Goal: Task Accomplishment & Management: Manage account settings

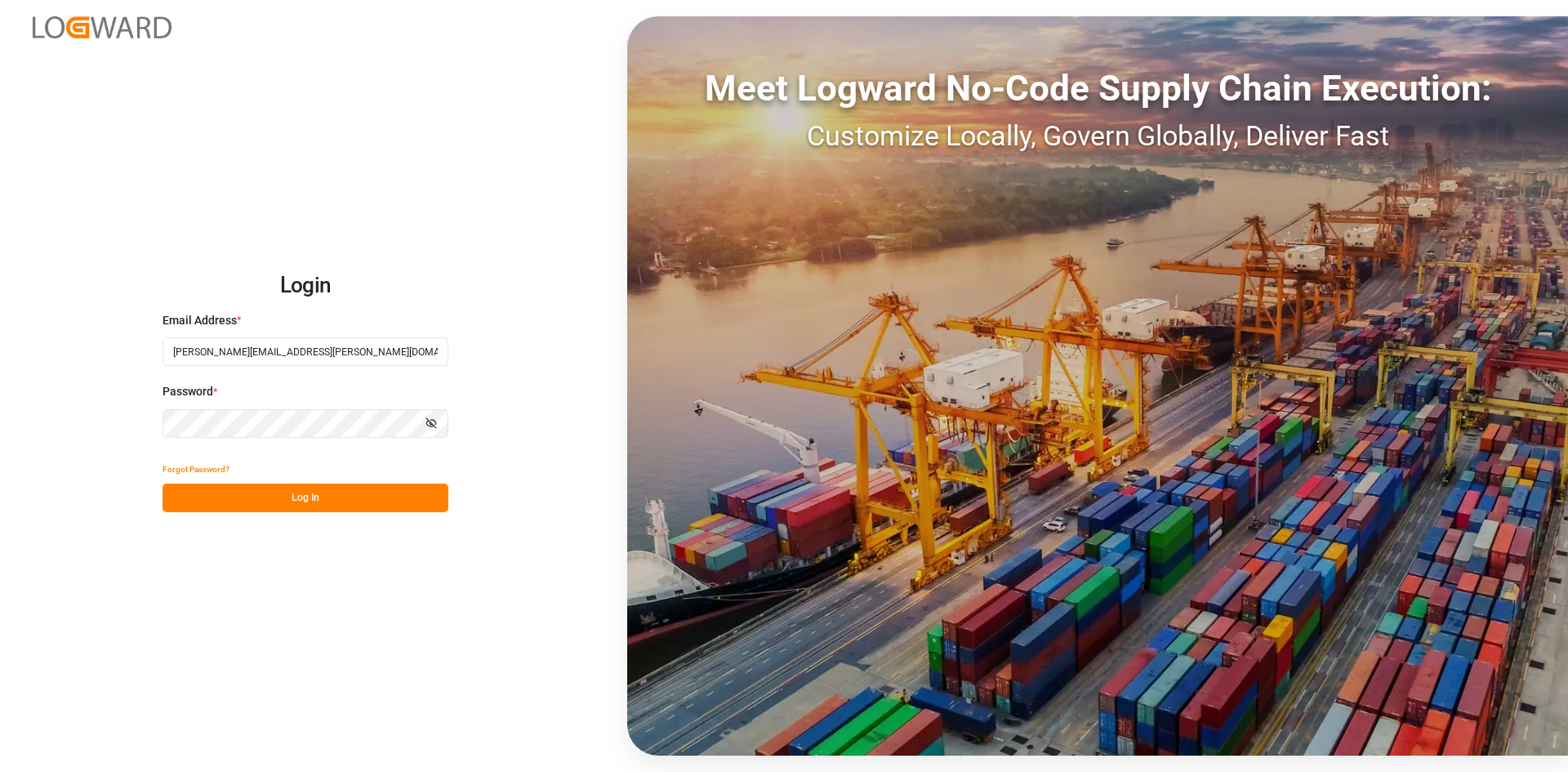
click at [399, 507] on button "Log In" at bounding box center [305, 498] width 286 height 29
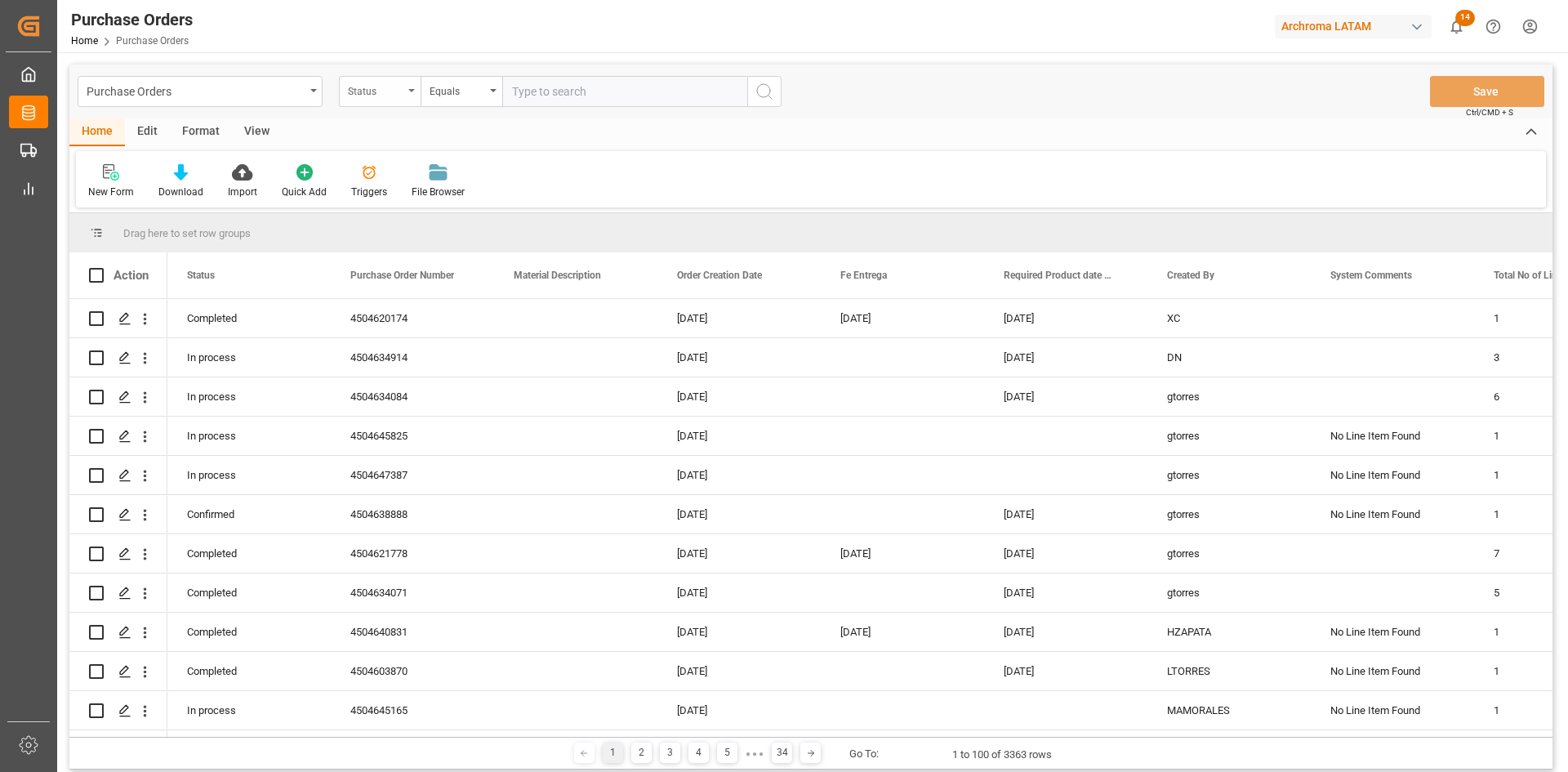
click at [403, 89] on div "Status" at bounding box center [380, 91] width 82 height 31
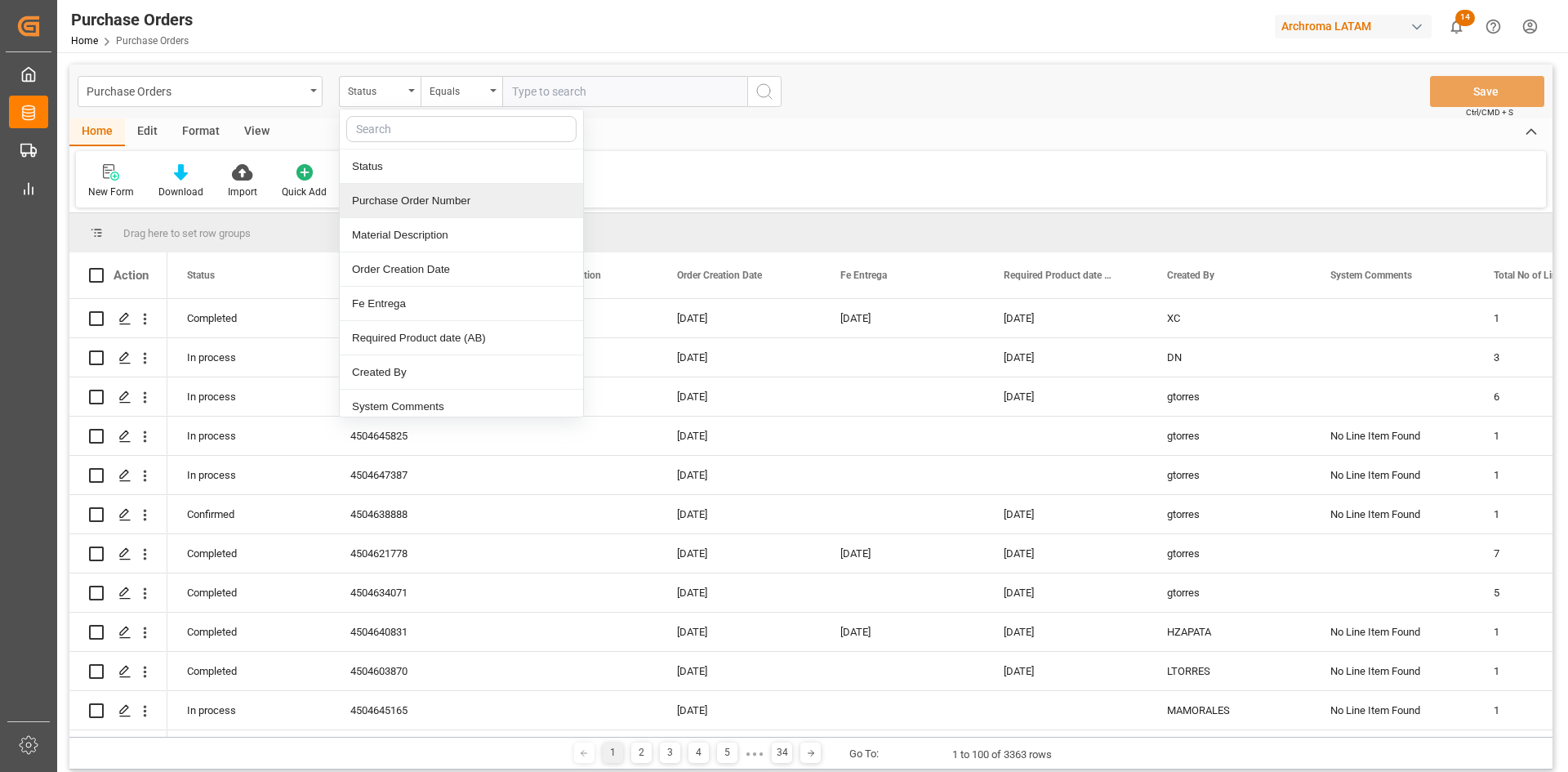
click at [444, 197] on div "Purchase Order Number" at bounding box center [461, 201] width 244 height 34
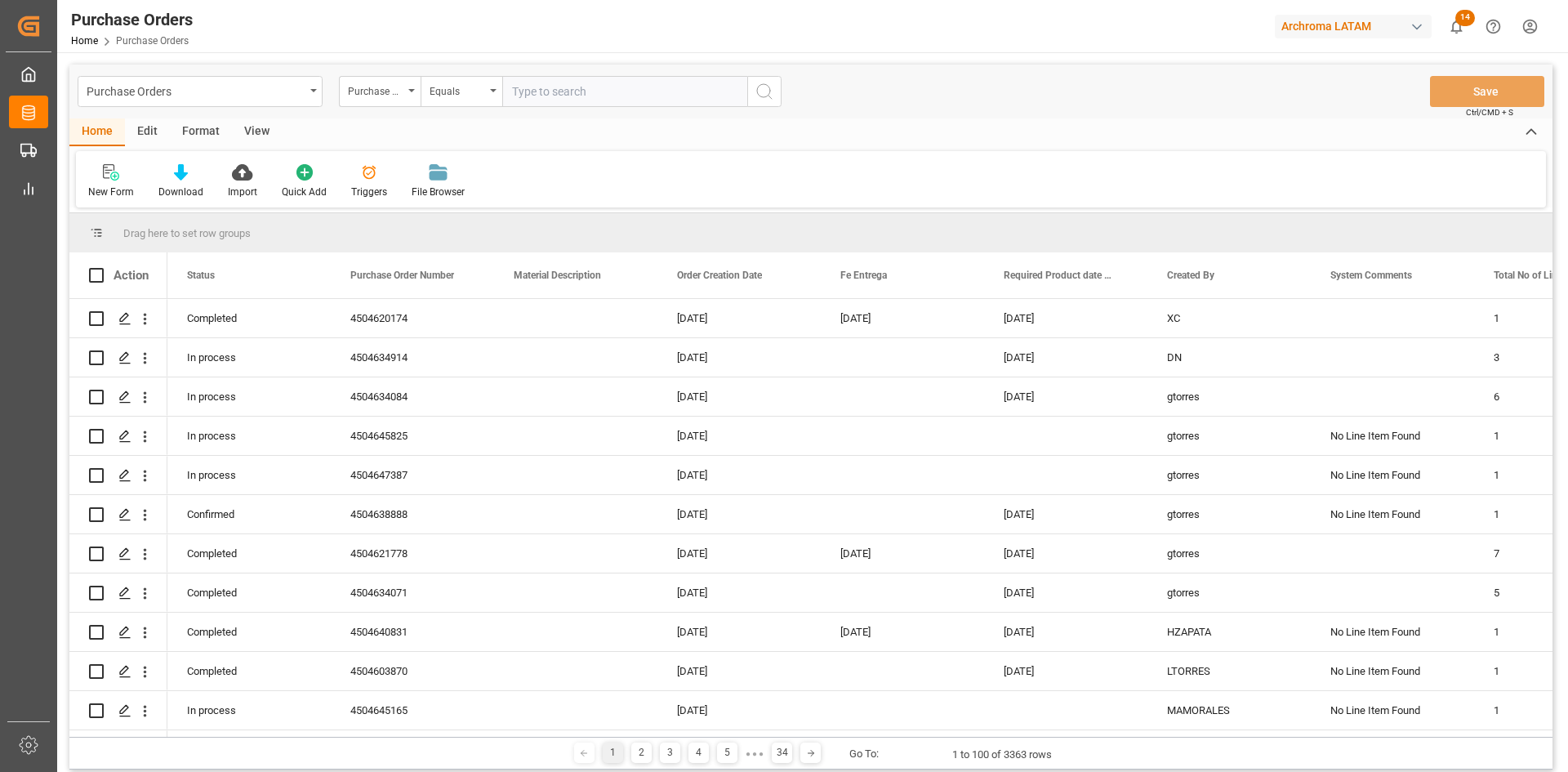
click at [547, 97] on input "text" at bounding box center [625, 91] width 245 height 31
paste input "4504656916, 4504650037, 4504656917"
click at [581, 93] on input "4504656916, 4504650037, 4504656917" at bounding box center [625, 91] width 245 height 31
click at [649, 91] on input "4504656916,4504650037, 4504656917" at bounding box center [625, 91] width 245 height 31
type input "4504656916,4504650037,4504656917"
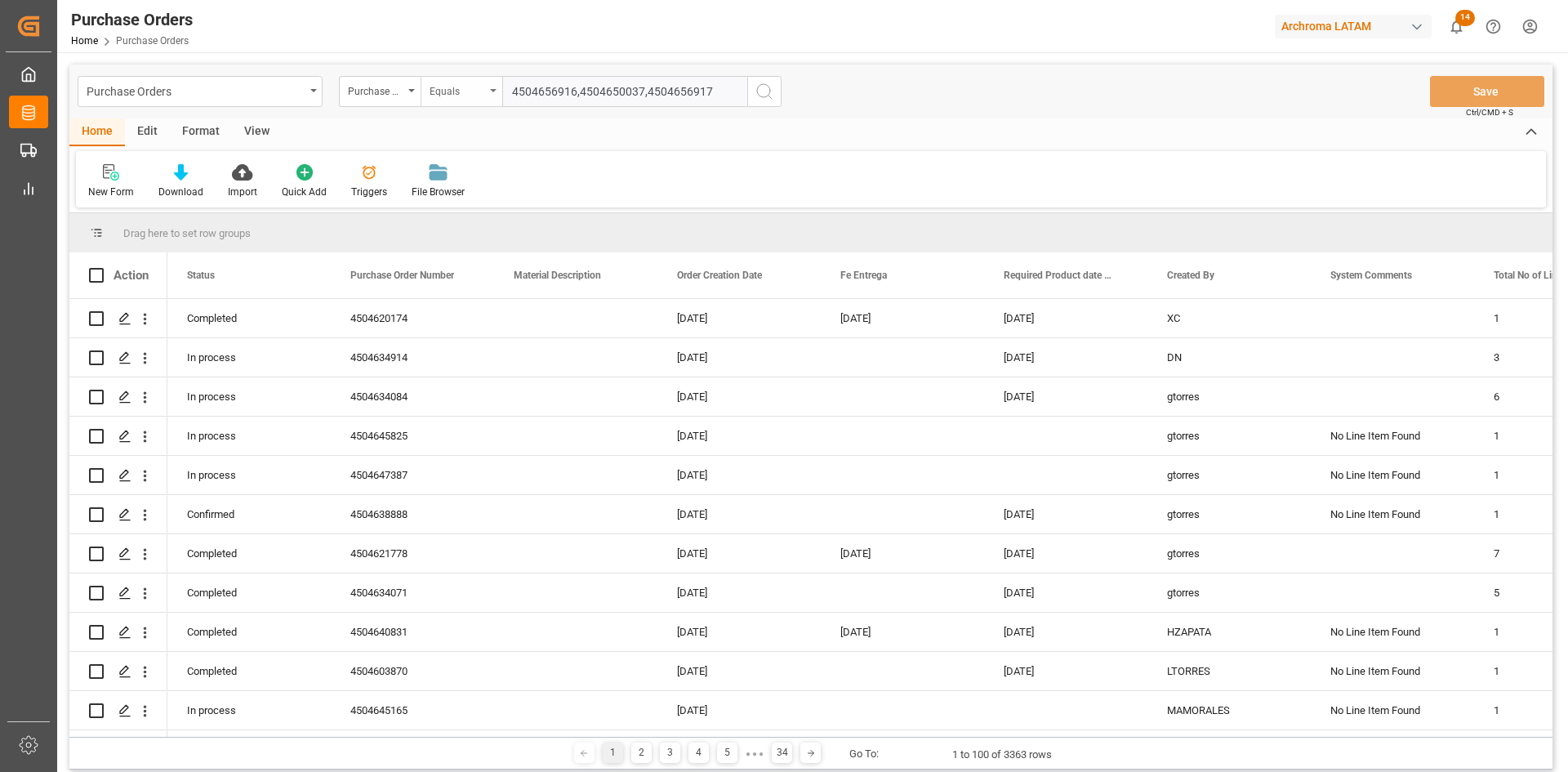
click at [473, 86] on div "Equals" at bounding box center [457, 89] width 55 height 19
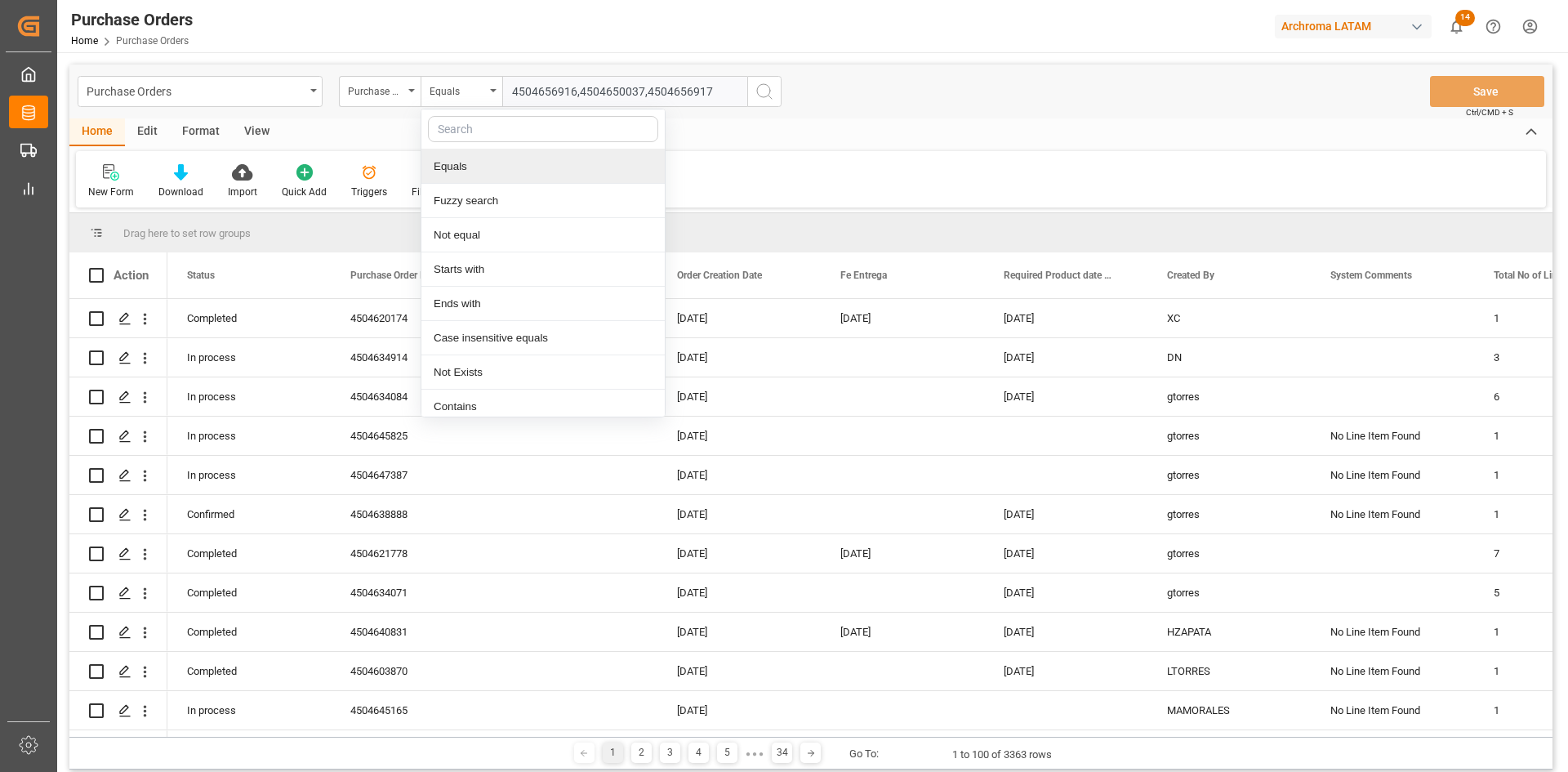
drag, startPoint x: 688, startPoint y: 95, endPoint x: 436, endPoint y: 140, distance: 256.0
click at [436, 107] on div "Purchase Order Number Equals Equals Fuzzy search Not equal Starts with Ends wit…" at bounding box center [560, 91] width 443 height 31
drag, startPoint x: 431, startPoint y: 405, endPoint x: 430, endPoint y: 396, distance: 9.1
click at [431, 403] on div "Contains" at bounding box center [543, 406] width 244 height 34
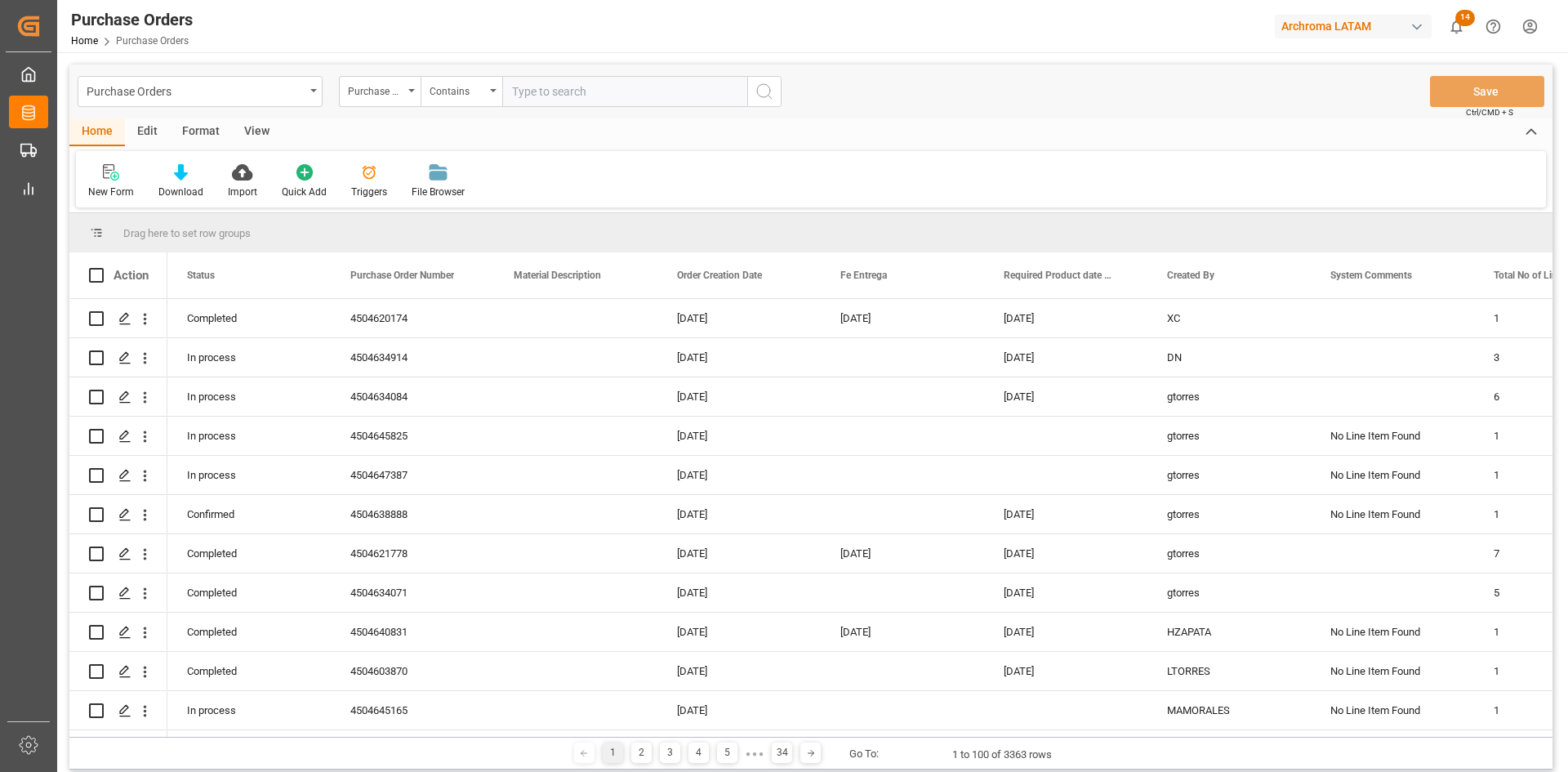
paste input "4504656916,4504650037,4504656917"
type input "4504656916,4504650037,4504656917"
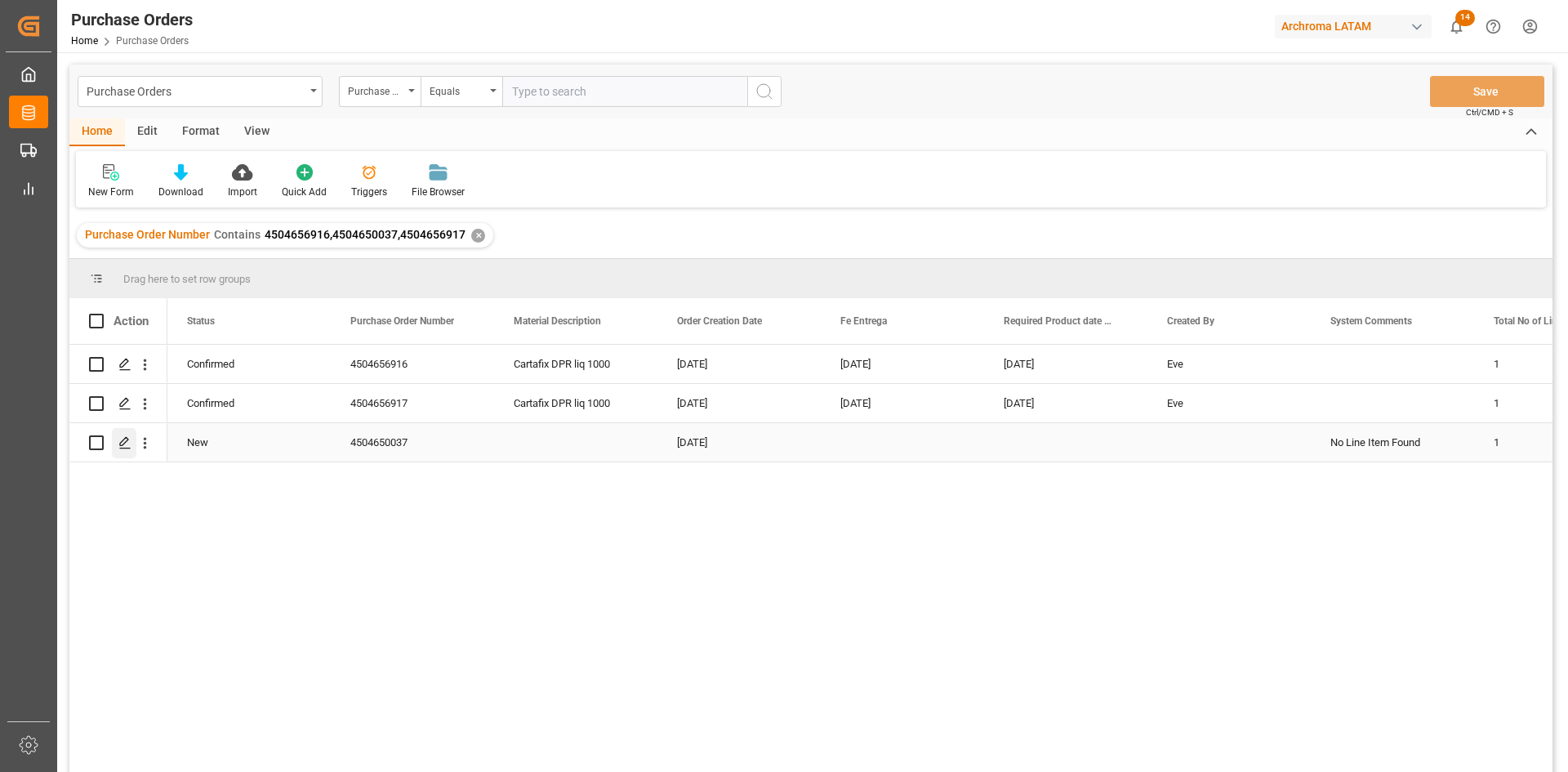
click at [117, 443] on div "Press SPACE to select this row." at bounding box center [123, 443] width 24 height 30
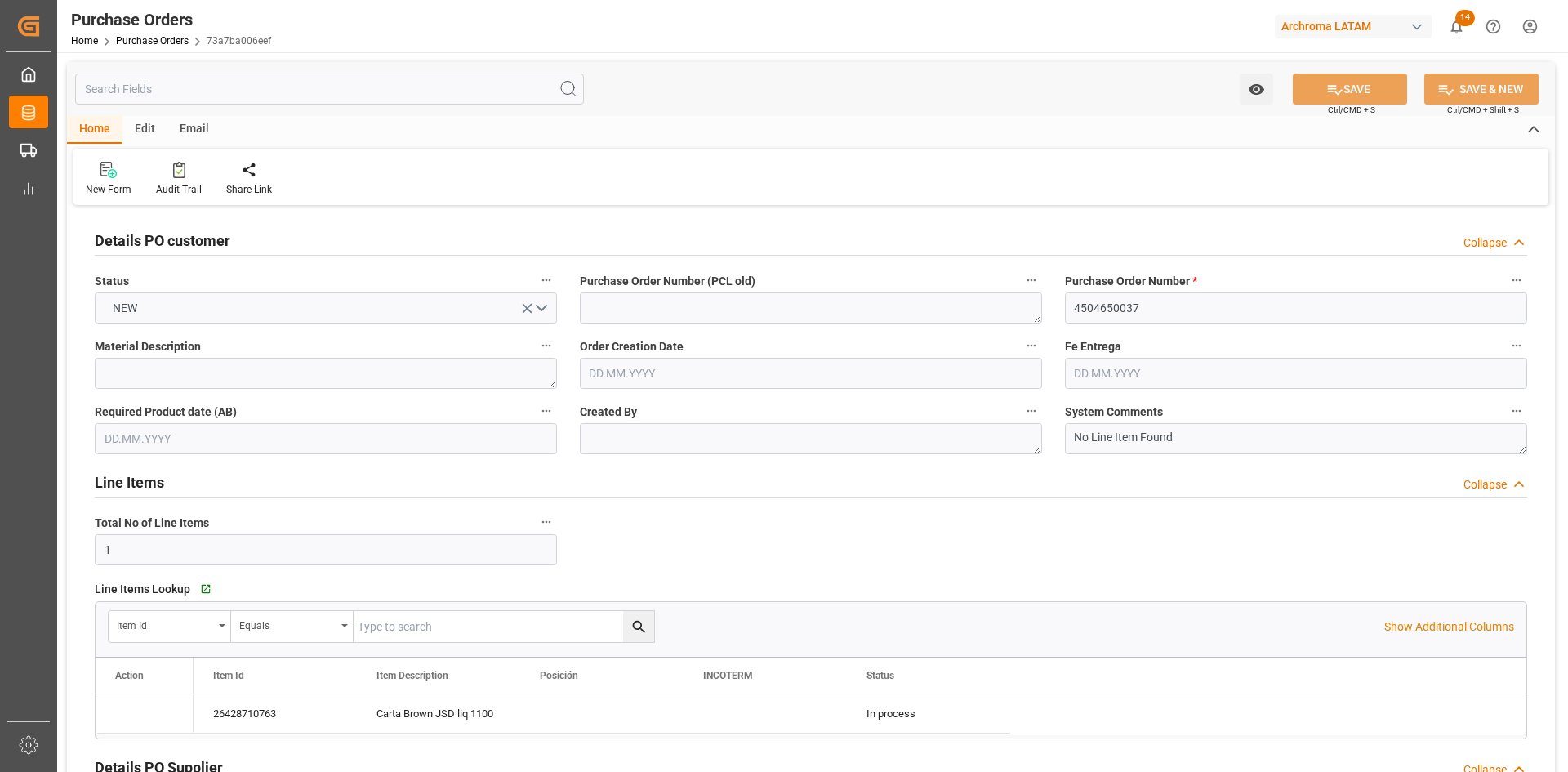
type input "[DATE]"
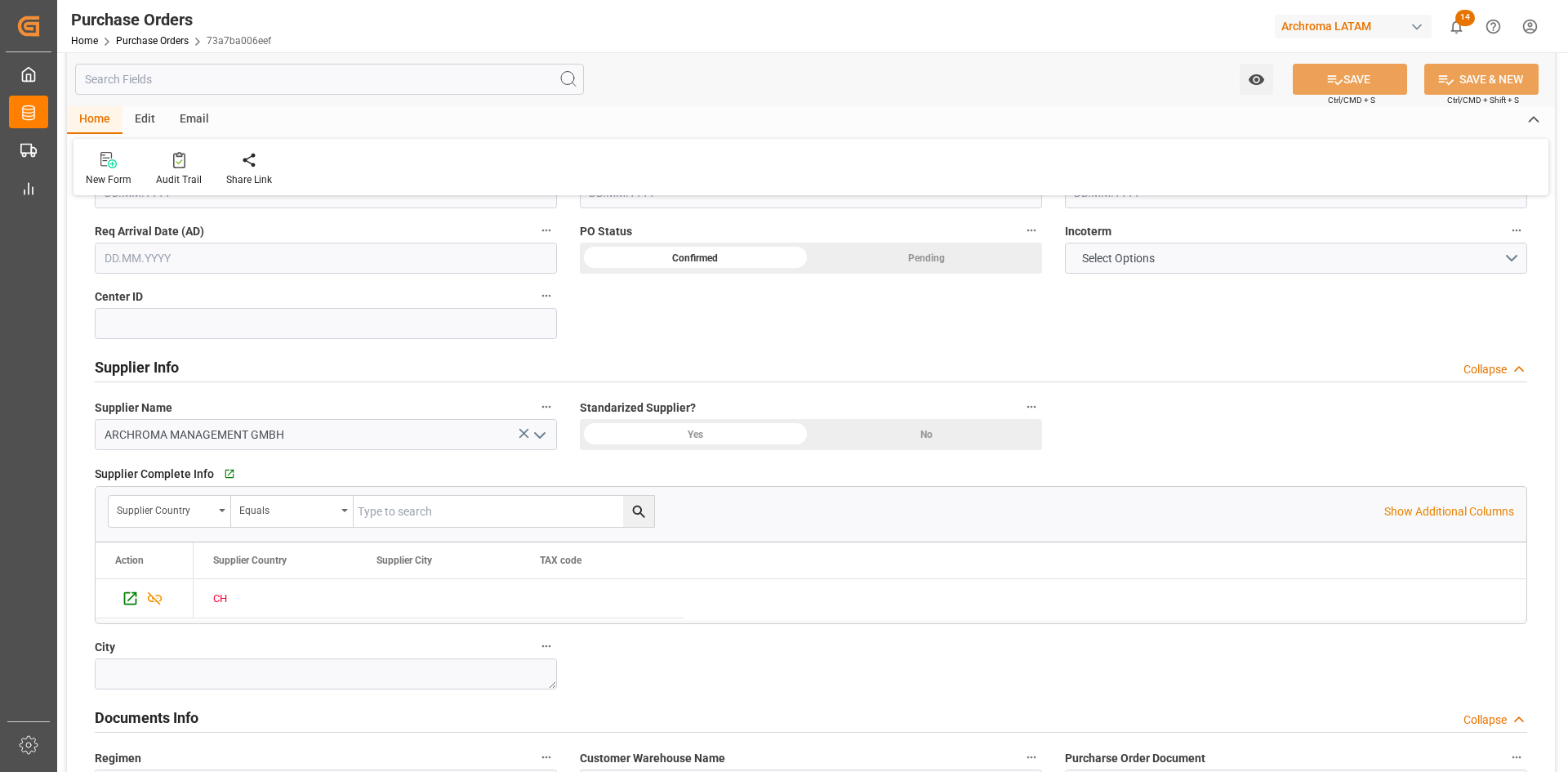
scroll to position [980, 0]
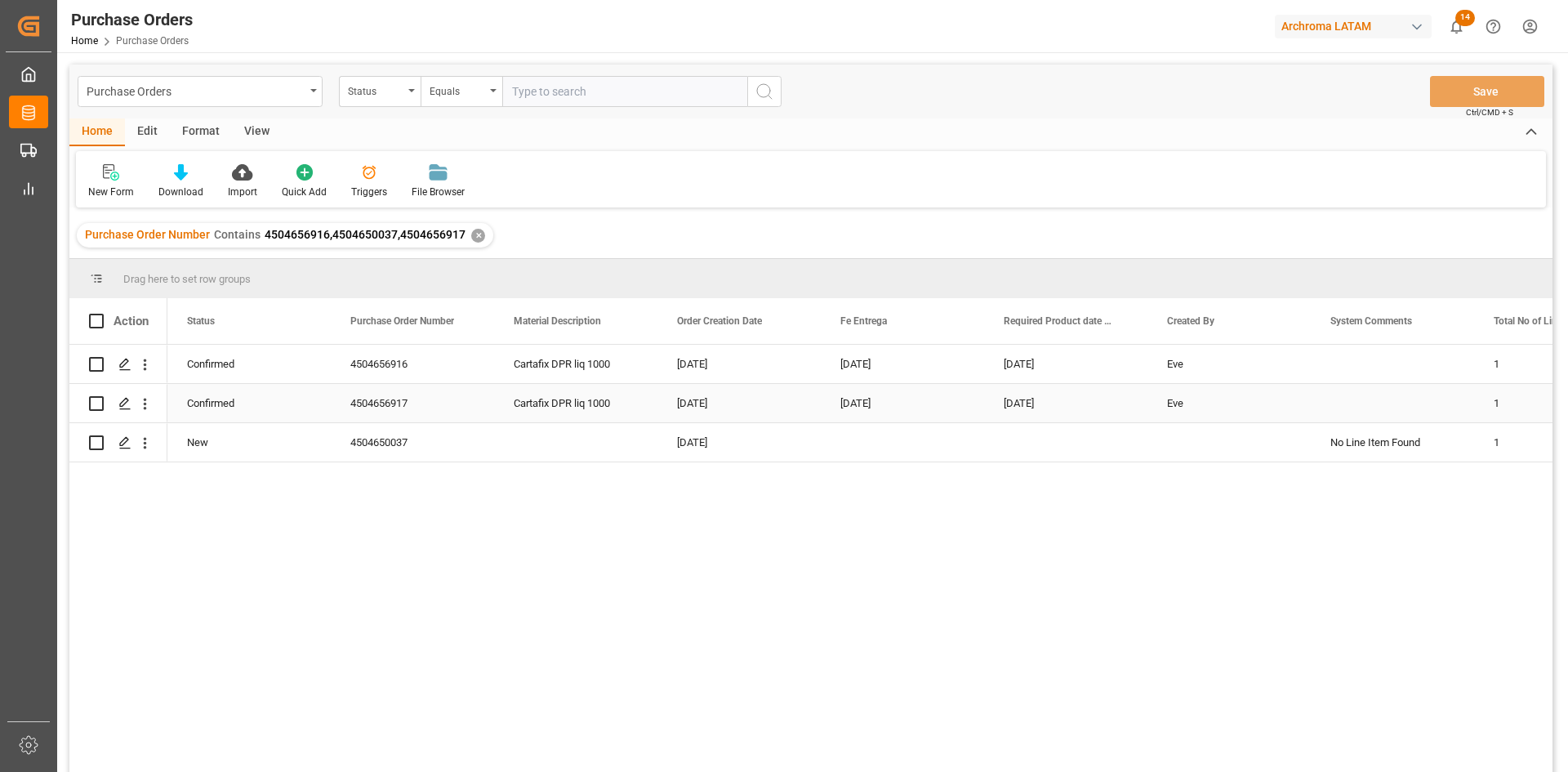
click at [1391, 417] on div "Press SPACE to select this row." at bounding box center [1392, 403] width 163 height 38
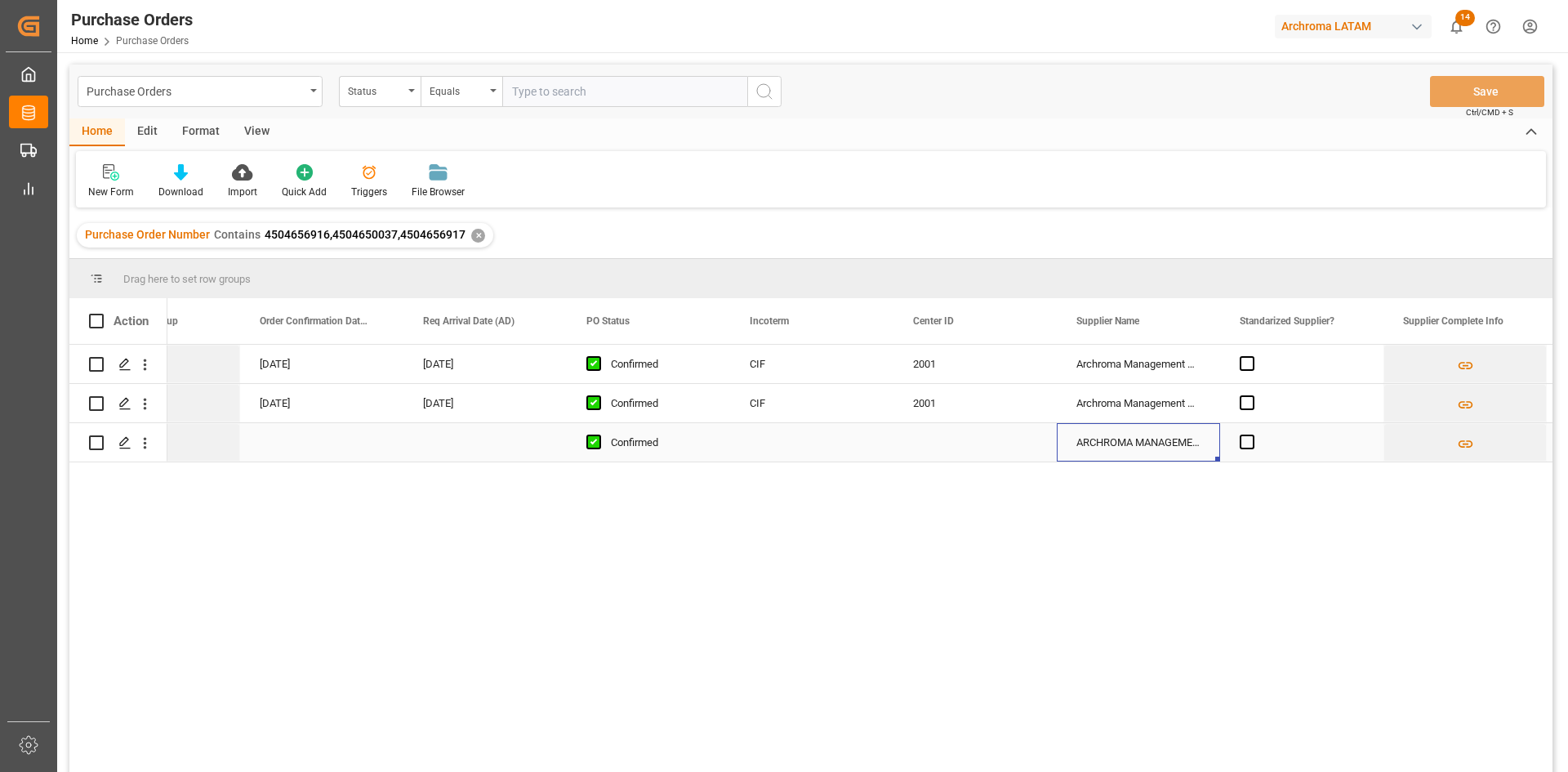
click at [1162, 446] on div "ARCHROMA MANAGEMENT GMBH" at bounding box center [1138, 442] width 163 height 38
click at [1154, 436] on div "ARCHROMA MANAGEMENT GMBH" at bounding box center [1138, 442] width 163 height 38
drag, startPoint x: 1215, startPoint y: 457, endPoint x: 1198, endPoint y: 348, distance: 110.3
click at [1198, 348] on div "1 [DATE] [DATE] Confirmed CIF 2001 Archroma Management GmbH Definitivo 1 [DATE]…" at bounding box center [1301, 403] width 5389 height 118
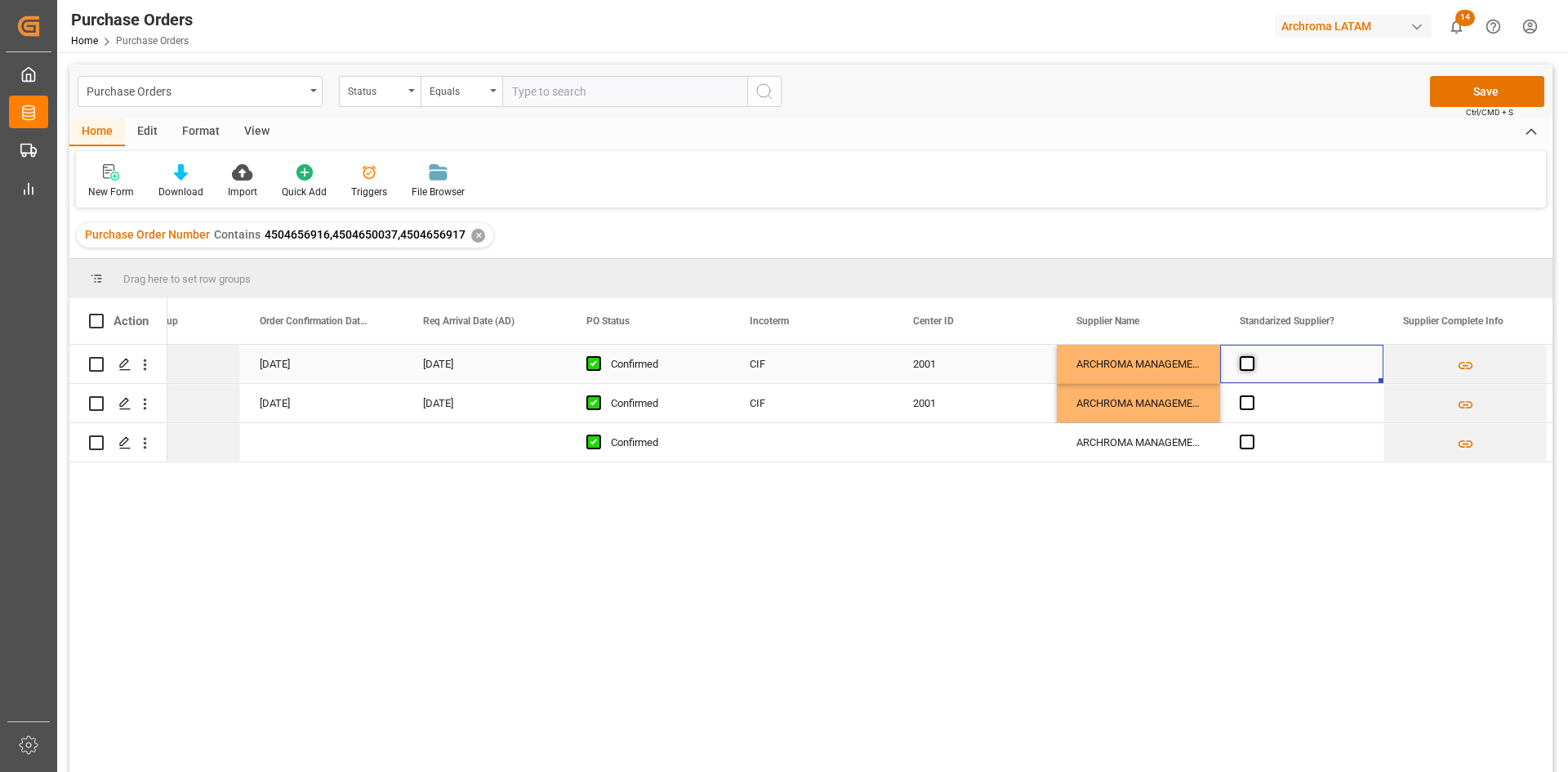
click at [1250, 367] on span "Press SPACE to select this row." at bounding box center [1247, 363] width 14 height 14
click at [1252, 356] on input "Press SPACE to select this row." at bounding box center [1252, 356] width 0 height 0
click at [1249, 399] on span "Press SPACE to select this row." at bounding box center [1247, 403] width 14 height 14
click at [1252, 395] on input "Press SPACE to select this row." at bounding box center [1252, 395] width 0 height 0
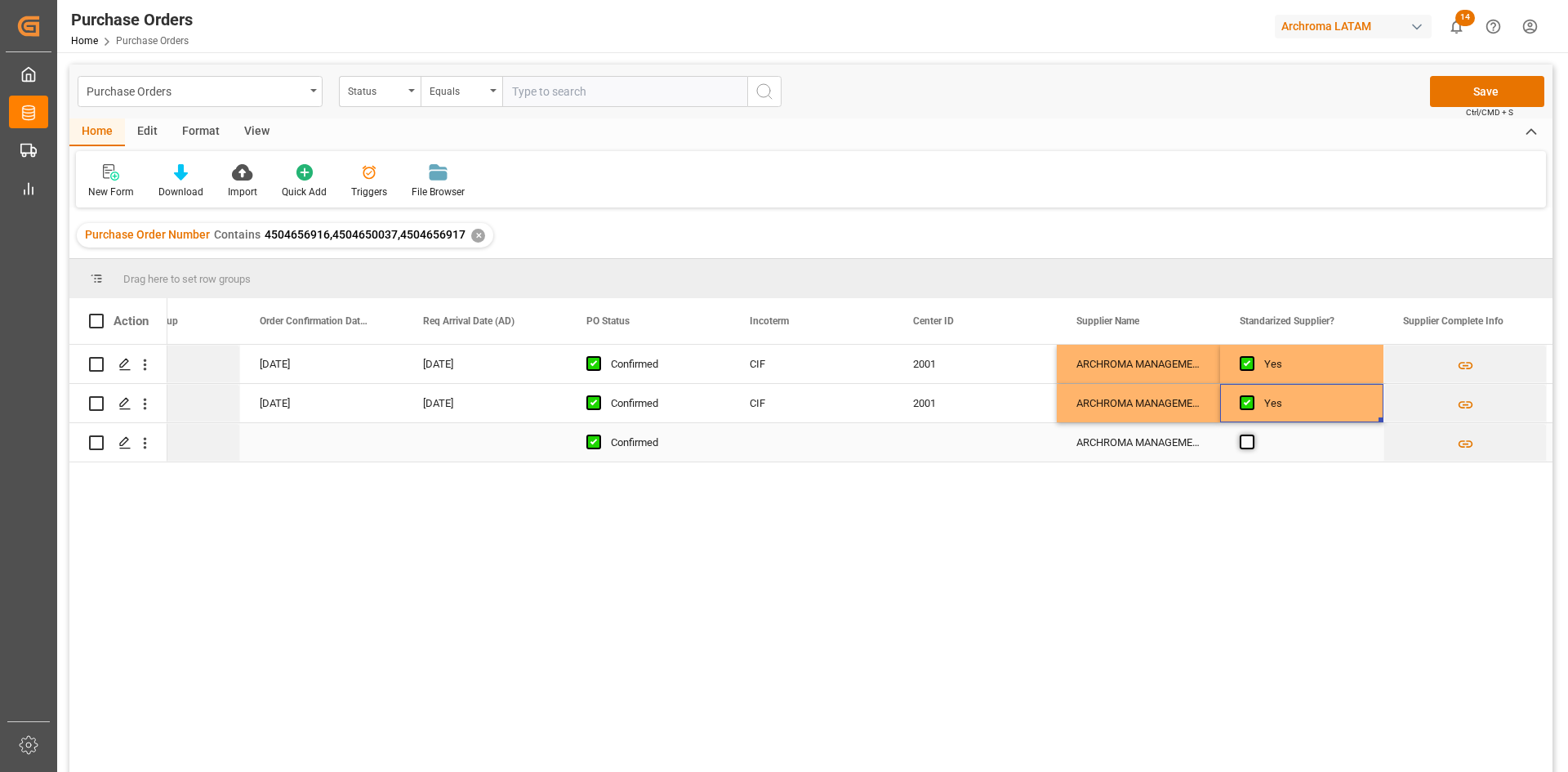
click at [1249, 441] on span "Press SPACE to select this row." at bounding box center [1247, 442] width 14 height 14
click at [1252, 435] on input "Press SPACE to select this row." at bounding box center [1252, 435] width 0 height 0
click at [1307, 444] on div "Yes" at bounding box center [1314, 443] width 100 height 37
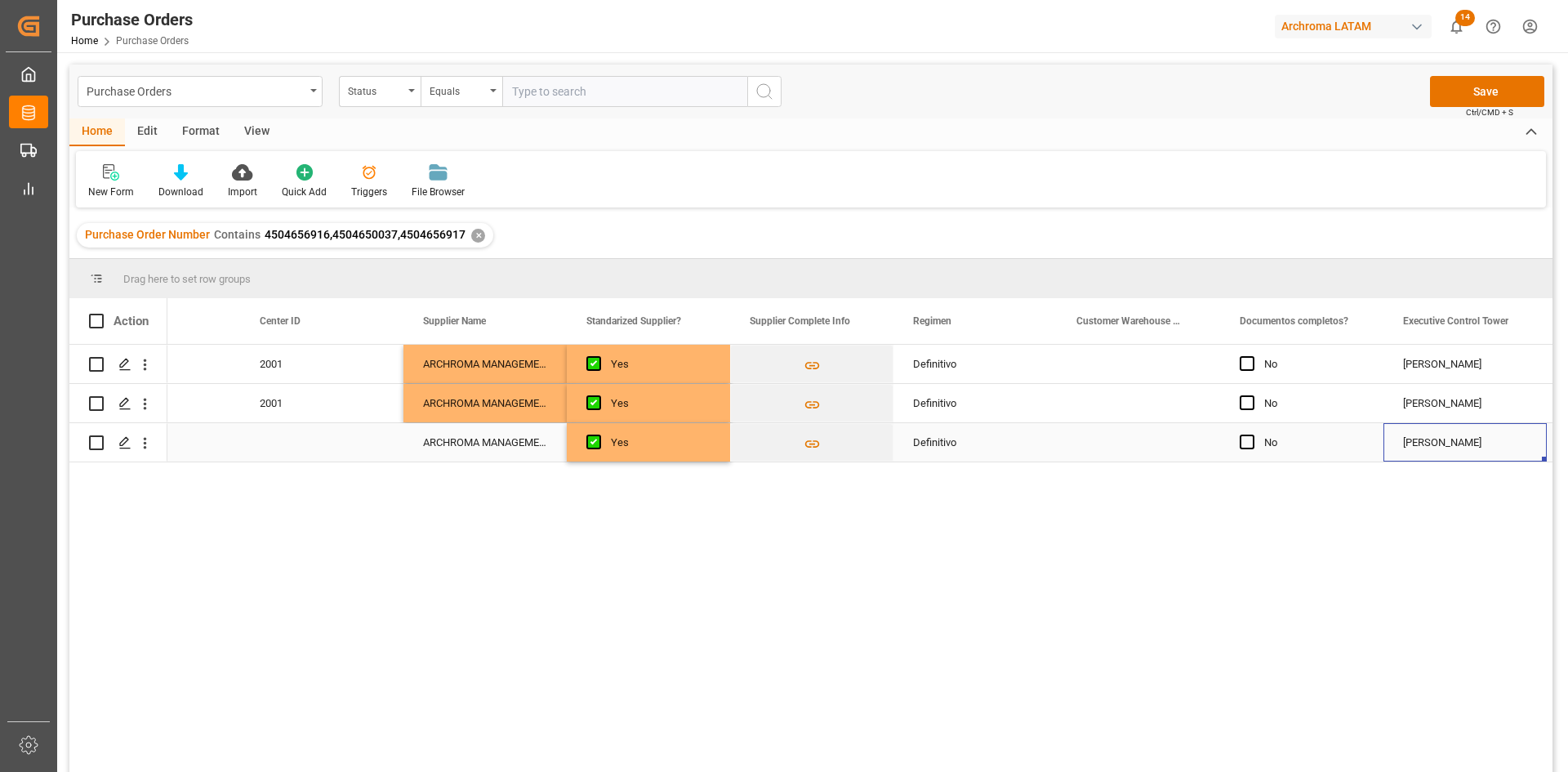
scroll to position [0, 2377]
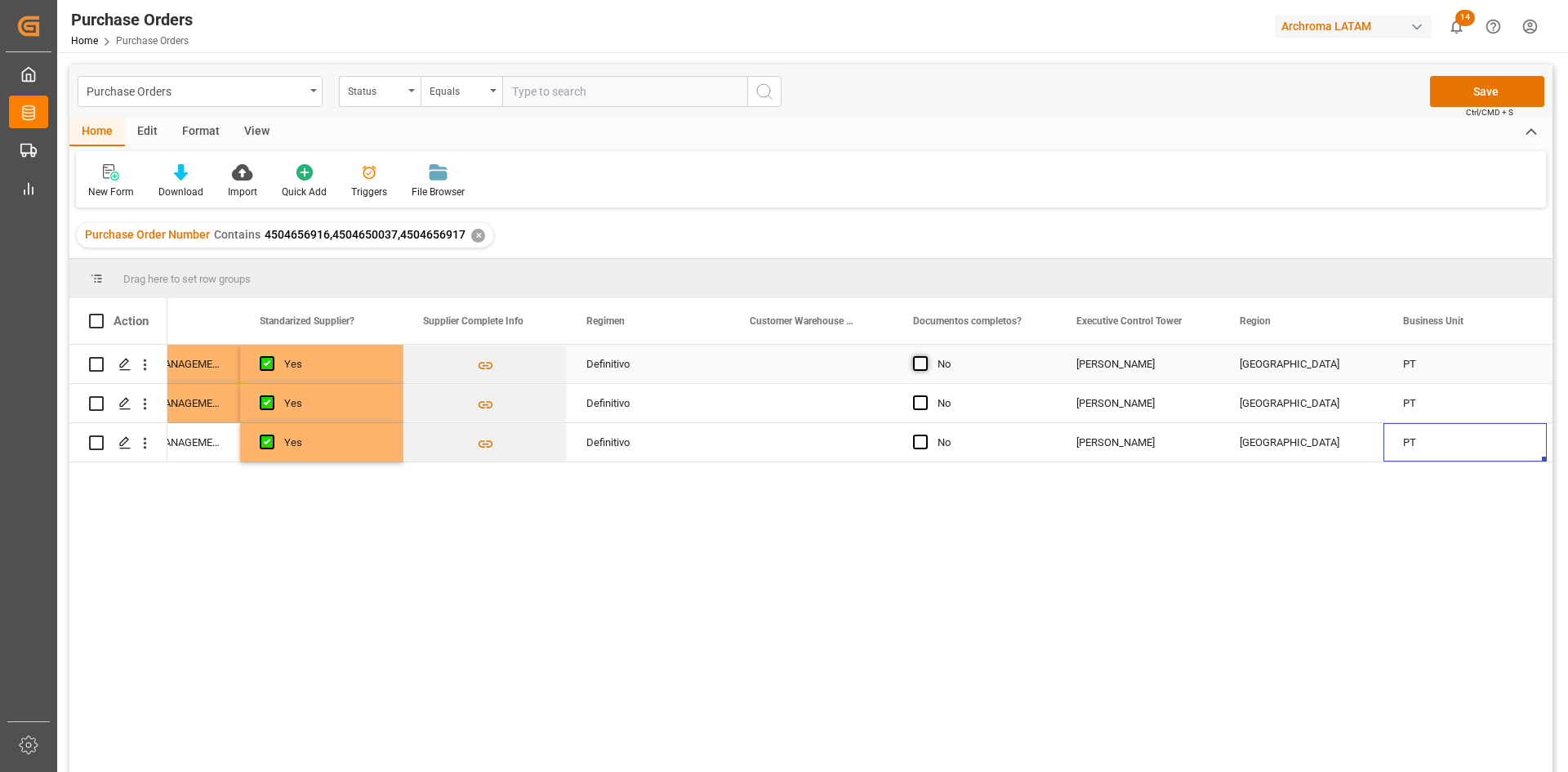
click at [921, 361] on span "Press SPACE to select this row." at bounding box center [920, 363] width 14 height 14
click at [925, 356] on input "Press SPACE to select this row." at bounding box center [925, 356] width 0 height 0
click at [923, 394] on div "Press SPACE to select this row." at bounding box center [925, 403] width 24 height 37
click at [917, 400] on span "Press SPACE to select this row." at bounding box center [920, 403] width 14 height 14
click at [925, 395] on input "Press SPACE to select this row." at bounding box center [925, 395] width 0 height 0
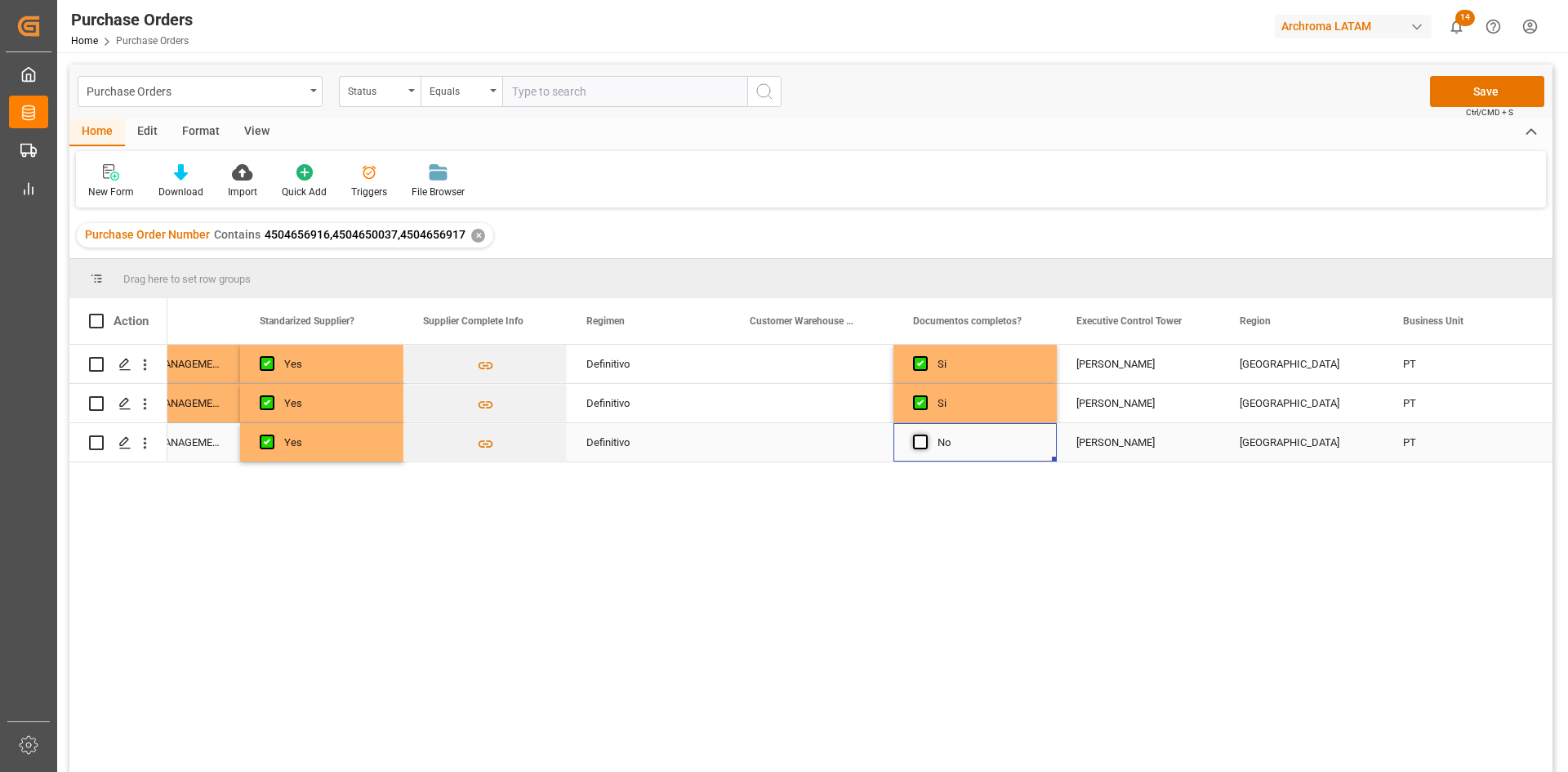
click at [917, 437] on span "Press SPACE to select this row." at bounding box center [920, 442] width 14 height 14
click at [925, 435] on input "Press SPACE to select this row." at bounding box center [925, 435] width 0 height 0
click at [1196, 446] on div "[PERSON_NAME]" at bounding box center [1138, 443] width 124 height 37
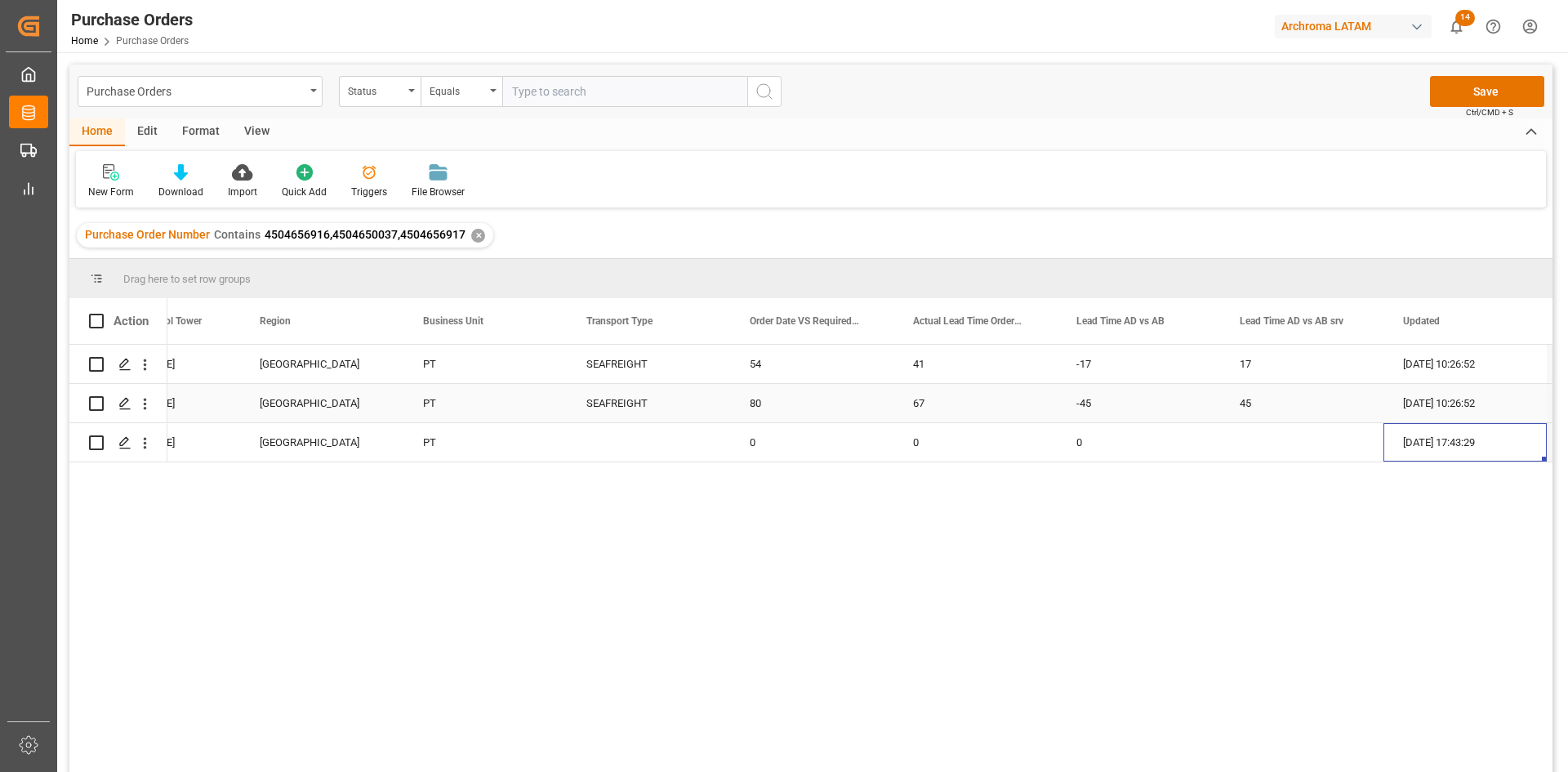
click at [656, 396] on div "SEAFREIGHT" at bounding box center [648, 403] width 124 height 37
drag, startPoint x: 726, startPoint y: 418, endPoint x: 726, endPoint y: 443, distance: 25.0
click at [1282, 444] on div "Press SPACE to select this row." at bounding box center [1301, 442] width 163 height 38
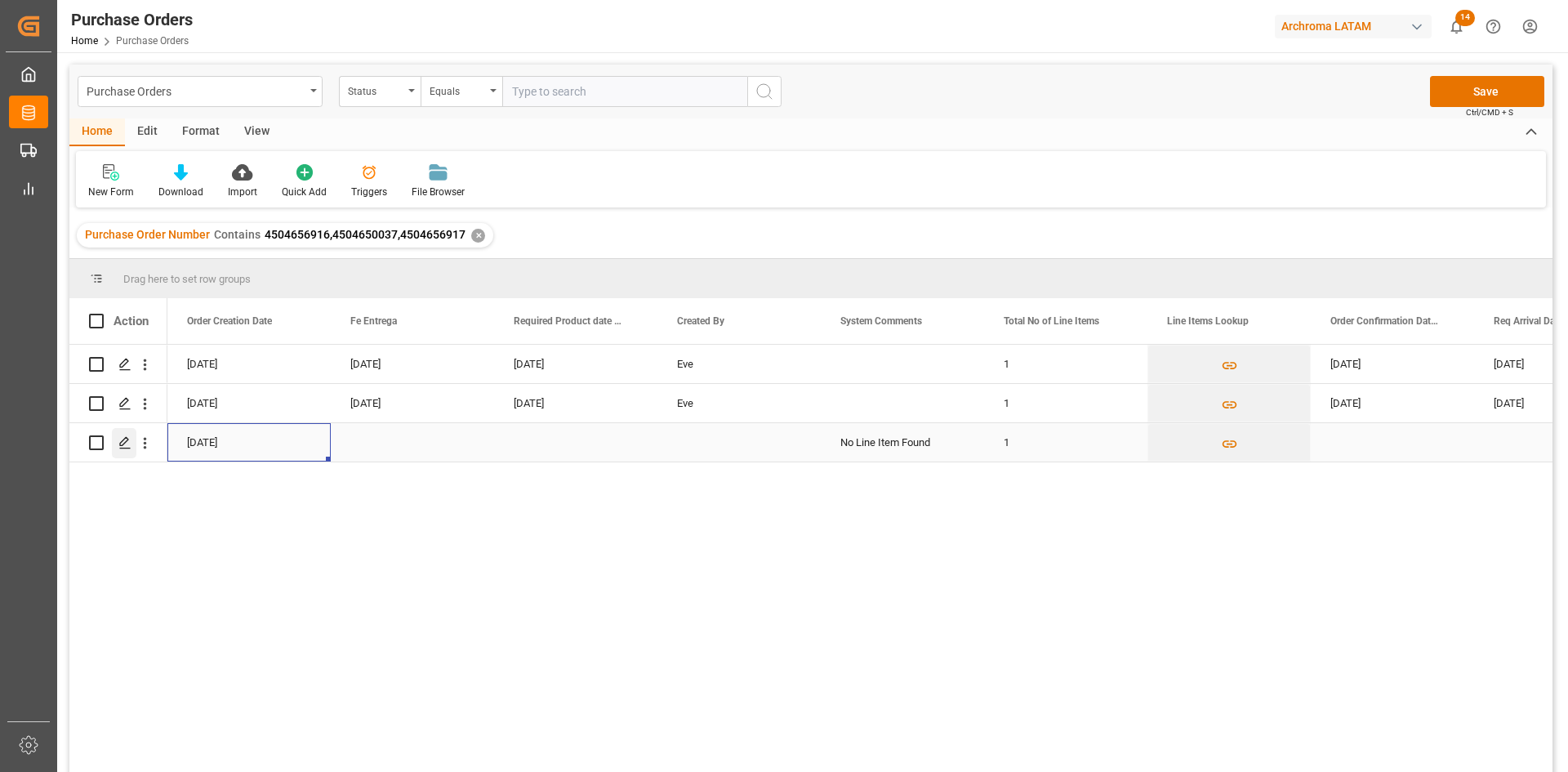
click at [132, 441] on div "Press SPACE to select this row." at bounding box center [123, 443] width 24 height 30
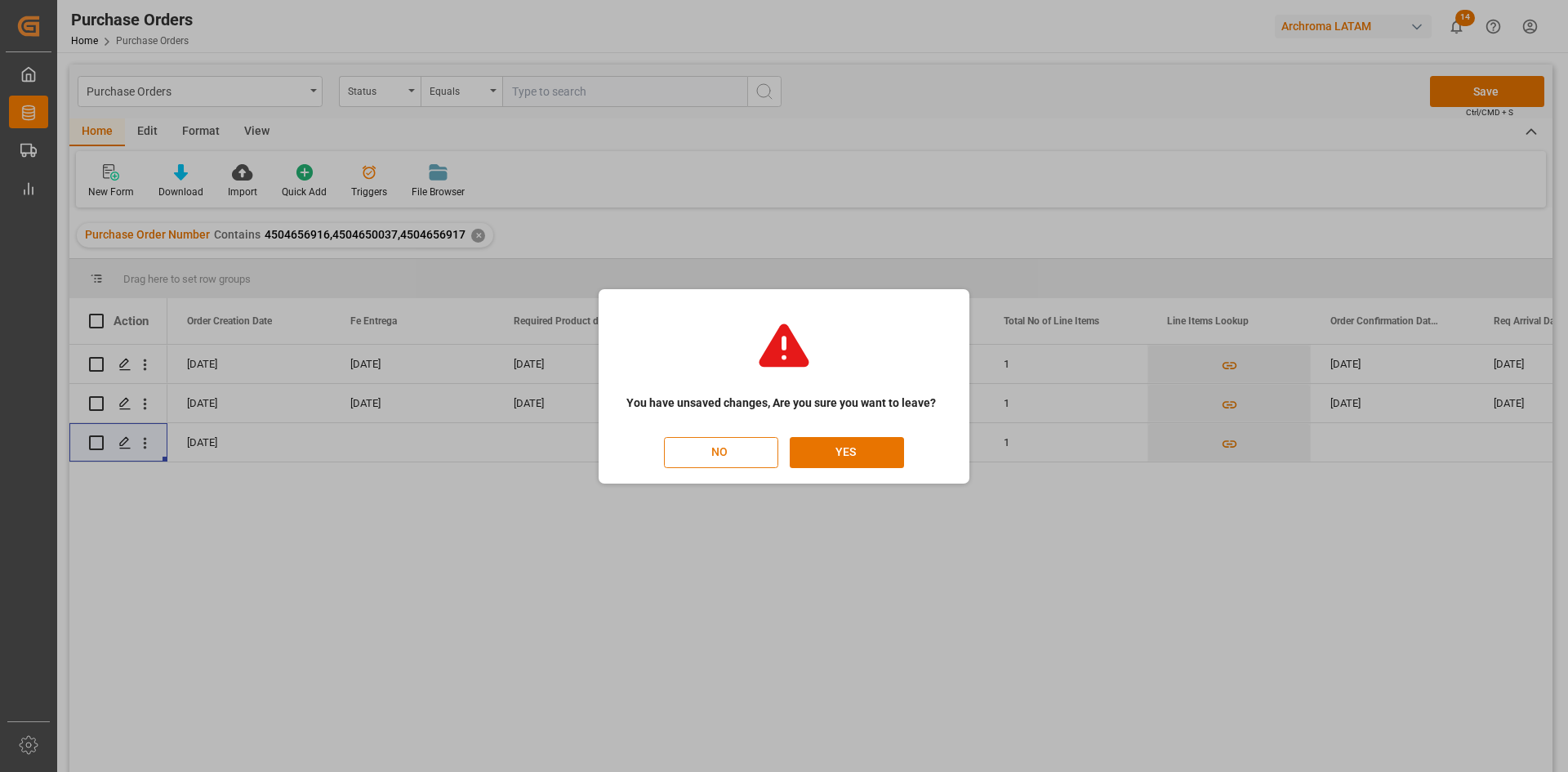
click at [722, 448] on button "NO" at bounding box center [721, 452] width 114 height 31
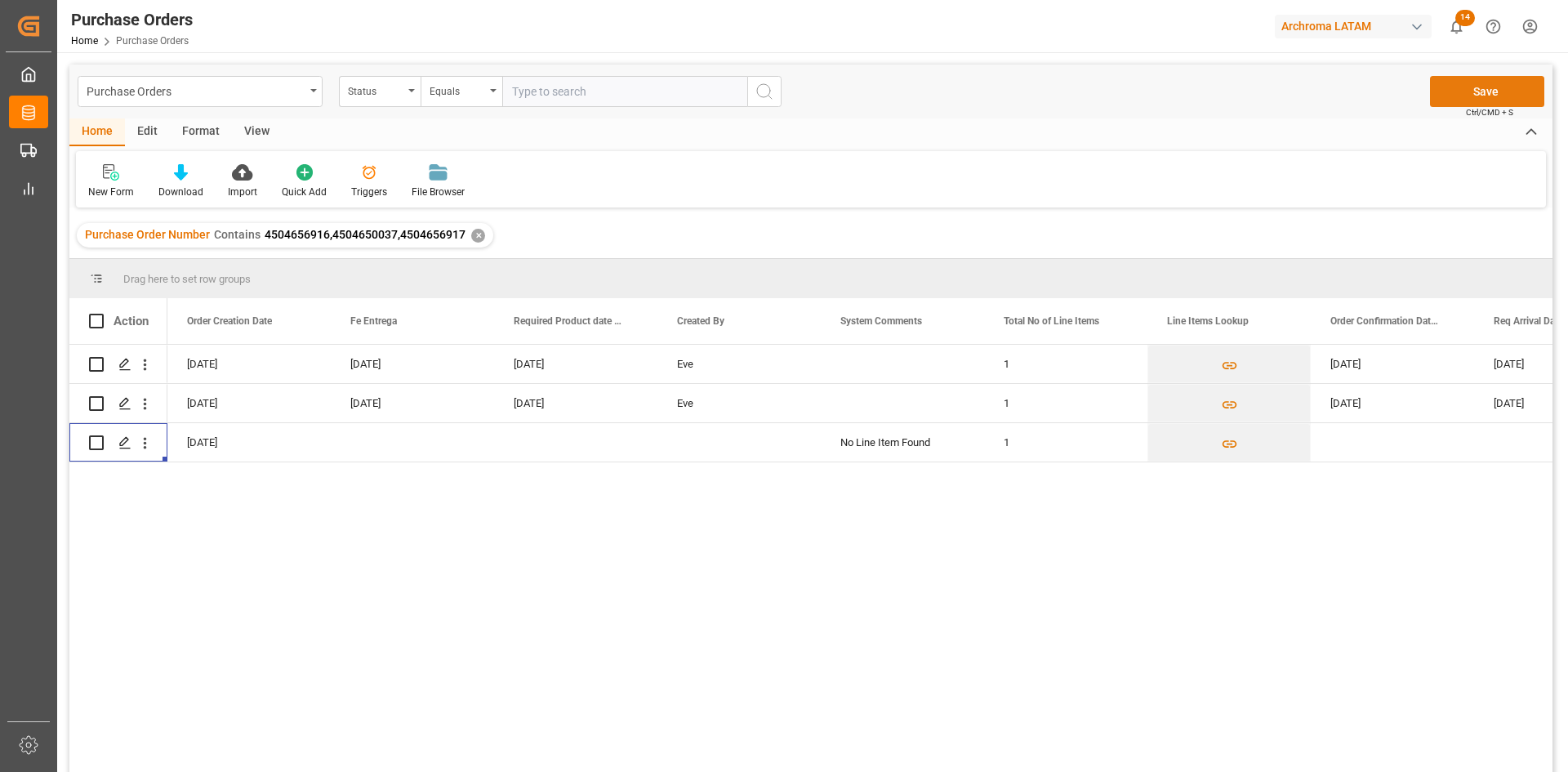
click at [1475, 87] on button "Save" at bounding box center [1487, 91] width 114 height 31
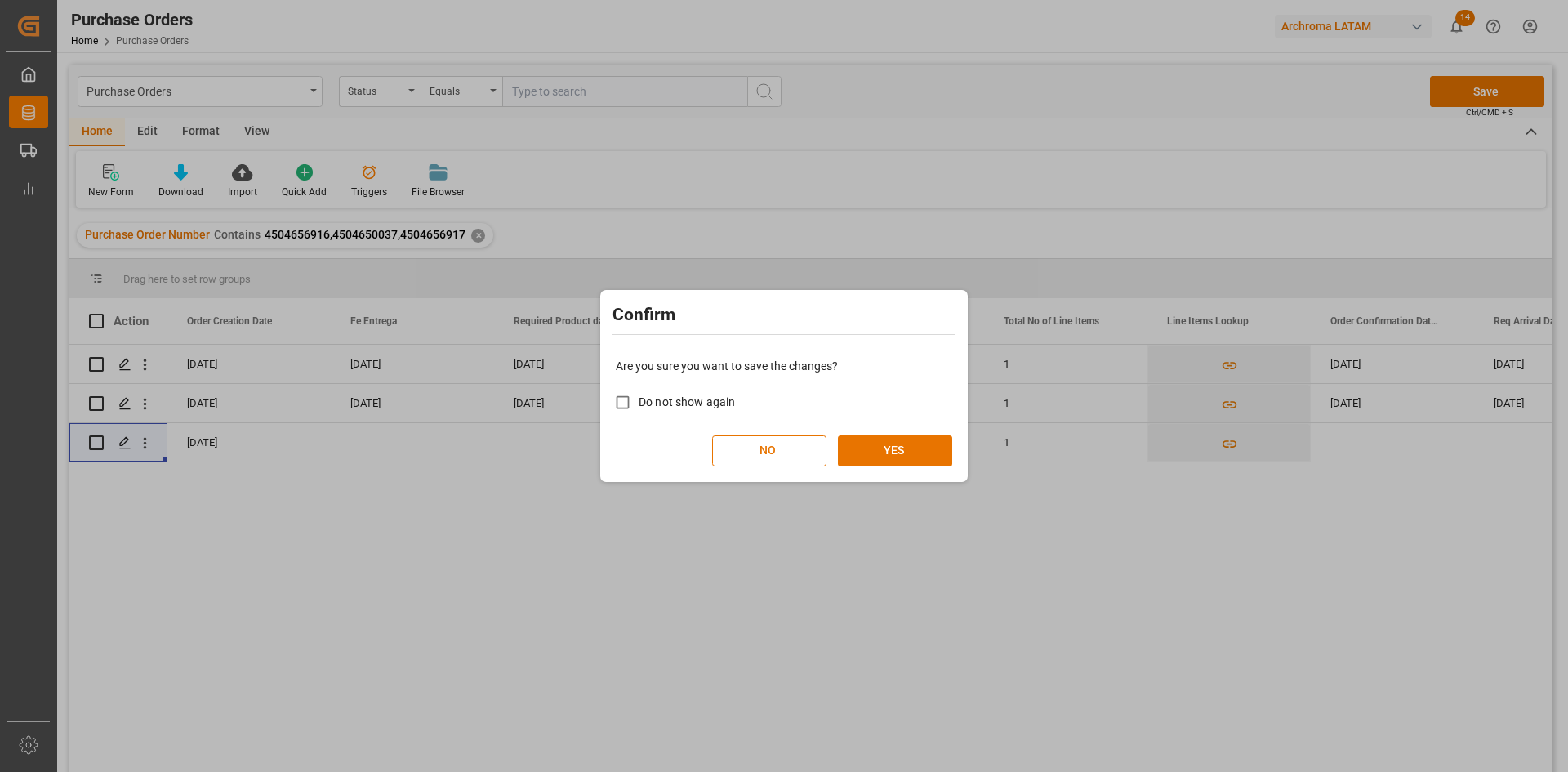
drag, startPoint x: 686, startPoint y: 390, endPoint x: 697, endPoint y: 389, distance: 11.0
click at [687, 391] on label "Do not show again" at bounding box center [671, 403] width 129 height 32
click at [639, 391] on input "Do not show again" at bounding box center [623, 403] width 32 height 32
checkbox input "true"
click at [911, 444] on button "YES" at bounding box center [895, 451] width 114 height 31
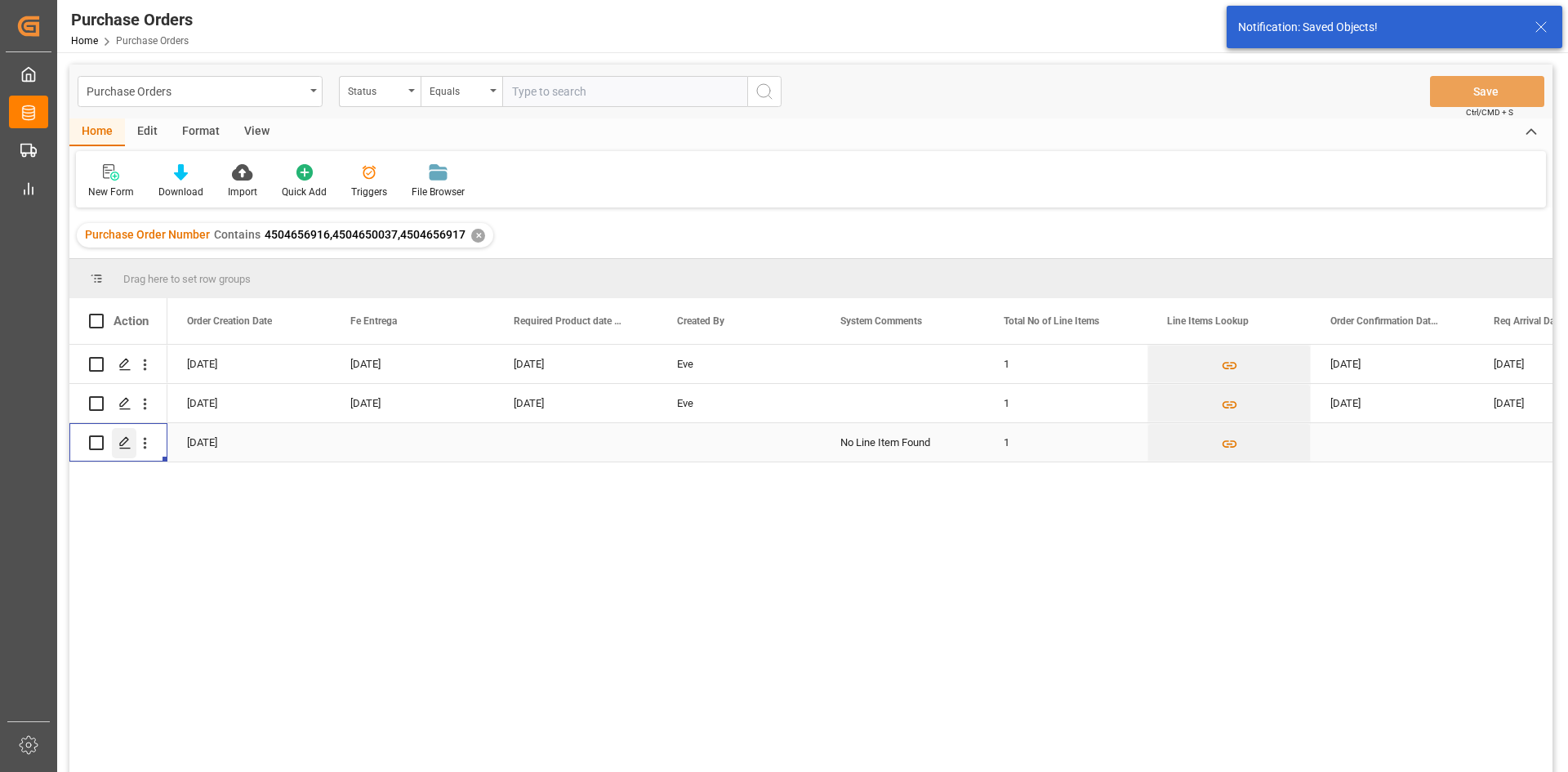
click at [124, 438] on icon "Press SPACE to select this row." at bounding box center [125, 443] width 13 height 13
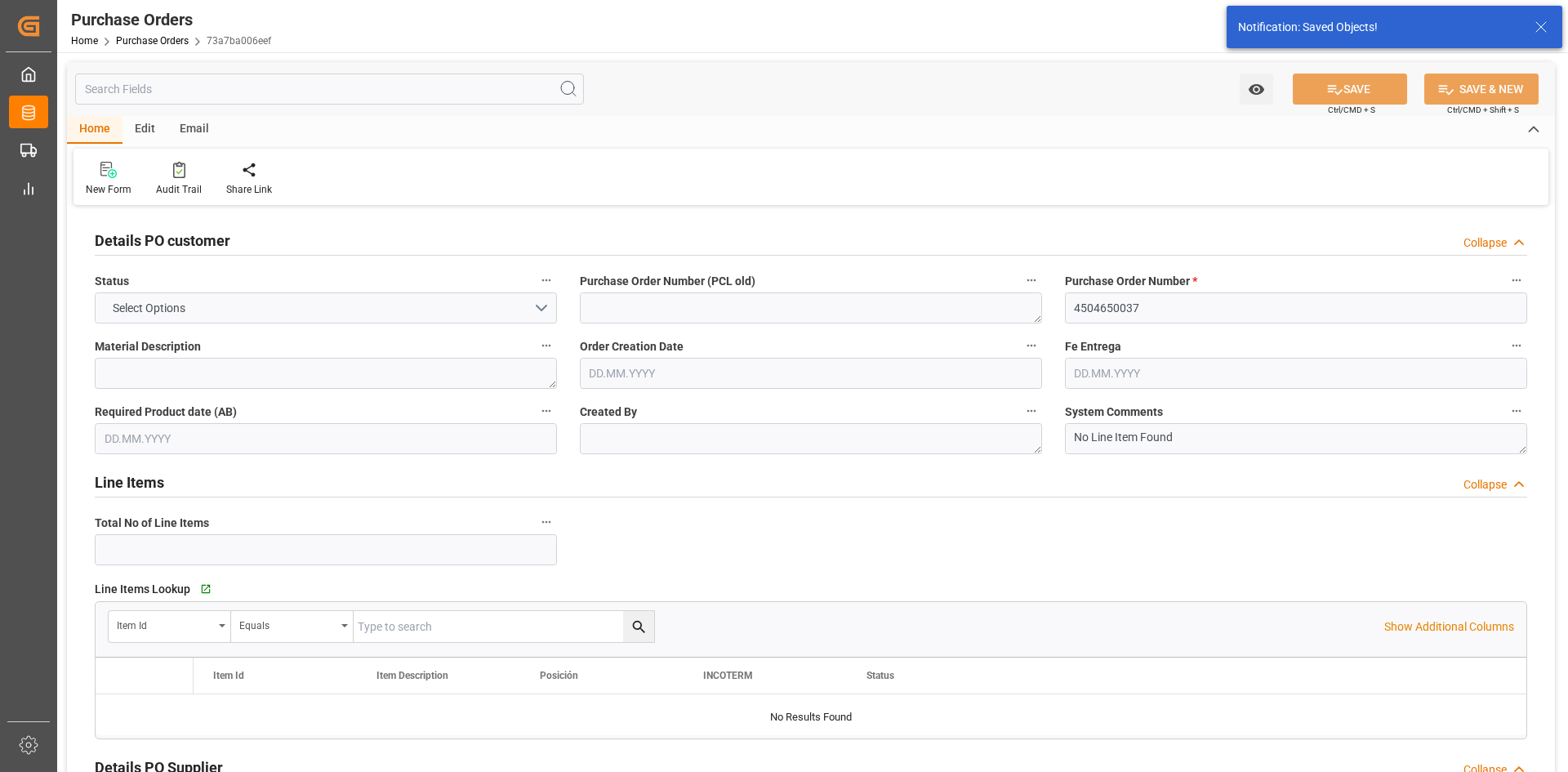
type input "1"
type input "[DATE]"
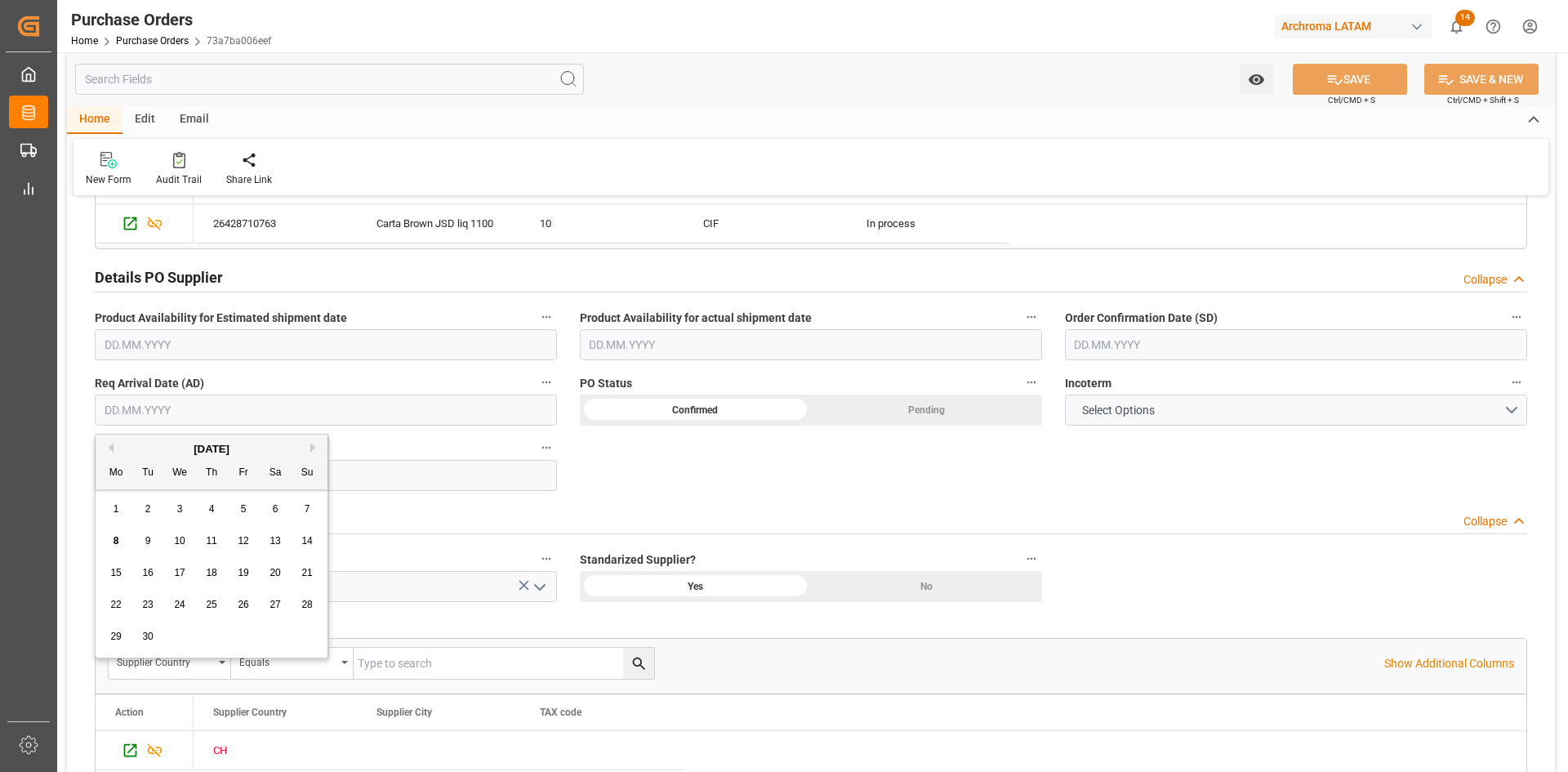
click at [259, 403] on input "text" at bounding box center [326, 410] width 462 height 31
click at [138, 449] on div "[DATE]" at bounding box center [212, 449] width 232 height 16
click at [216, 606] on div "25" at bounding box center [212, 605] width 21 height 20
type input "[DATE]"
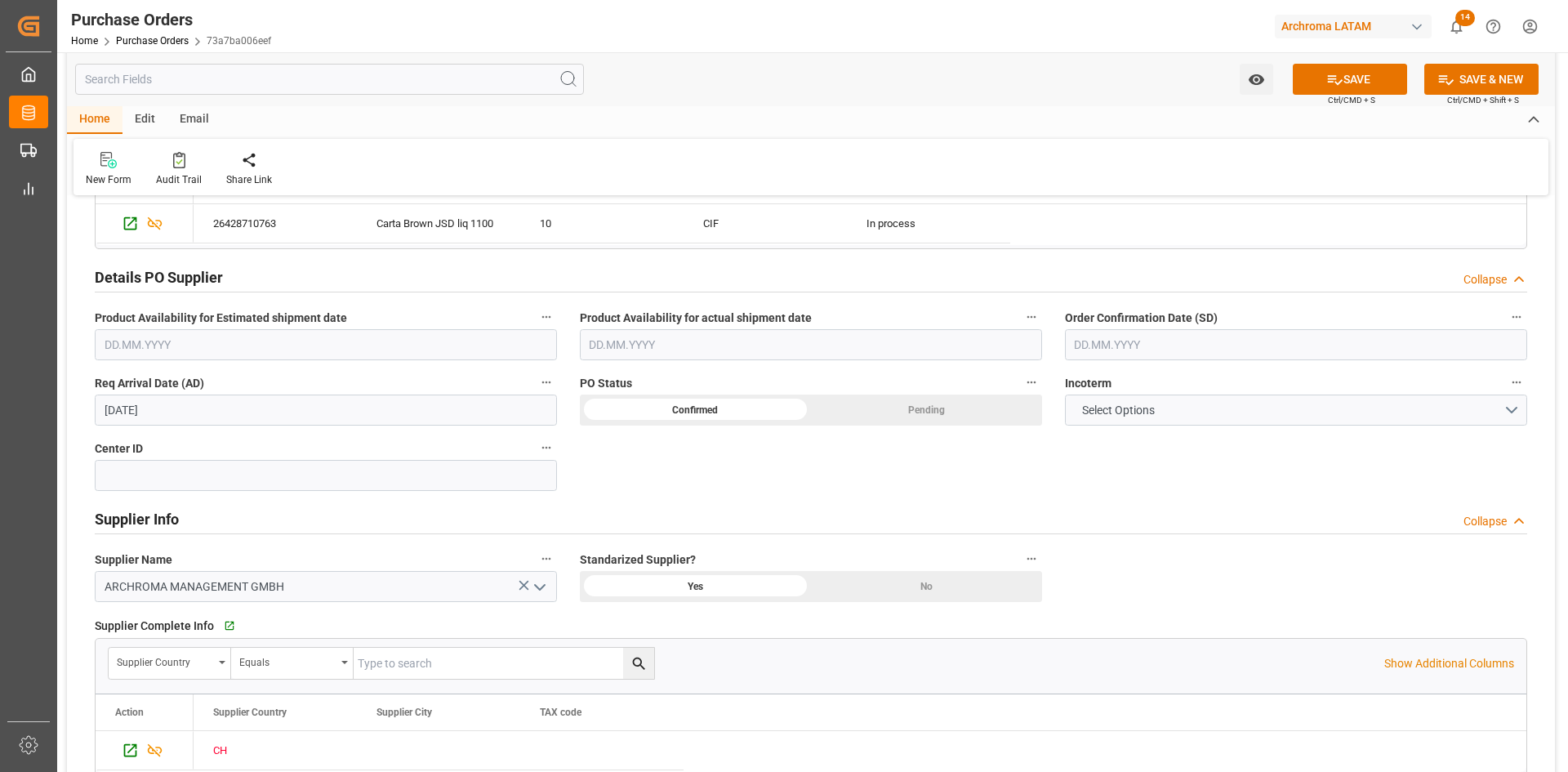
click at [1186, 348] on input "text" at bounding box center [1296, 344] width 462 height 31
click at [1079, 447] on div "1" at bounding box center [1086, 444] width 21 height 20
type input "[DATE]"
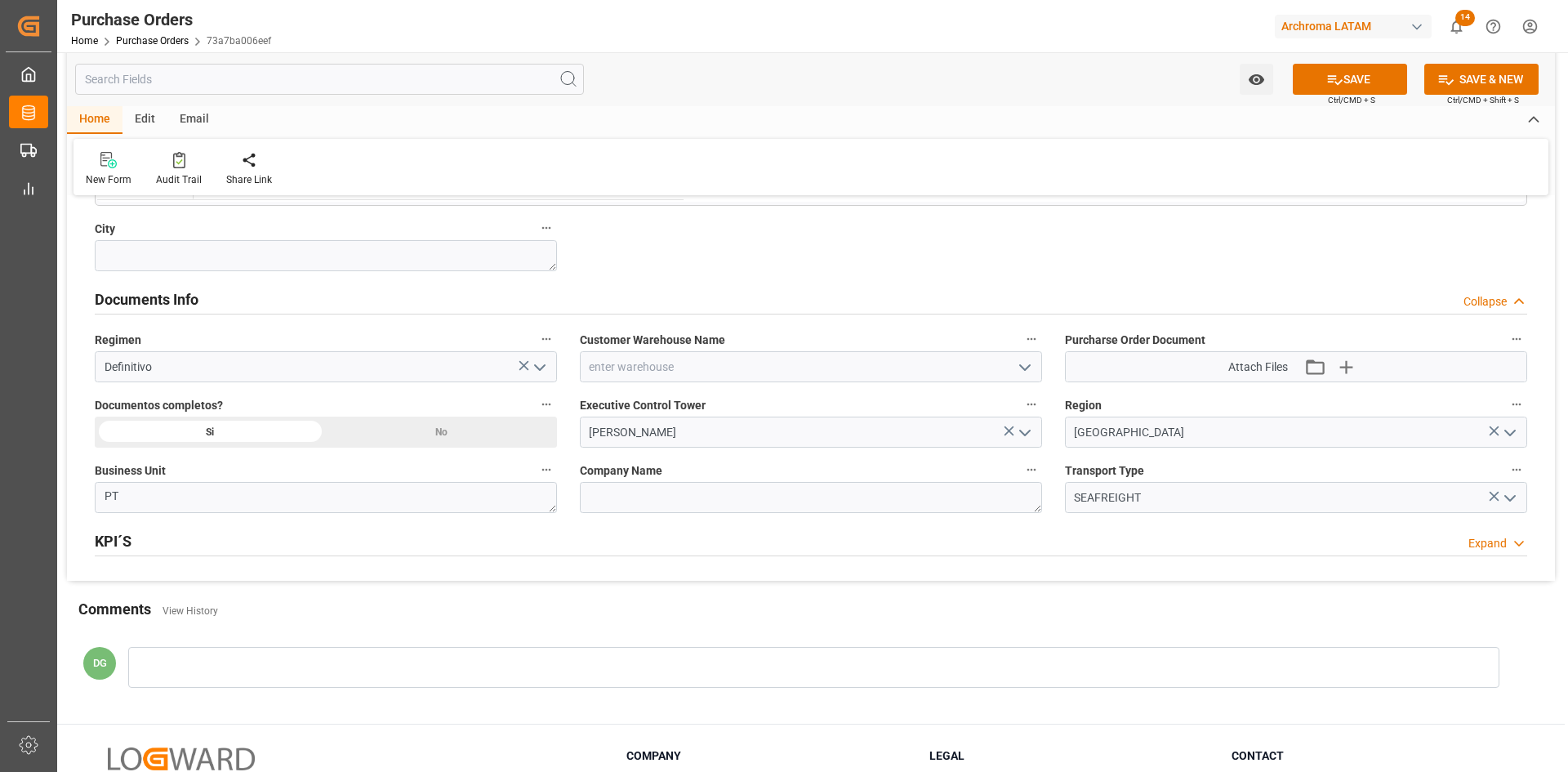
scroll to position [1062, 0]
click at [1016, 366] on icon "open menu" at bounding box center [1025, 366] width 20 height 20
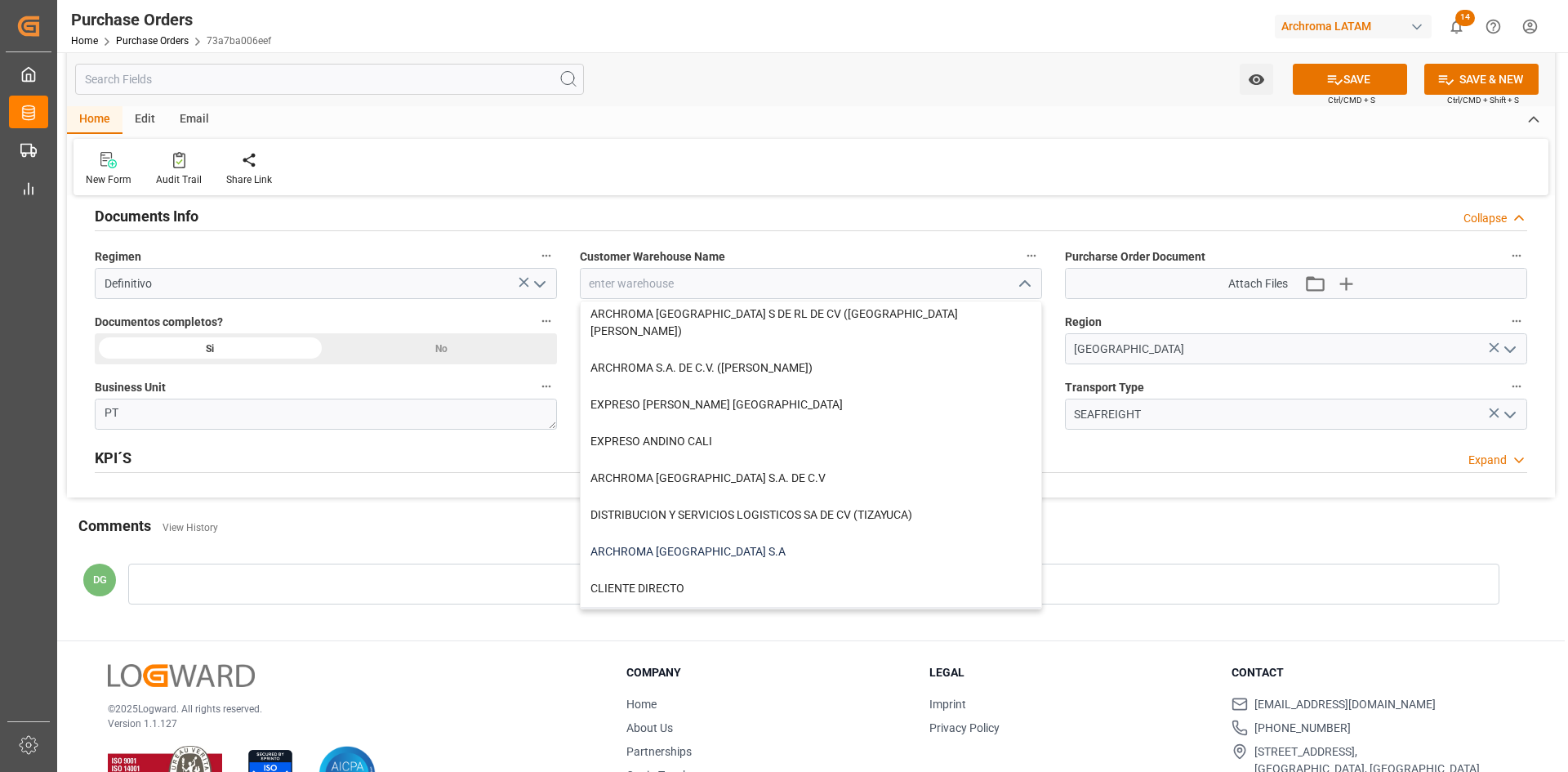
scroll to position [162, 0]
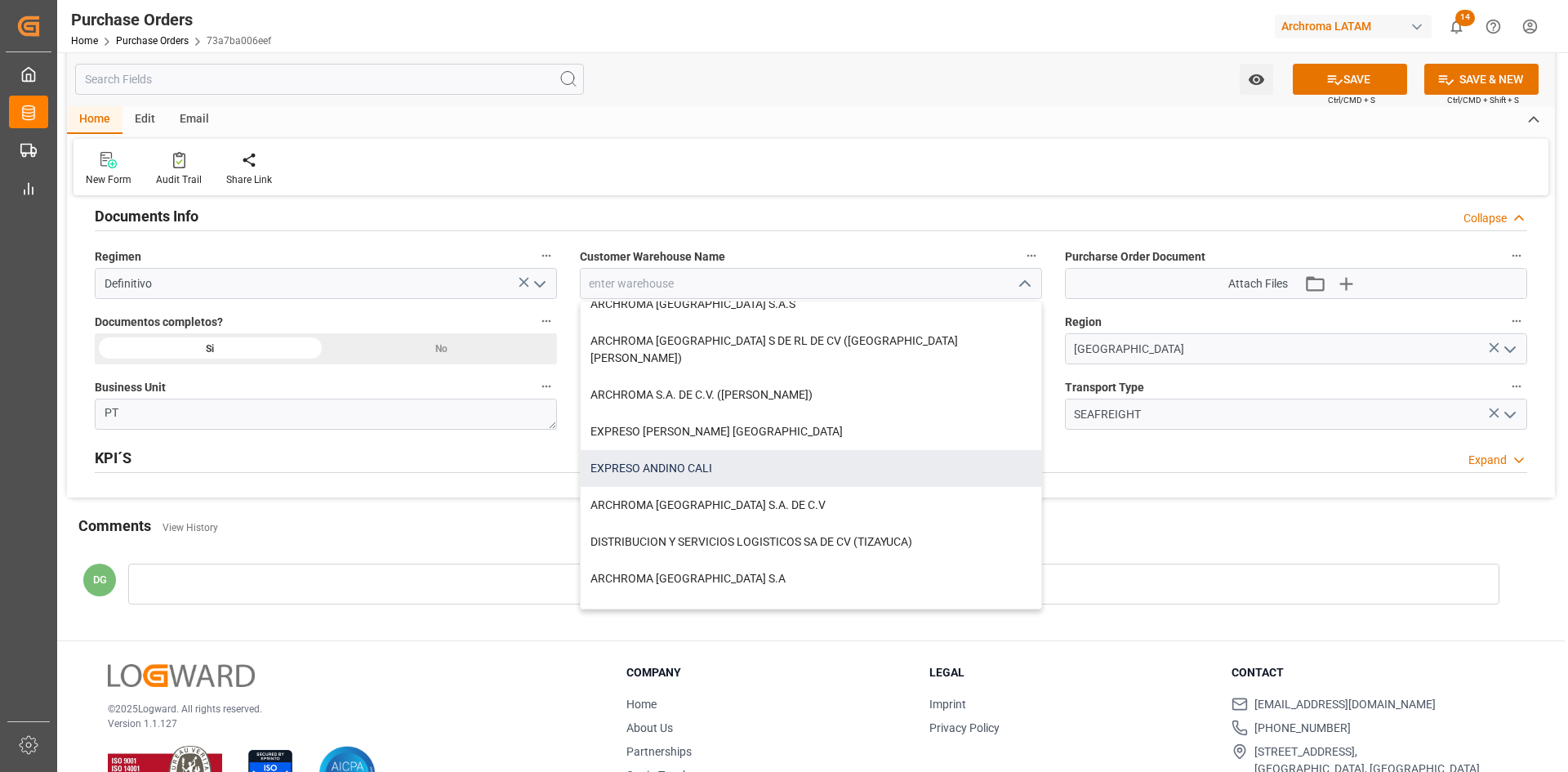
click at [726, 450] on div "EXPRESO ANDINO CALI" at bounding box center [811, 468] width 460 height 37
type input "EXPRESO ANDINO CALI"
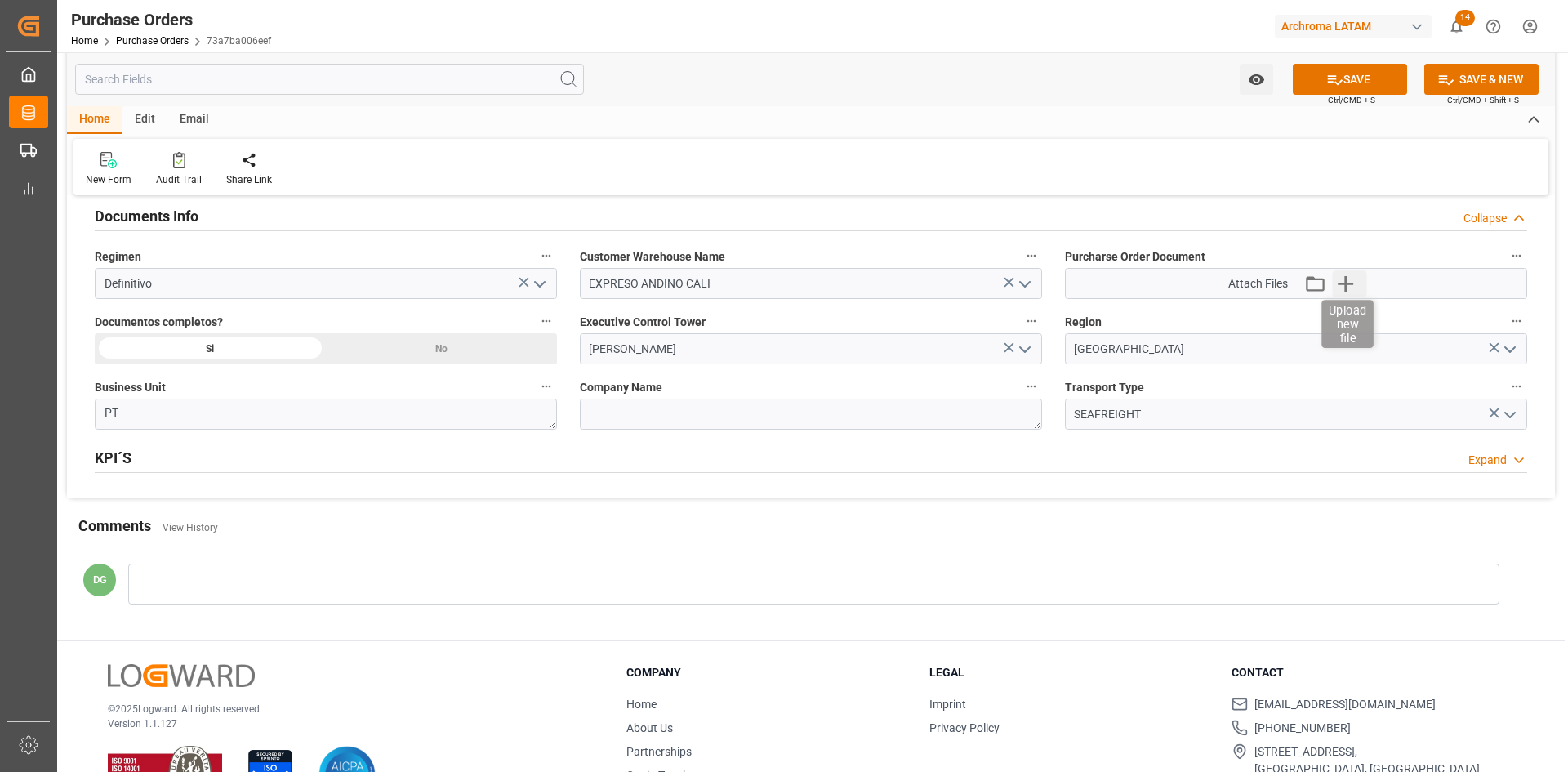
click at [1347, 286] on icon "button" at bounding box center [1345, 283] width 15 height 15
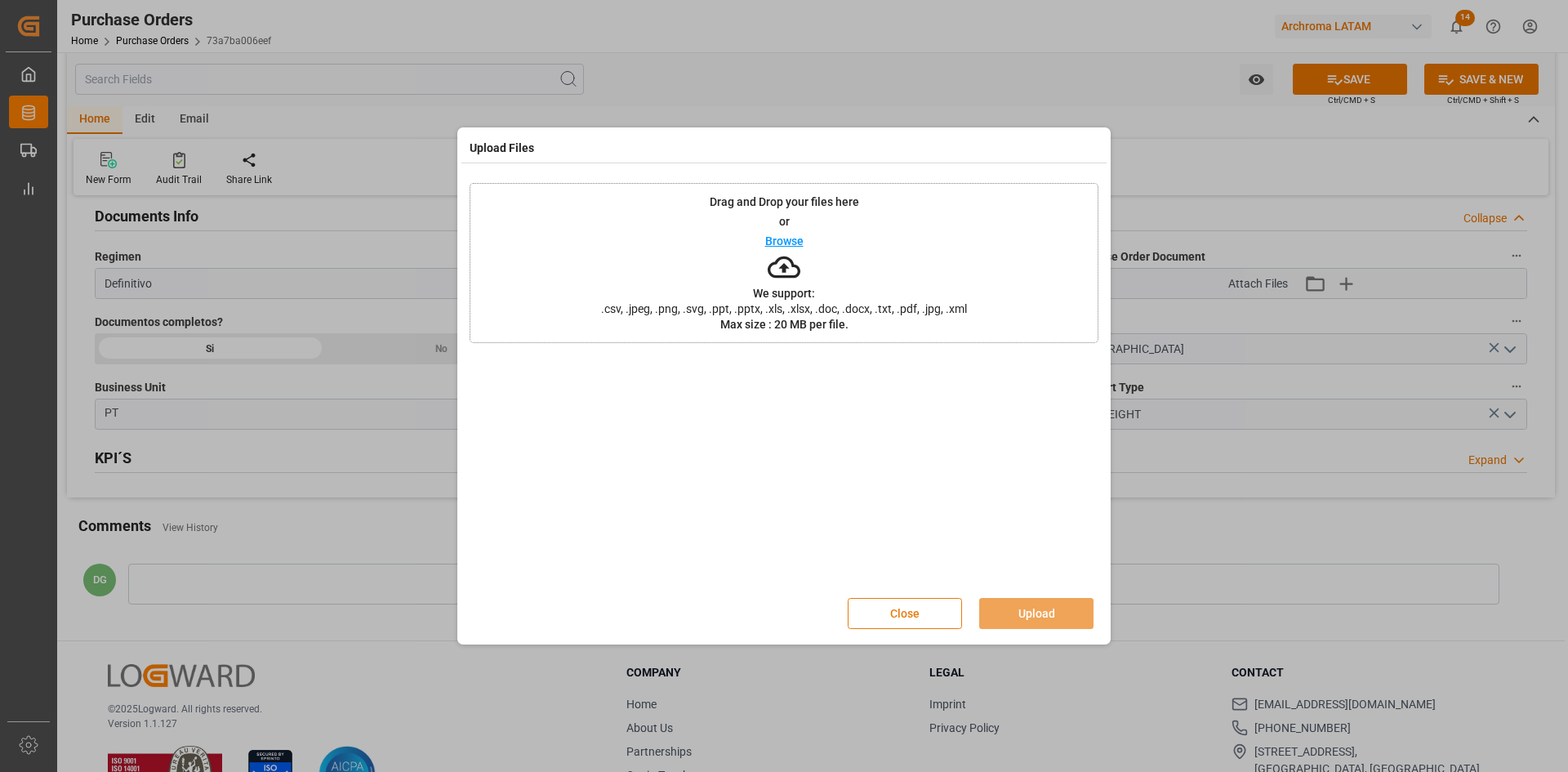
click at [933, 610] on button "Close" at bounding box center [905, 613] width 114 height 31
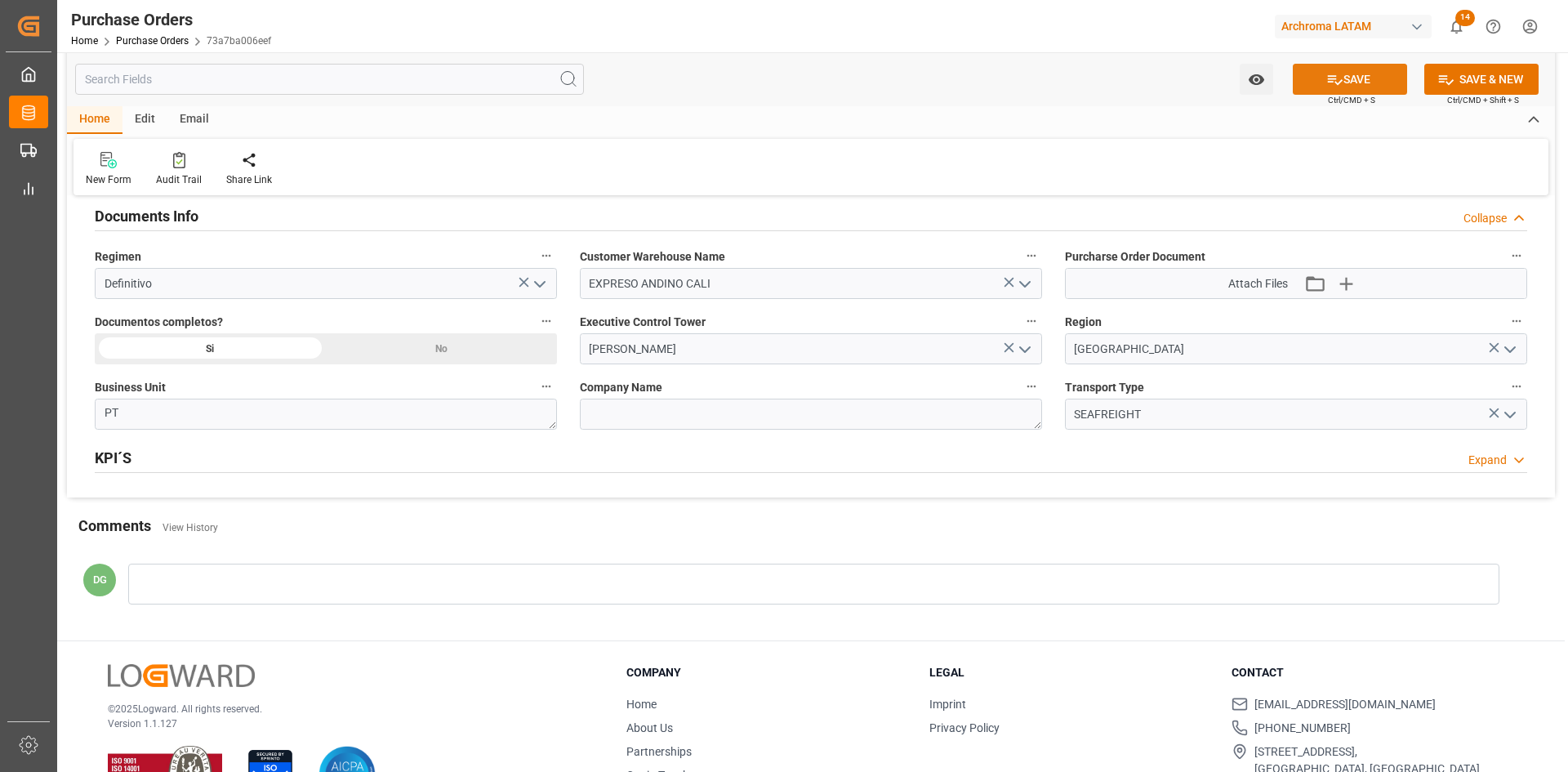
click at [1357, 68] on button "SAVE" at bounding box center [1349, 79] width 114 height 31
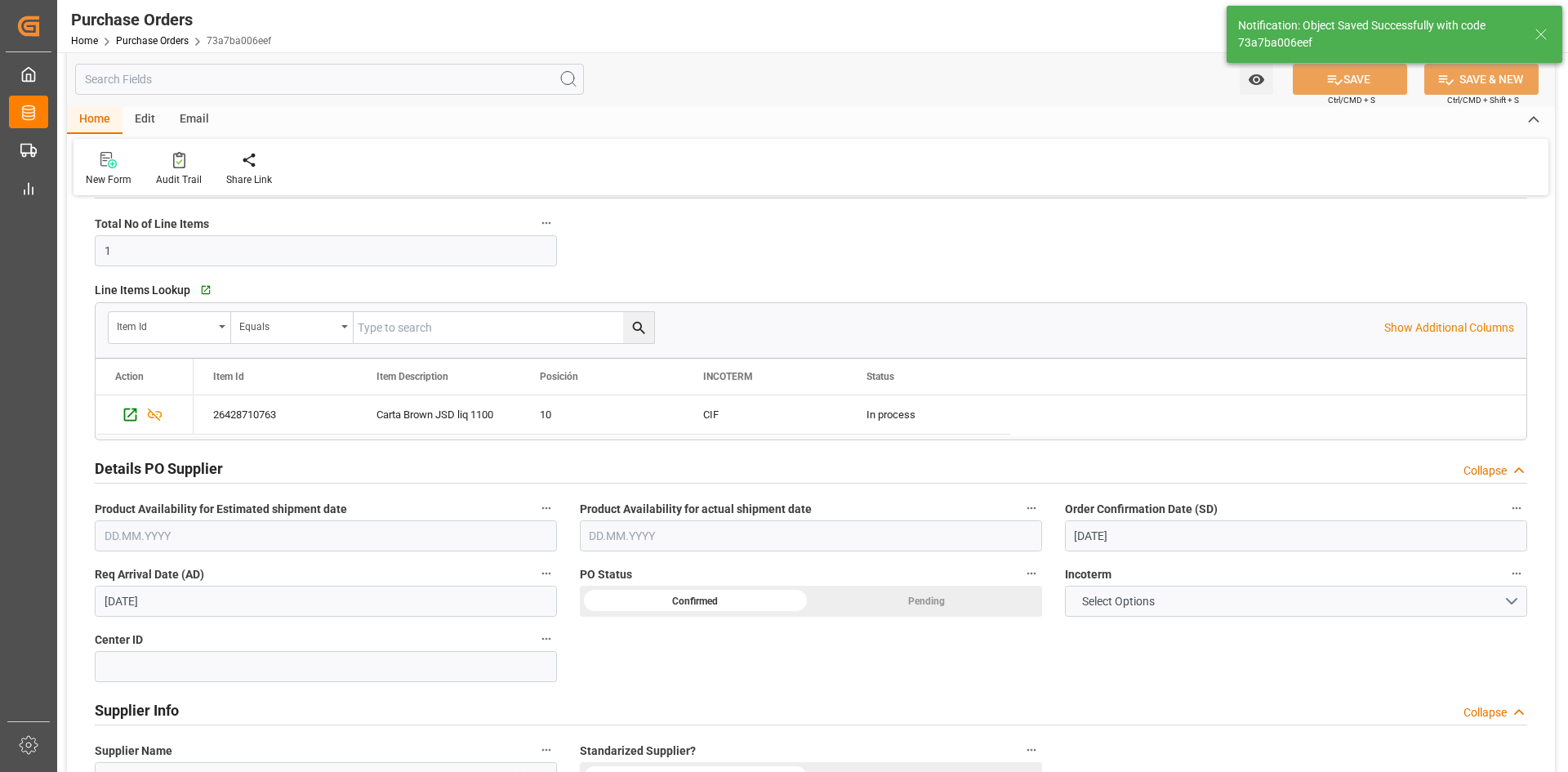
scroll to position [0, 0]
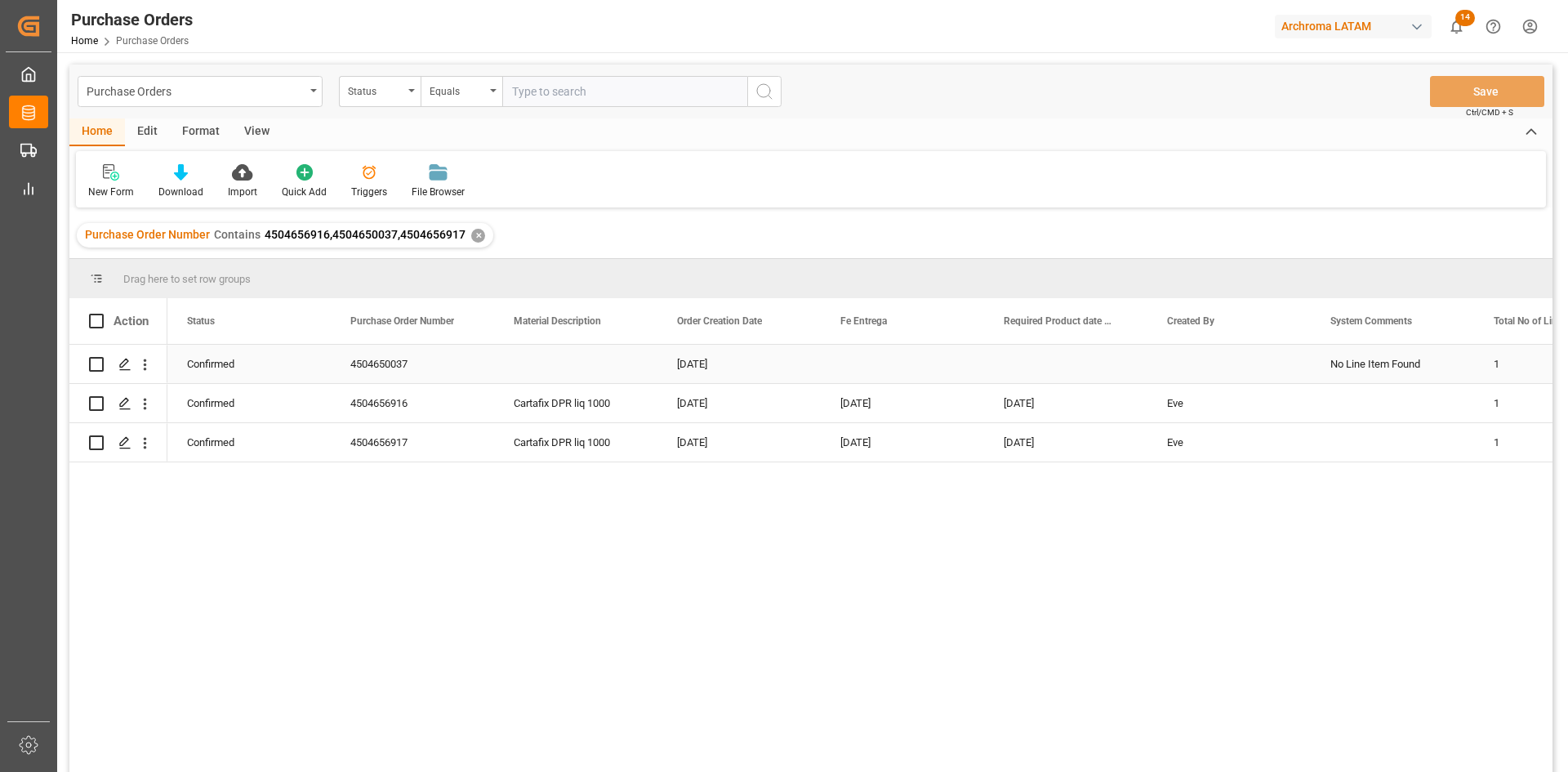
click at [850, 368] on div "Press SPACE to select this row." at bounding box center [902, 363] width 163 height 38
click at [1364, 361] on div "No Line Item Found" at bounding box center [1392, 363] width 163 height 38
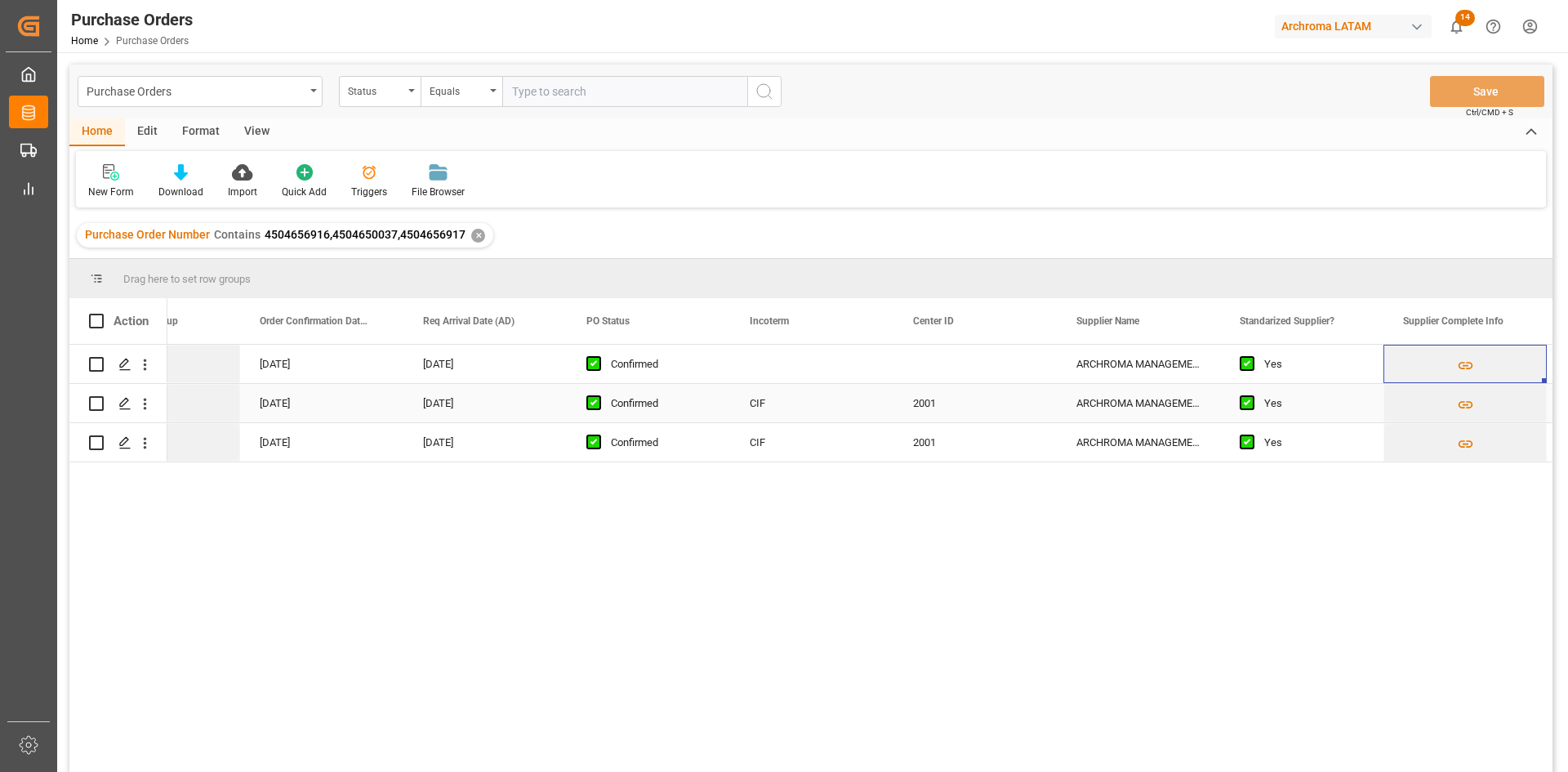
scroll to position [0, 1724]
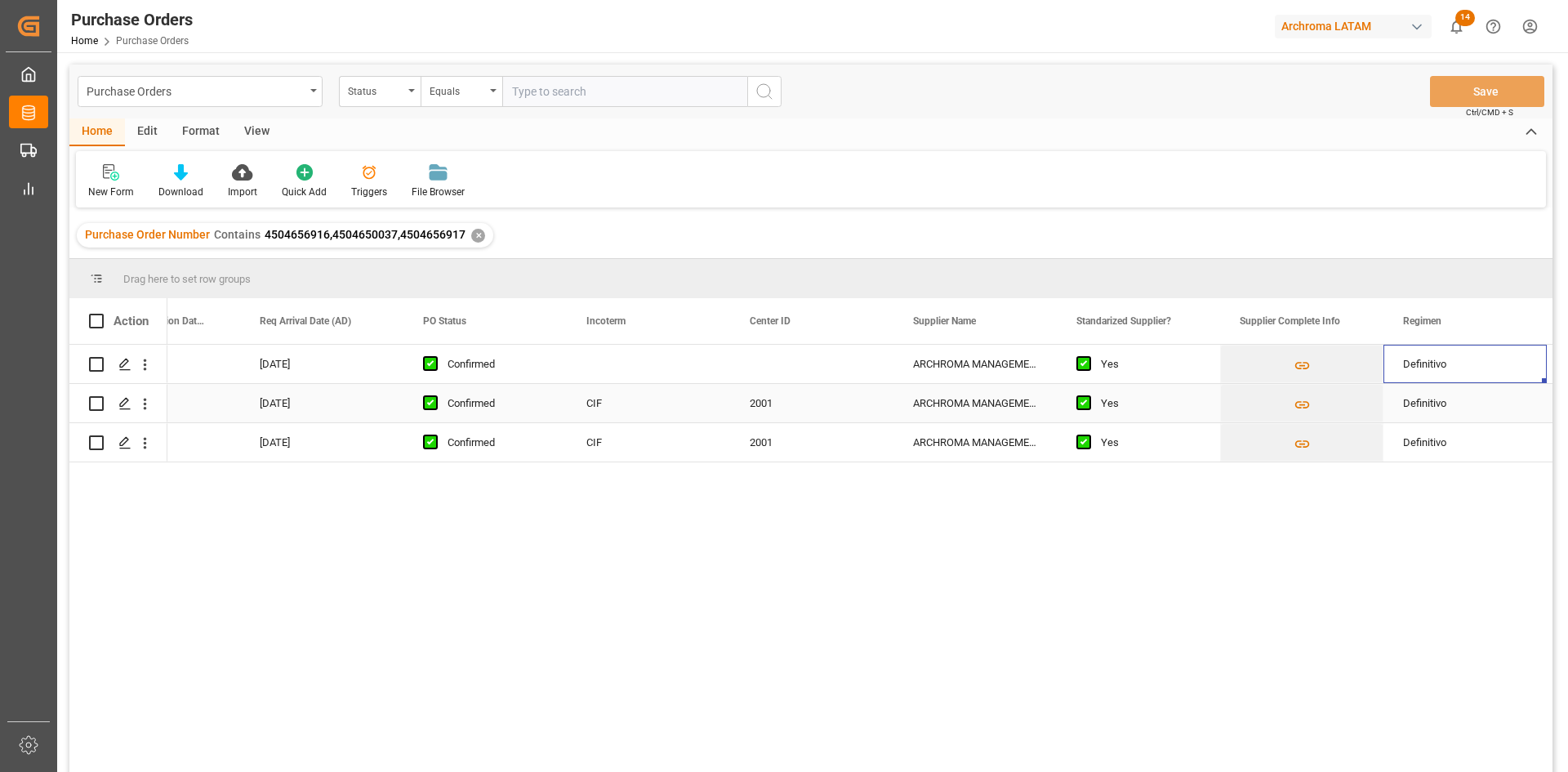
click at [620, 407] on div "CIF" at bounding box center [648, 403] width 163 height 38
drag, startPoint x: 727, startPoint y: 418, endPoint x: 719, endPoint y: 356, distance: 62.5
click at [719, 356] on div "[DATE] [DATE] Confirmed ARCHROMA MANAGEMENT GMBH Yes Definitivo EXPRESO [PERSON…" at bounding box center [1138, 403] width 5389 height 118
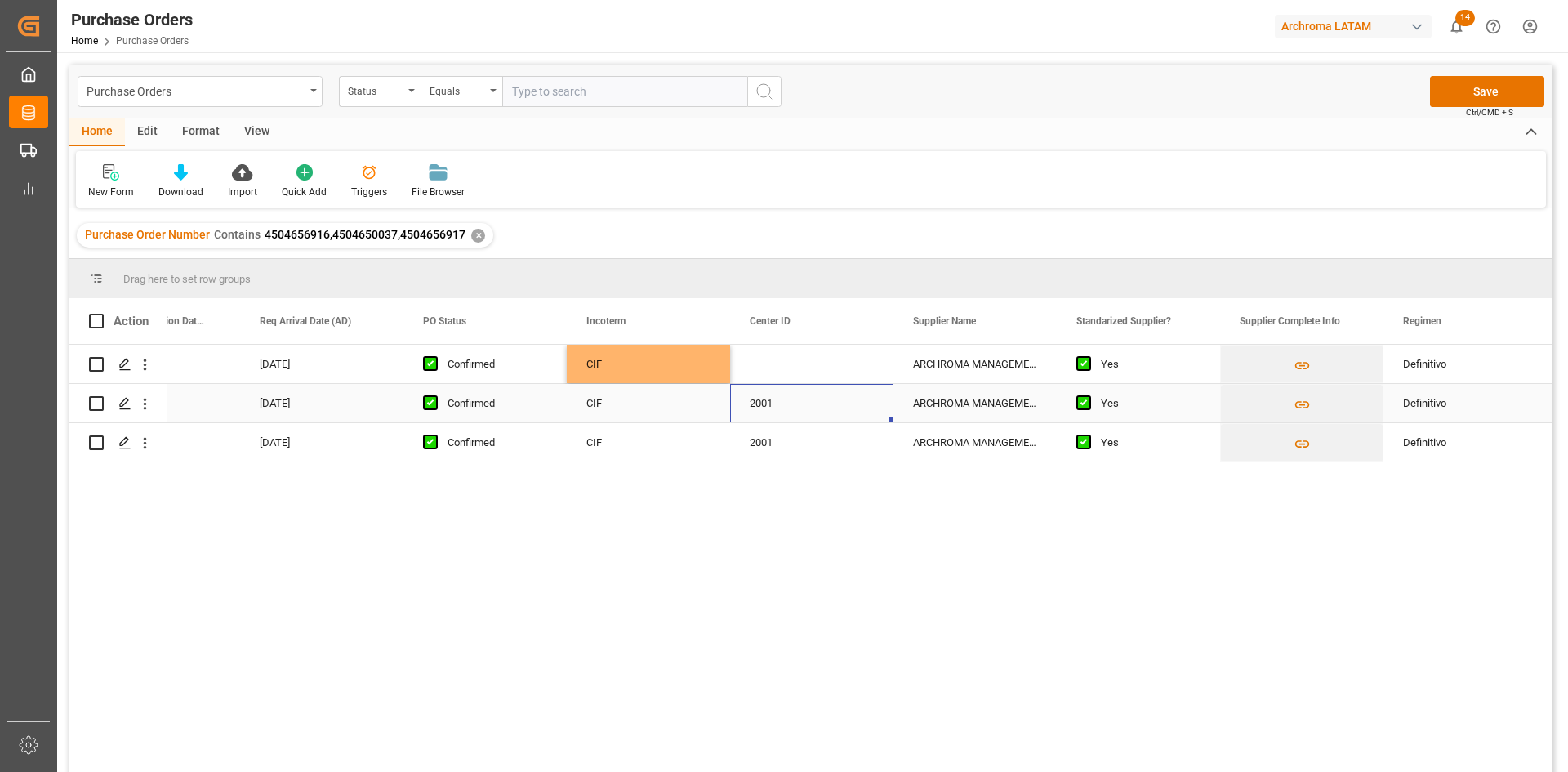
click at [832, 403] on div "2001" at bounding box center [811, 403] width 163 height 38
drag, startPoint x: 889, startPoint y: 419, endPoint x: 873, endPoint y: 358, distance: 63.1
click at [873, 358] on div "[DATE] [DATE] Confirmed CIF ARCHROMA MANAGEMENT GMBH Yes Definitivo EXPRESO [PE…" at bounding box center [1138, 403] width 5389 height 118
click at [1489, 84] on button "Save" at bounding box center [1487, 91] width 114 height 31
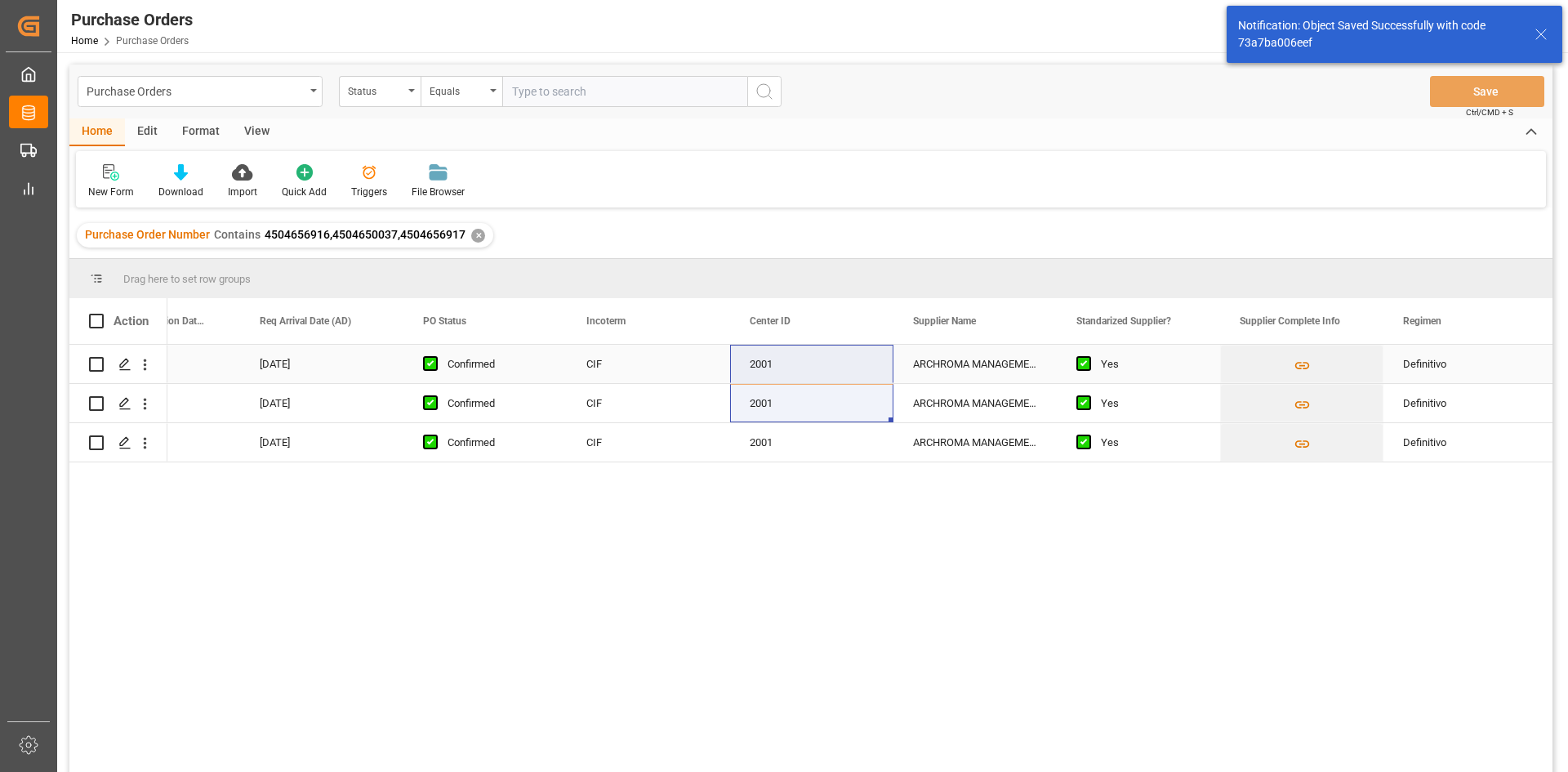
click at [958, 361] on div "ARCHROMA MANAGEMENT GMBH" at bounding box center [975, 363] width 163 height 38
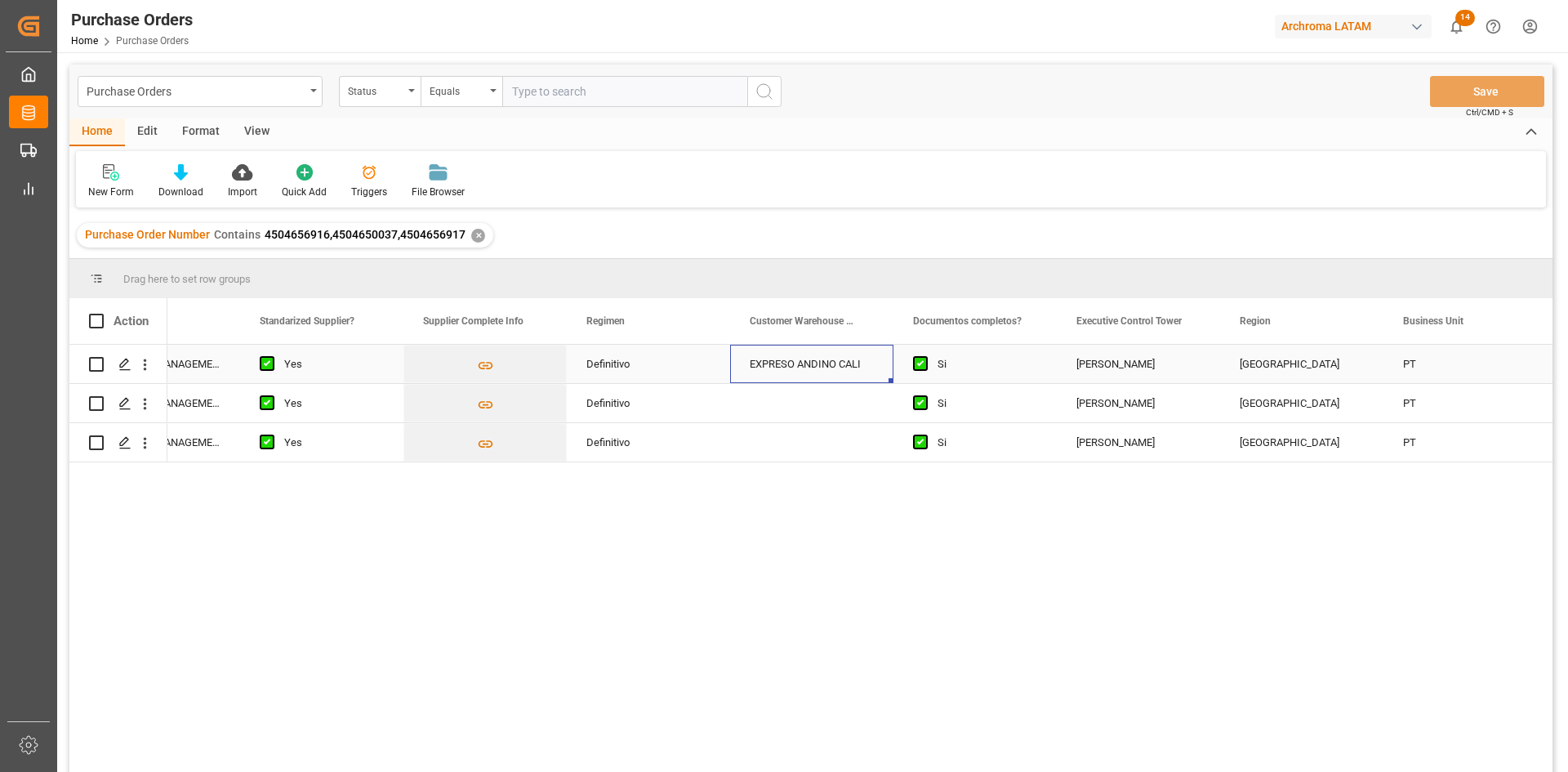
click at [837, 364] on div "EXPRESO ANDINO CALI" at bounding box center [811, 363] width 163 height 38
drag, startPoint x: 891, startPoint y: 381, endPoint x: 884, endPoint y: 450, distance: 69.4
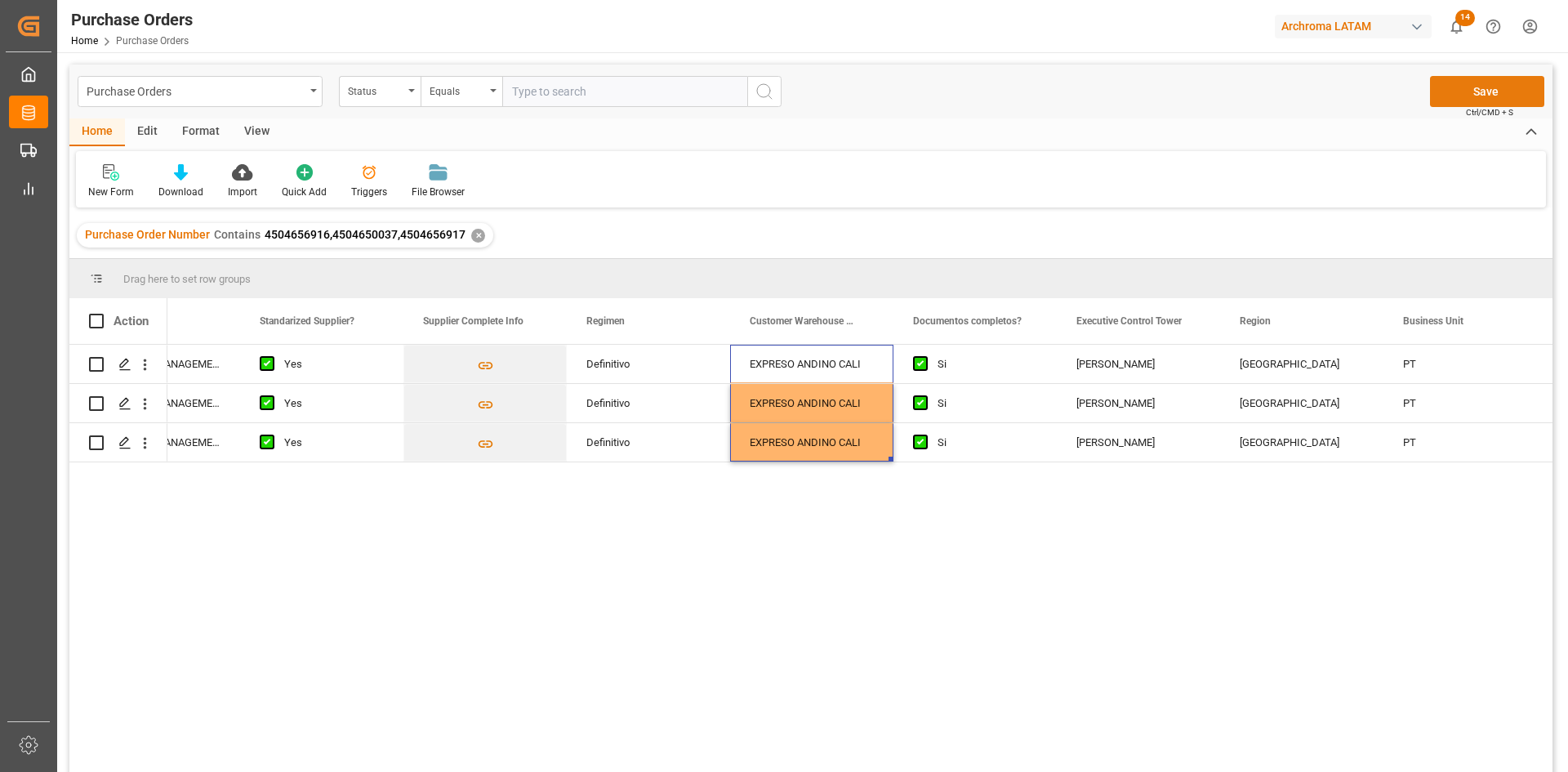
click at [1475, 95] on button "Save" at bounding box center [1487, 91] width 114 height 31
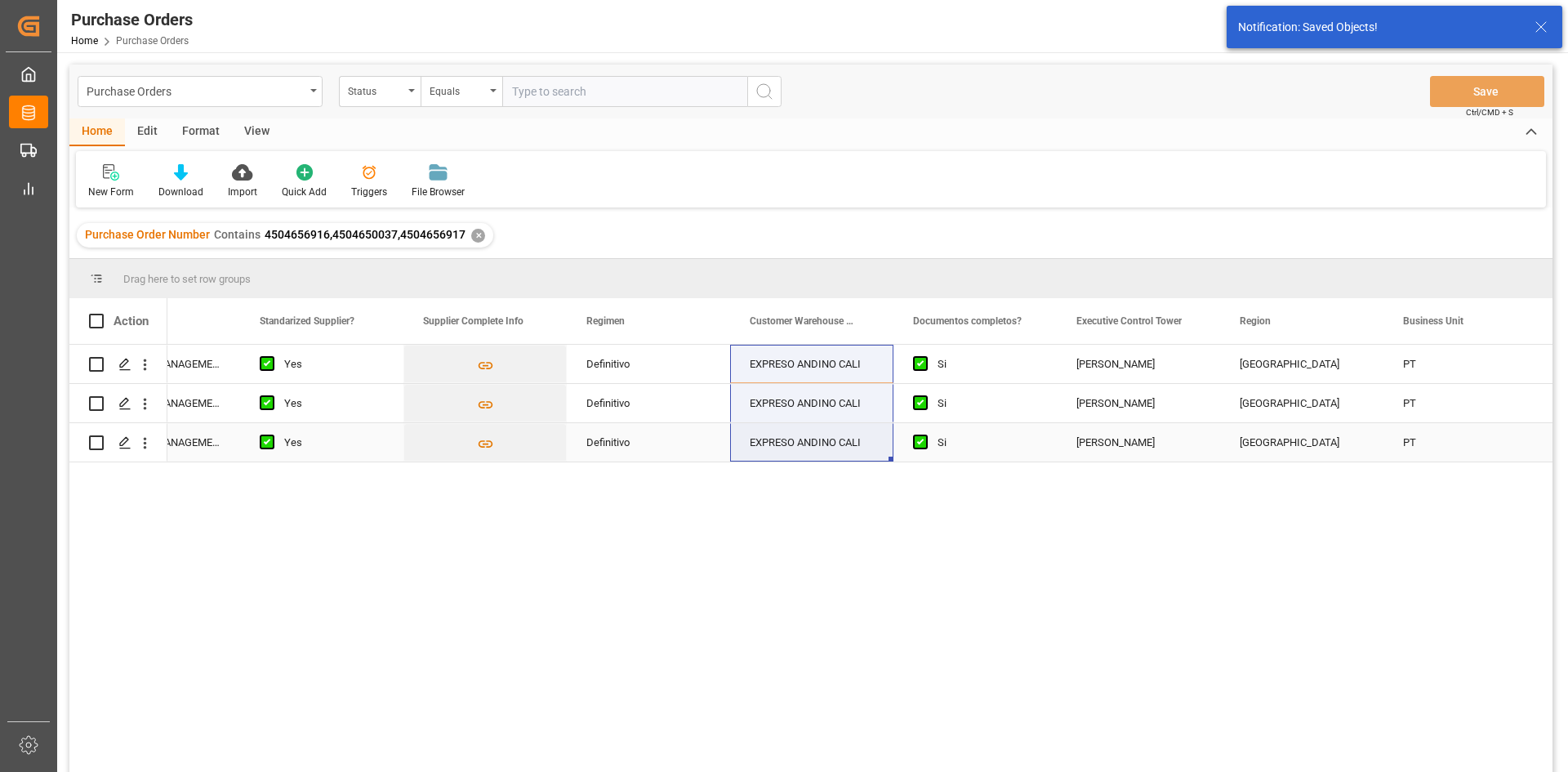
click at [596, 438] on div "Definitivo" at bounding box center [648, 443] width 124 height 37
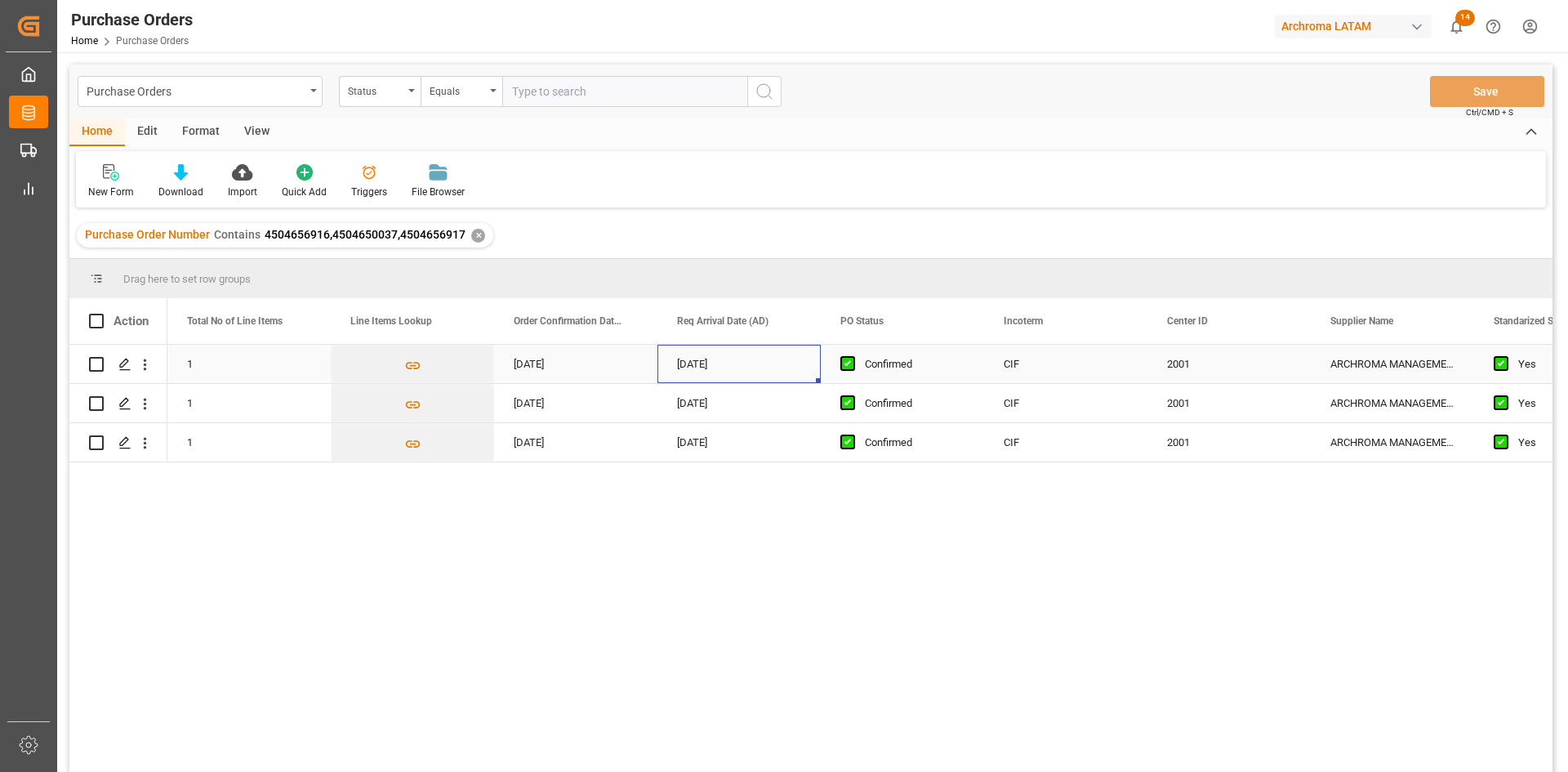
click at [738, 361] on div "[DATE]" at bounding box center [739, 363] width 163 height 38
drag, startPoint x: 817, startPoint y: 379, endPoint x: 814, endPoint y: 411, distance: 32.1
click at [1472, 101] on button "Save" at bounding box center [1487, 91] width 114 height 31
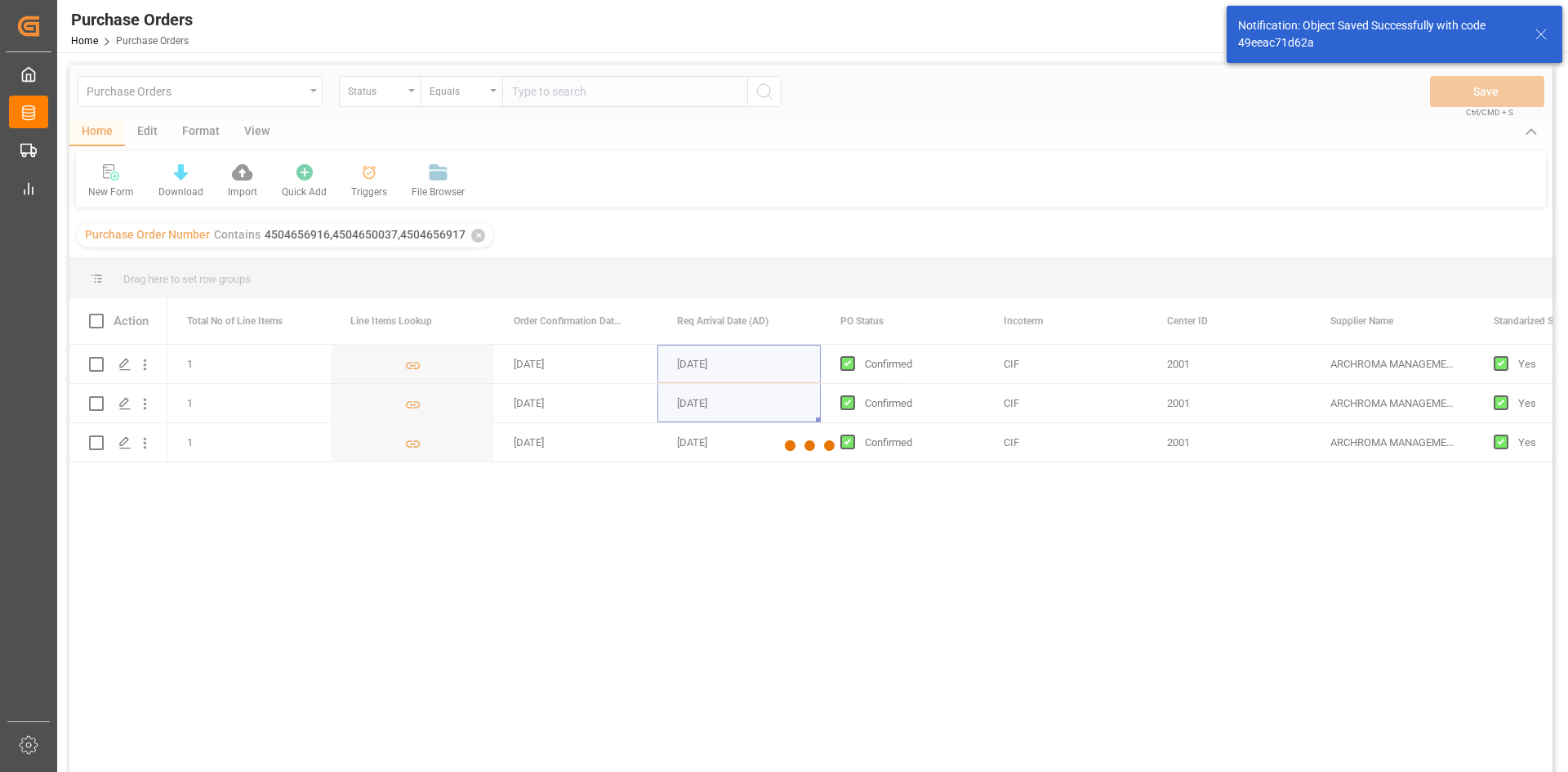
click at [266, 403] on div at bounding box center [811, 445] width 1483 height 762
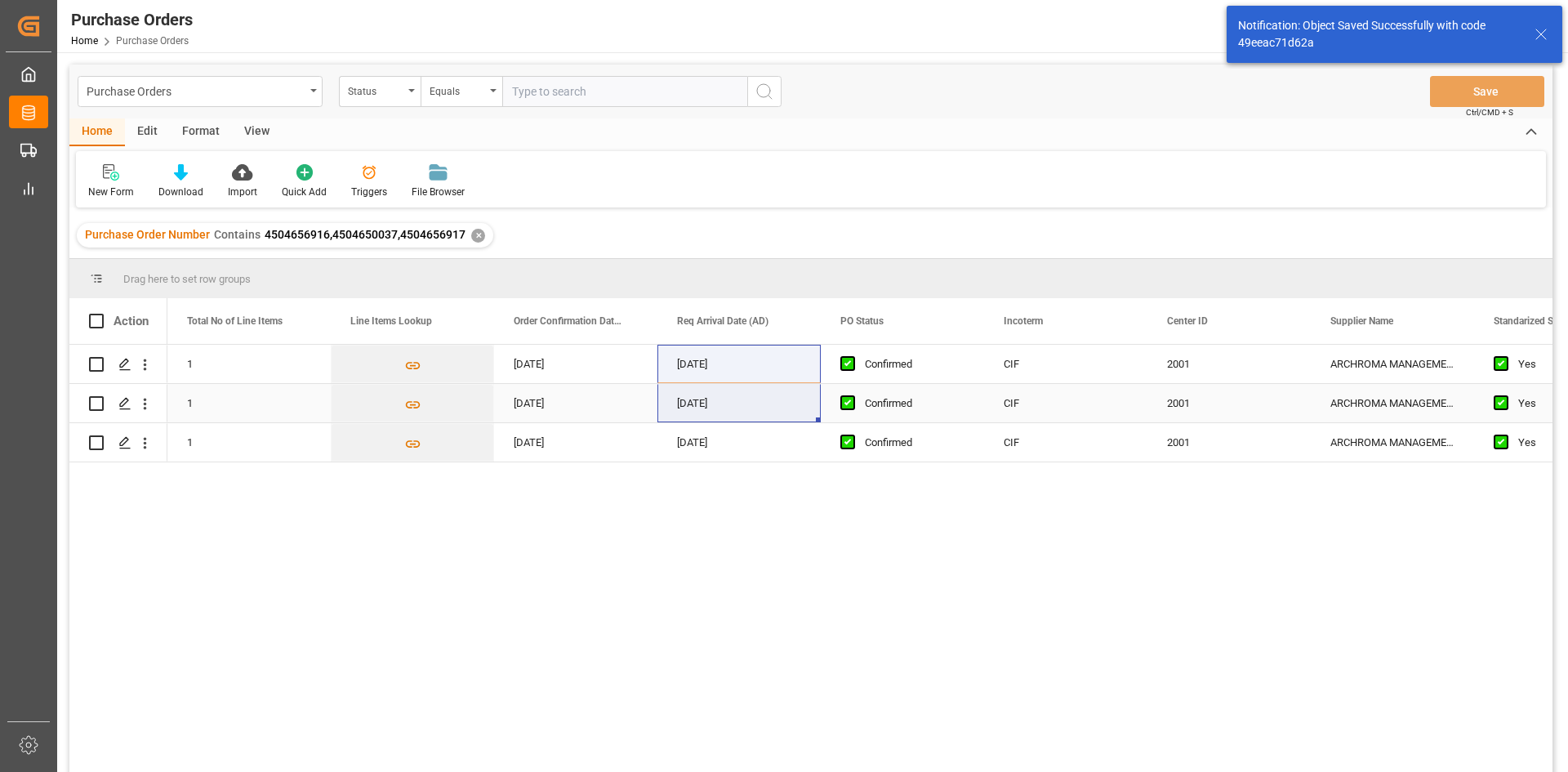
click at [266, 403] on div "1" at bounding box center [249, 403] width 163 height 38
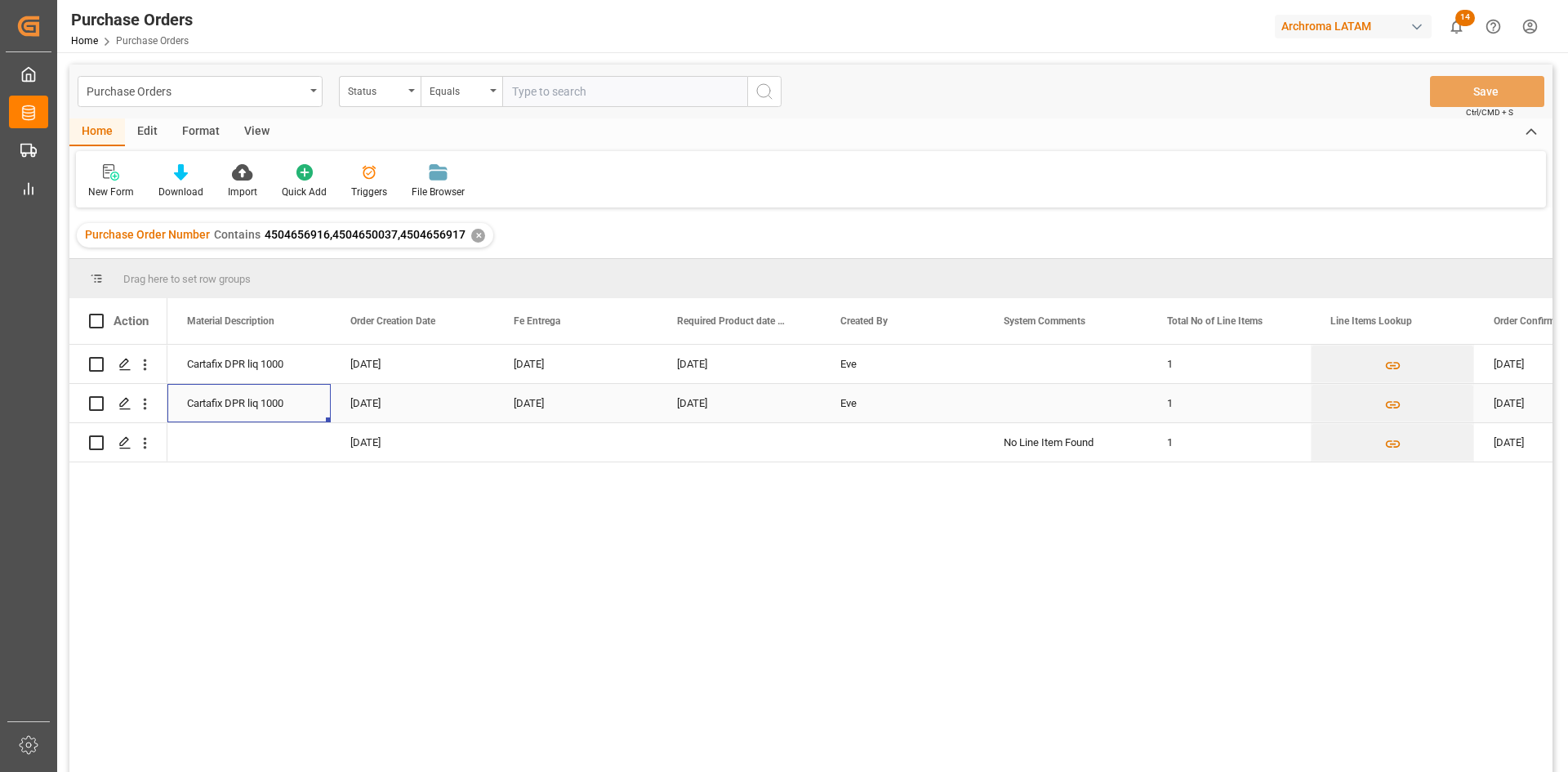
click at [590, 411] on div "[DATE]" at bounding box center [576, 403] width 163 height 38
drag, startPoint x: 653, startPoint y: 419, endPoint x: 654, endPoint y: 447, distance: 28.0
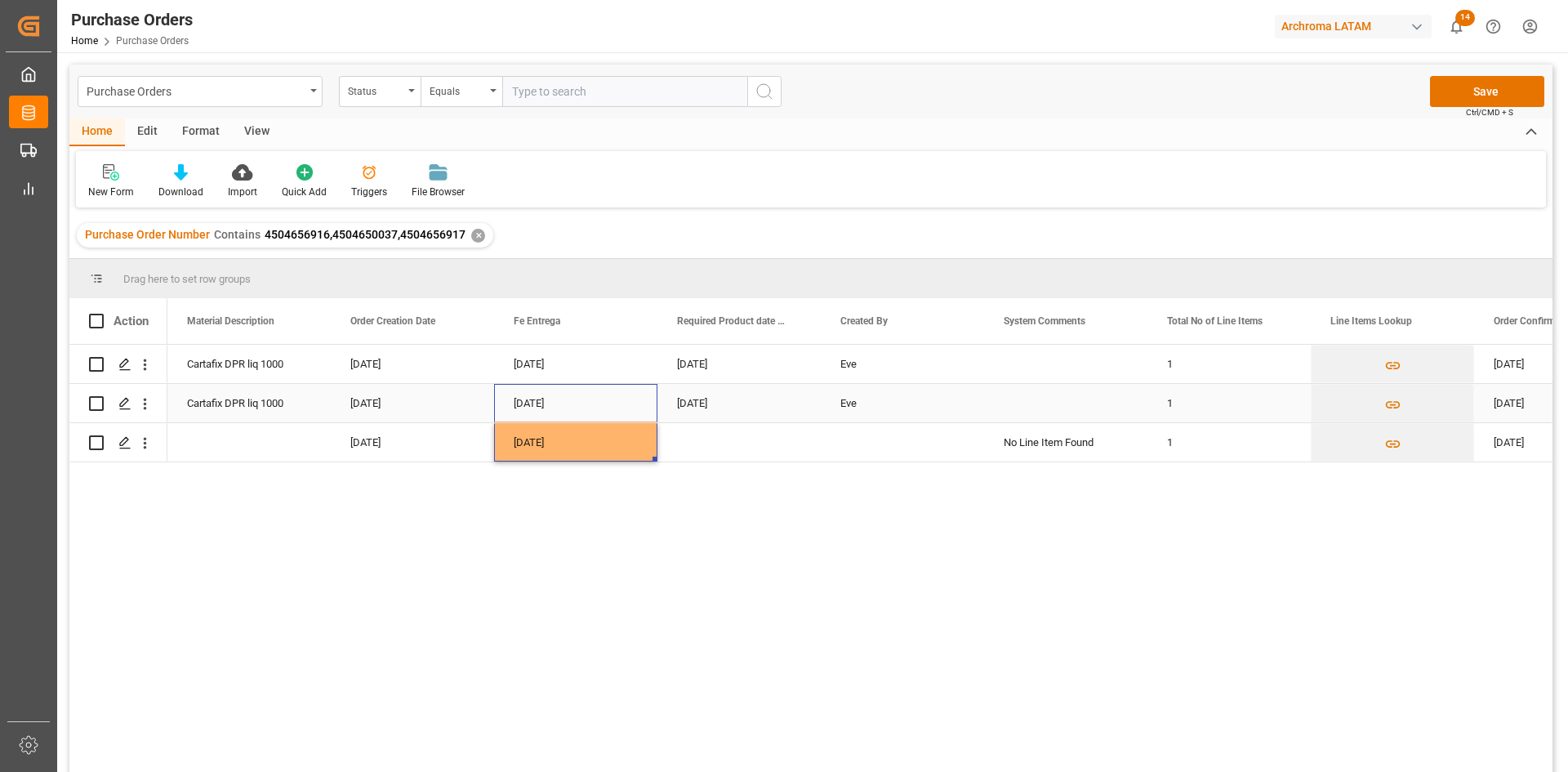
click at [883, 408] on div "Eve" at bounding box center [902, 403] width 163 height 38
drag, startPoint x: 979, startPoint y: 419, endPoint x: 920, endPoint y: 452, distance: 67.6
drag, startPoint x: 982, startPoint y: 419, endPoint x: 980, endPoint y: 439, distance: 20.1
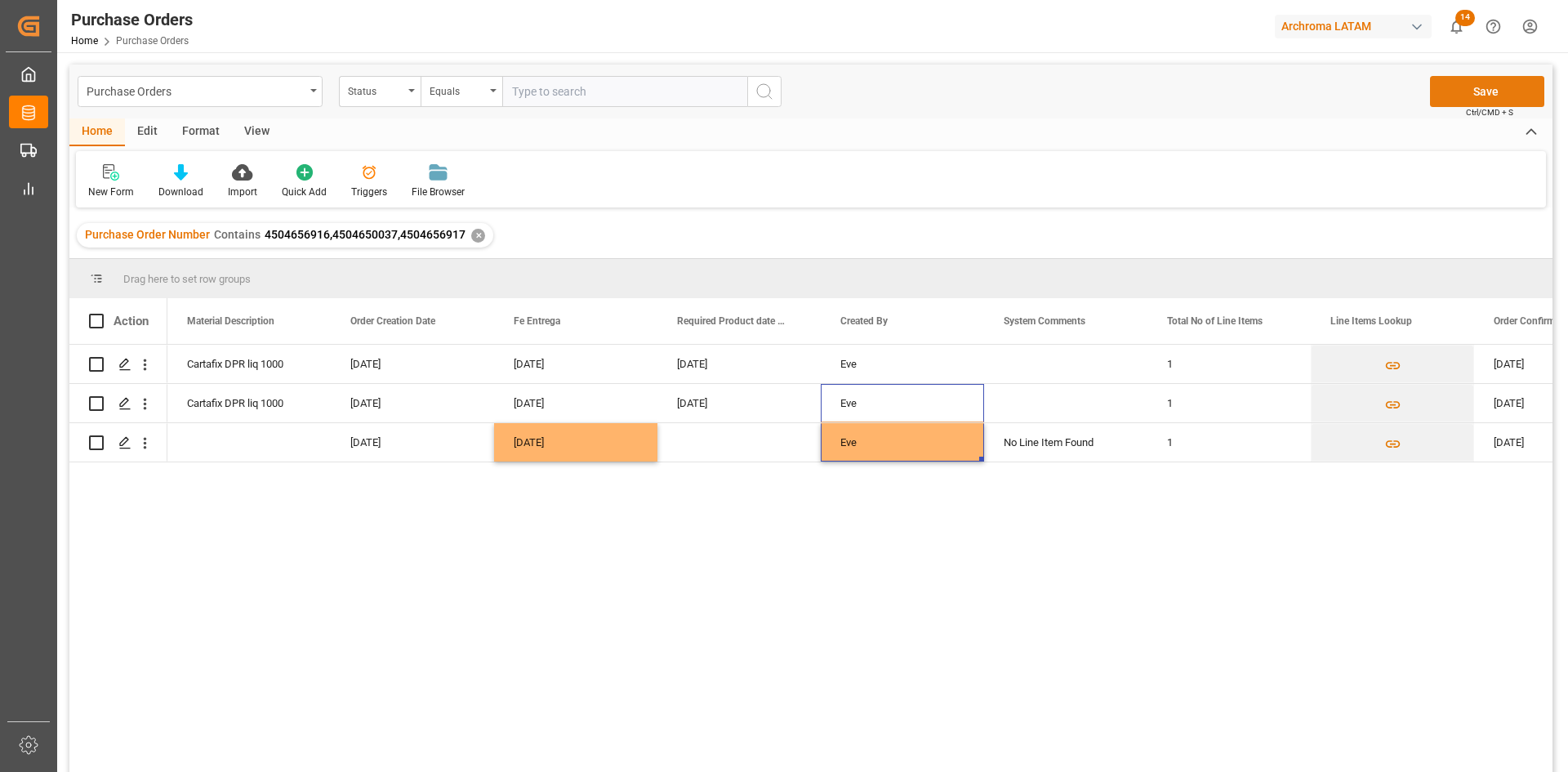
click at [1507, 80] on button "Save" at bounding box center [1487, 91] width 114 height 31
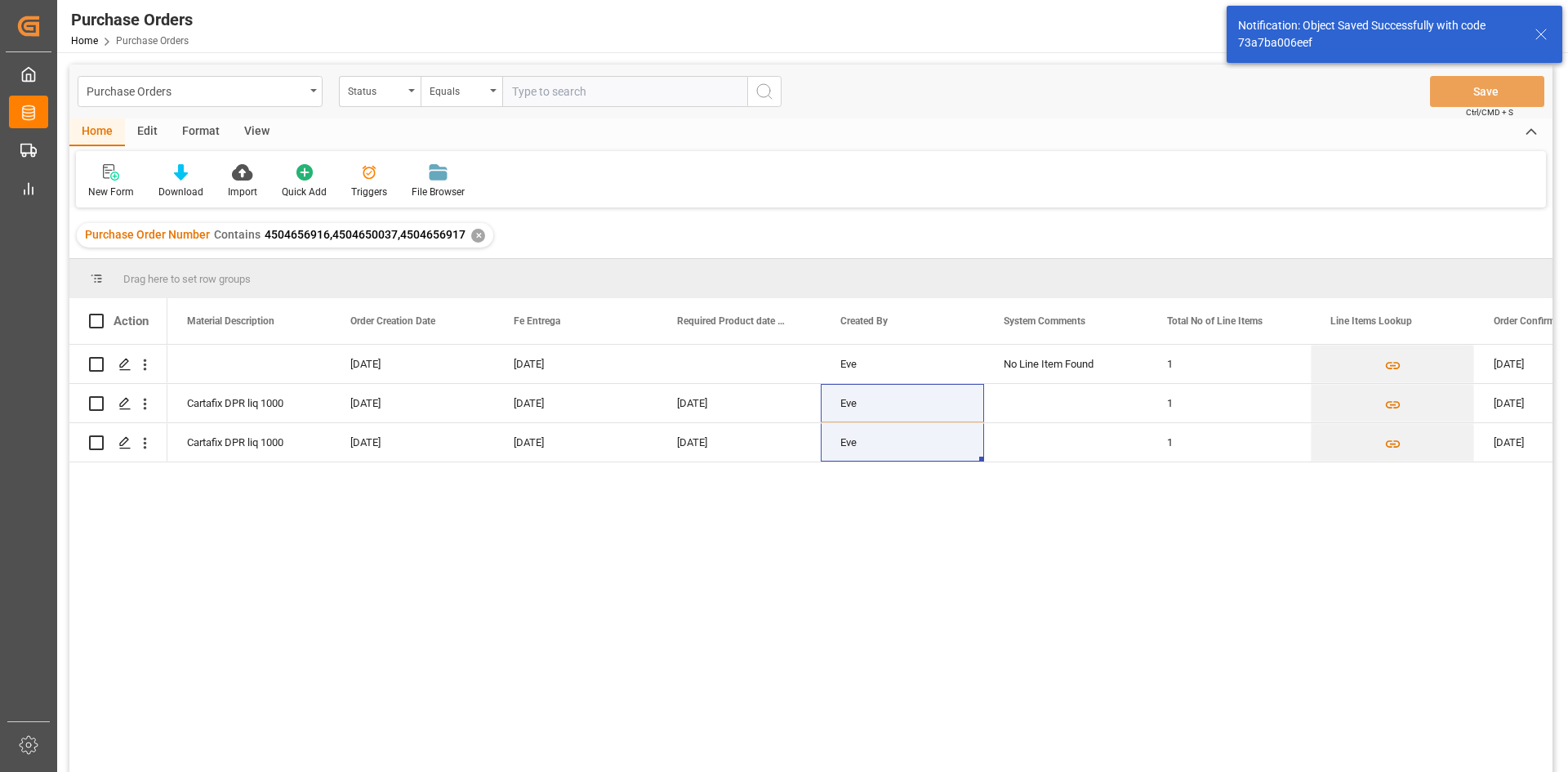
click at [462, 241] on div "Purchase Order Number Contains 4504656916,4504650037,4504656917 ✕" at bounding box center [285, 235] width 417 height 24
drag, startPoint x: 461, startPoint y: 238, endPoint x: 264, endPoint y: 251, distance: 197.4
click at [264, 251] on div "Purchase Order Number Contains 4504656916,4504650037,4504656917 ✕" at bounding box center [811, 235] width 1483 height 46
copy span "4504656916,4504650037,4504656917"
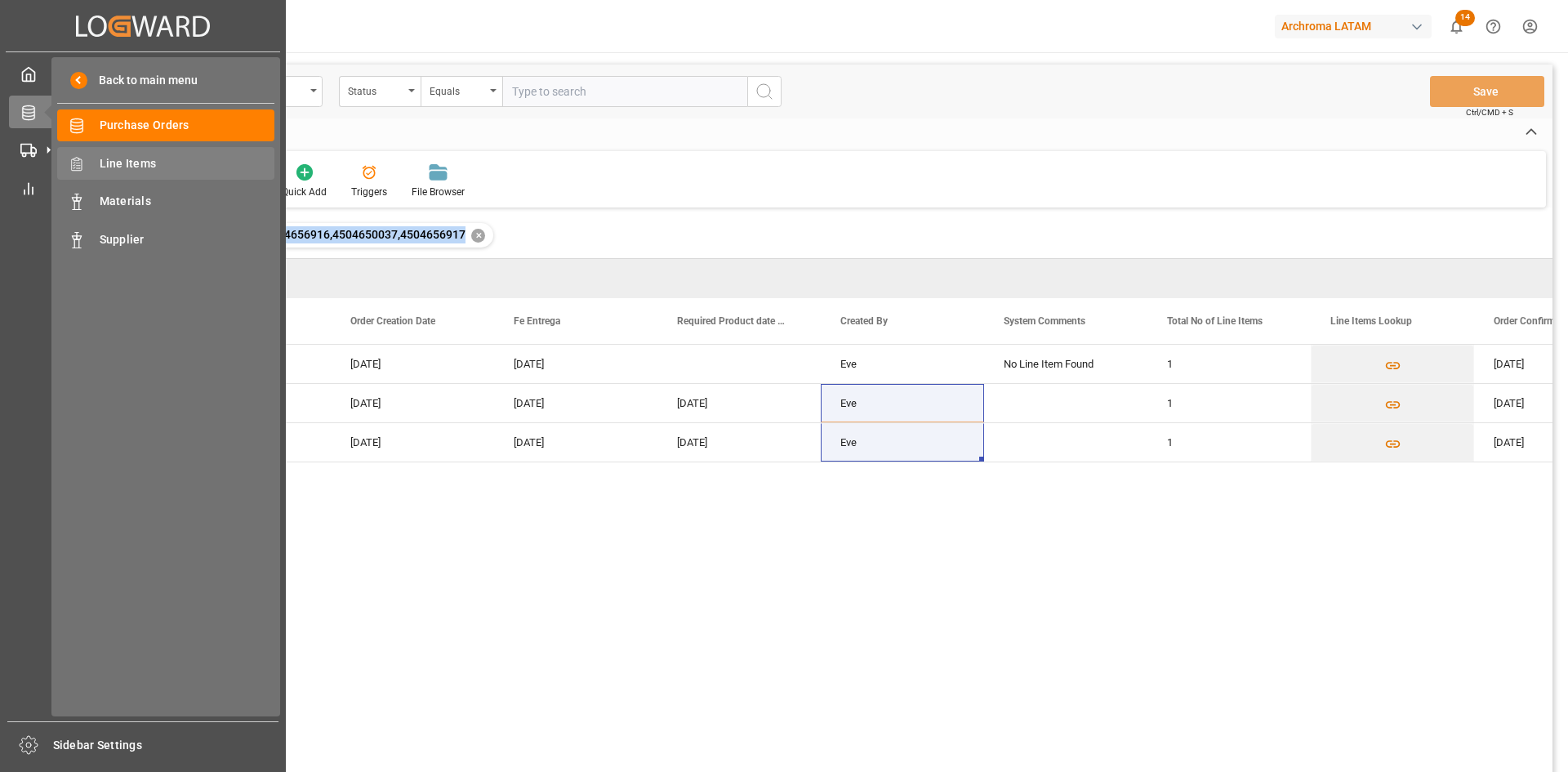
click at [129, 165] on span "Line Items" at bounding box center [187, 163] width 176 height 17
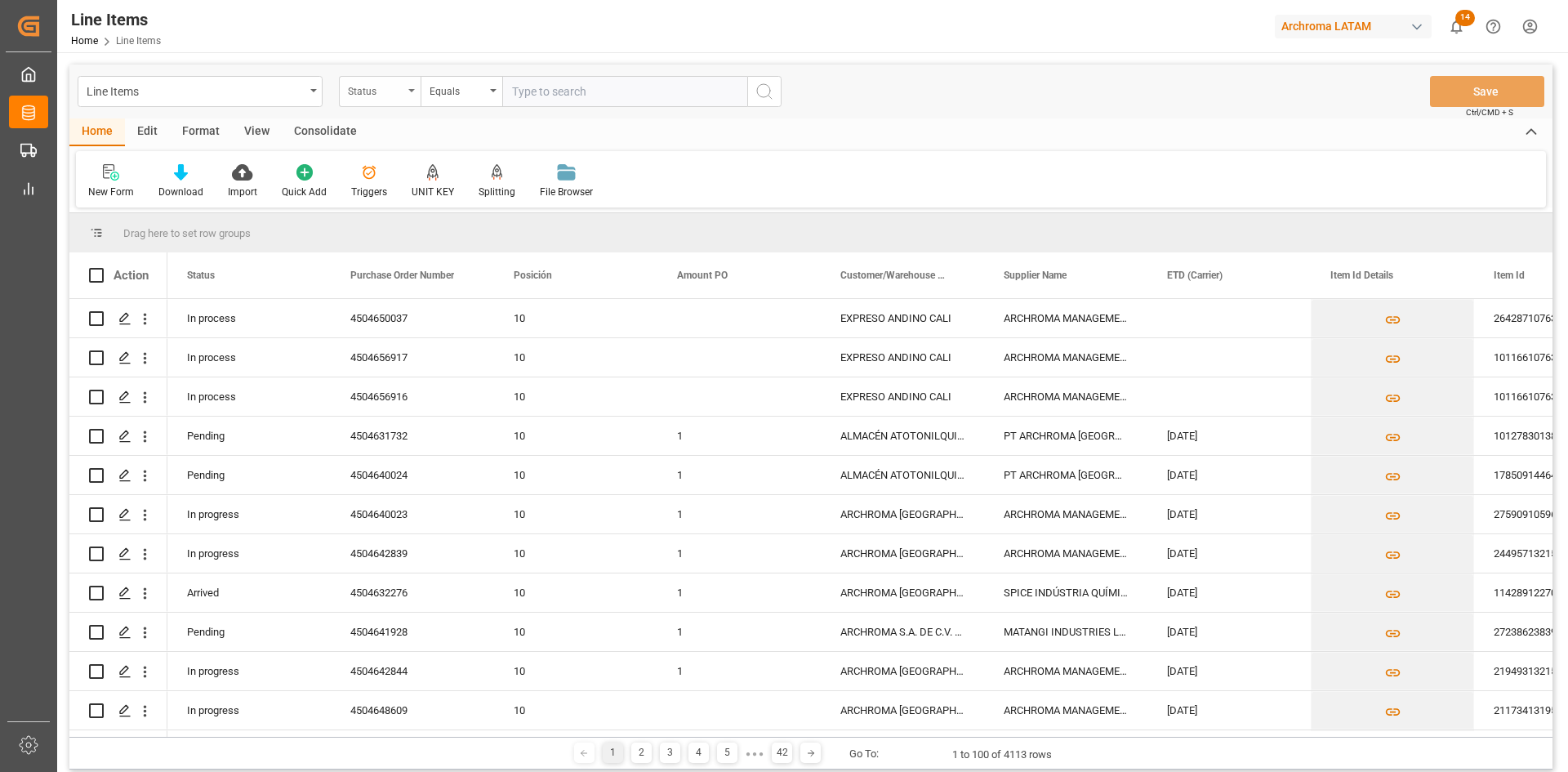
click at [389, 94] on div "Status" at bounding box center [376, 89] width 55 height 19
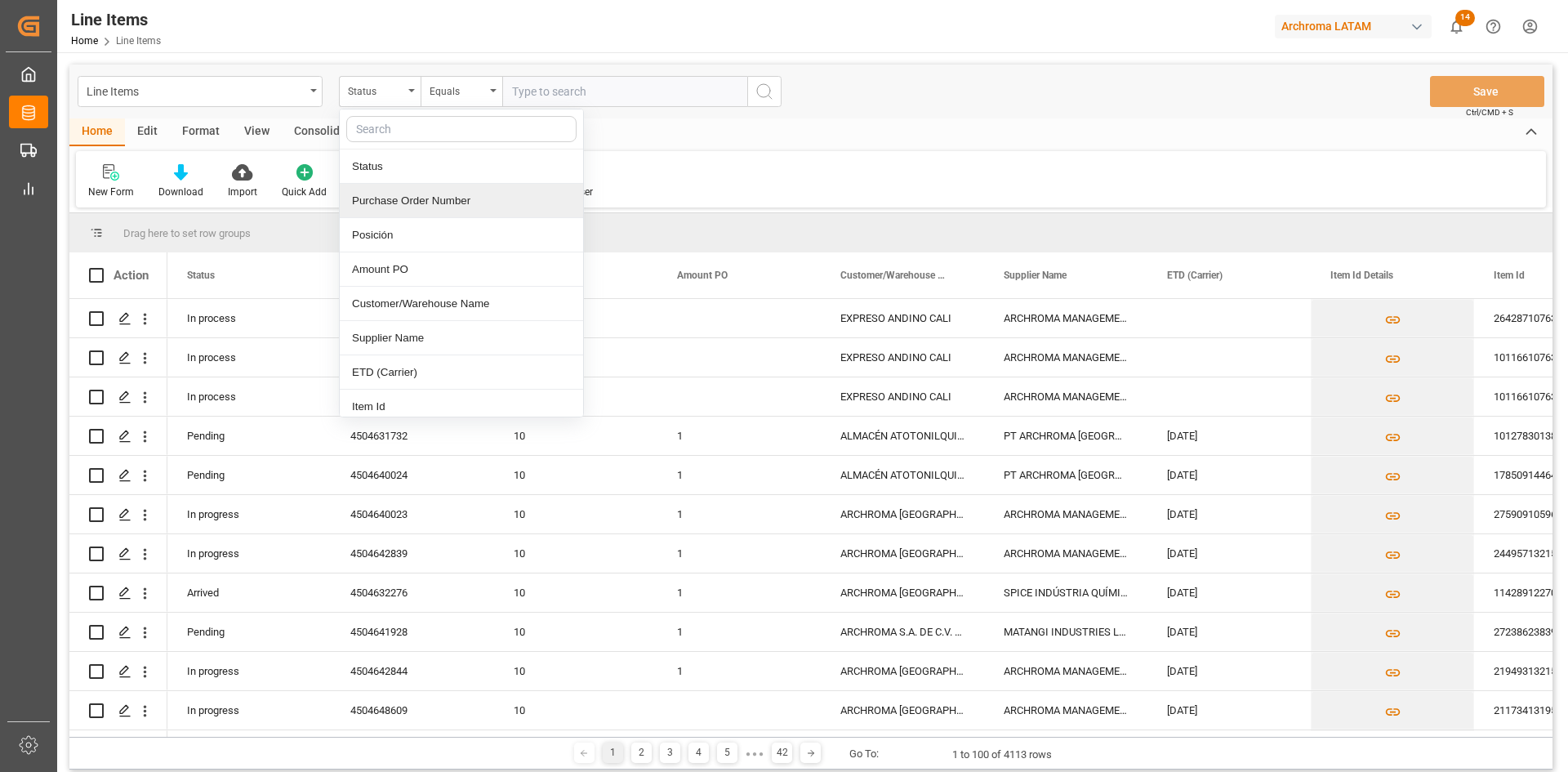
click at [440, 206] on div "Purchase Order Number" at bounding box center [461, 201] width 244 height 34
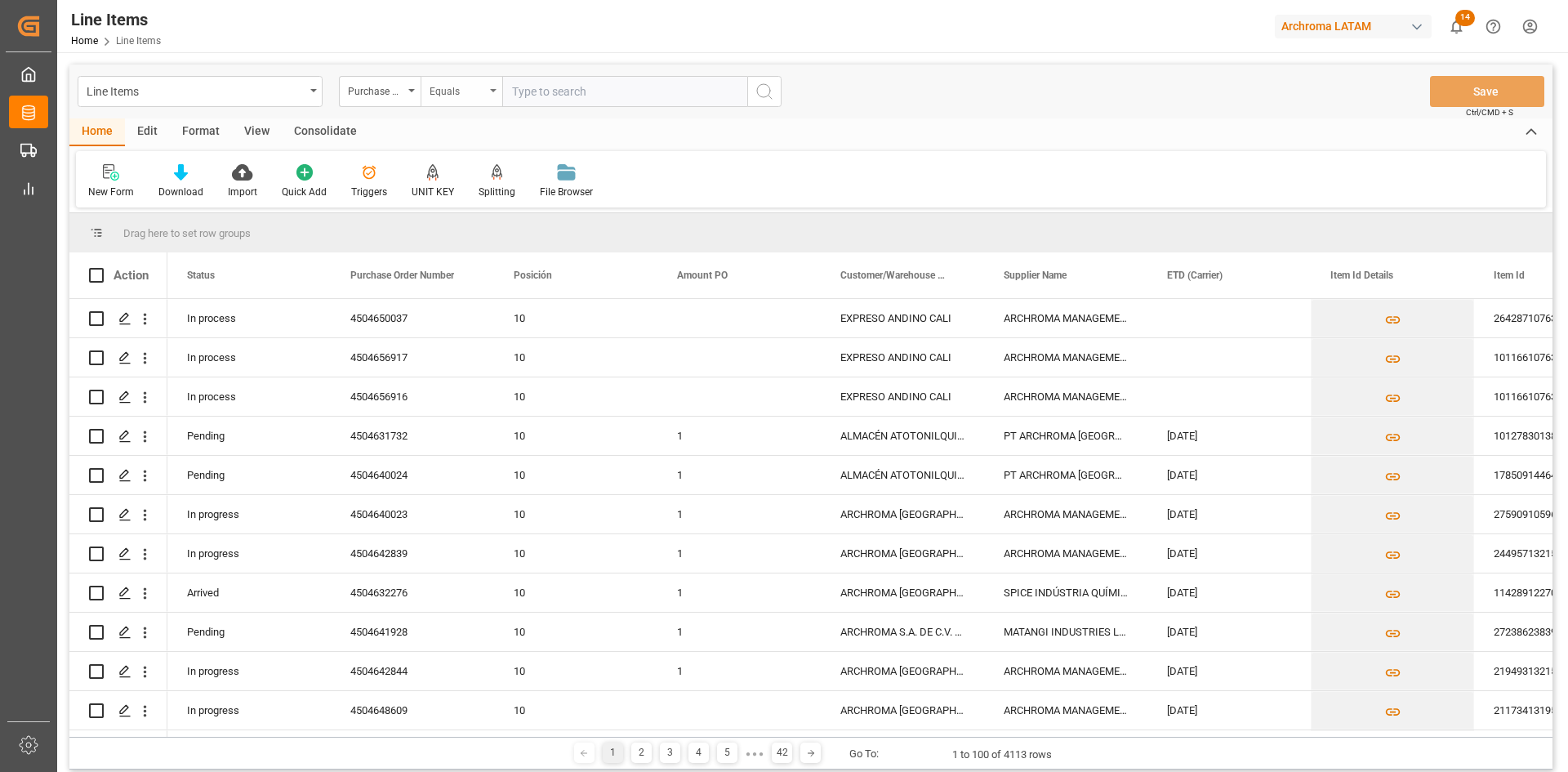
click at [467, 93] on div "Equals" at bounding box center [457, 89] width 55 height 19
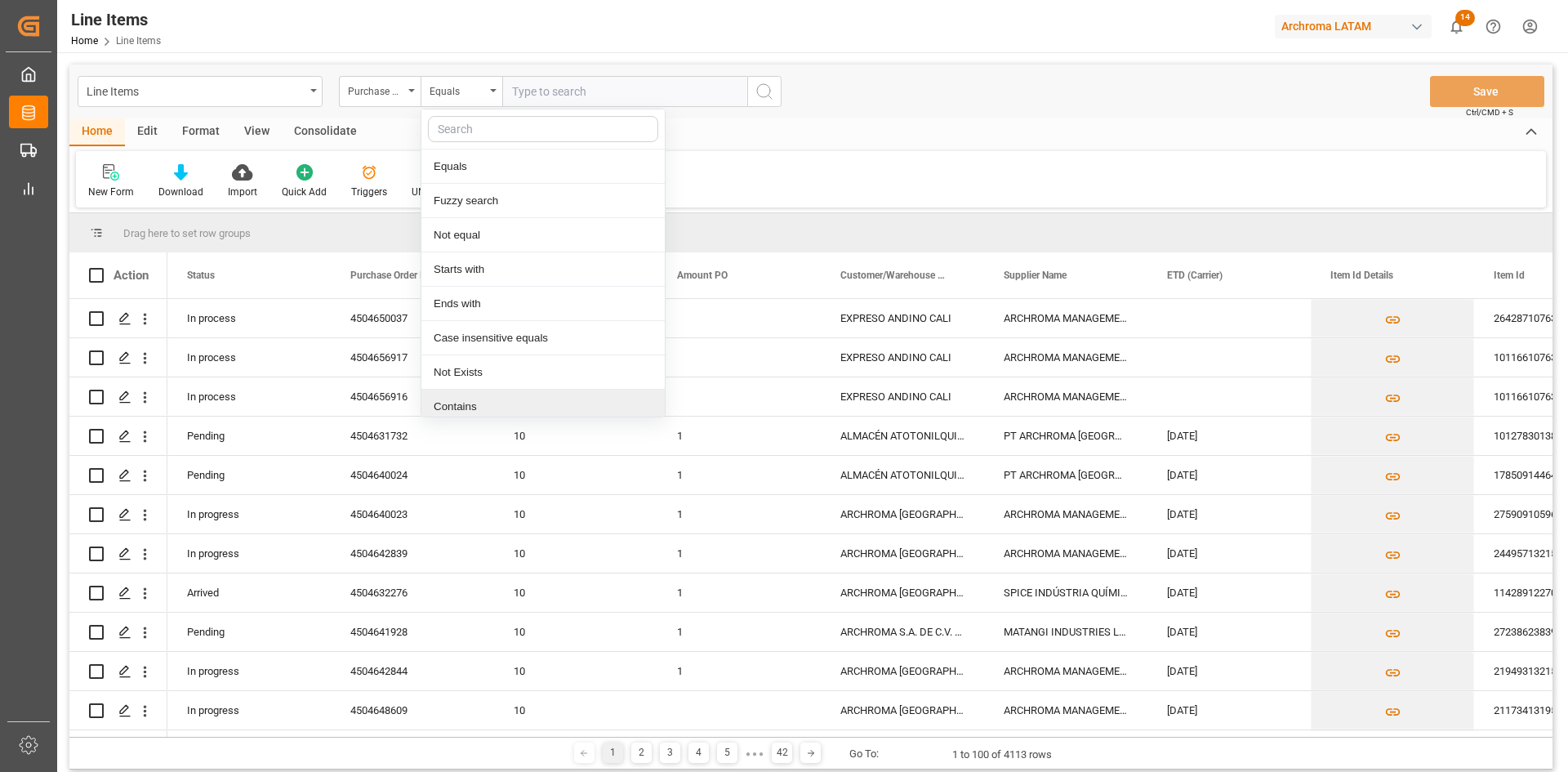
click at [481, 403] on div "Contains" at bounding box center [543, 406] width 244 height 34
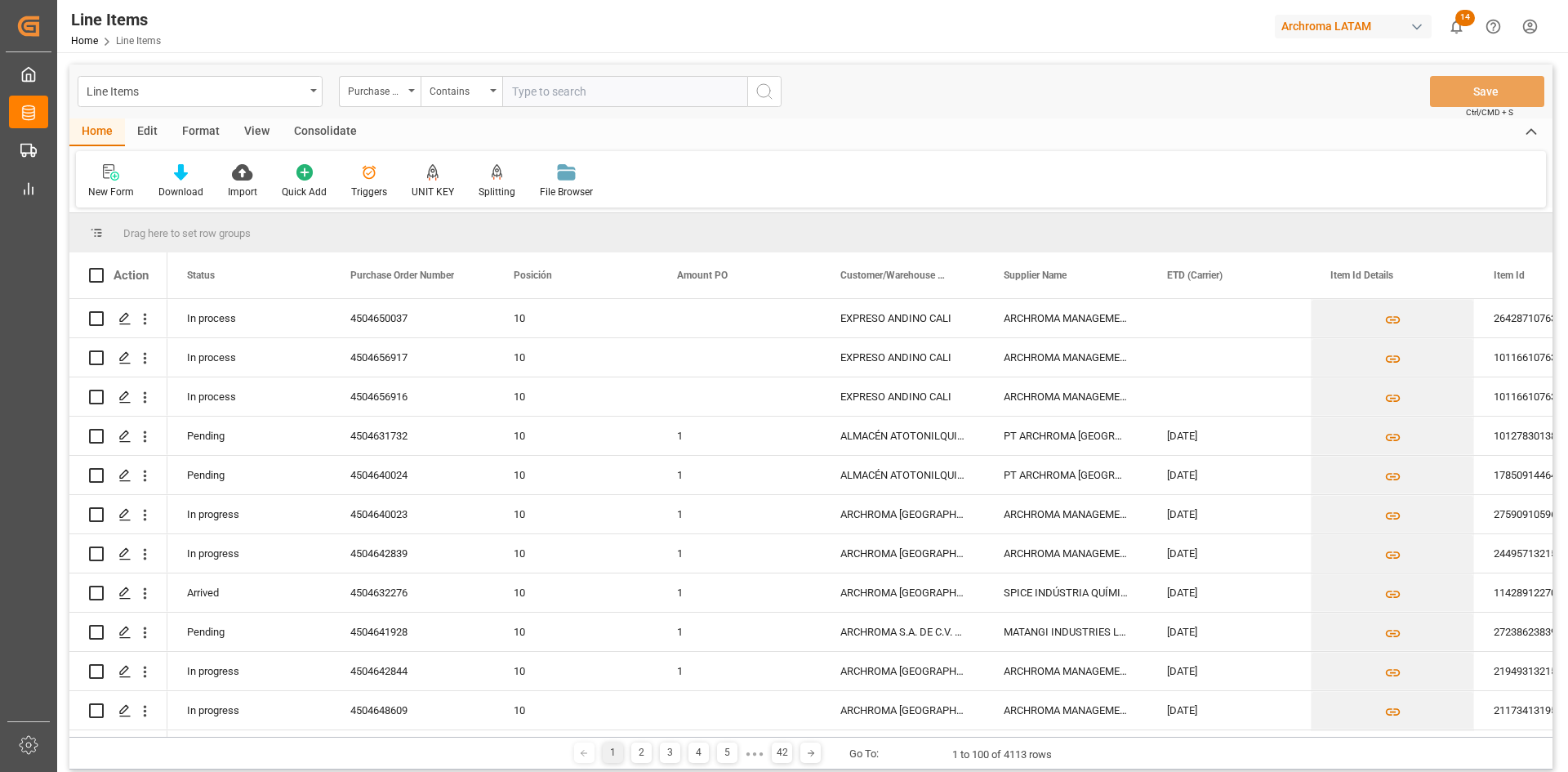
click at [573, 94] on input "text" at bounding box center [625, 91] width 245 height 31
paste input "4504656916,4504650037,4504656917"
type input "4504656916,4504650037,4504656917"
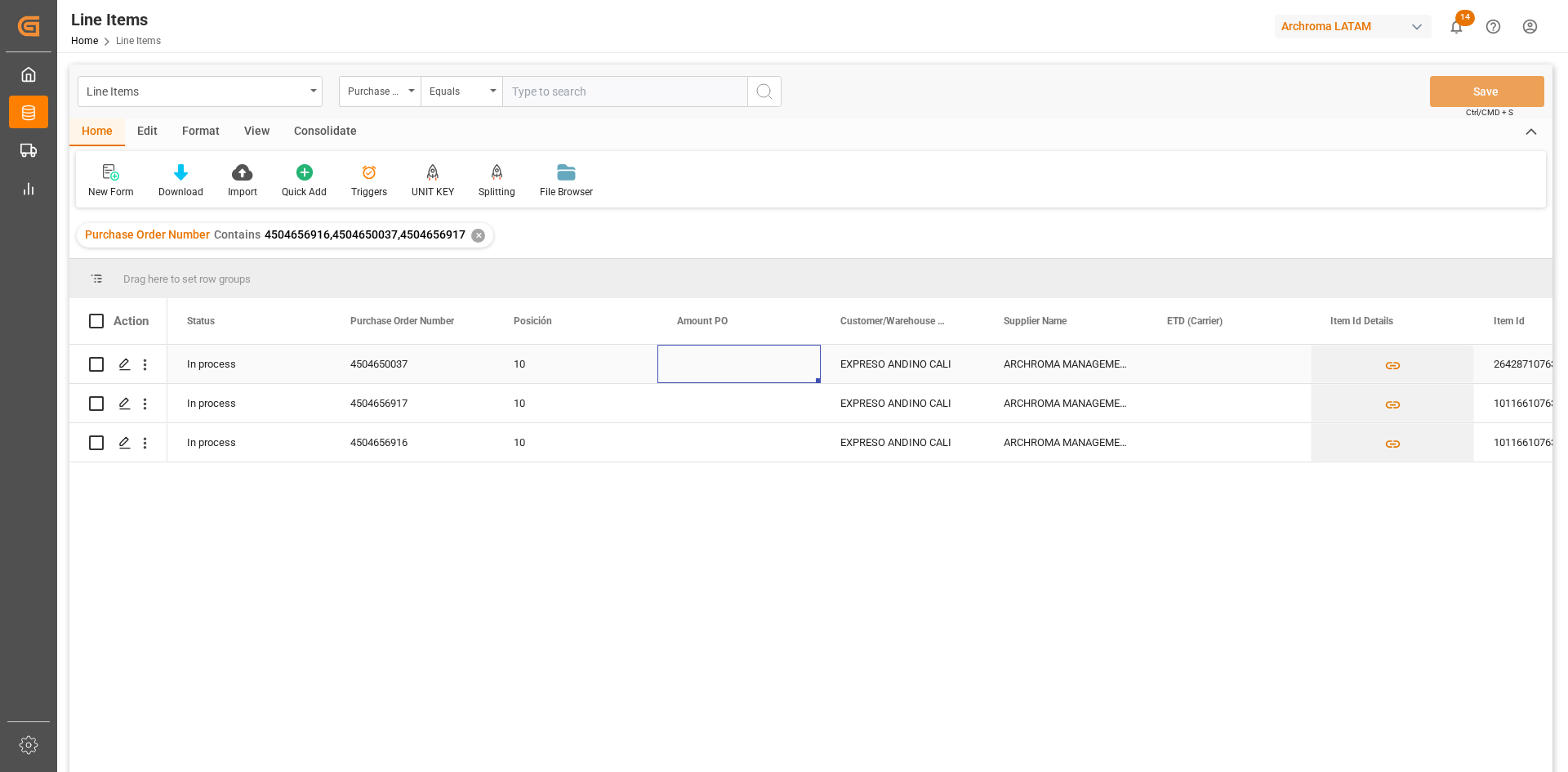
click at [735, 363] on div "Press SPACE to select this row." at bounding box center [739, 363] width 163 height 38
click at [723, 369] on div "Press SPACE to select this row." at bounding box center [739, 363] width 163 height 38
click at [723, 369] on input "Press SPACE to select this row." at bounding box center [739, 373] width 137 height 31
type input "2.67"
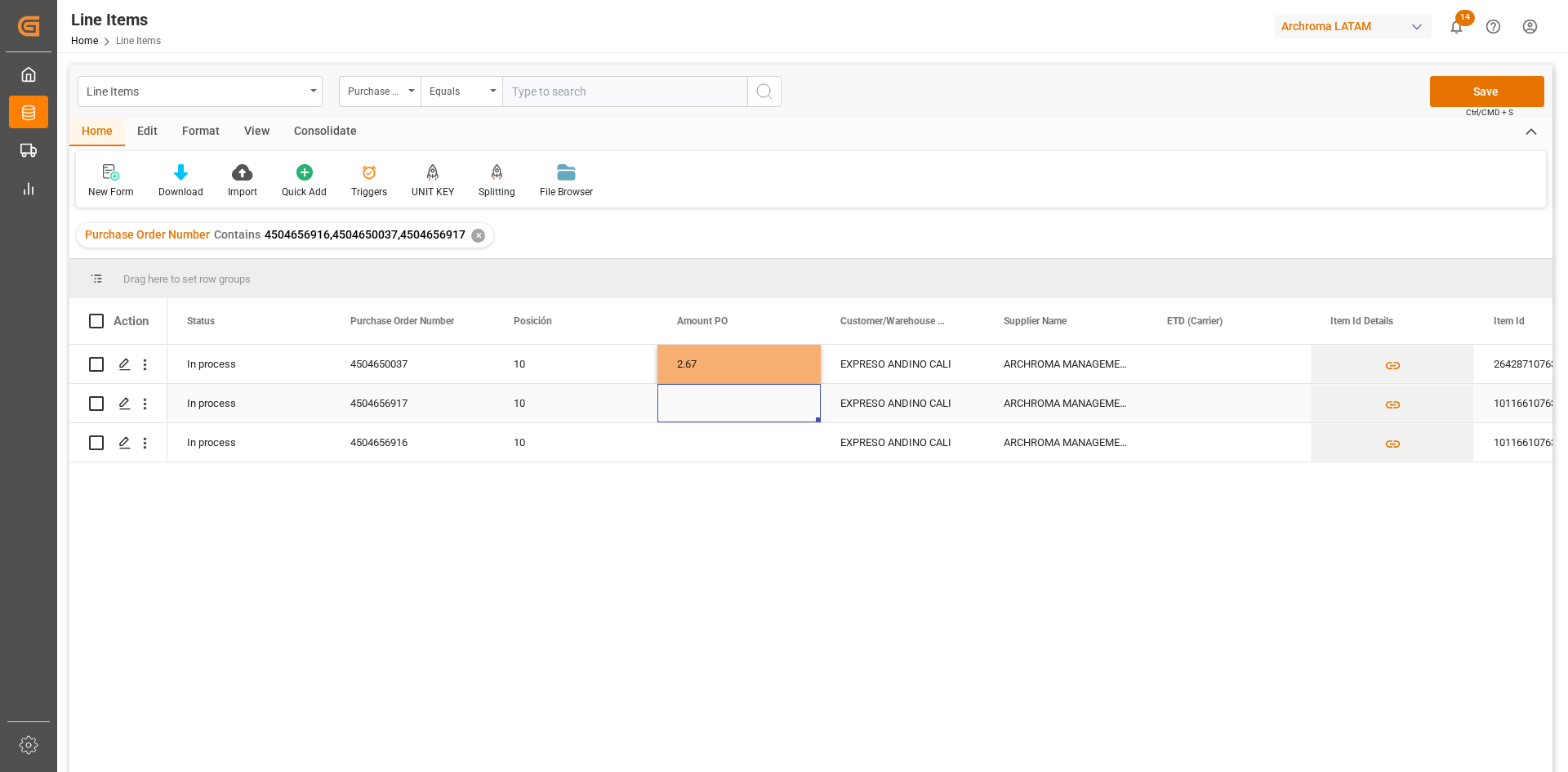
click at [720, 414] on div "Press SPACE to select this row." at bounding box center [739, 403] width 163 height 38
click at [716, 445] on div "Press SPACE to select this row." at bounding box center [739, 442] width 163 height 38
click at [718, 446] on div "Press SPACE to select this row." at bounding box center [739, 442] width 163 height 38
click at [722, 440] on input "Press SPACE to select this row." at bounding box center [739, 433] width 137 height 31
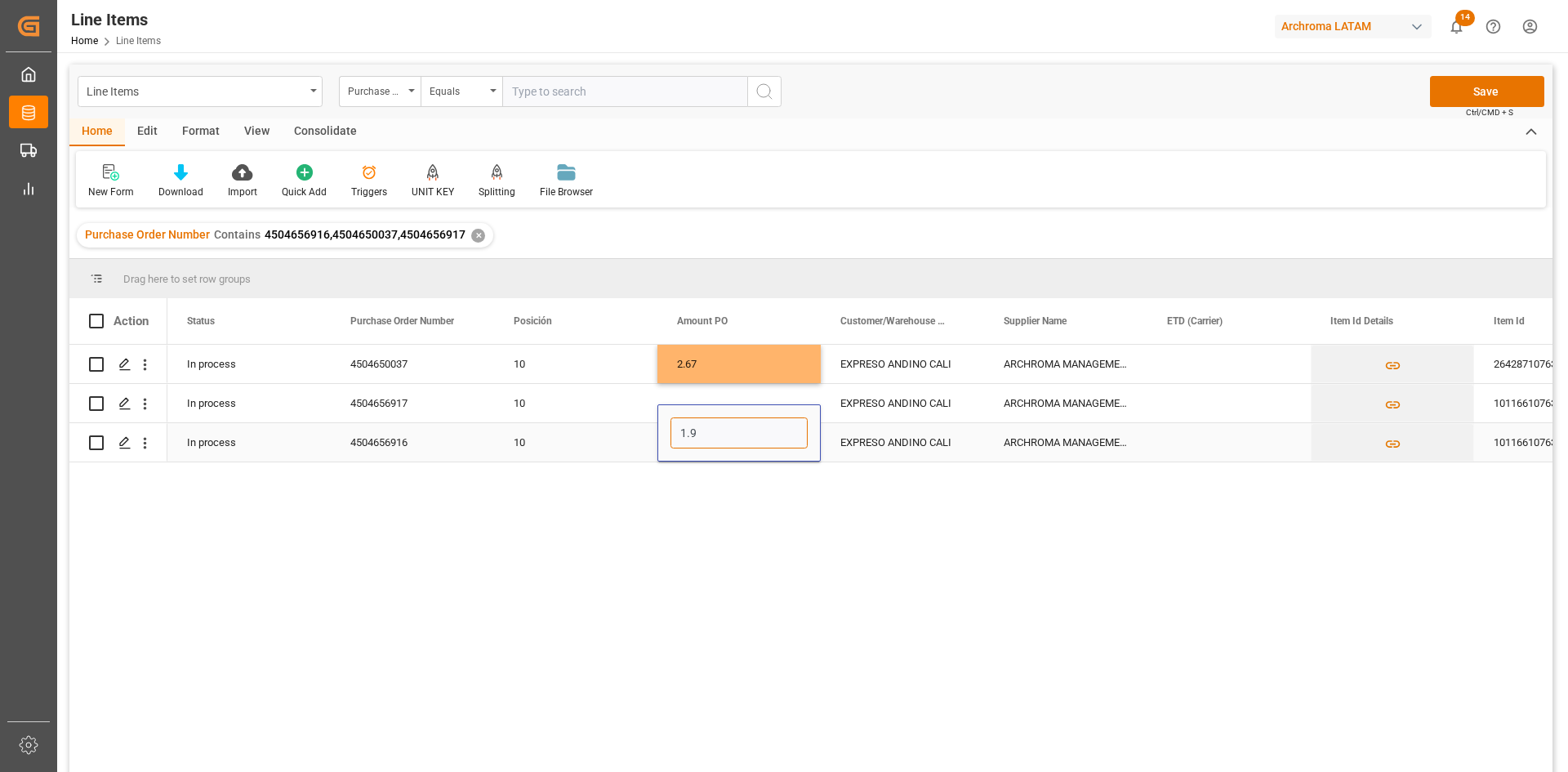
type input "1.93"
click at [1232, 361] on div "Press SPACE to select this row." at bounding box center [1229, 363] width 163 height 38
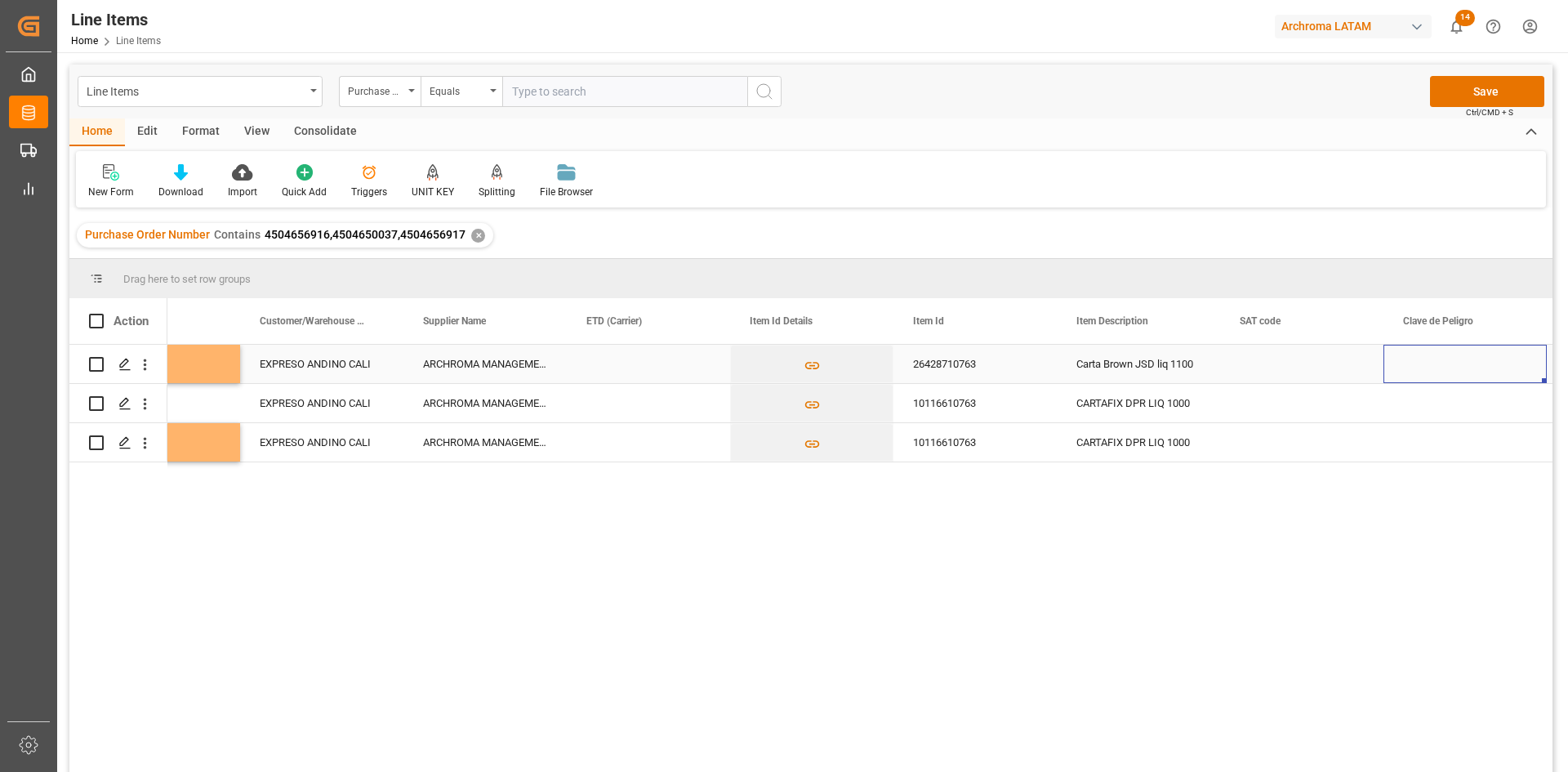
scroll to position [0, 744]
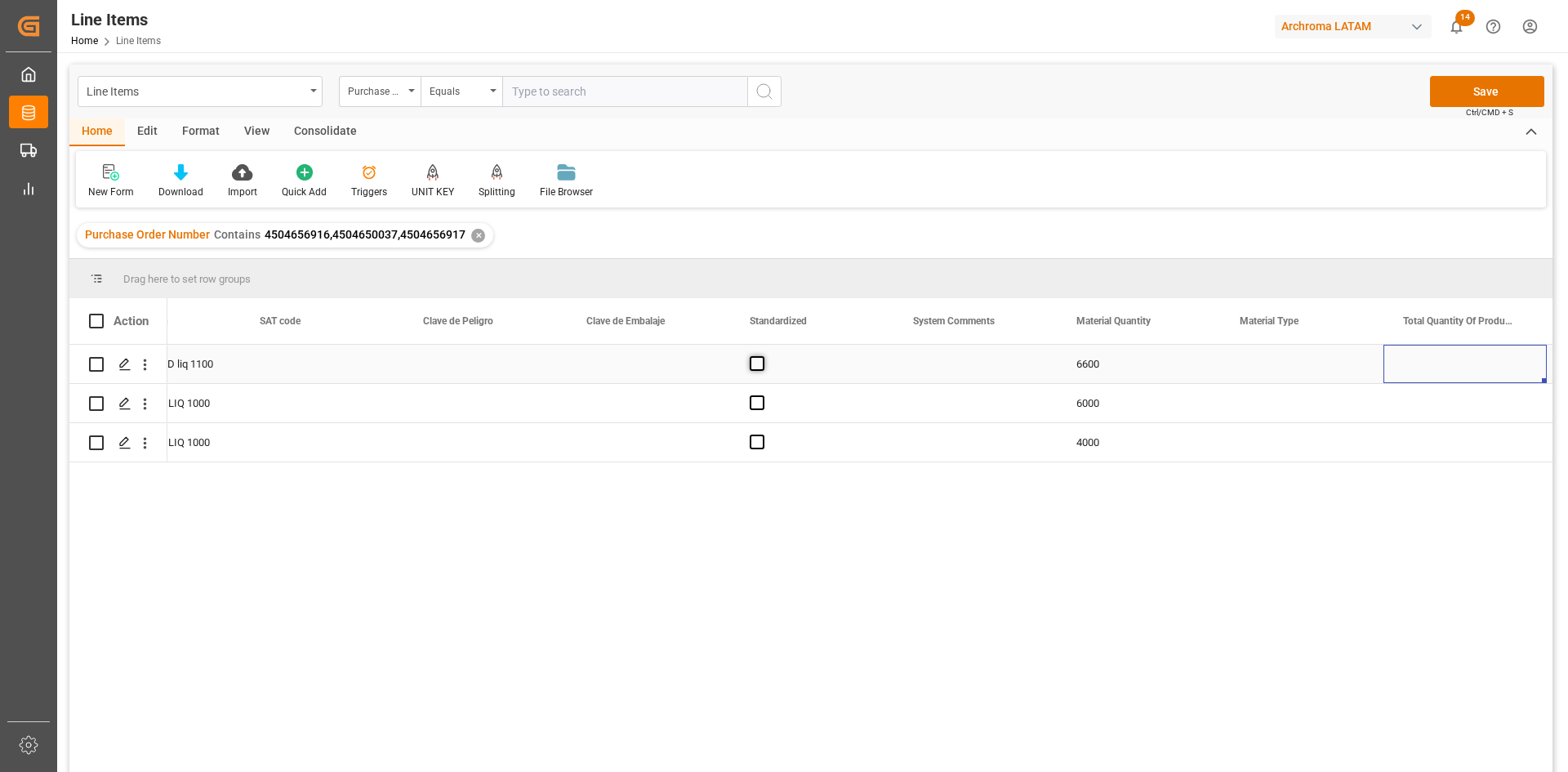
click at [759, 361] on span "Press SPACE to select this row." at bounding box center [757, 363] width 14 height 14
click at [762, 356] on input "Press SPACE to select this row." at bounding box center [762, 356] width 0 height 0
click at [754, 409] on span "Press SPACE to select this row." at bounding box center [757, 403] width 14 height 14
click at [762, 395] on input "Press SPACE to select this row." at bounding box center [762, 395] width 0 height 0
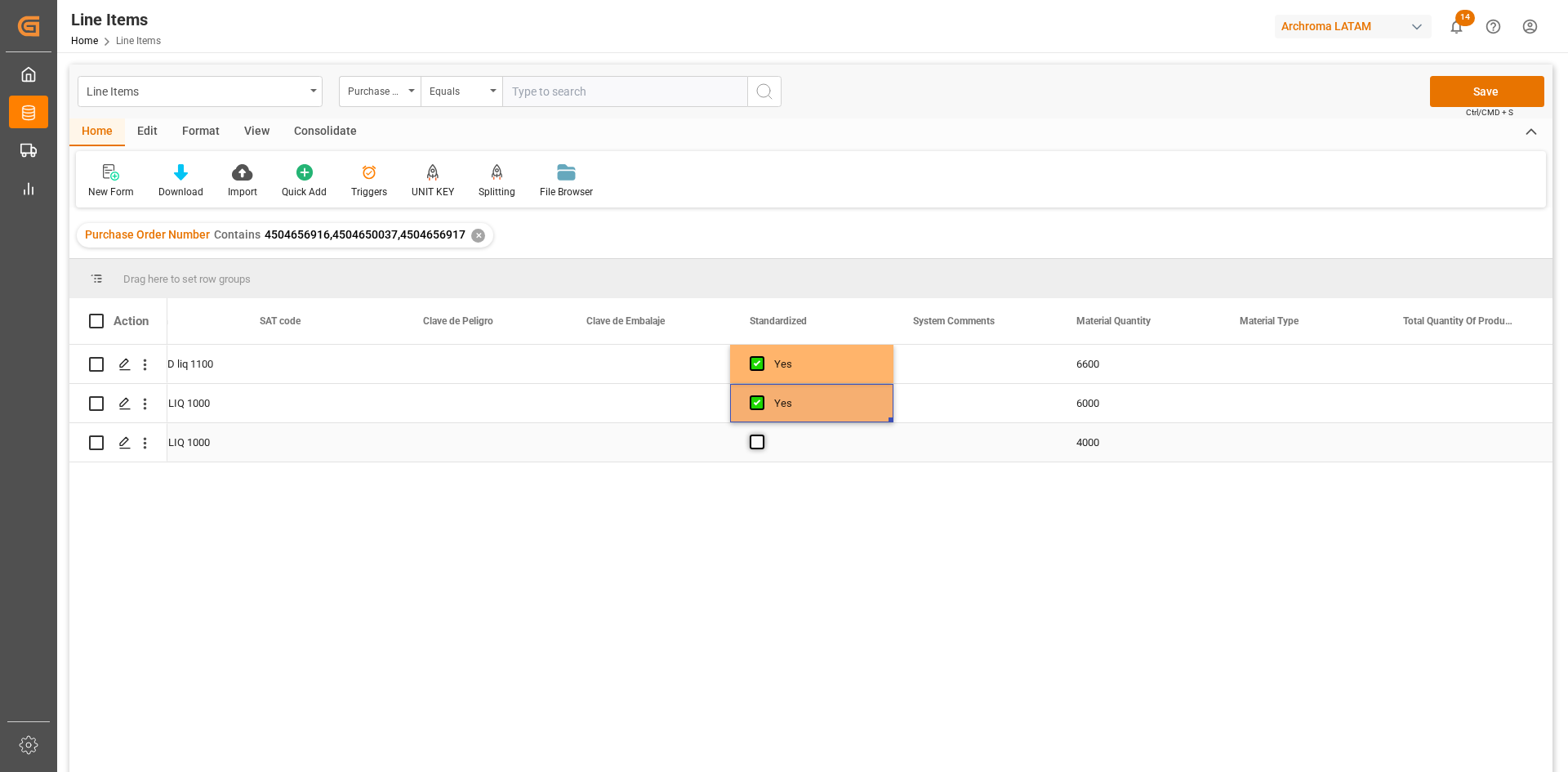
click at [758, 439] on span "Press SPACE to select this row." at bounding box center [757, 442] width 14 height 14
click at [762, 435] on input "Press SPACE to select this row." at bounding box center [762, 435] width 0 height 0
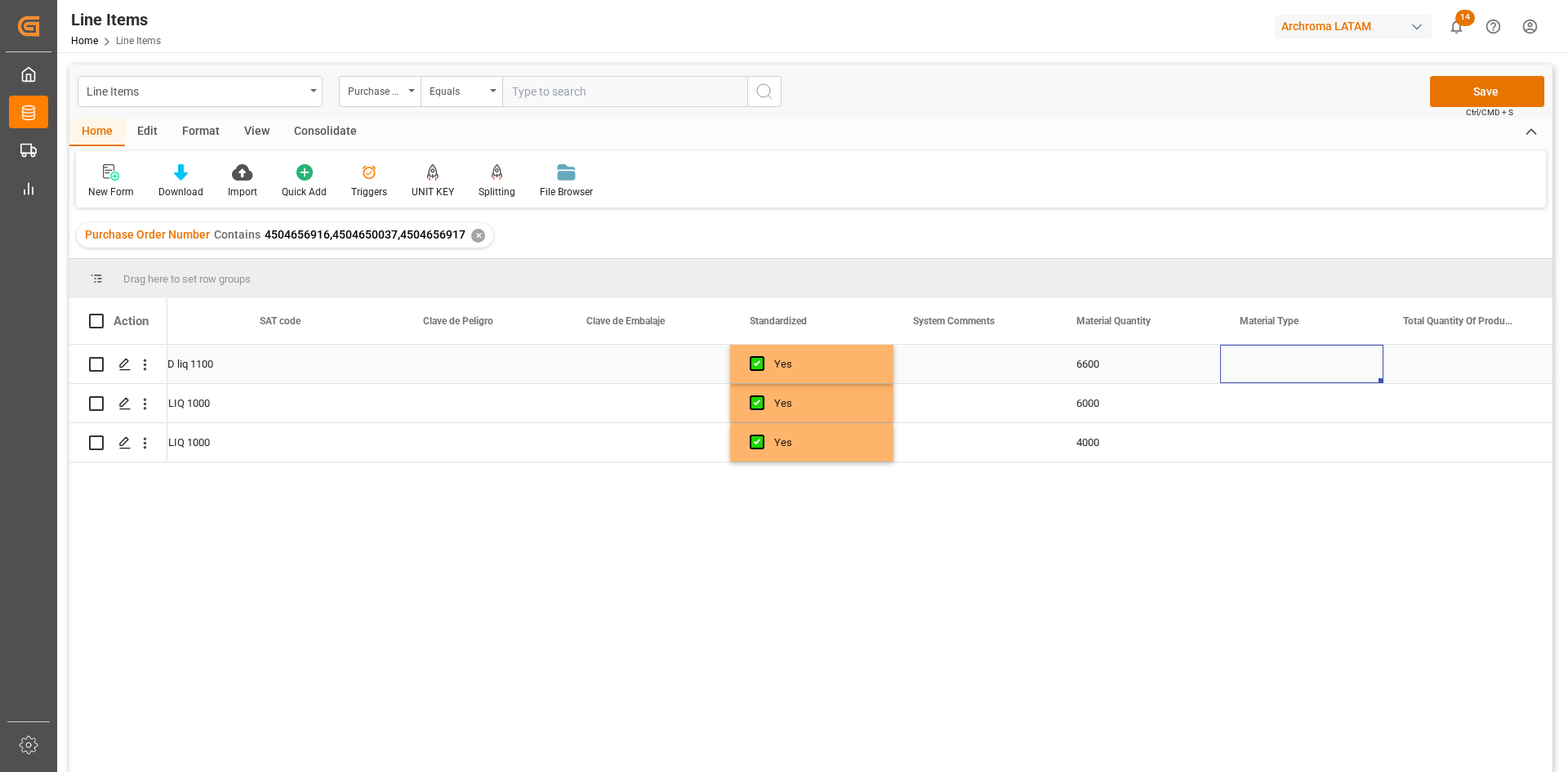
click at [1273, 361] on div "Press SPACE to select this row." at bounding box center [1301, 363] width 163 height 38
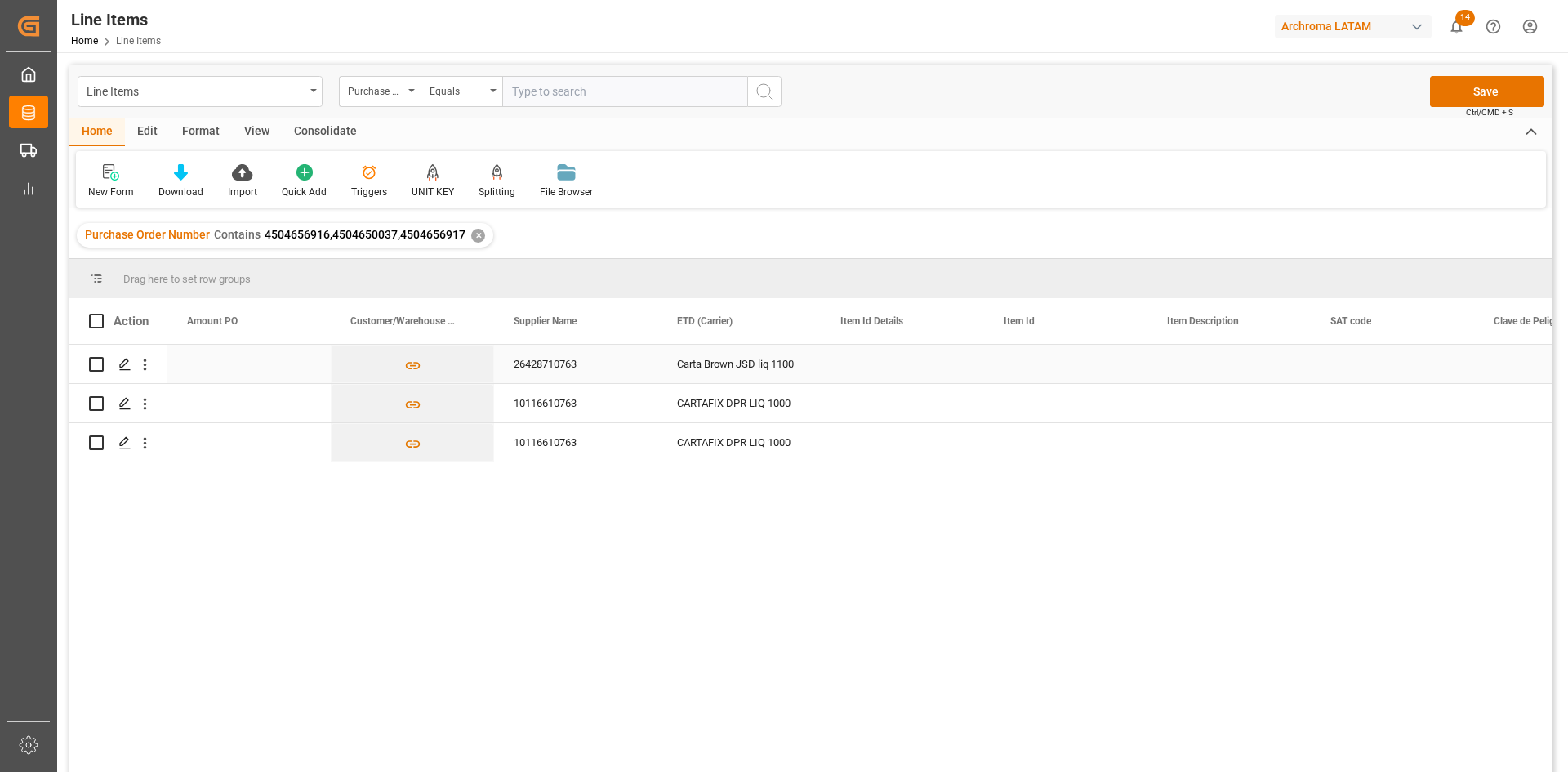
scroll to position [0, 0]
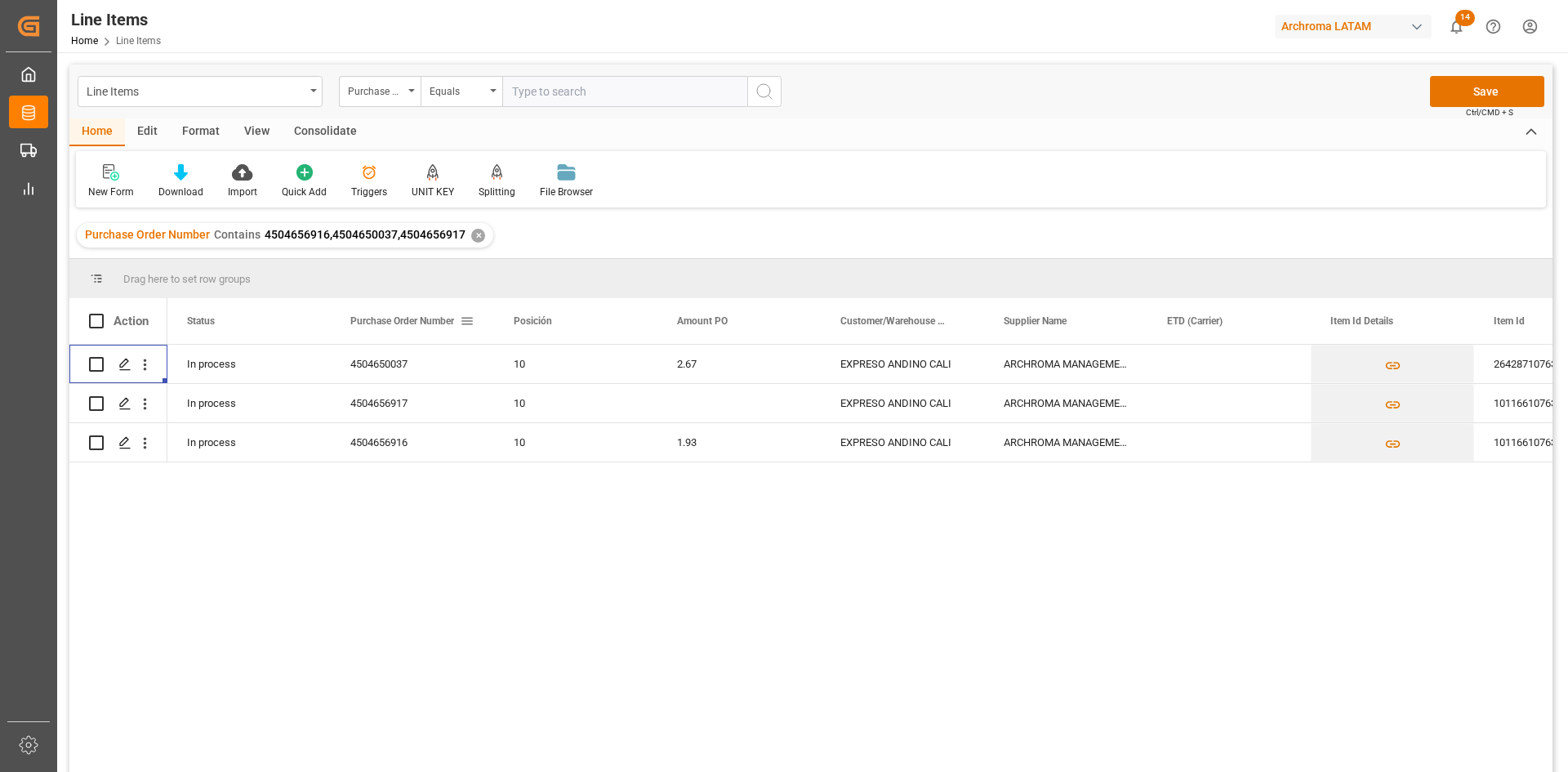
click at [469, 324] on span at bounding box center [467, 320] width 14 height 14
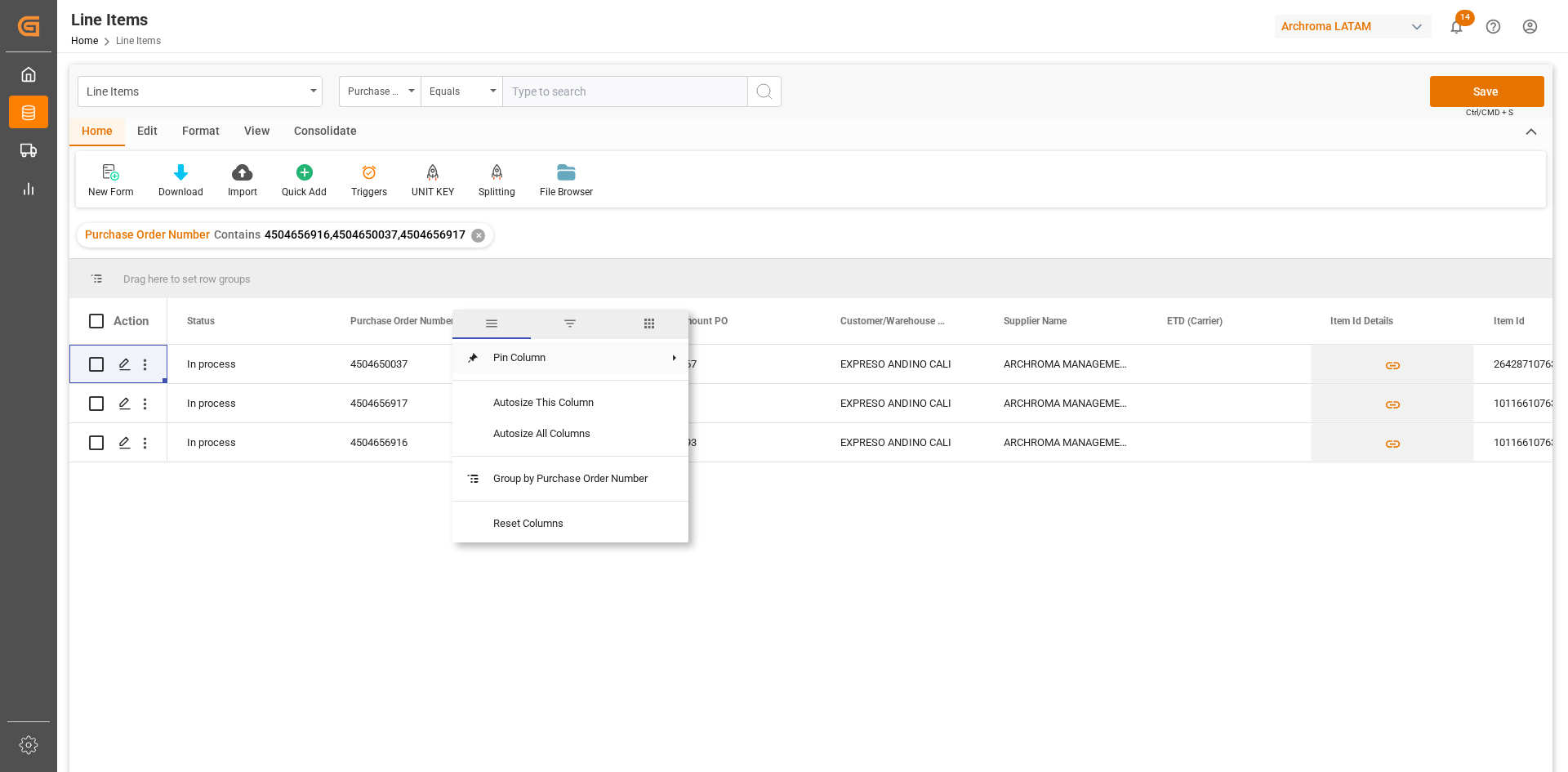
click at [515, 356] on span "Pin Column" at bounding box center [570, 357] width 180 height 31
click at [760, 363] on span "Pin Left" at bounding box center [752, 364] width 69 height 31
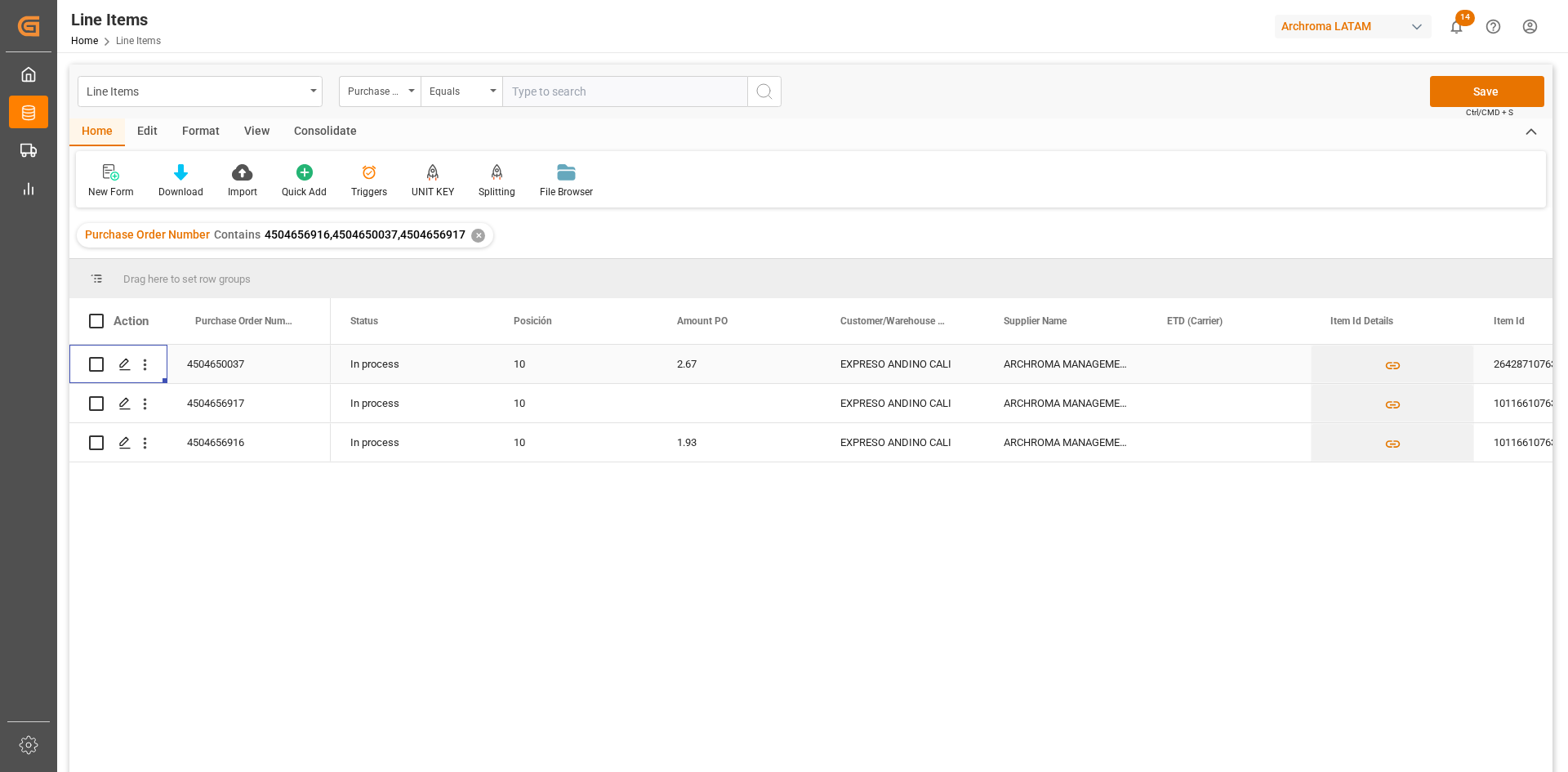
click at [576, 368] on div "10" at bounding box center [576, 364] width 124 height 37
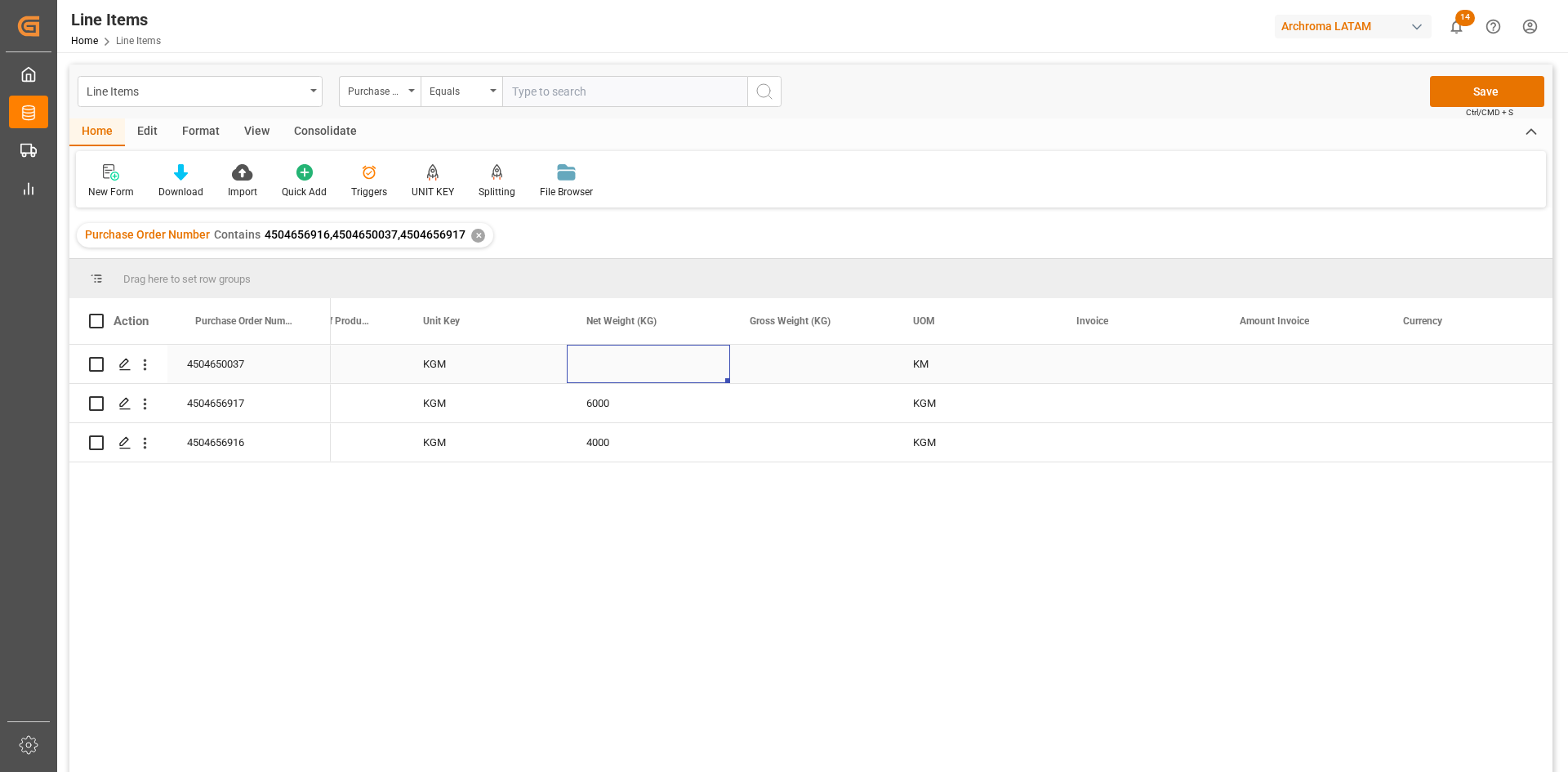
click at [622, 360] on div "Press SPACE to select this row." at bounding box center [648, 363] width 163 height 38
type input "2200"
click at [832, 352] on div "Press SPACE to select this row." at bounding box center [811, 363] width 163 height 38
click at [822, 363] on div "Press SPACE to select this row." at bounding box center [811, 363] width 163 height 38
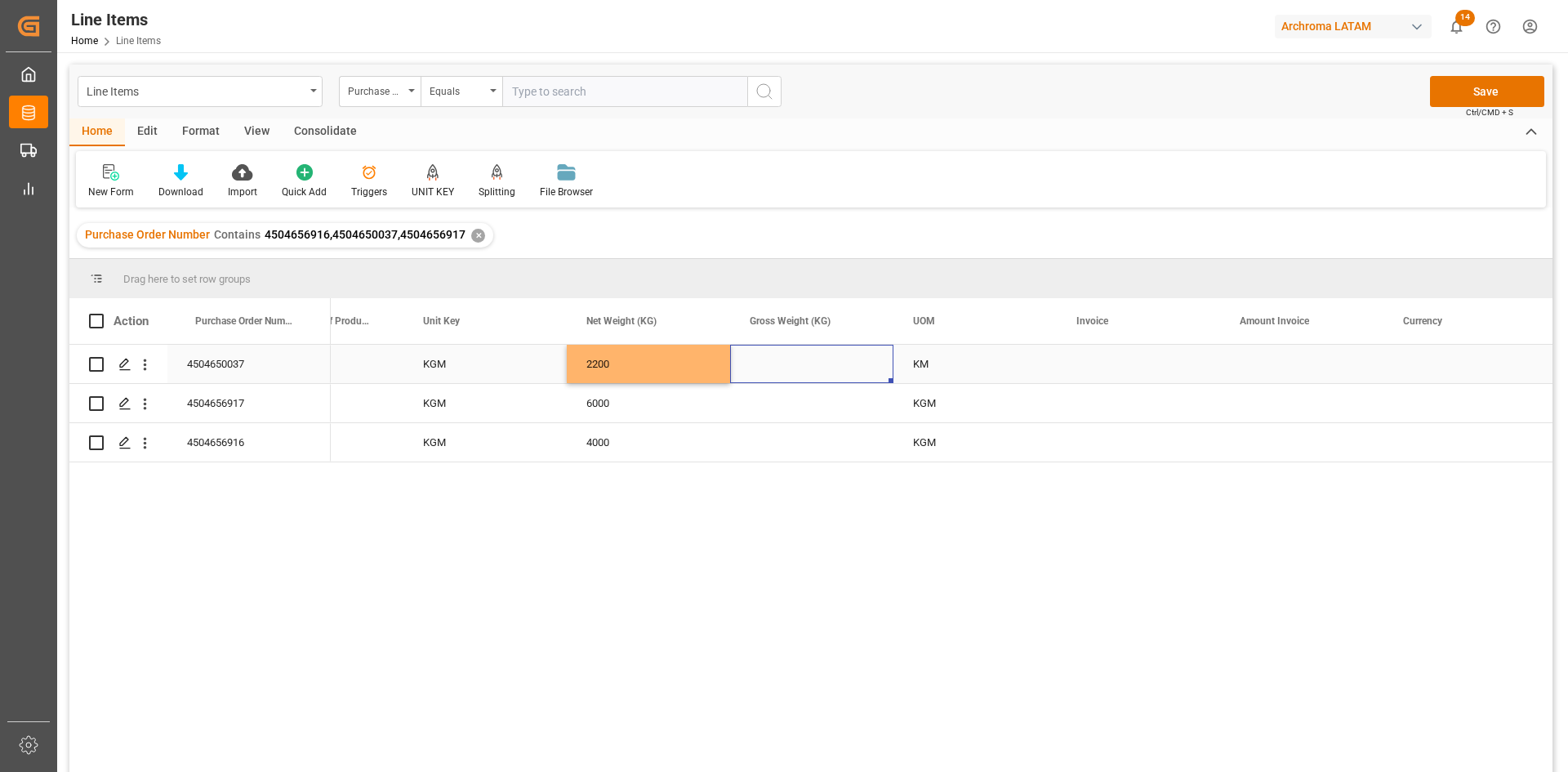
click at [815, 370] on div "Press SPACE to select this row." at bounding box center [811, 363] width 163 height 38
click at [815, 370] on input "Press SPACE to select this row." at bounding box center [812, 373] width 137 height 31
type input "2318.800"
click at [792, 412] on div "Press SPACE to select this row." at bounding box center [811, 403] width 163 height 38
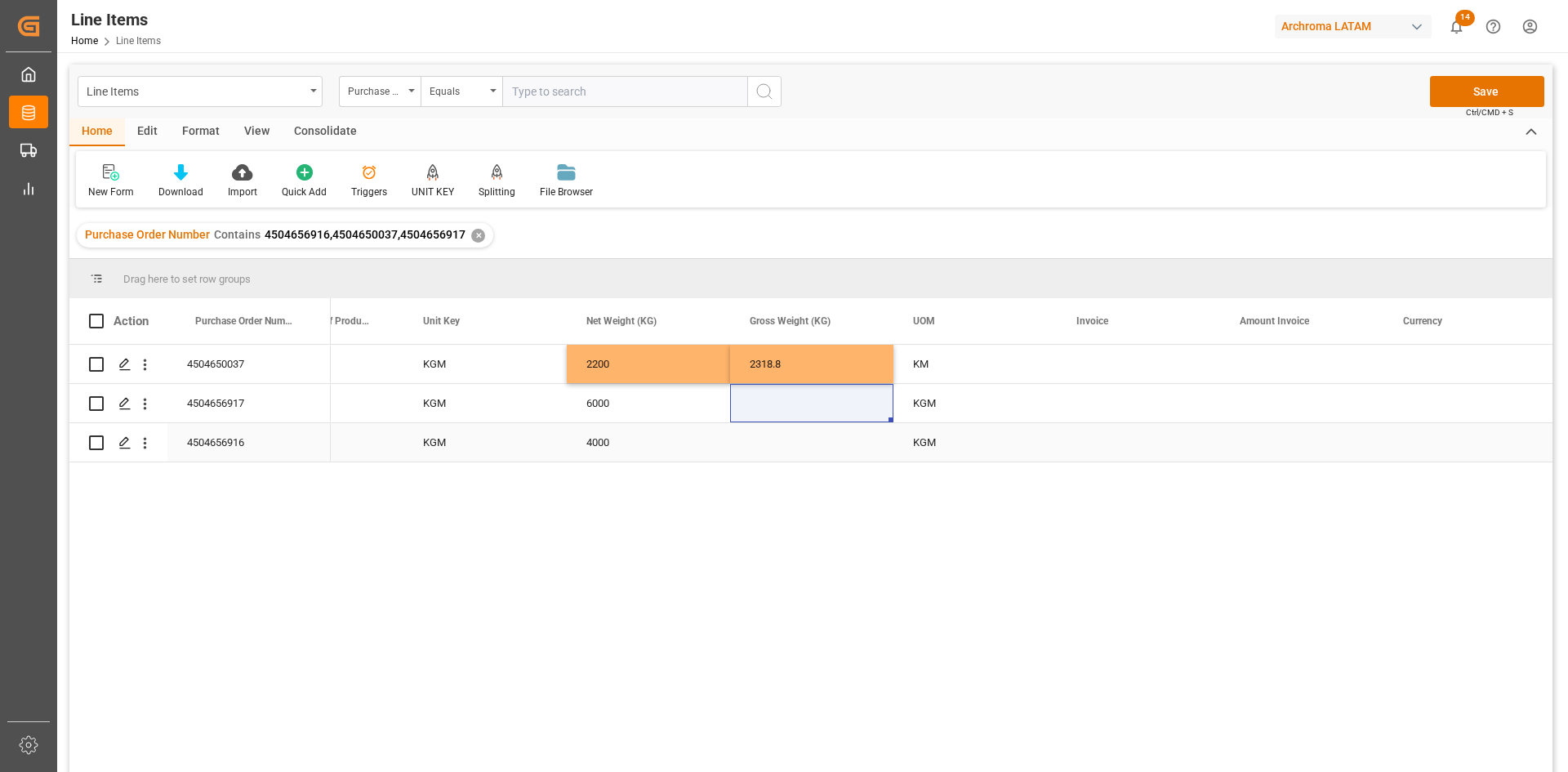
click at [628, 448] on div "4000" at bounding box center [648, 442] width 163 height 38
click at [852, 442] on div "Press SPACE to select this row." at bounding box center [811, 442] width 163 height 38
click at [843, 432] on input "Press SPACE to select this row." at bounding box center [812, 433] width 137 height 31
type input "4236"
click at [795, 394] on div "Press SPACE to select this row." at bounding box center [811, 403] width 163 height 38
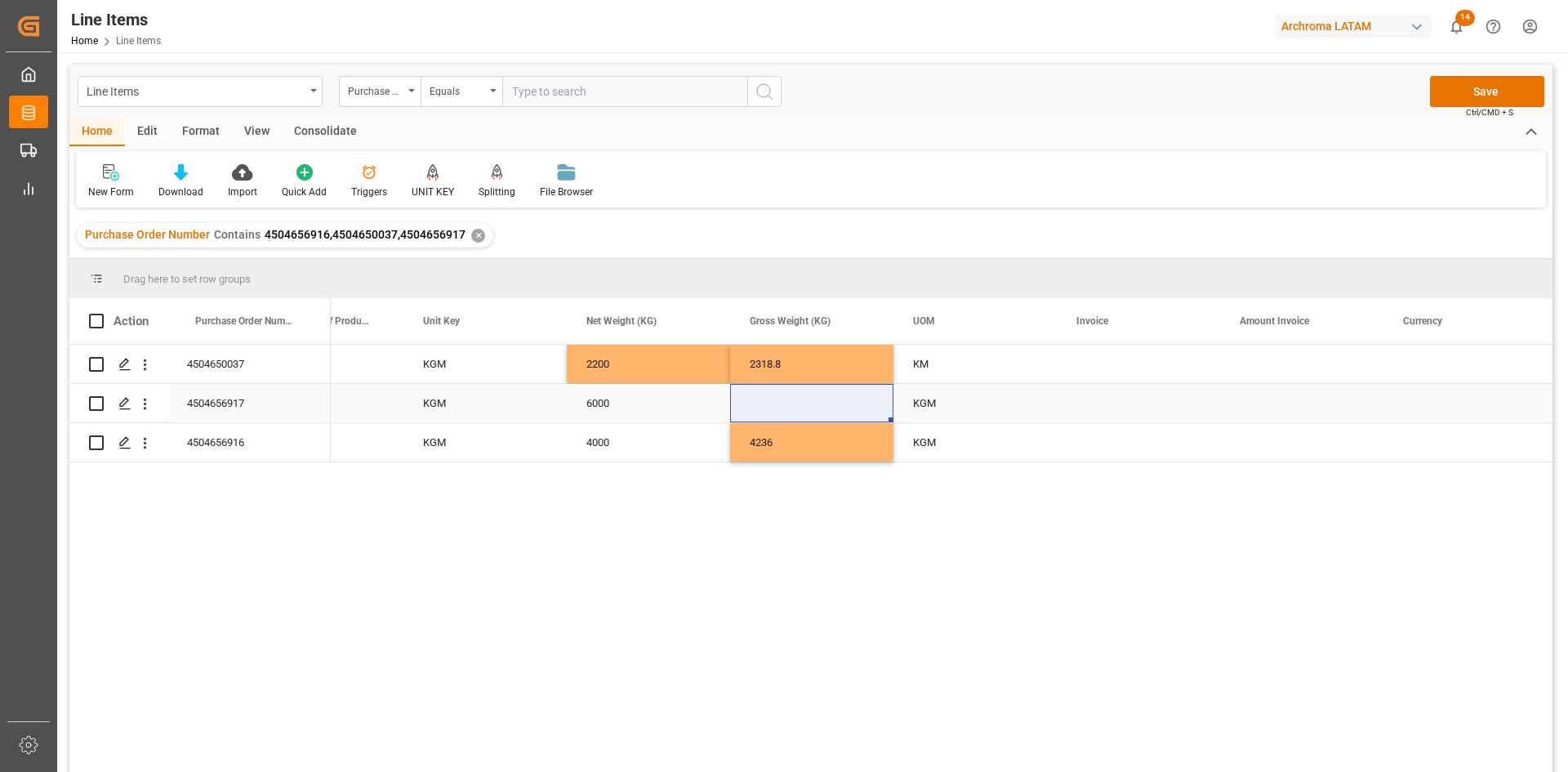
click at [813, 405] on div "Press SPACE to select this row." at bounding box center [811, 403] width 163 height 38
click at [813, 405] on input "Press SPACE to select this row." at bounding box center [812, 412] width 137 height 31
type input "6354"
click at [1119, 401] on div "Press SPACE to select this row." at bounding box center [1138, 403] width 163 height 38
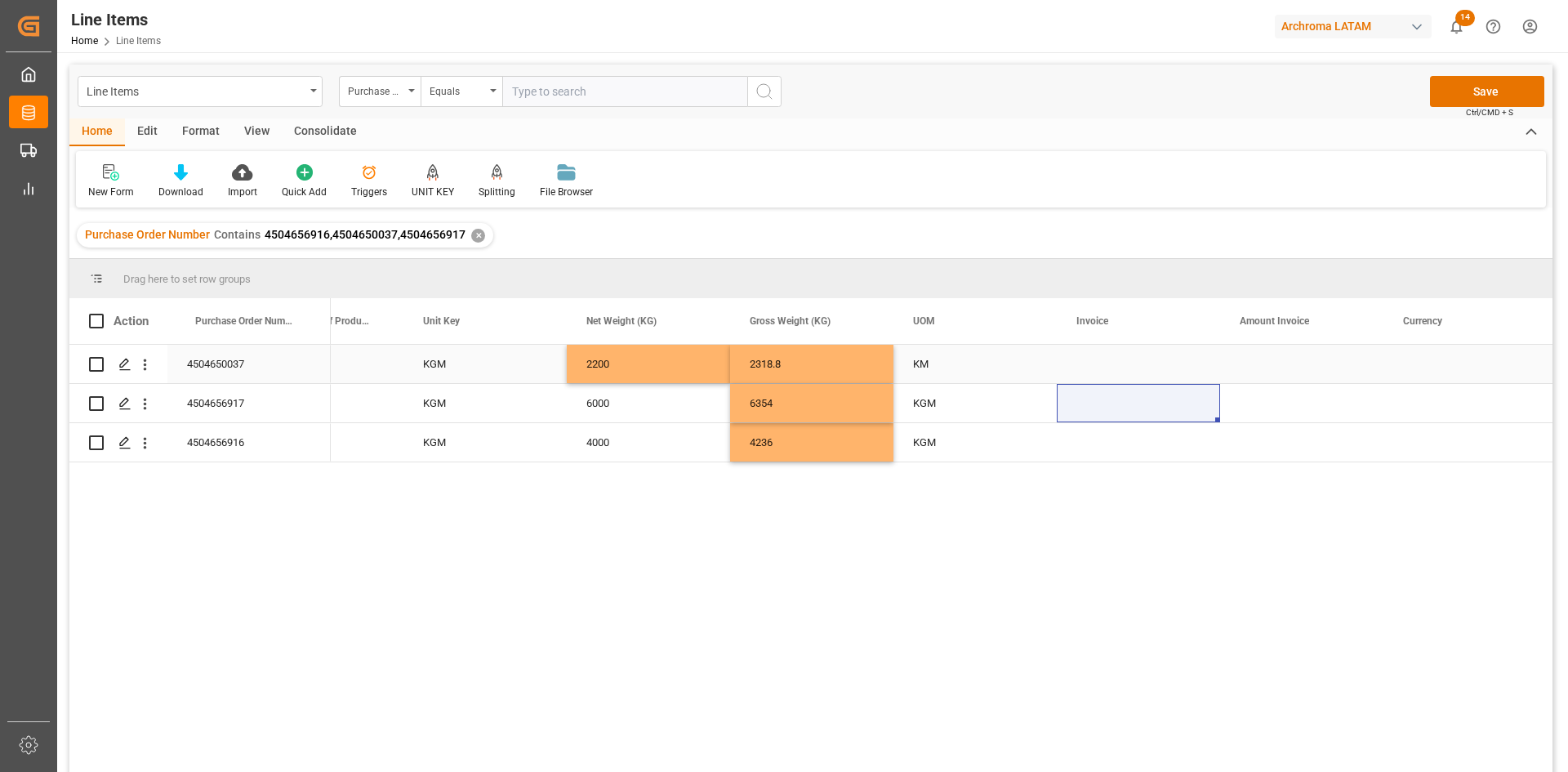
click at [1130, 361] on div "Press SPACE to select this row." at bounding box center [1138, 363] width 163 height 38
click at [1130, 361] on input "Press SPACE to select this row." at bounding box center [1139, 373] width 137 height 31
paste input "9539102651"
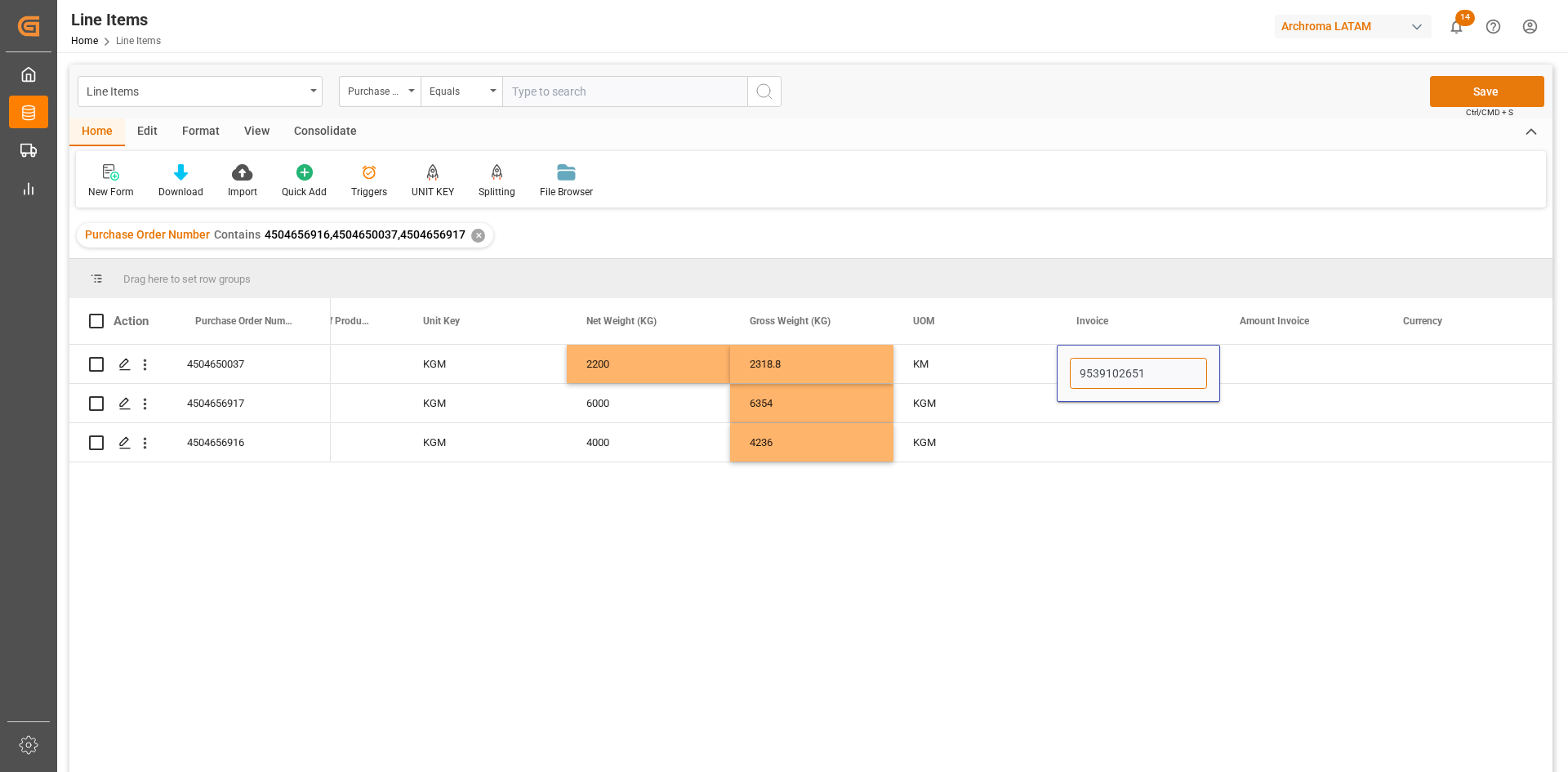
type input "9539102651"
click at [1504, 87] on button "Save" at bounding box center [1487, 91] width 114 height 31
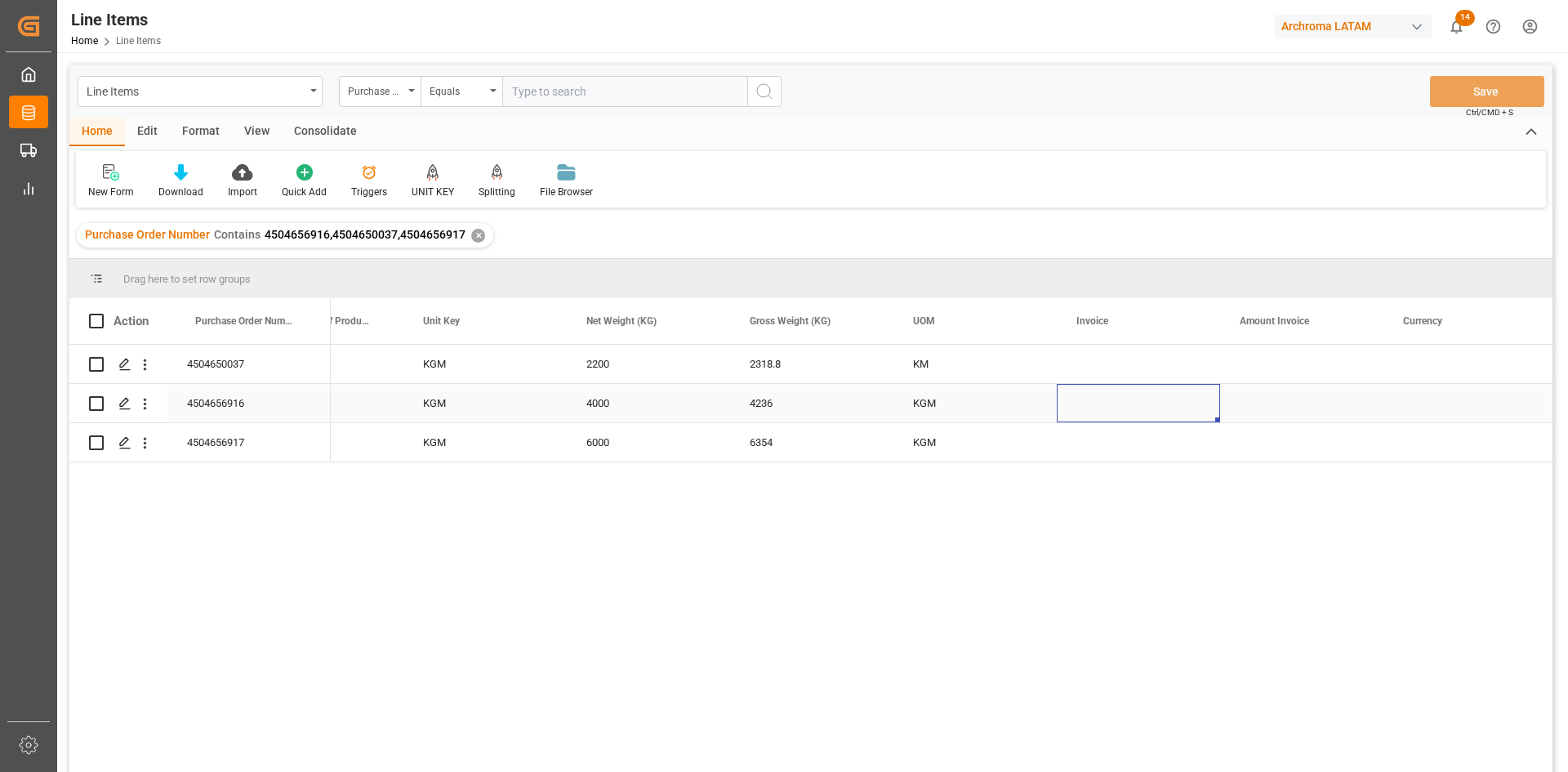
click at [1157, 403] on div "Press SPACE to select this row." at bounding box center [1138, 403] width 163 height 38
click at [1141, 404] on div "Press SPACE to select this row." at bounding box center [1138, 403] width 163 height 38
click at [1141, 411] on div "Press SPACE to select this row." at bounding box center [1138, 403] width 163 height 38
click at [1141, 411] on input "Press SPACE to select this row." at bounding box center [1139, 412] width 137 height 31
paste input "9539102650"
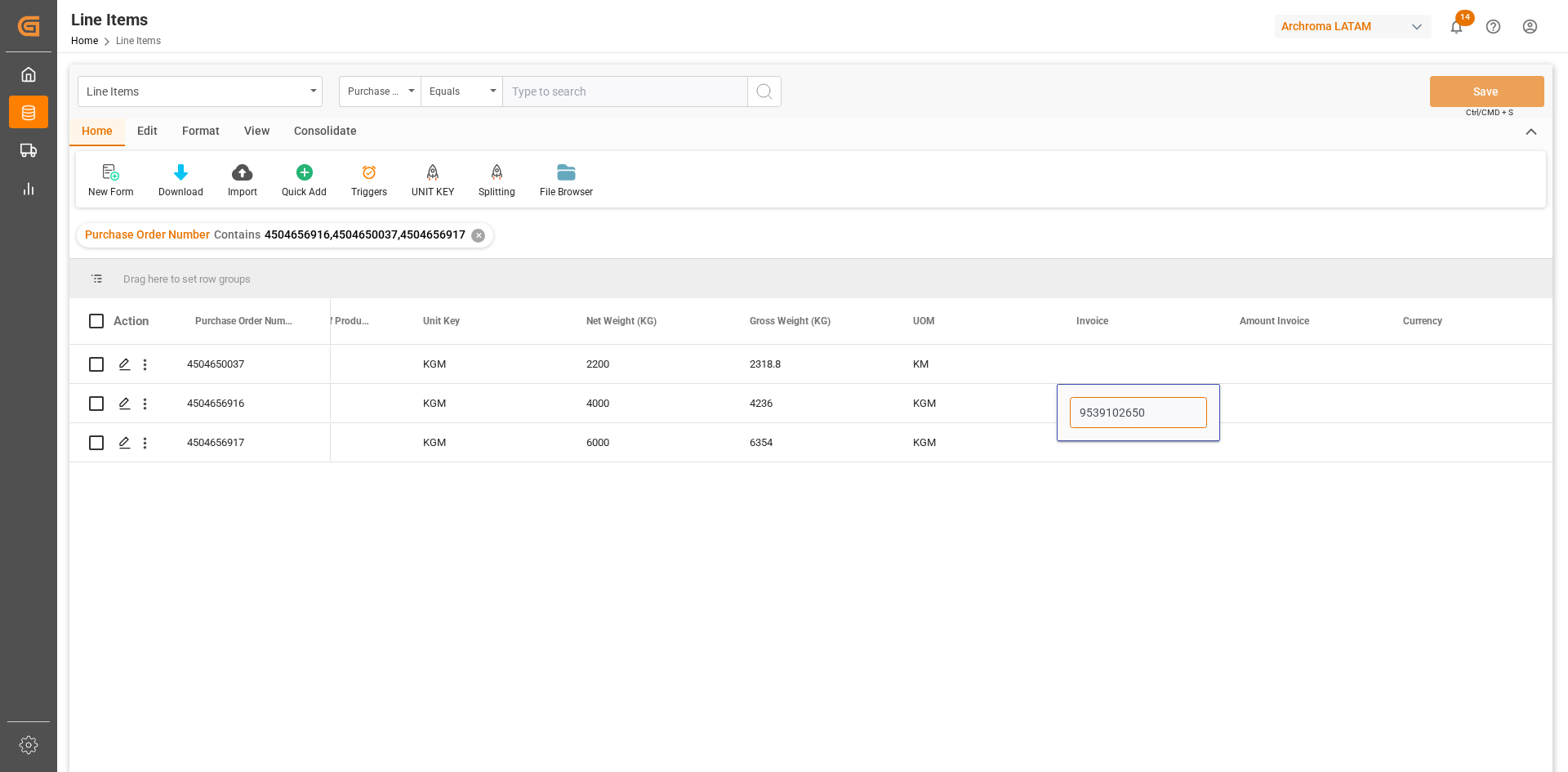
type input "9539102650"
click at [1273, 403] on div "Press SPACE to select this row." at bounding box center [1301, 403] width 163 height 38
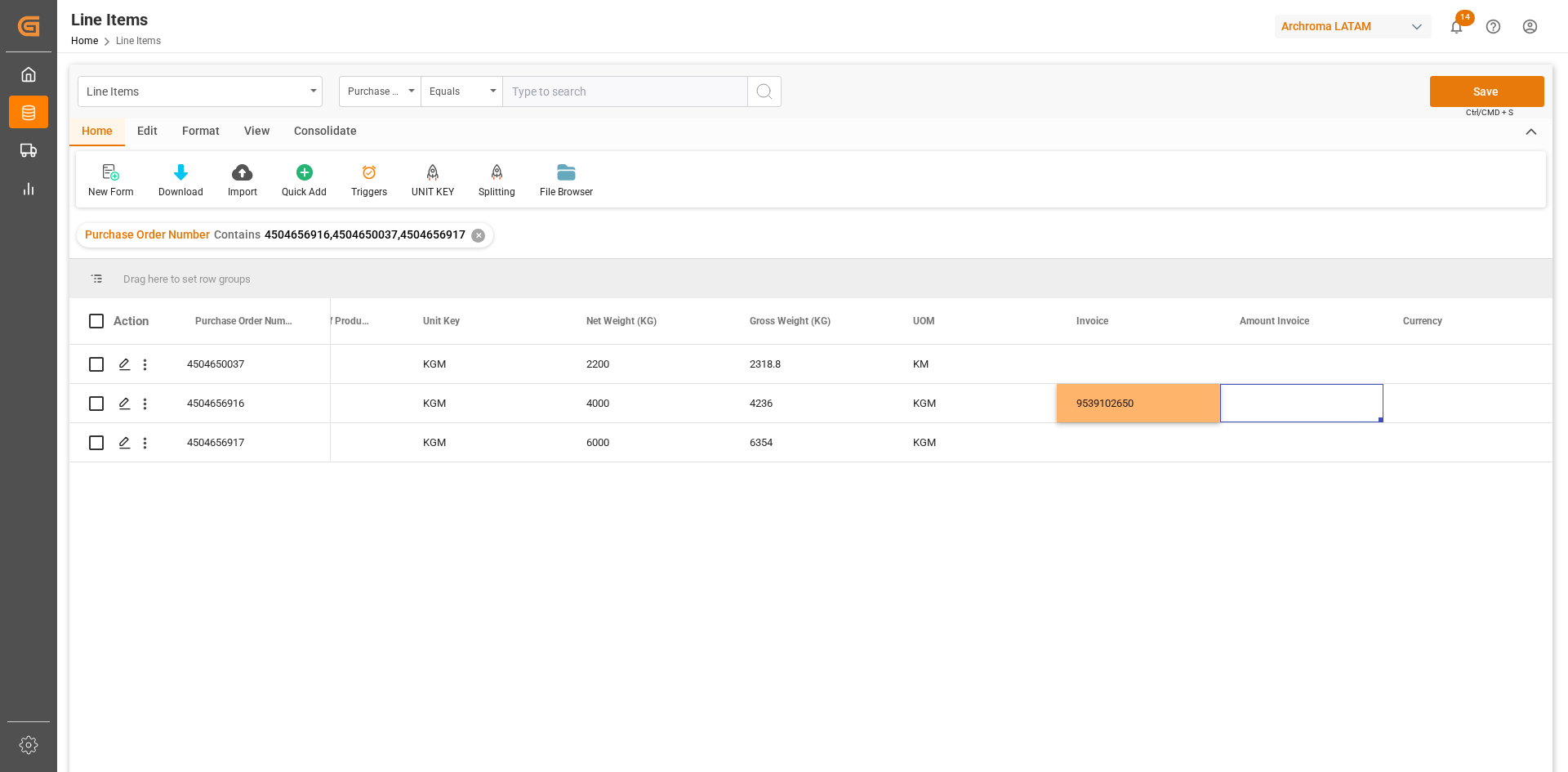
click at [1483, 93] on button "Save" at bounding box center [1487, 91] width 114 height 31
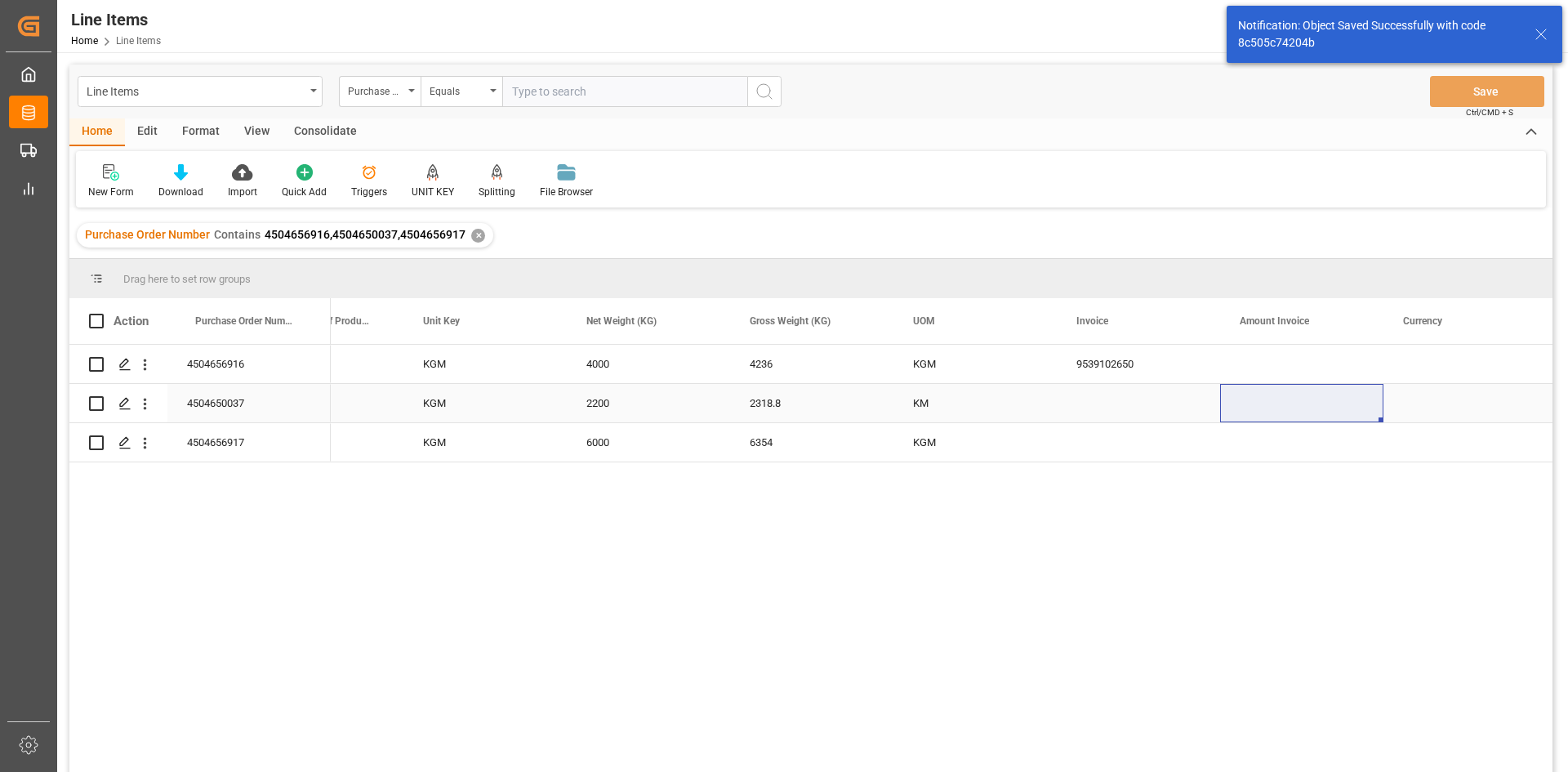
click at [1110, 403] on div "Press SPACE to select this row." at bounding box center [1138, 403] width 163 height 38
click at [1110, 403] on input "Press SPACE to select this row." at bounding box center [1139, 412] width 137 height 31
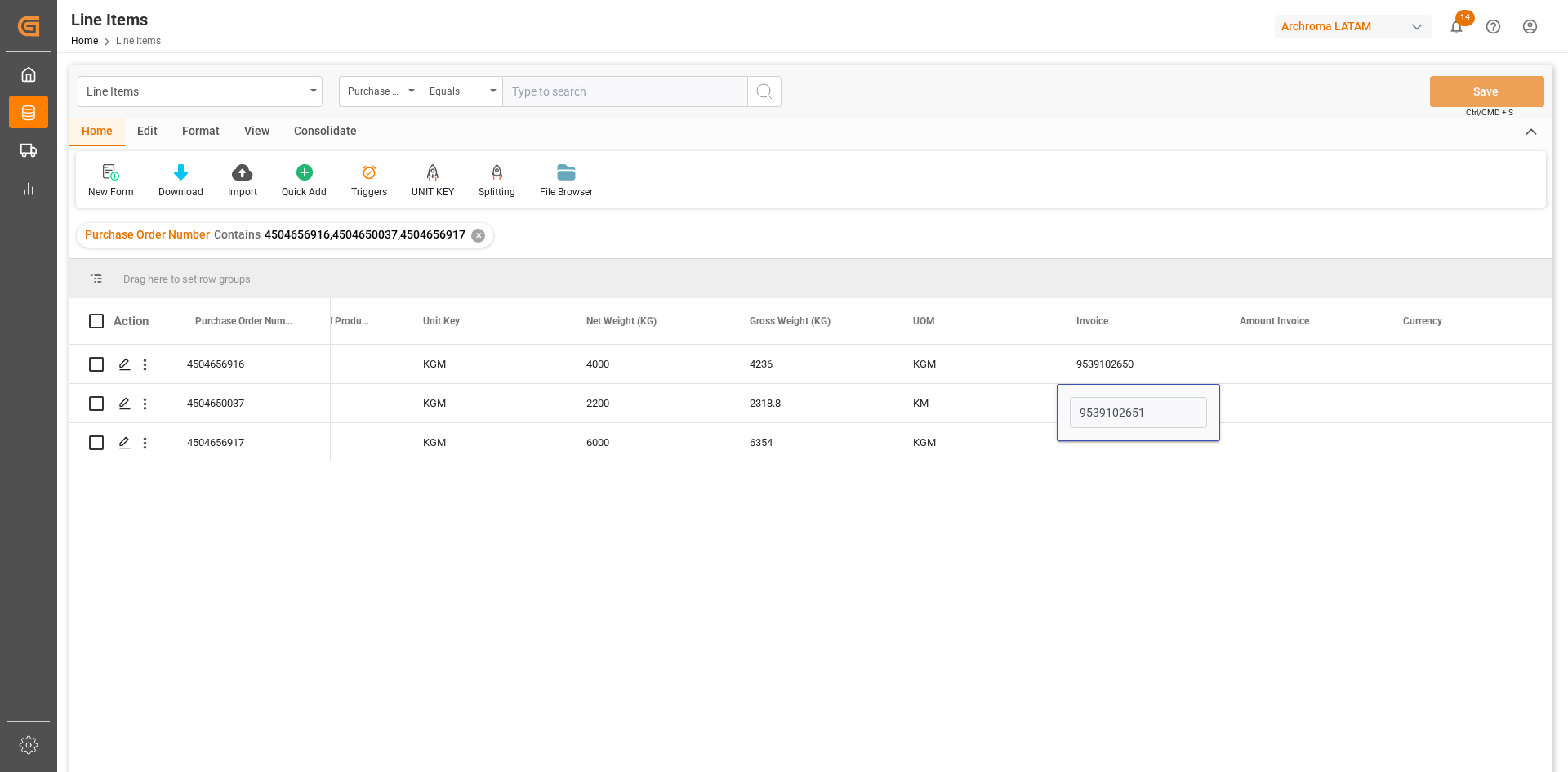
type input "9539102651"
click at [1299, 386] on div "Press SPACE to select this row." at bounding box center [1301, 403] width 163 height 38
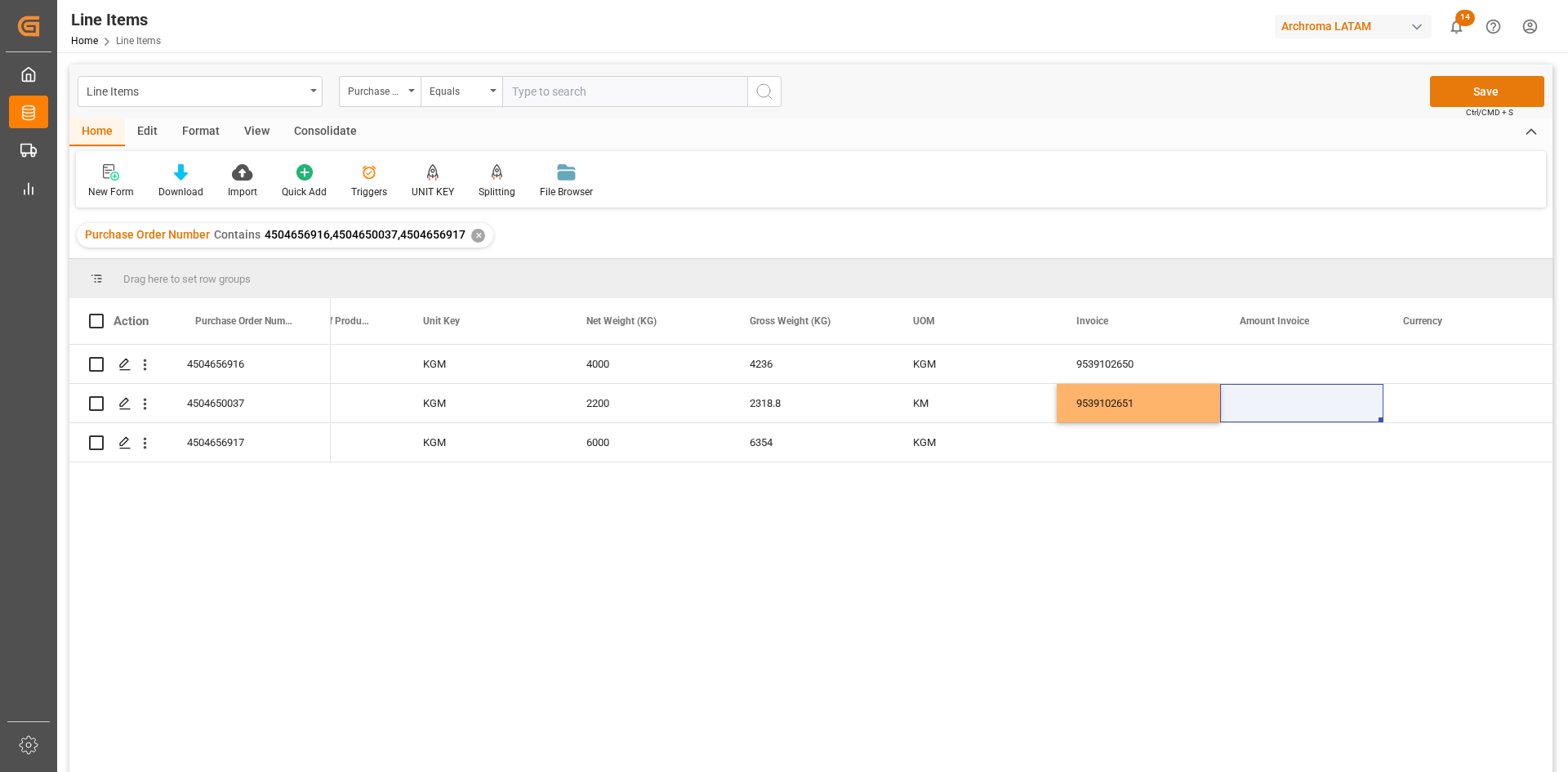
click at [1496, 88] on button "Save" at bounding box center [1487, 91] width 114 height 31
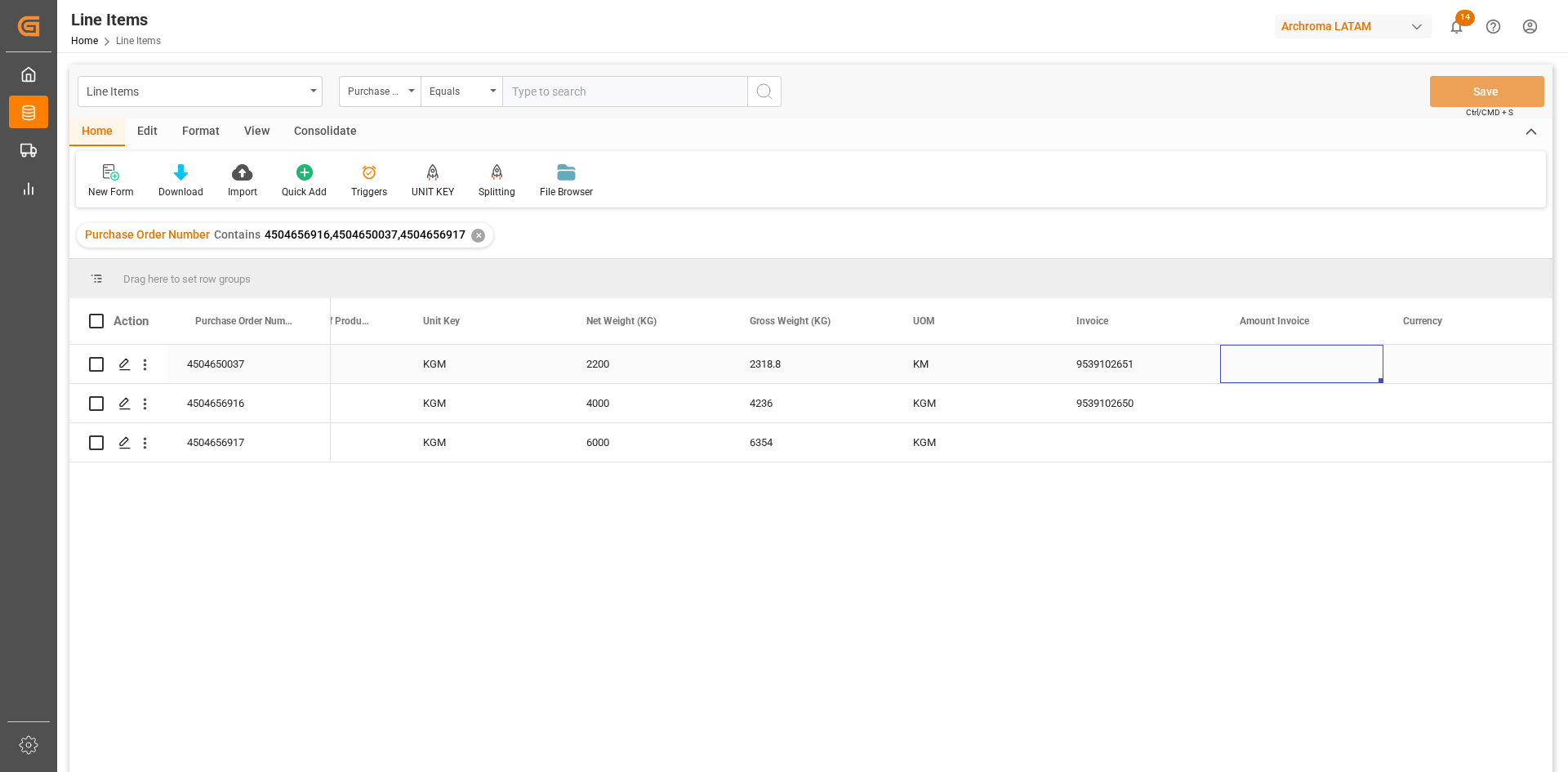
click at [1248, 361] on div "Press SPACE to select this row." at bounding box center [1301, 363] width 163 height 38
click at [1254, 361] on div "Press SPACE to select this row." at bounding box center [1301, 363] width 163 height 38
click at [1254, 361] on input "Press SPACE to select this row." at bounding box center [1302, 373] width 137 height 31
type input "5874"
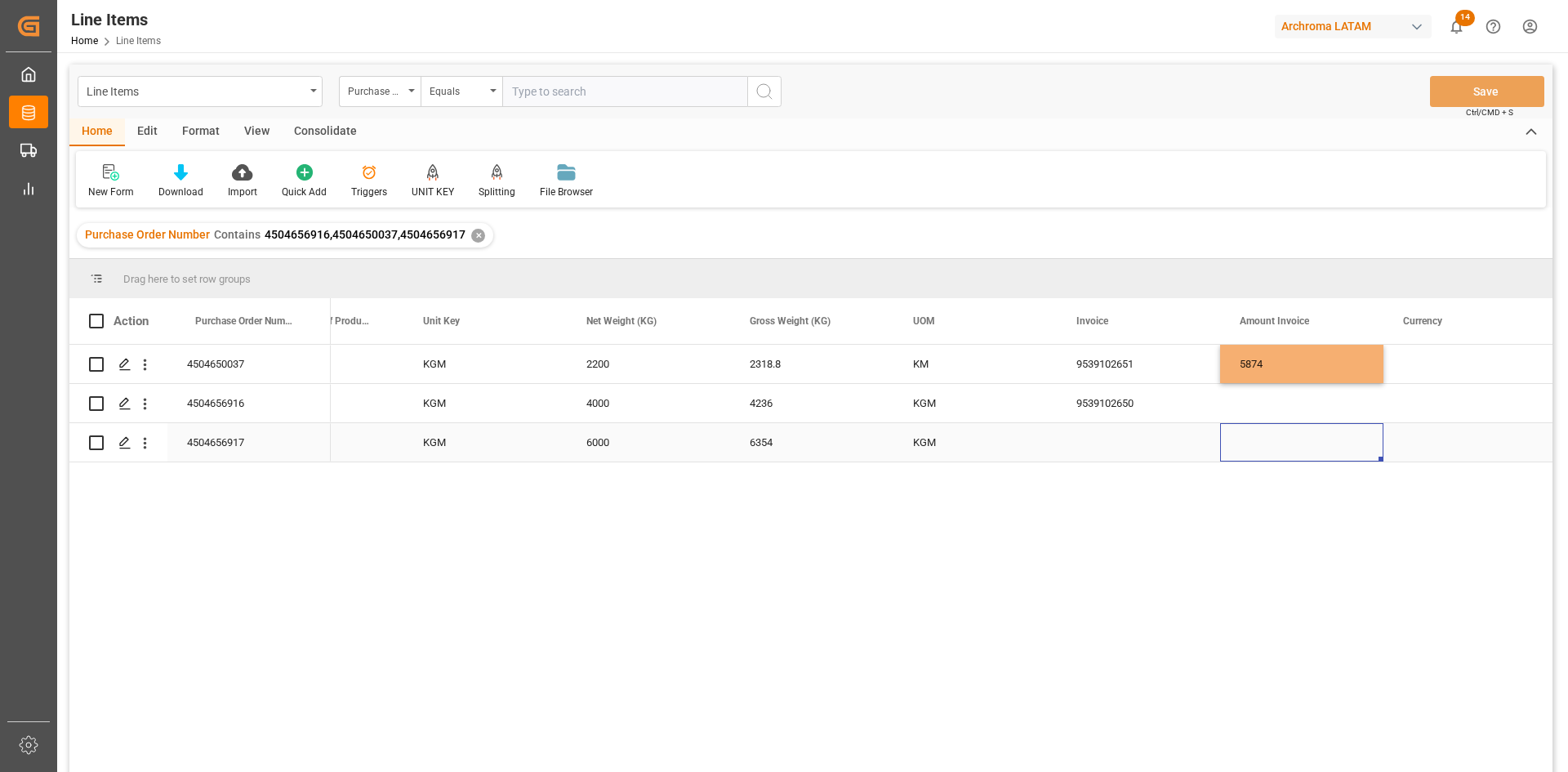
click at [1231, 435] on div "Press SPACE to select this row." at bounding box center [1301, 442] width 163 height 38
click at [1263, 411] on div "Press SPACE to select this row." at bounding box center [1301, 403] width 163 height 38
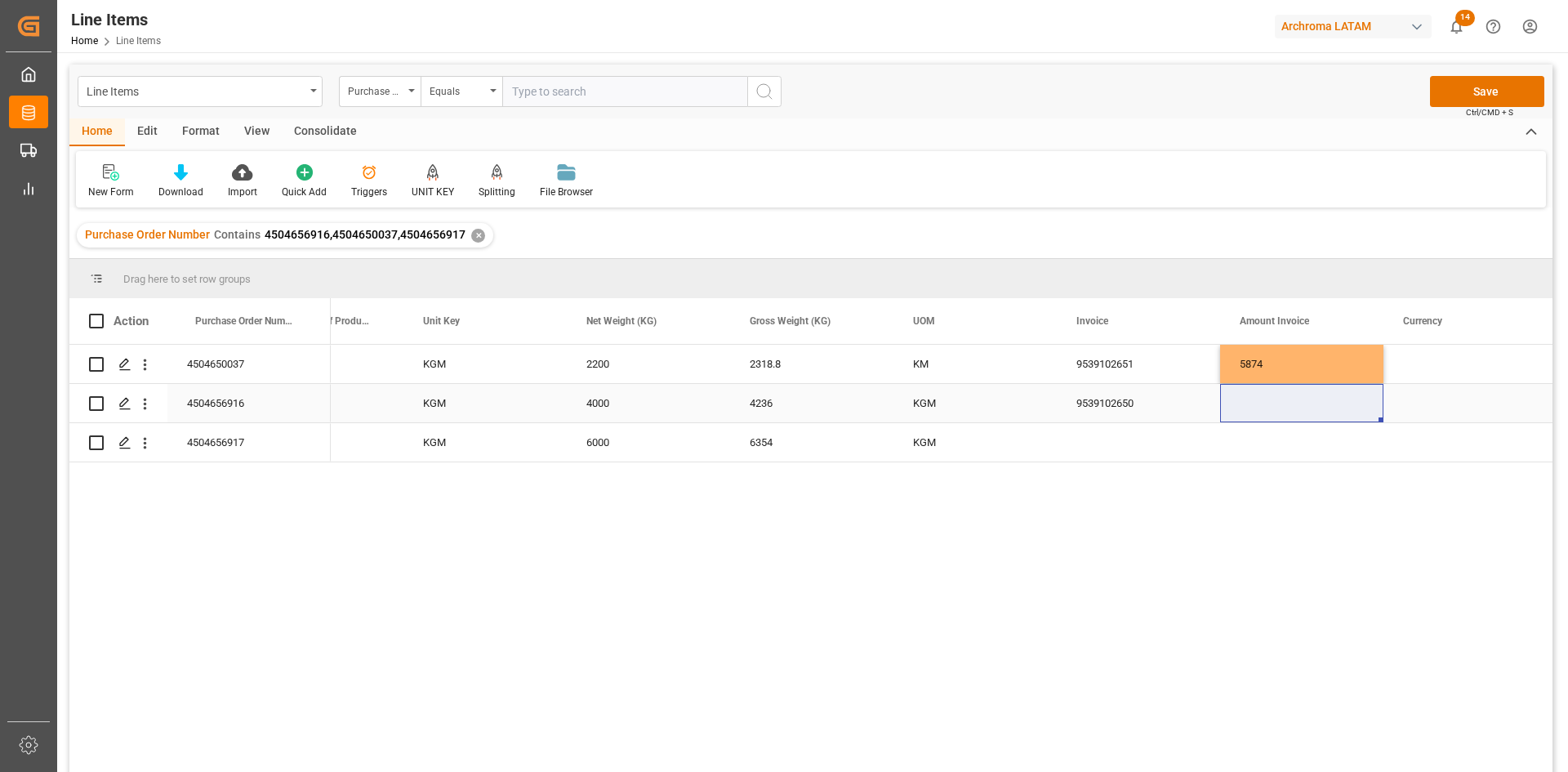
click at [1304, 392] on div "Press SPACE to select this row." at bounding box center [1301, 403] width 163 height 38
click at [1298, 409] on div "Press SPACE to select this row." at bounding box center [1301, 403] width 163 height 38
click at [1297, 408] on div "Press SPACE to select this row." at bounding box center [1301, 403] width 163 height 38
click at [1297, 408] on input "Press SPACE to select this row." at bounding box center [1302, 412] width 137 height 31
type input "19300"
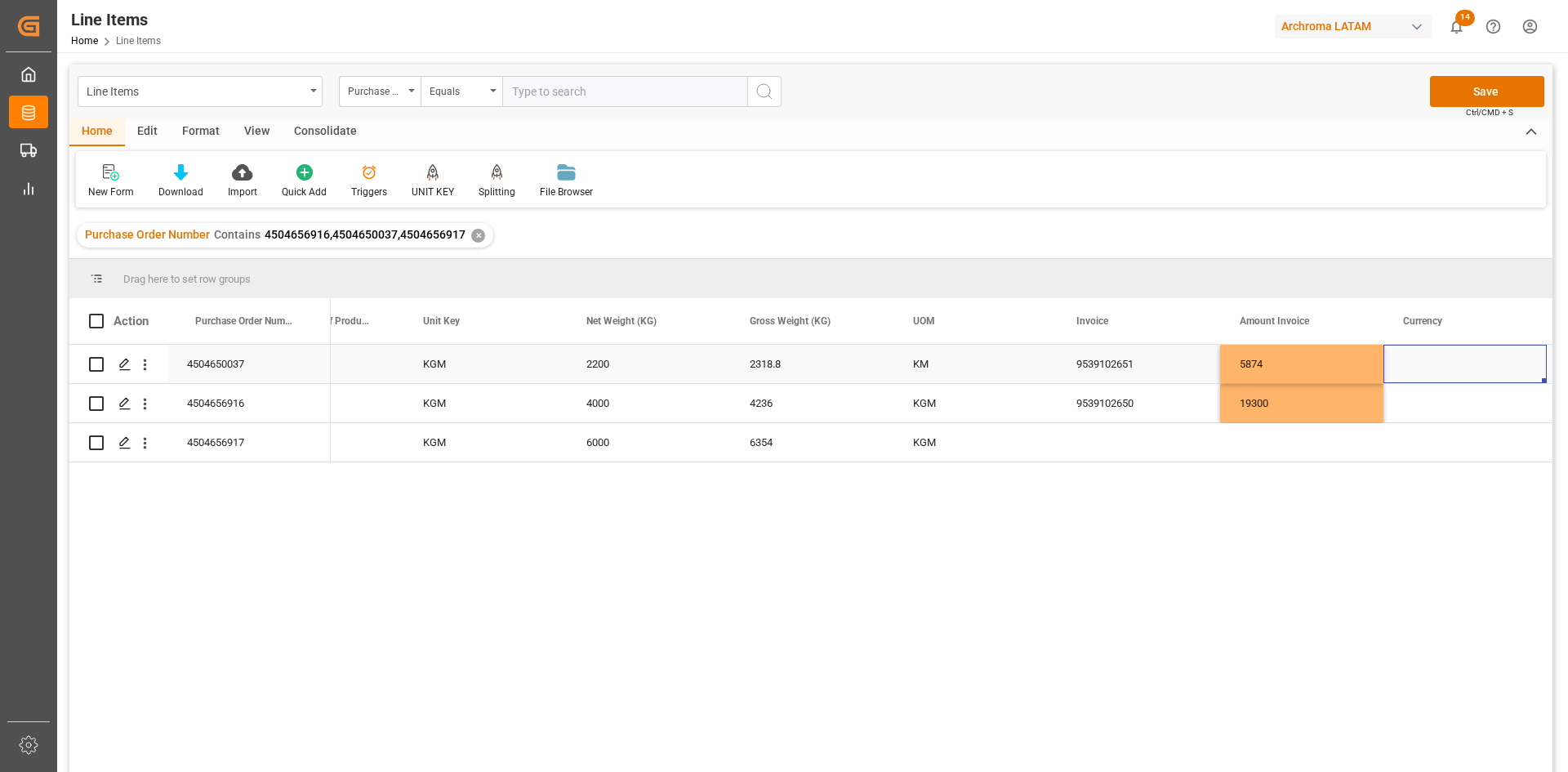
click at [1448, 358] on div "Press SPACE to select this row." at bounding box center [1464, 363] width 163 height 38
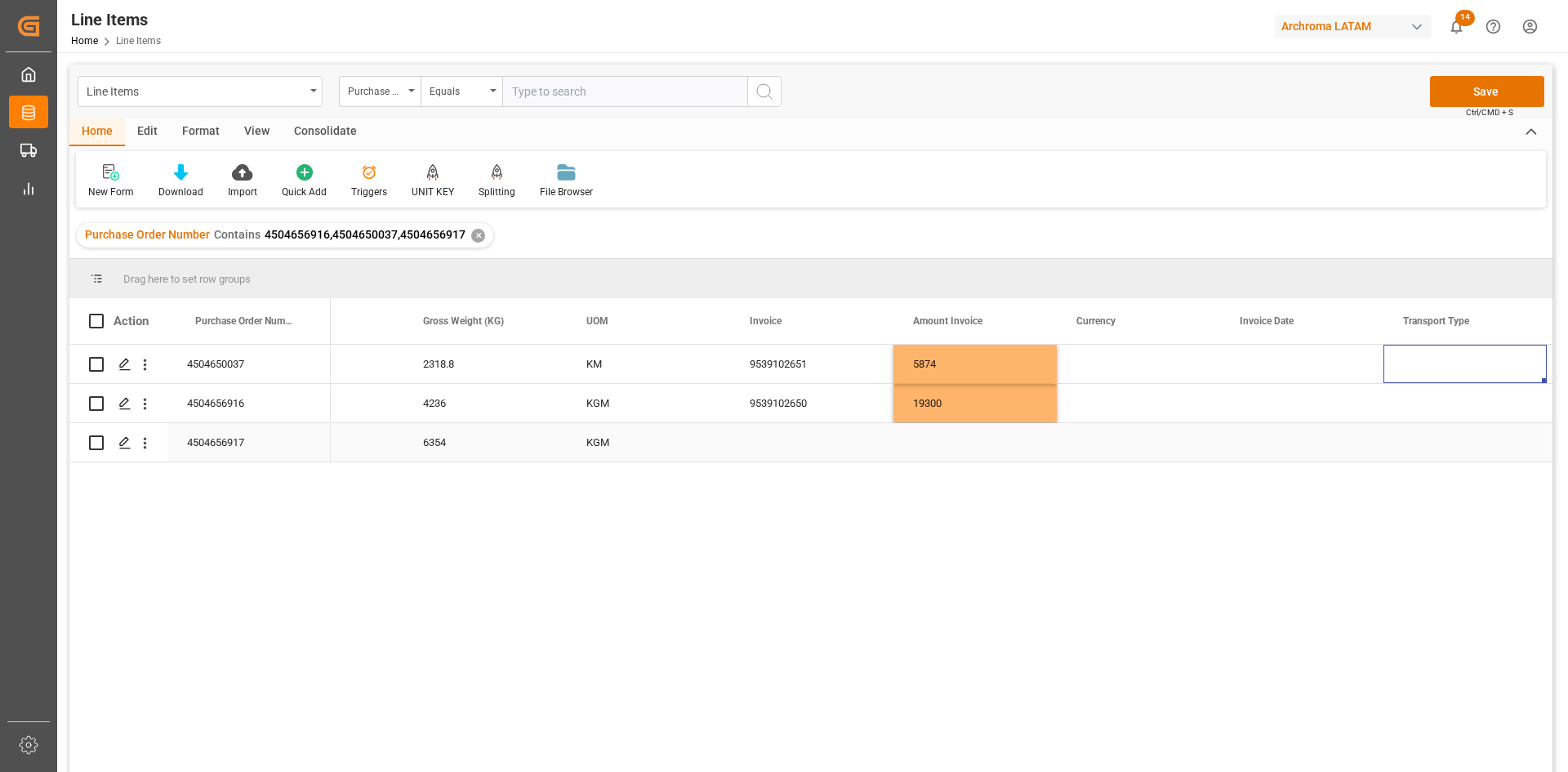
scroll to position [0, 3194]
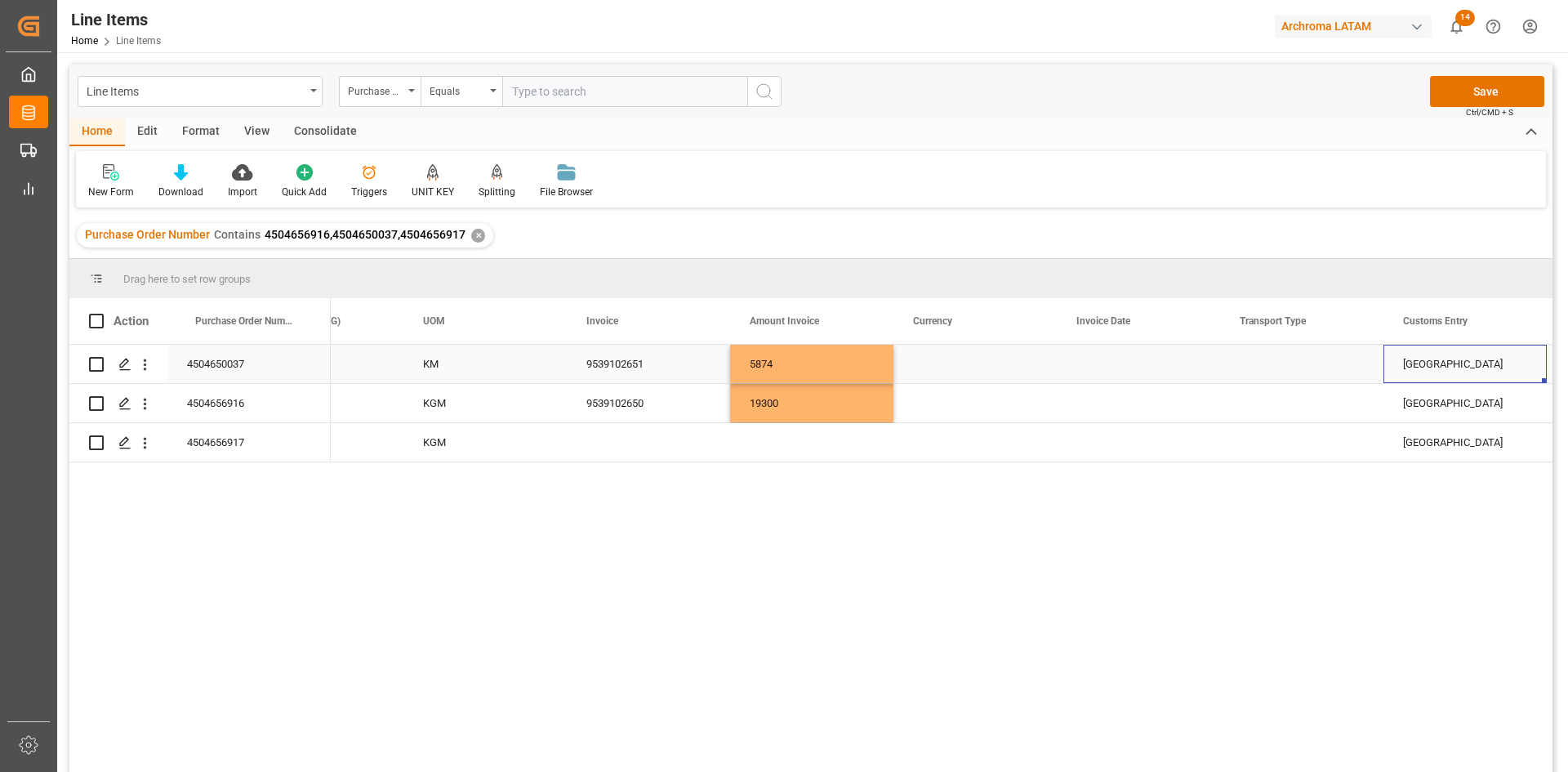
click at [956, 363] on div "Press SPACE to select this row." at bounding box center [975, 363] width 163 height 38
click at [1018, 370] on icon "open menu" at bounding box center [1026, 374] width 20 height 20
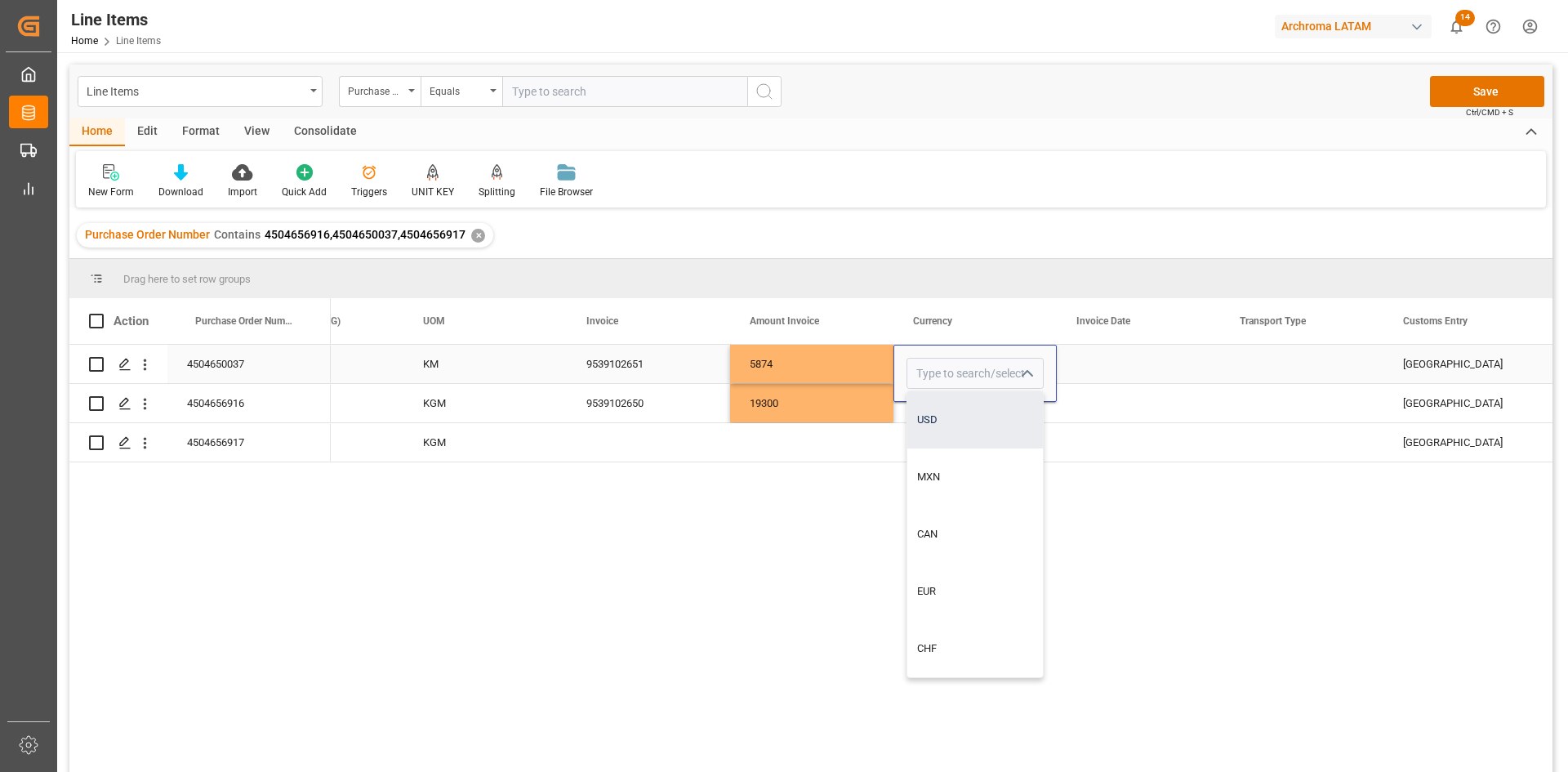
click at [957, 429] on div "USD" at bounding box center [975, 419] width 136 height 57
type input "USD"
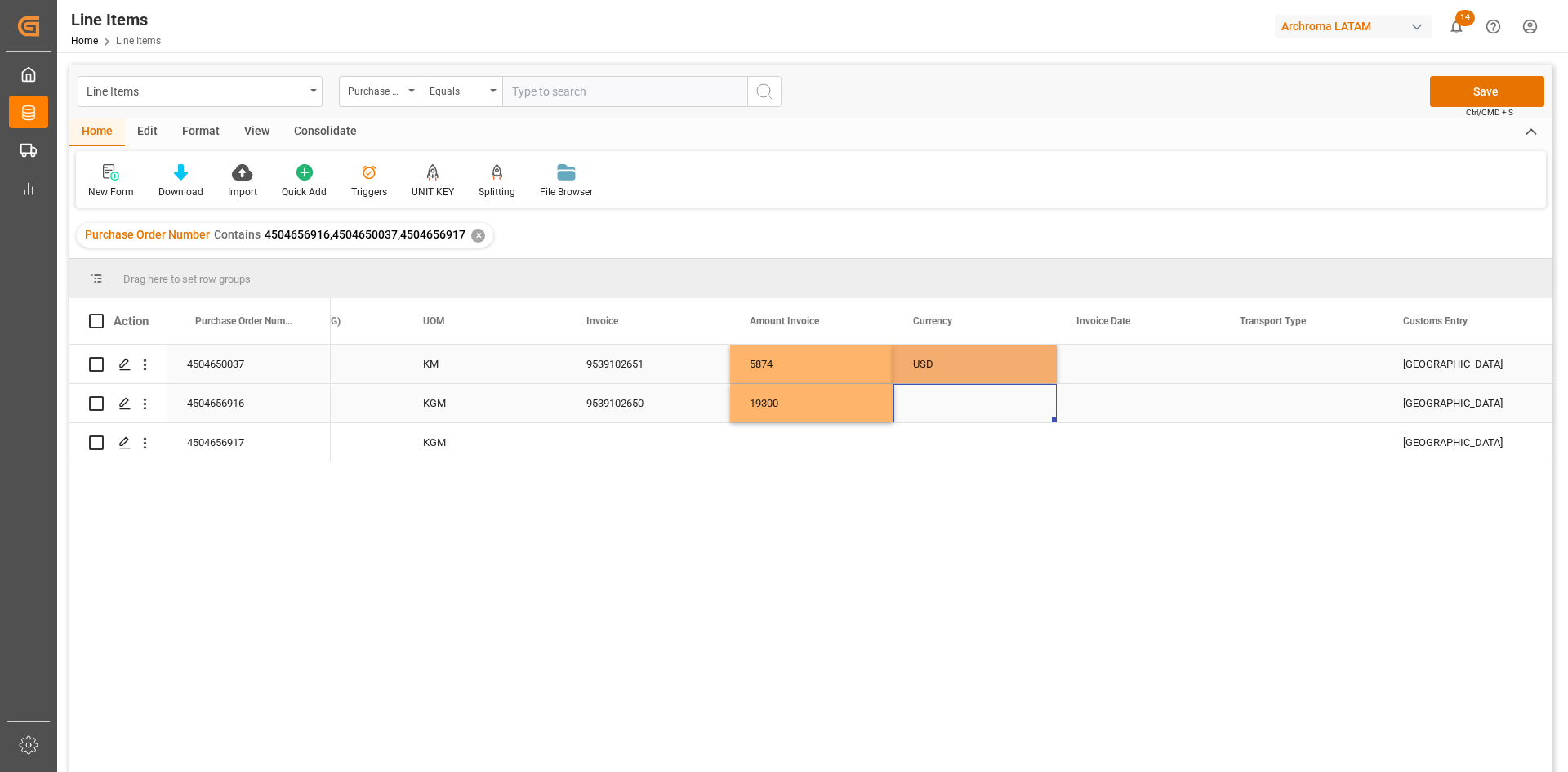
click at [1021, 415] on div "Press SPACE to select this row." at bounding box center [975, 403] width 163 height 38
click at [1028, 371] on div "USD" at bounding box center [975, 364] width 124 height 37
click at [1024, 403] on div "Press SPACE to select this row." at bounding box center [975, 403] width 163 height 38
click at [1028, 412] on icon "open menu" at bounding box center [1026, 413] width 20 height 20
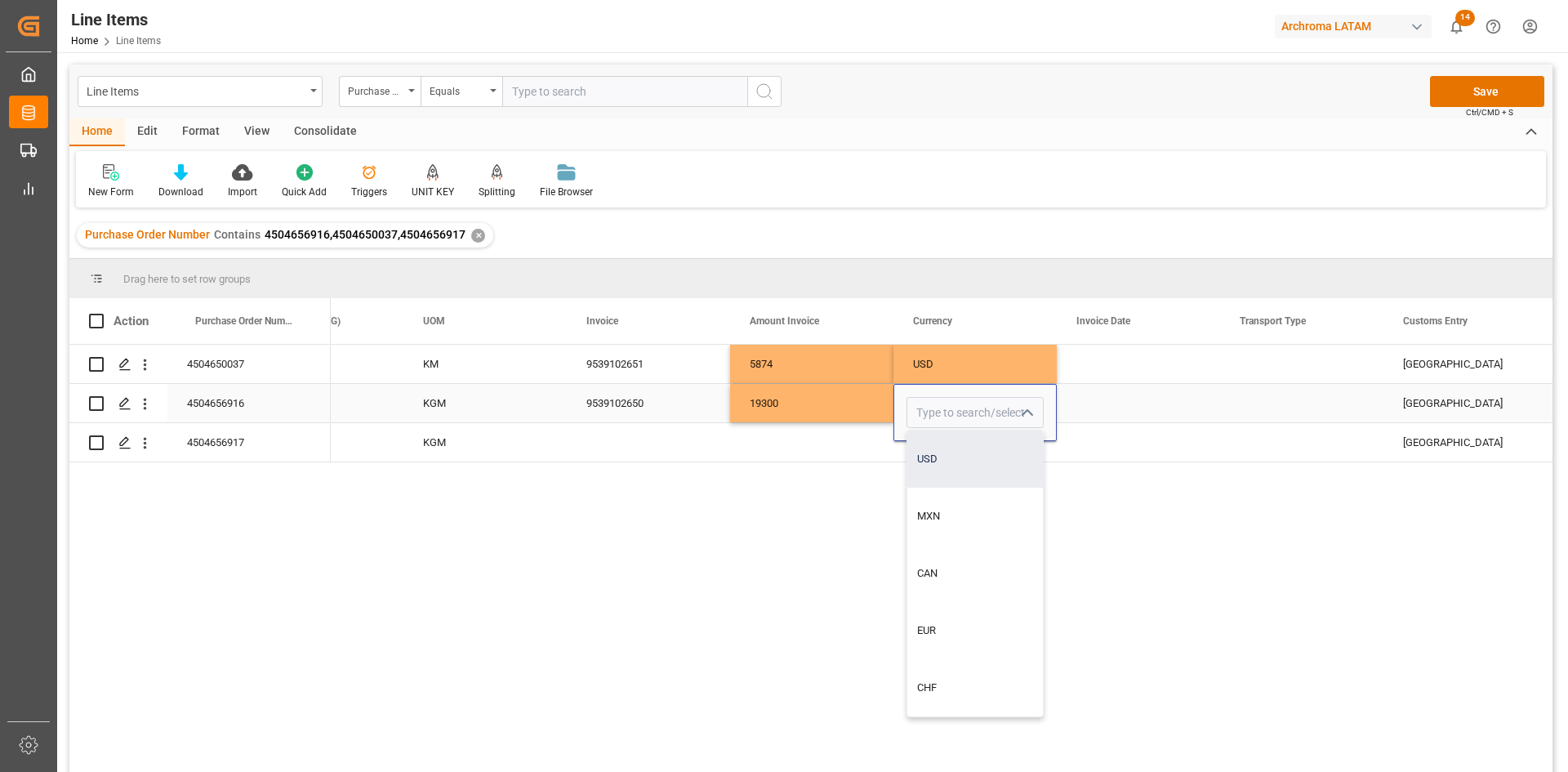
click at [956, 466] on div "USD" at bounding box center [975, 459] width 136 height 57
type input "USD"
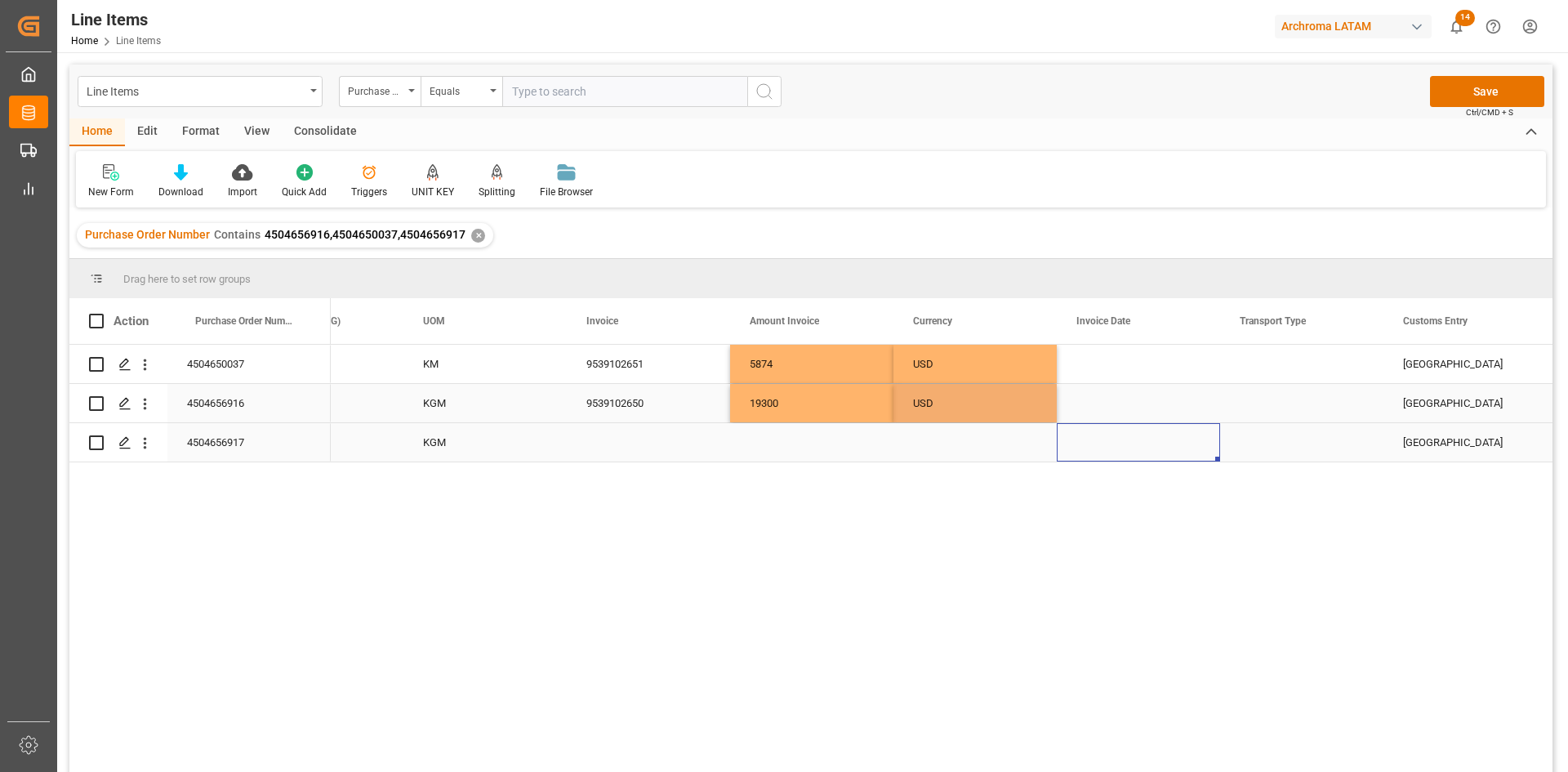
click at [1119, 436] on div "Press SPACE to select this row." at bounding box center [1138, 442] width 163 height 38
click at [985, 456] on div "Press SPACE to select this row." at bounding box center [975, 442] width 163 height 38
click at [985, 455] on div "Press SPACE to select this row." at bounding box center [975, 442] width 163 height 38
click at [1029, 428] on icon "open menu" at bounding box center [1026, 434] width 20 height 20
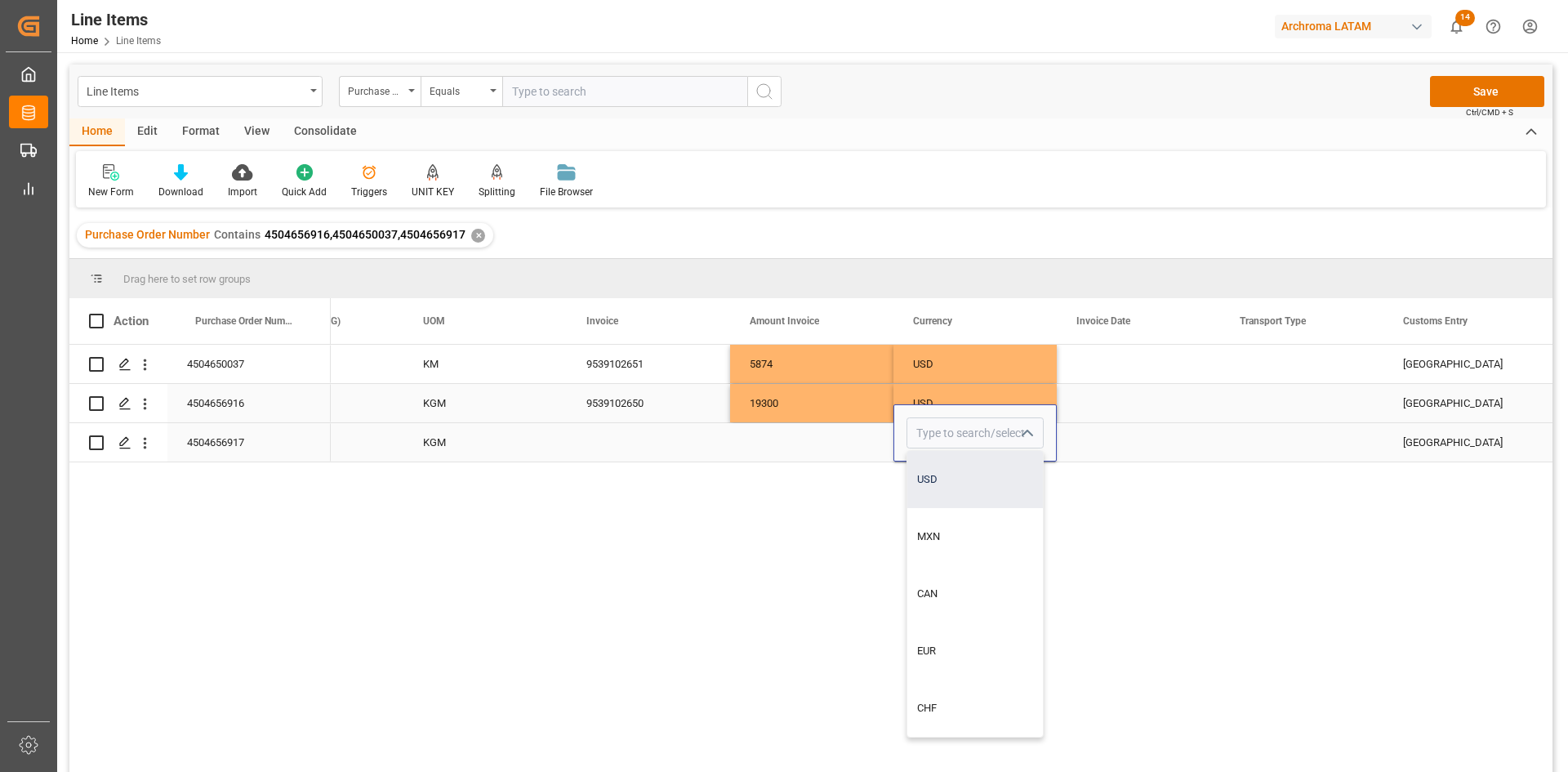
click at [950, 481] on div "USD" at bounding box center [975, 479] width 136 height 57
type input "USD"
click at [1124, 361] on div "Press SPACE to select this row." at bounding box center [1138, 363] width 163 height 38
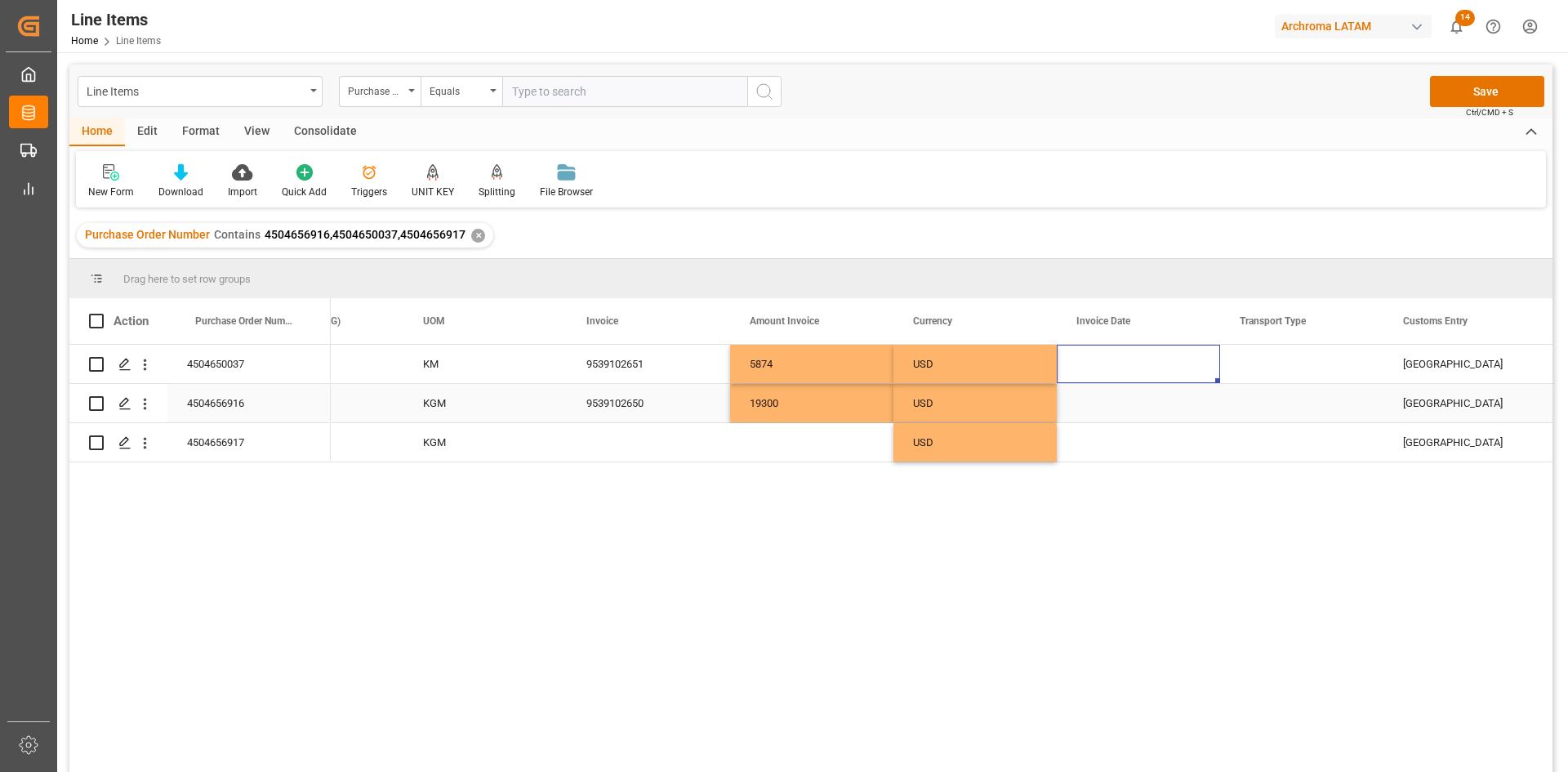
click at [1149, 388] on div "Press SPACE to select this row." at bounding box center [1138, 403] width 163 height 38
click at [1158, 395] on div "Press SPACE to select this row." at bounding box center [1138, 403] width 163 height 38
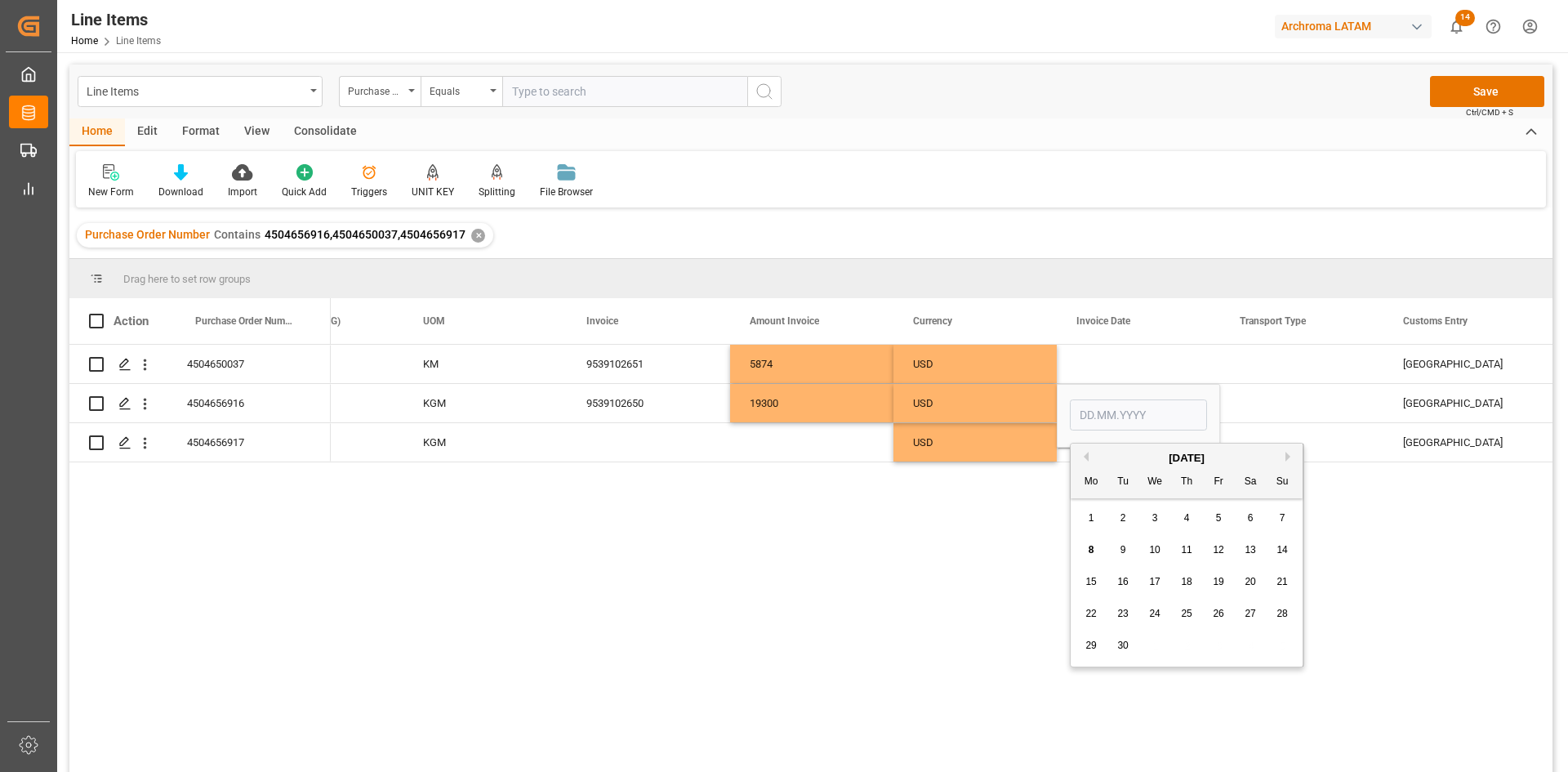
click at [1088, 458] on button "Previous Month" at bounding box center [1083, 456] width 10 height 10
click at [1157, 647] on span "27" at bounding box center [1154, 644] width 11 height 12
type input "[DATE]"
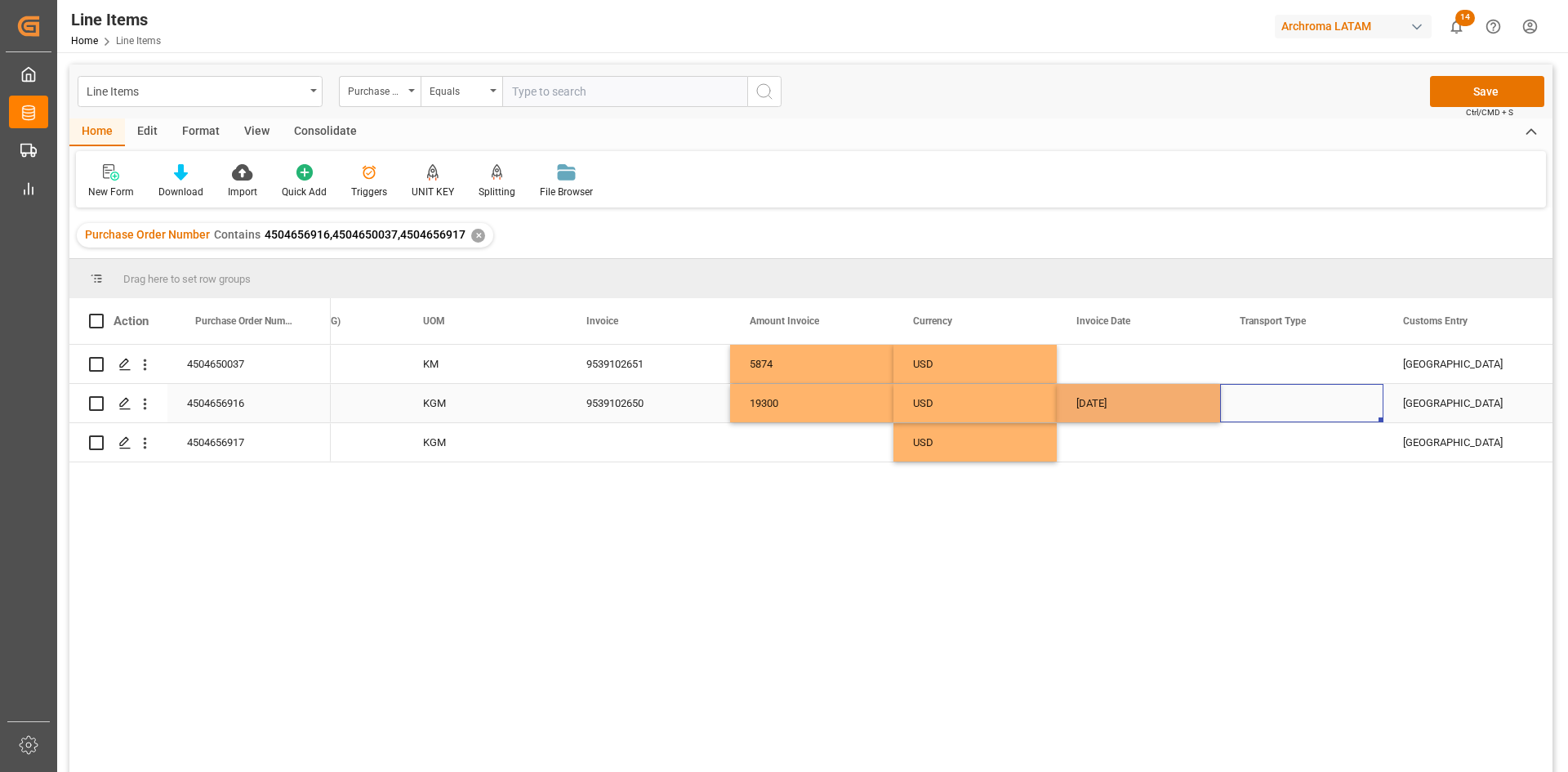
click at [1292, 395] on div "Press SPACE to select this row." at bounding box center [1301, 403] width 163 height 38
click at [1184, 403] on div "[DATE]" at bounding box center [1138, 403] width 163 height 38
drag, startPoint x: 1216, startPoint y: 419, endPoint x: 1207, endPoint y: 361, distance: 58.7
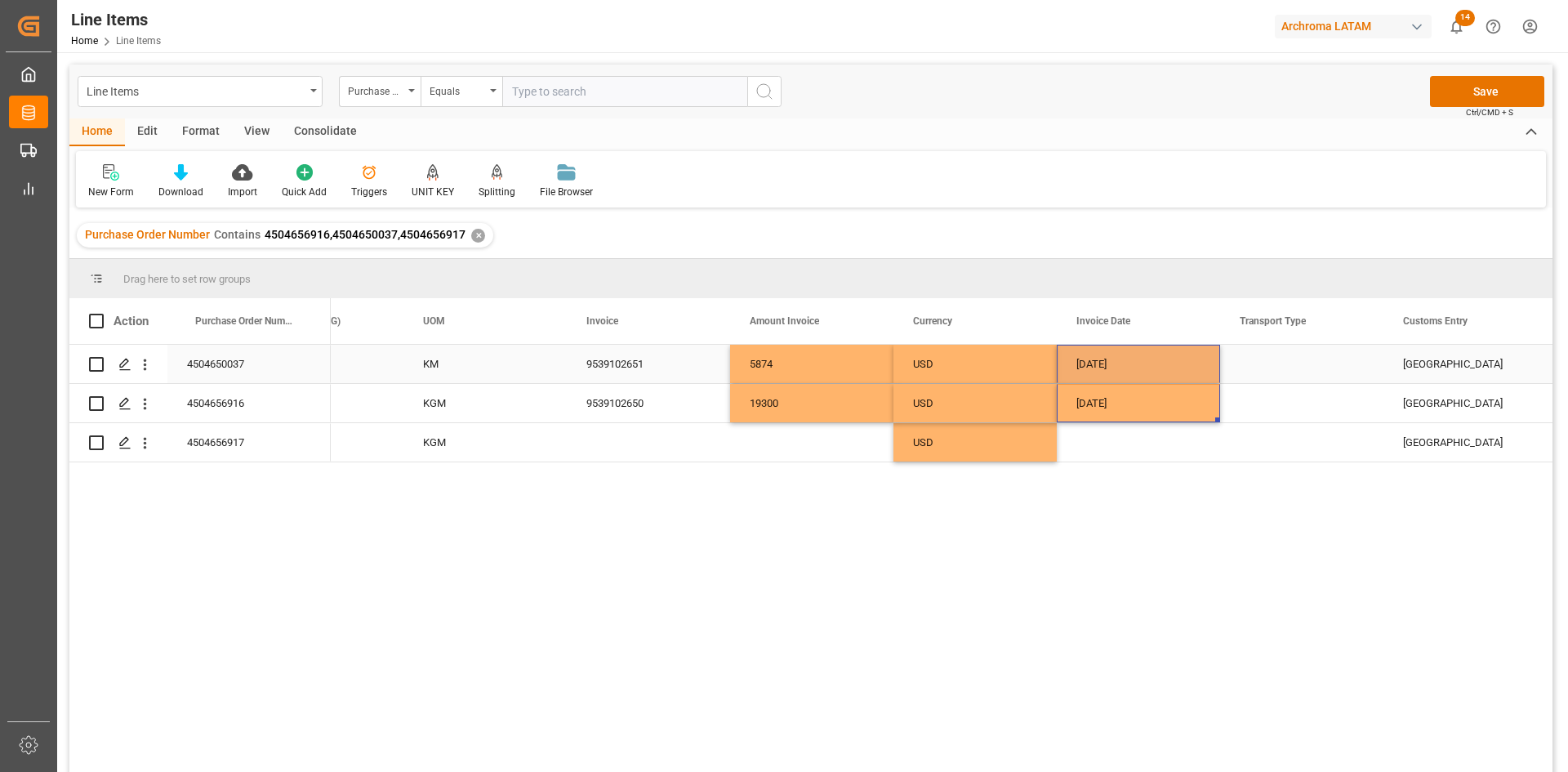
click at [1291, 361] on div "Press SPACE to select this row." at bounding box center [1301, 363] width 163 height 38
click at [1294, 361] on div "Press SPACE to select this row." at bounding box center [1301, 363] width 163 height 38
click at [1295, 361] on div "Press SPACE to select this row." at bounding box center [1301, 363] width 163 height 38
click at [1352, 372] on icon "open menu" at bounding box center [1353, 374] width 20 height 20
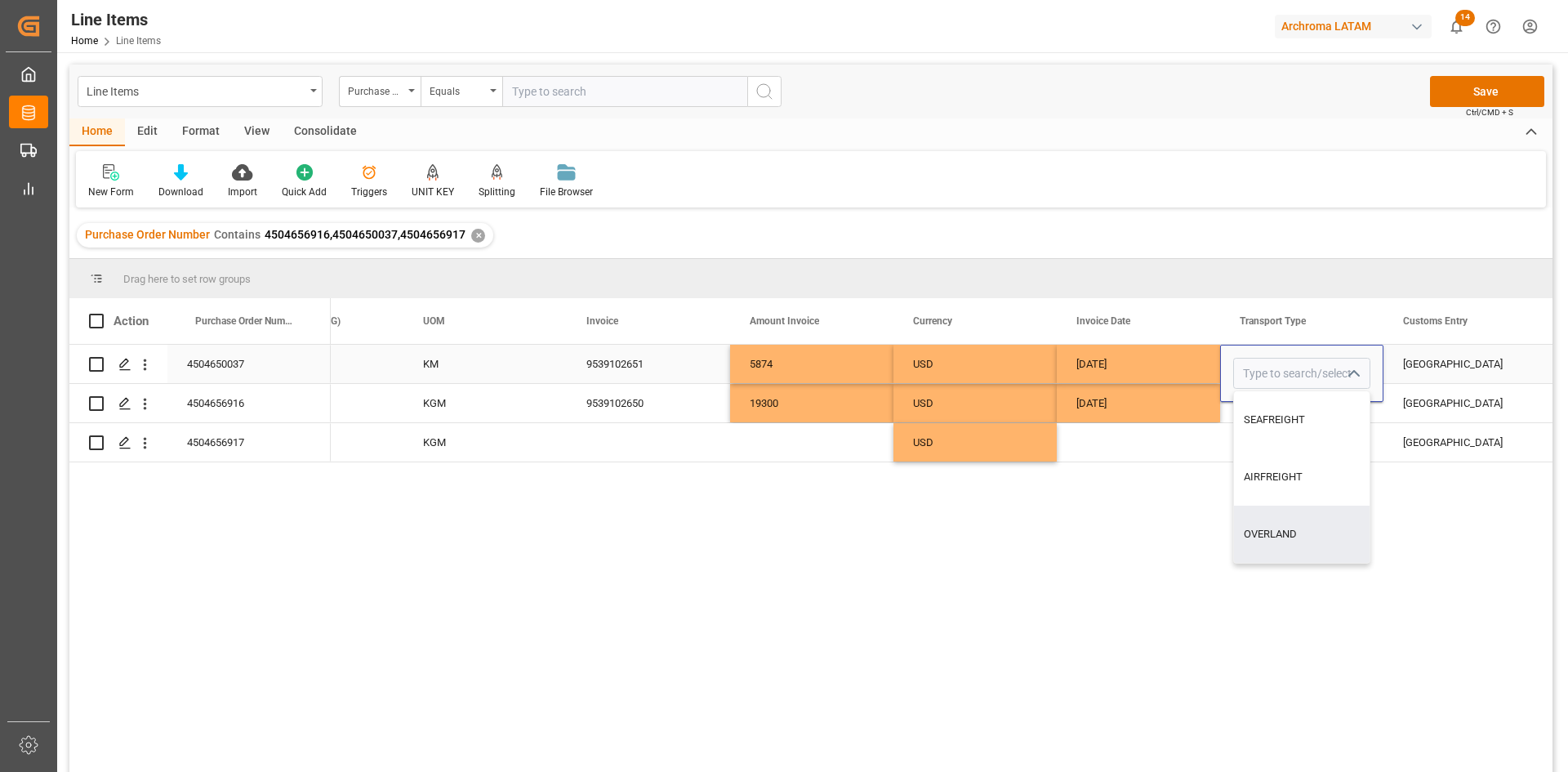
drag, startPoint x: 1311, startPoint y: 535, endPoint x: 1298, endPoint y: 521, distance: 19.1
click at [1309, 533] on div "OVERLAND" at bounding box center [1302, 534] width 136 height 57
type input "OVERLAND"
click at [1248, 419] on div "Press SPACE to select this row." at bounding box center [1301, 403] width 163 height 38
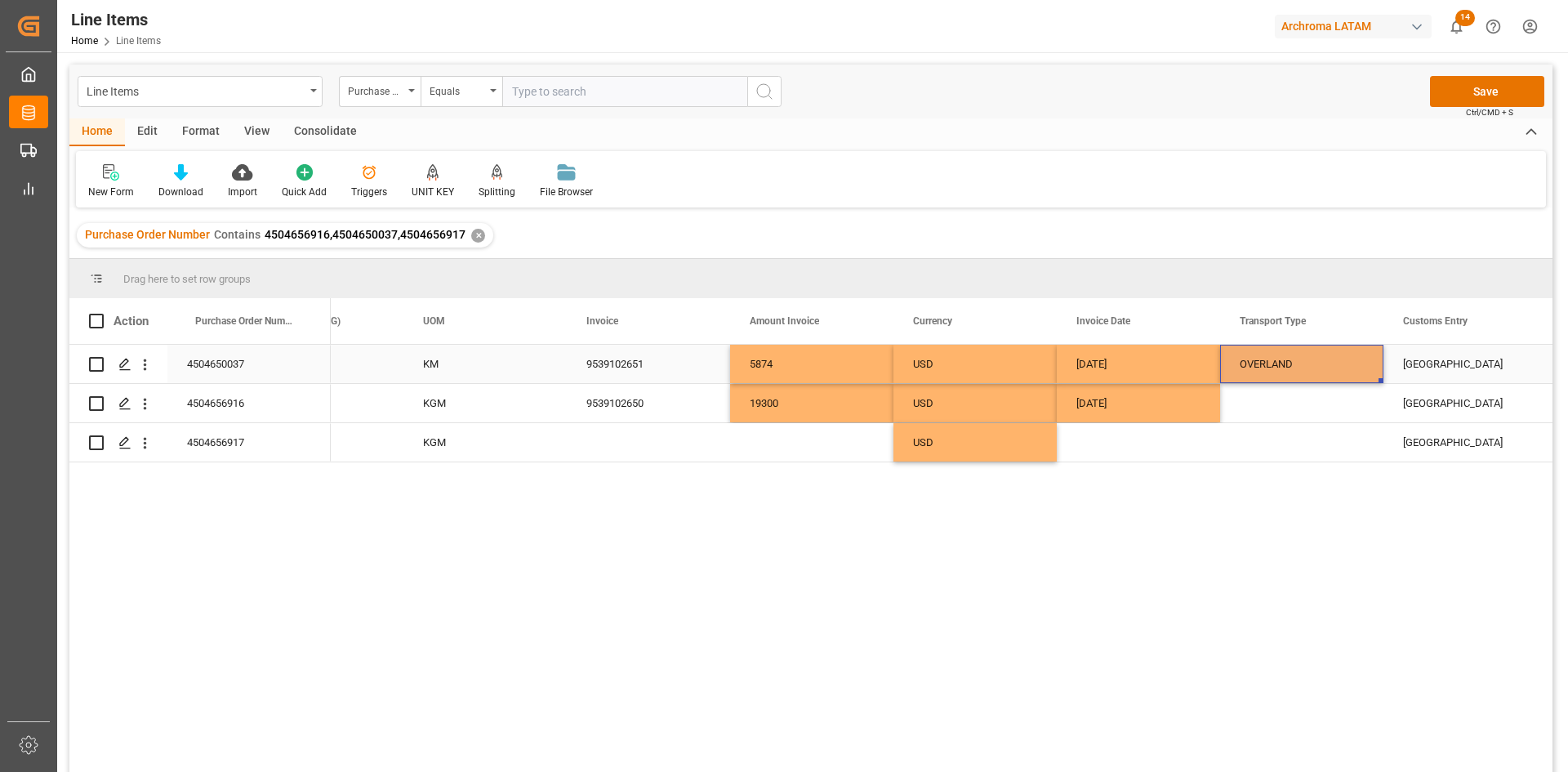
click at [1312, 370] on div "OVERLAND" at bounding box center [1301, 364] width 124 height 37
drag, startPoint x: 1380, startPoint y: 380, endPoint x: 1378, endPoint y: 457, distance: 77.0
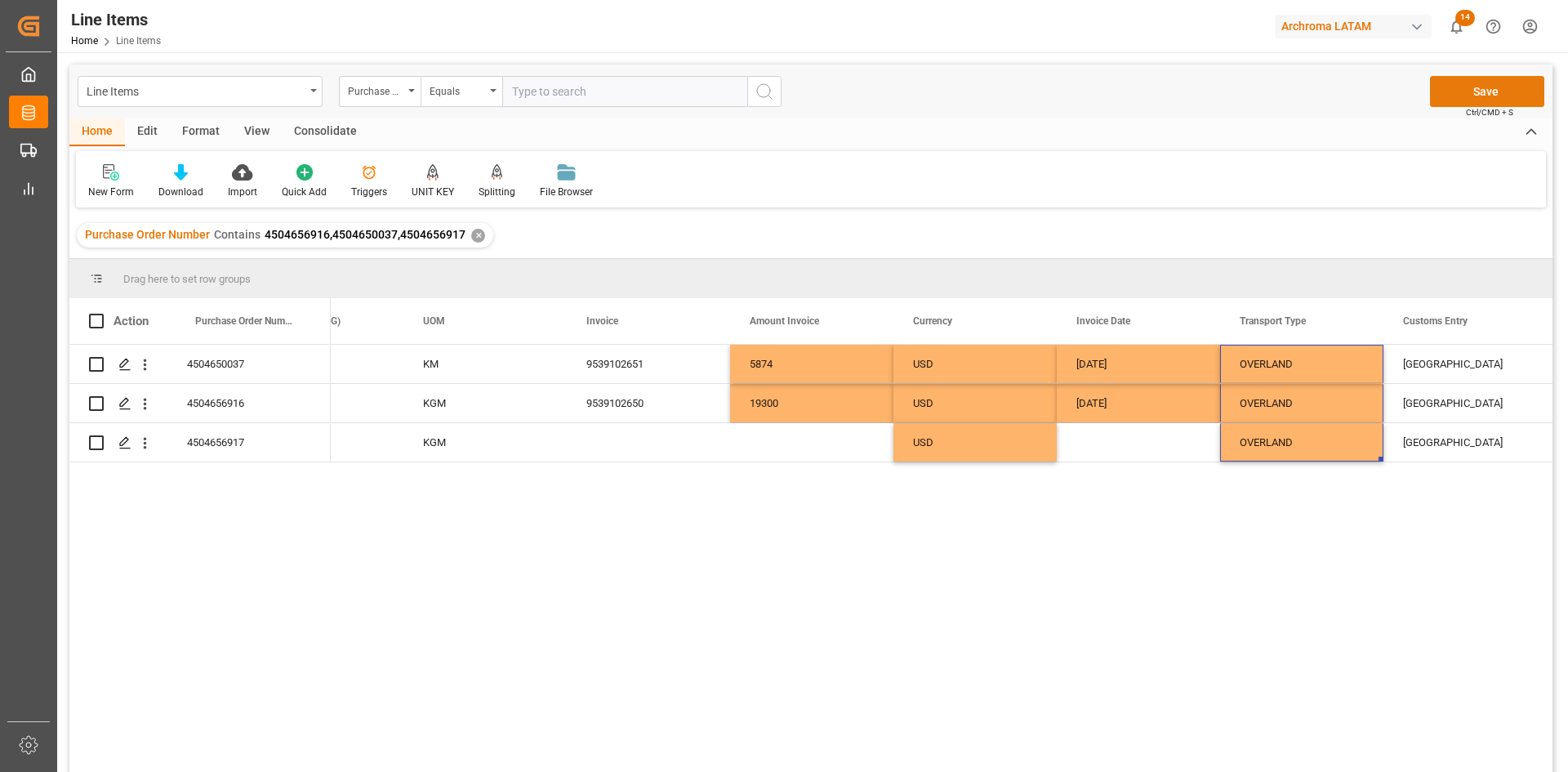
click at [1496, 90] on button "Save" at bounding box center [1487, 91] width 114 height 31
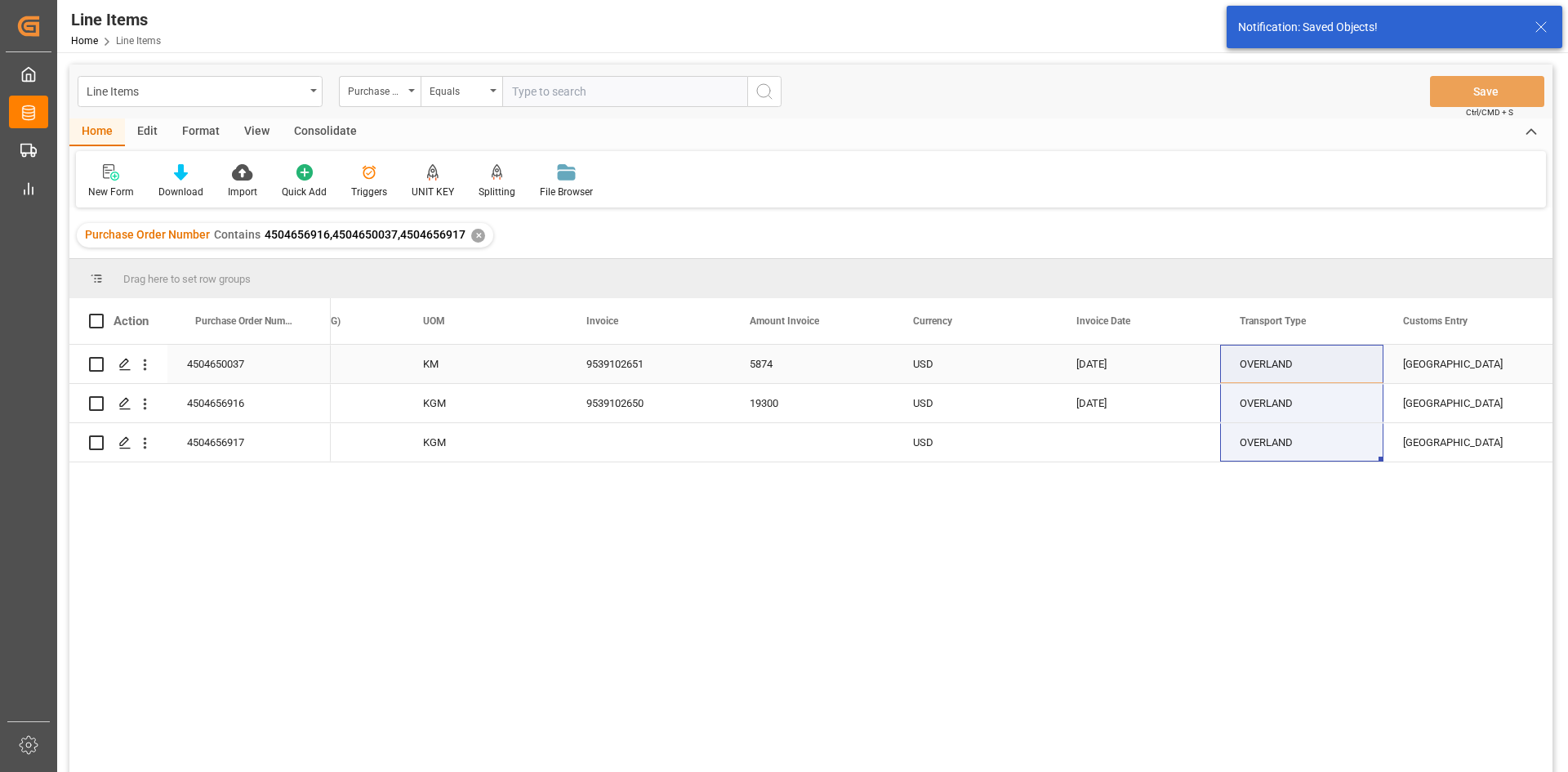
click at [1296, 372] on div "OVERLAND" at bounding box center [1301, 364] width 124 height 37
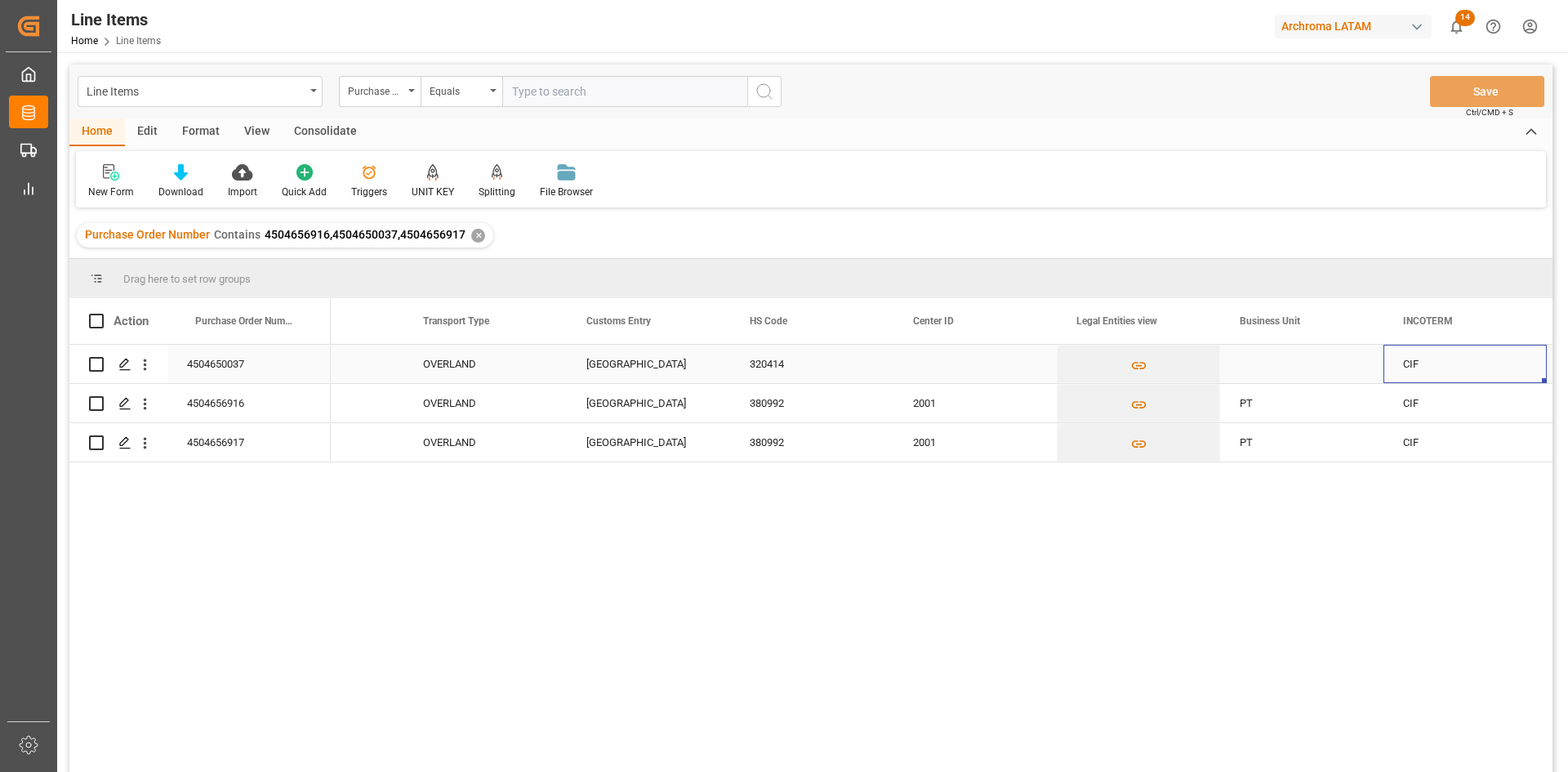
scroll to position [0, 4174]
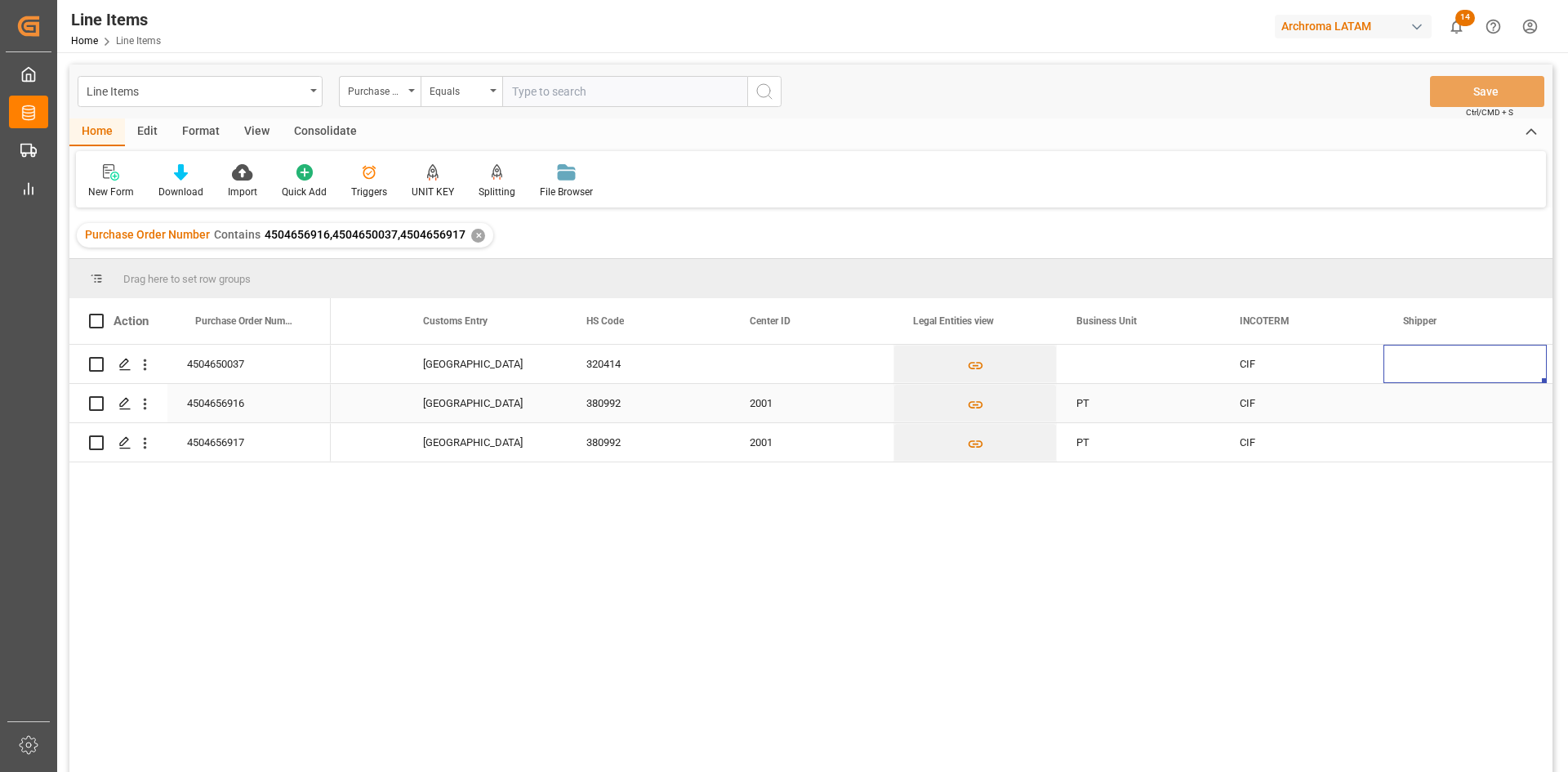
click at [786, 408] on div "2001" at bounding box center [811, 403] width 163 height 38
drag, startPoint x: 891, startPoint y: 418, endPoint x: 879, endPoint y: 361, distance: 58.2
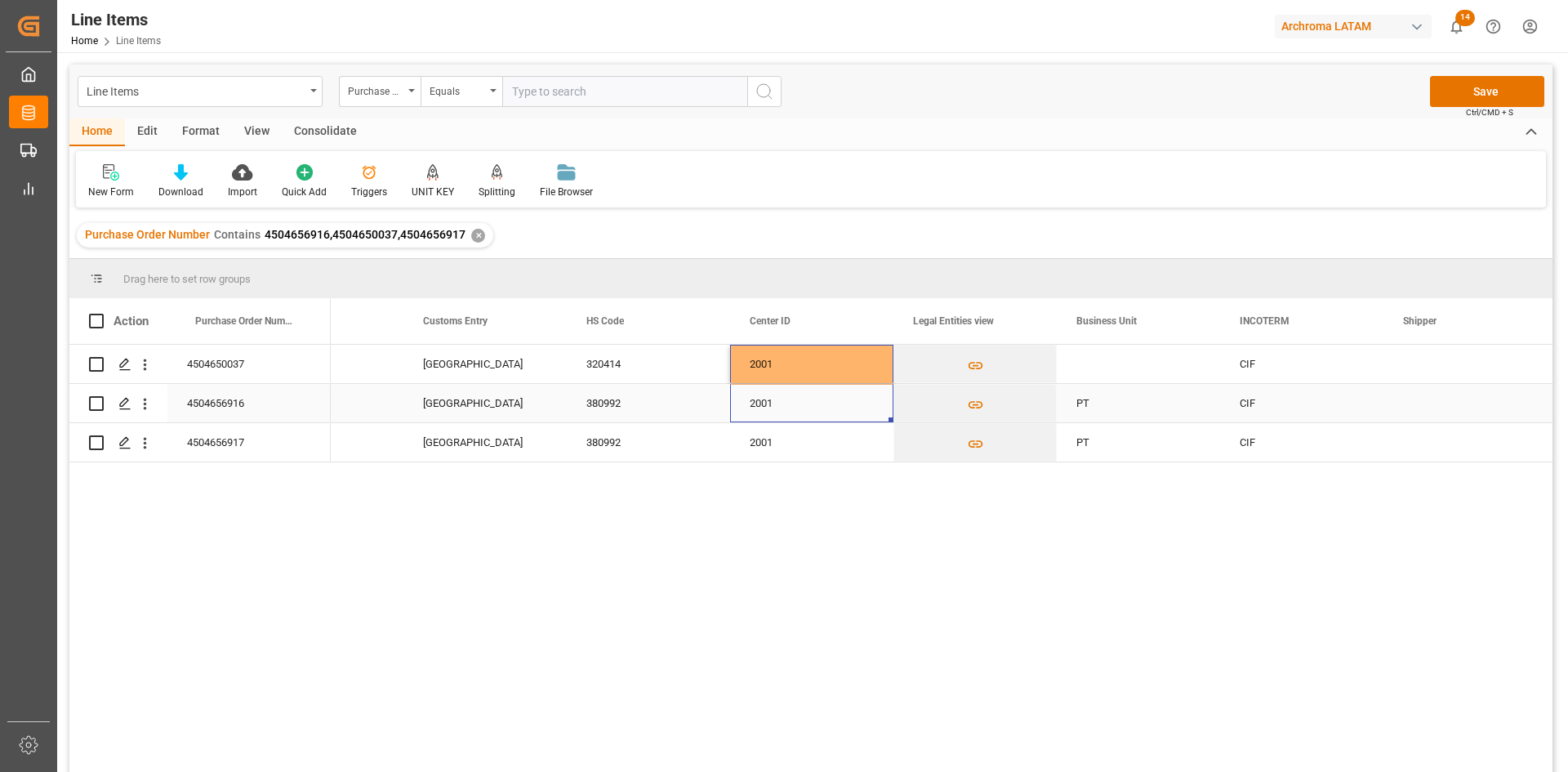
click at [1129, 398] on div "PT" at bounding box center [1138, 403] width 163 height 38
drag, startPoint x: 1218, startPoint y: 420, endPoint x: 1185, endPoint y: 356, distance: 72.0
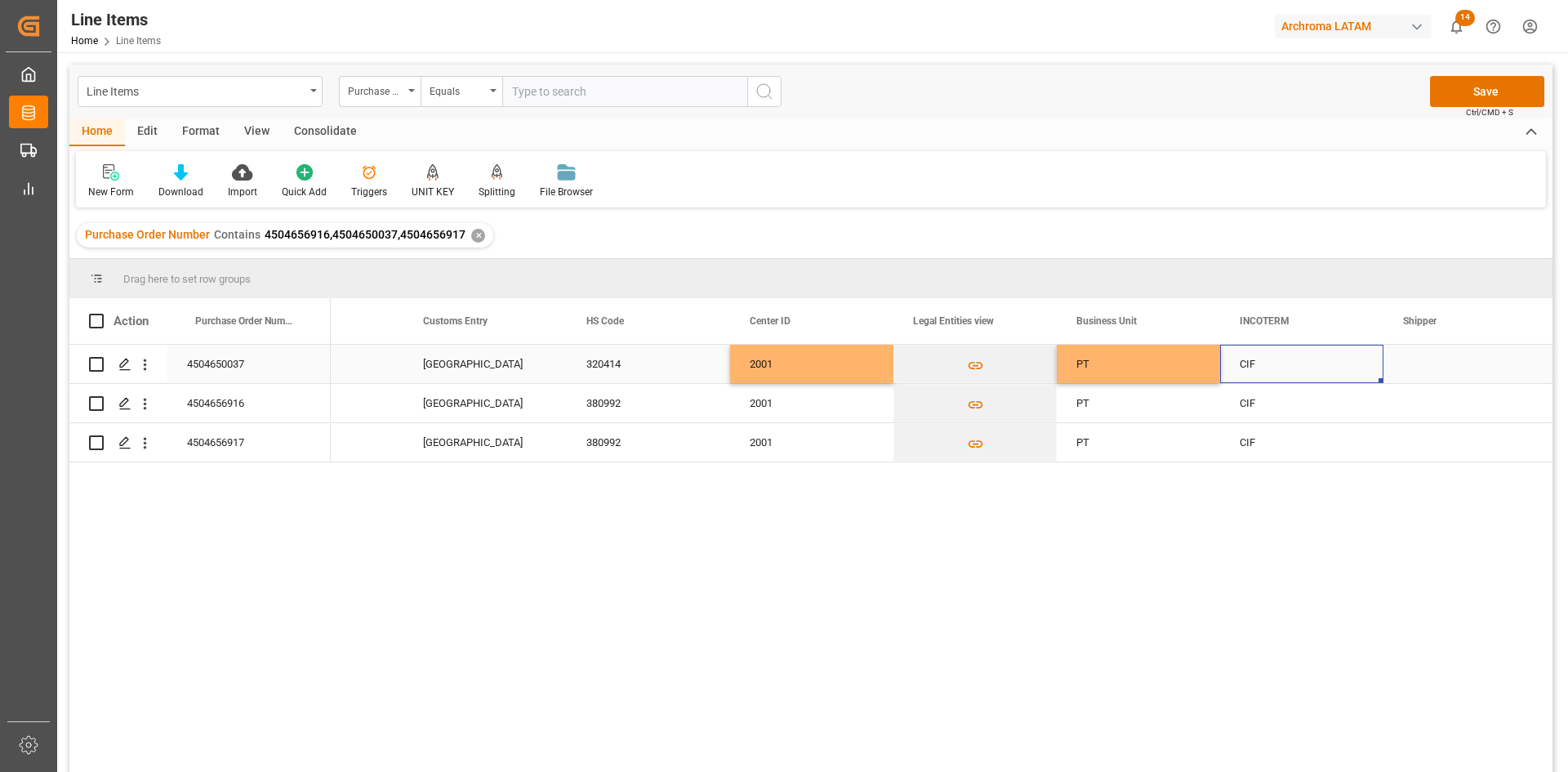
click at [1381, 365] on div "CIF" at bounding box center [1301, 363] width 163 height 38
click at [1427, 363] on div "Press SPACE to select this row." at bounding box center [1464, 363] width 163 height 38
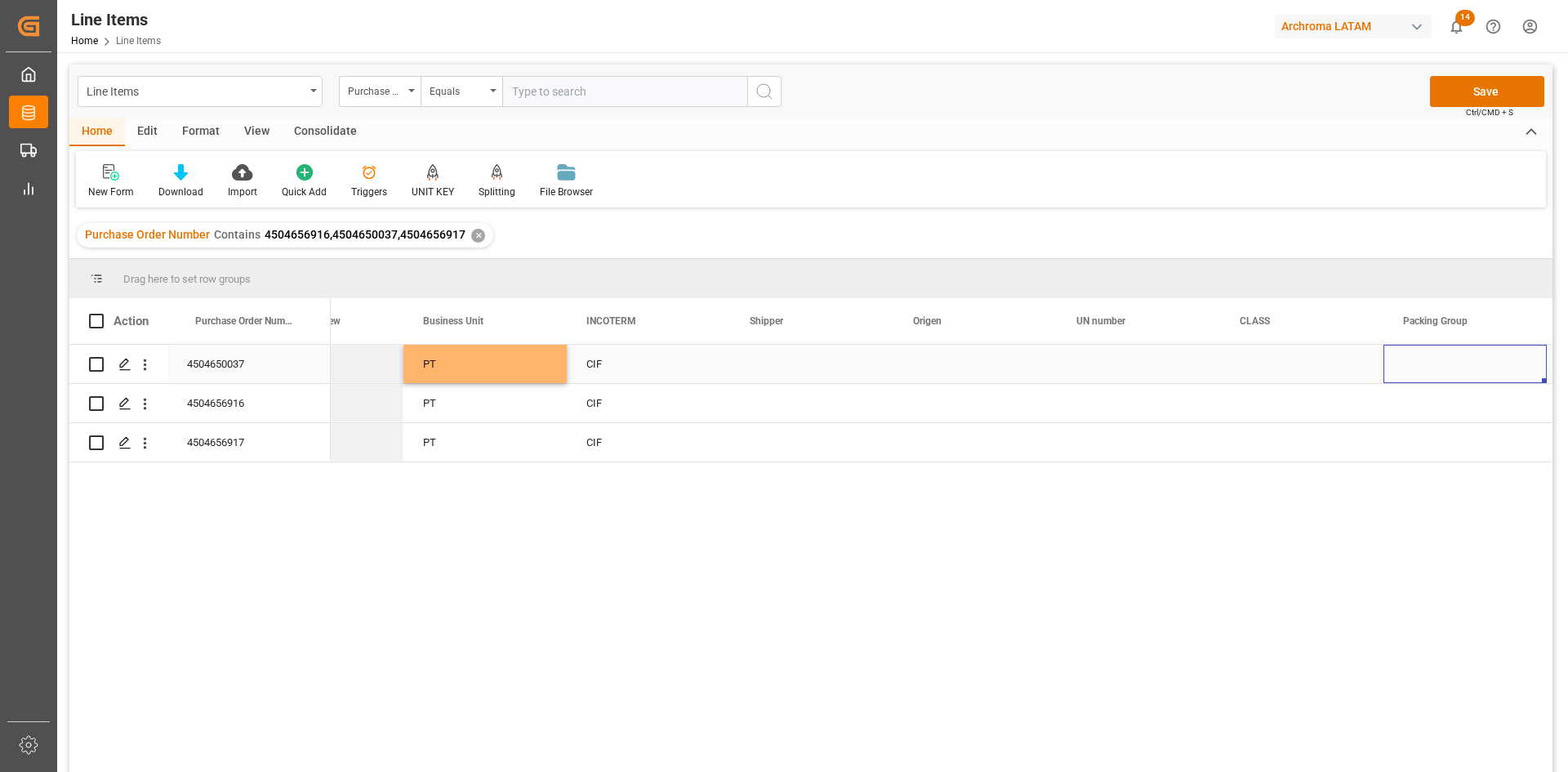
scroll to position [0, 4990]
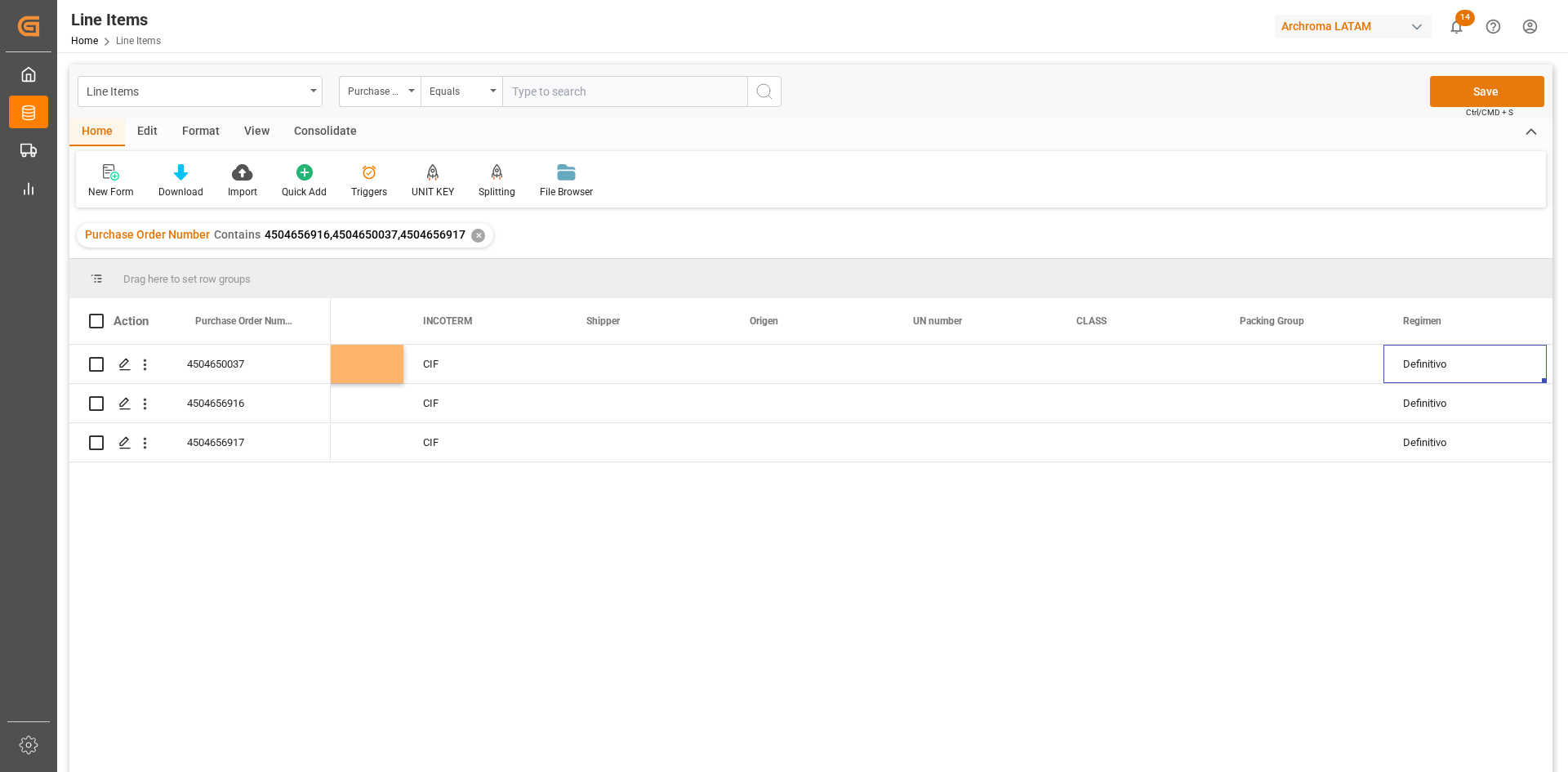
click at [1487, 94] on button "Save" at bounding box center [1487, 91] width 114 height 31
click at [590, 367] on div "Press SPACE to select this row." at bounding box center [648, 363] width 163 height 38
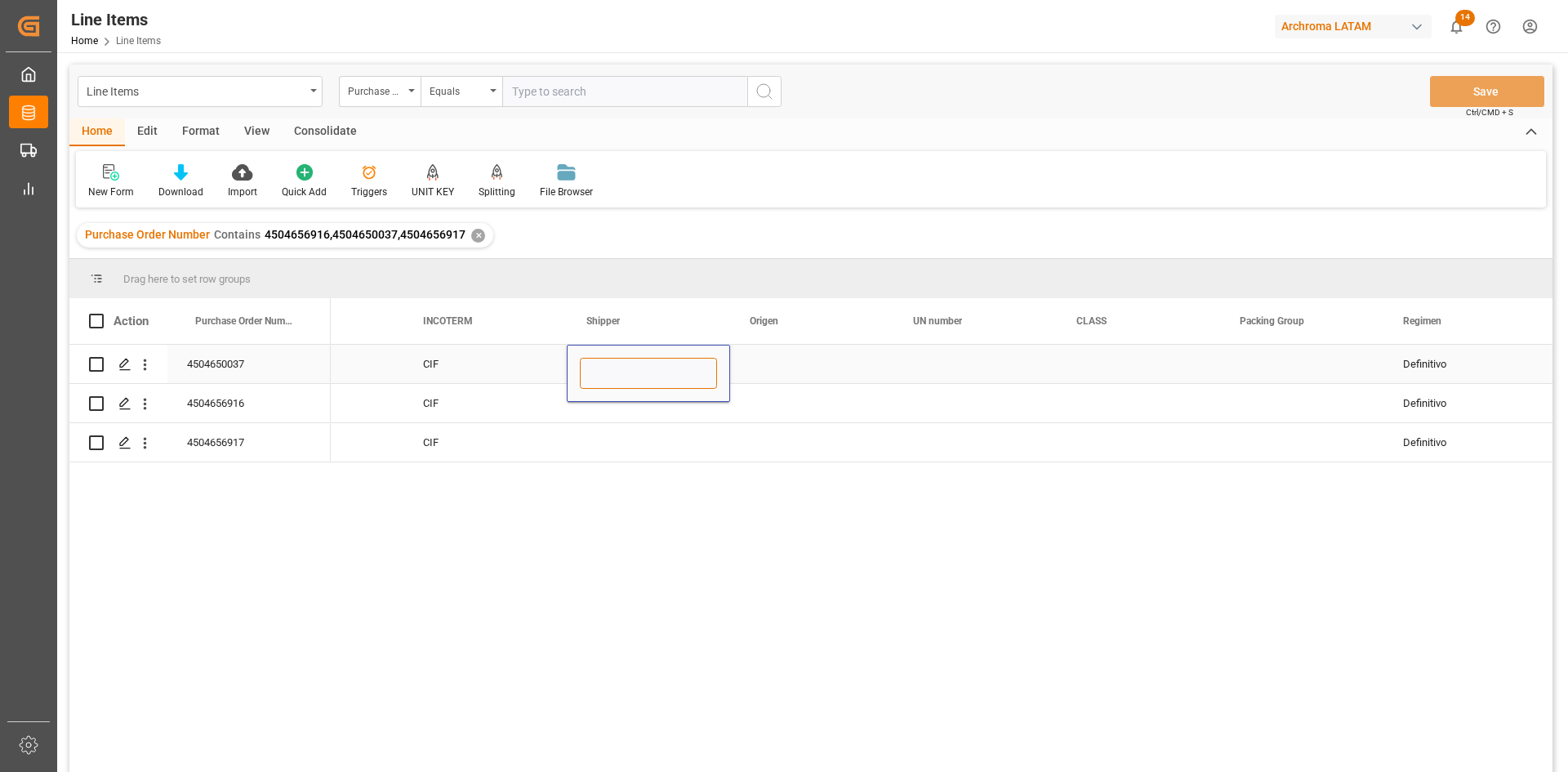
click at [607, 368] on input "Press SPACE to select this row." at bounding box center [649, 373] width 137 height 31
type input "DSV"
click at [791, 371] on div "Press SPACE to select this row." at bounding box center [811, 363] width 163 height 38
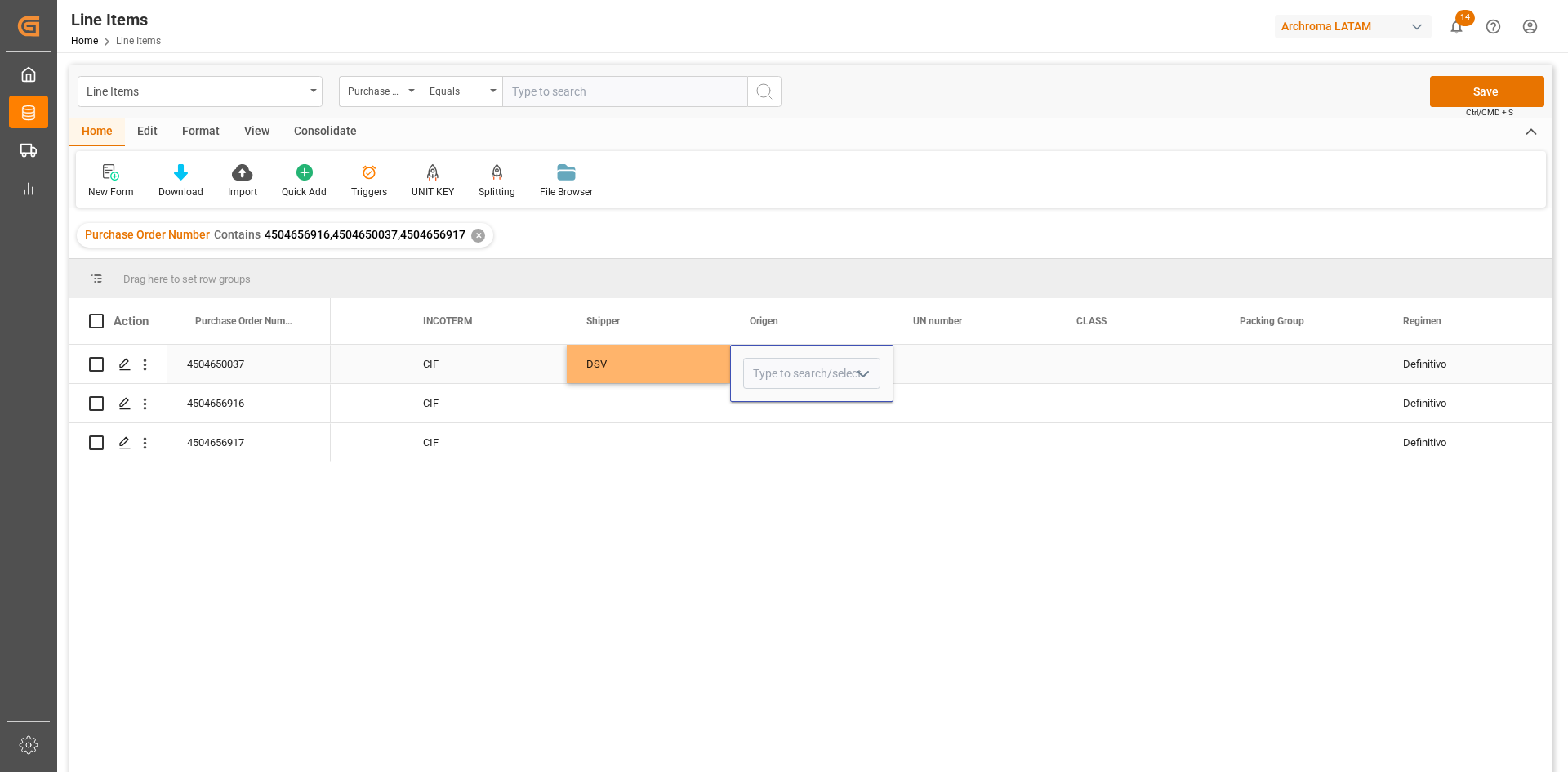
click at [864, 374] on icon "open menu" at bounding box center [863, 374] width 20 height 20
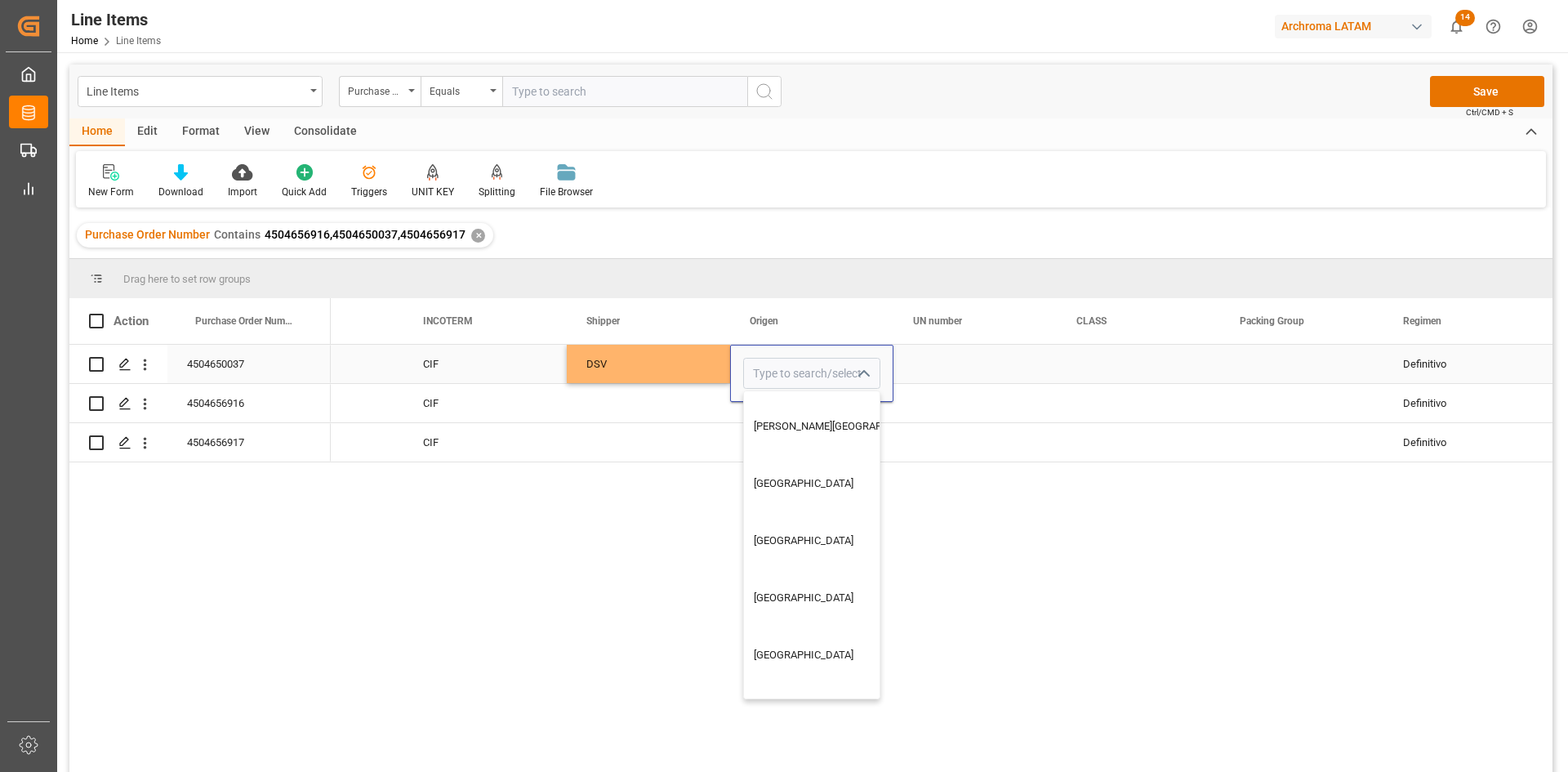
scroll to position [245, 0]
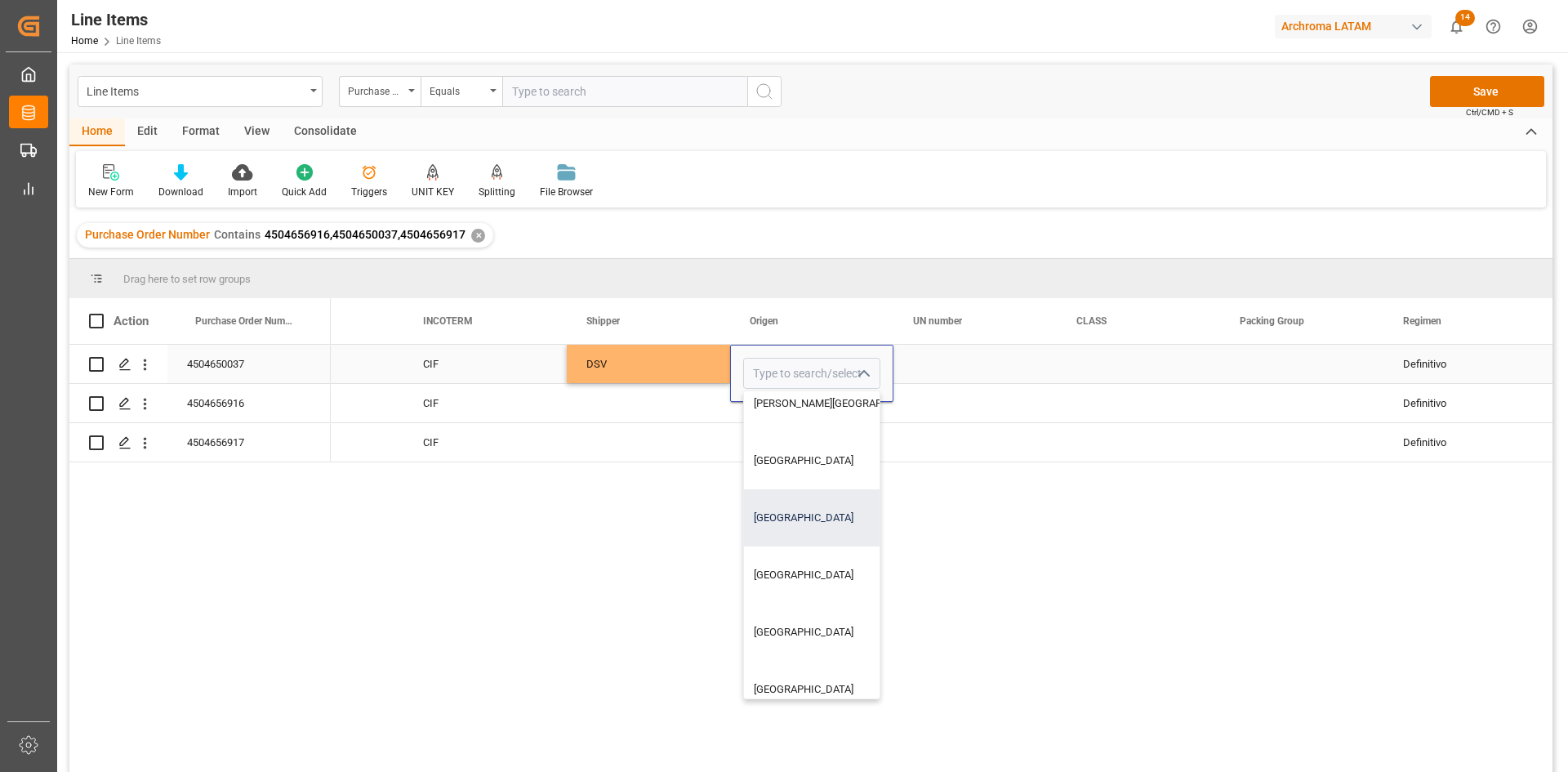
click at [806, 507] on div "[GEOGRAPHIC_DATA]" at bounding box center [842, 518] width 197 height 57
type input "[GEOGRAPHIC_DATA]"
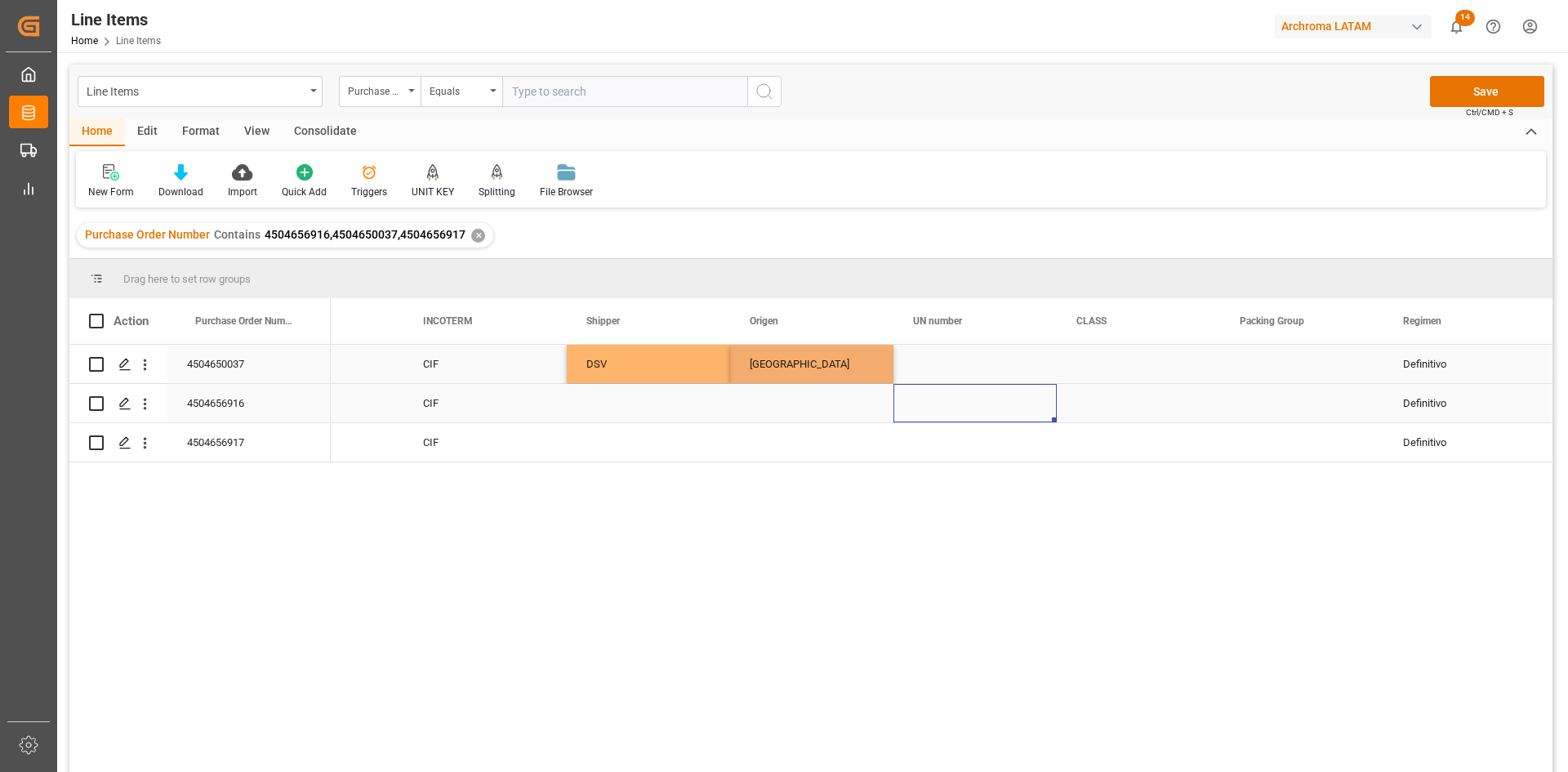
click at [946, 391] on div "Press SPACE to select this row." at bounding box center [975, 403] width 163 height 38
click at [857, 359] on div "[GEOGRAPHIC_DATA]" at bounding box center [811, 364] width 124 height 37
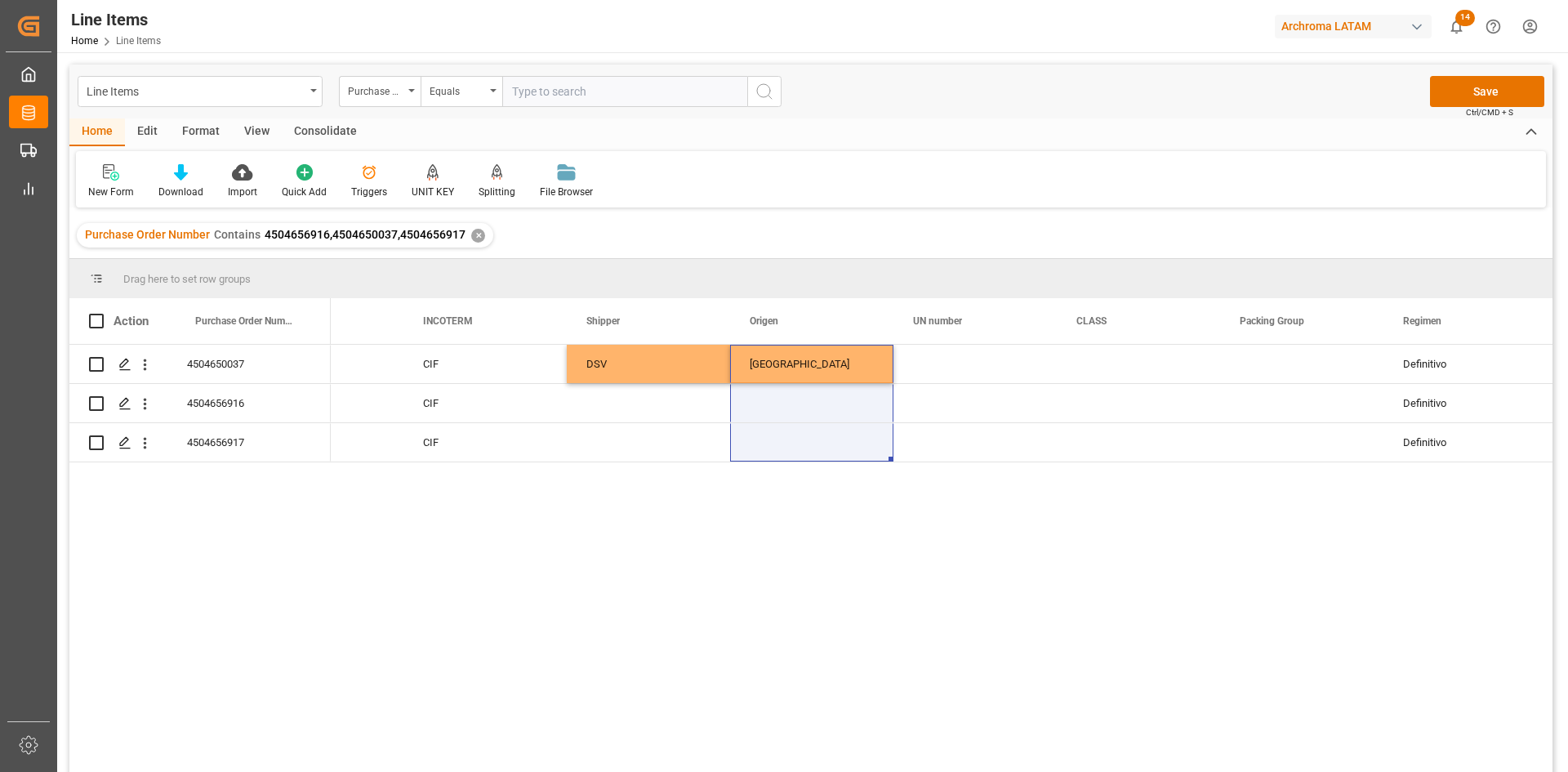
drag, startPoint x: 891, startPoint y: 378, endPoint x: 888, endPoint y: 476, distance: 98.0
click at [888, 476] on div "PT CIF DSV ESPAÑA Definitivo PT CIF Definitivo PT CIF Definitivo" at bounding box center [942, 563] width 1222 height 437
click at [666, 353] on div "DSV" at bounding box center [648, 363] width 163 height 38
drag, startPoint x: 727, startPoint y: 381, endPoint x: 716, endPoint y: 464, distance: 83.7
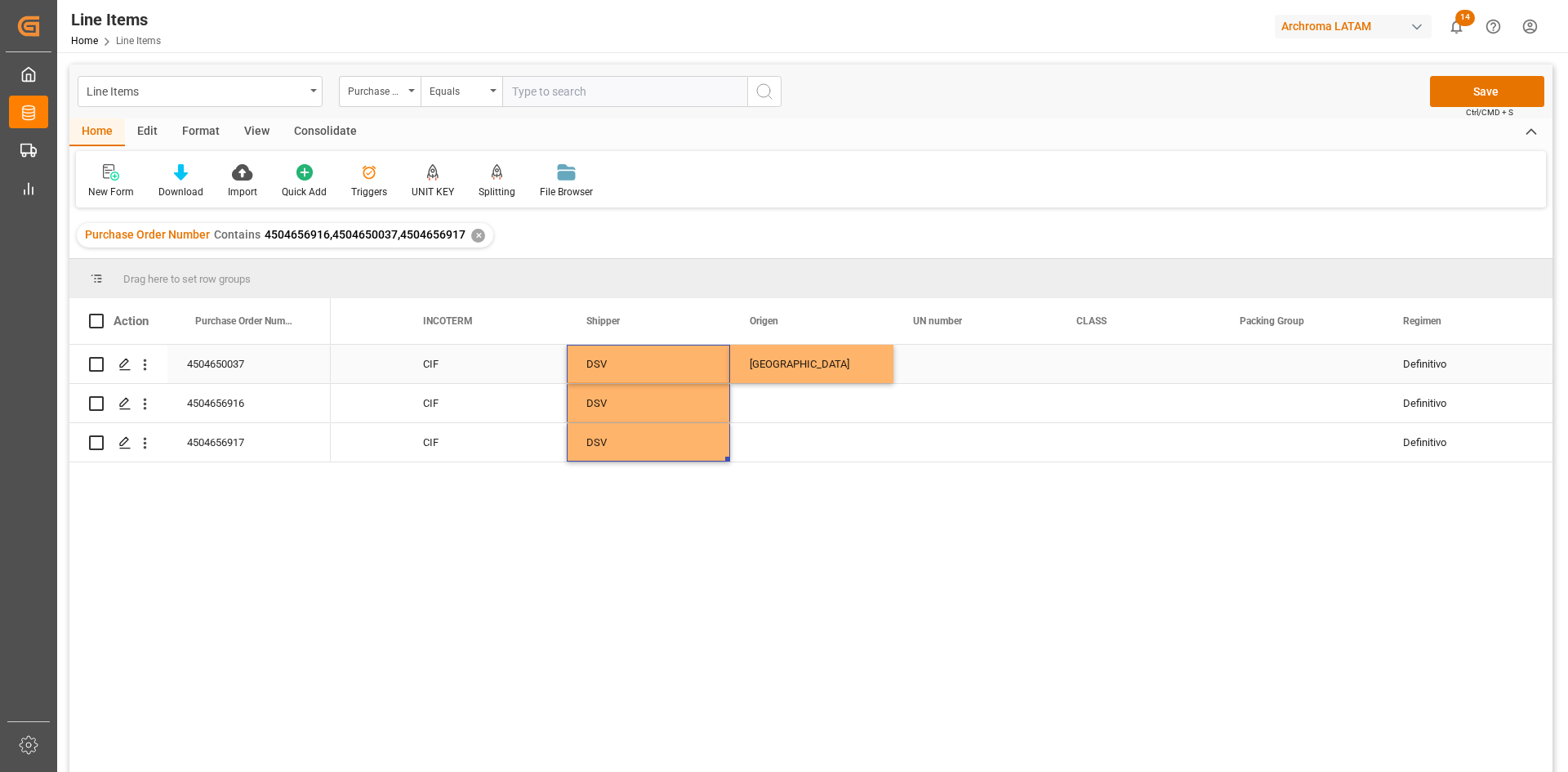
click at [824, 367] on div "[GEOGRAPHIC_DATA]" at bounding box center [811, 364] width 124 height 37
drag, startPoint x: 891, startPoint y: 381, endPoint x: 887, endPoint y: 441, distance: 60.1
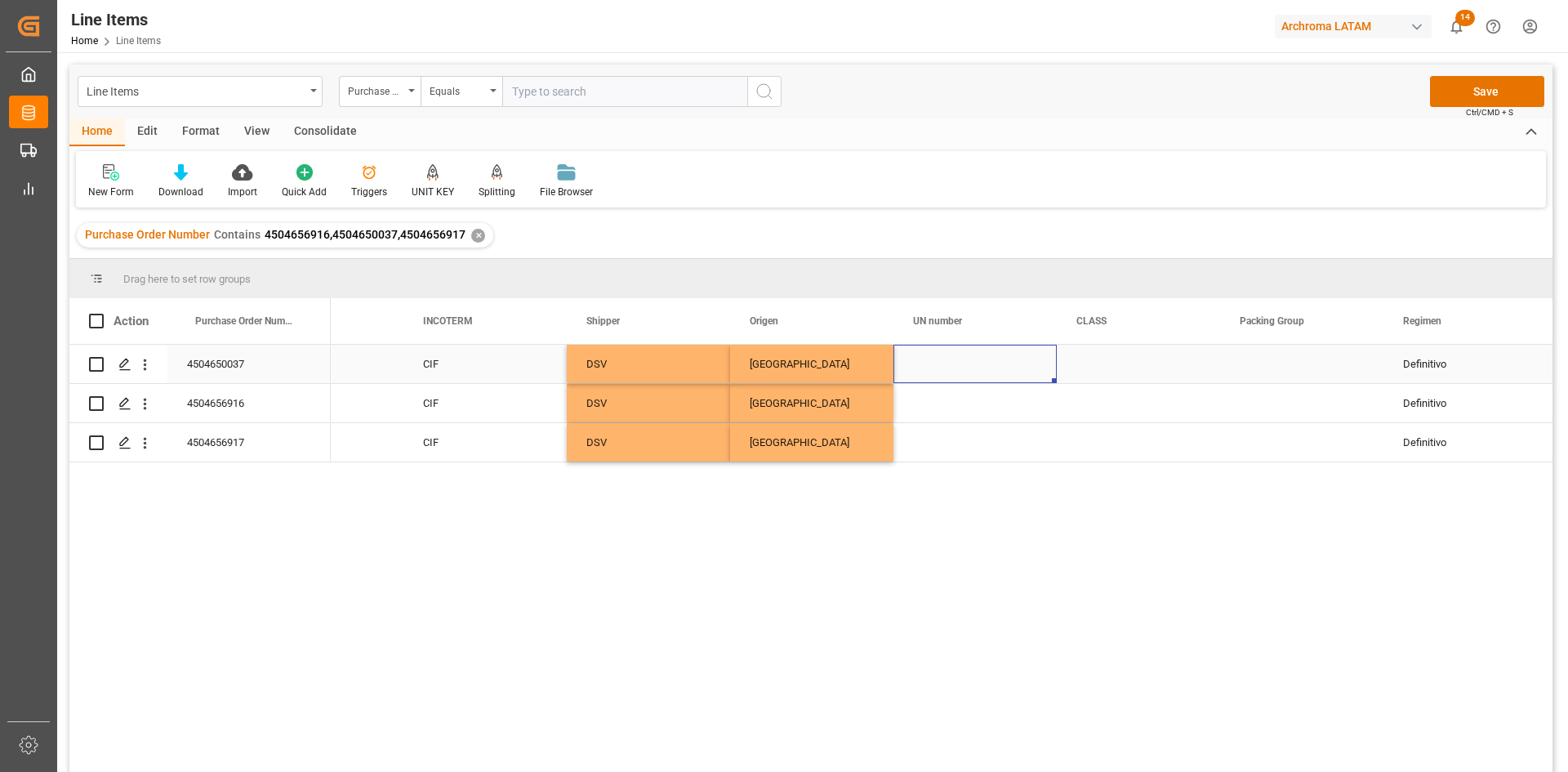
click at [992, 376] on div "Press SPACE to select this row." at bounding box center [975, 363] width 163 height 38
click at [1254, 359] on div "Press SPACE to select this row." at bounding box center [1301, 363] width 163 height 38
click at [1486, 75] on div "Line Items Purchase Order Number Equals Save Ctrl/CMD + S" at bounding box center [811, 91] width 1483 height 54
click at [1506, 90] on button "Save" at bounding box center [1487, 91] width 114 height 31
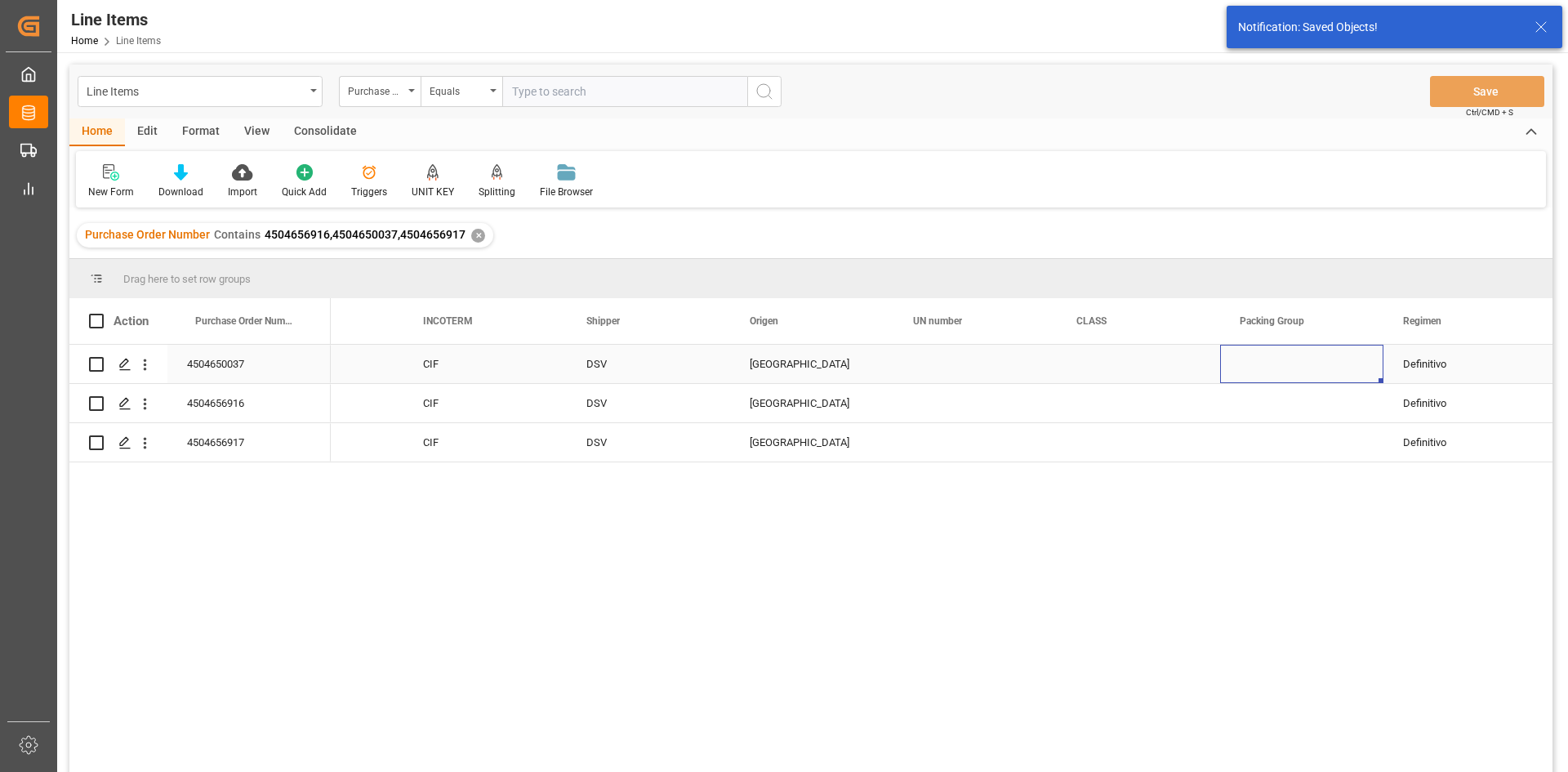
click at [1289, 365] on div "Press SPACE to select this row." at bounding box center [1301, 363] width 163 height 38
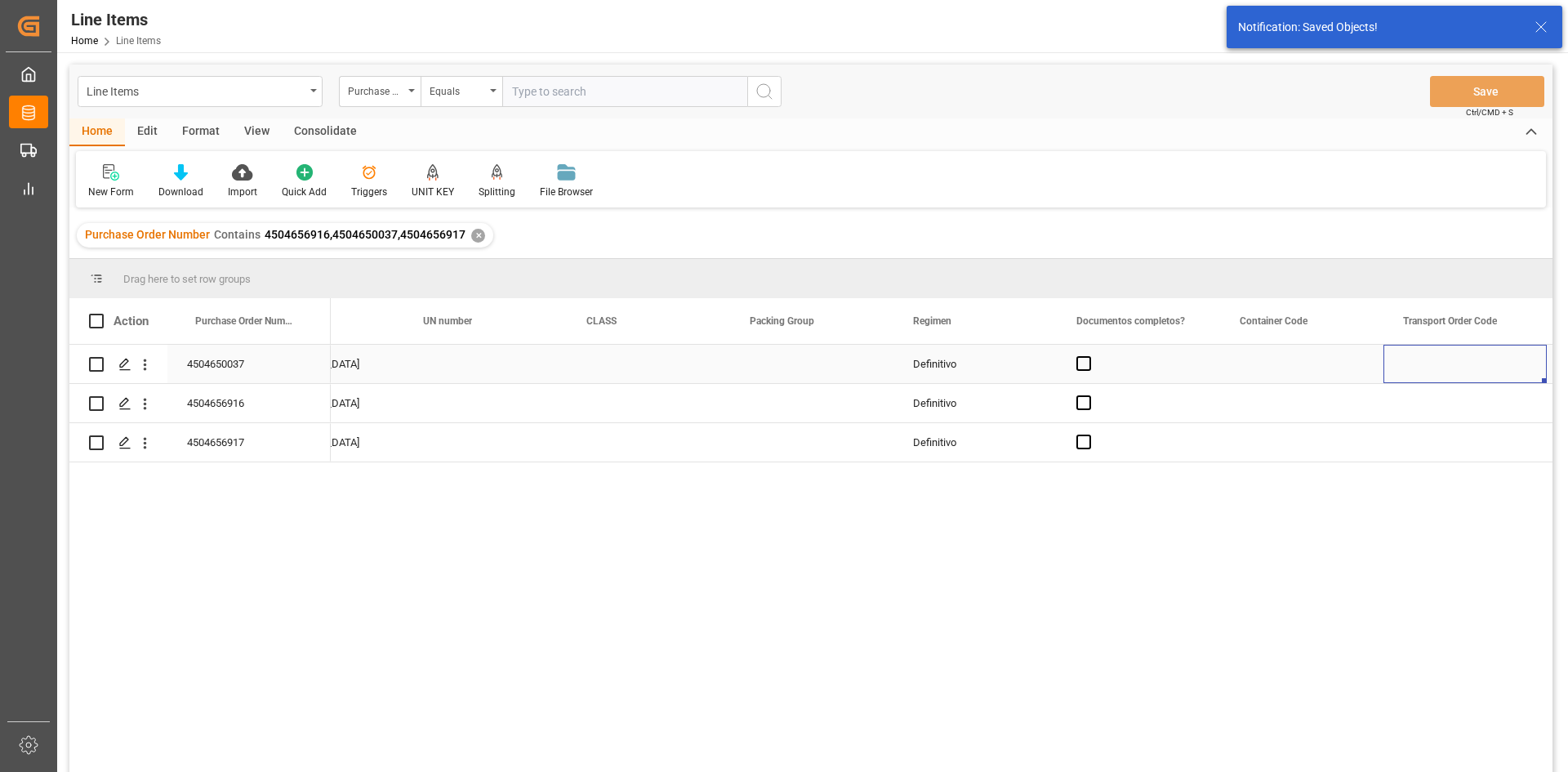
scroll to position [0, 5644]
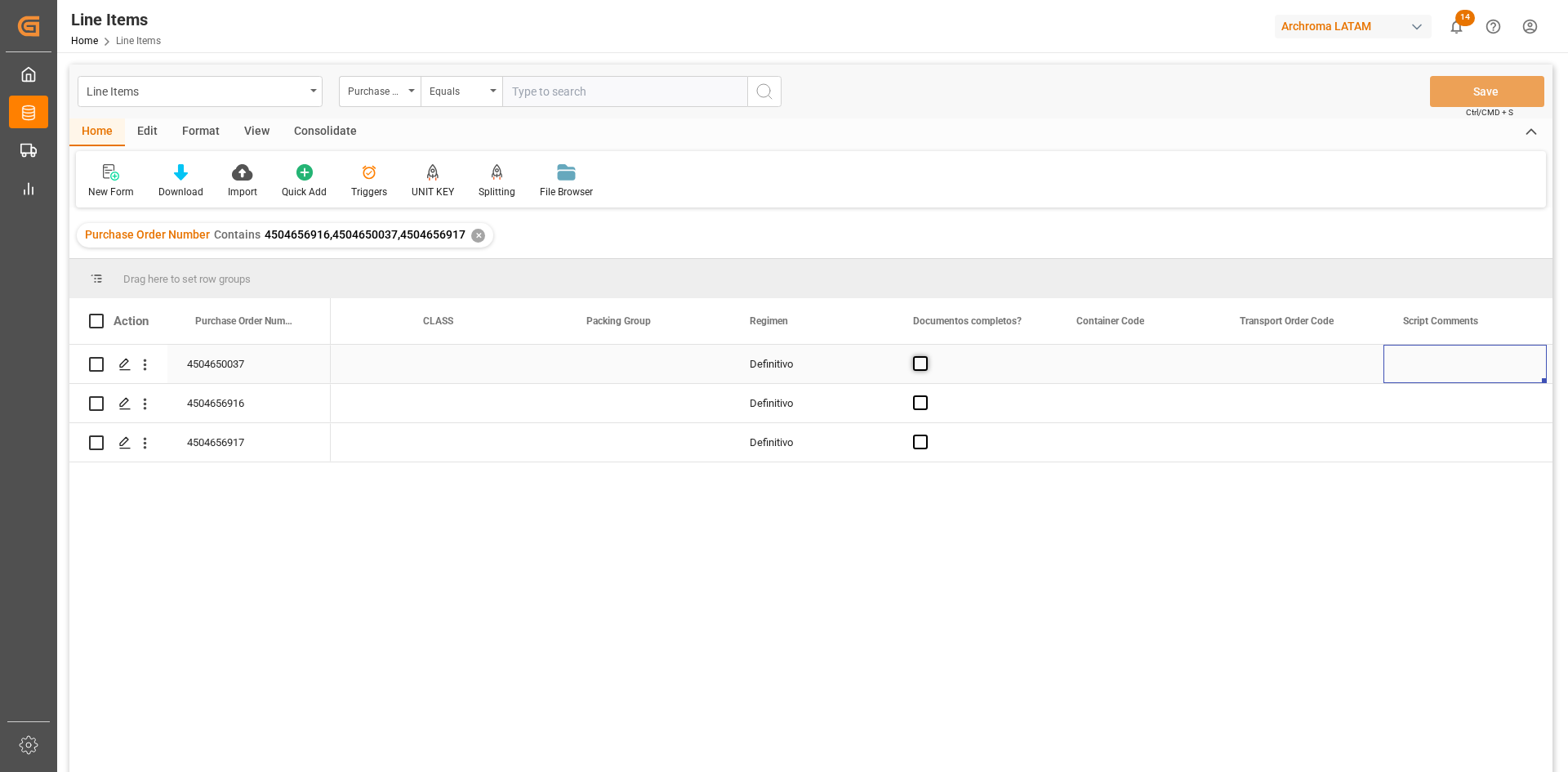
click at [922, 361] on span "Press SPACE to select this row." at bounding box center [920, 363] width 14 height 14
click at [925, 356] on input "Press SPACE to select this row." at bounding box center [925, 356] width 0 height 0
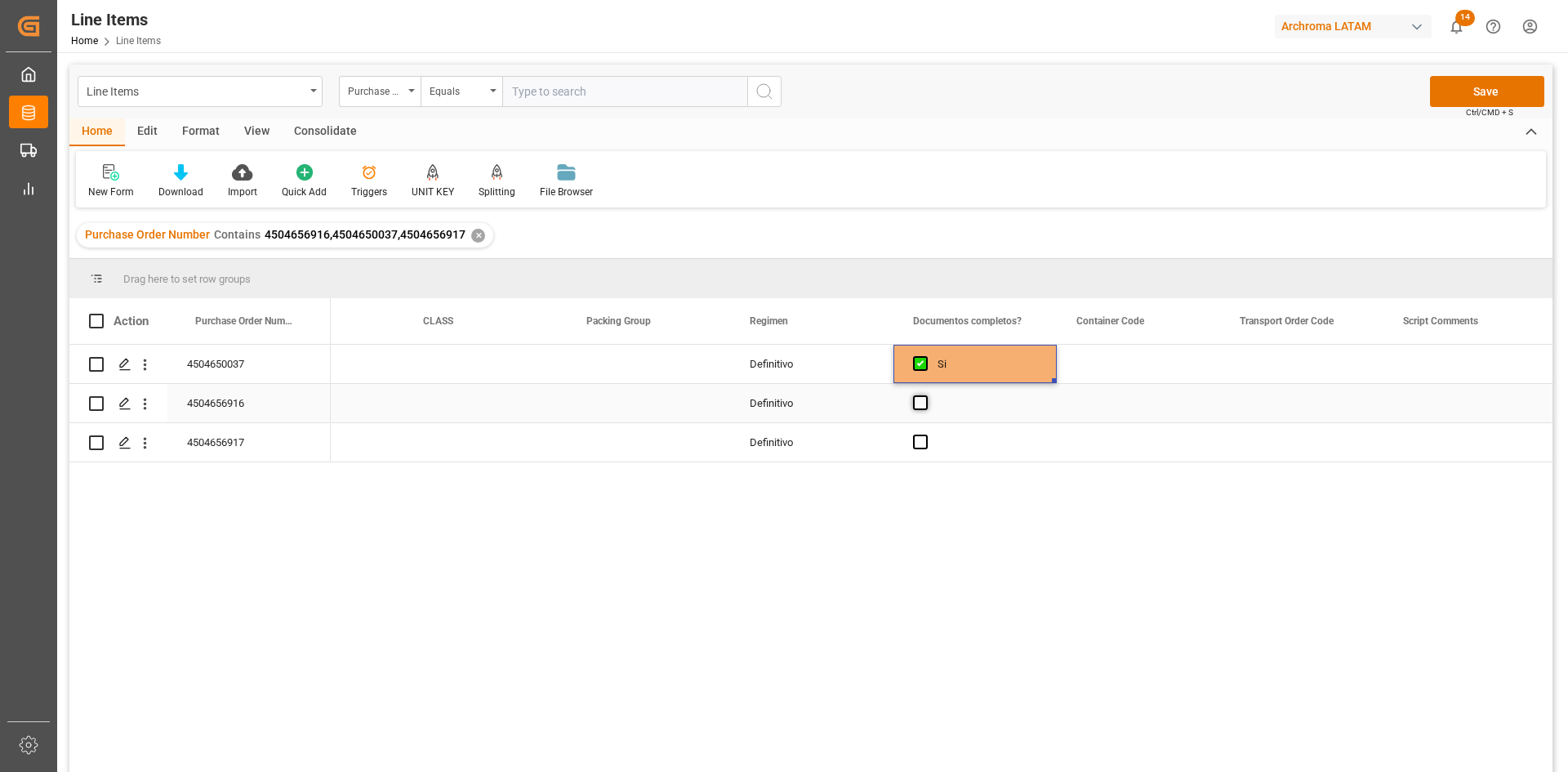
click at [917, 408] on span "Press SPACE to select this row." at bounding box center [920, 403] width 14 height 14
click at [925, 395] on input "Press SPACE to select this row." at bounding box center [925, 395] width 0 height 0
click at [924, 444] on span "Press SPACE to select this row." at bounding box center [920, 442] width 14 height 14
click at [925, 435] on input "Press SPACE to select this row." at bounding box center [925, 435] width 0 height 0
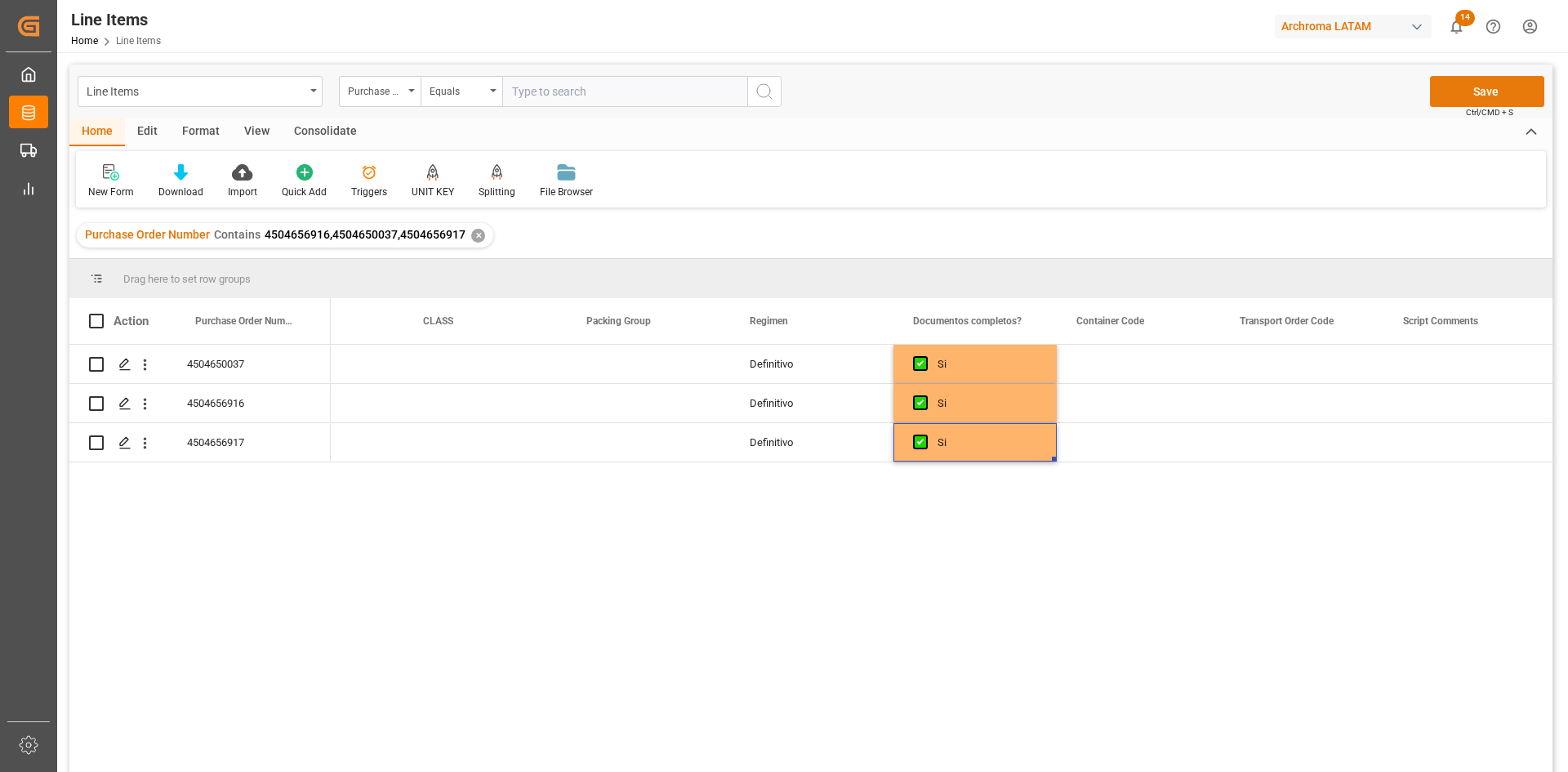
click at [1484, 90] on button "Save" at bounding box center [1487, 91] width 114 height 31
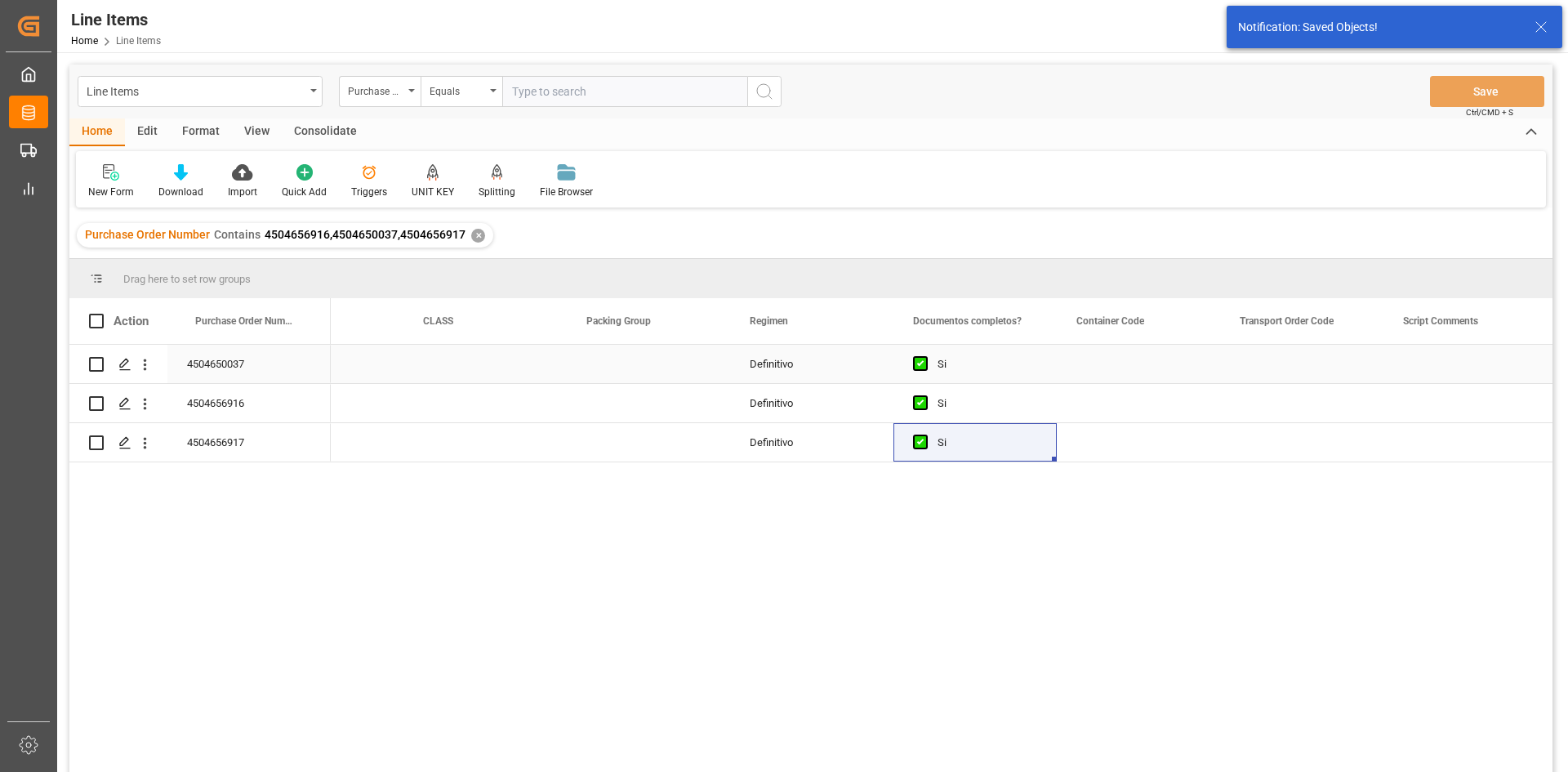
click at [97, 361] on input "Press Space to toggle row selection (unchecked)" at bounding box center [96, 364] width 14 height 14
checkbox input "true"
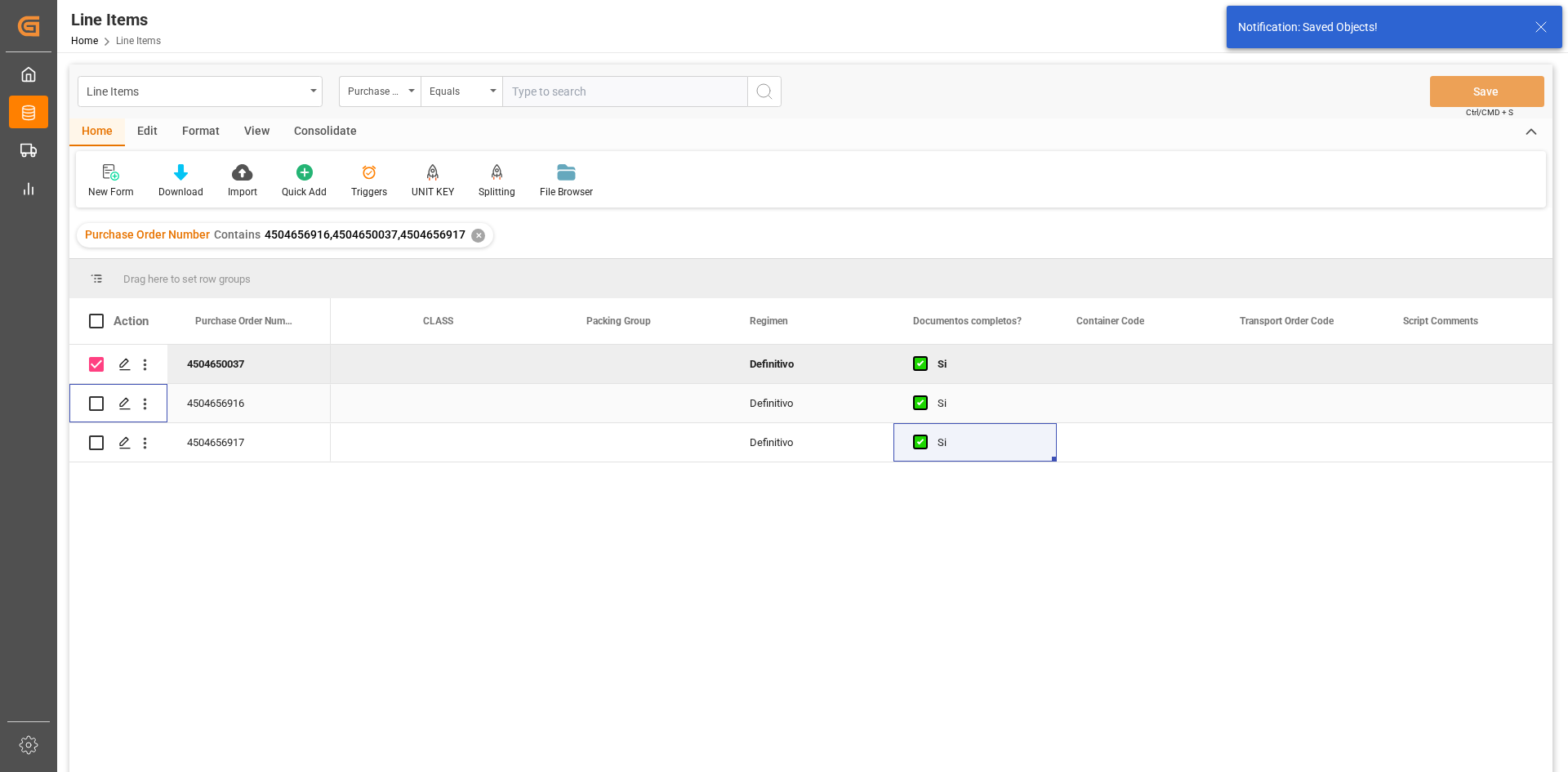
click at [95, 406] on input "Press Space to toggle row selection (unchecked)" at bounding box center [96, 403] width 14 height 14
checkbox input "true"
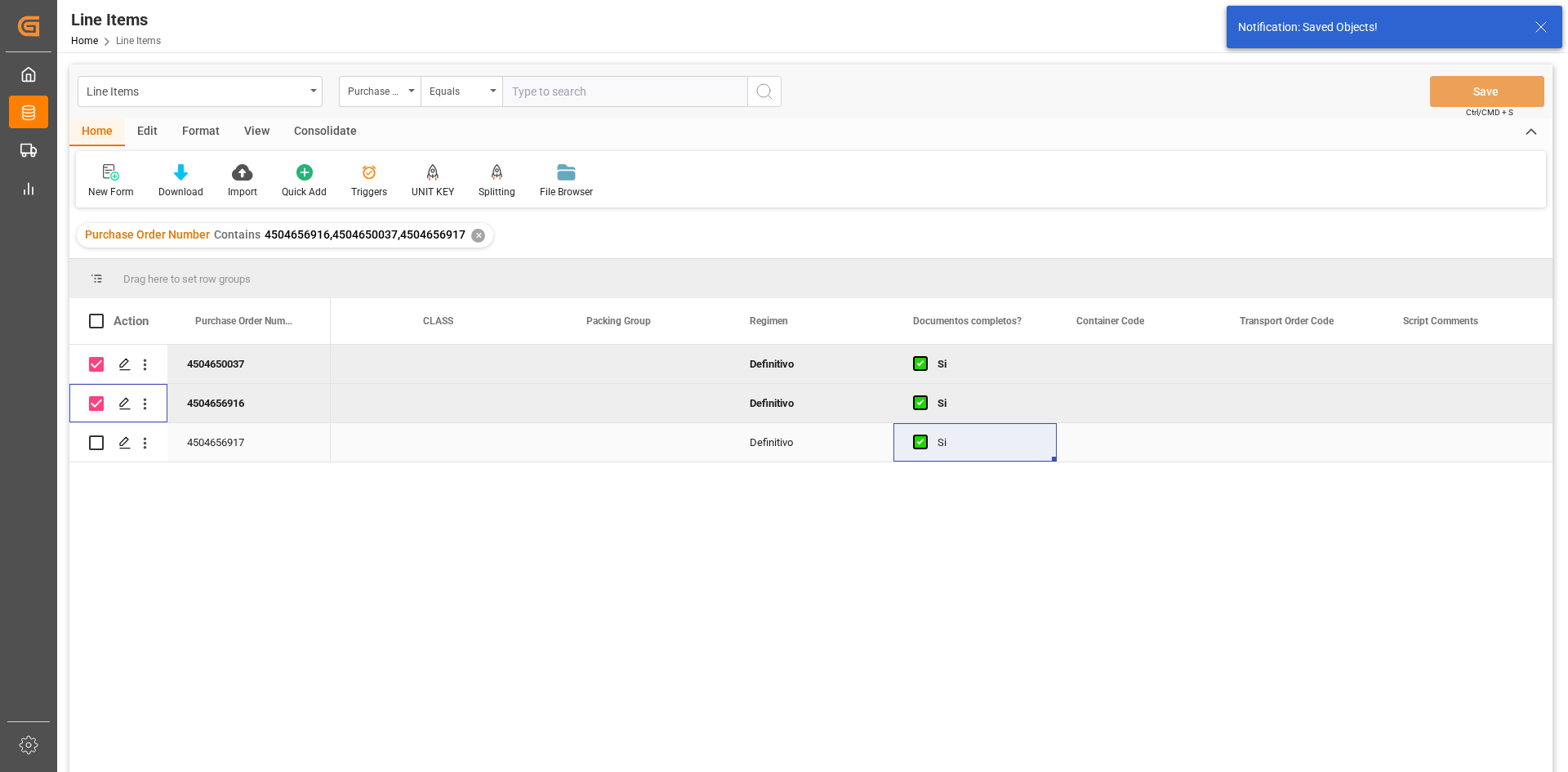
click at [98, 443] on input "Press Space to toggle row selection (unchecked)" at bounding box center [96, 443] width 14 height 14
checkbox input "true"
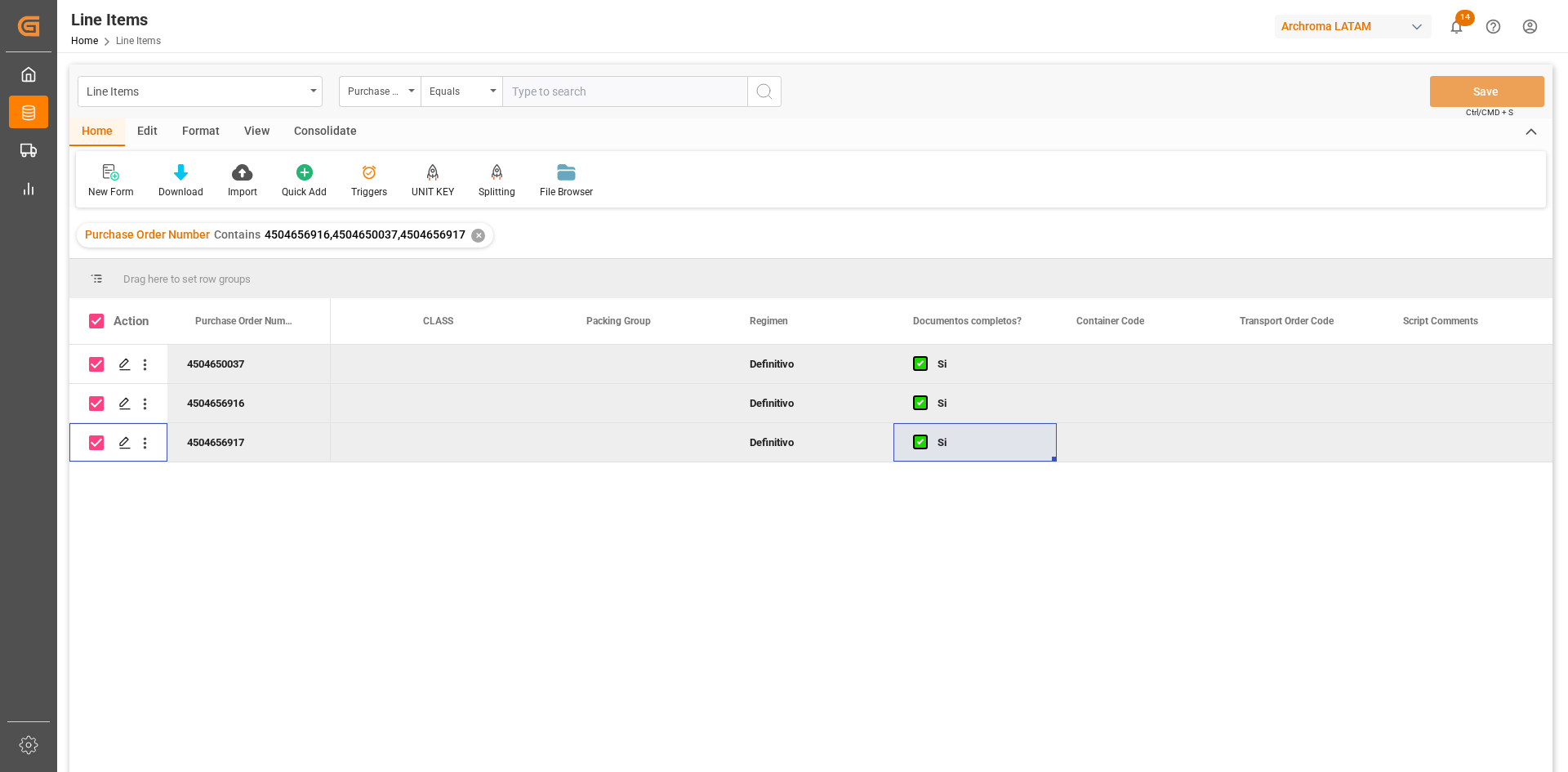
click at [314, 130] on div "Consolidate" at bounding box center [326, 132] width 87 height 28
click at [127, 176] on icon at bounding box center [129, 173] width 14 height 14
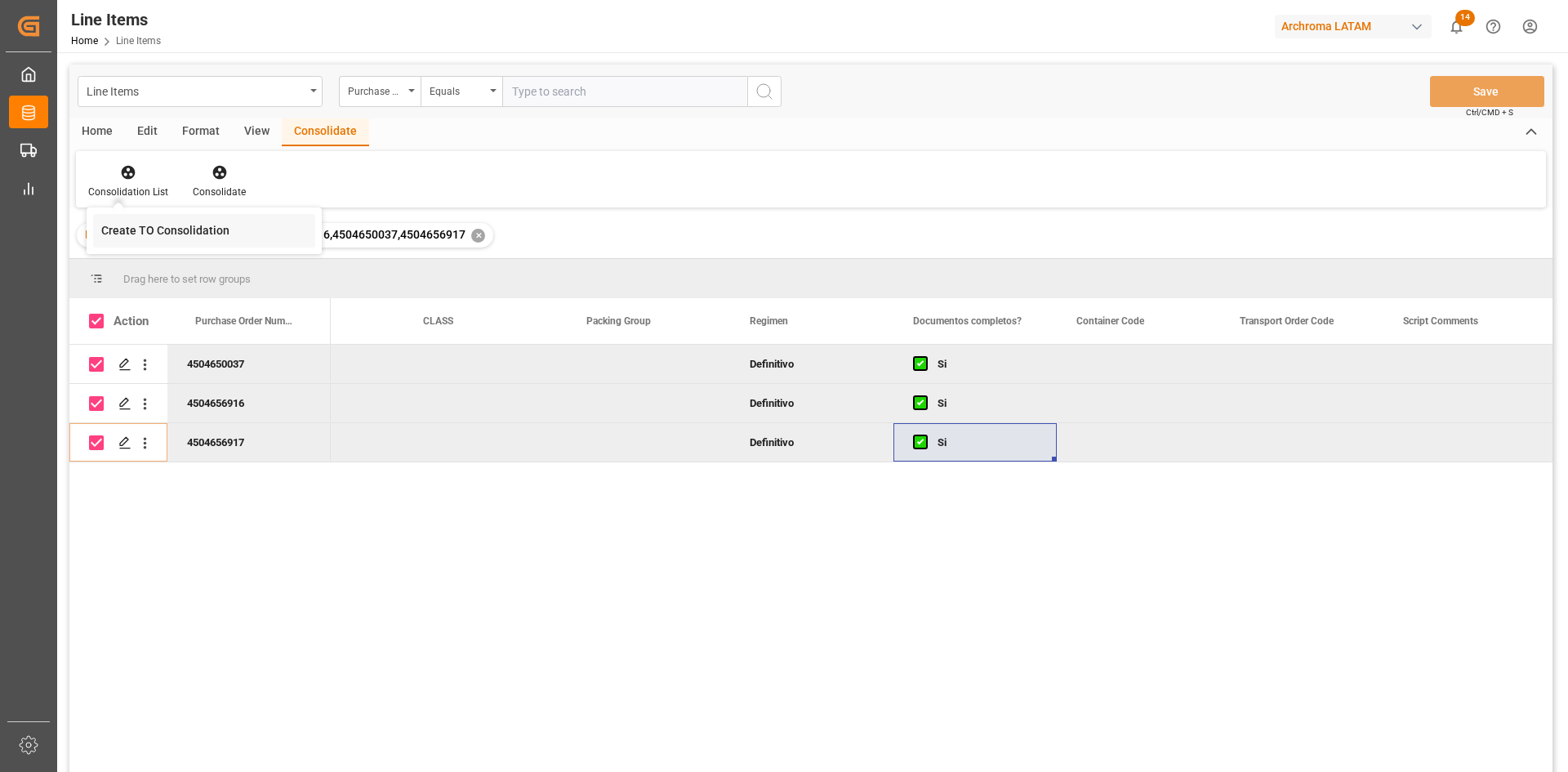
click at [179, 225] on div "Line Items Purchase Order Number Equals Save Ctrl/CMD + S Home Edit Format View…" at bounding box center [811, 439] width 1483 height 751
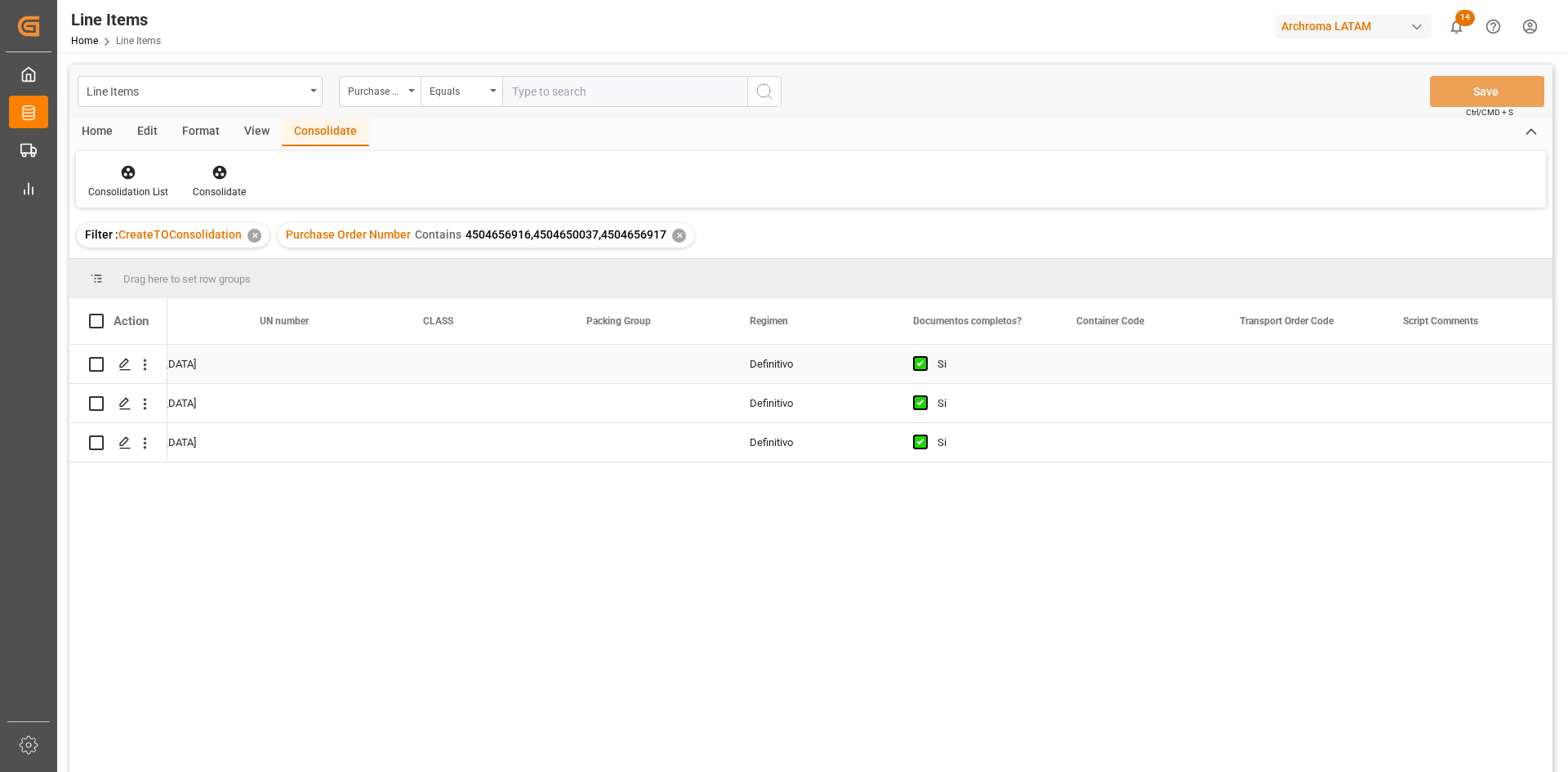
click at [98, 365] on input "Press Space to toggle row selection (unchecked)" at bounding box center [96, 364] width 14 height 14
checkbox input "true"
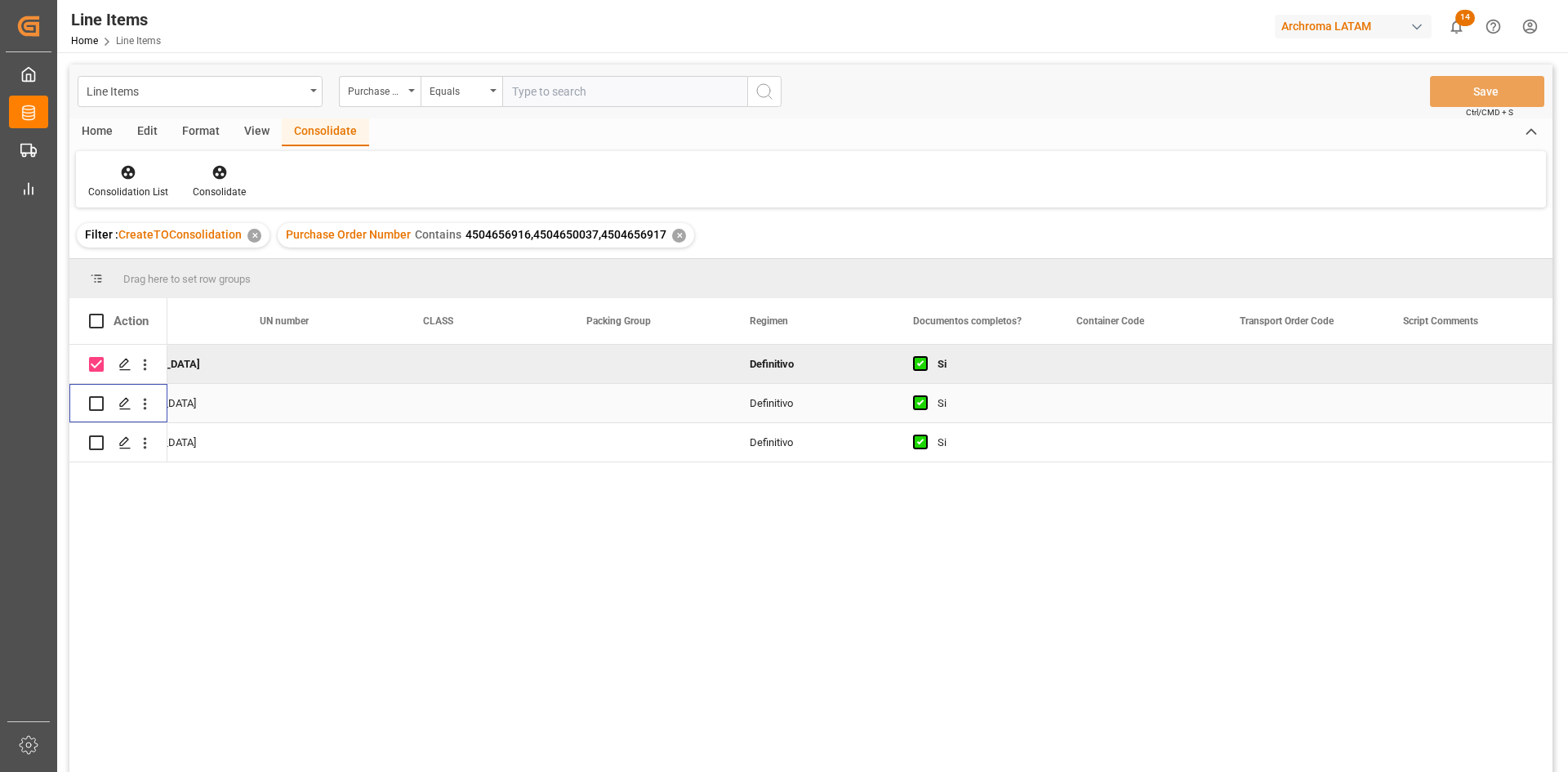
click at [95, 405] on input "Press Space to toggle row selection (unchecked)" at bounding box center [96, 403] width 14 height 14
checkbox input "true"
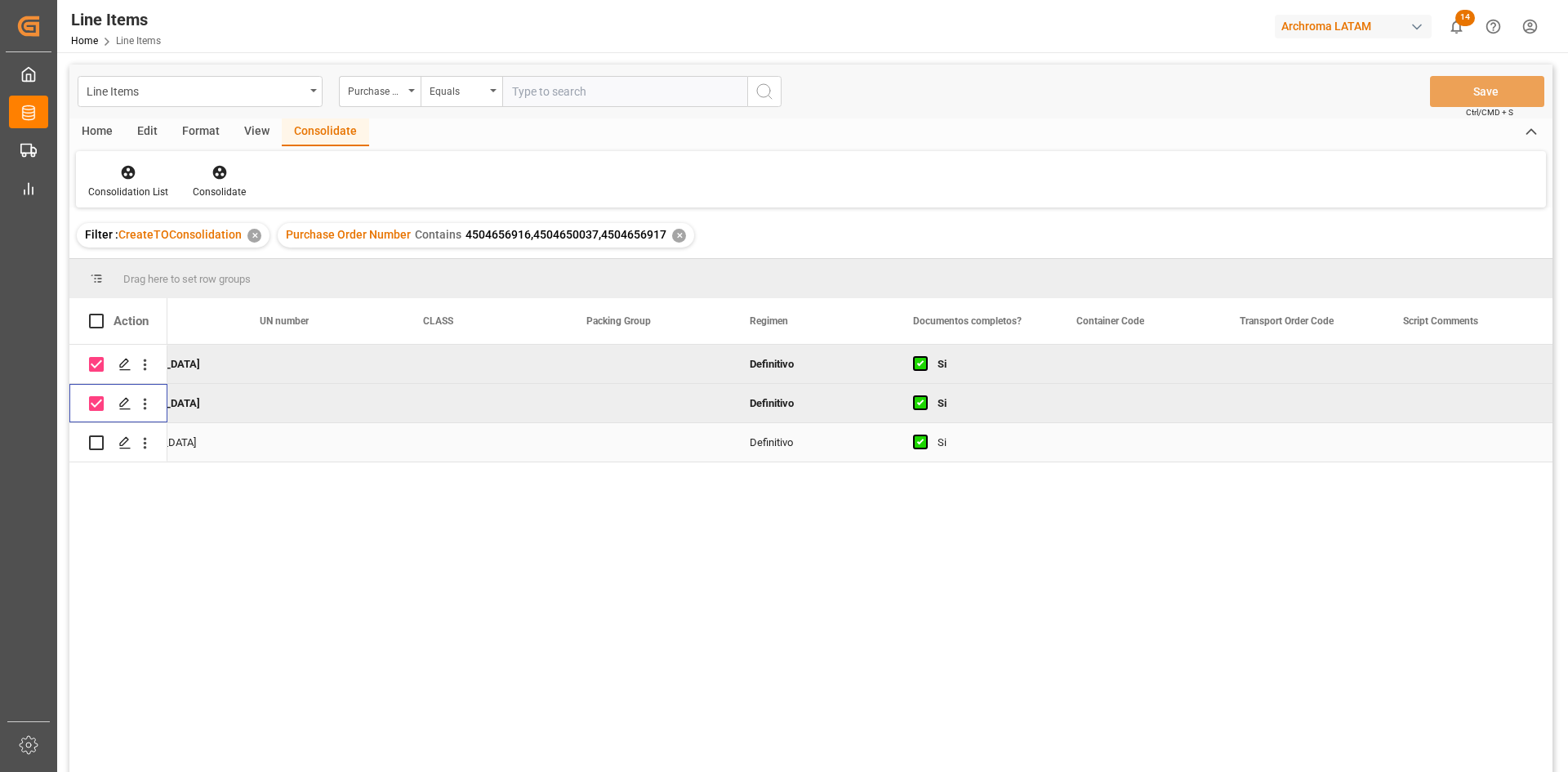
click at [96, 445] on input "Press Space to toggle row selection (unchecked)" at bounding box center [96, 443] width 14 height 14
checkbox input "true"
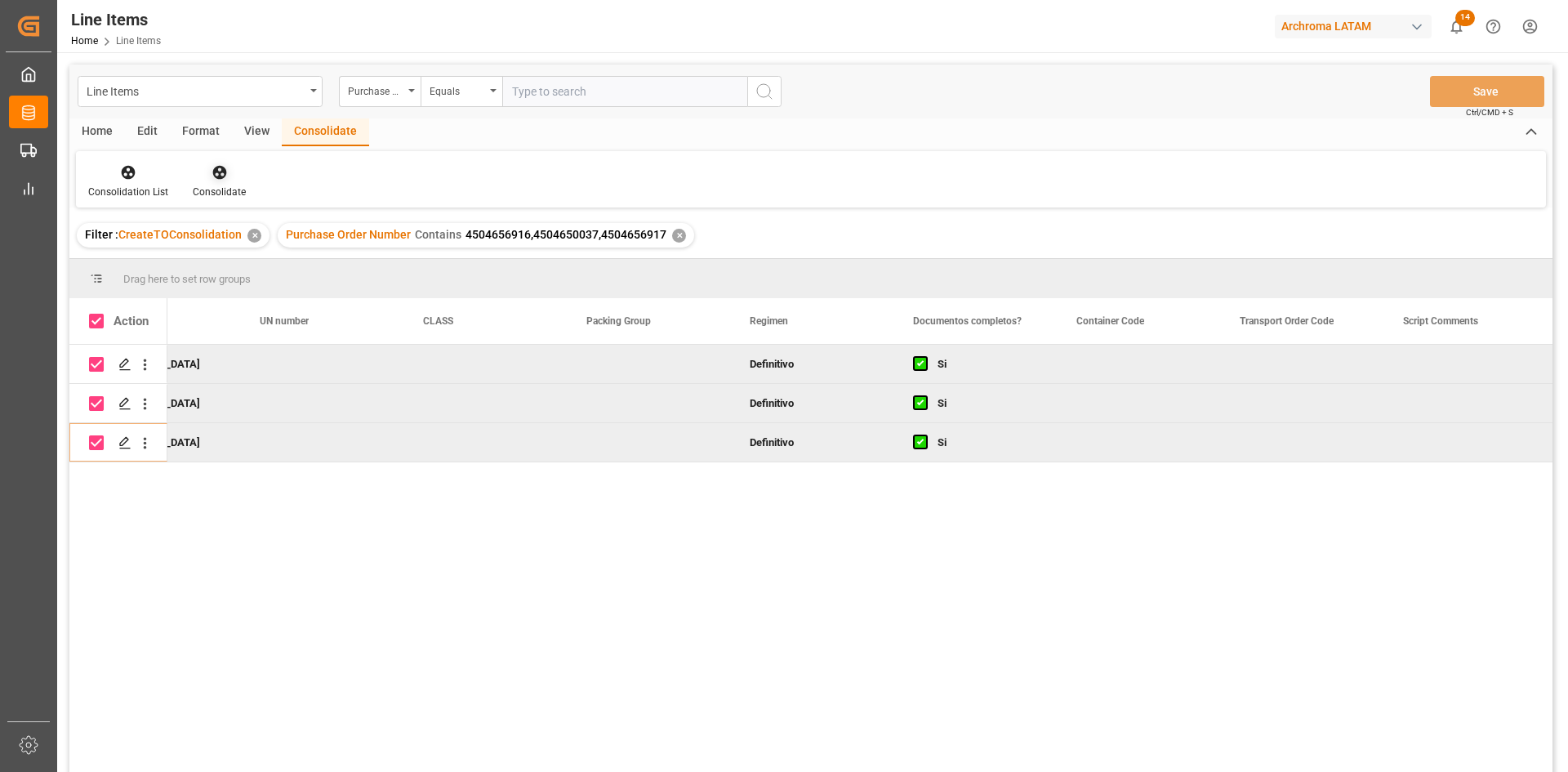
click at [226, 173] on div at bounding box center [219, 171] width 53 height 17
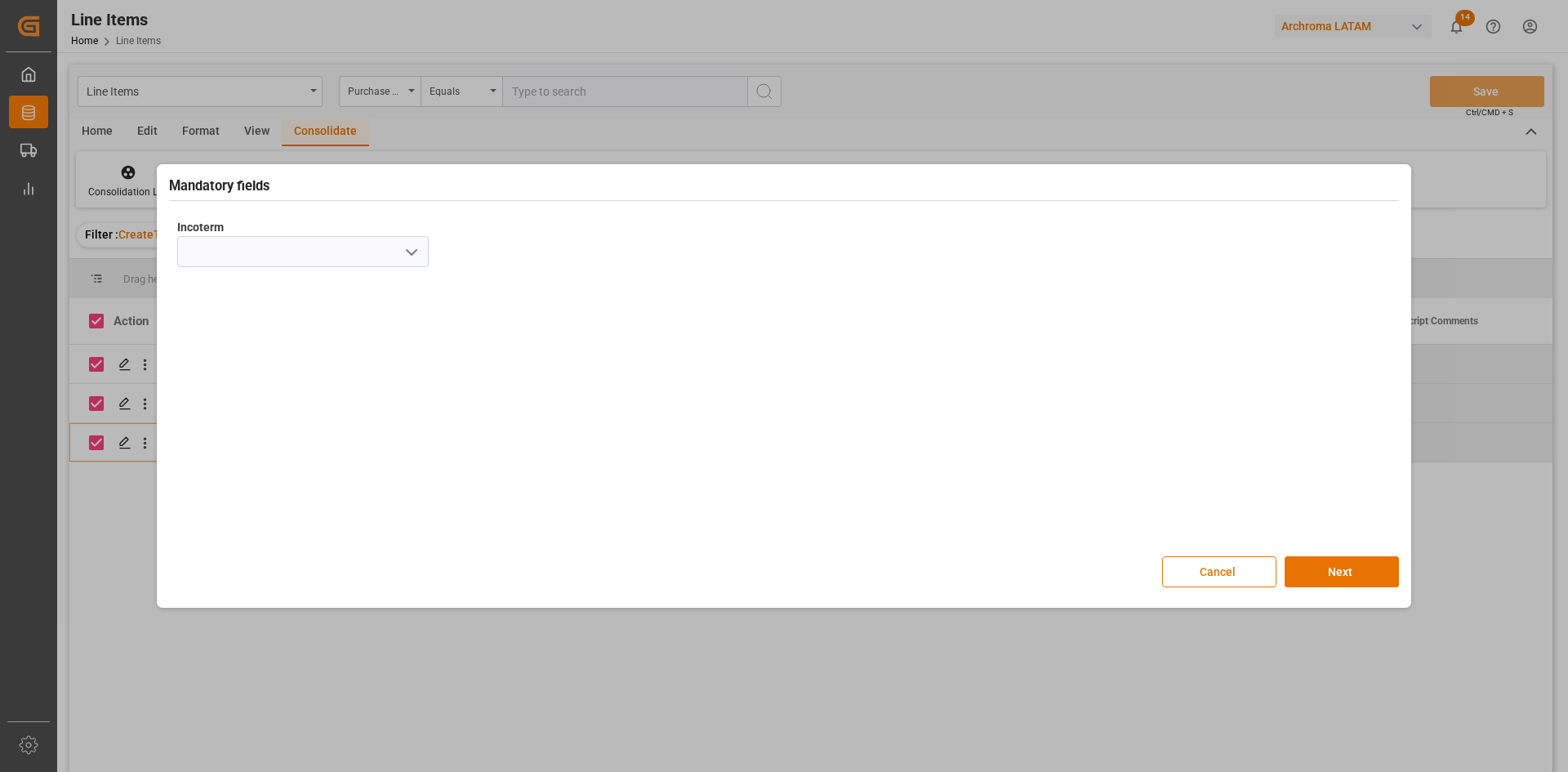
click at [421, 250] on button "open menu" at bounding box center [411, 252] width 24 height 25
click at [238, 471] on div "CIF" at bounding box center [303, 471] width 250 height 37
type input "CIF"
click at [1334, 569] on button "Next" at bounding box center [1341, 571] width 114 height 31
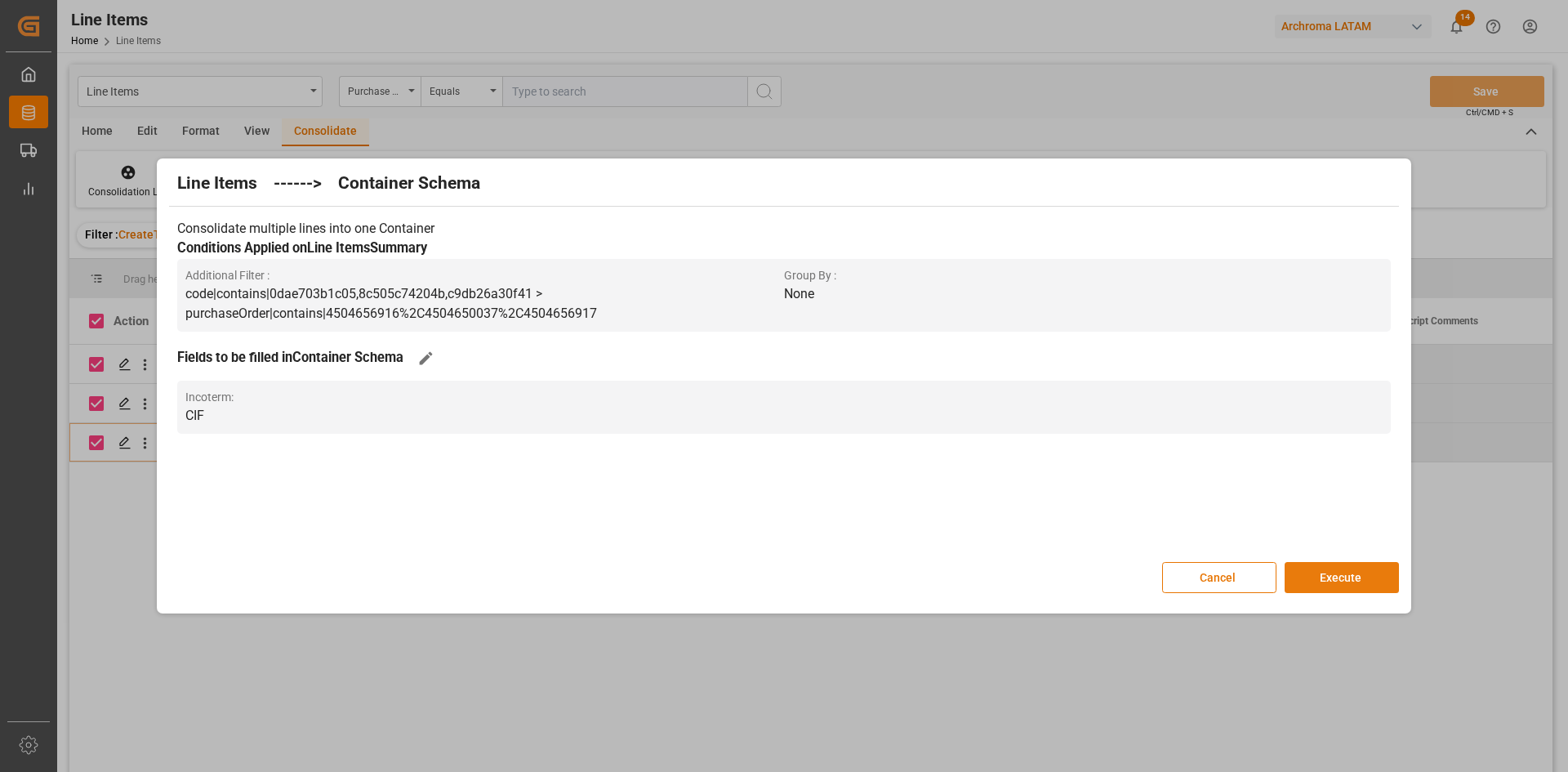
click at [1361, 571] on button "Execute" at bounding box center [1341, 577] width 114 height 31
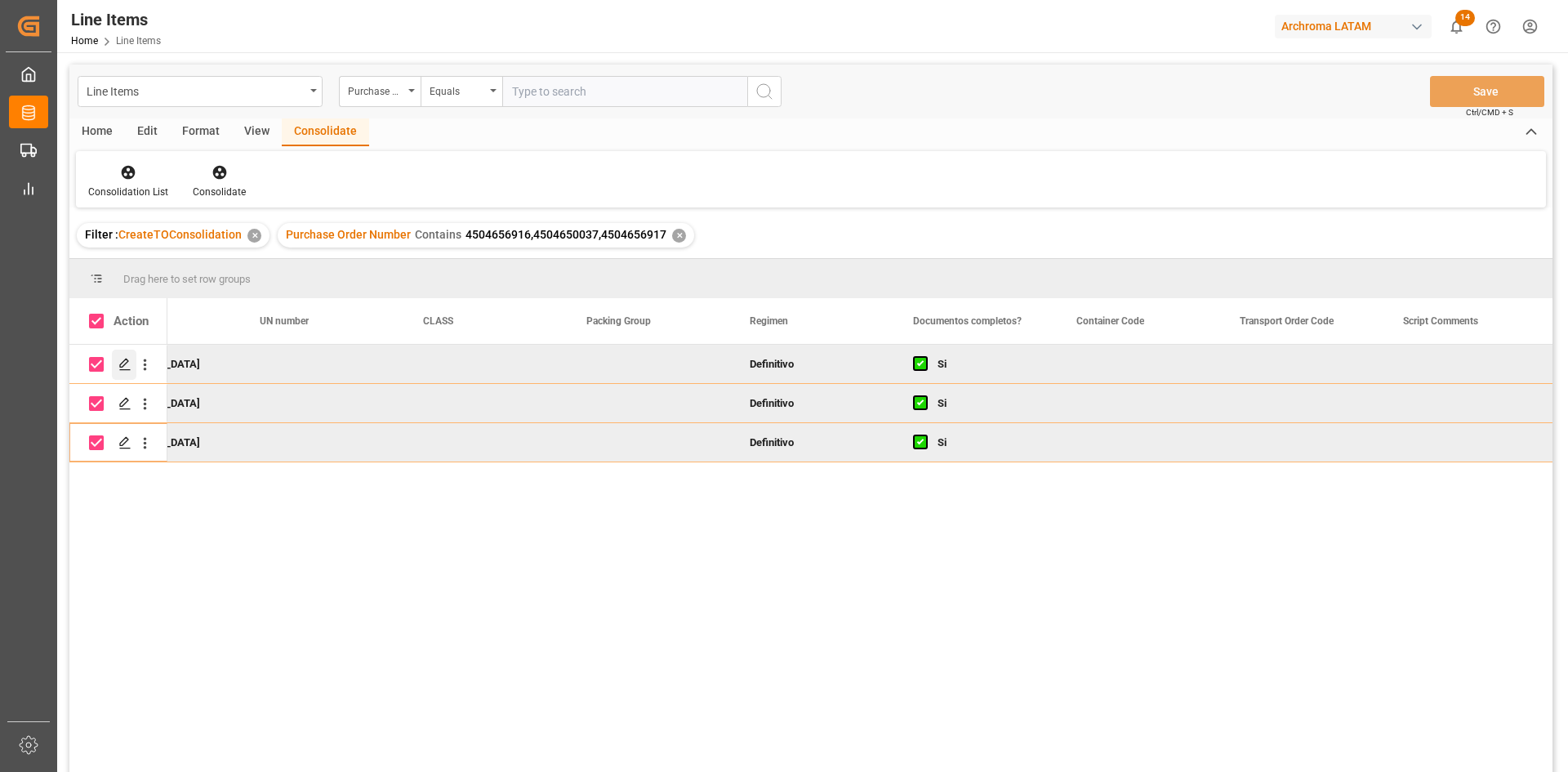
click at [120, 363] on icon "Press SPACE to deselect this row." at bounding box center [125, 364] width 13 height 13
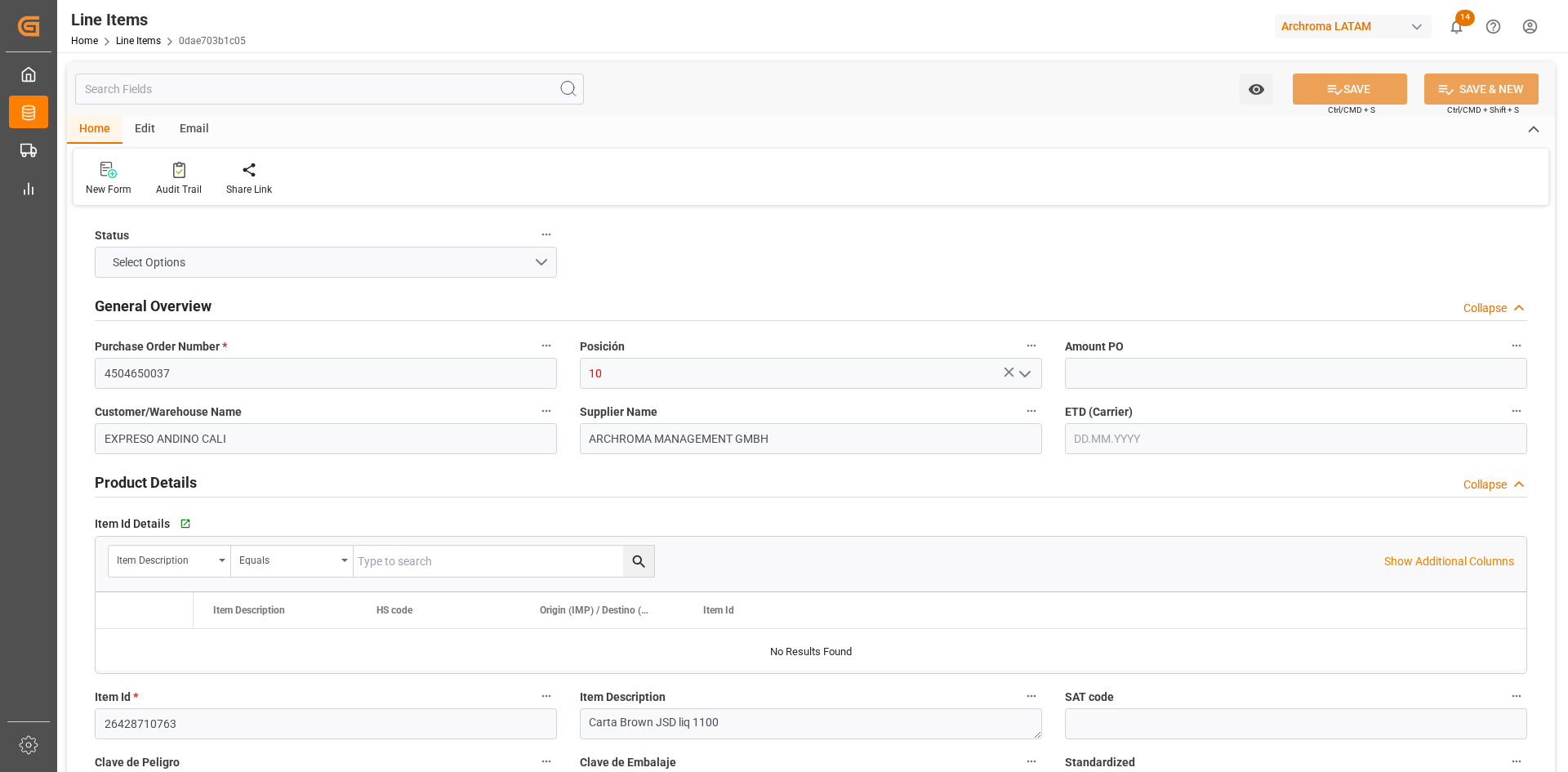
type input "2.67"
type input "6600"
type input "2200"
type input "2318.8"
type input "5874"
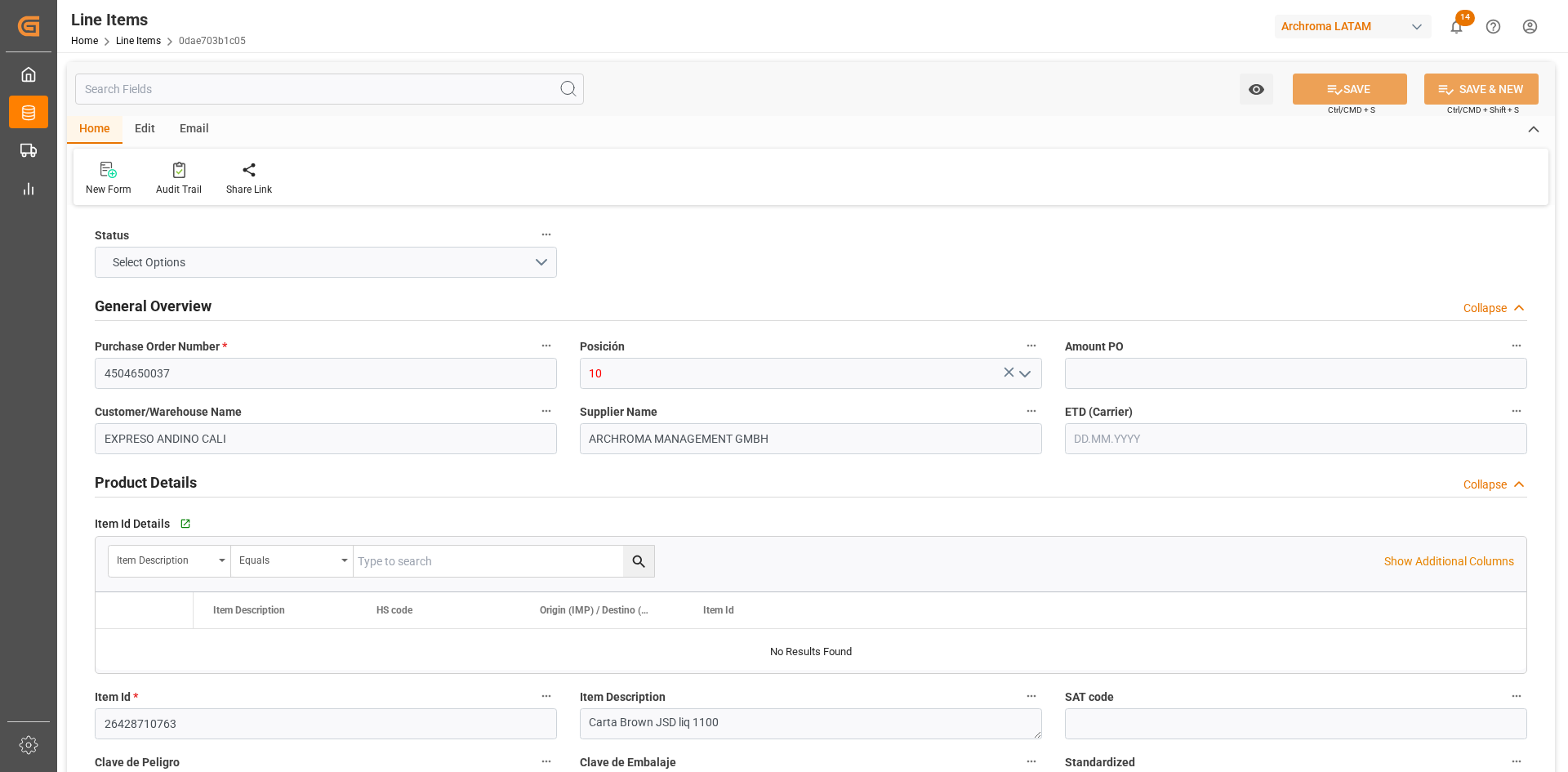
type input "320414"
type input "[DATE]"
type input "[DATE] 03:11"
type input "[DATE] 21:12"
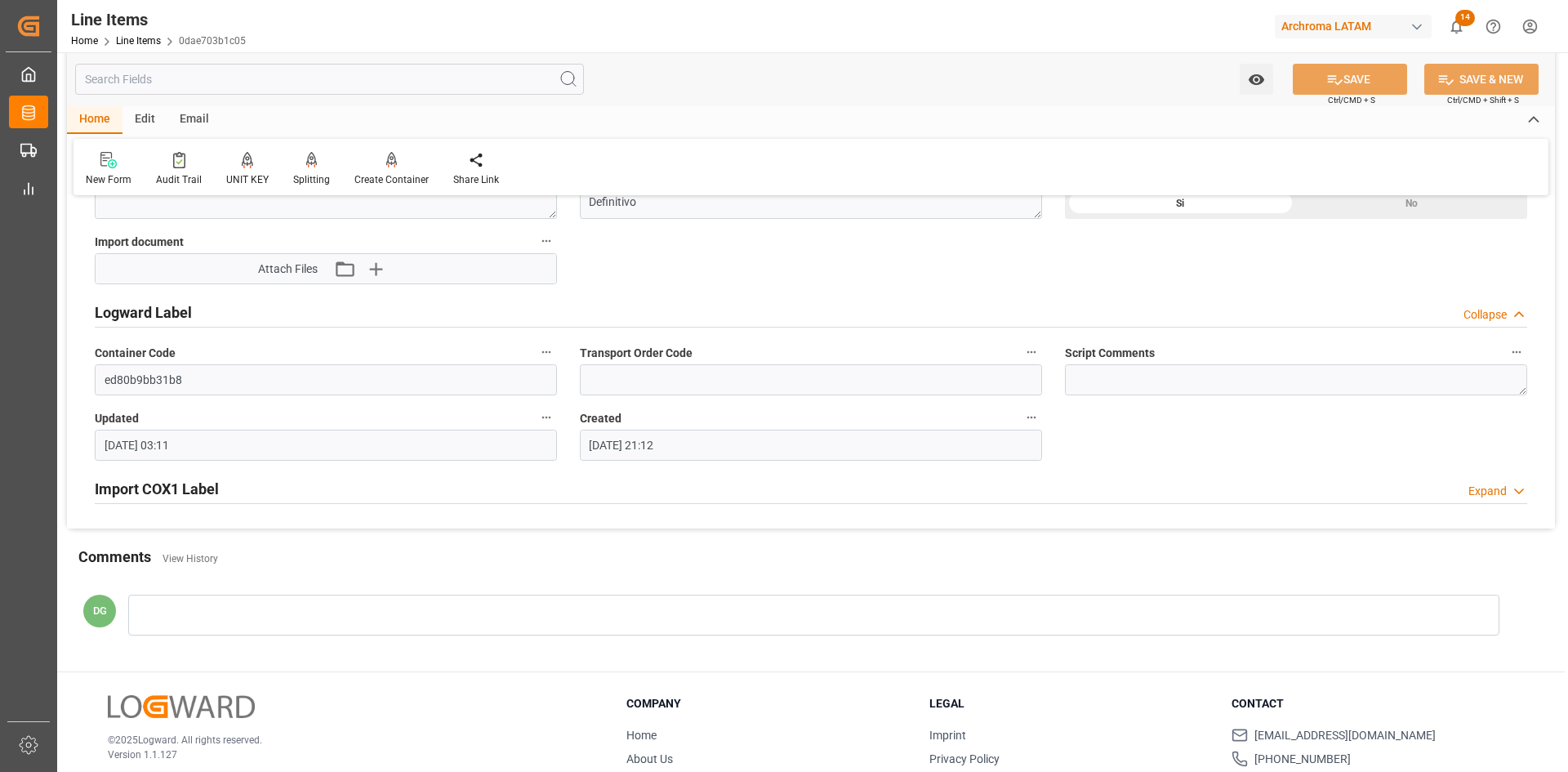
scroll to position [1269, 0]
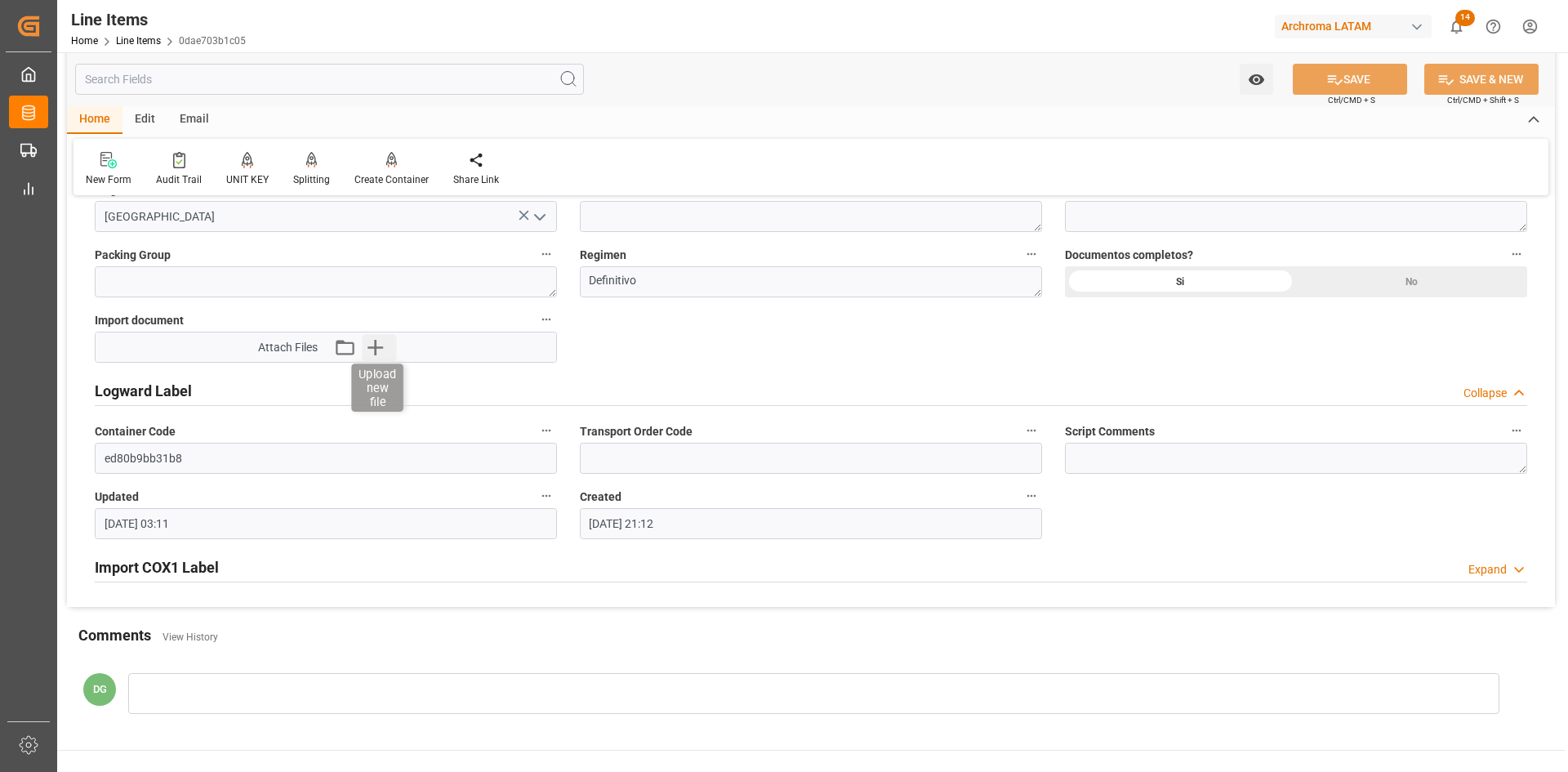
click at [374, 350] on icon "button" at bounding box center [374, 346] width 26 height 26
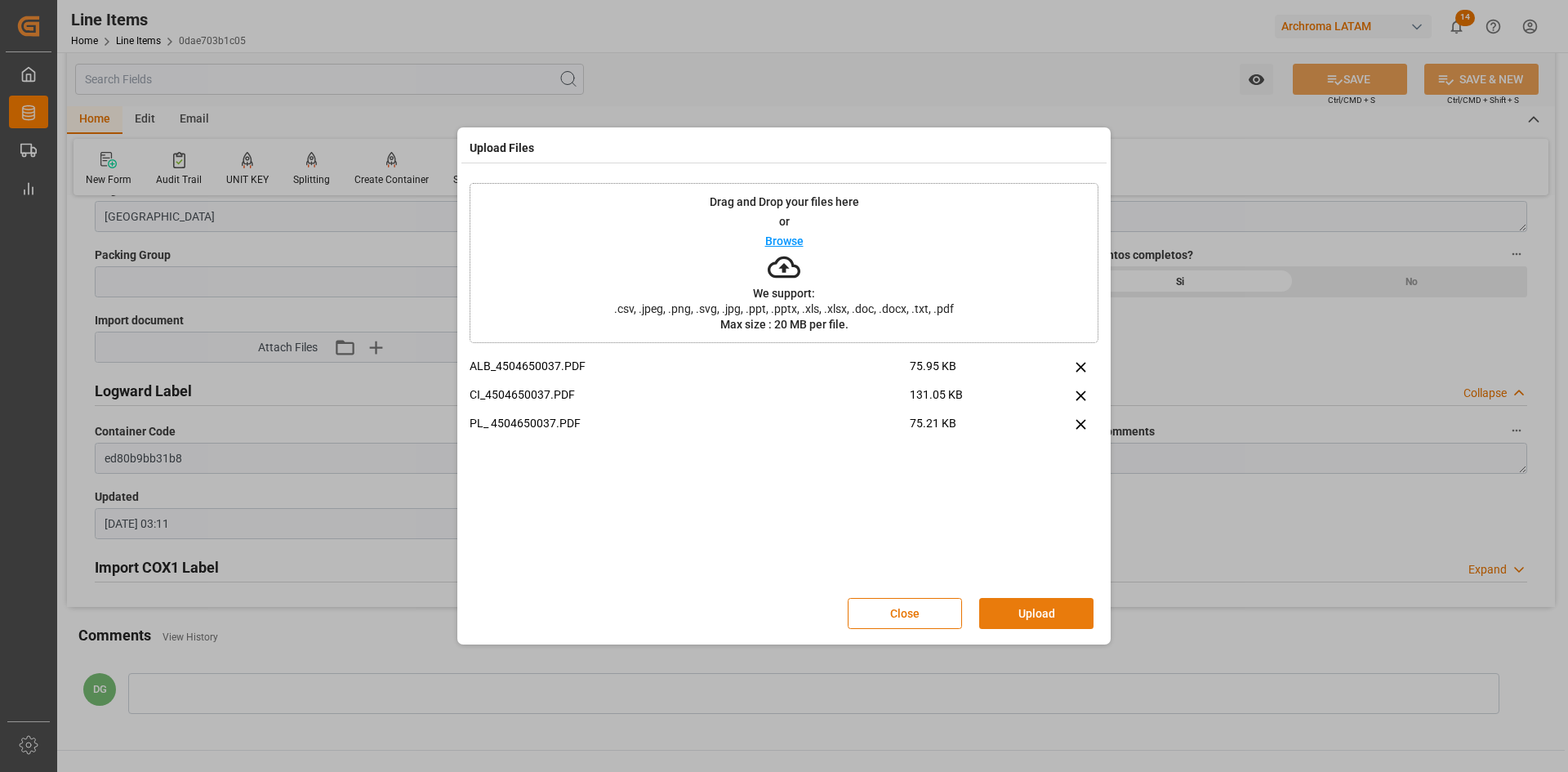
click at [1041, 616] on button "Upload" at bounding box center [1036, 613] width 114 height 31
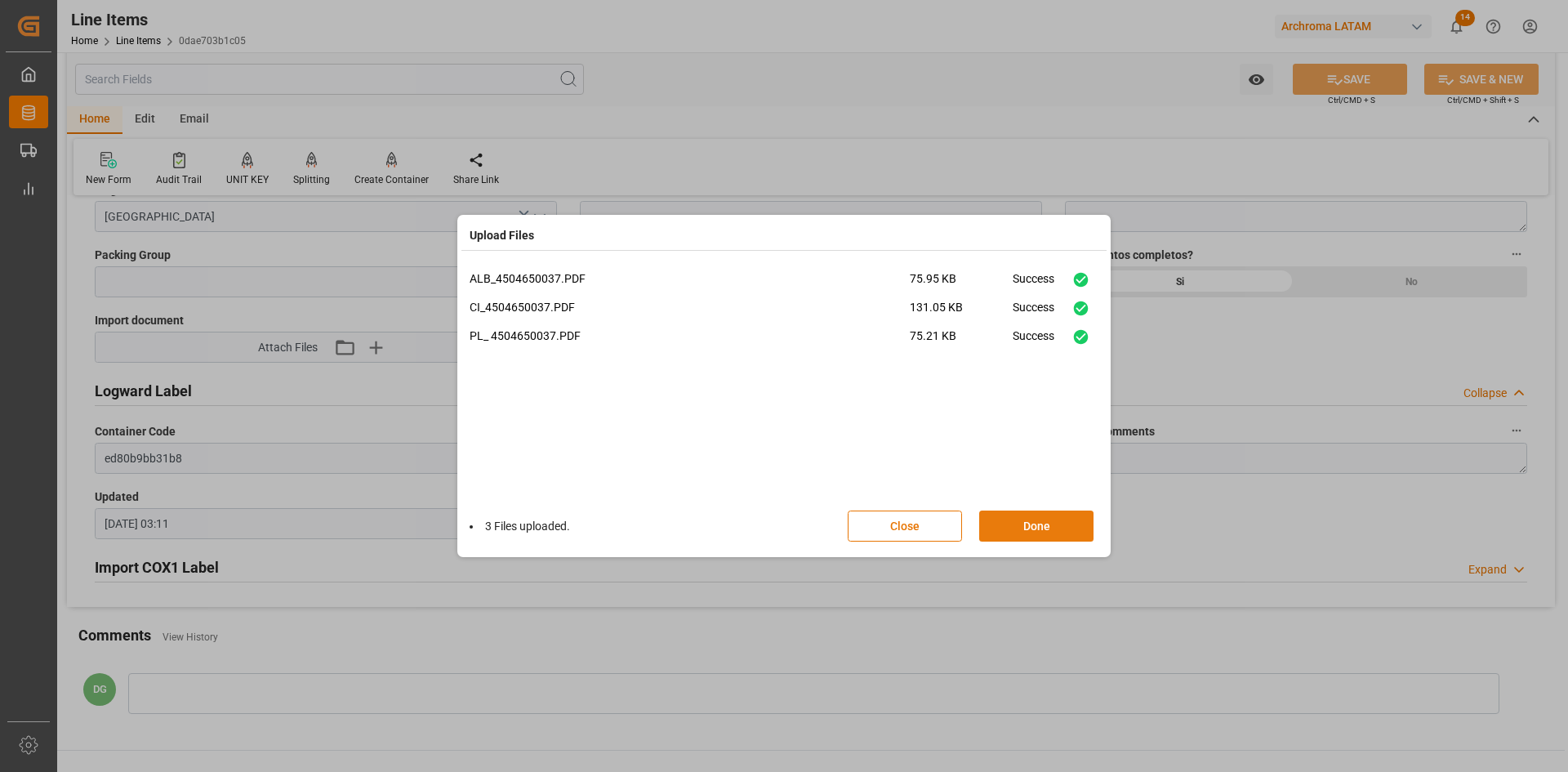
click at [1041, 524] on button "Done" at bounding box center [1036, 526] width 114 height 31
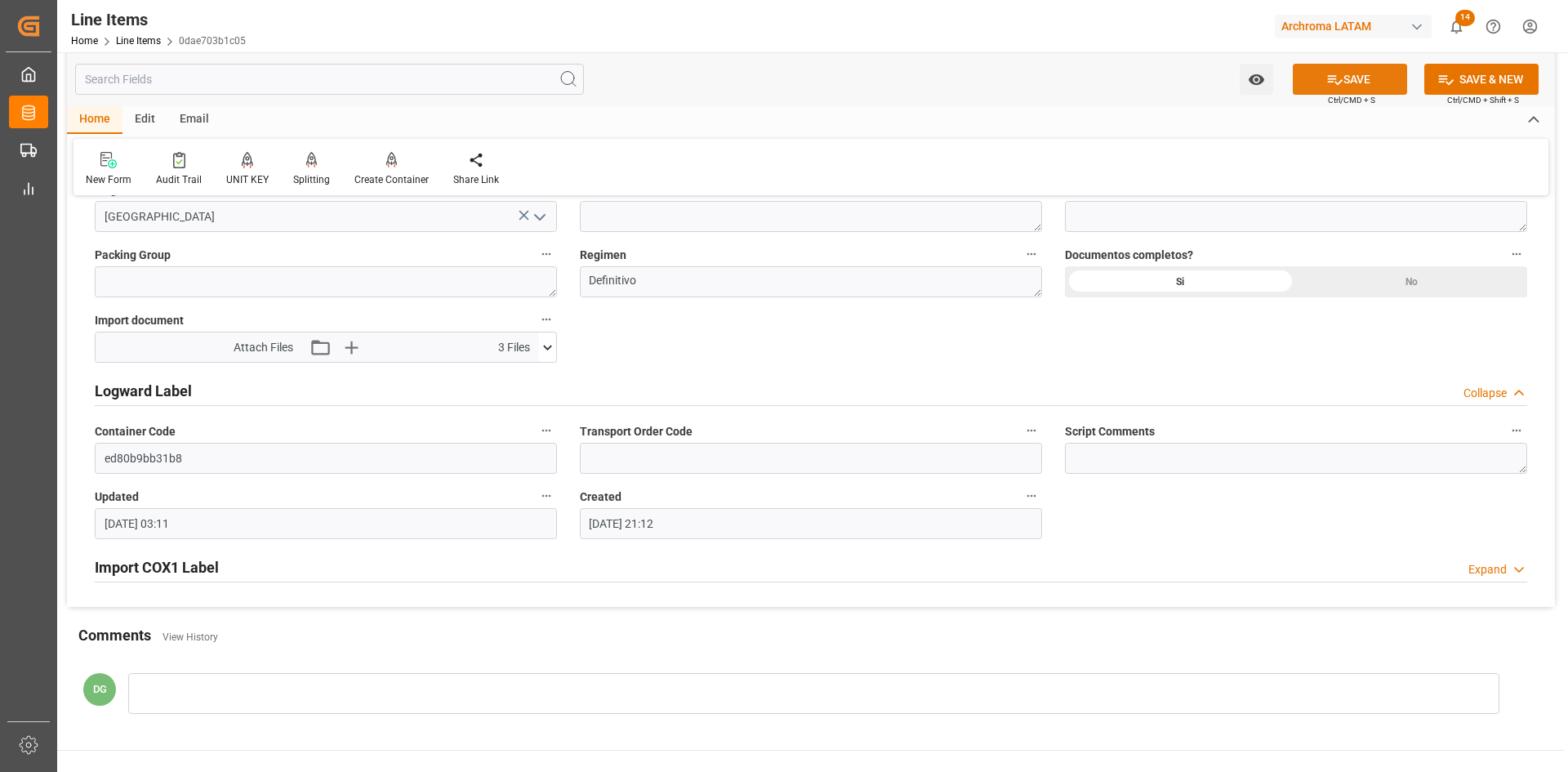
click at [1366, 84] on button "SAVE" at bounding box center [1349, 79] width 114 height 31
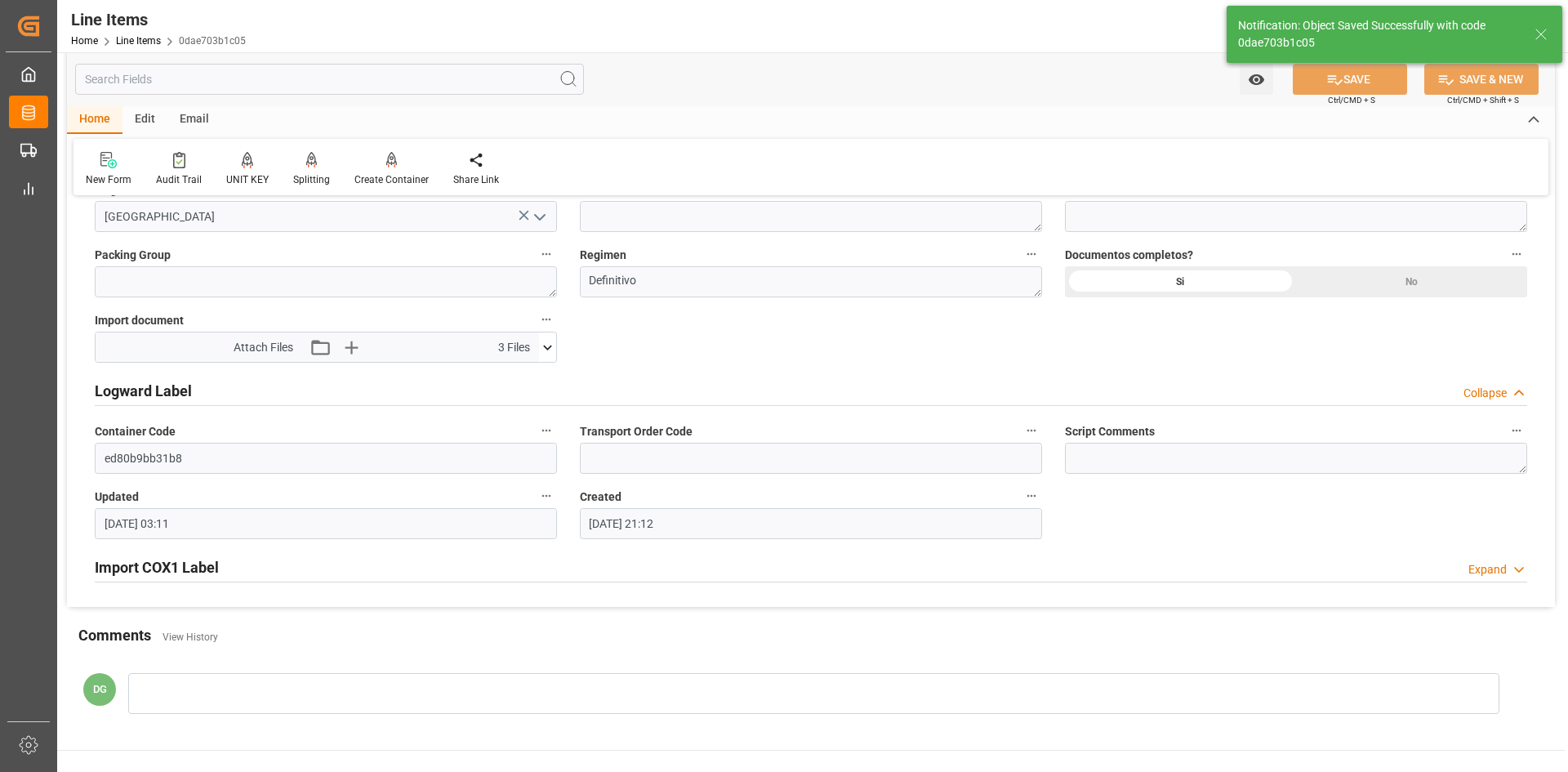
type input "[DATE] 03:12"
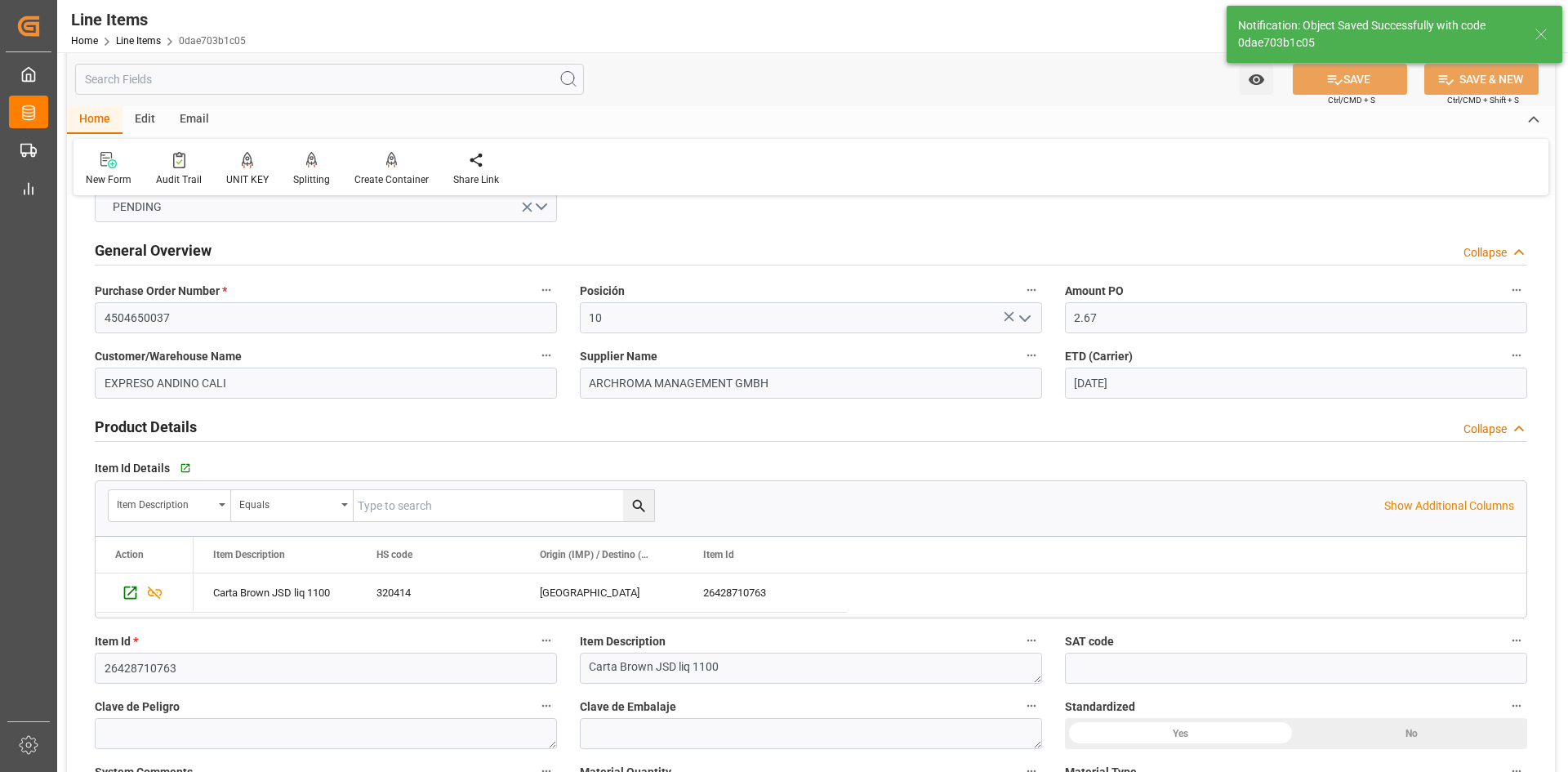
scroll to position [0, 0]
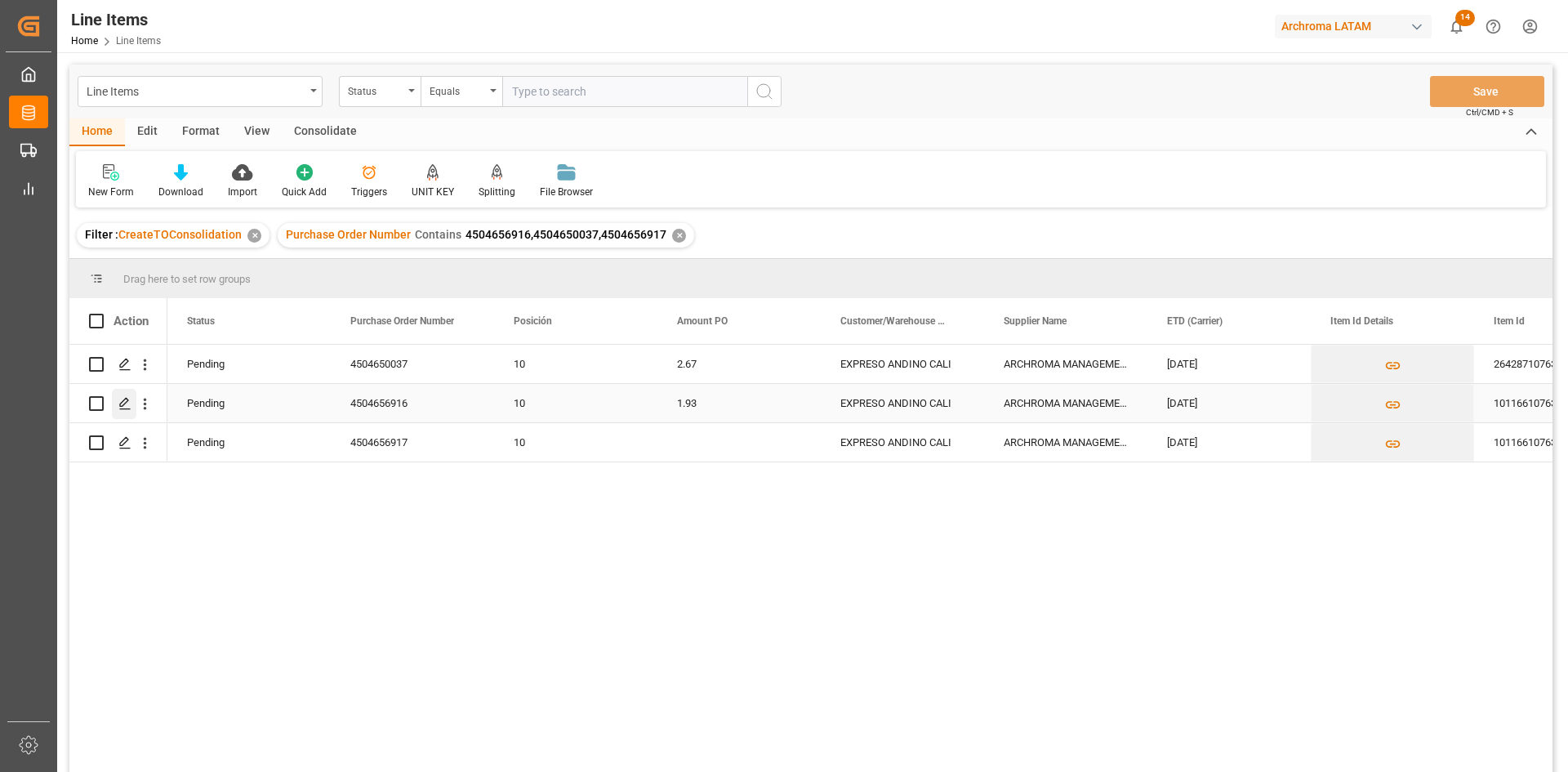
click at [121, 401] on icon "Press SPACE to select this row." at bounding box center [125, 403] width 13 height 13
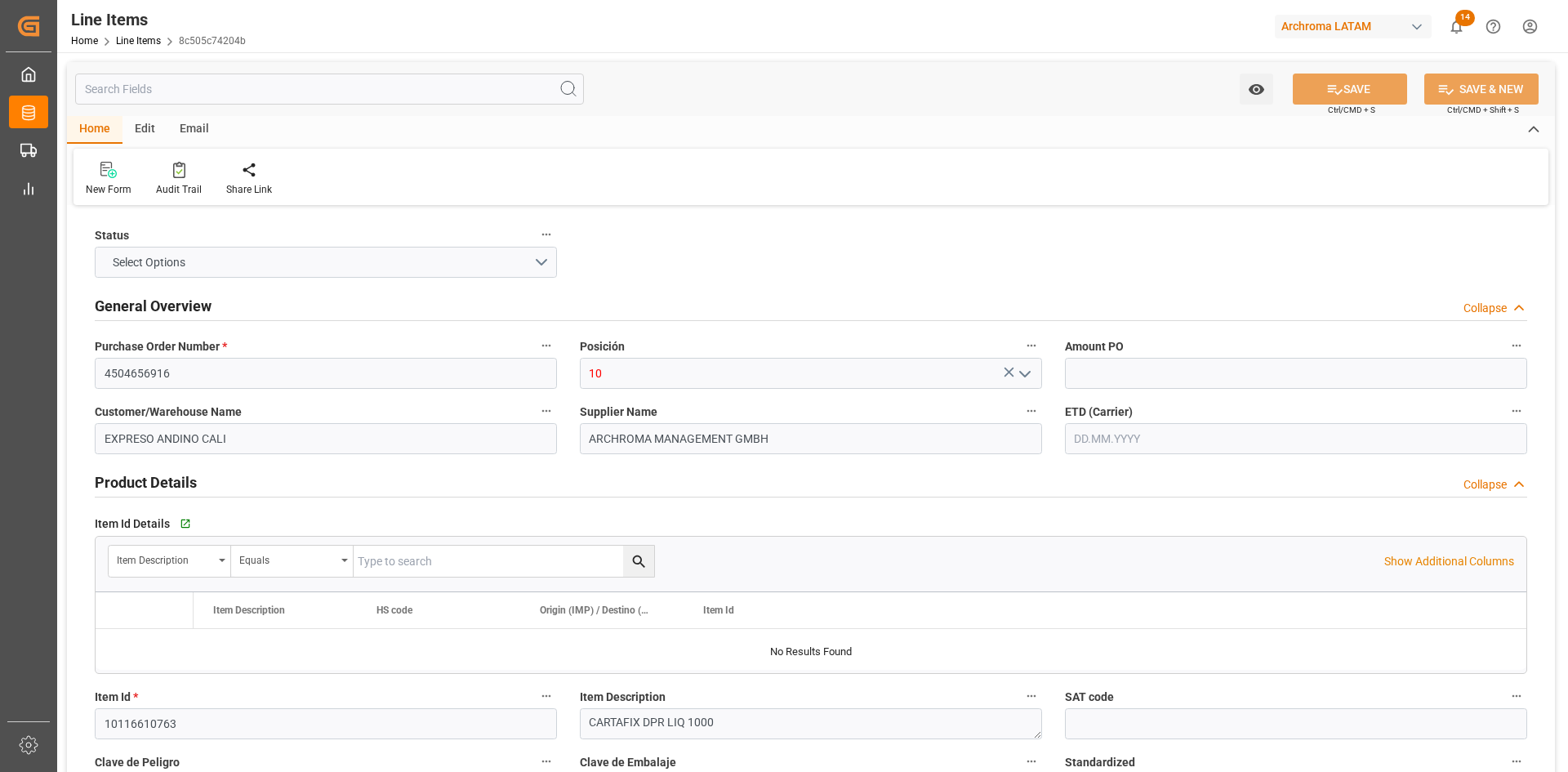
type input "1.93"
type input "4000"
type input "4236"
type input "19300"
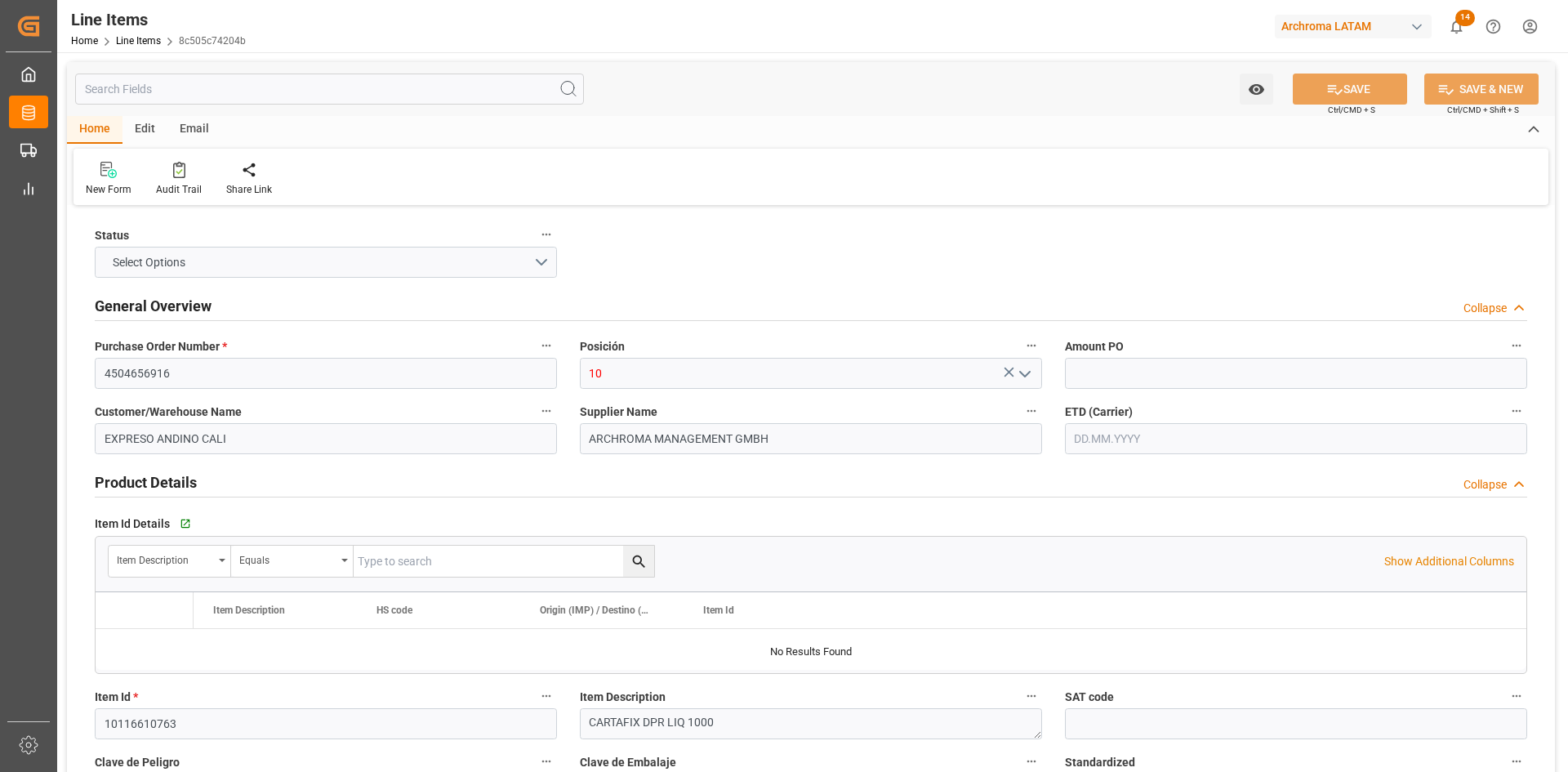
type input "380992"
type input "[DATE]"
type input "[DATE] 03:12"
type input "[DATE] 15:05"
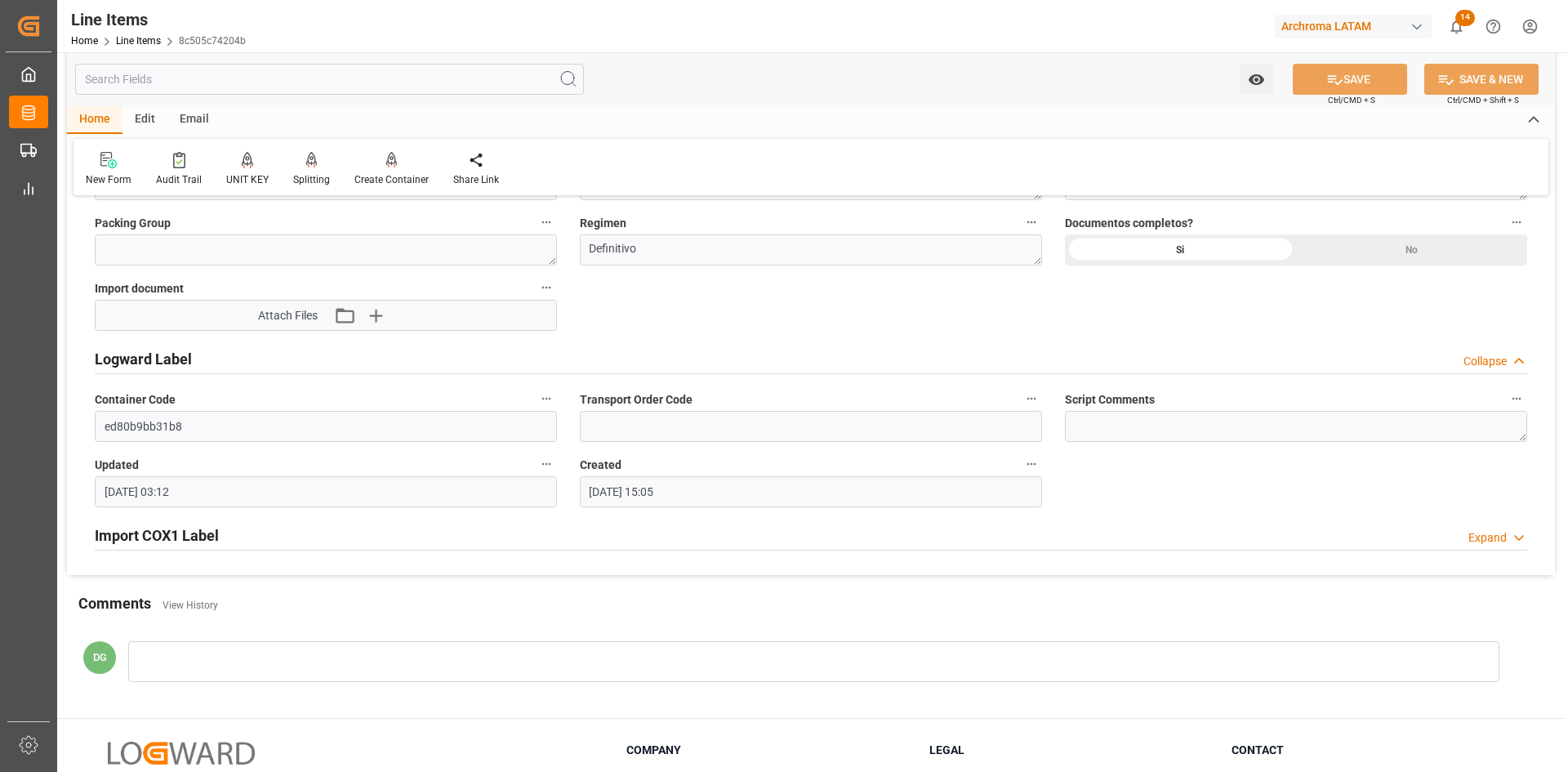
scroll to position [1187, 0]
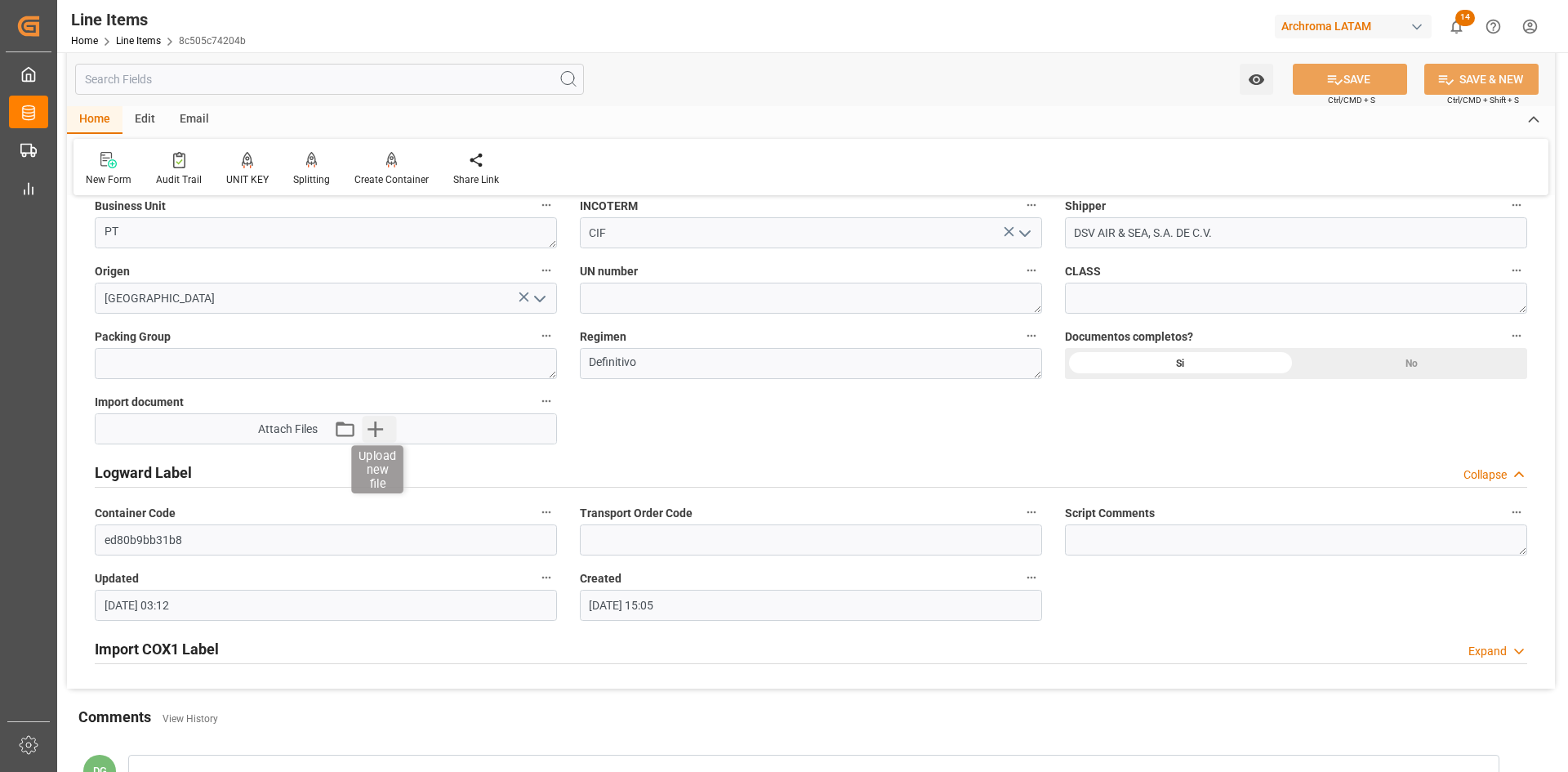
click at [377, 426] on icon "button" at bounding box center [375, 428] width 15 height 15
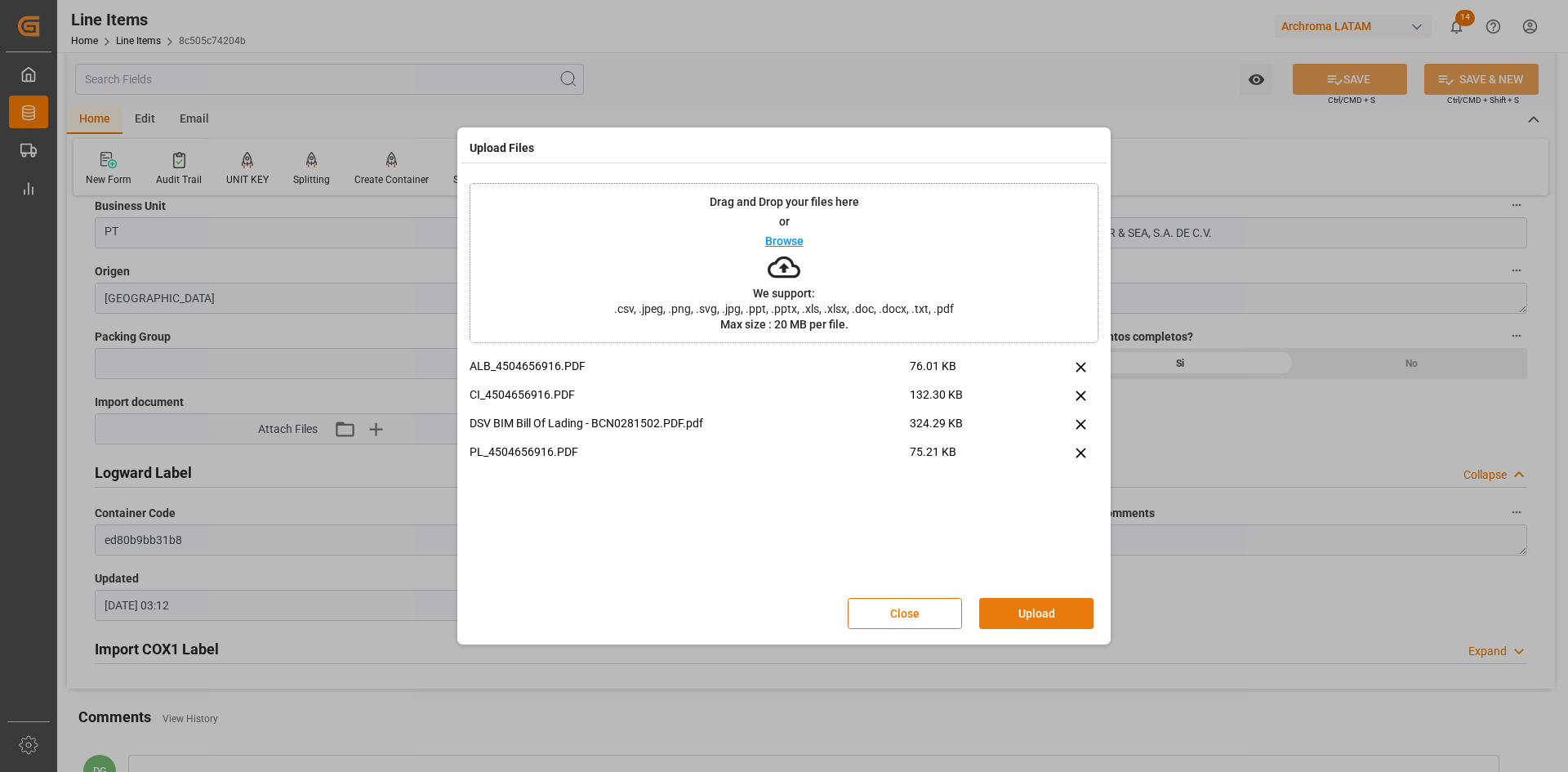
click at [1039, 610] on button "Upload" at bounding box center [1036, 613] width 114 height 31
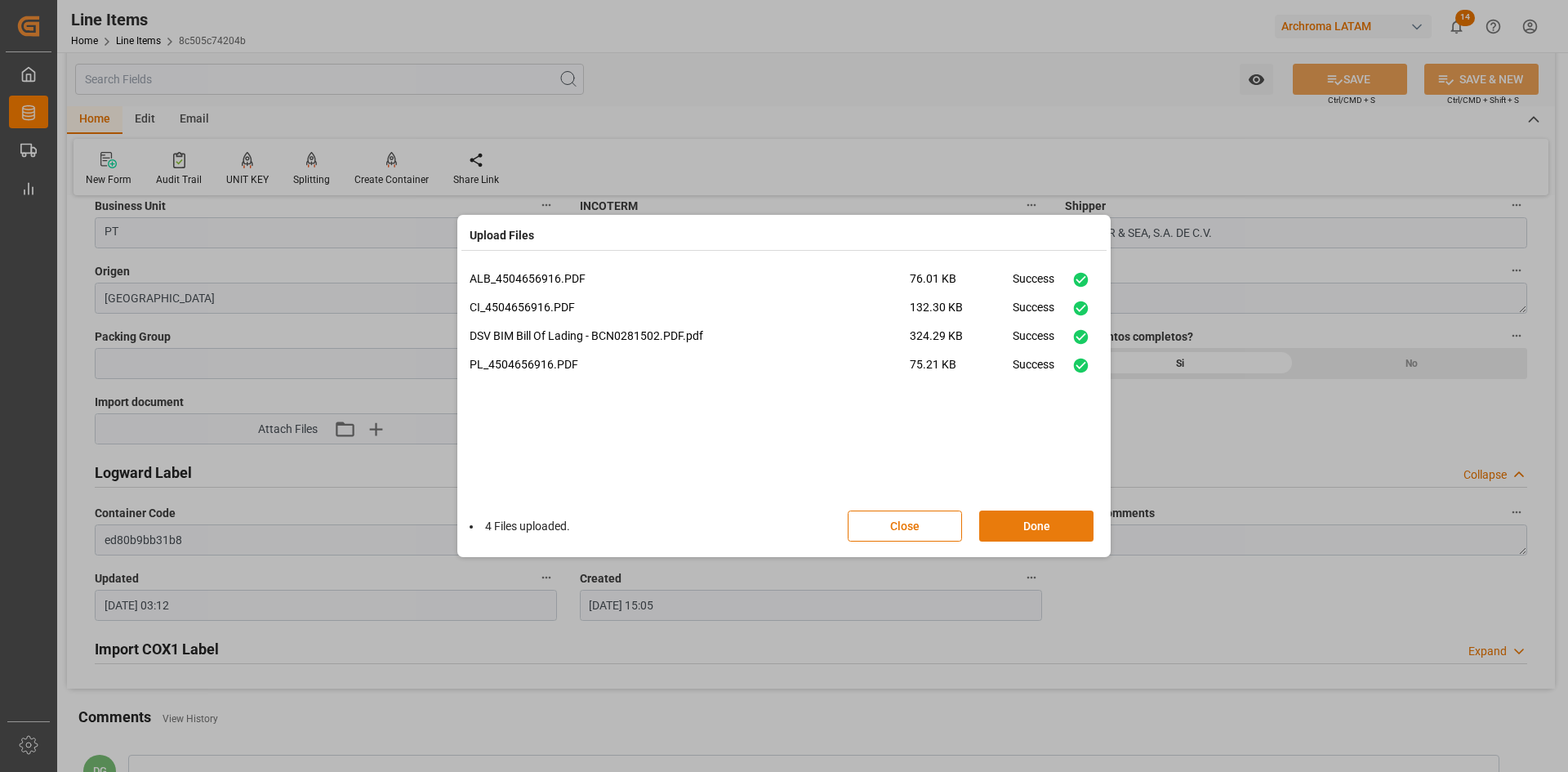
click at [1066, 524] on button "Done" at bounding box center [1036, 526] width 114 height 31
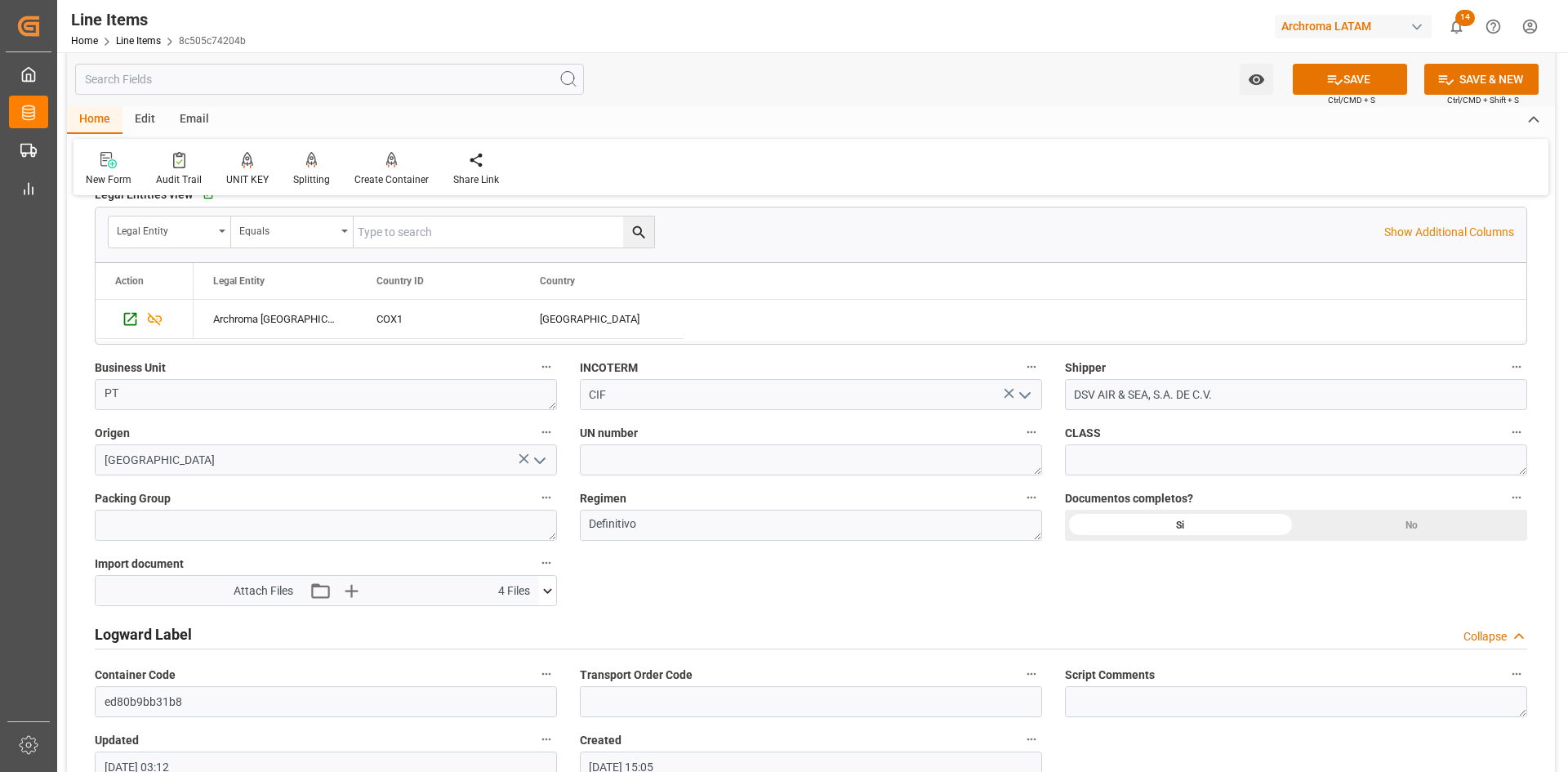
scroll to position [1024, 0]
click at [1337, 82] on icon at bounding box center [1335, 79] width 14 height 10
type input "[DATE] 03:13"
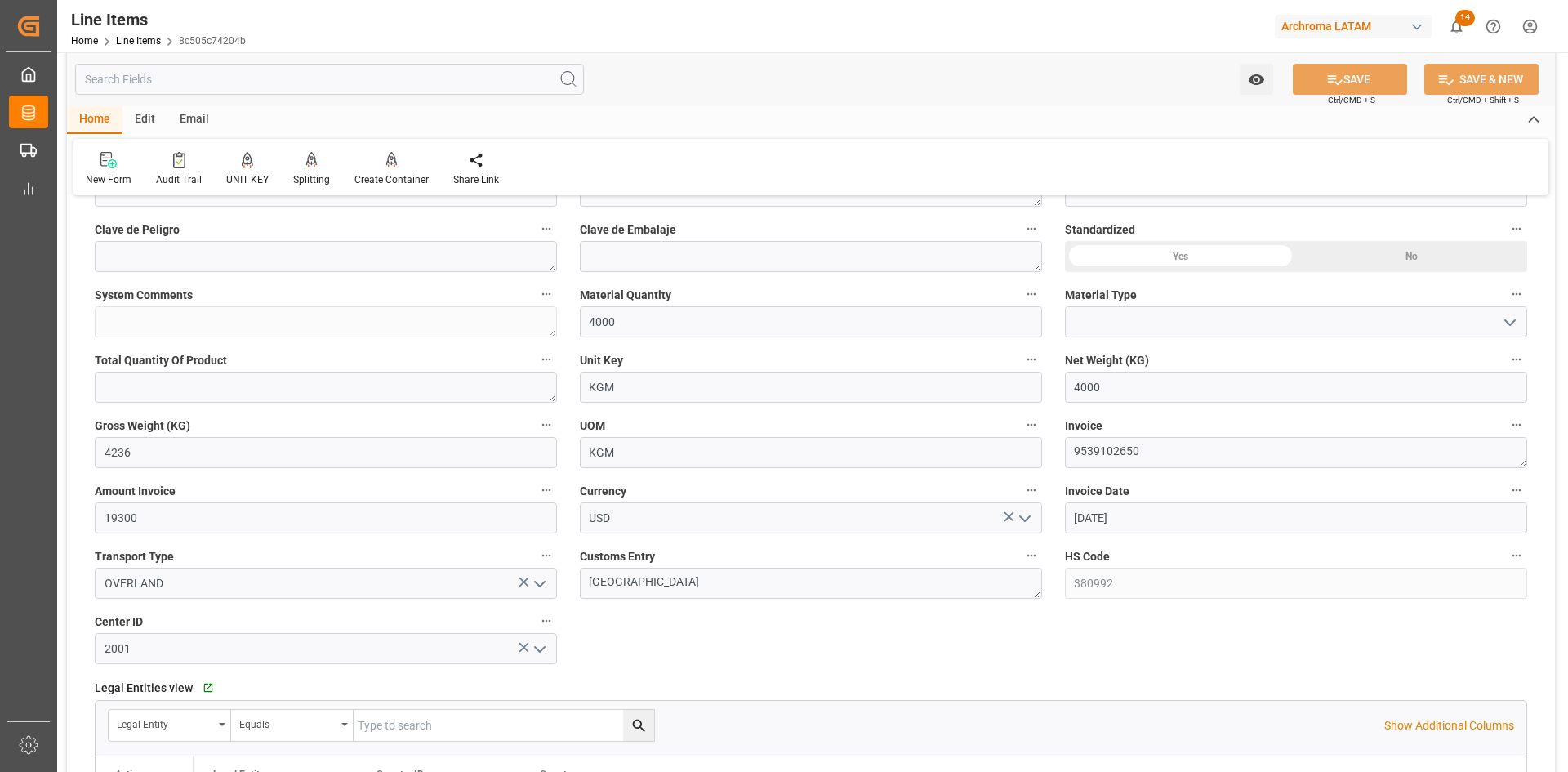
scroll to position [289, 0]
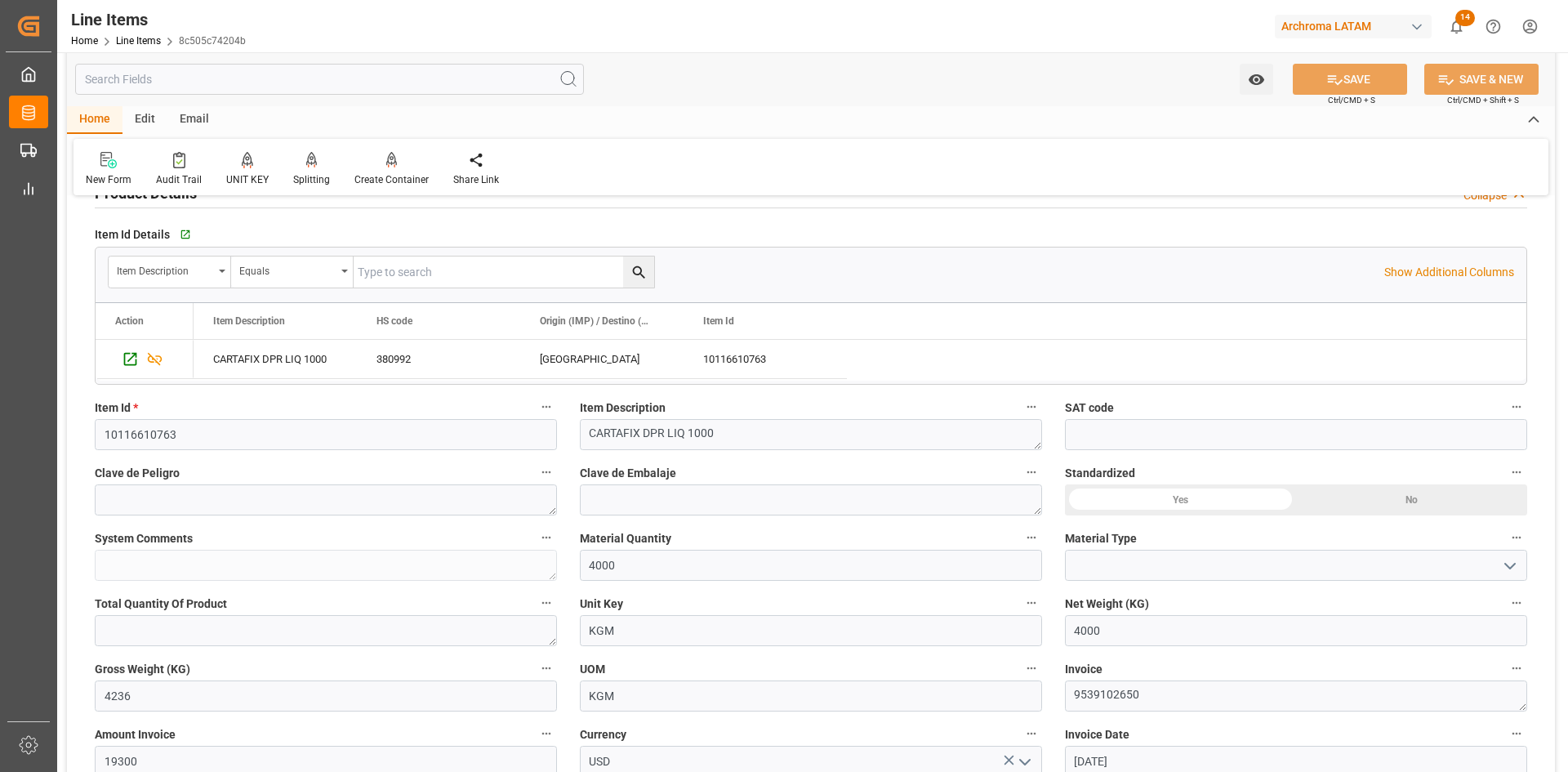
click at [1222, 496] on div "Yes" at bounding box center [1180, 500] width 231 height 31
click at [1365, 66] on button "SAVE" at bounding box center [1349, 79] width 114 height 31
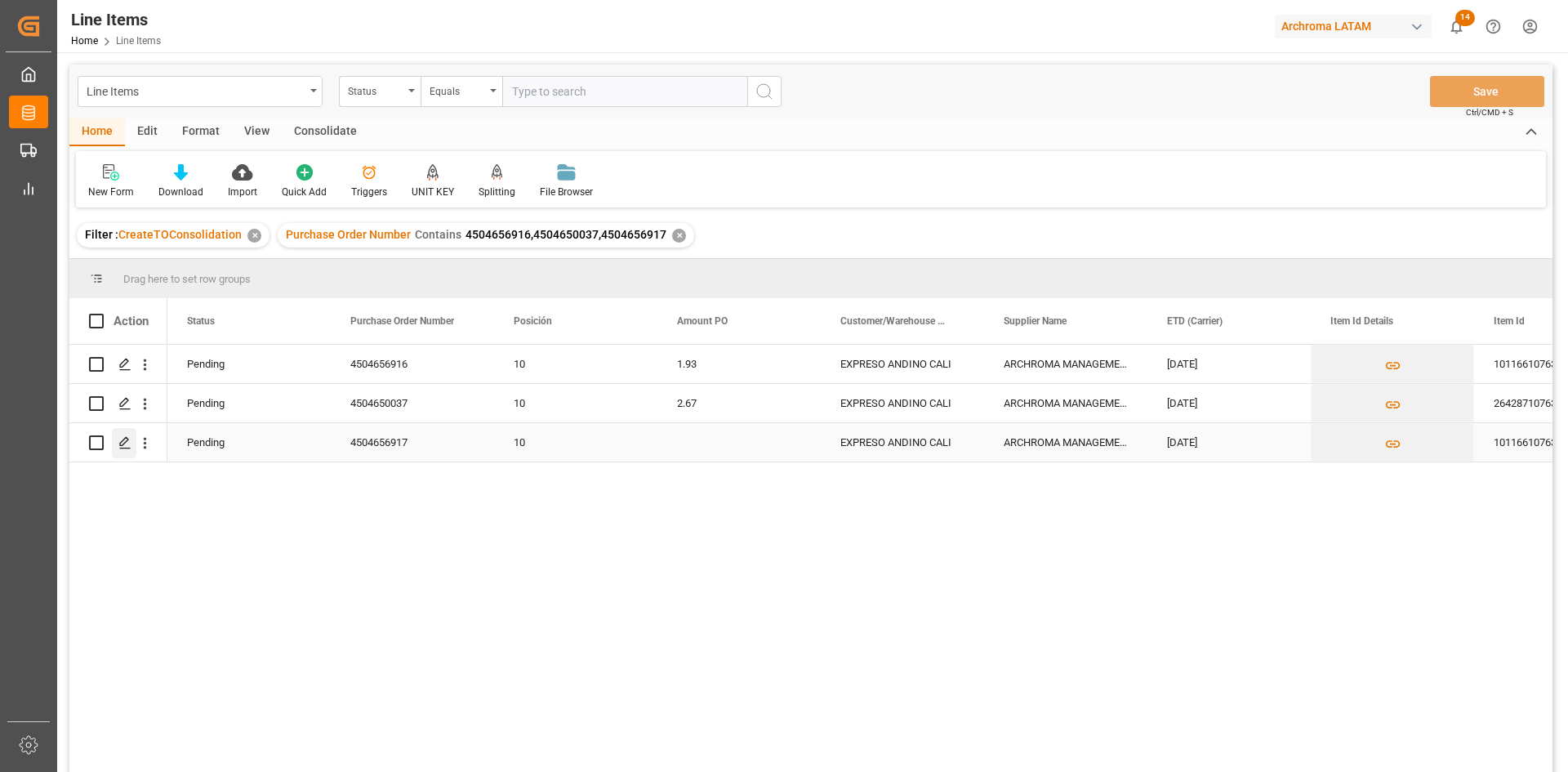
click at [120, 445] on polygon "Press SPACE to select this row." at bounding box center [124, 441] width 8 height 8
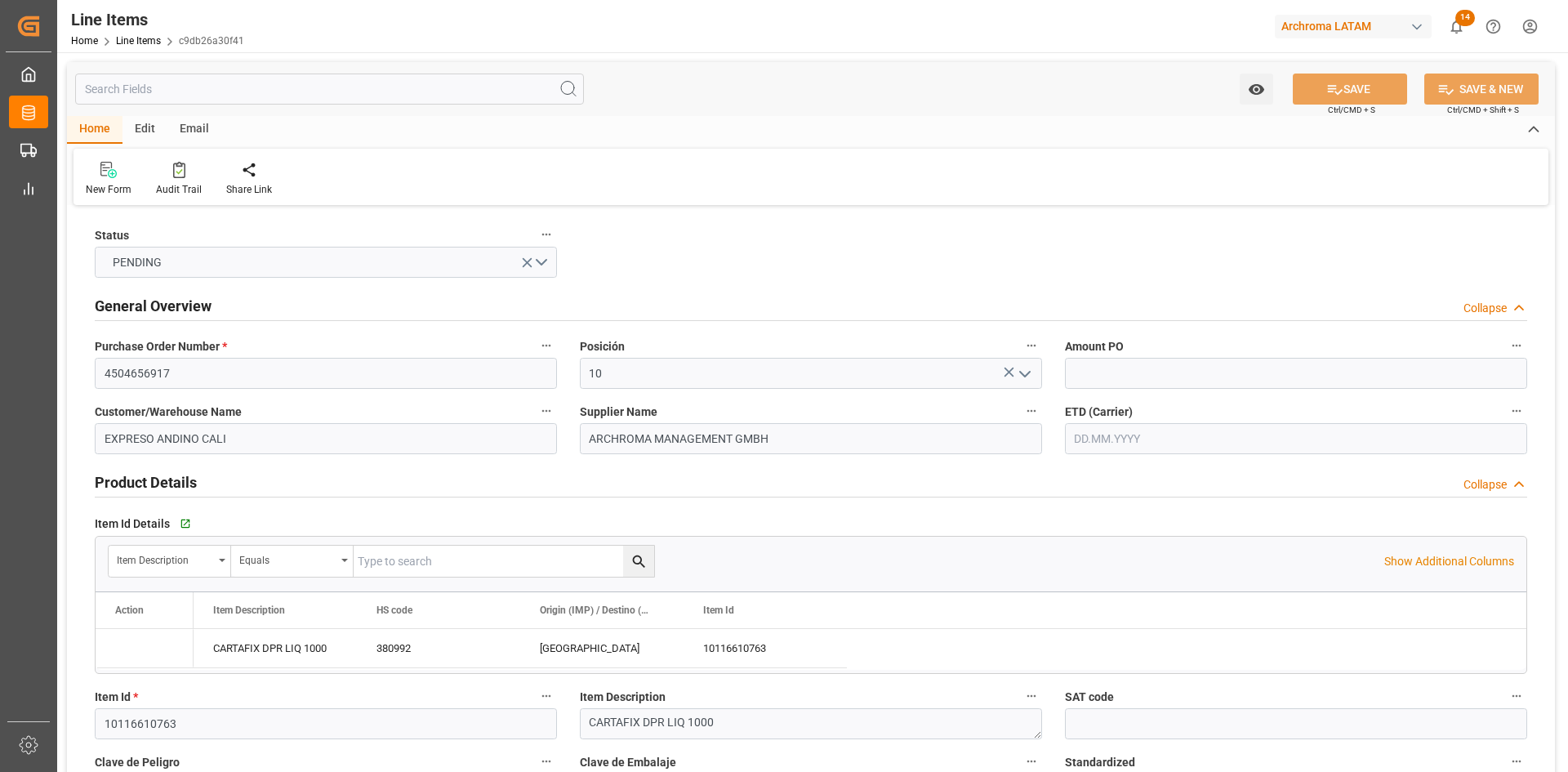
type input "6000"
type input "6354"
type input "380992"
type input "[DATE]"
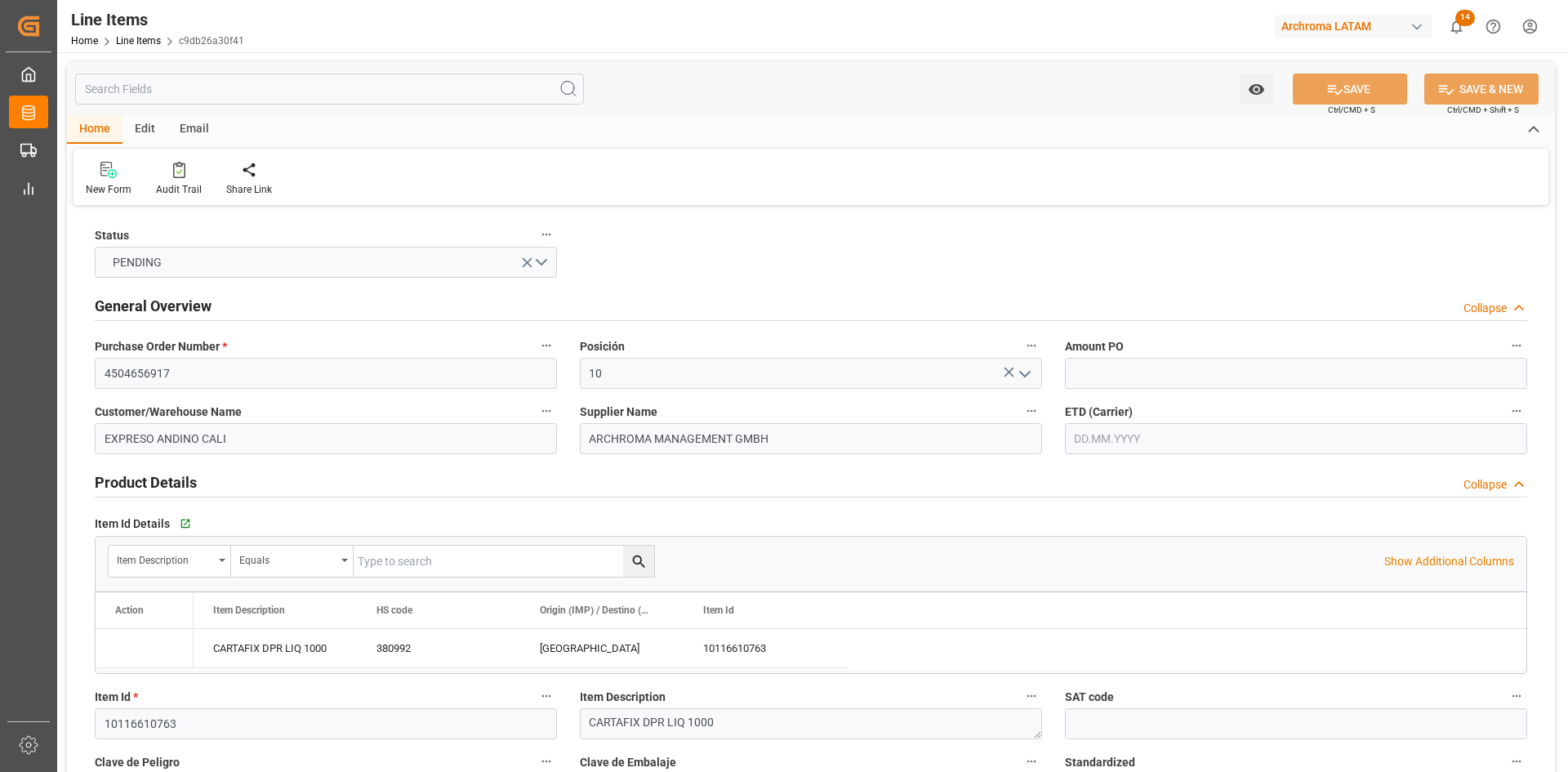
type input "[DATE] 03:12"
type input "[DATE] 15:05"
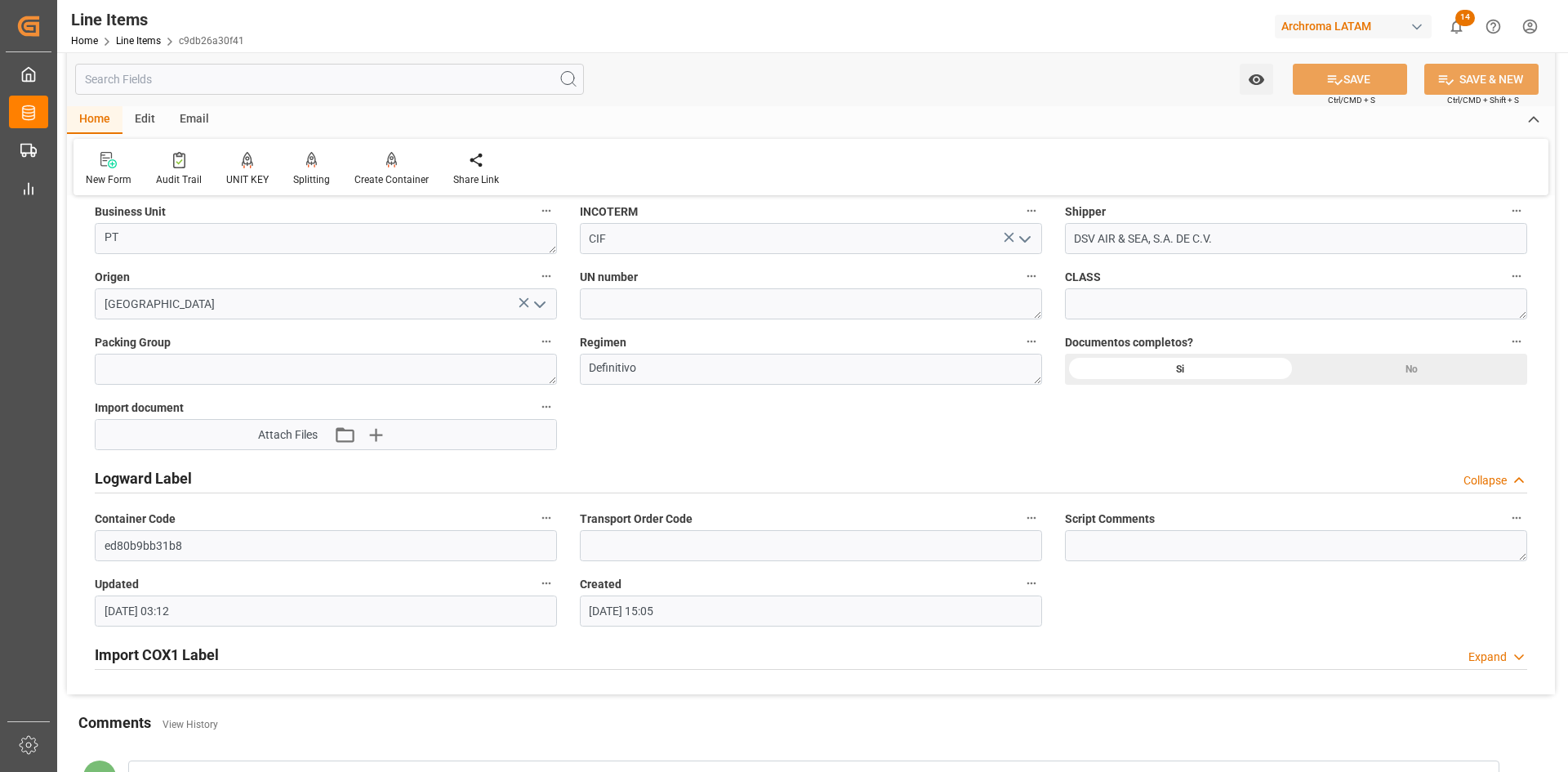
scroll to position [1389, 0]
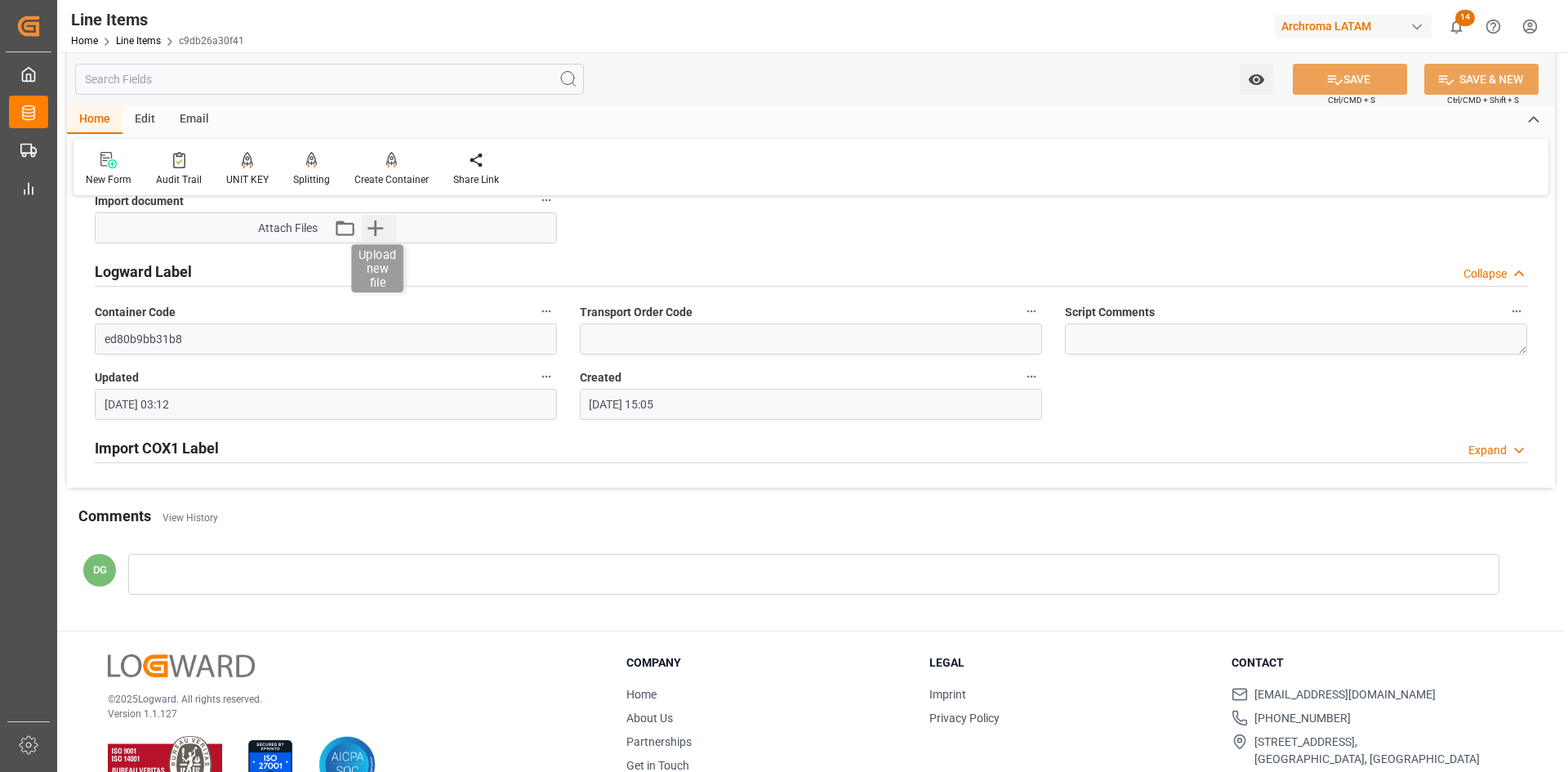
click at [376, 226] on icon "button" at bounding box center [375, 228] width 15 height 15
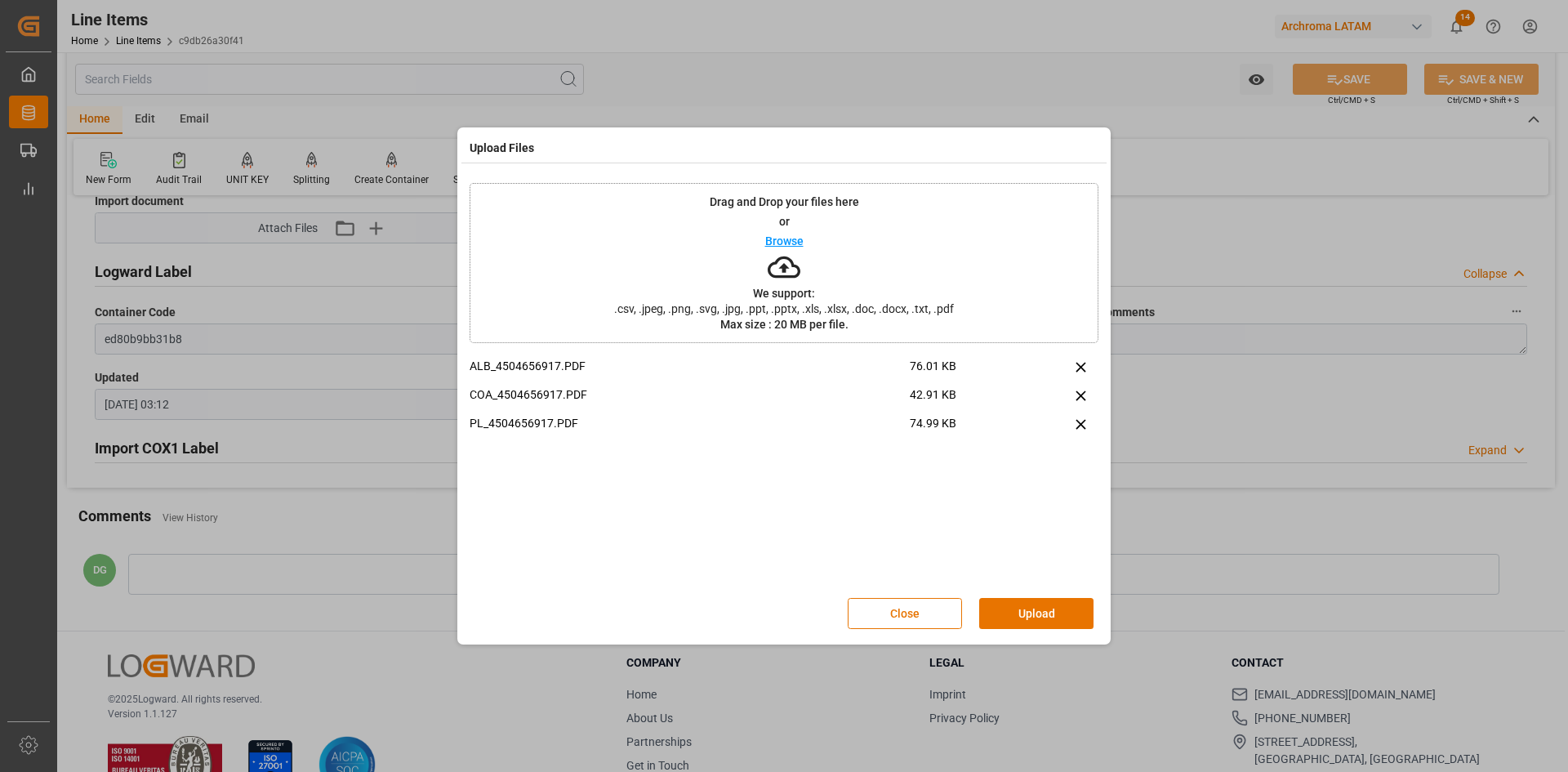
click at [1064, 602] on button "Upload" at bounding box center [1036, 613] width 114 height 31
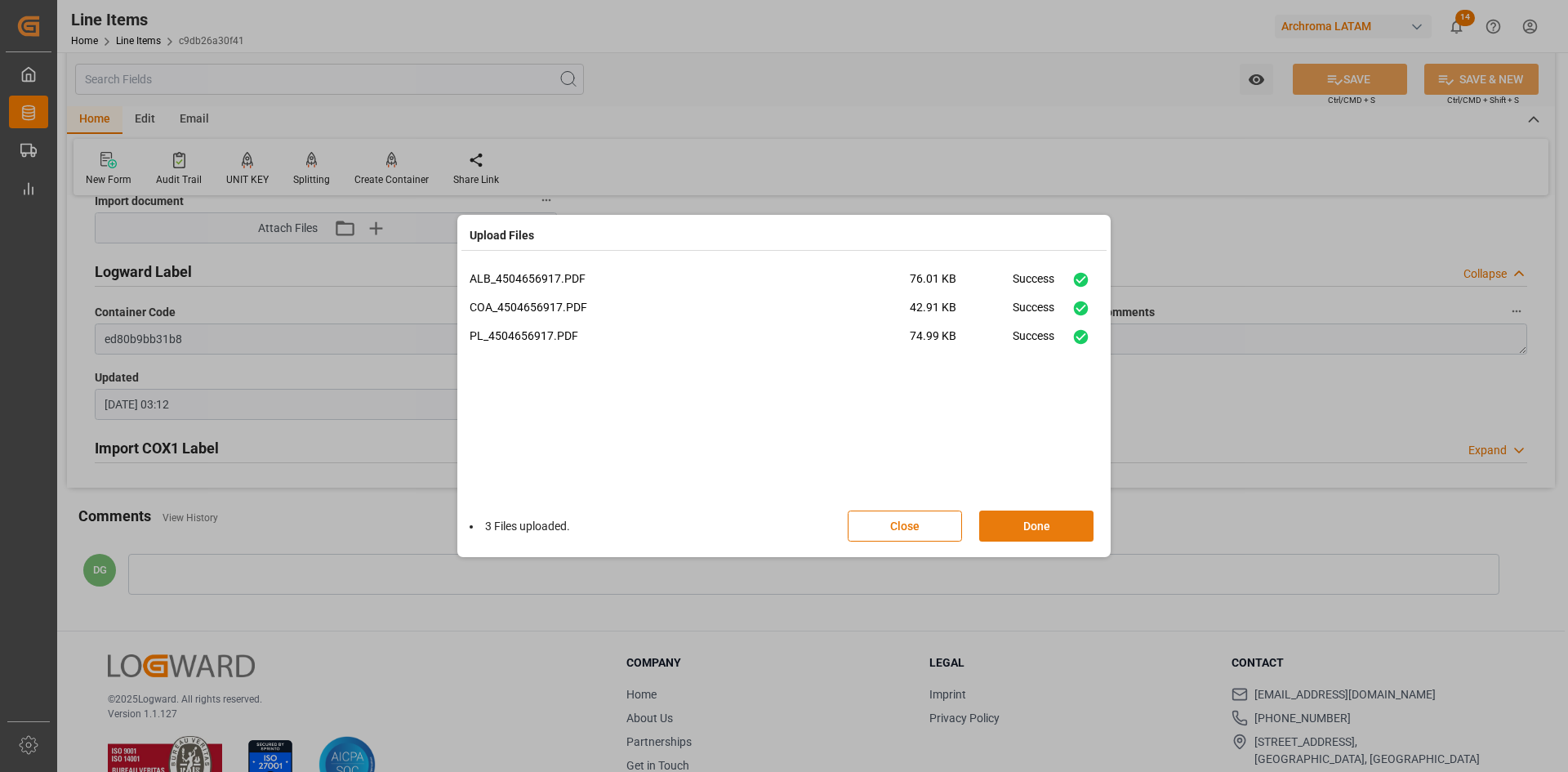
click at [1041, 517] on button "Done" at bounding box center [1036, 526] width 114 height 31
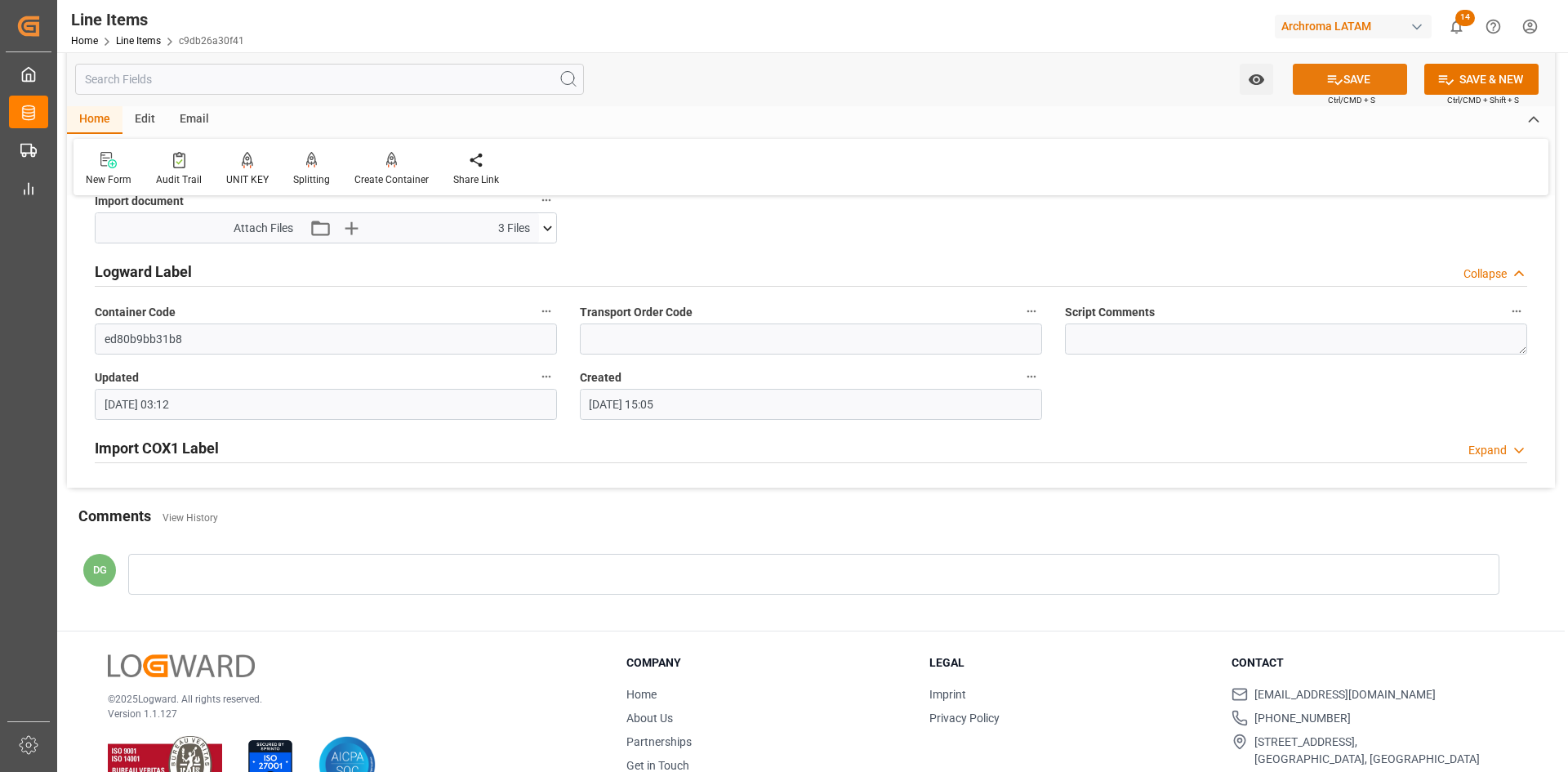
click at [1340, 87] on button "SAVE" at bounding box center [1349, 79] width 114 height 31
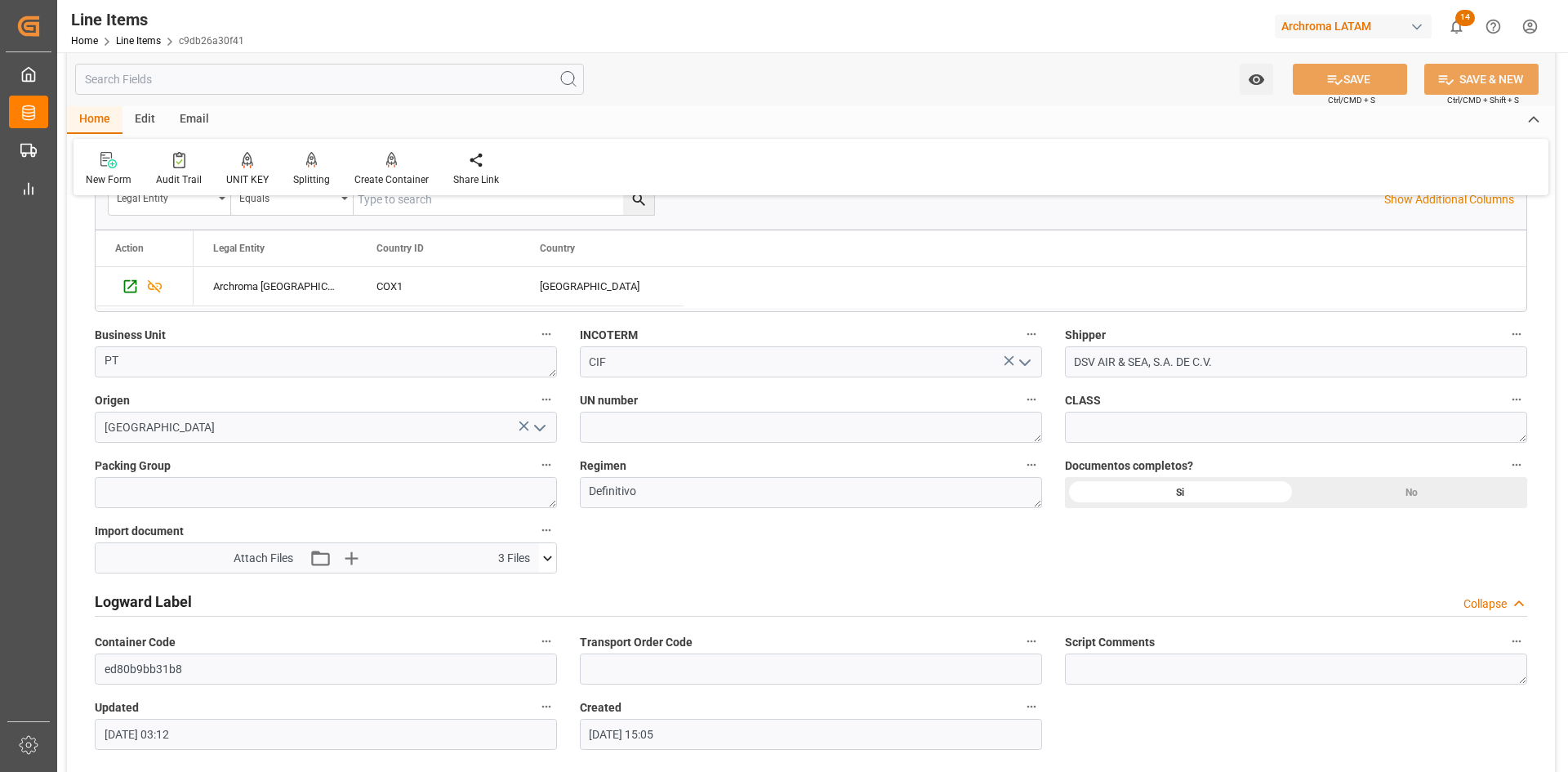
scroll to position [980, 0]
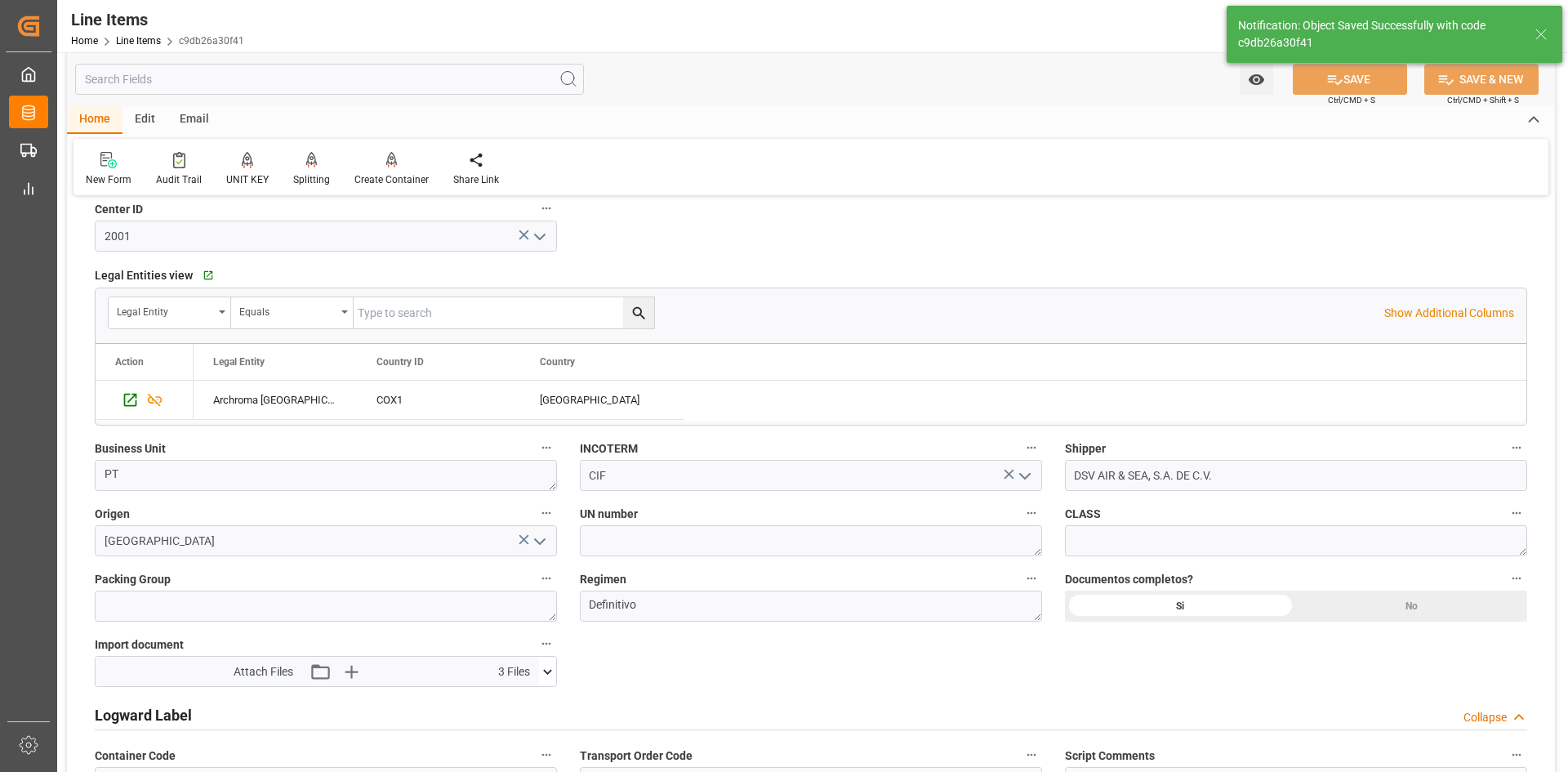
type input "[DATE] 03:14"
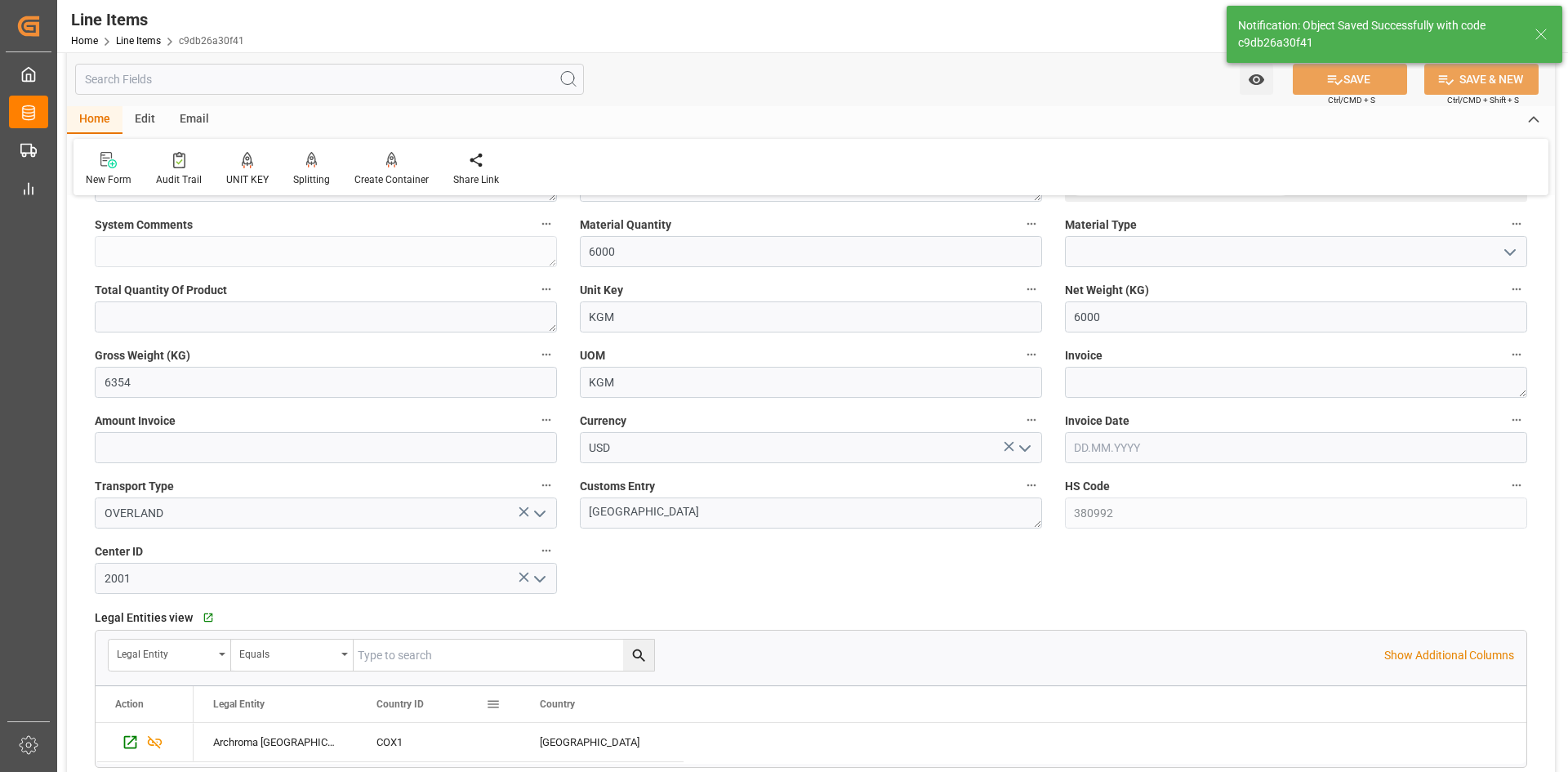
scroll to position [409, 0]
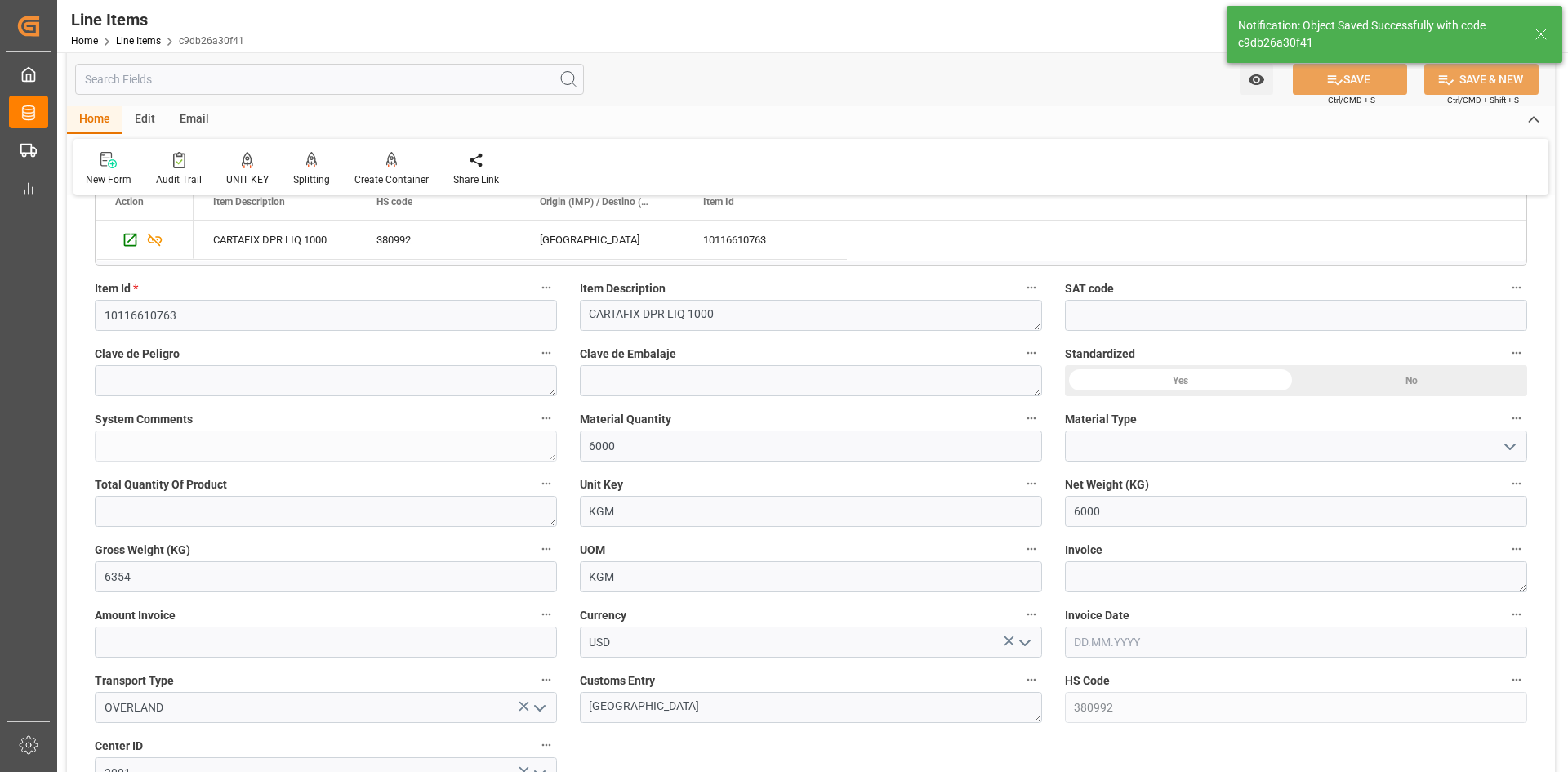
click at [1211, 380] on div "Yes" at bounding box center [1180, 380] width 231 height 31
click at [1329, 75] on icon at bounding box center [1334, 79] width 17 height 17
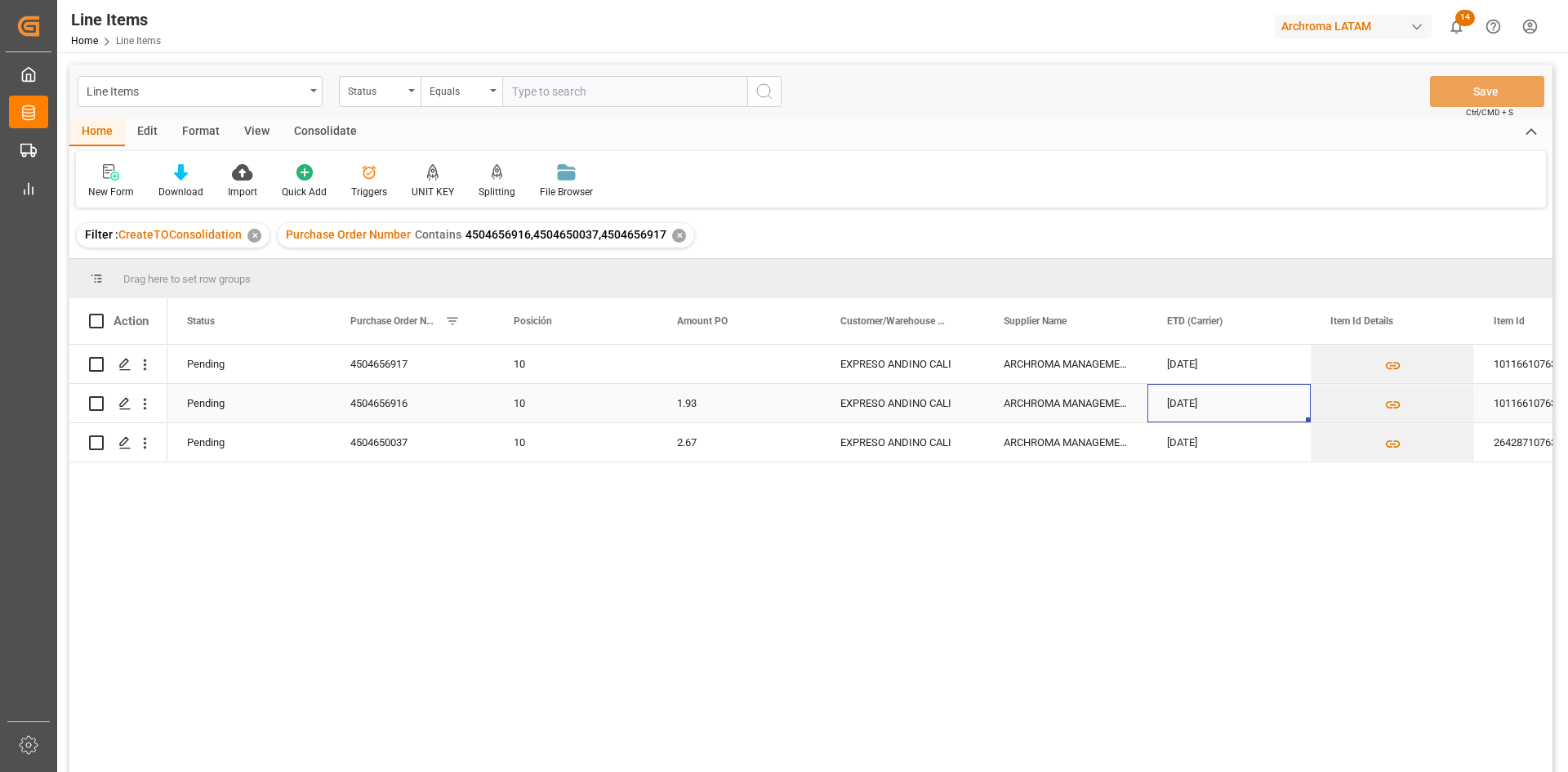
click at [1229, 389] on div "[DATE]" at bounding box center [1229, 403] width 163 height 38
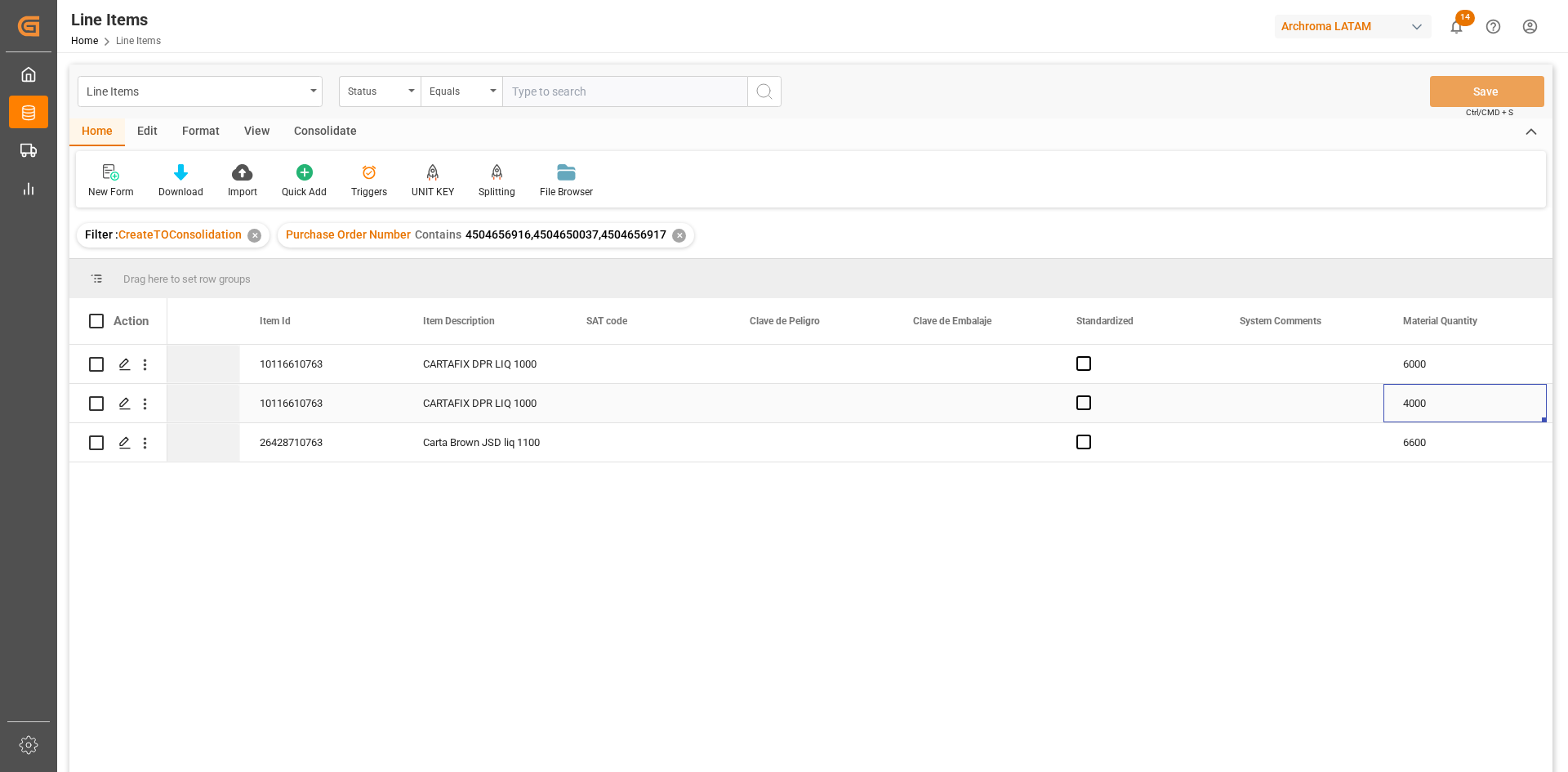
scroll to position [0, 1398]
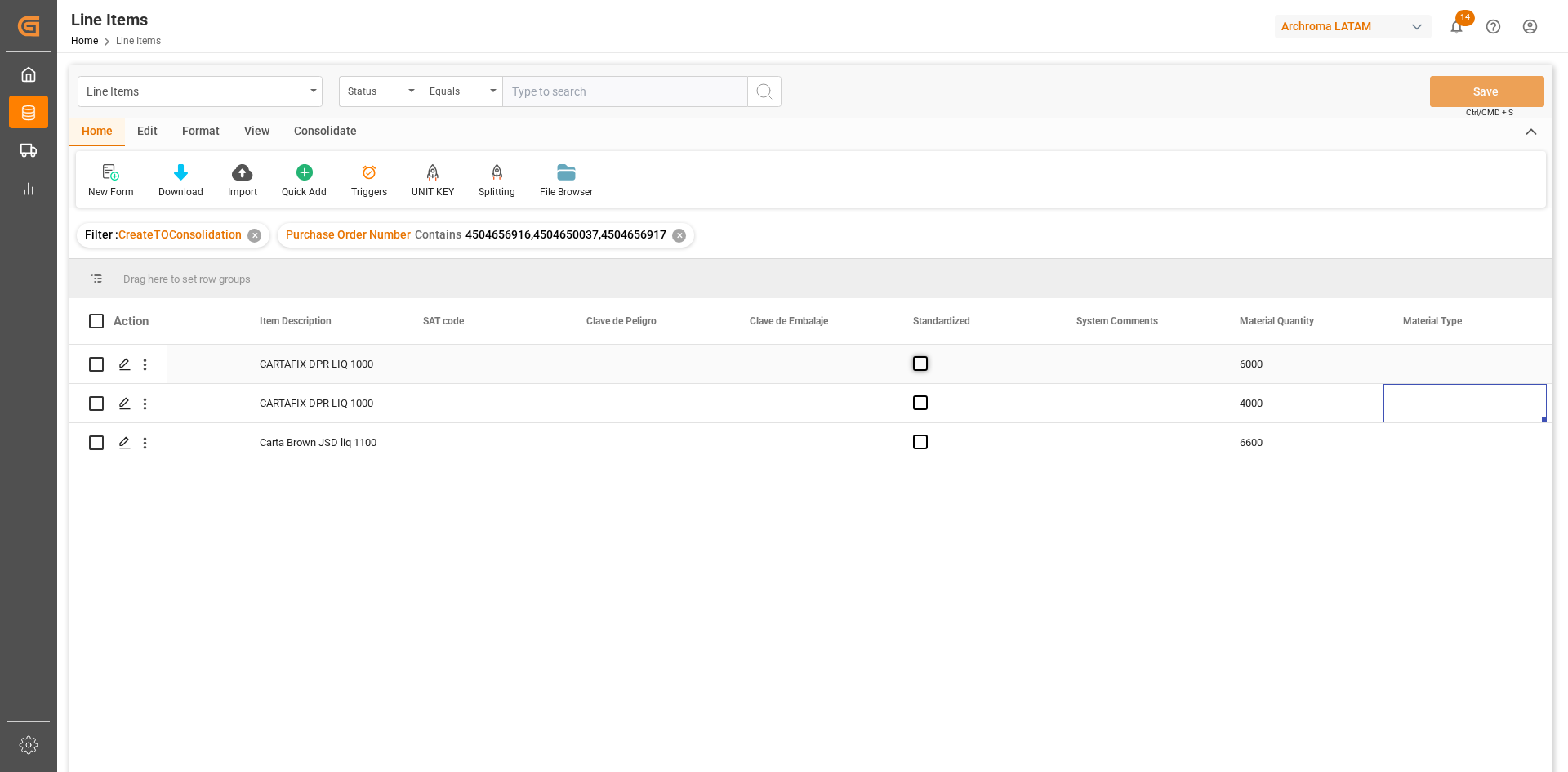
click at [915, 365] on span "Press SPACE to select this row." at bounding box center [920, 363] width 14 height 14
click at [925, 356] on input "Press SPACE to select this row." at bounding box center [925, 356] width 0 height 0
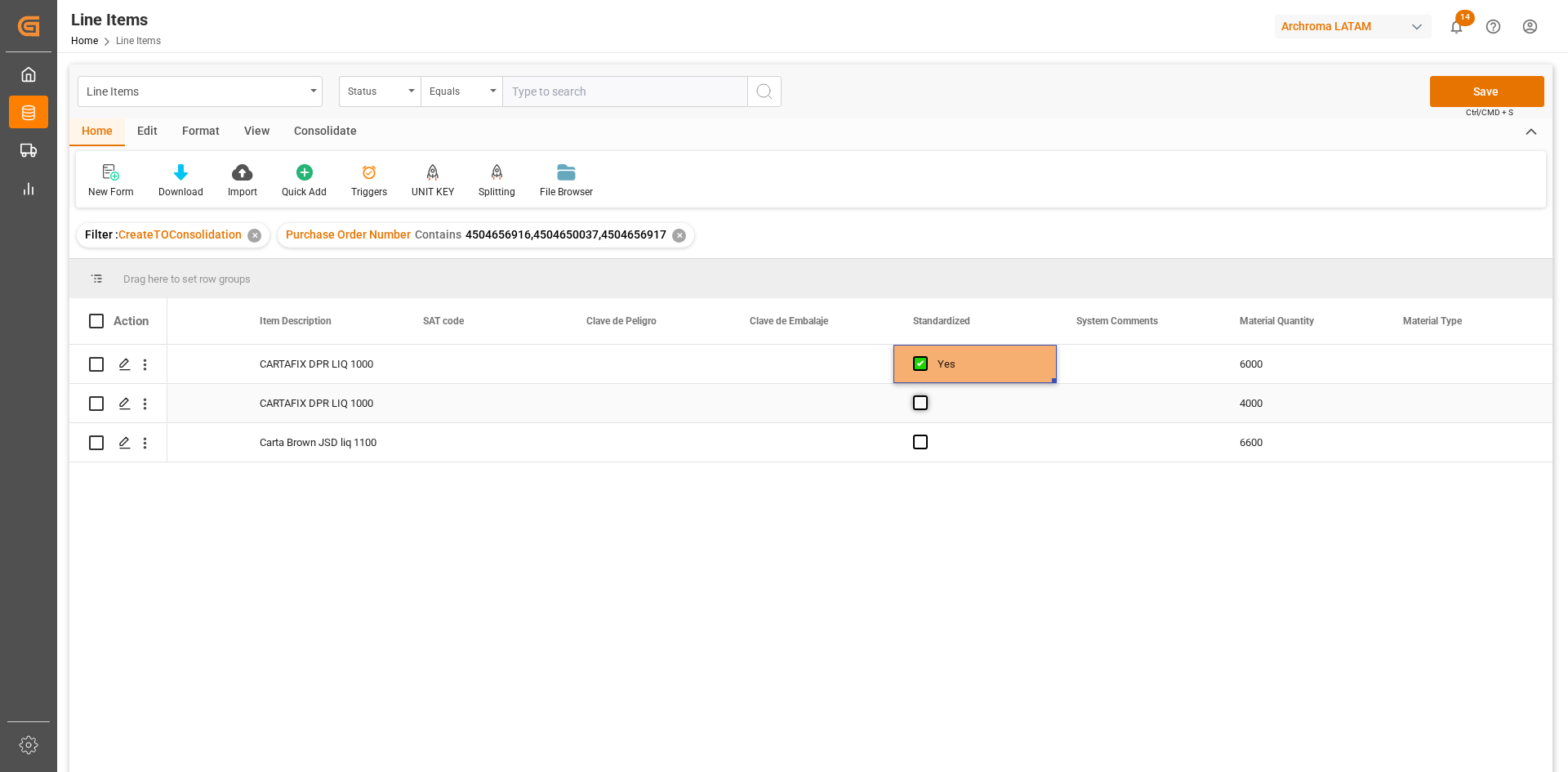
click at [924, 401] on span "Press SPACE to select this row." at bounding box center [920, 403] width 14 height 14
click at [925, 395] on input "Press SPACE to select this row." at bounding box center [925, 395] width 0 height 0
click at [913, 442] on span "Press SPACE to select this row." at bounding box center [920, 442] width 14 height 14
click at [925, 435] on input "Press SPACE to select this row." at bounding box center [925, 435] width 0 height 0
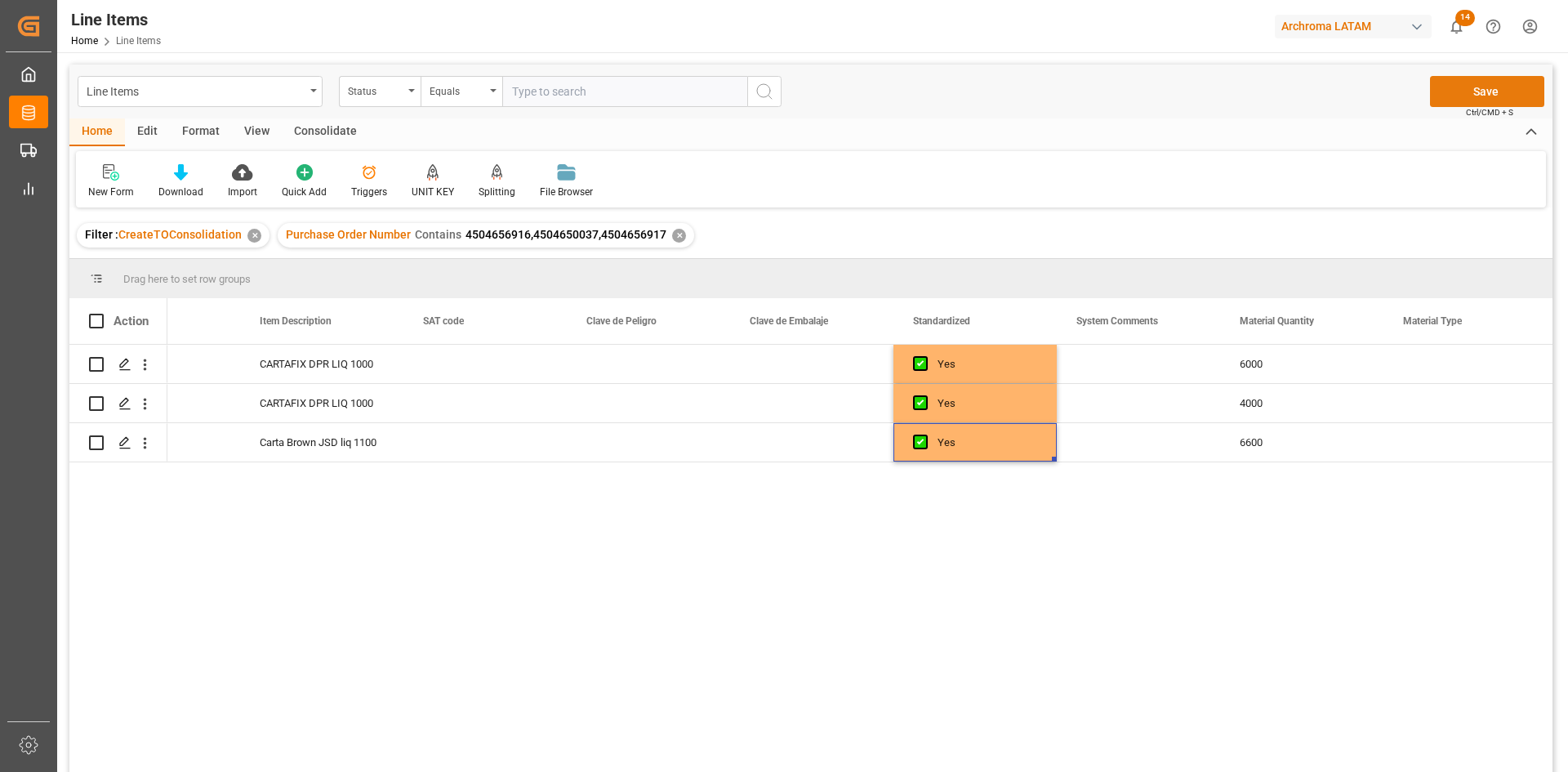
click at [1489, 91] on button "Save" at bounding box center [1487, 91] width 114 height 31
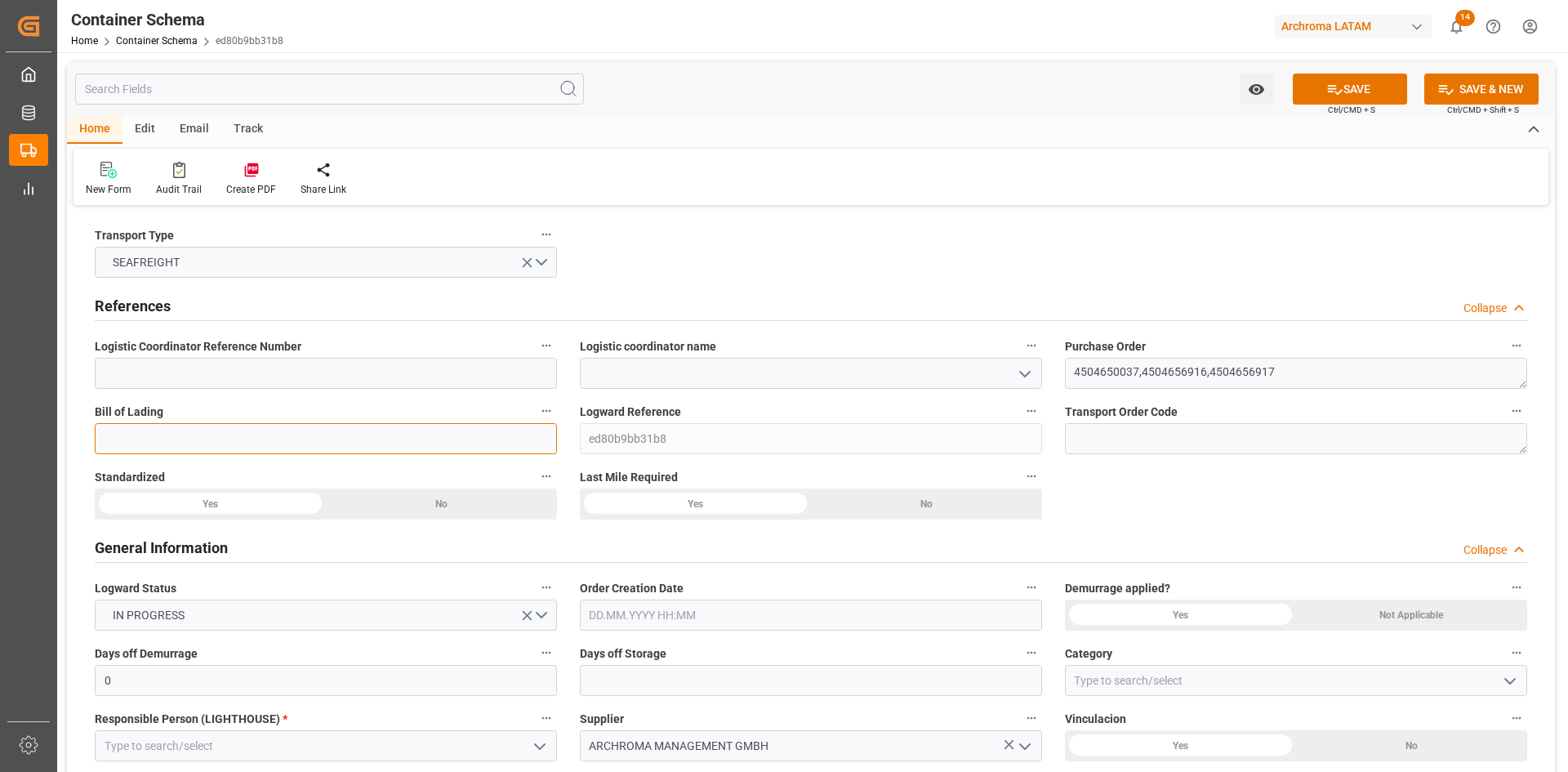
click at [235, 435] on input at bounding box center [326, 438] width 462 height 31
click at [244, 447] on input at bounding box center [326, 438] width 462 height 31
paste input "BCN0281502"
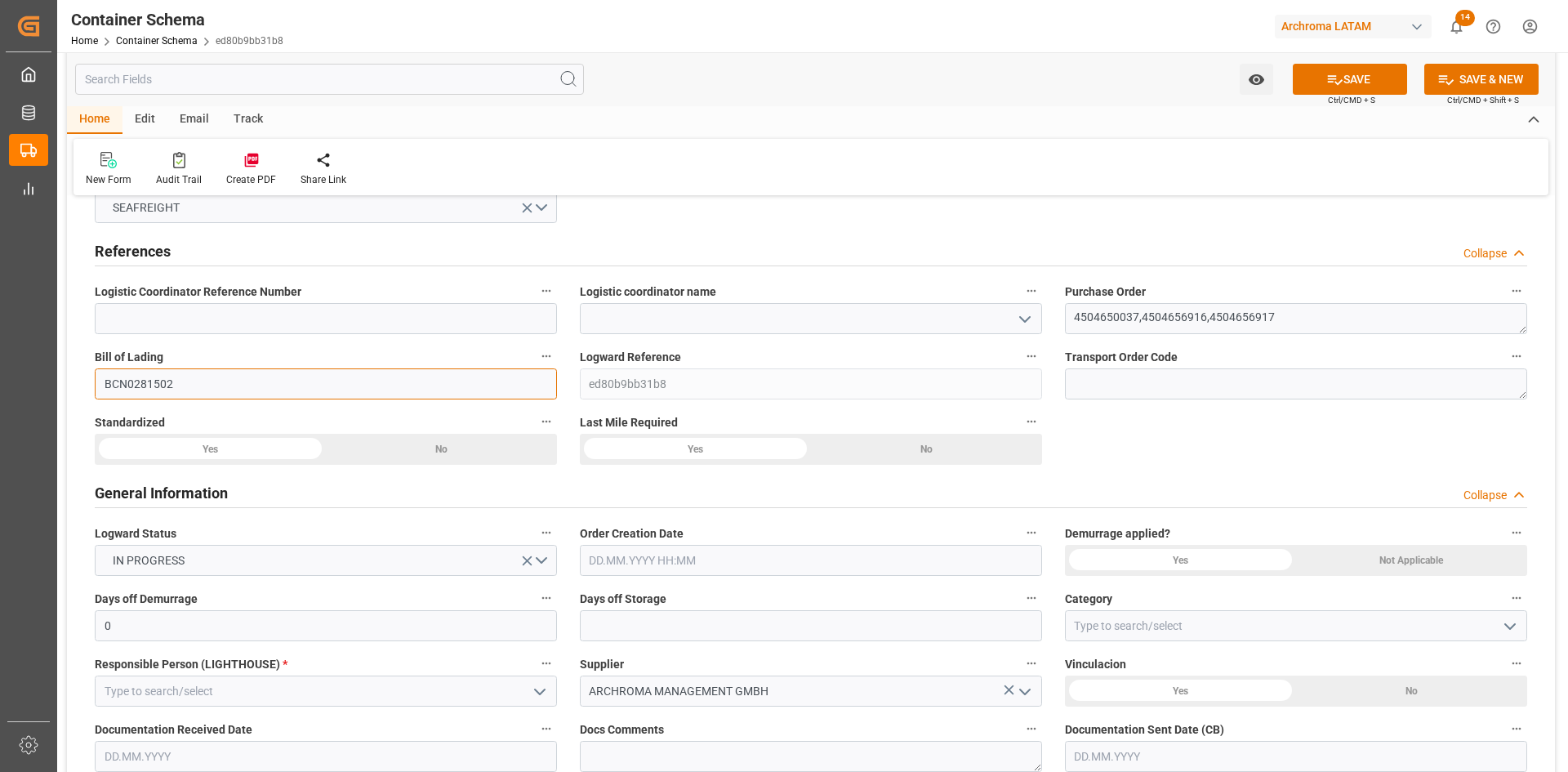
scroll to position [82, 0]
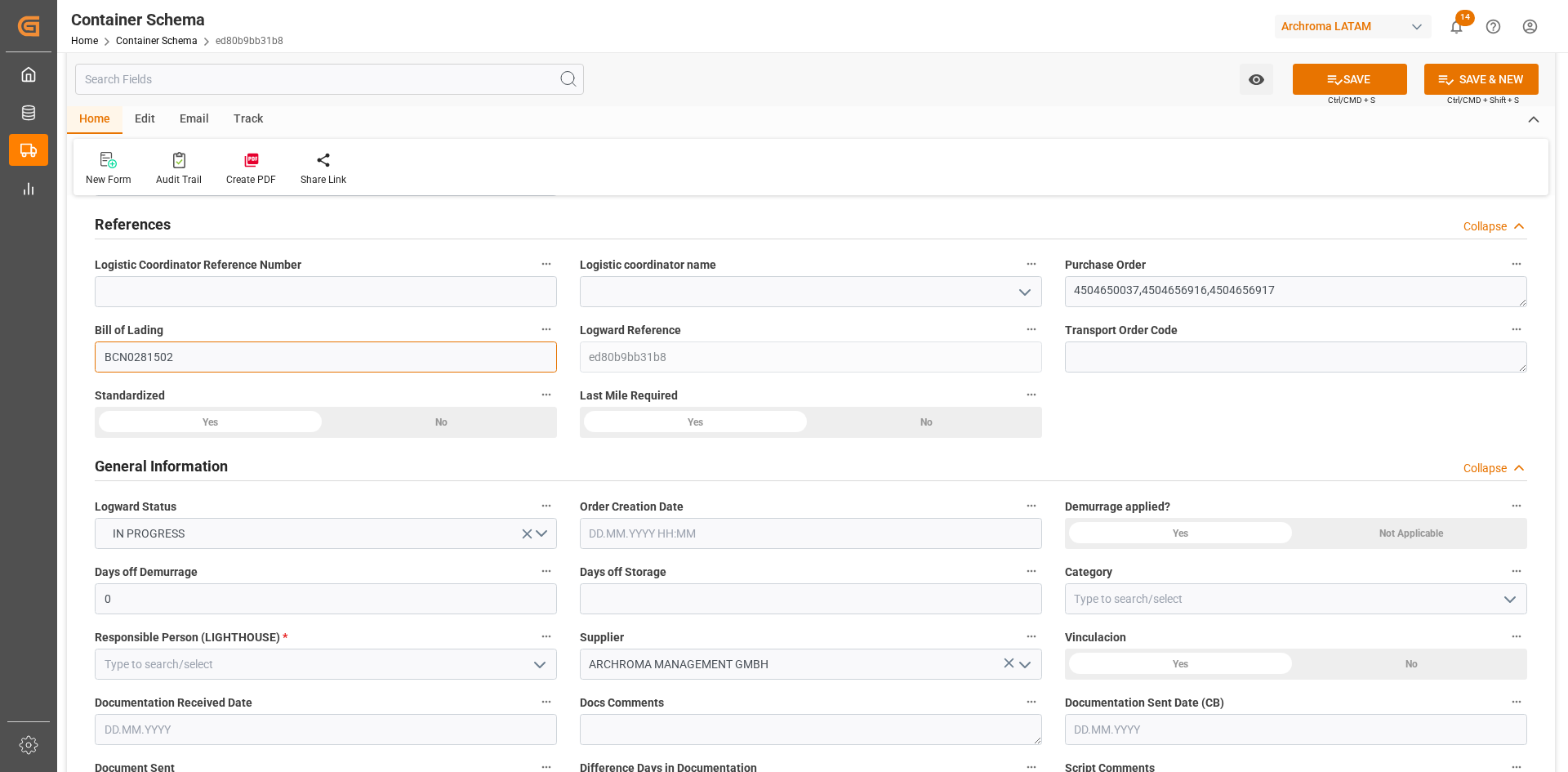
type input "BCN0281502"
drag, startPoint x: 253, startPoint y: 427, endPoint x: 422, endPoint y: 429, distance: 169.0
click at [253, 427] on div "Yes" at bounding box center [210, 422] width 231 height 31
click at [743, 428] on div "Yes" at bounding box center [695, 422] width 231 height 31
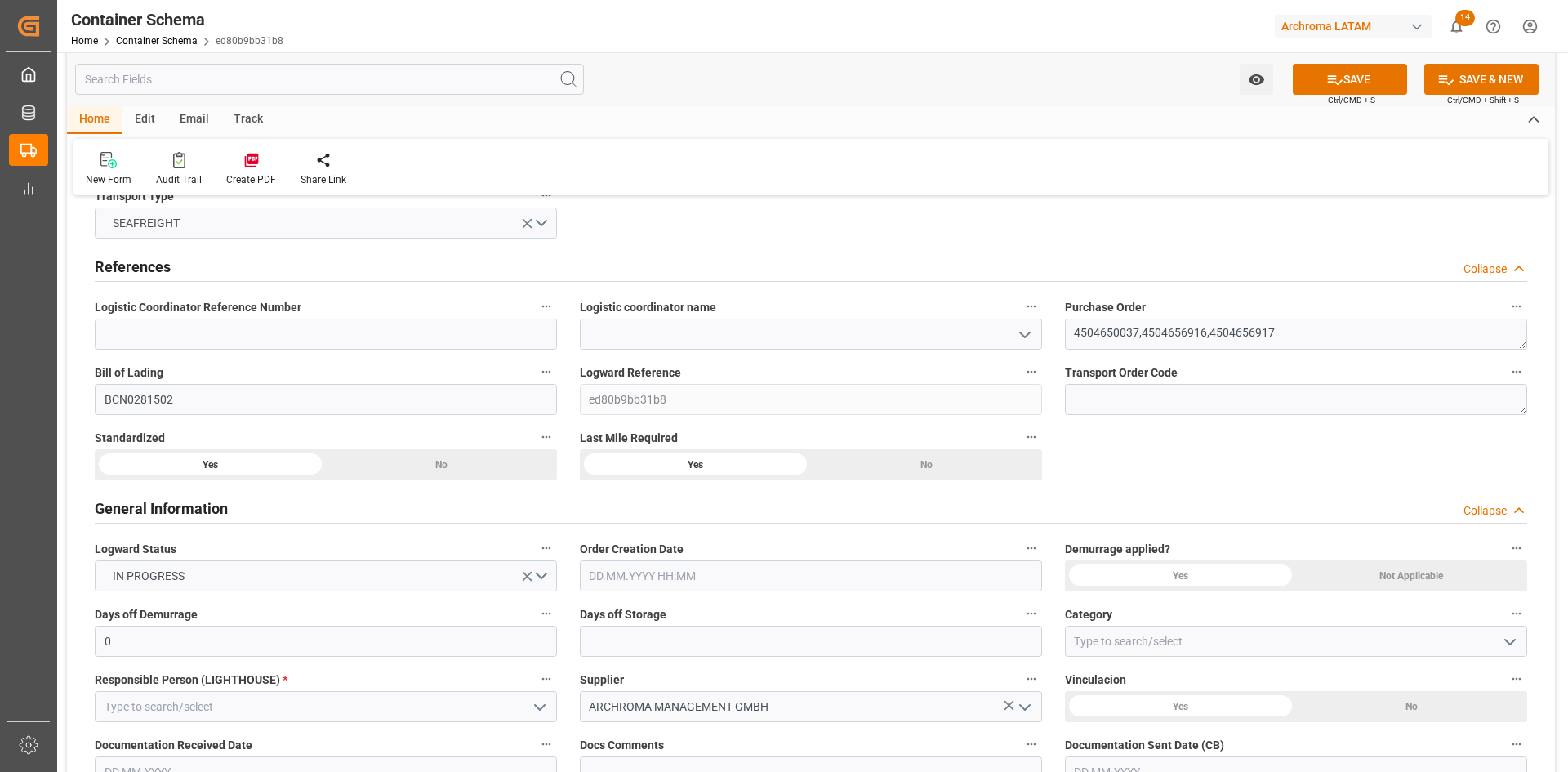
scroll to position [0, 0]
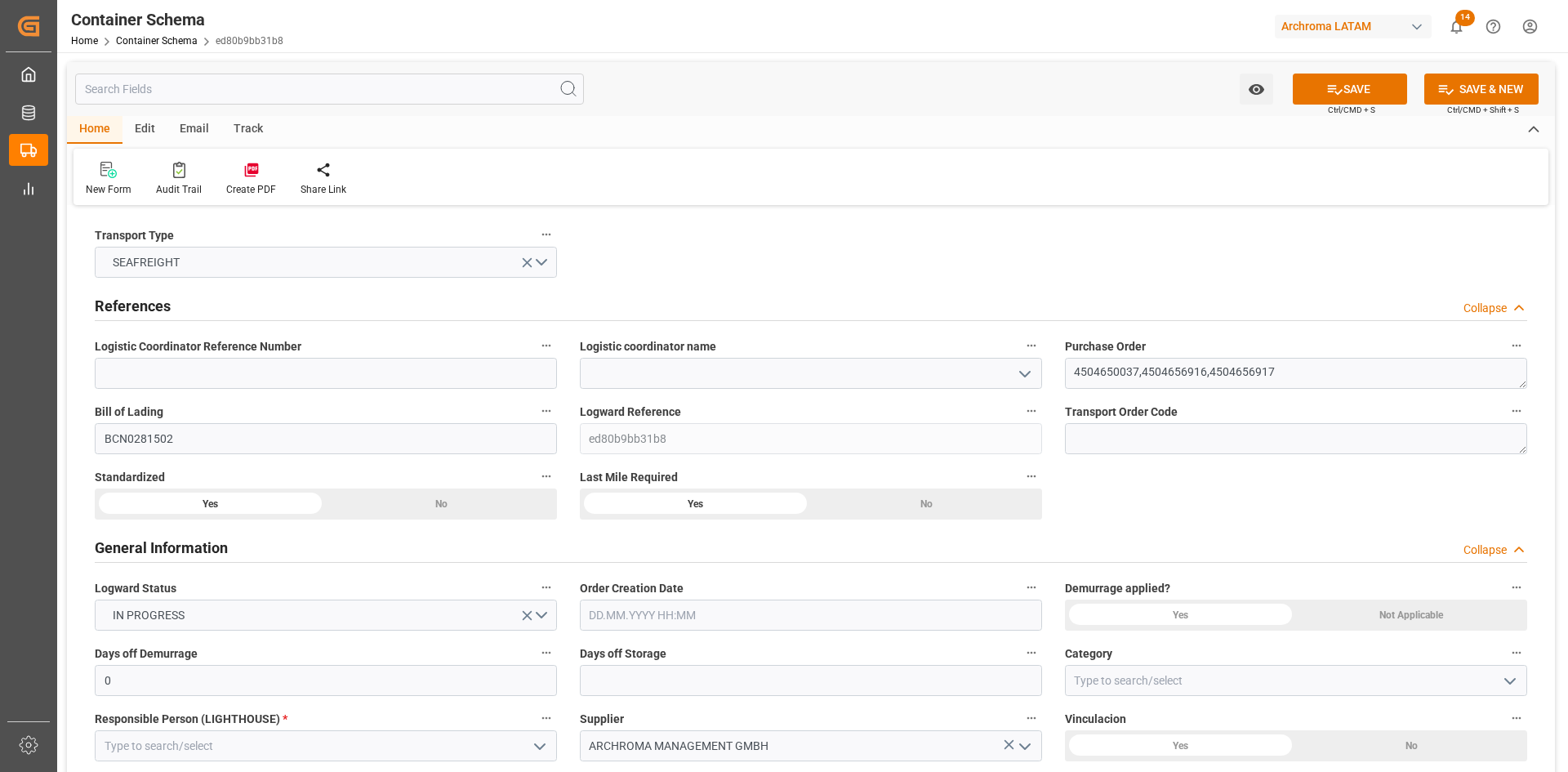
click at [1028, 369] on icon "open menu" at bounding box center [1025, 374] width 20 height 20
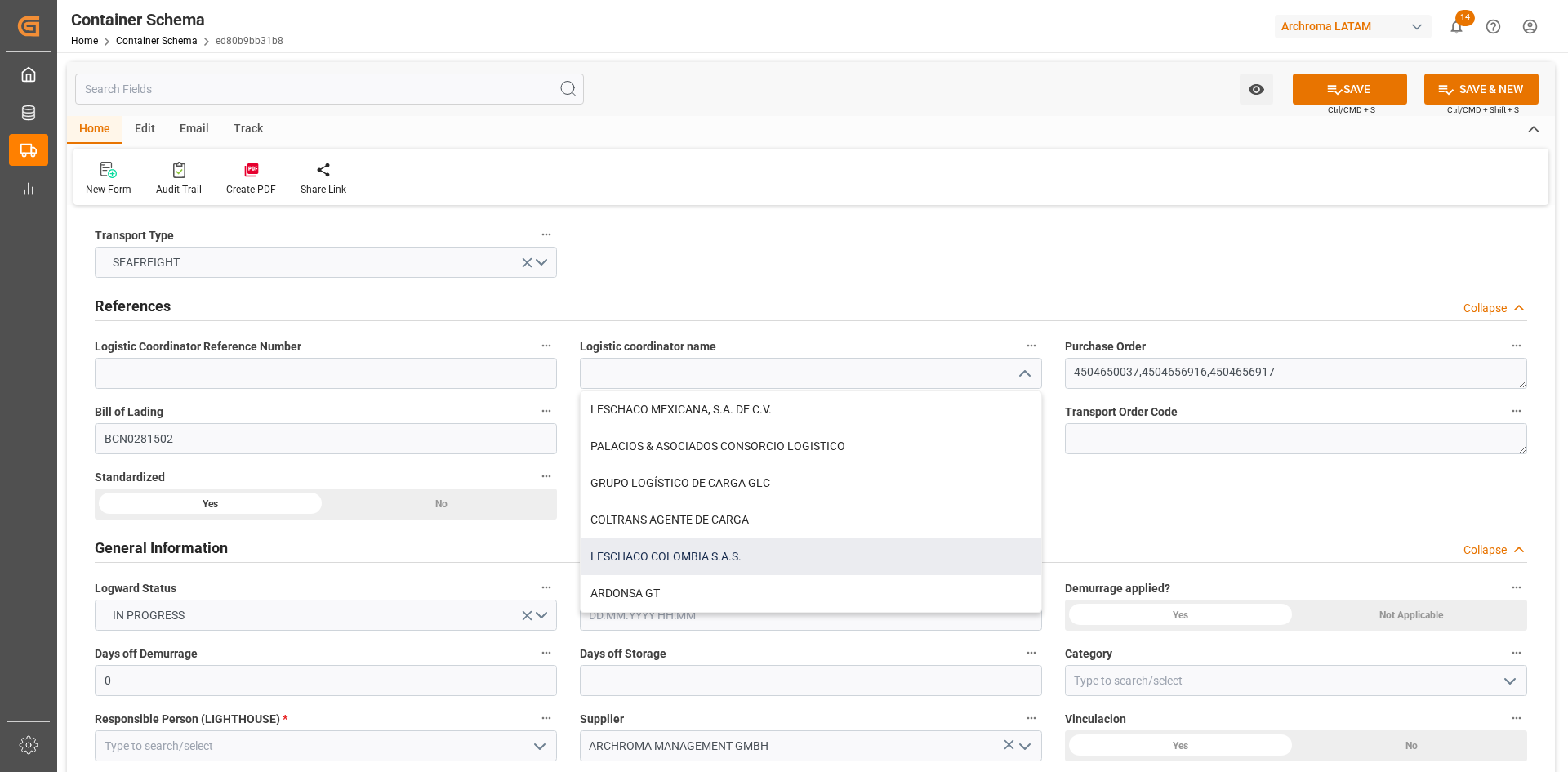
click at [751, 548] on div "LESCHACO COLOMBIA S.A.S." at bounding box center [811, 556] width 460 height 37
type input "LESCHACO COLOMBIA S.A.S."
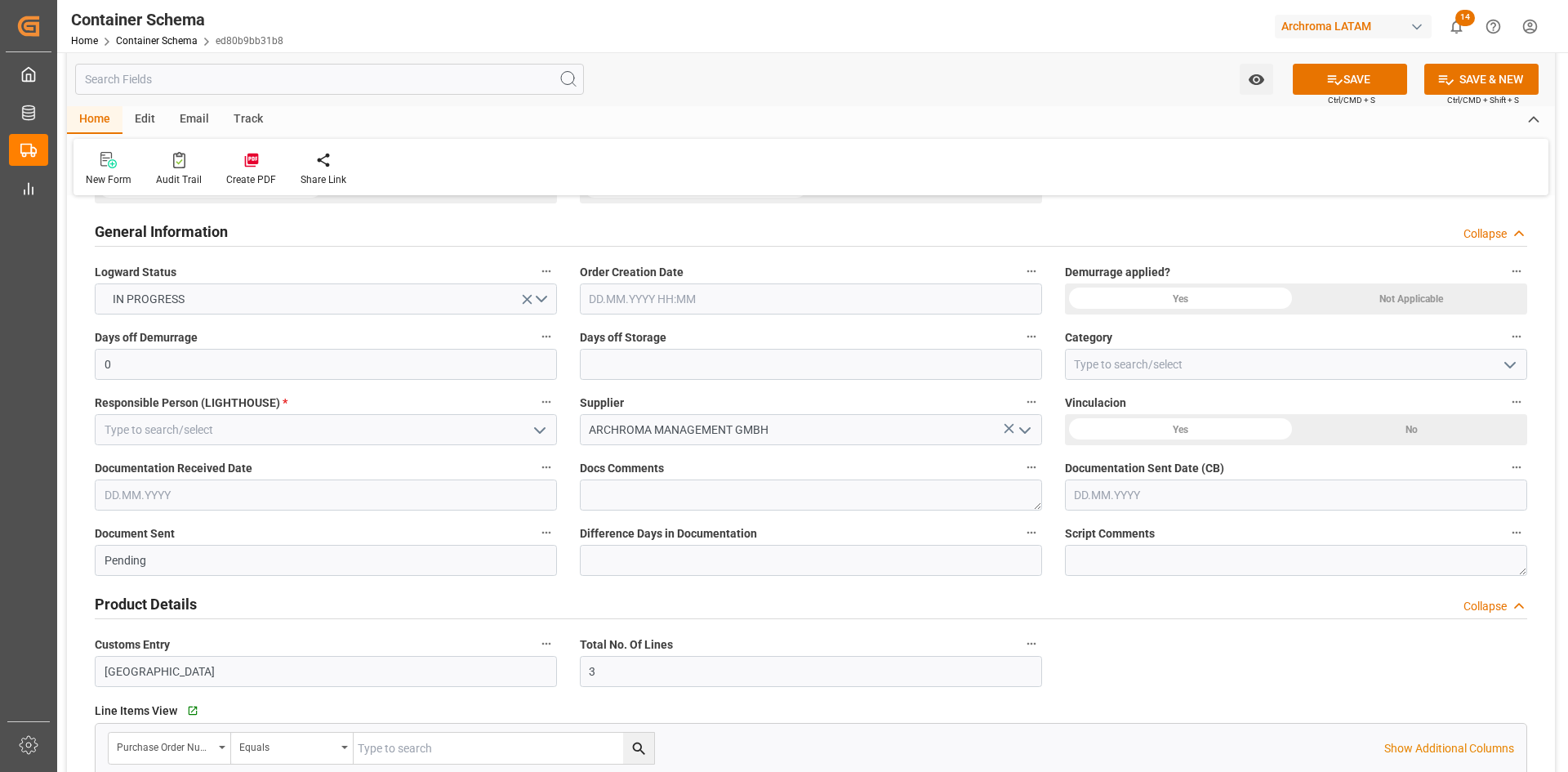
scroll to position [327, 0]
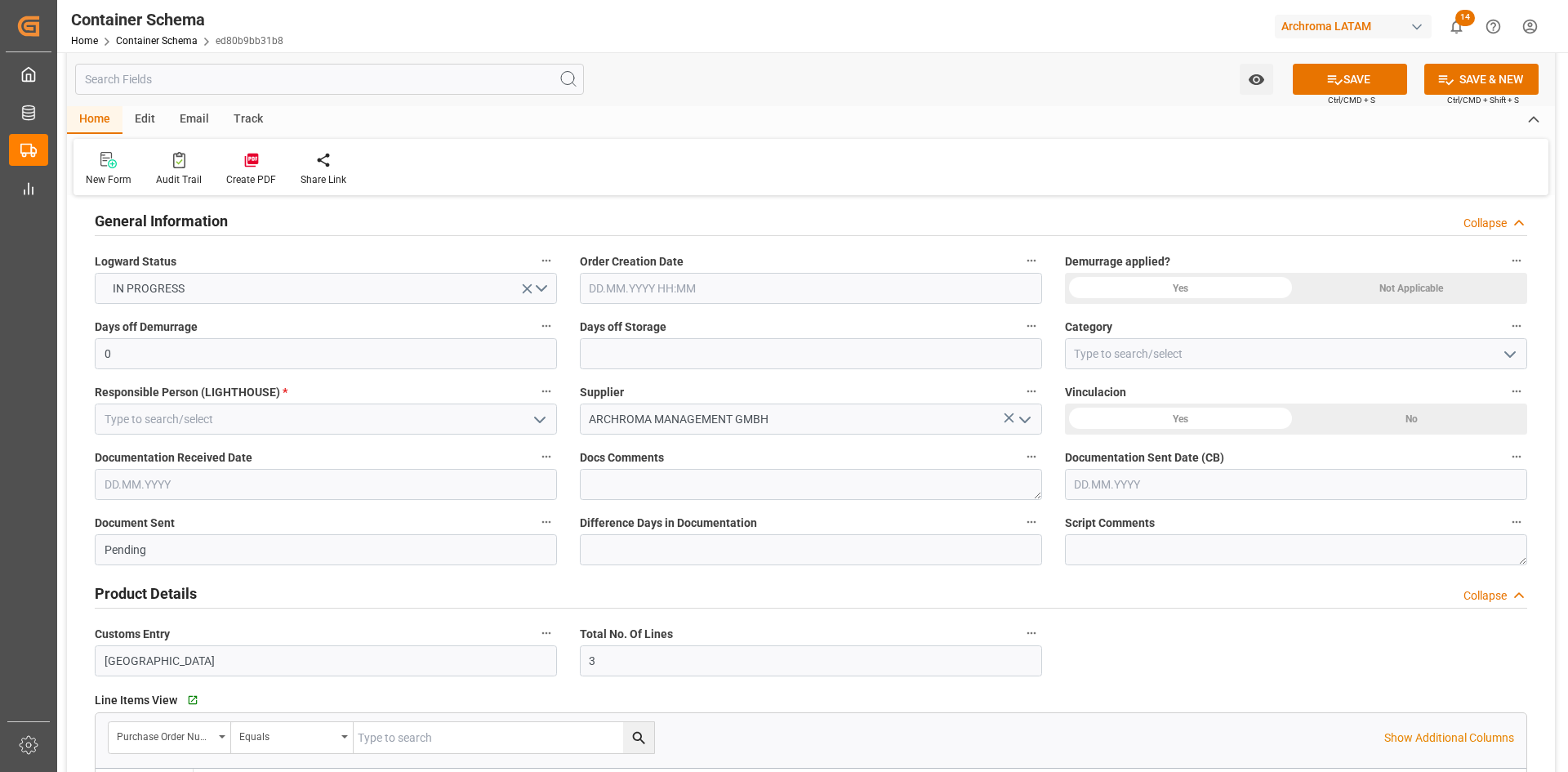
click at [673, 292] on input "text" at bounding box center [811, 288] width 462 height 31
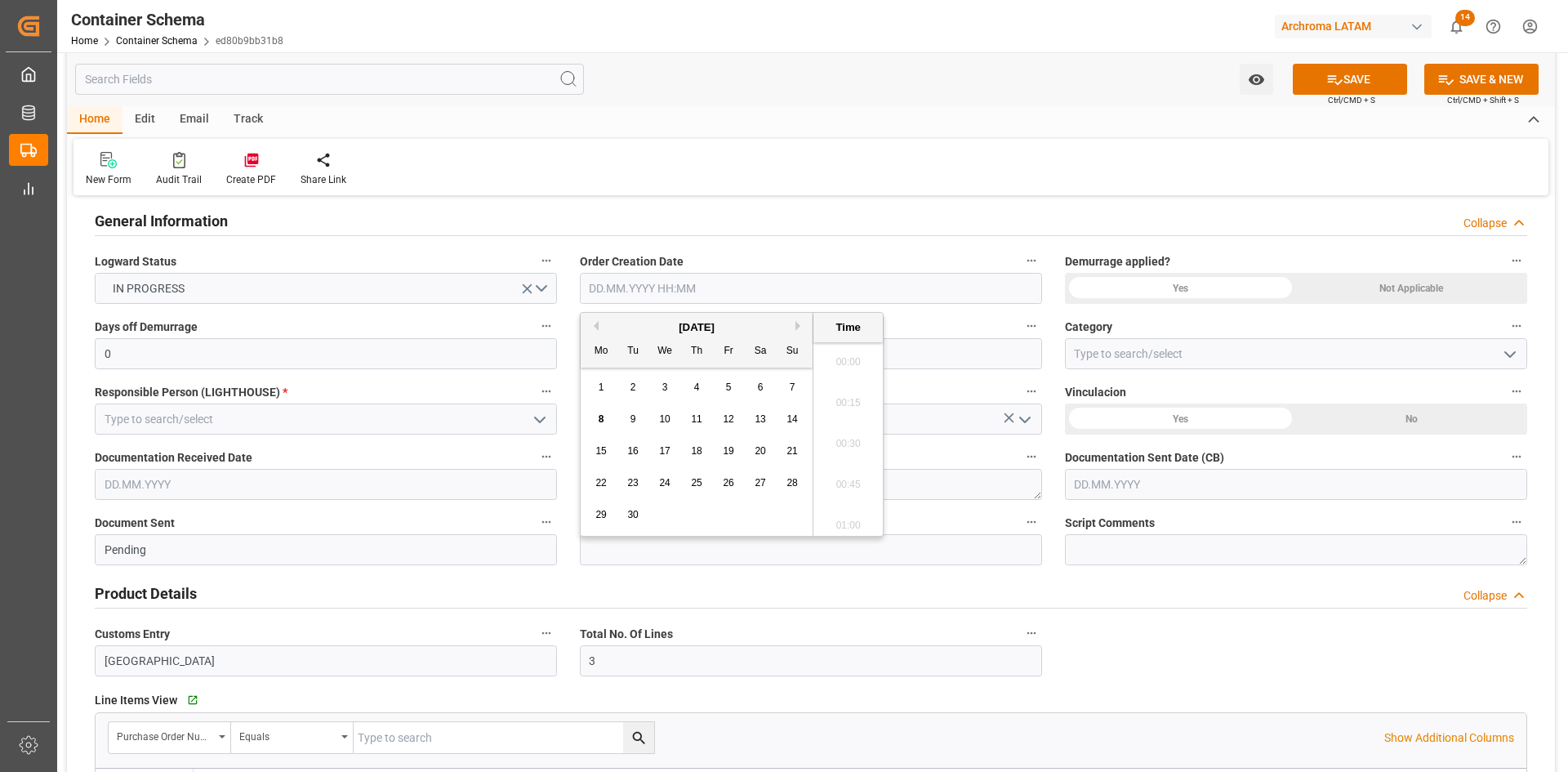
scroll to position [3354, 0]
click at [618, 323] on div "[DATE]" at bounding box center [697, 328] width 232 height 16
click at [604, 419] on div "8" at bounding box center [601, 419] width 21 height 20
type input "08.09.2025 00:00"
click at [1365, 284] on div "Not Applicable" at bounding box center [1411, 288] width 231 height 31
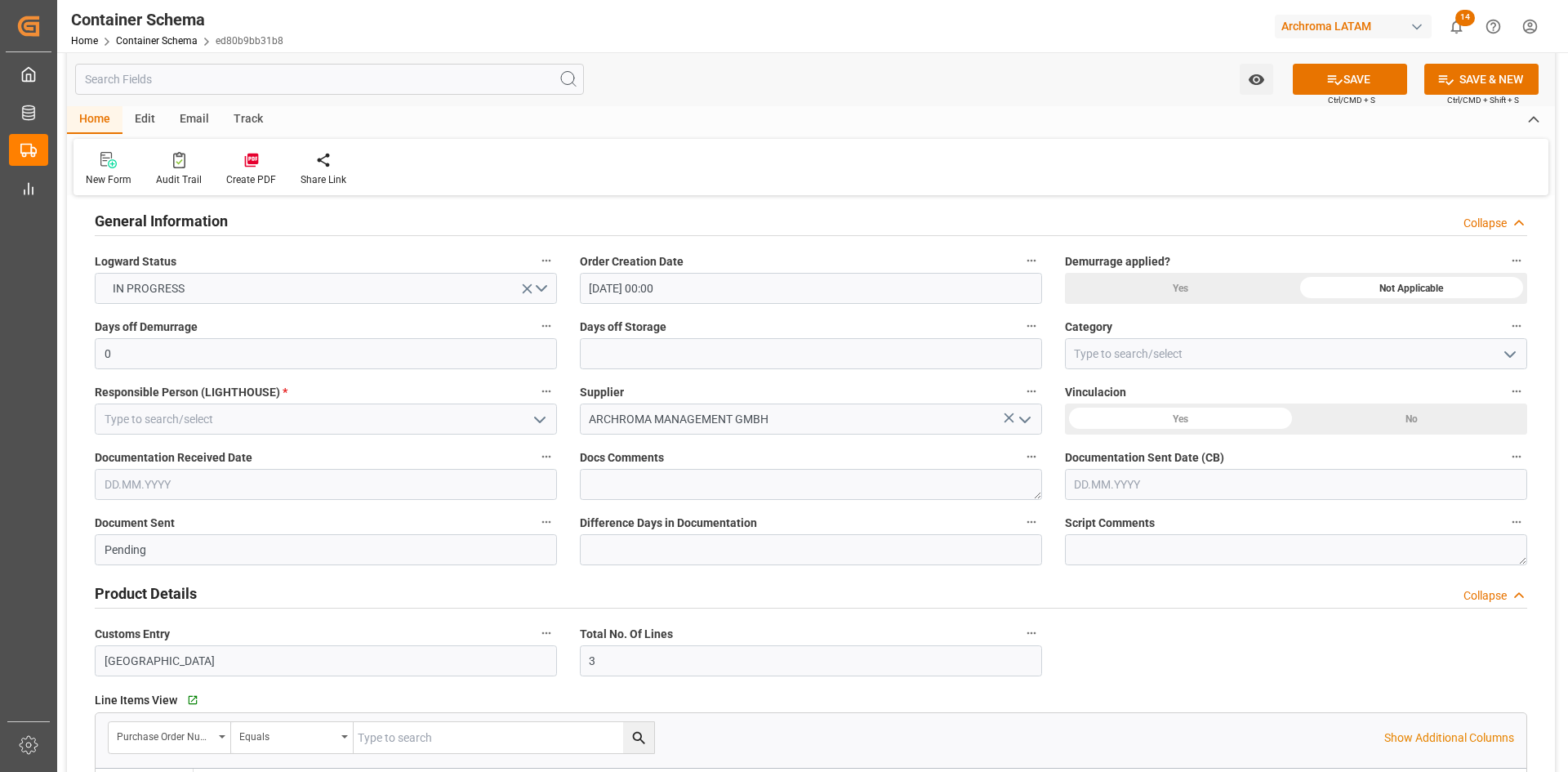
click at [1231, 290] on div "Yes" at bounding box center [1180, 288] width 231 height 31
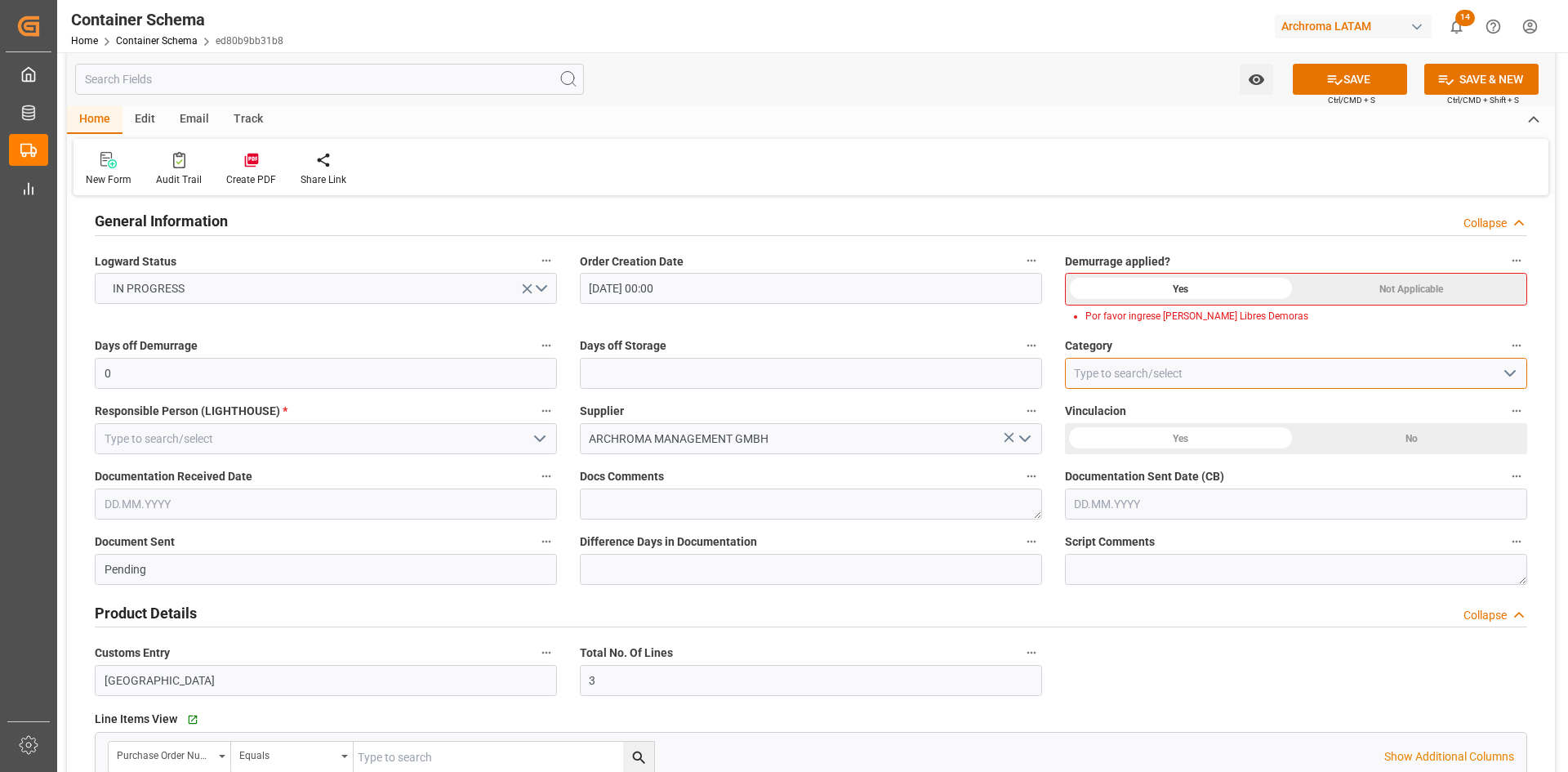
click at [1125, 380] on input at bounding box center [1296, 373] width 462 height 31
click at [1506, 375] on icon "open menu" at bounding box center [1510, 373] width 20 height 20
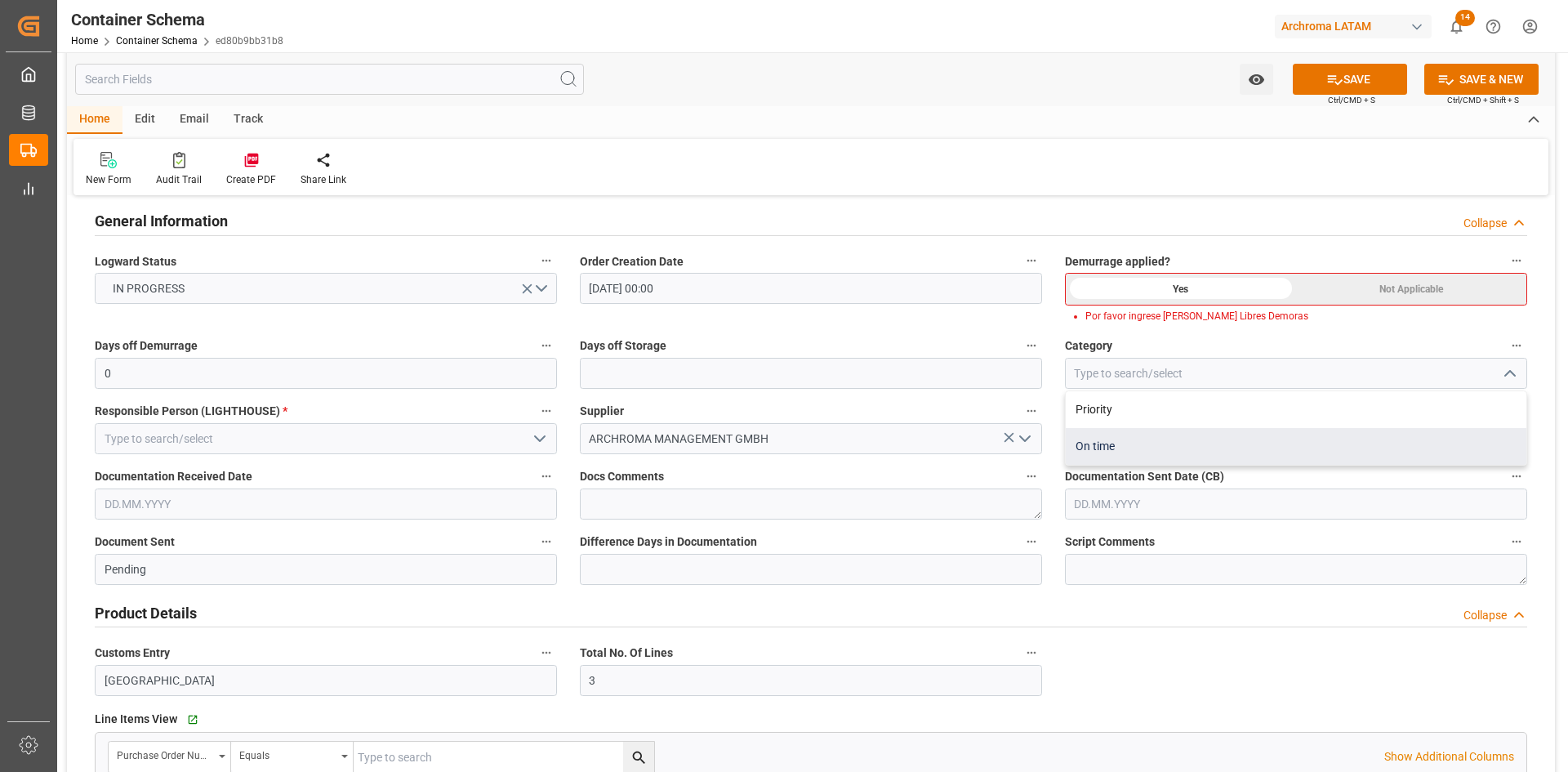
click at [1125, 439] on div "On time" at bounding box center [1296, 445] width 460 height 37
type input "On time"
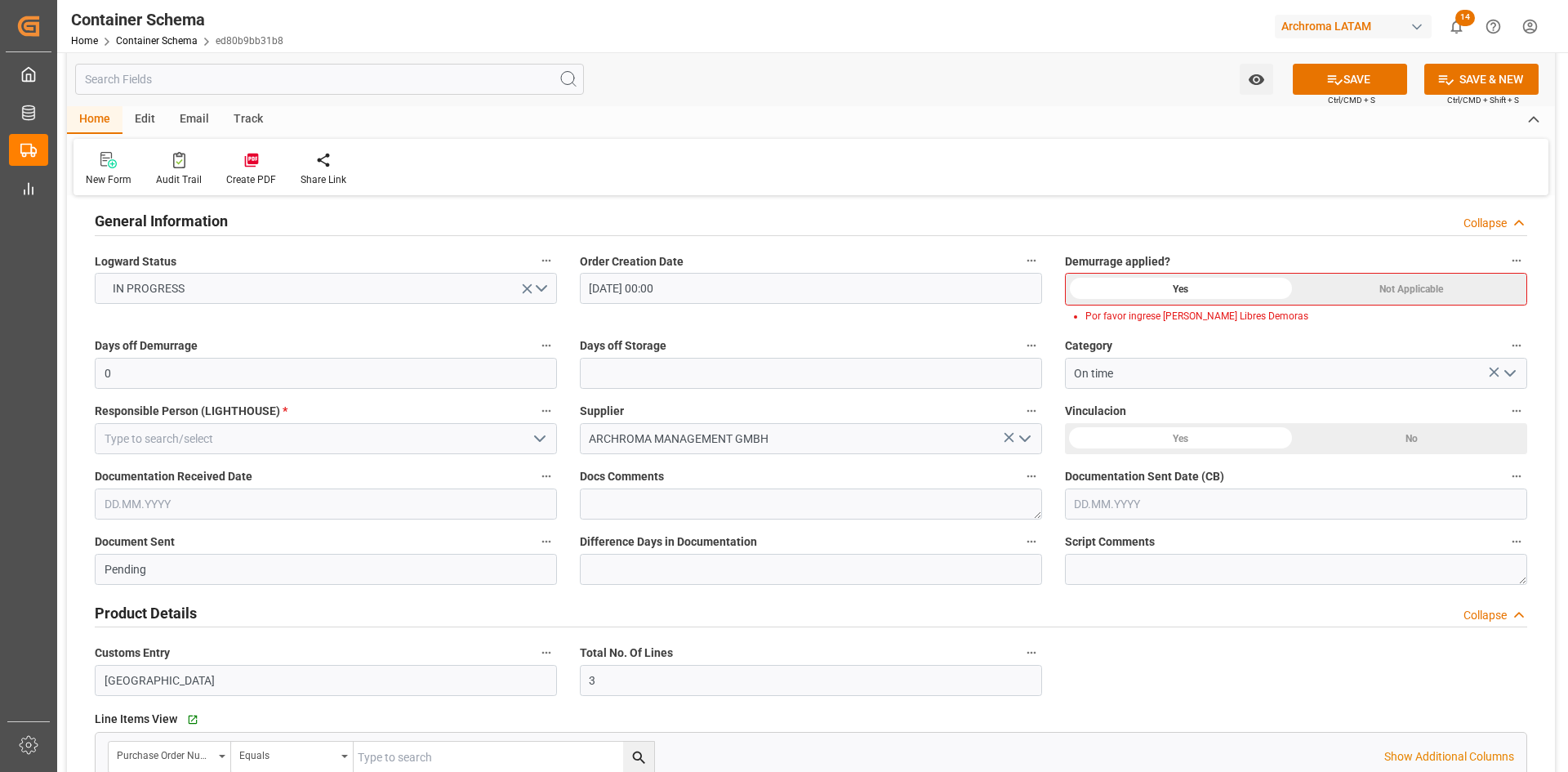
click at [538, 440] on polyline "open menu" at bounding box center [539, 438] width 10 height 4
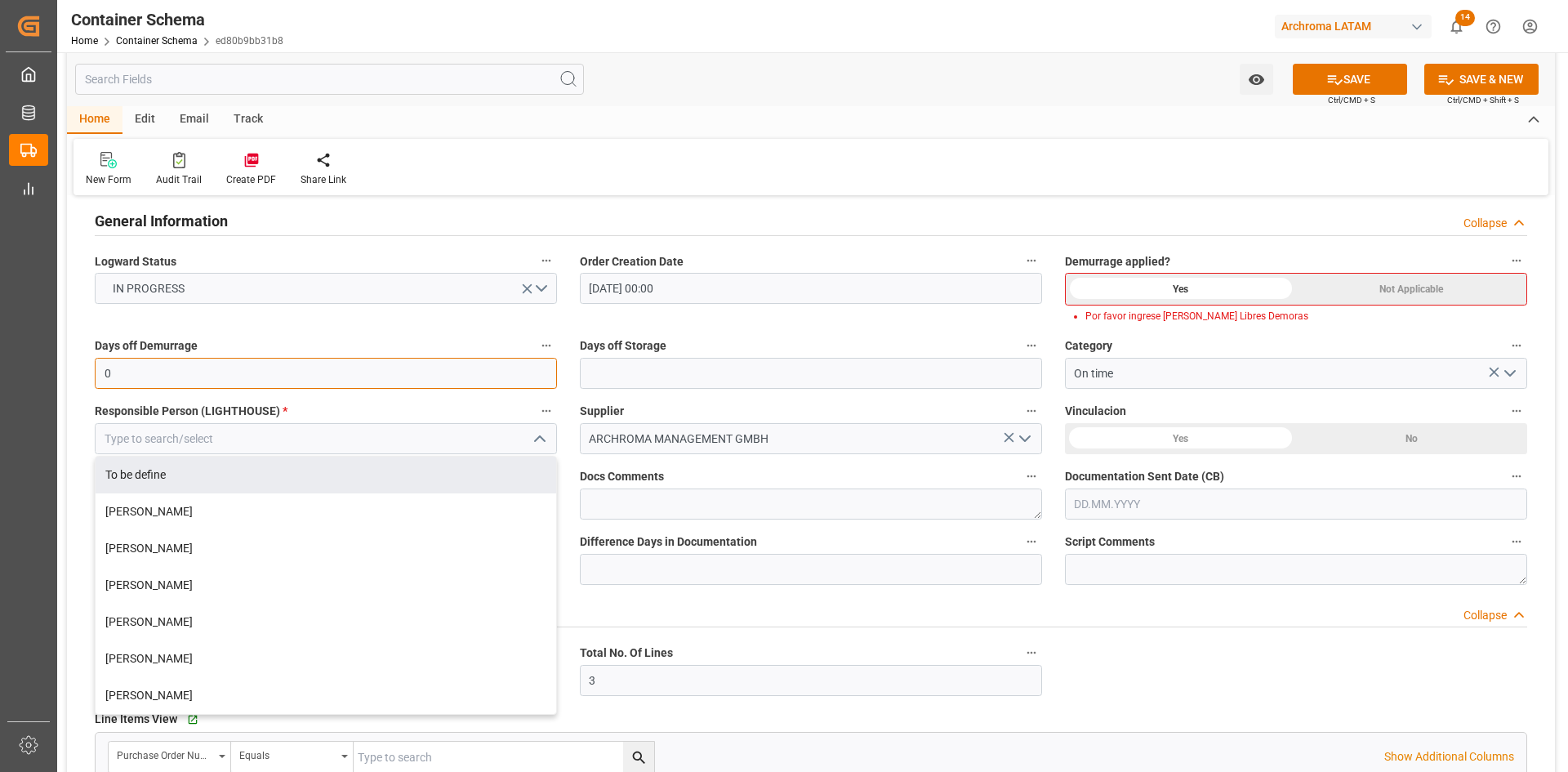
click at [220, 383] on input "0" at bounding box center [326, 373] width 462 height 31
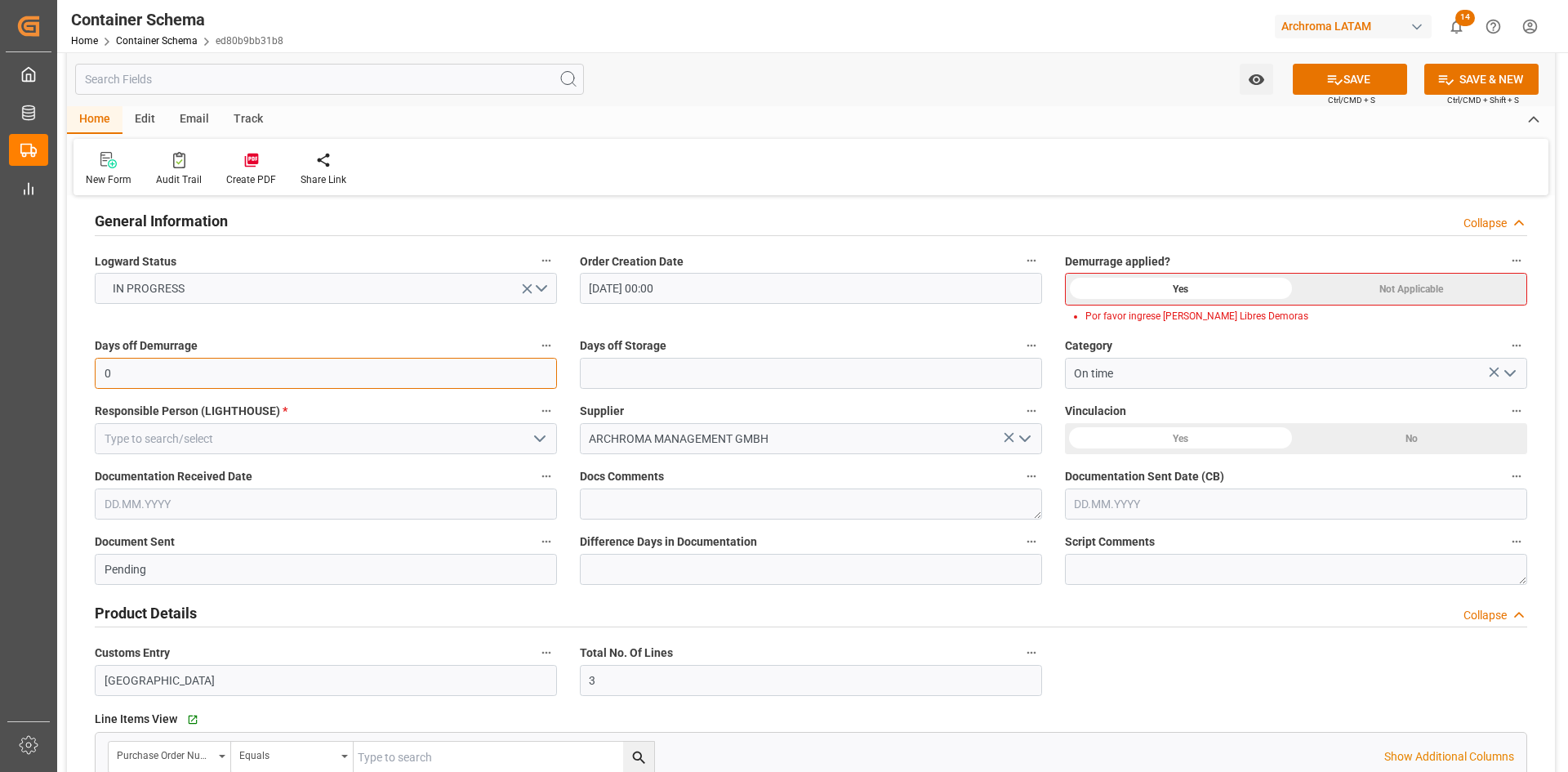
drag, startPoint x: 202, startPoint y: 381, endPoint x: 115, endPoint y: 383, distance: 87.0
click at [115, 383] on input "0" at bounding box center [326, 373] width 462 height 31
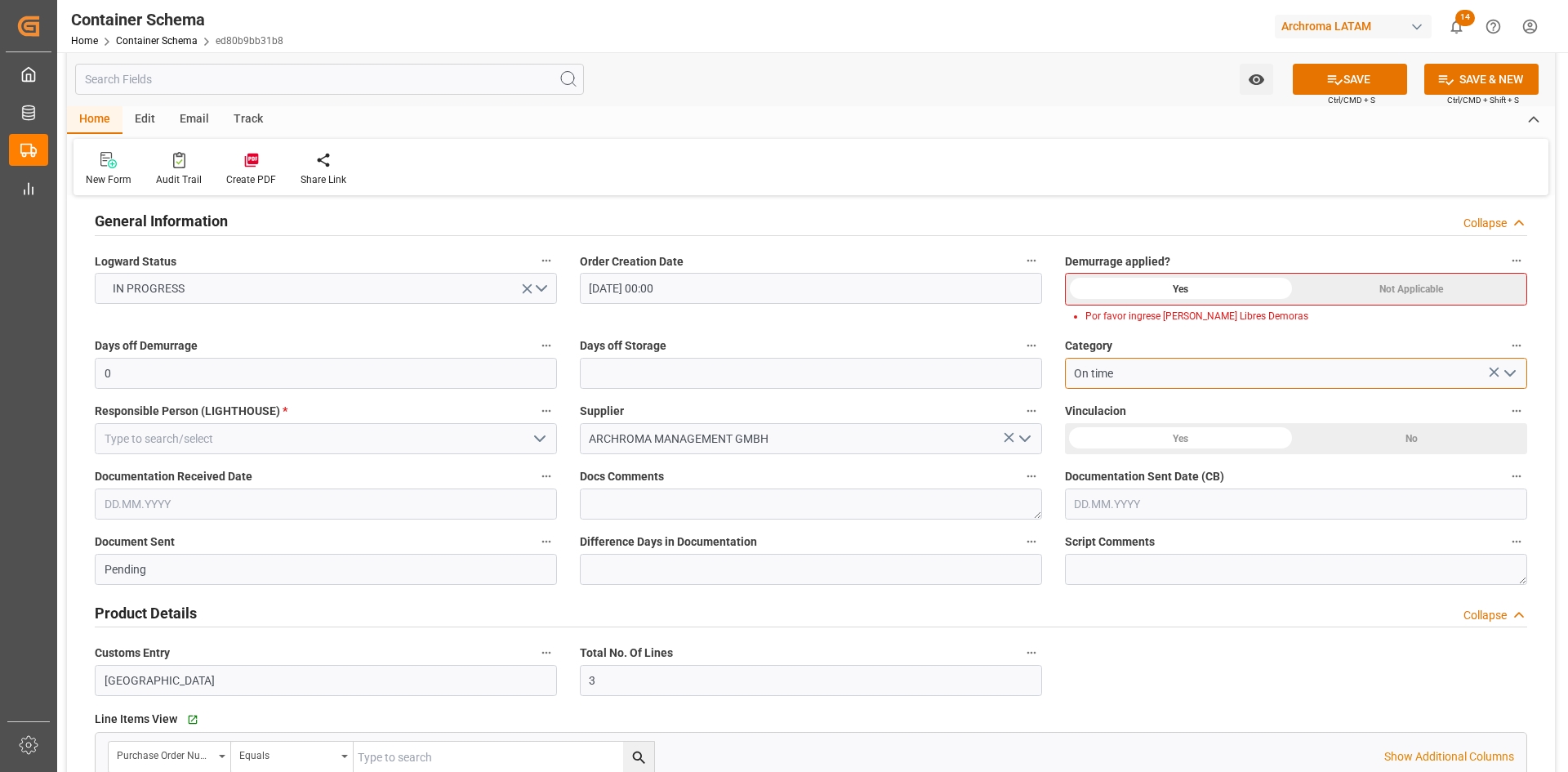
click at [1170, 370] on input "On time" at bounding box center [1296, 373] width 462 height 31
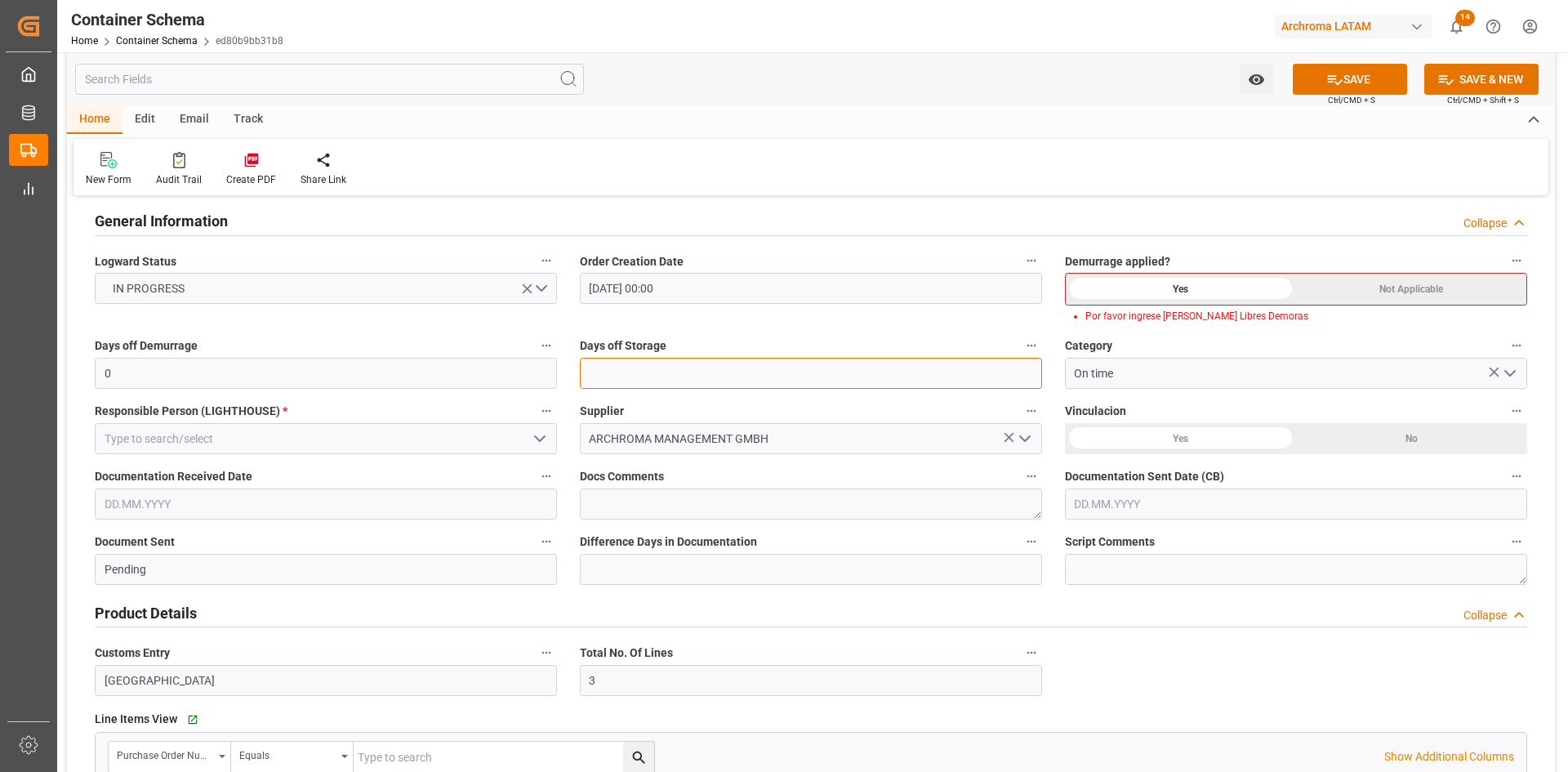
click at [925, 382] on input "text" at bounding box center [811, 373] width 462 height 31
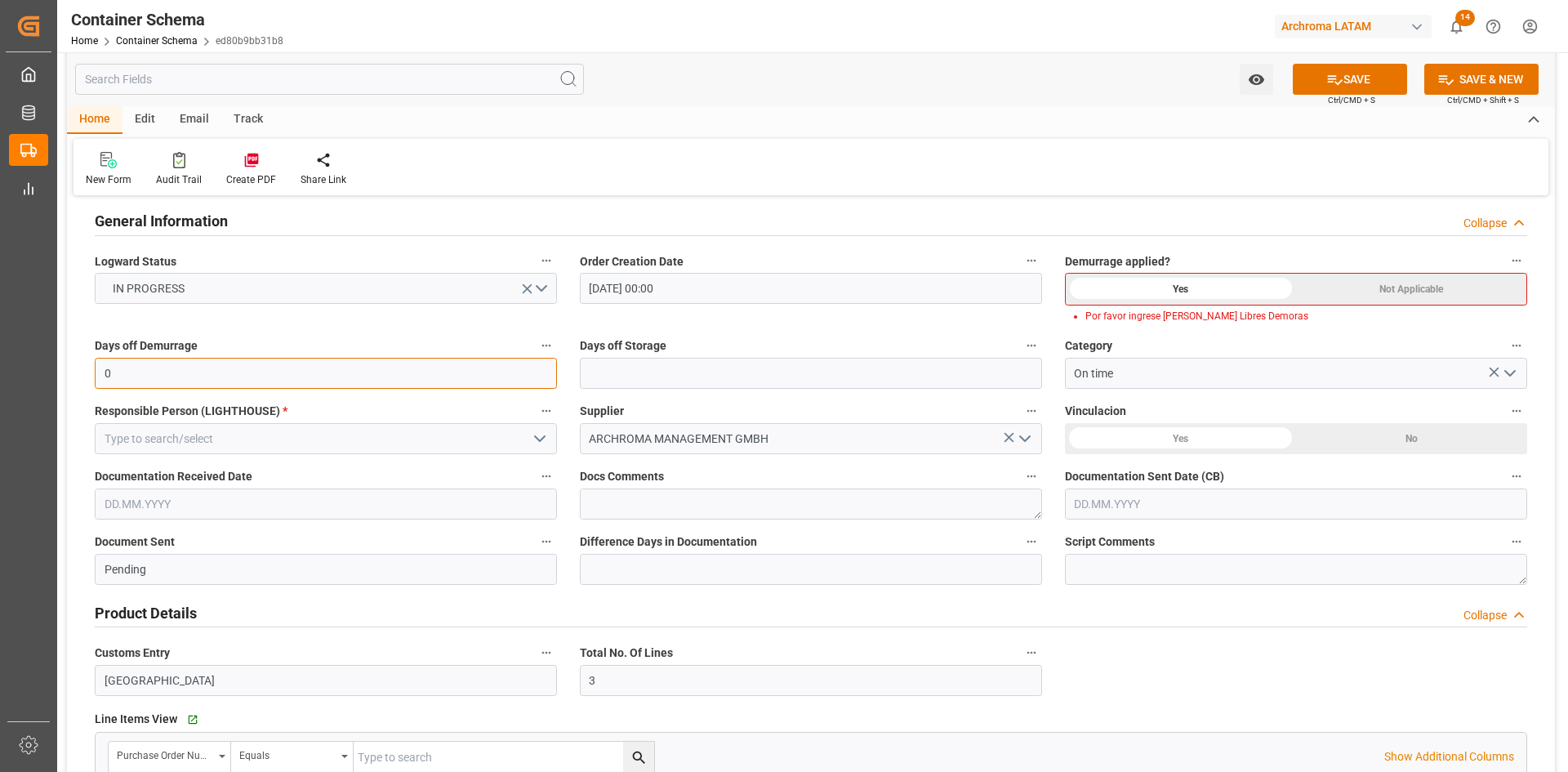
click at [337, 373] on input "0" at bounding box center [326, 373] width 462 height 31
drag, startPoint x: 99, startPoint y: 369, endPoint x: 67, endPoint y: 369, distance: 32.0
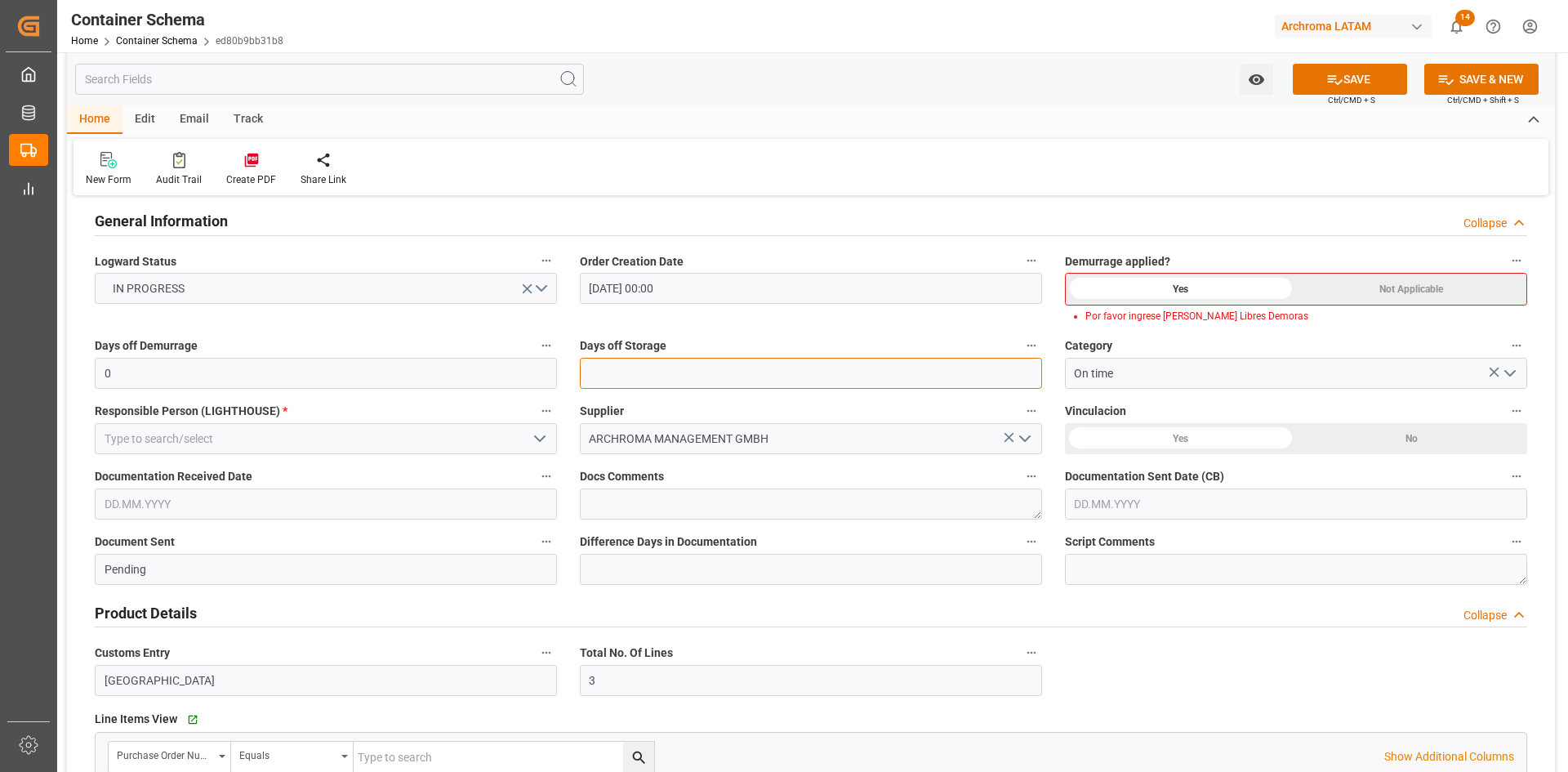
click at [664, 373] on input "text" at bounding box center [811, 373] width 462 height 31
type input "0"
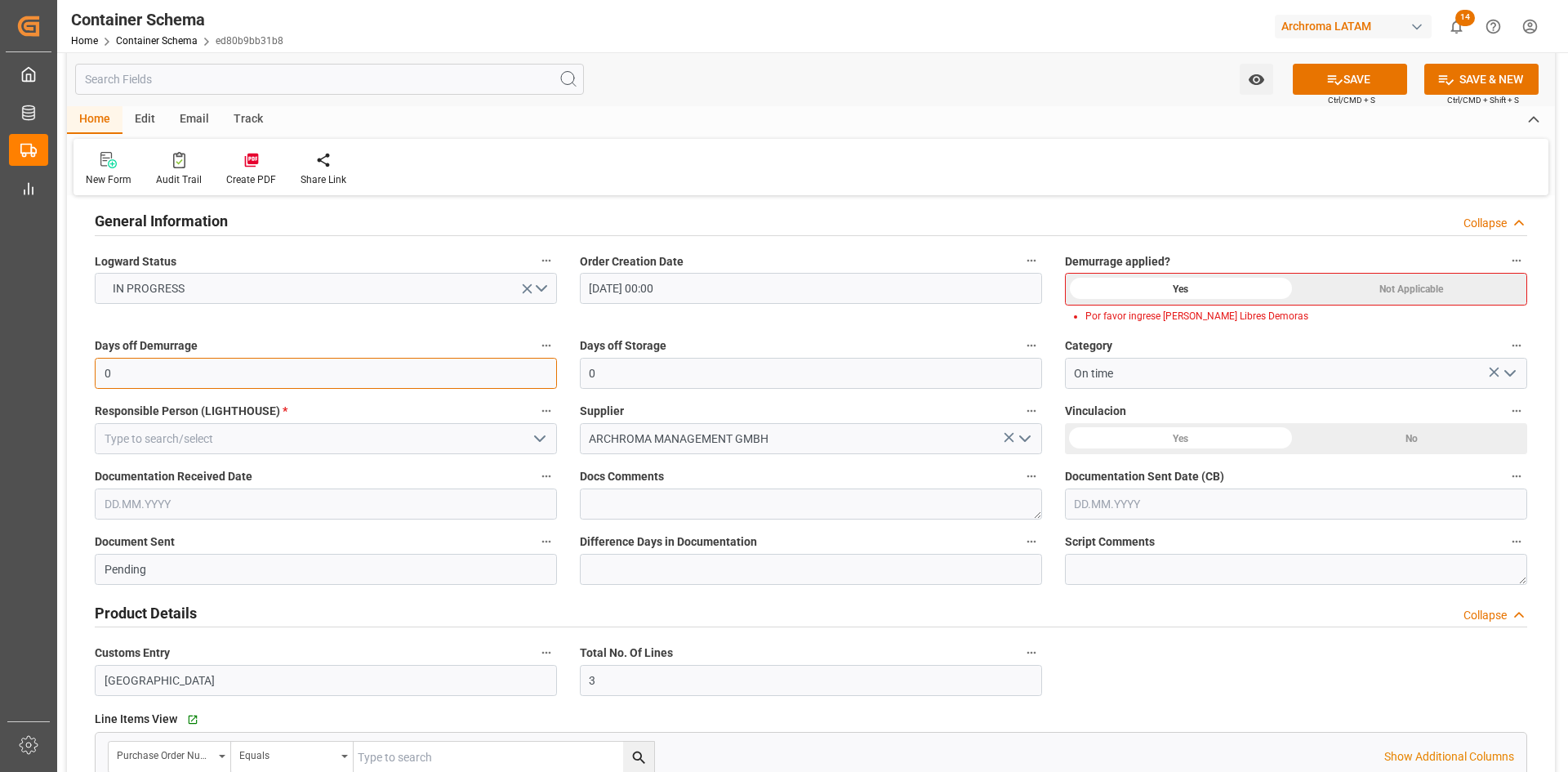
click at [360, 369] on input "0" at bounding box center [326, 373] width 462 height 31
drag, startPoint x: 353, startPoint y: 369, endPoint x: 83, endPoint y: 361, distance: 270.1
click at [83, 361] on div "Days off Demurrage 0" at bounding box center [326, 361] width 485 height 65
type input "10"
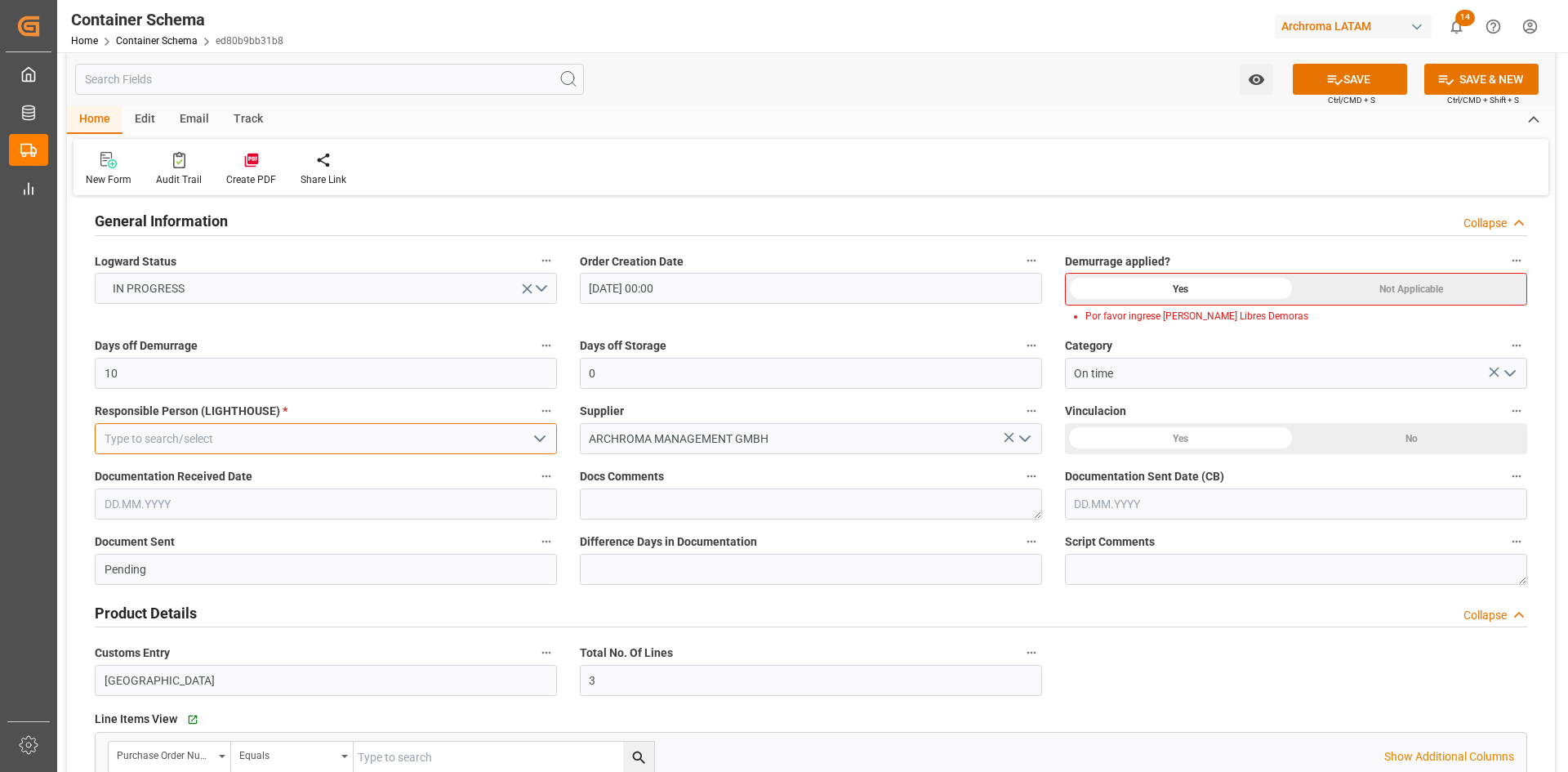
click at [414, 441] on input at bounding box center [326, 438] width 462 height 31
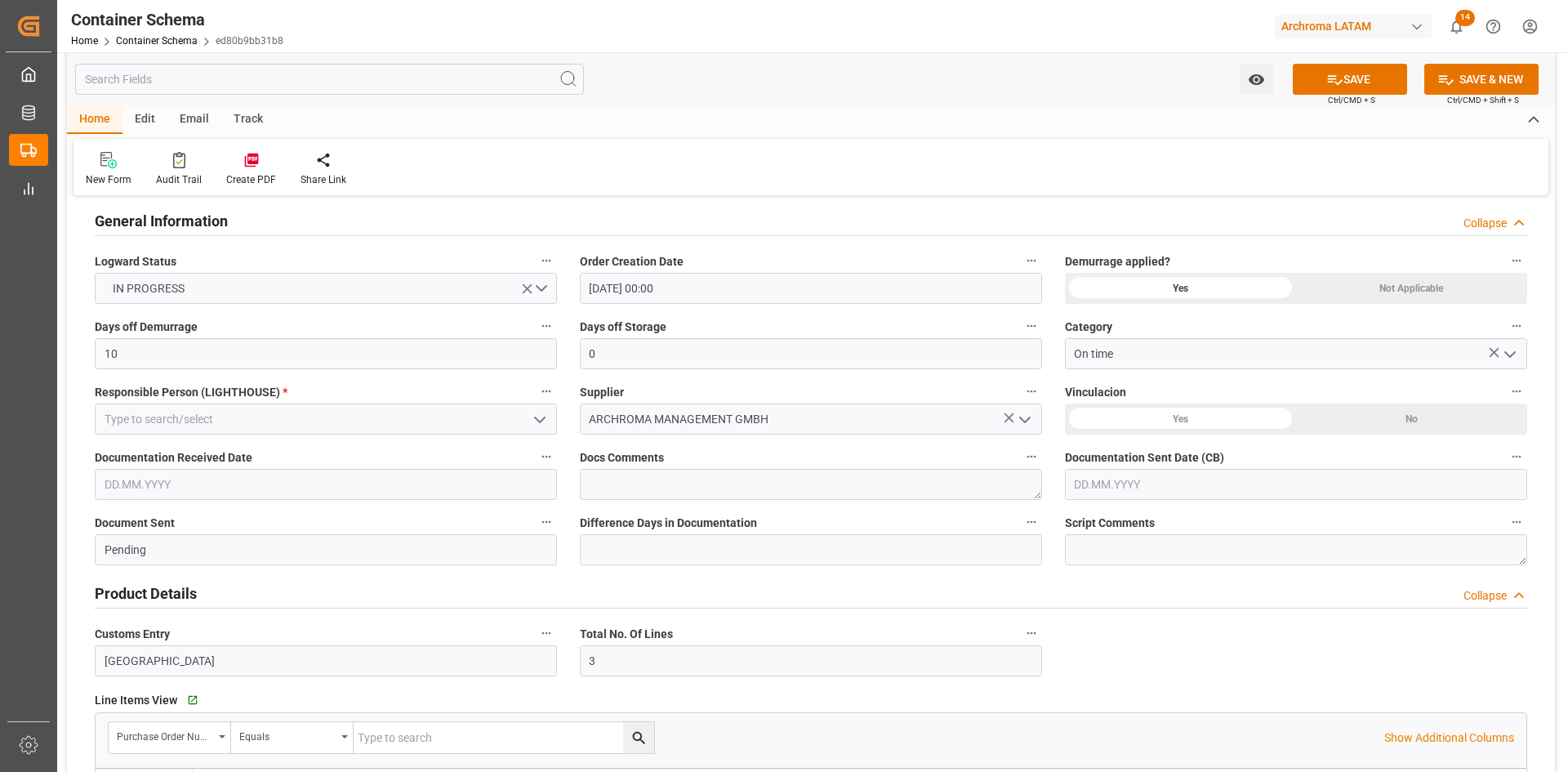
click at [538, 419] on polyline "open menu" at bounding box center [539, 419] width 10 height 4
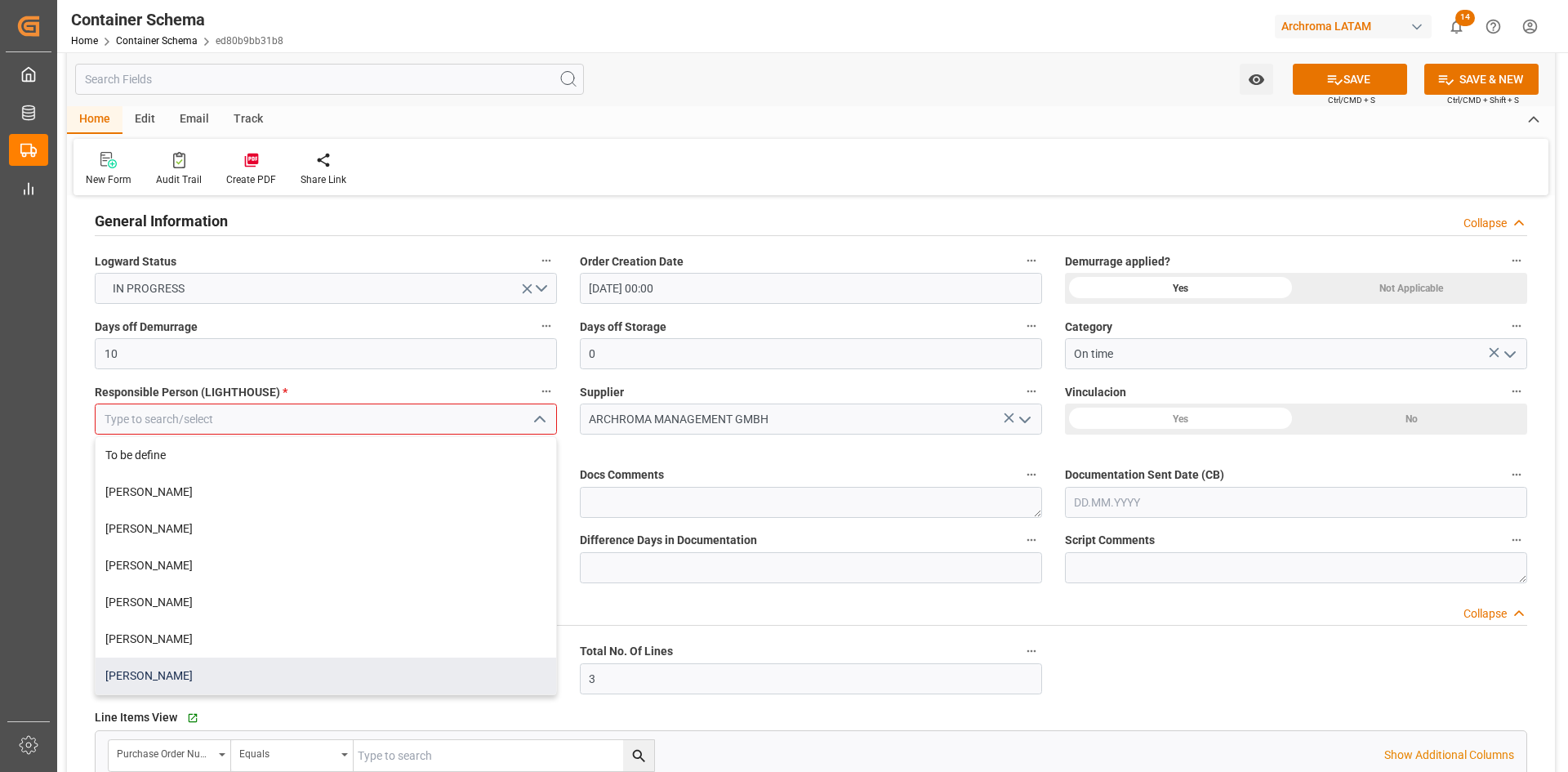
click at [235, 667] on div "[PERSON_NAME]" at bounding box center [326, 676] width 460 height 37
type input "[PERSON_NAME]"
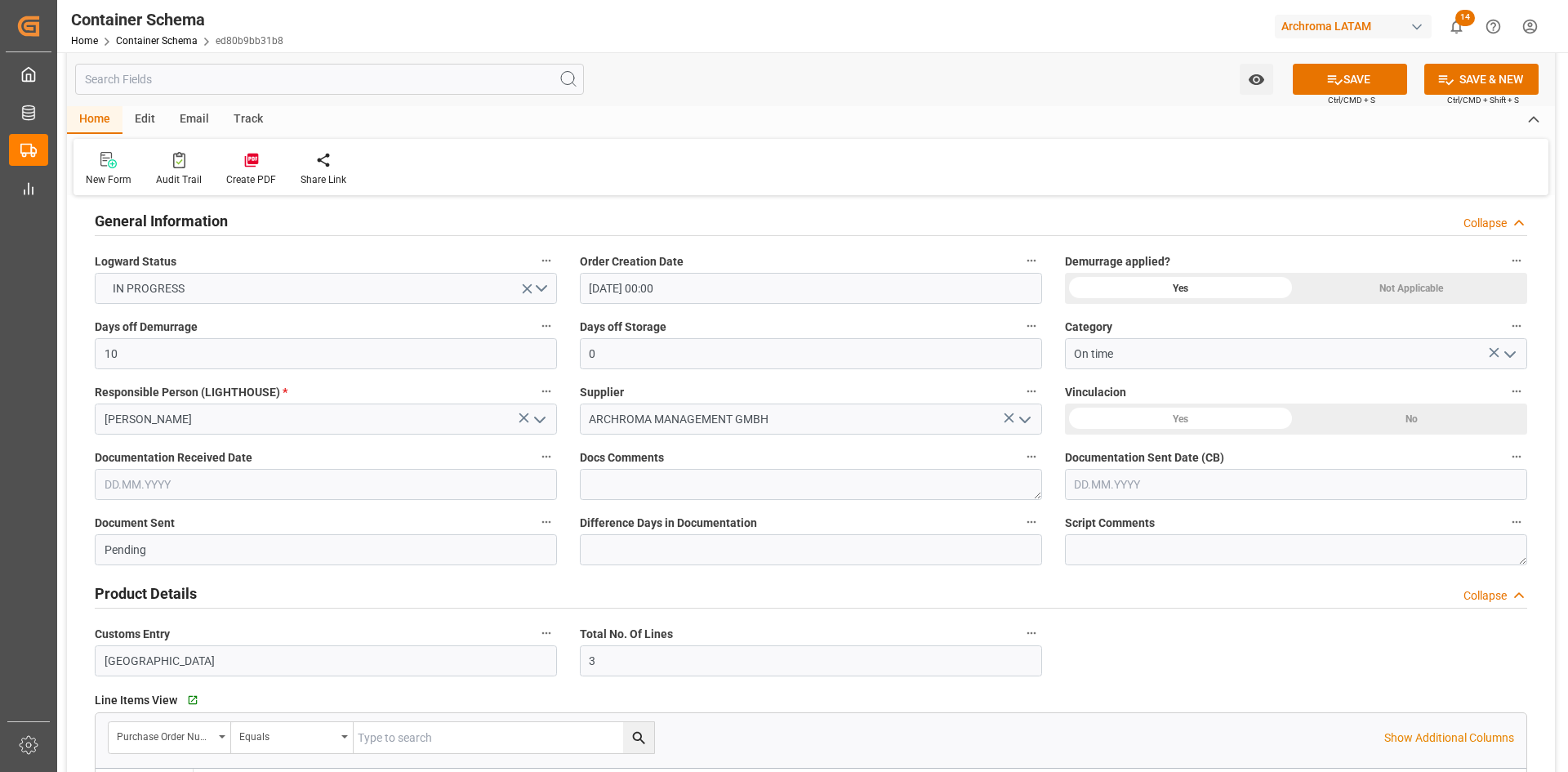
click at [1368, 419] on div "No" at bounding box center [1411, 419] width 231 height 31
click at [381, 494] on input "text" at bounding box center [326, 484] width 462 height 31
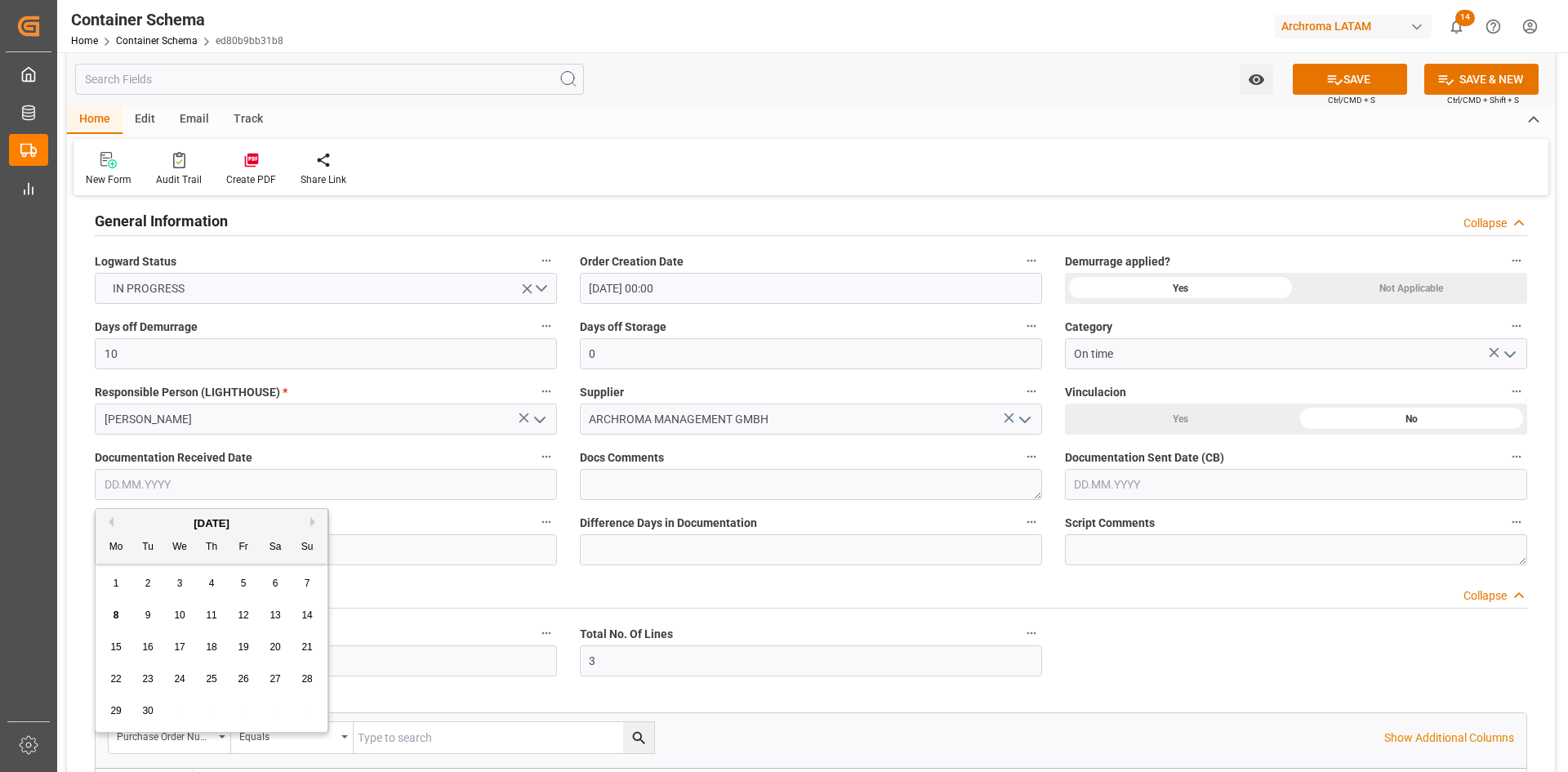
click at [137, 522] on div "[DATE]" at bounding box center [212, 523] width 232 height 16
click at [207, 585] on div "4" at bounding box center [212, 584] width 21 height 20
type input "[DATE]"
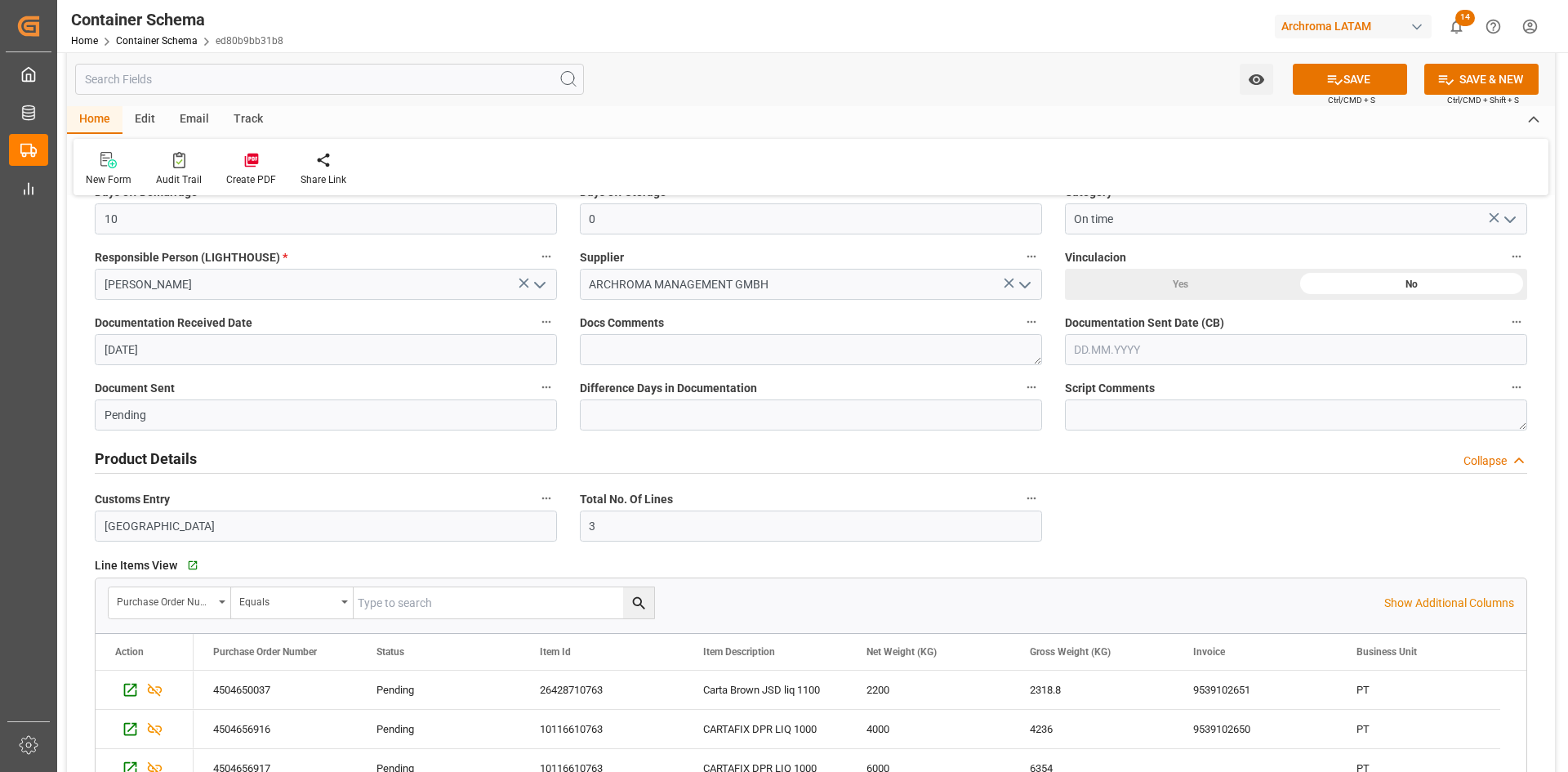
scroll to position [490, 0]
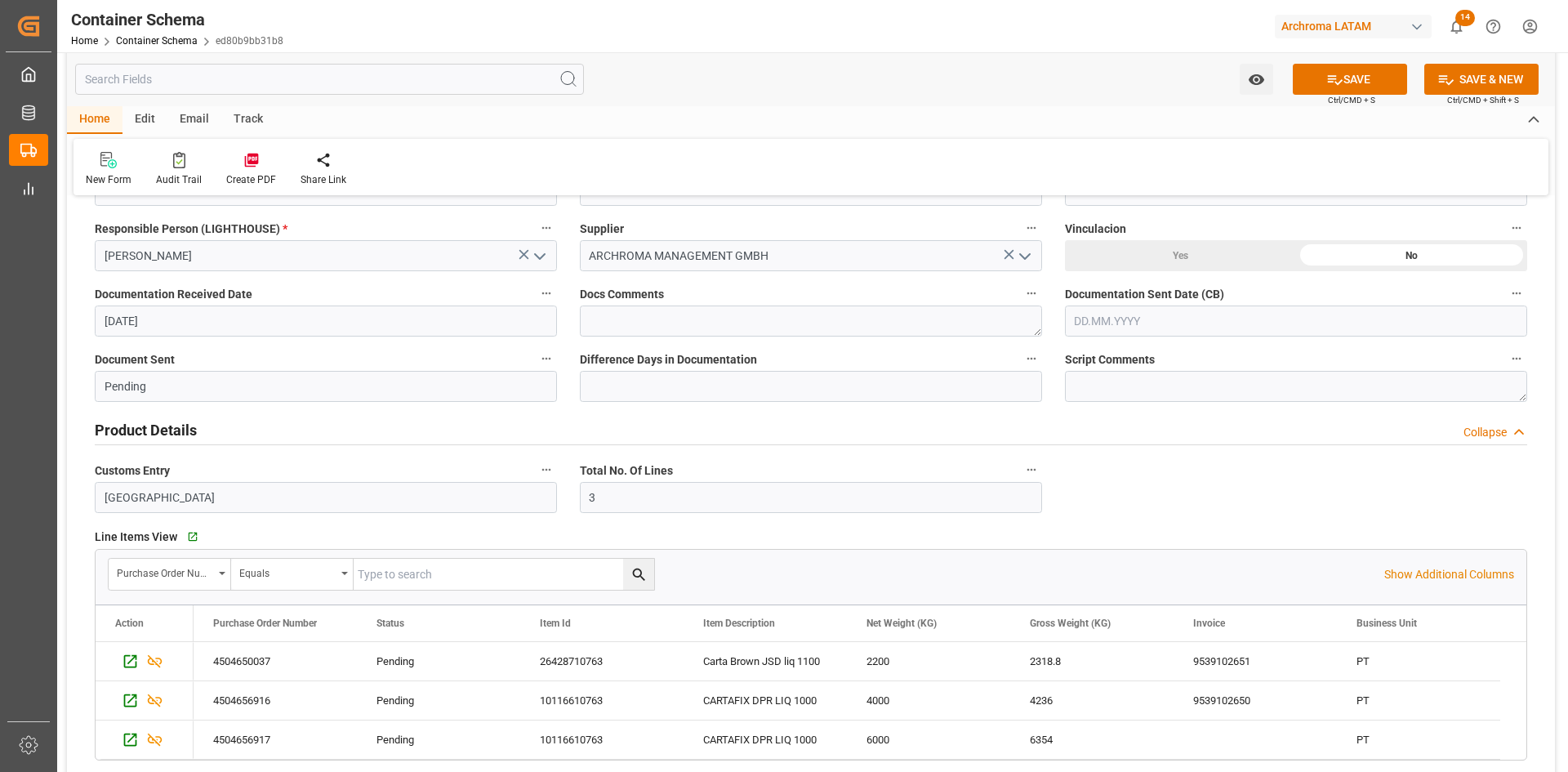
click at [1197, 314] on input "text" at bounding box center [1296, 320] width 462 height 31
click at [1101, 353] on div "[DATE]" at bounding box center [1182, 360] width 232 height 16
click at [1181, 416] on span "4" at bounding box center [1182, 419] width 5 height 12
click at [1177, 323] on input "[DATE]" at bounding box center [1296, 320] width 462 height 31
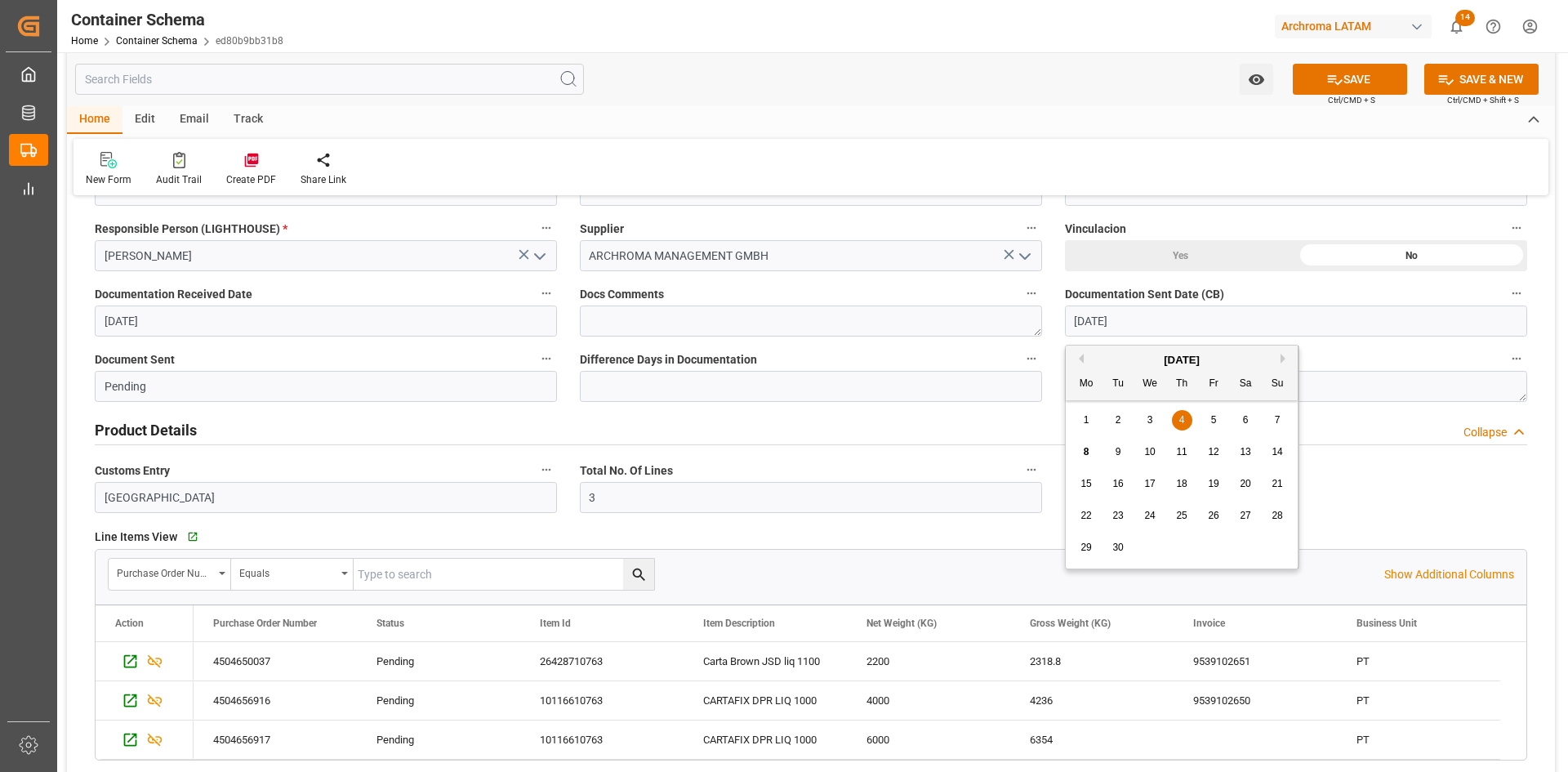
click at [1083, 450] on span "8" at bounding box center [1086, 452] width 5 height 12
type input "[DATE]"
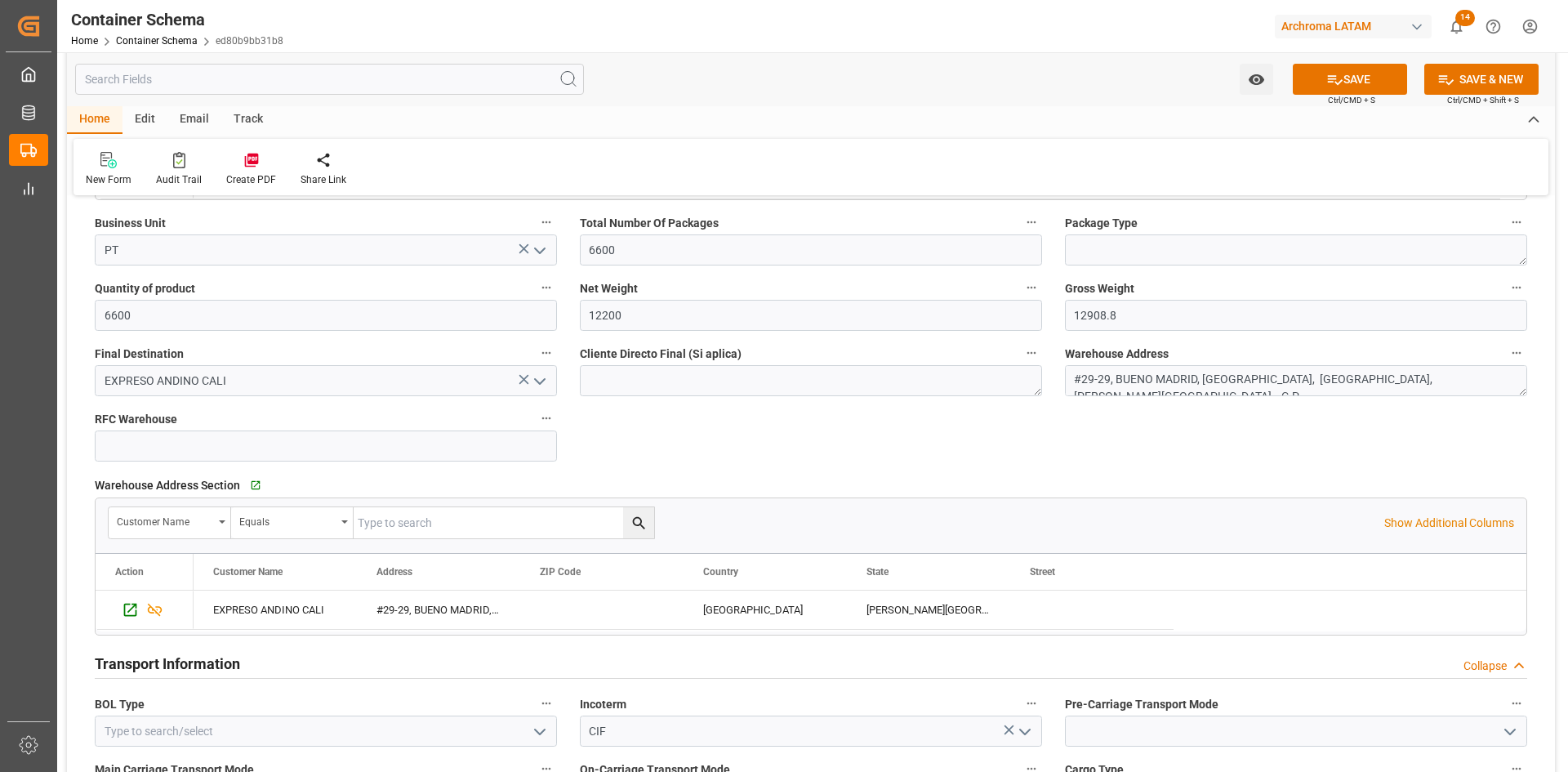
scroll to position [1062, 0]
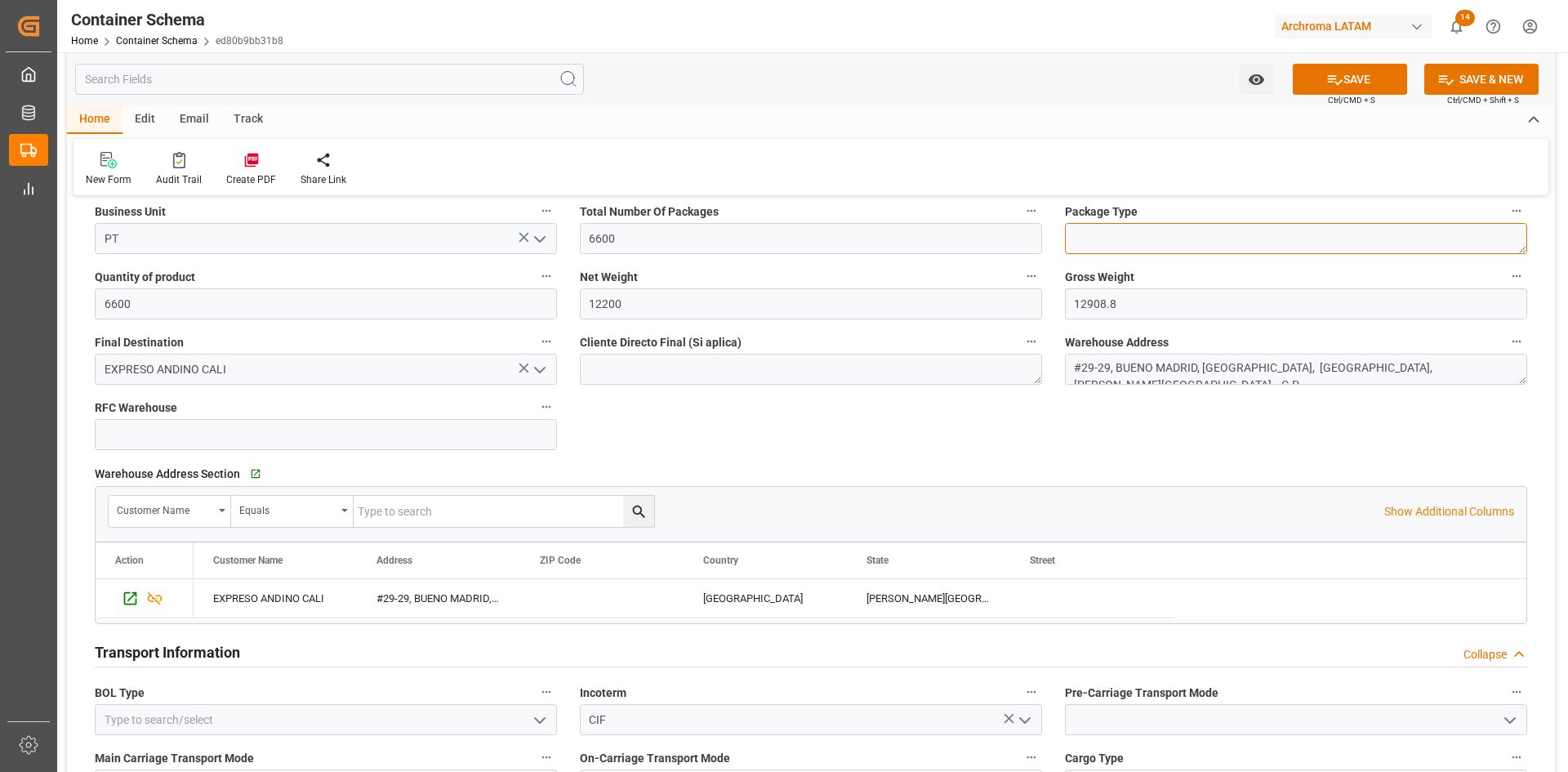
click at [1381, 236] on textarea at bounding box center [1296, 238] width 462 height 31
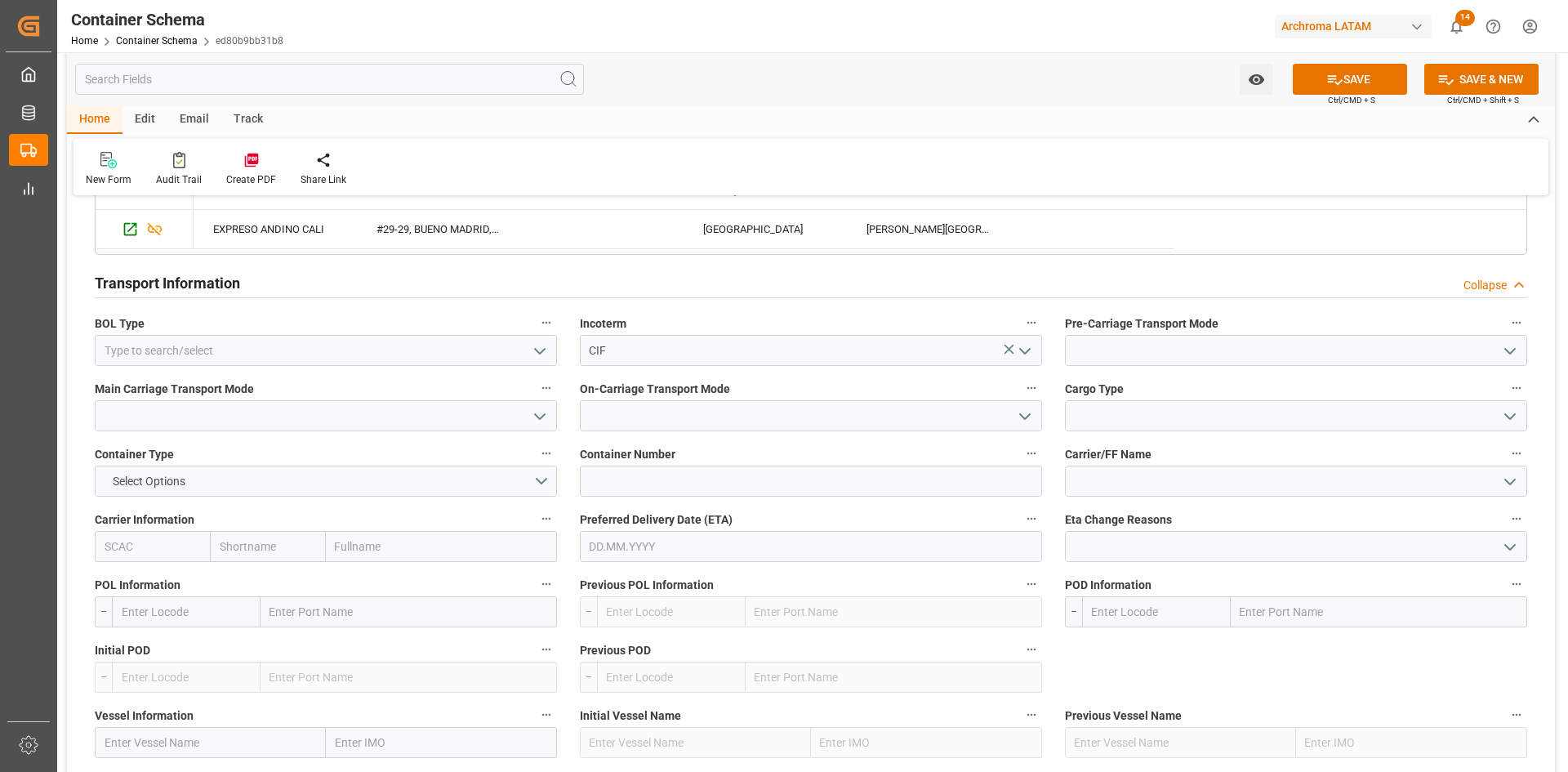
scroll to position [1470, 0]
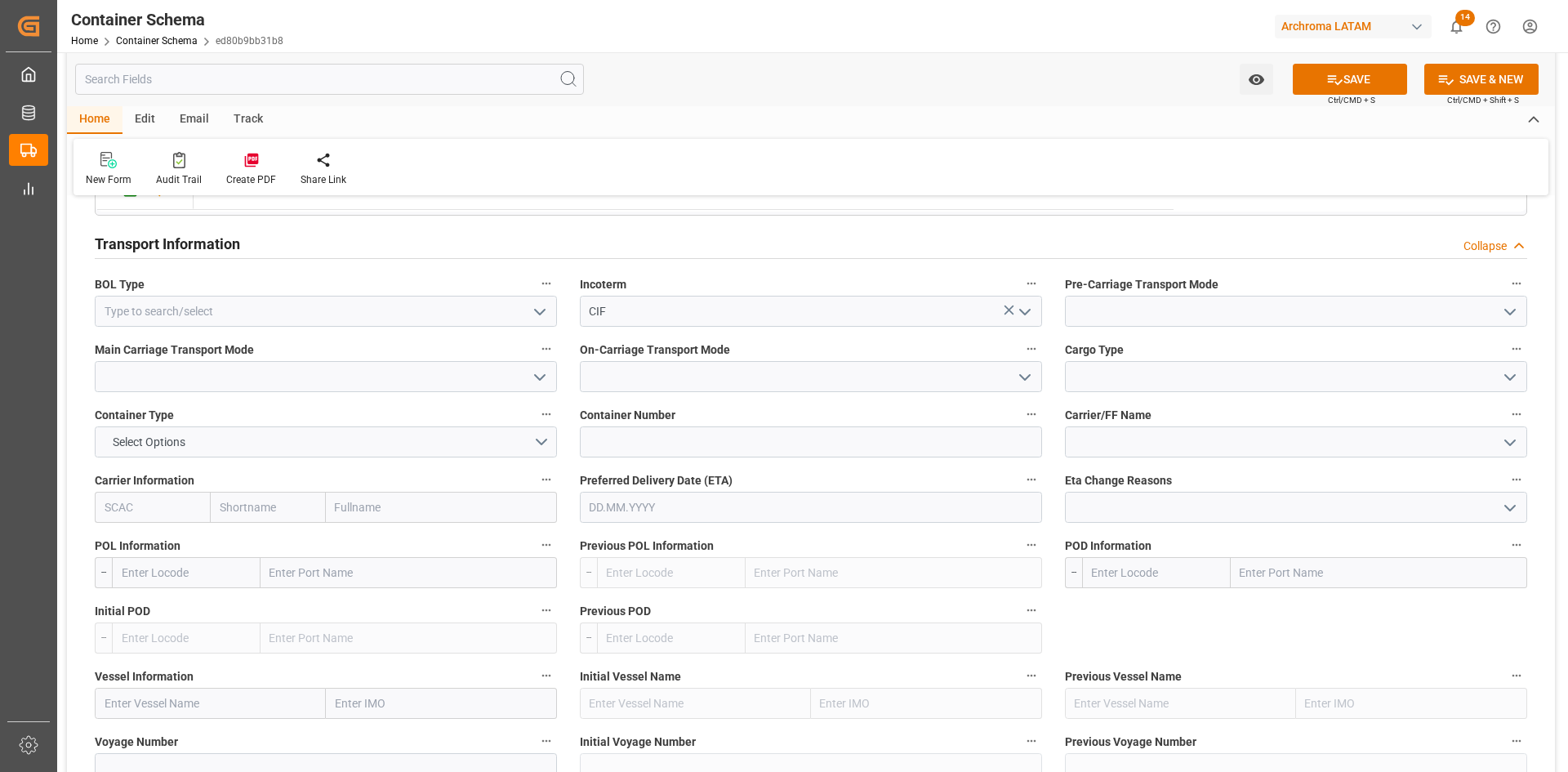
click at [543, 316] on icon "open menu" at bounding box center [540, 312] width 20 height 20
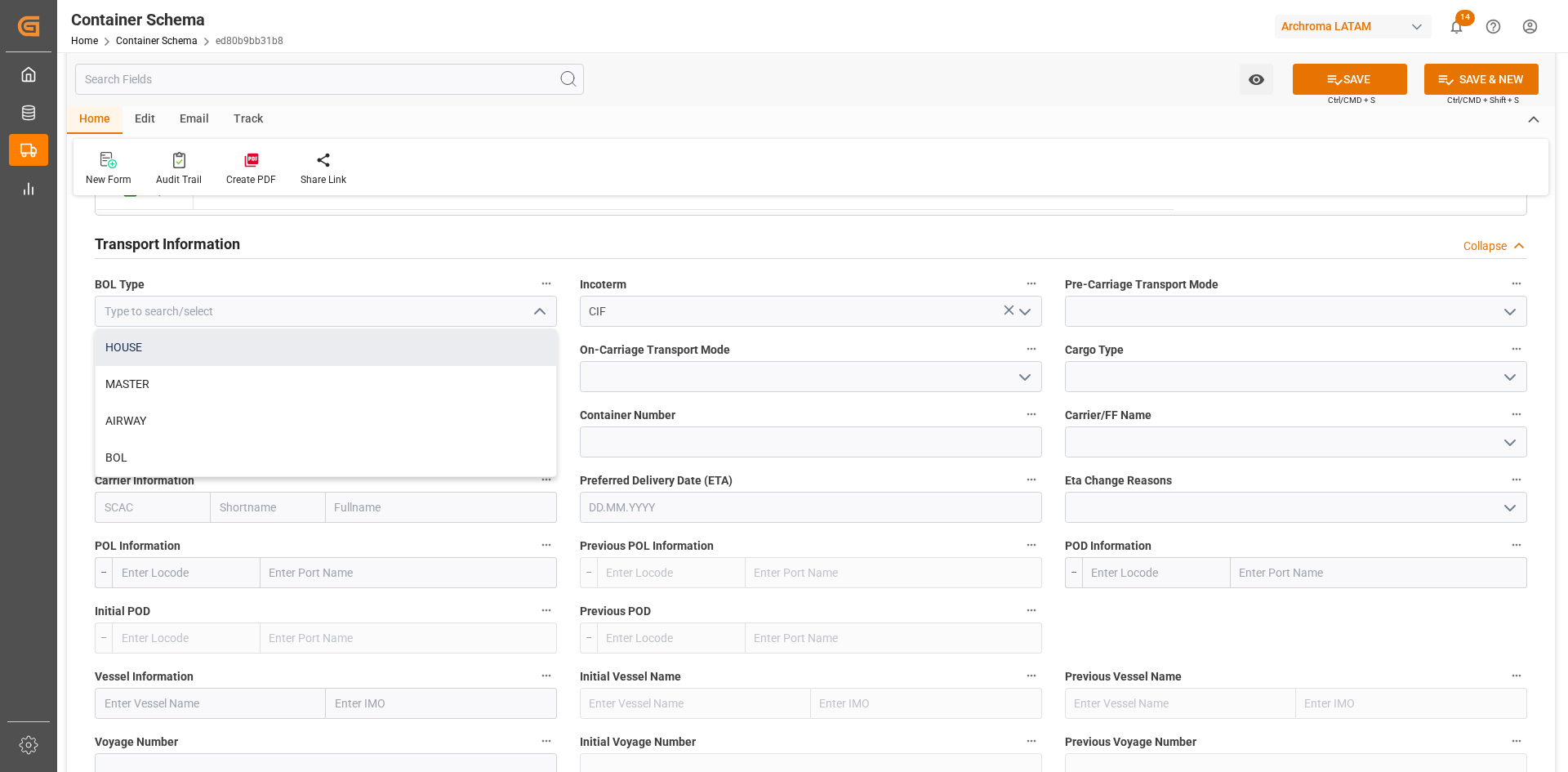
click at [182, 356] on div "HOUSE" at bounding box center [326, 347] width 460 height 37
type input "HOUSE"
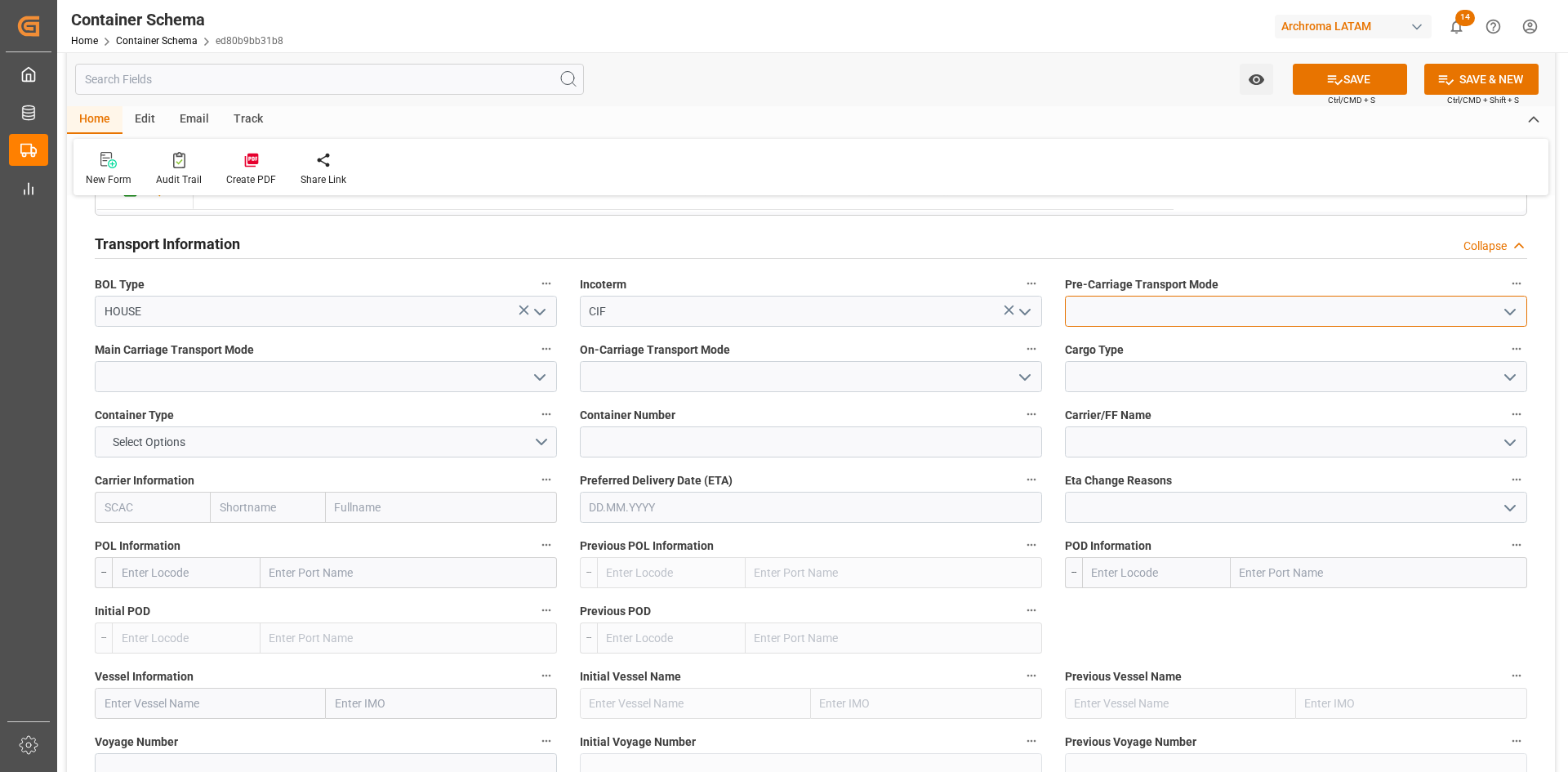
click at [1168, 313] on input at bounding box center [1296, 311] width 462 height 31
click at [1513, 309] on icon "open menu" at bounding box center [1510, 312] width 20 height 20
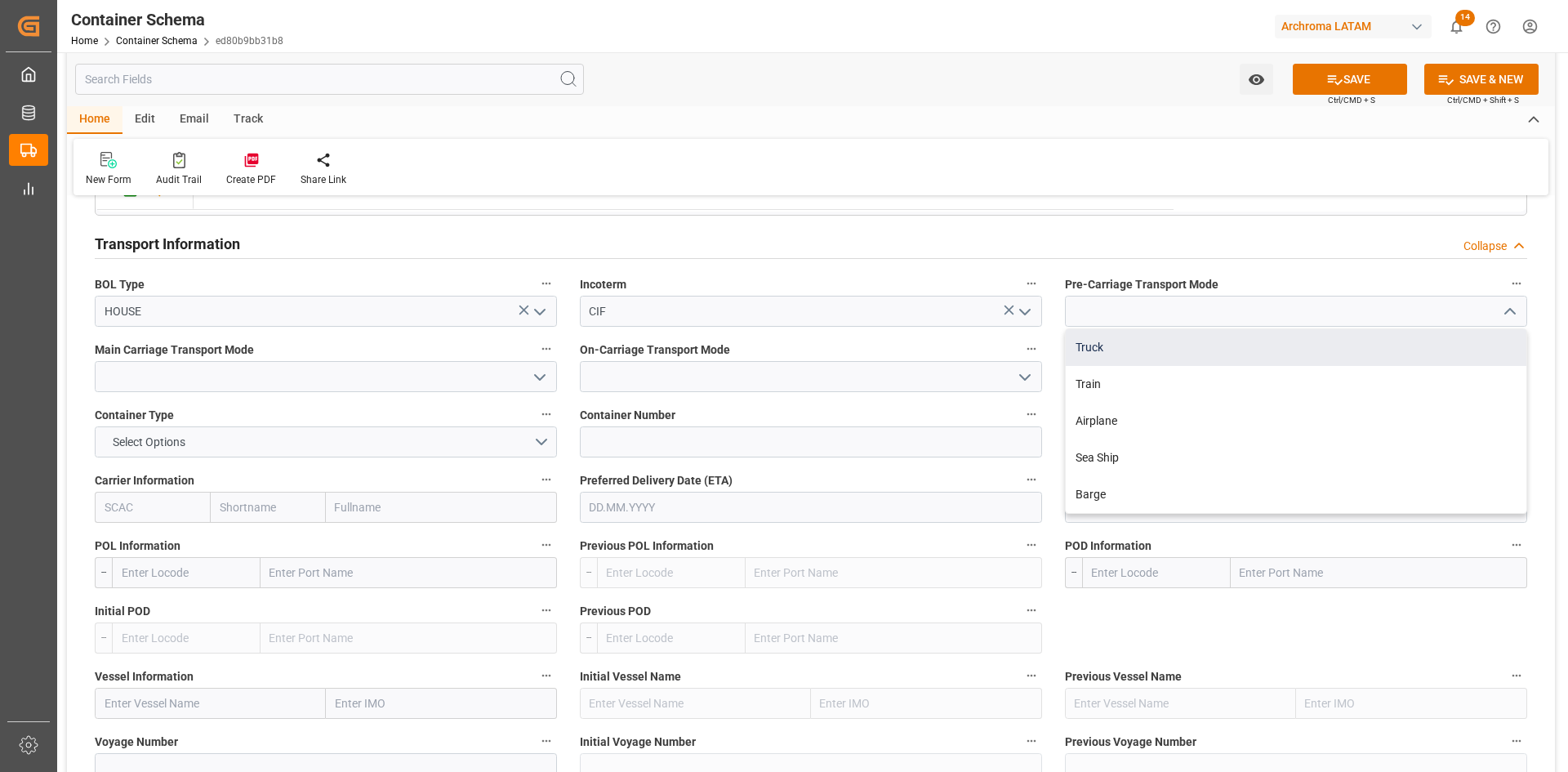
click at [1129, 347] on div "Truck" at bounding box center [1296, 347] width 460 height 37
type input "Truck"
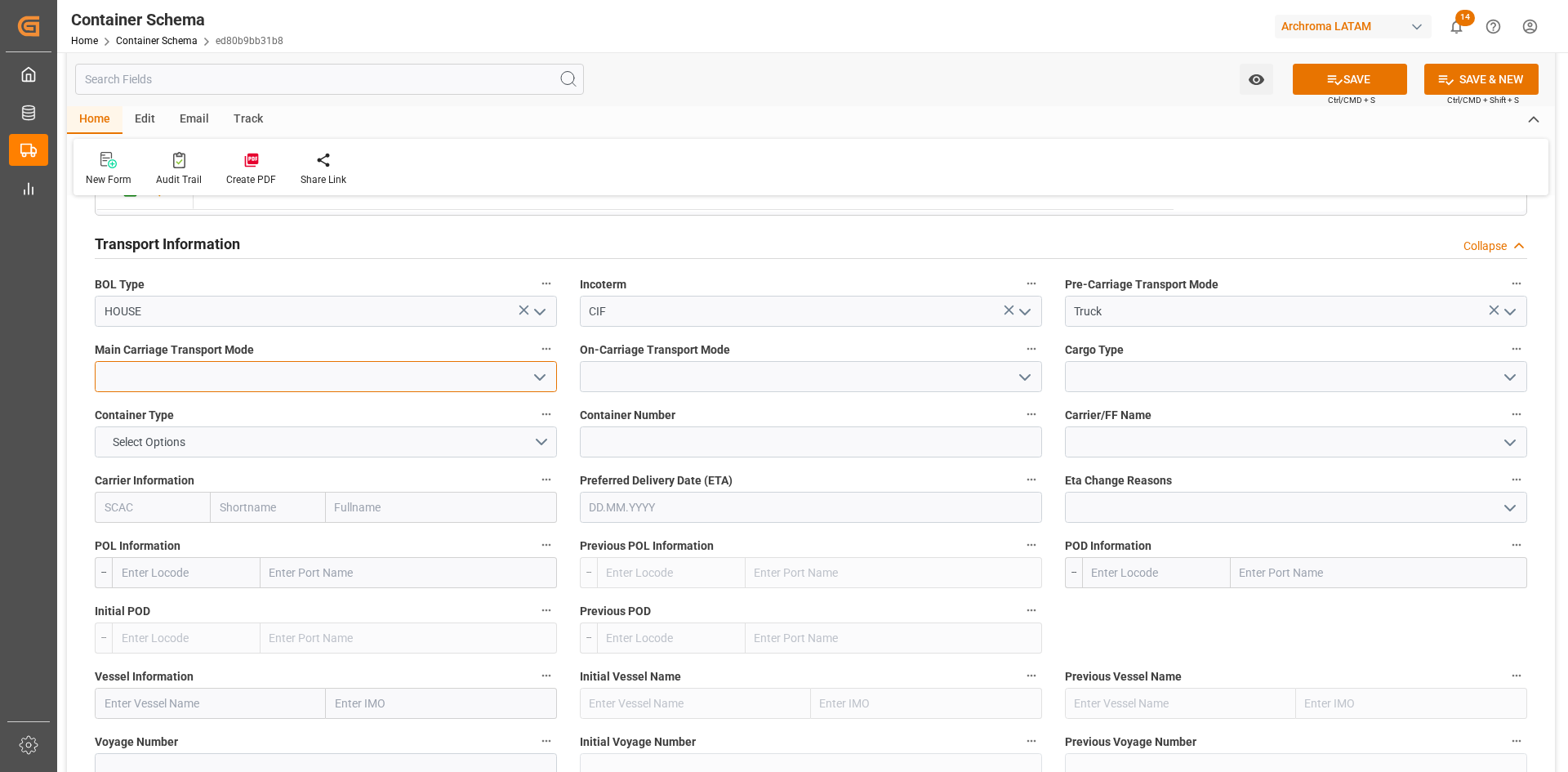
click at [433, 385] on input at bounding box center [326, 376] width 462 height 31
click at [547, 381] on icon "open menu" at bounding box center [540, 378] width 20 height 20
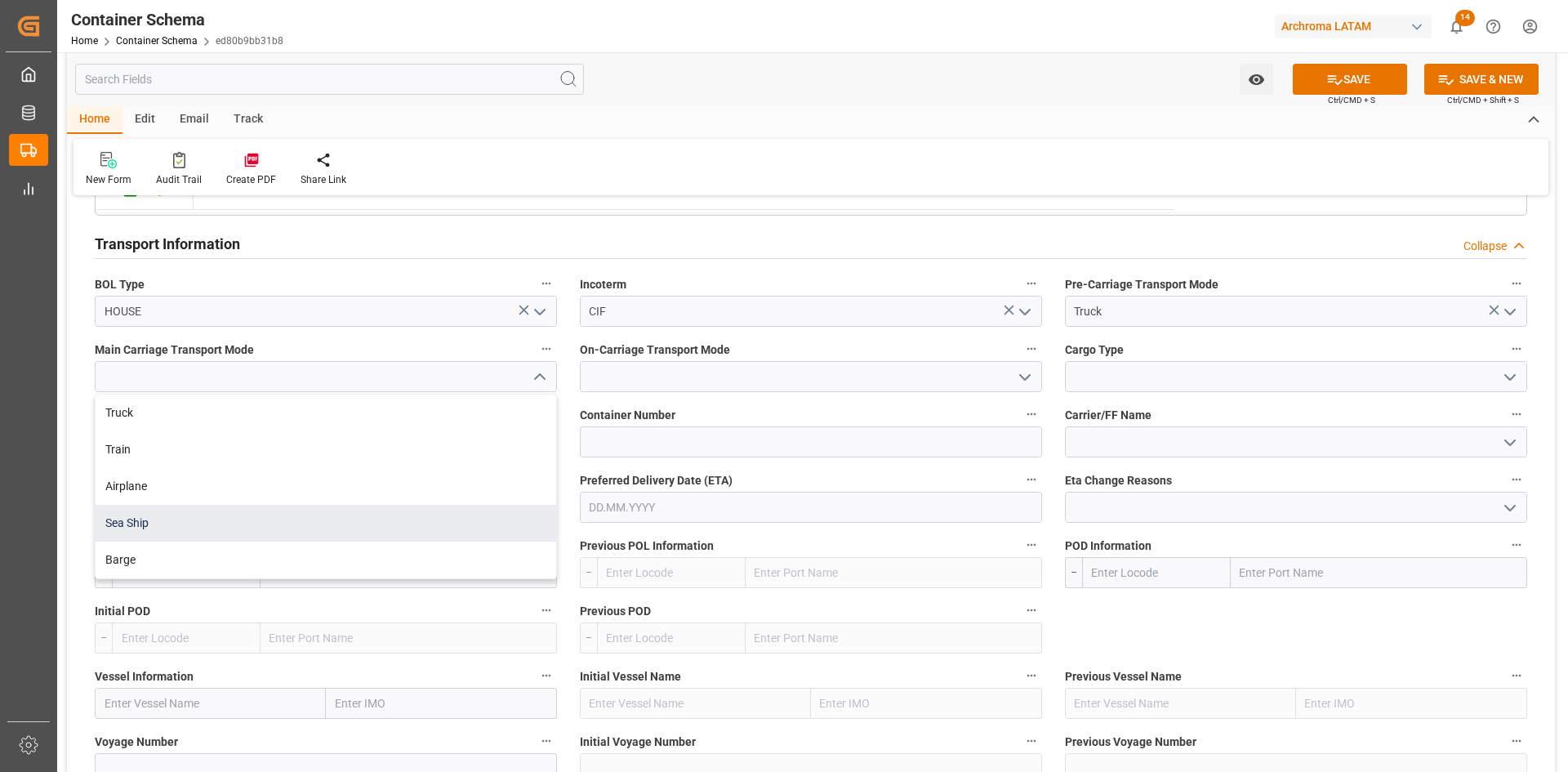
click at [188, 526] on div "Sea Ship" at bounding box center [326, 522] width 460 height 37
type input "Sea Ship"
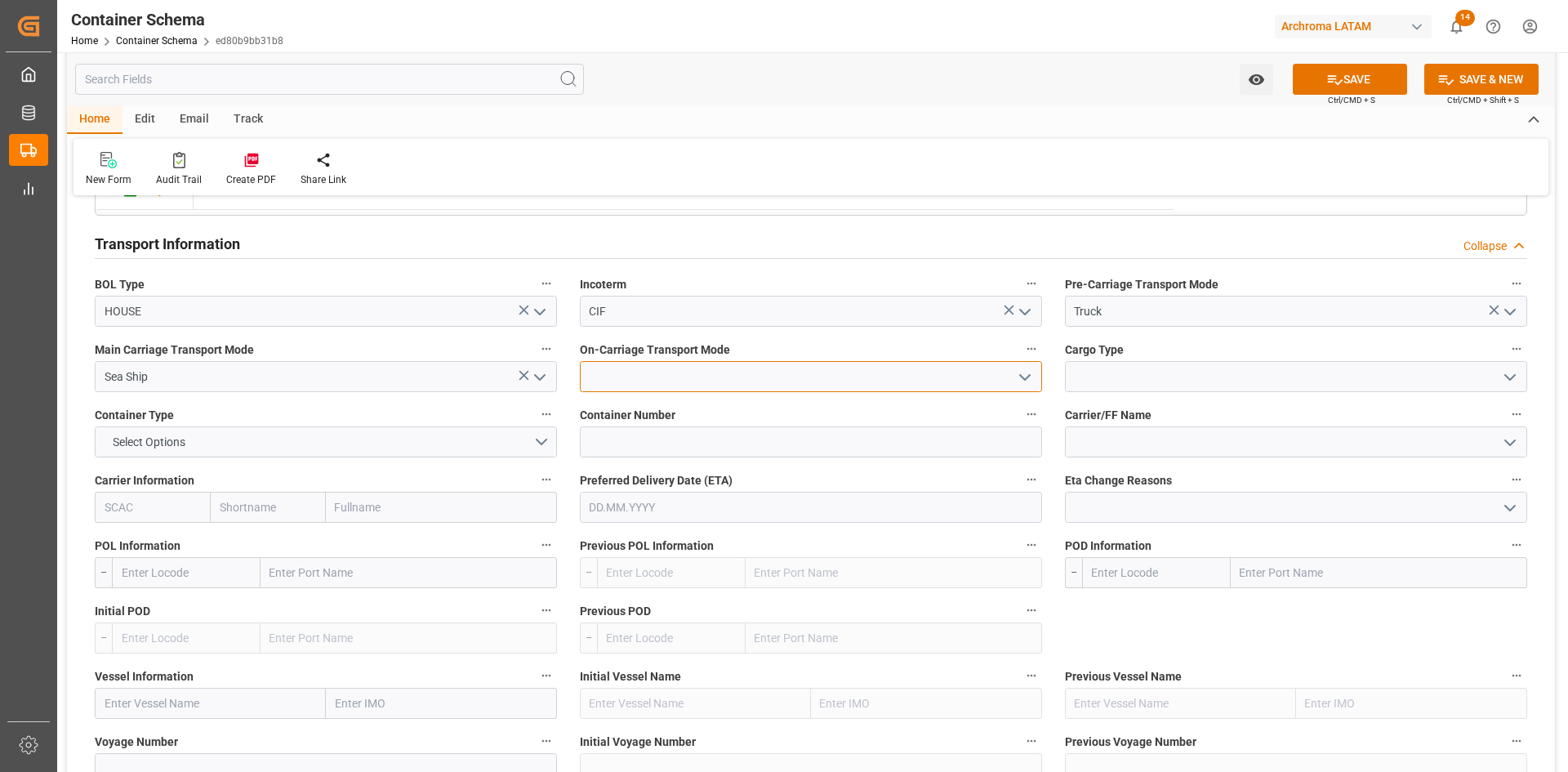
click at [1038, 385] on input at bounding box center [811, 376] width 462 height 31
click at [1028, 380] on icon "open menu" at bounding box center [1025, 378] width 20 height 20
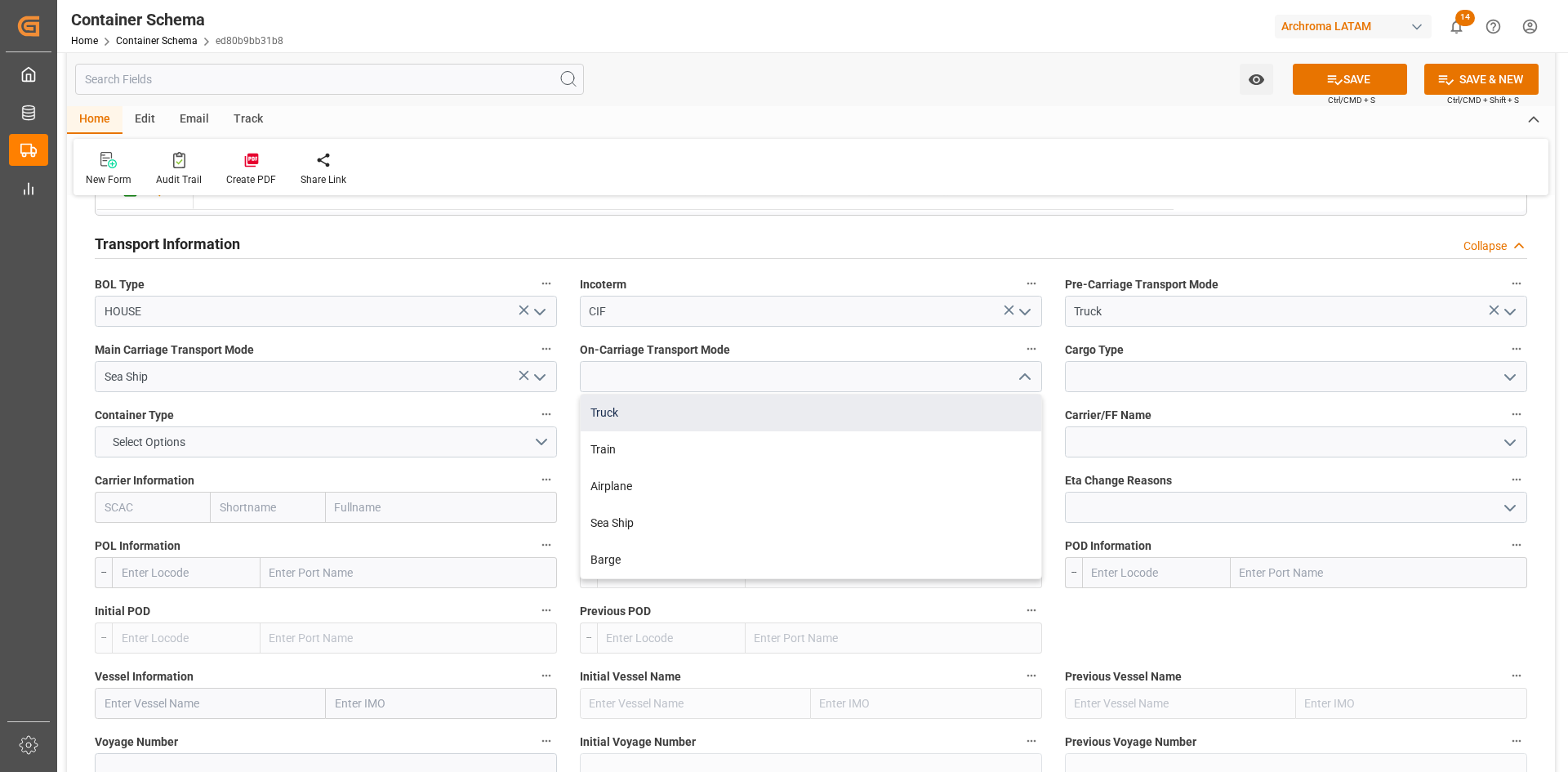
click at [707, 410] on div "Truck" at bounding box center [811, 412] width 460 height 37
type input "Truck"
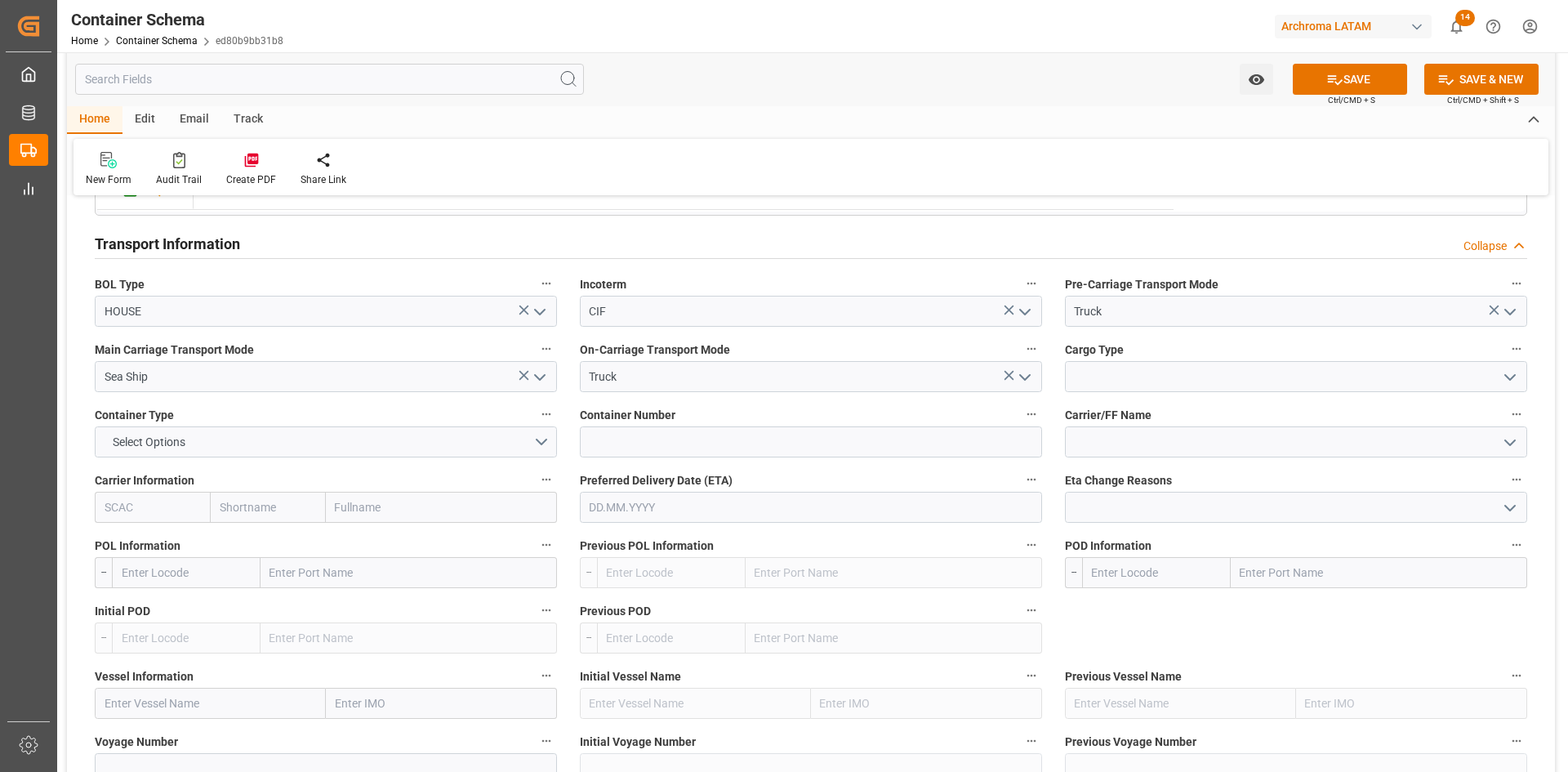
click at [1191, 360] on label "Cargo Type" at bounding box center [1296, 350] width 462 height 23
click at [1506, 360] on button "Cargo Type" at bounding box center [1516, 349] width 21 height 21
click at [1479, 370] on div at bounding box center [784, 386] width 1568 height 772
click at [1498, 373] on button "open menu" at bounding box center [1507, 377] width 24 height 25
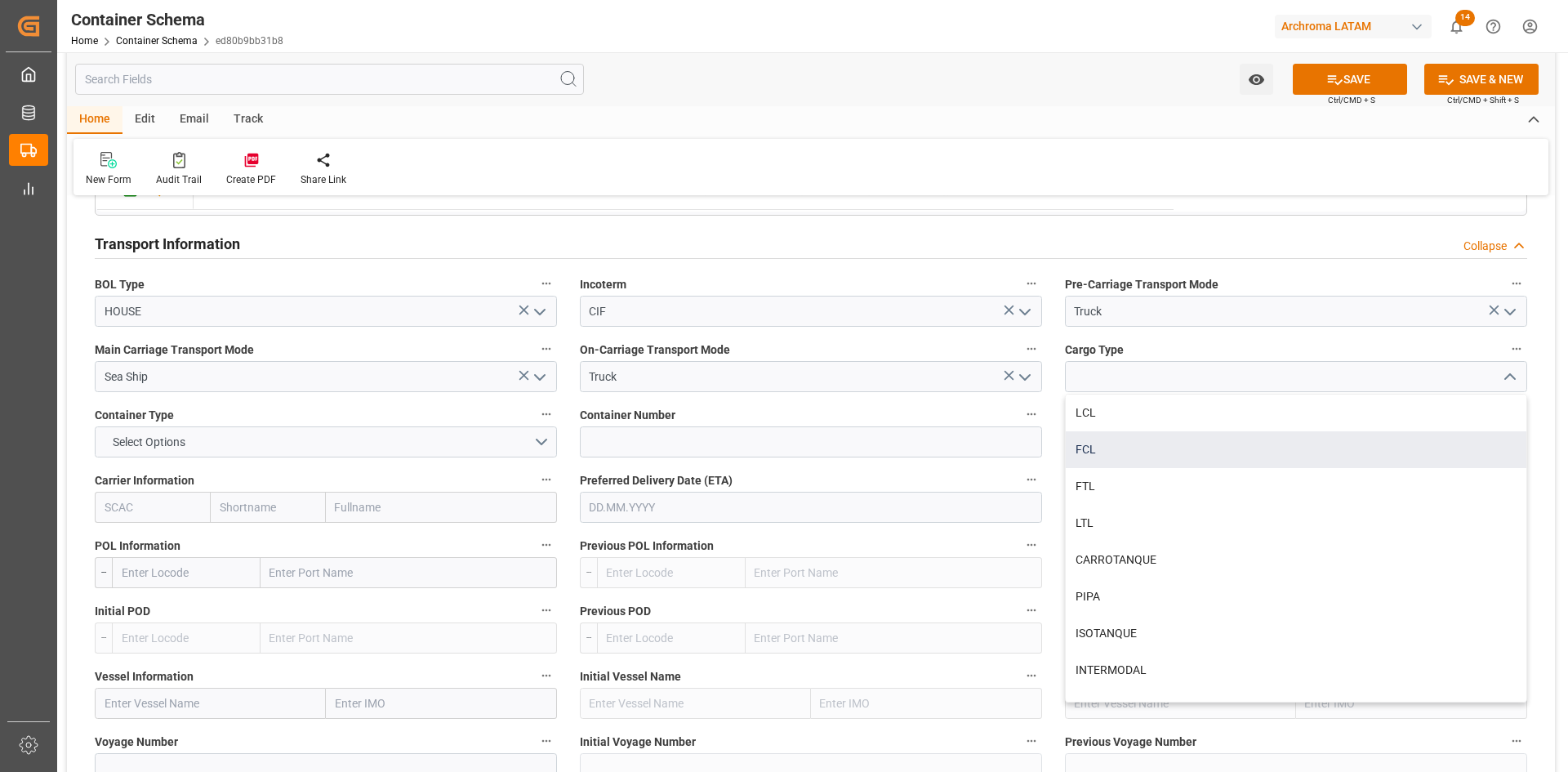
click at [1111, 444] on div "FCL" at bounding box center [1296, 449] width 460 height 37
type input "FCL"
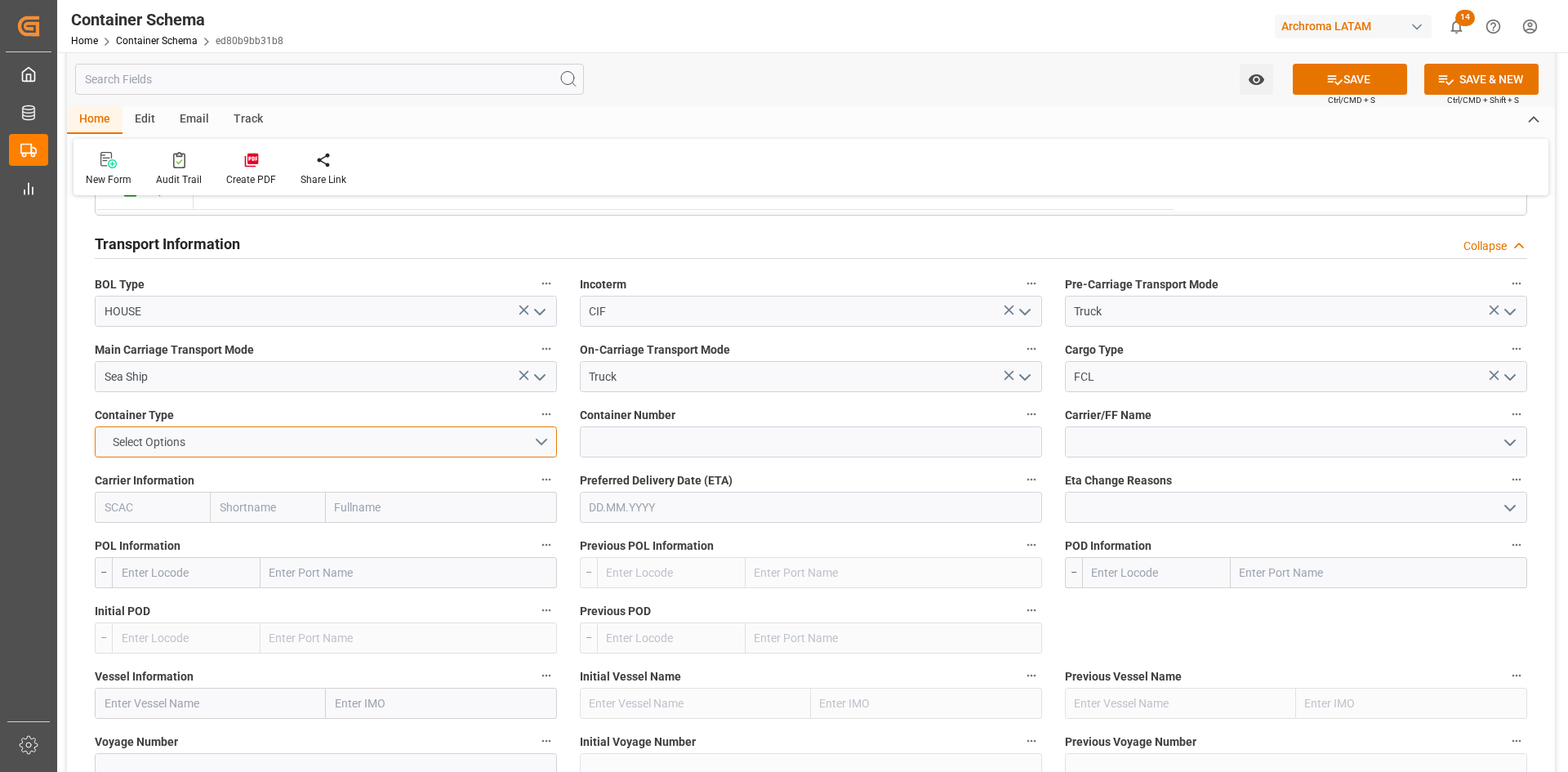
click at [546, 441] on button "Select Options" at bounding box center [326, 442] width 462 height 31
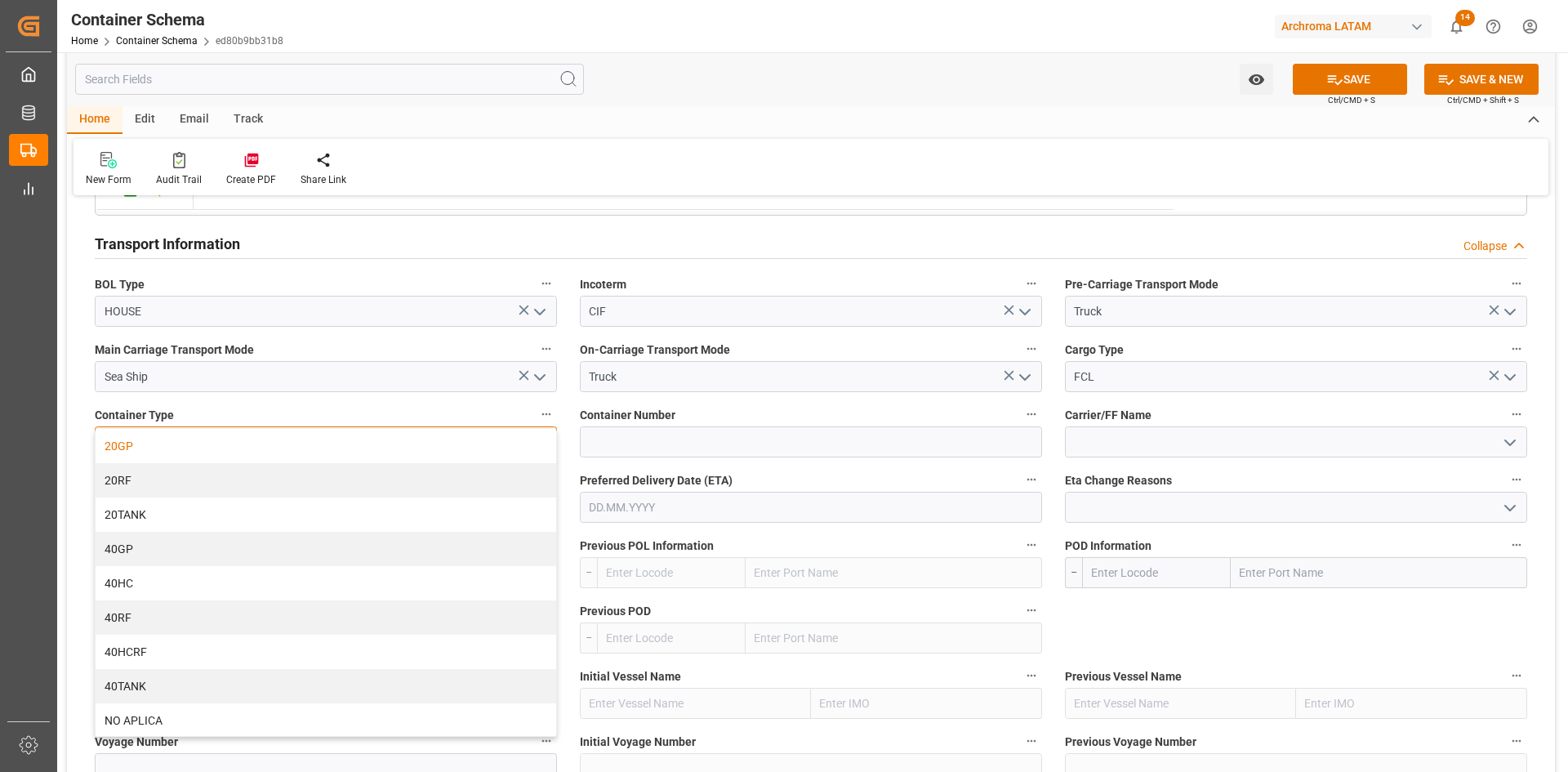
click at [178, 452] on div "20GP" at bounding box center [326, 445] width 460 height 34
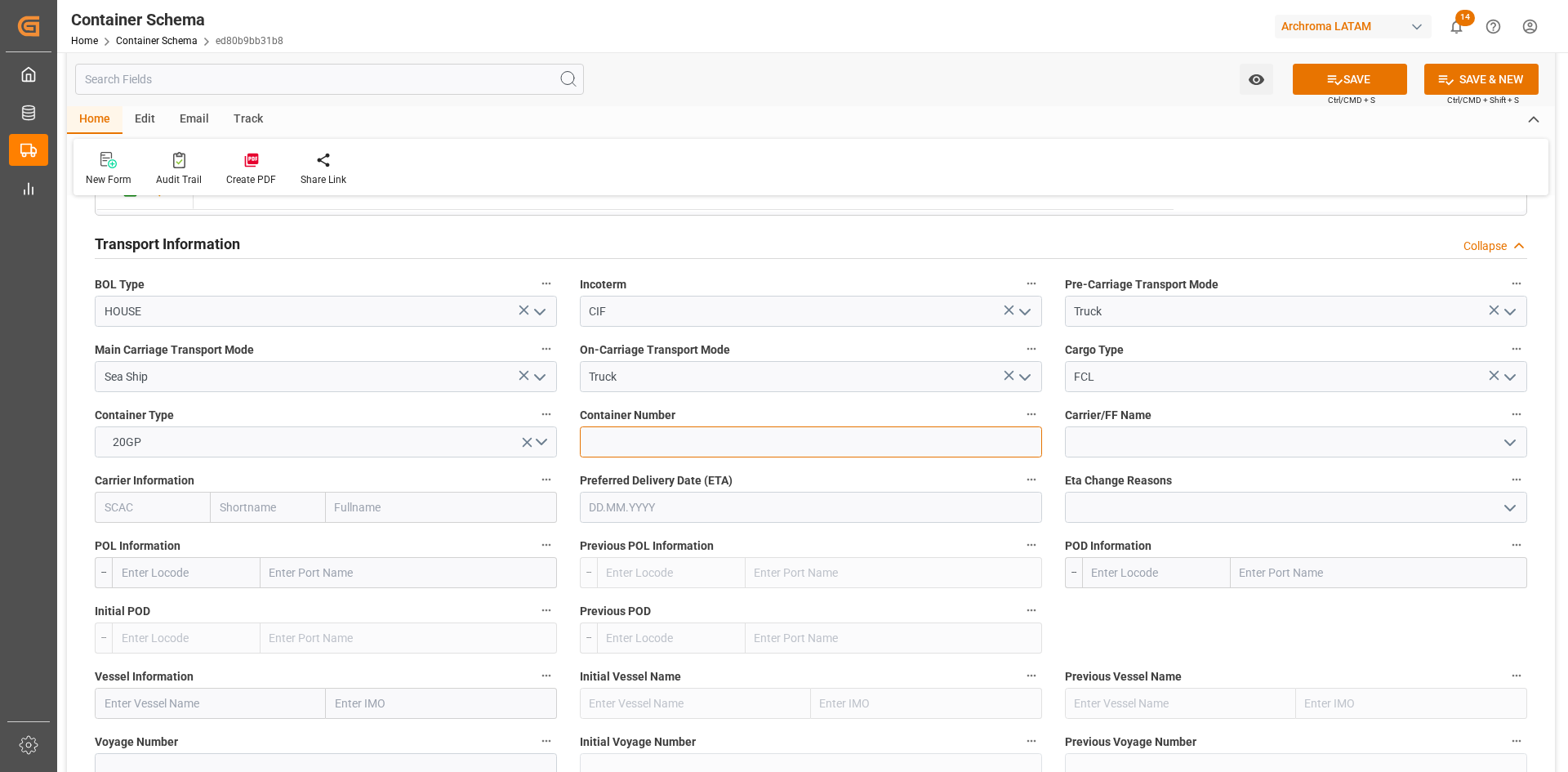
click at [697, 446] on input at bounding box center [811, 442] width 462 height 31
paste input "MSMU3638103"
type input "MSMU3638103"
click at [1205, 445] on input at bounding box center [1296, 442] width 462 height 31
click at [1509, 443] on icon "open menu" at bounding box center [1510, 443] width 20 height 20
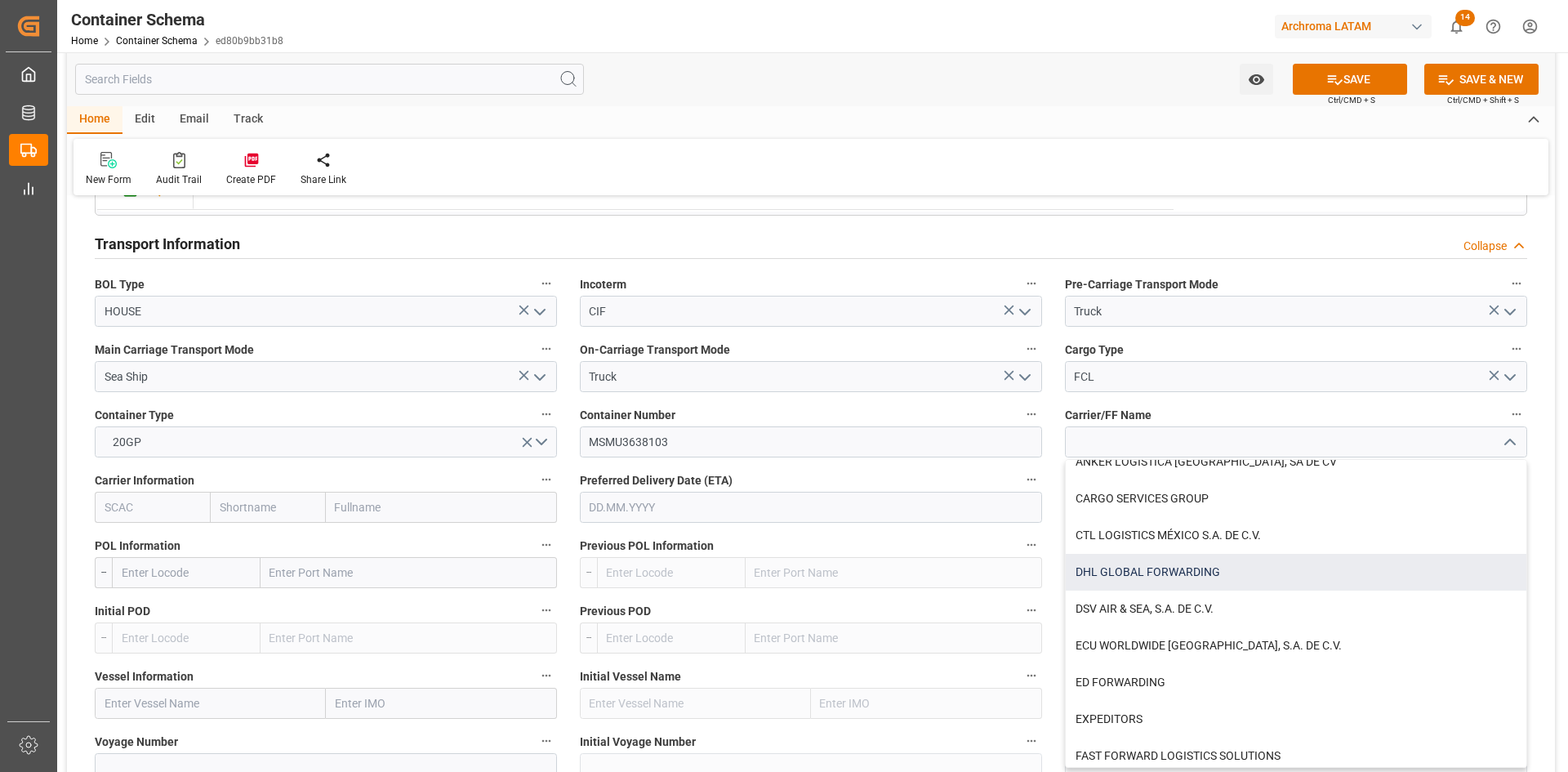
scroll to position [245, 0]
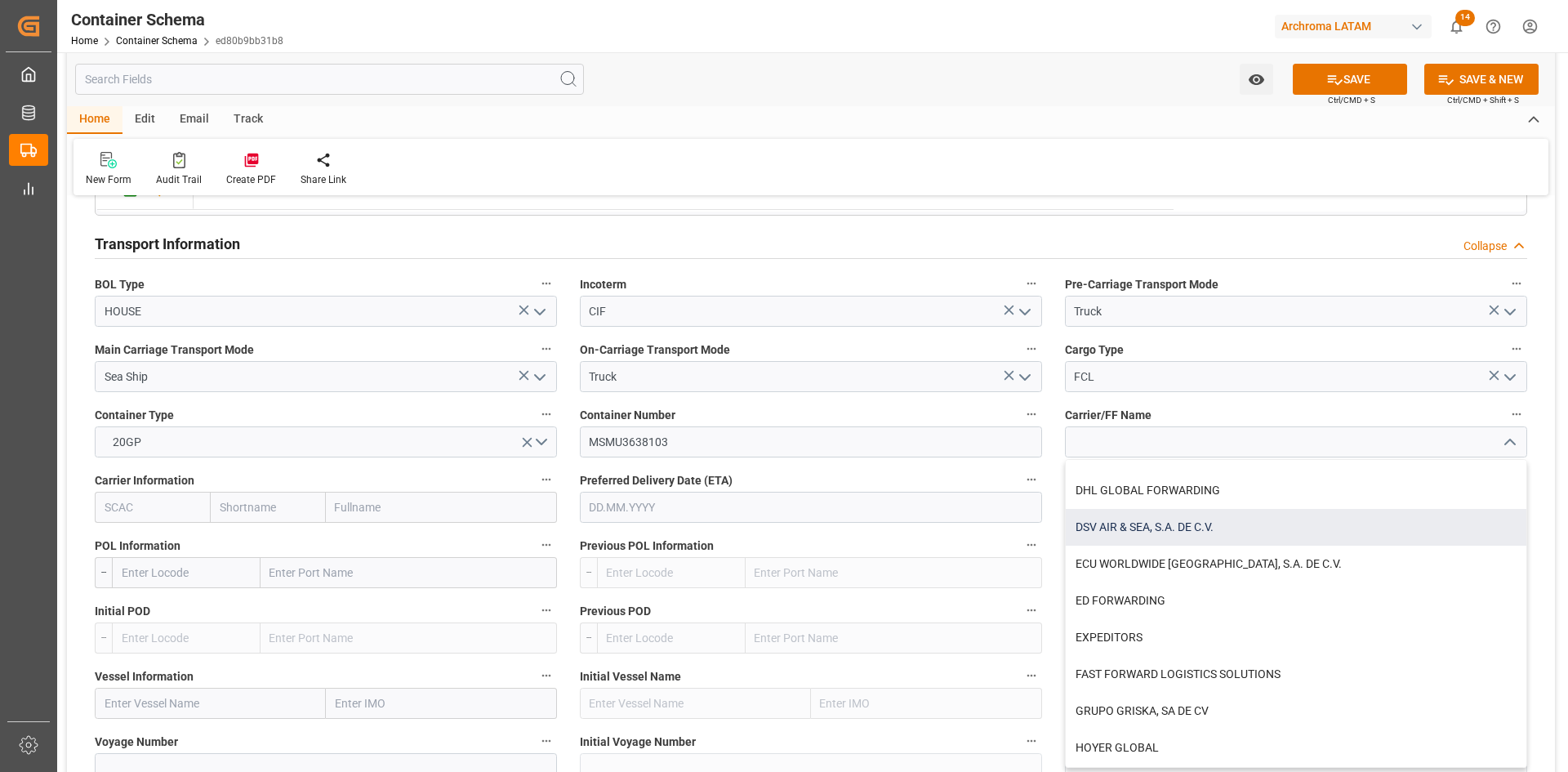
click at [1167, 514] on div "DSV AIR & SEA, S.A. DE C.V." at bounding box center [1296, 527] width 460 height 37
type input "DSV AIR & SEA, S.A. DE C.V."
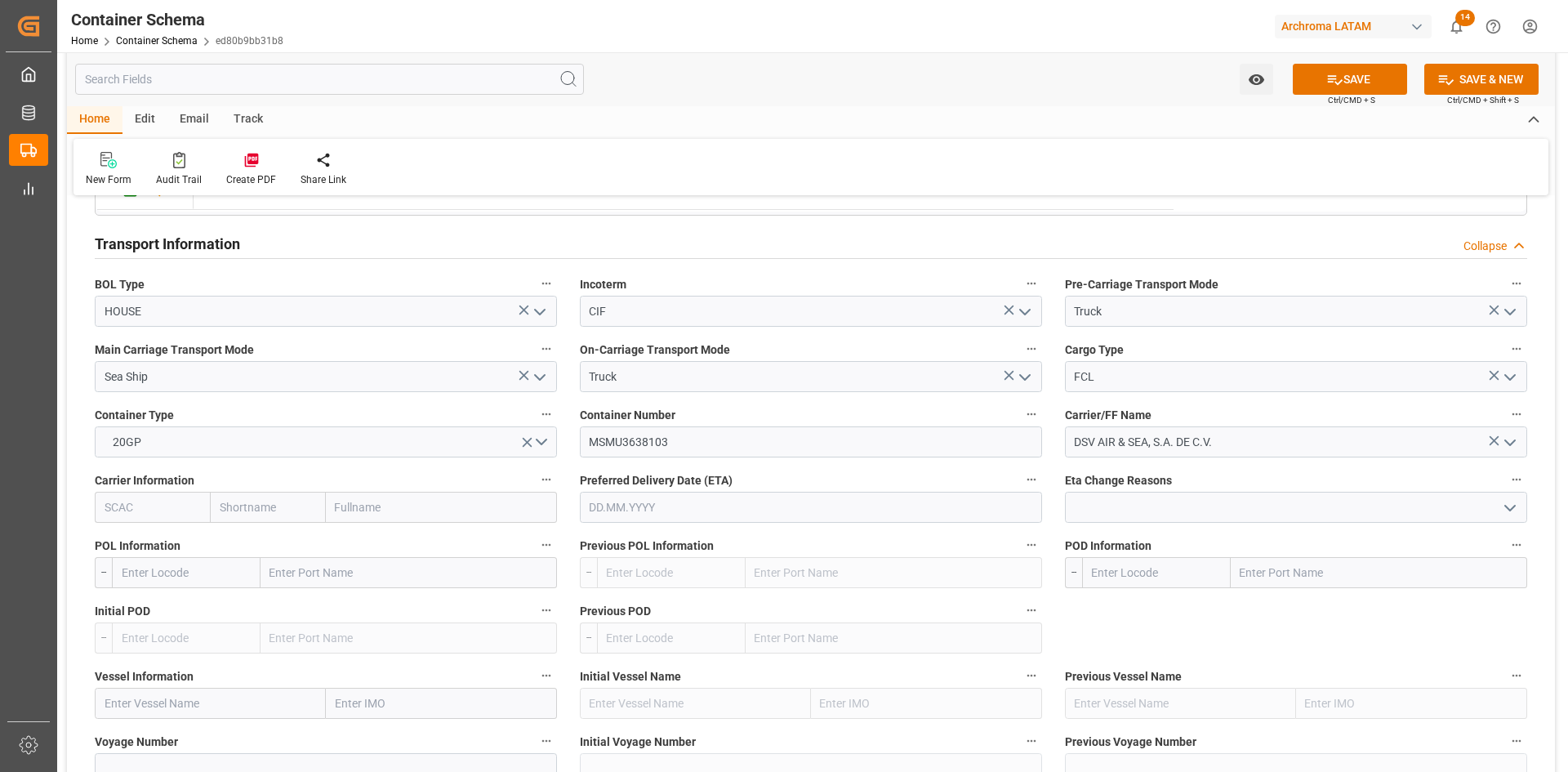
click at [1509, 446] on icon "open menu" at bounding box center [1510, 443] width 20 height 20
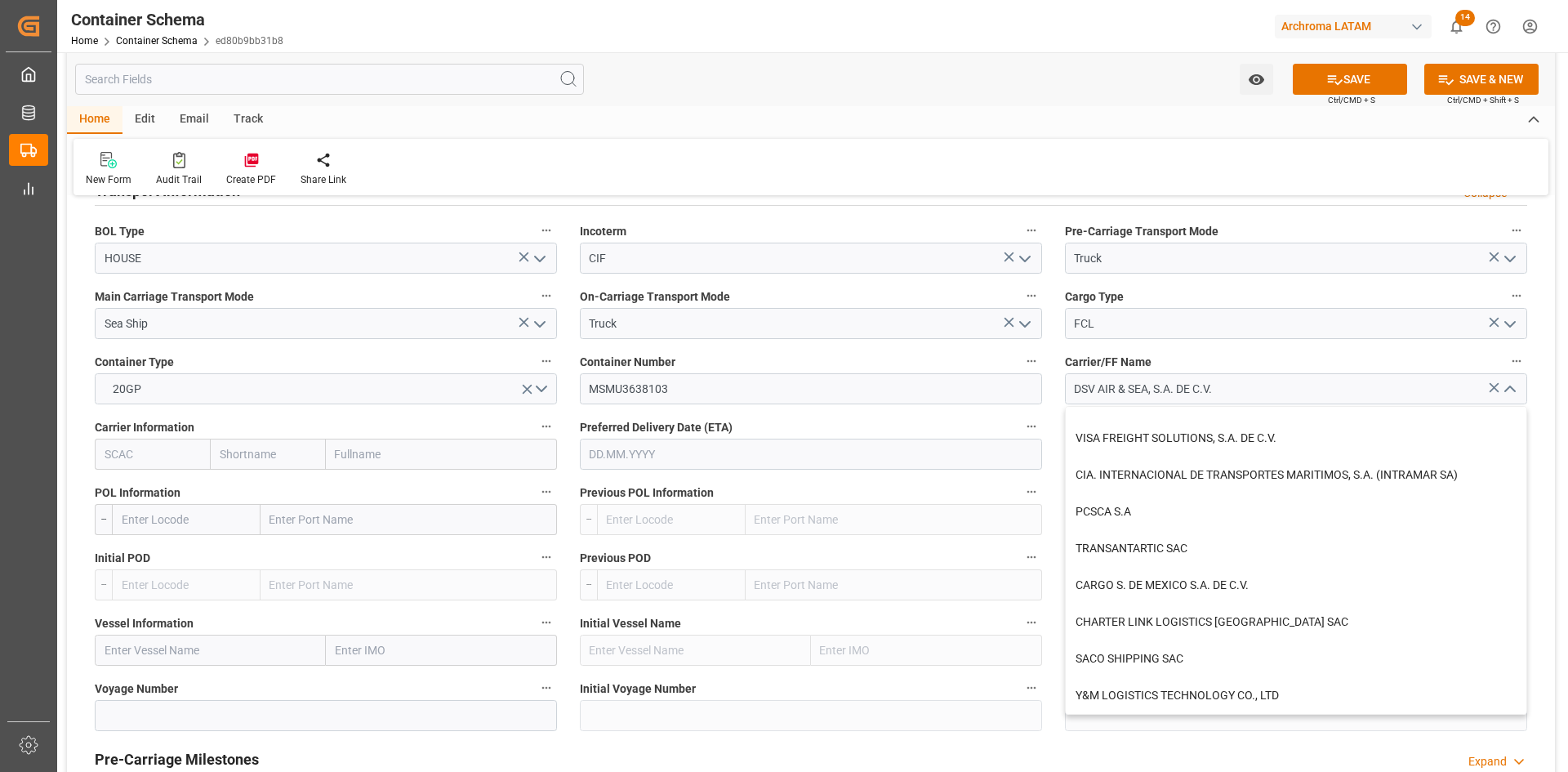
scroll to position [1552, 0]
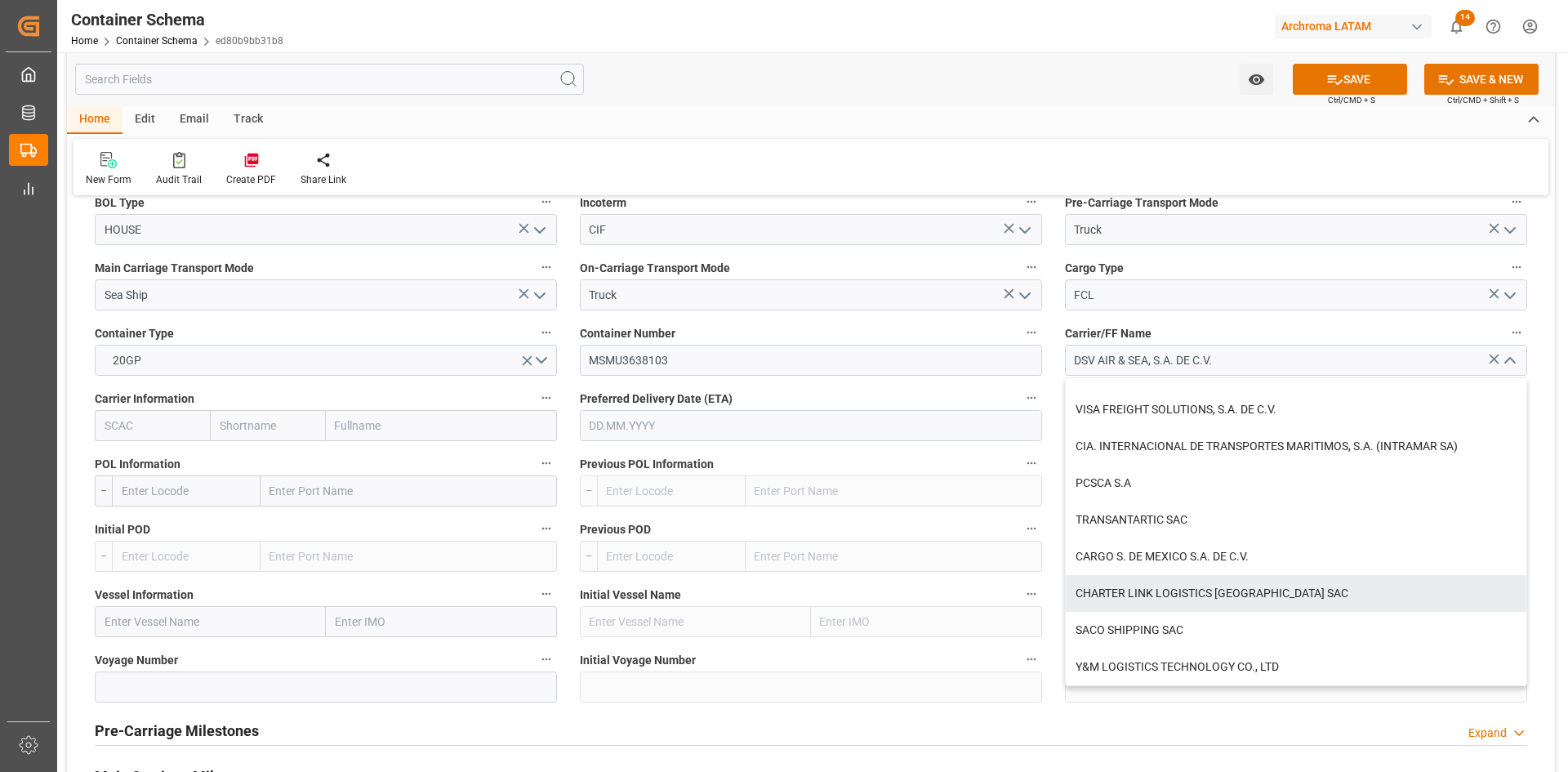
click at [378, 433] on input "text" at bounding box center [441, 425] width 231 height 31
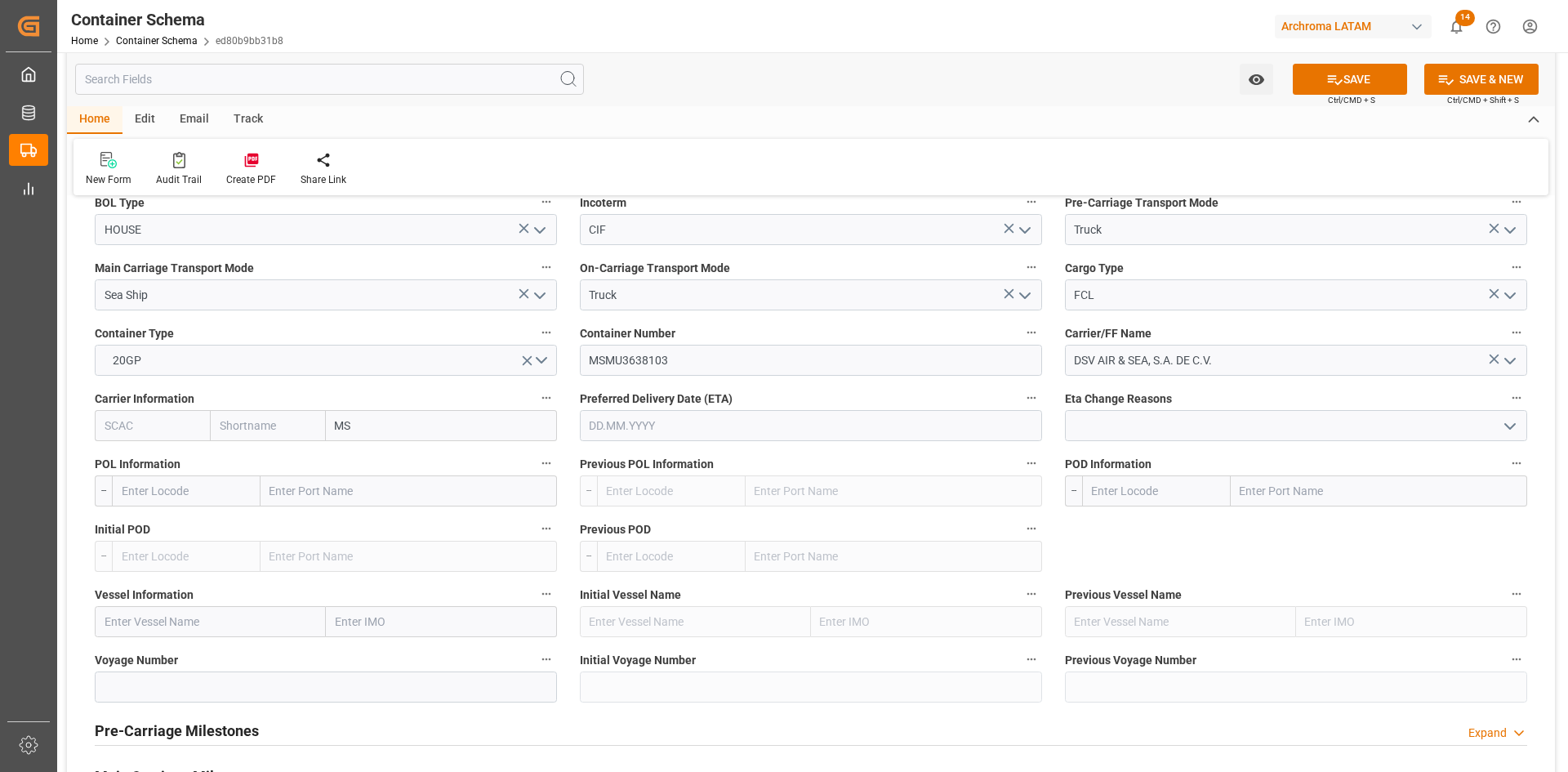
type input "MSC"
click at [375, 454] on div "Mediterranean Shipping Company" at bounding box center [425, 461] width 197 height 37
type input "MSCU"
type input "MSC"
type input "Mediterranean Shipping Company"
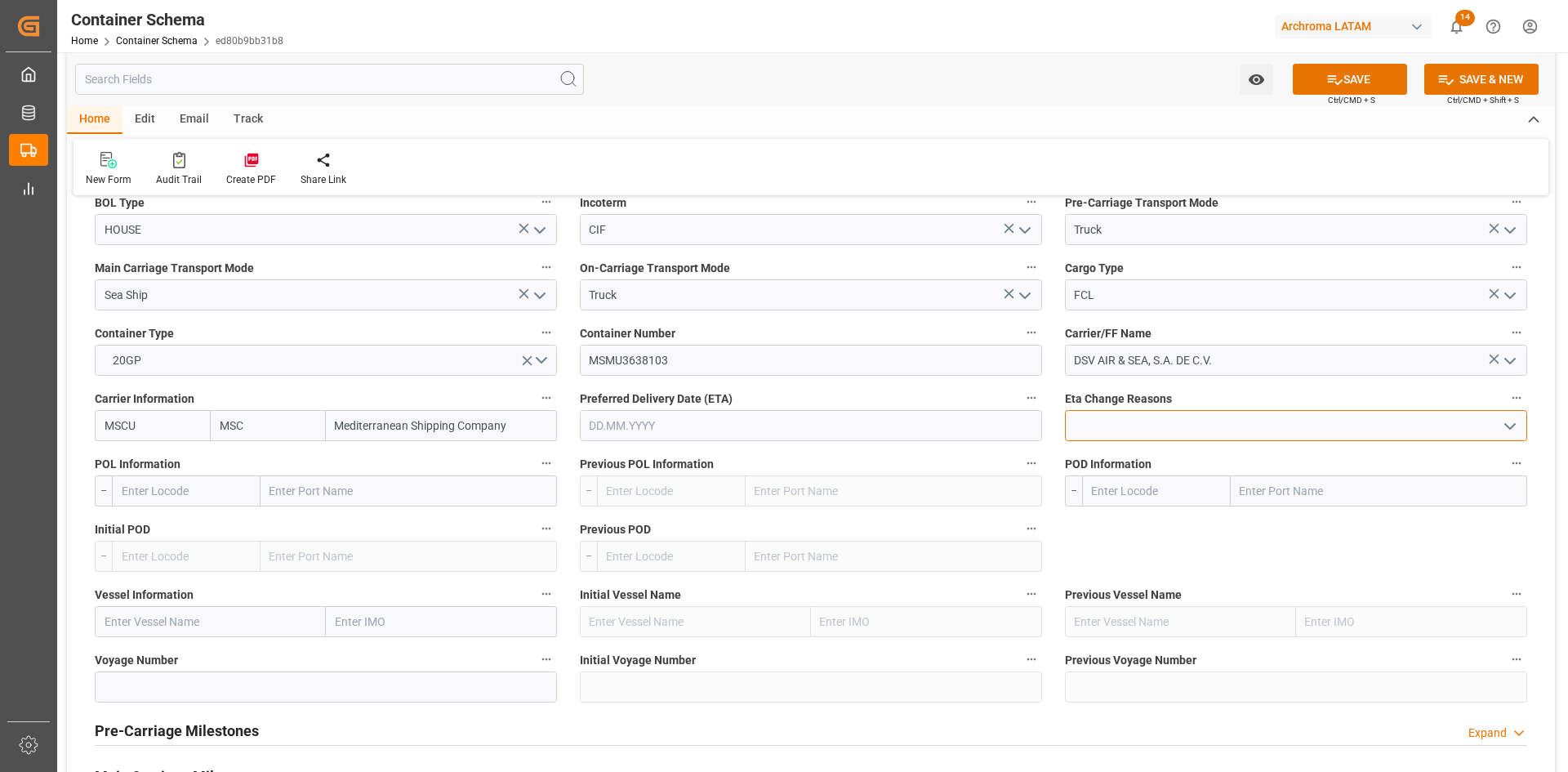
click at [1206, 438] on input at bounding box center [1296, 425] width 462 height 31
click at [298, 495] on input "text" at bounding box center [409, 491] width 296 height 31
type input "BARCELONA"
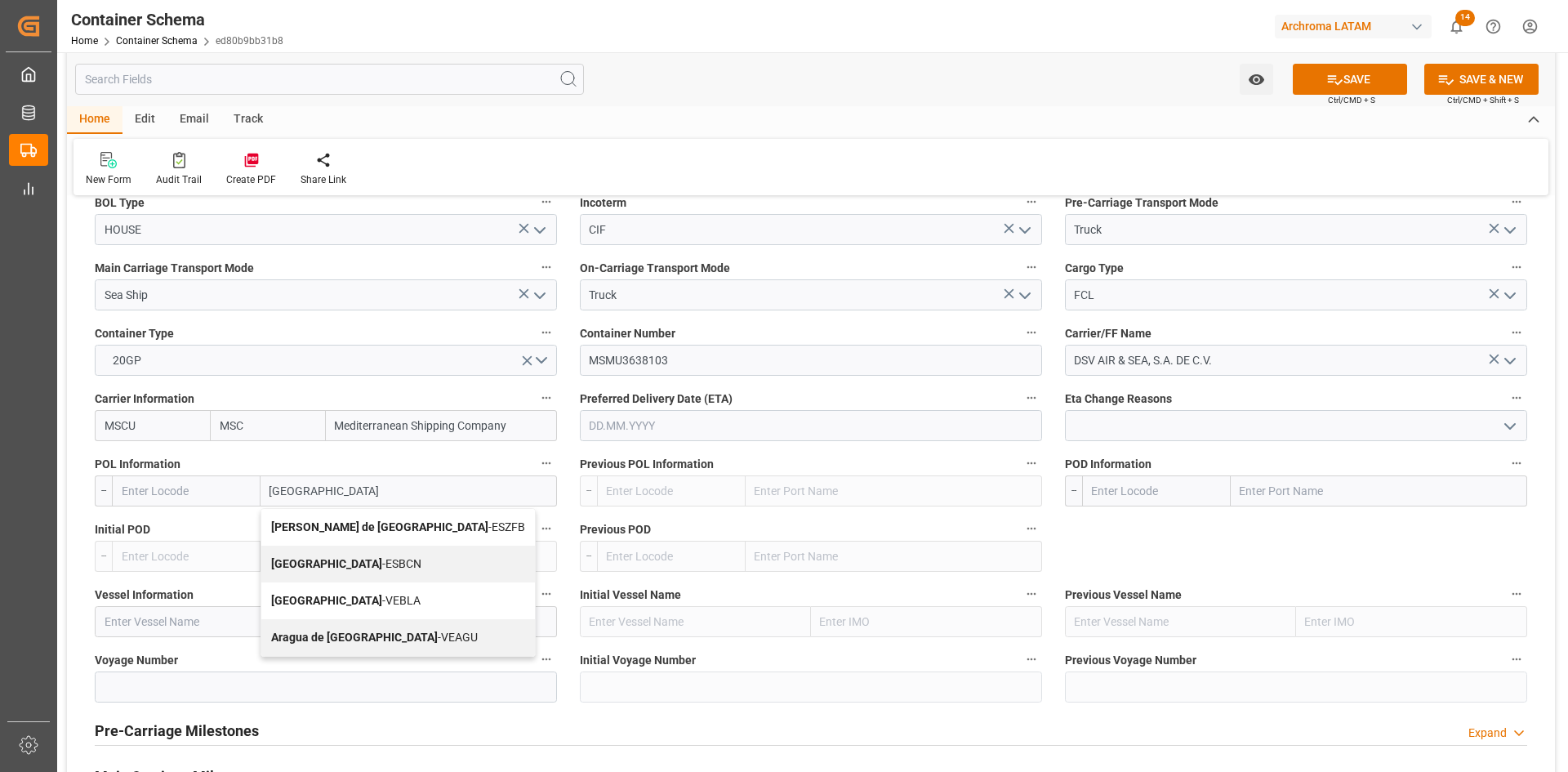
click at [348, 567] on span "Barcelona - ESBCN" at bounding box center [346, 563] width 150 height 13
type input "ESBCN"
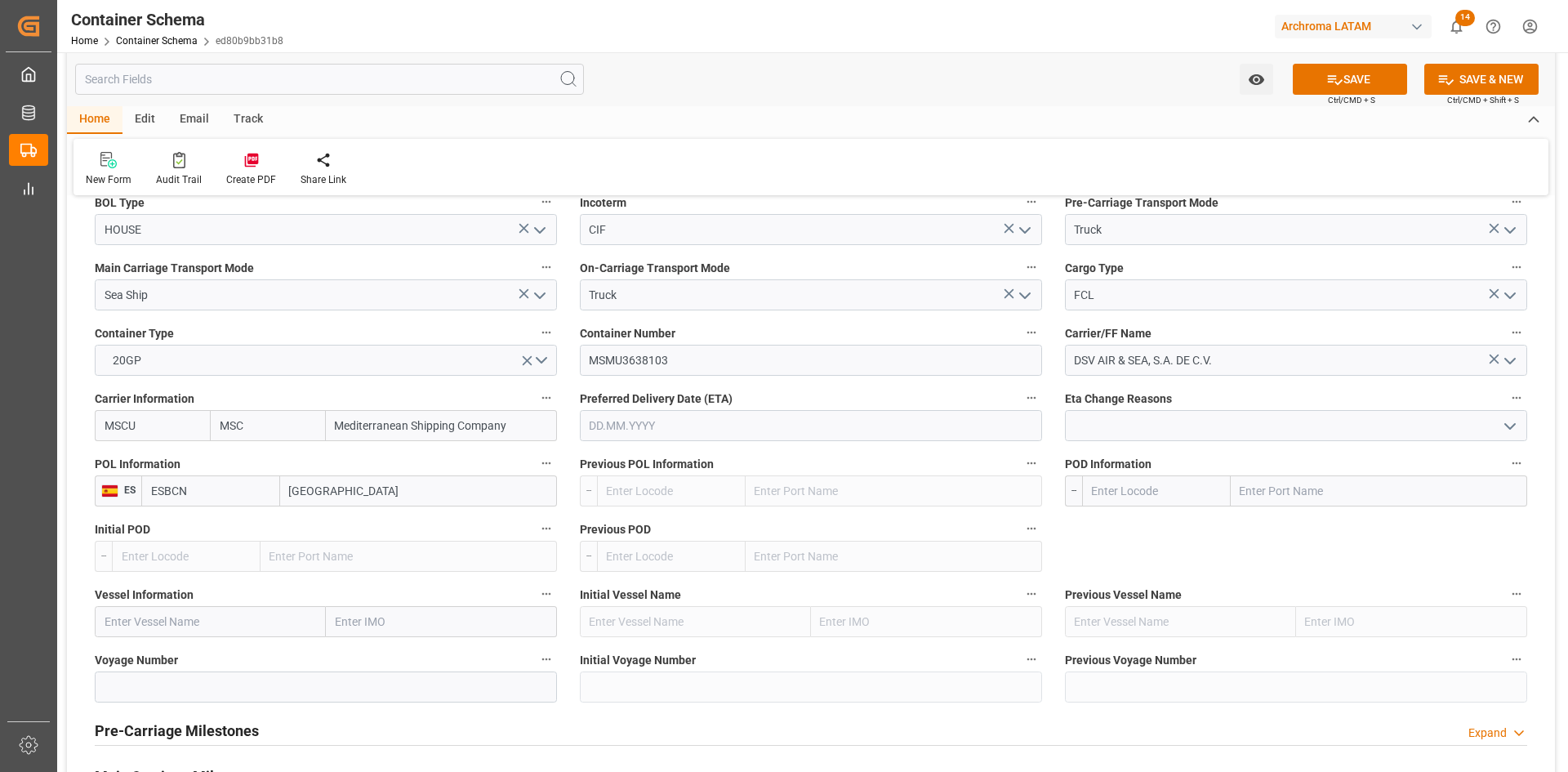
type input "Barcelona"
click at [1329, 492] on input "text" at bounding box center [1379, 491] width 296 height 31
type input "[GEOGRAPHIC_DATA]"
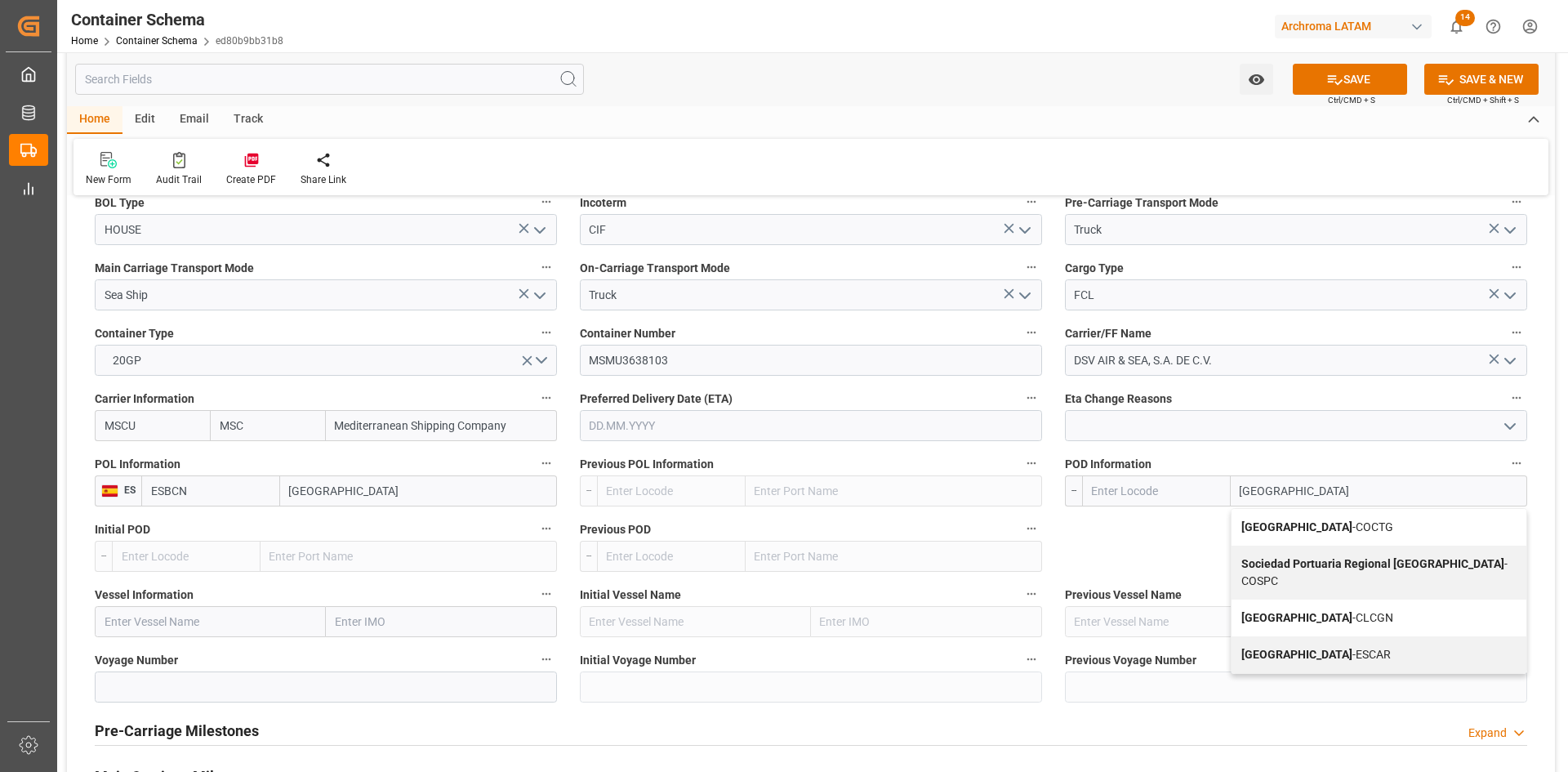
click at [1328, 529] on span "Cartagena - COCTG" at bounding box center [1317, 527] width 152 height 13
type input "COCTG"
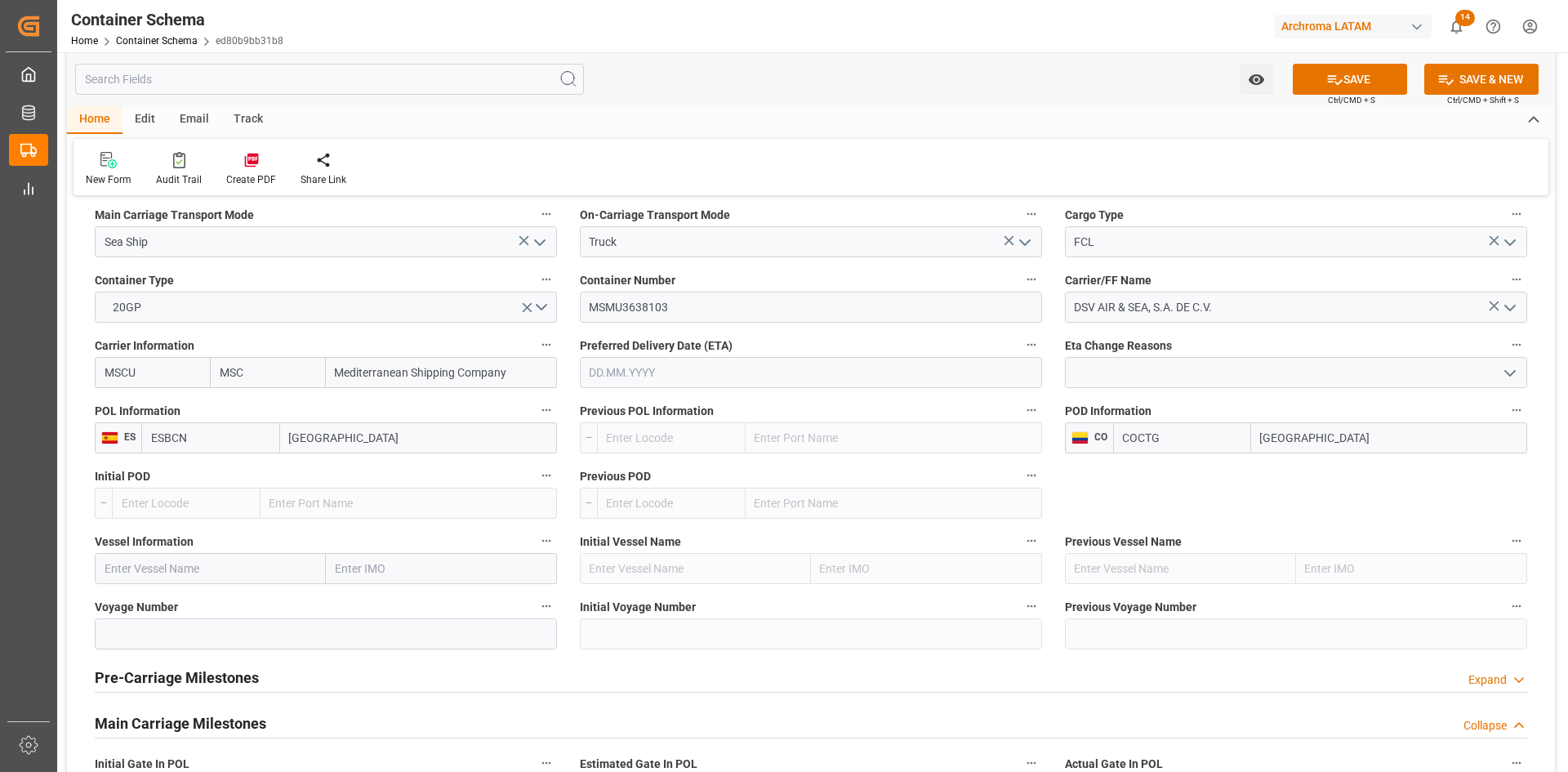
scroll to position [1633, 0]
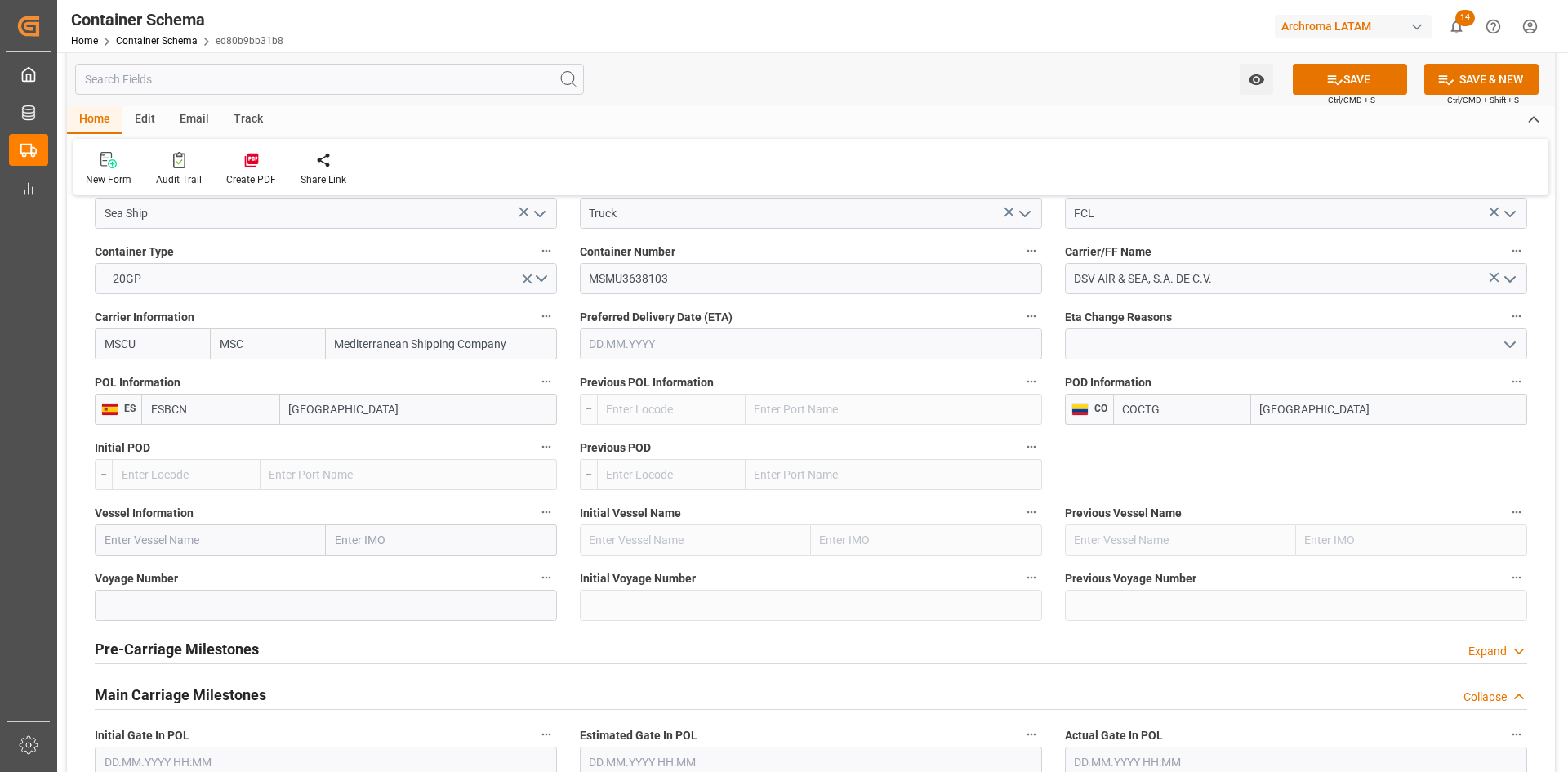
type input "Cartagena"
click at [156, 534] on input "text" at bounding box center [210, 539] width 231 height 31
paste input "MSC BRITTANY"
type input "MSC BRITTANY"
click at [211, 570] on span "MSC BRITTANY - 9724049" at bounding box center [170, 576] width 130 height 13
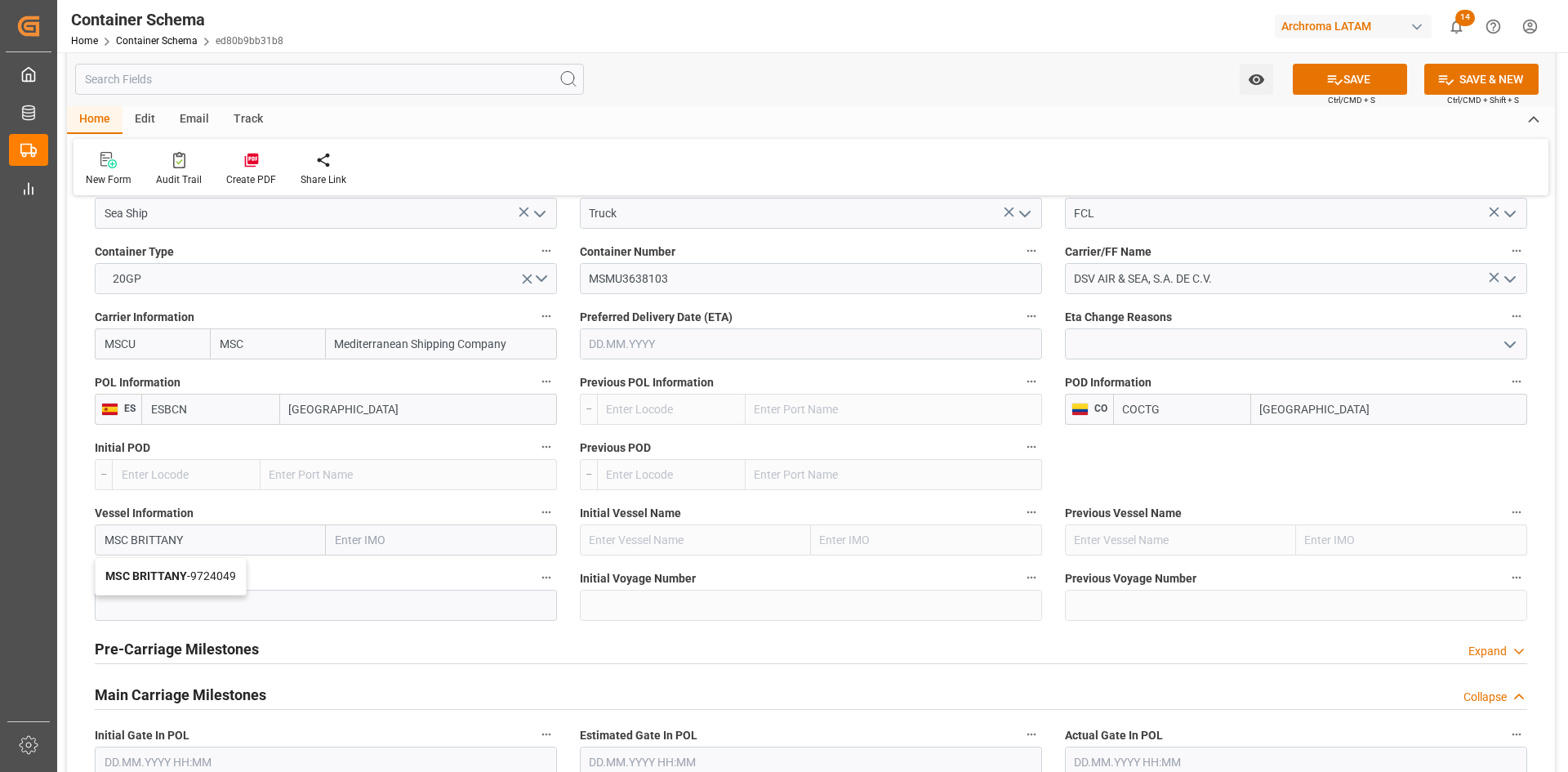
type input "9724049"
type input "MSC BRITTANY"
click at [372, 598] on input at bounding box center [326, 605] width 462 height 31
paste input "MC534A"
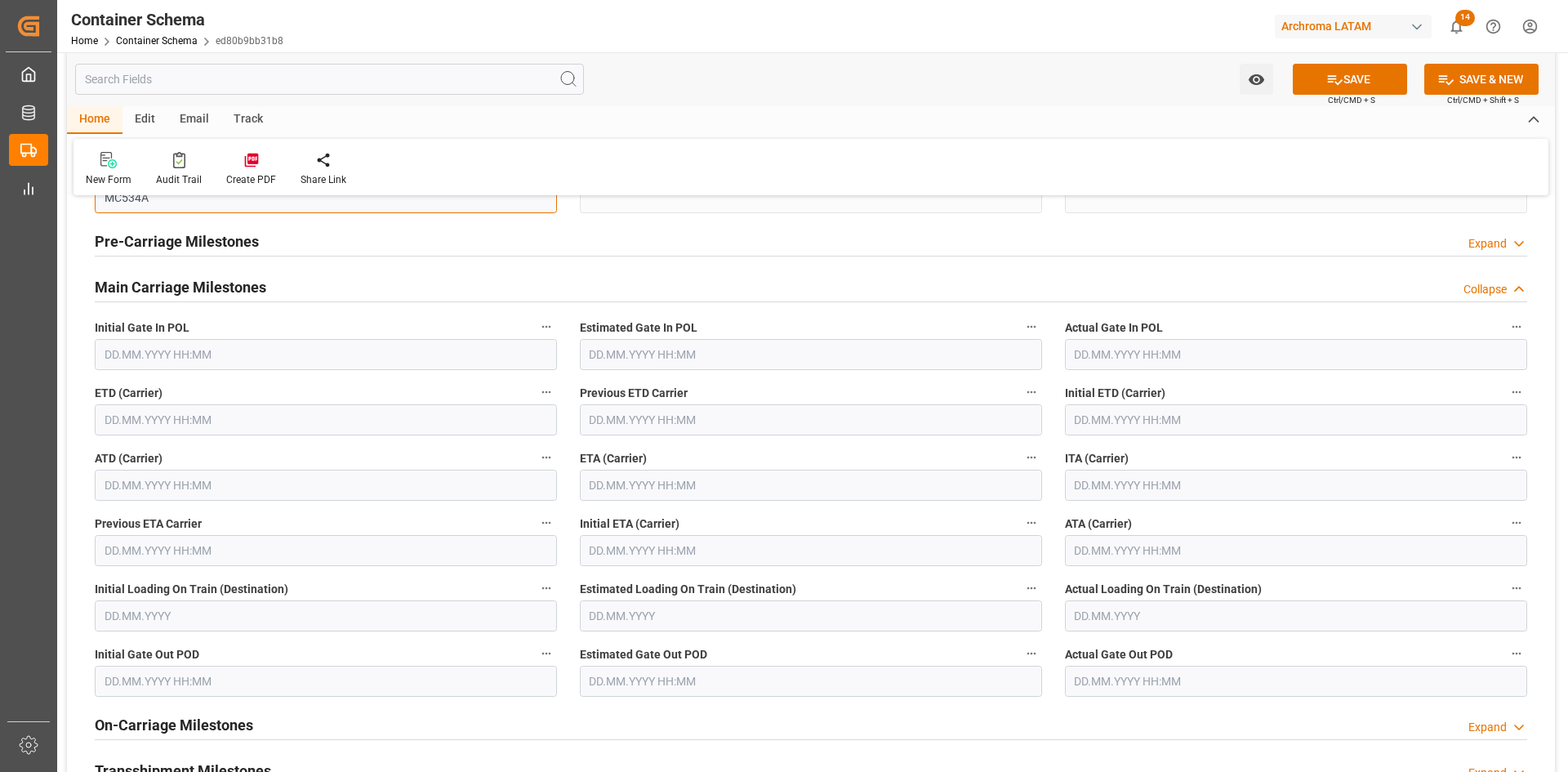
scroll to position [2042, 0]
type input "MC534A"
click at [215, 422] on input "text" at bounding box center [326, 419] width 462 height 31
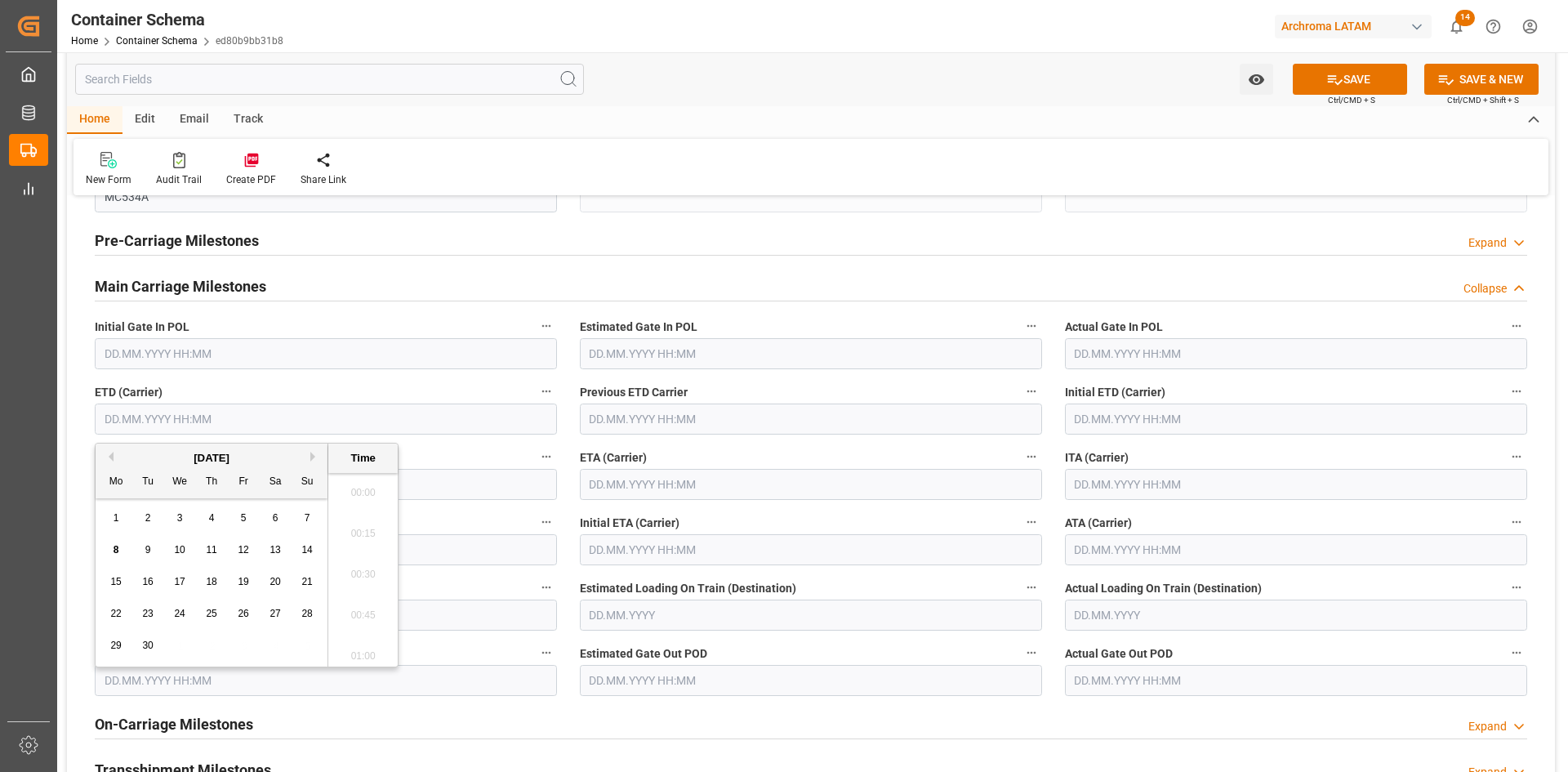
scroll to position [3354, 0]
click at [113, 522] on span "1" at bounding box center [116, 518] width 5 height 12
type input "01.09.2025 00:00"
click at [767, 486] on input "text" at bounding box center [811, 484] width 462 height 31
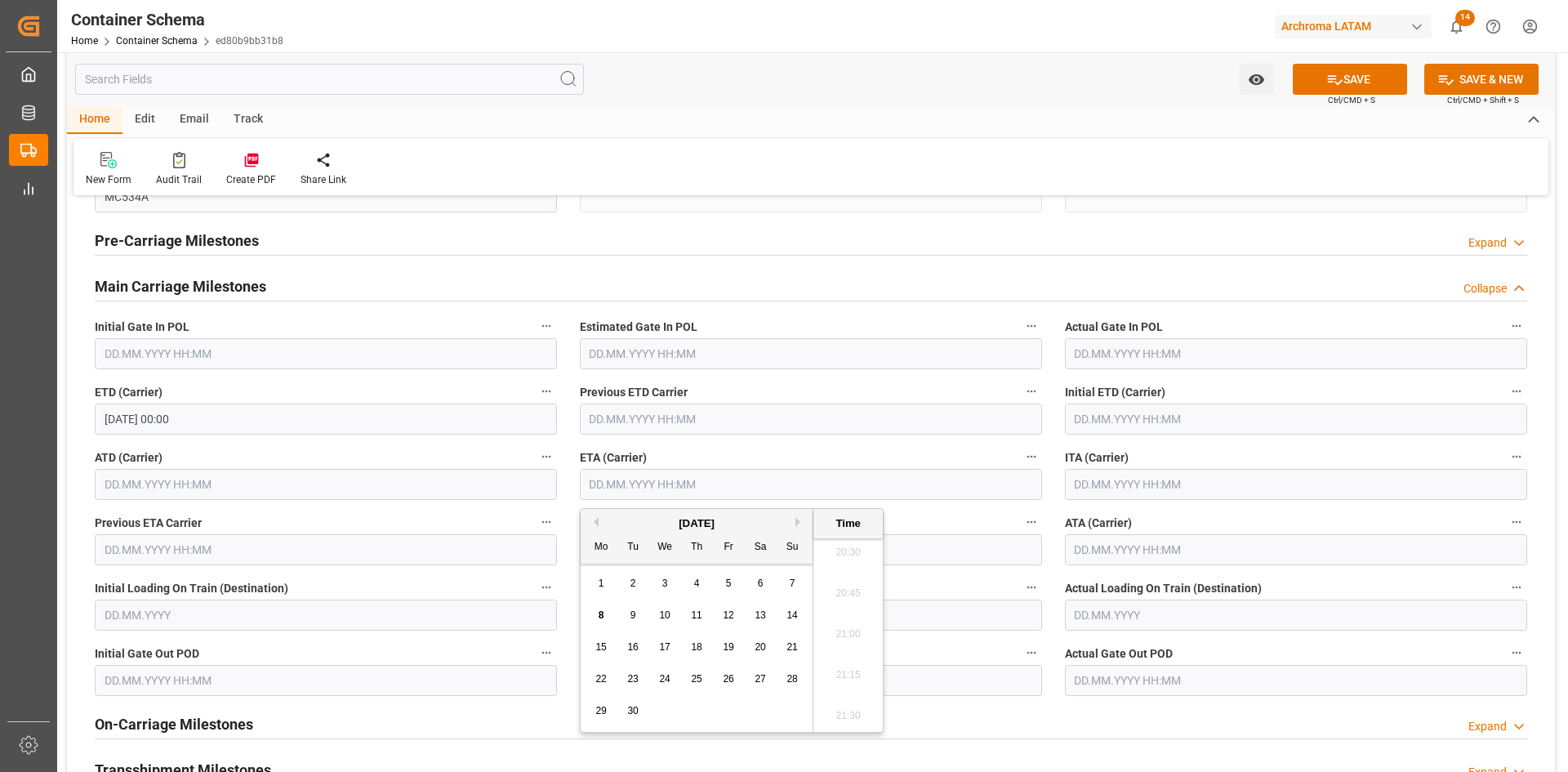
click at [597, 710] on span "29" at bounding box center [601, 710] width 11 height 12
click at [639, 682] on div "23" at bounding box center [633, 679] width 21 height 20
type input "23.09.2025 00:00"
click at [1358, 73] on button "SAVE" at bounding box center [1349, 79] width 114 height 31
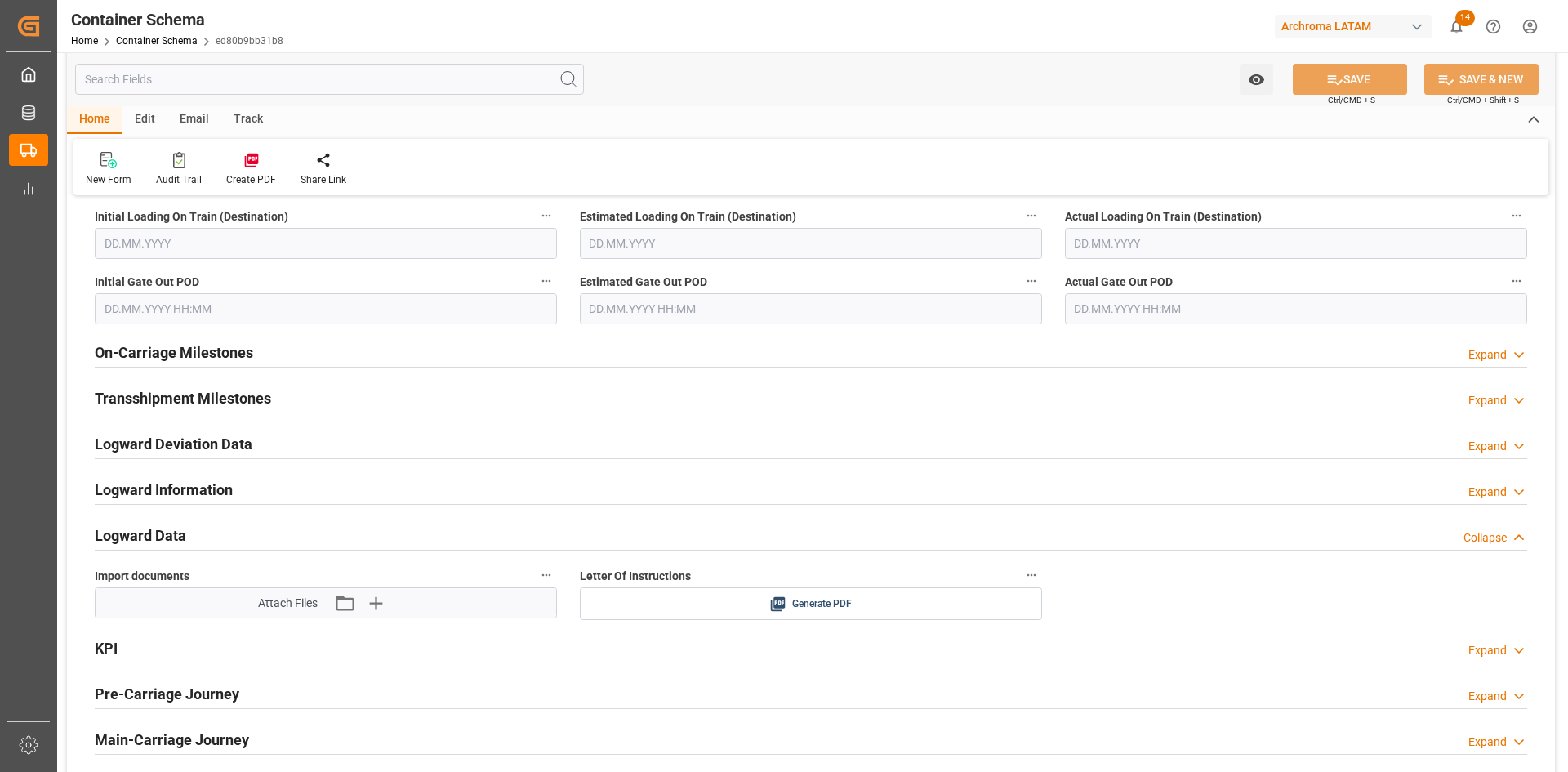
scroll to position [2450, 0]
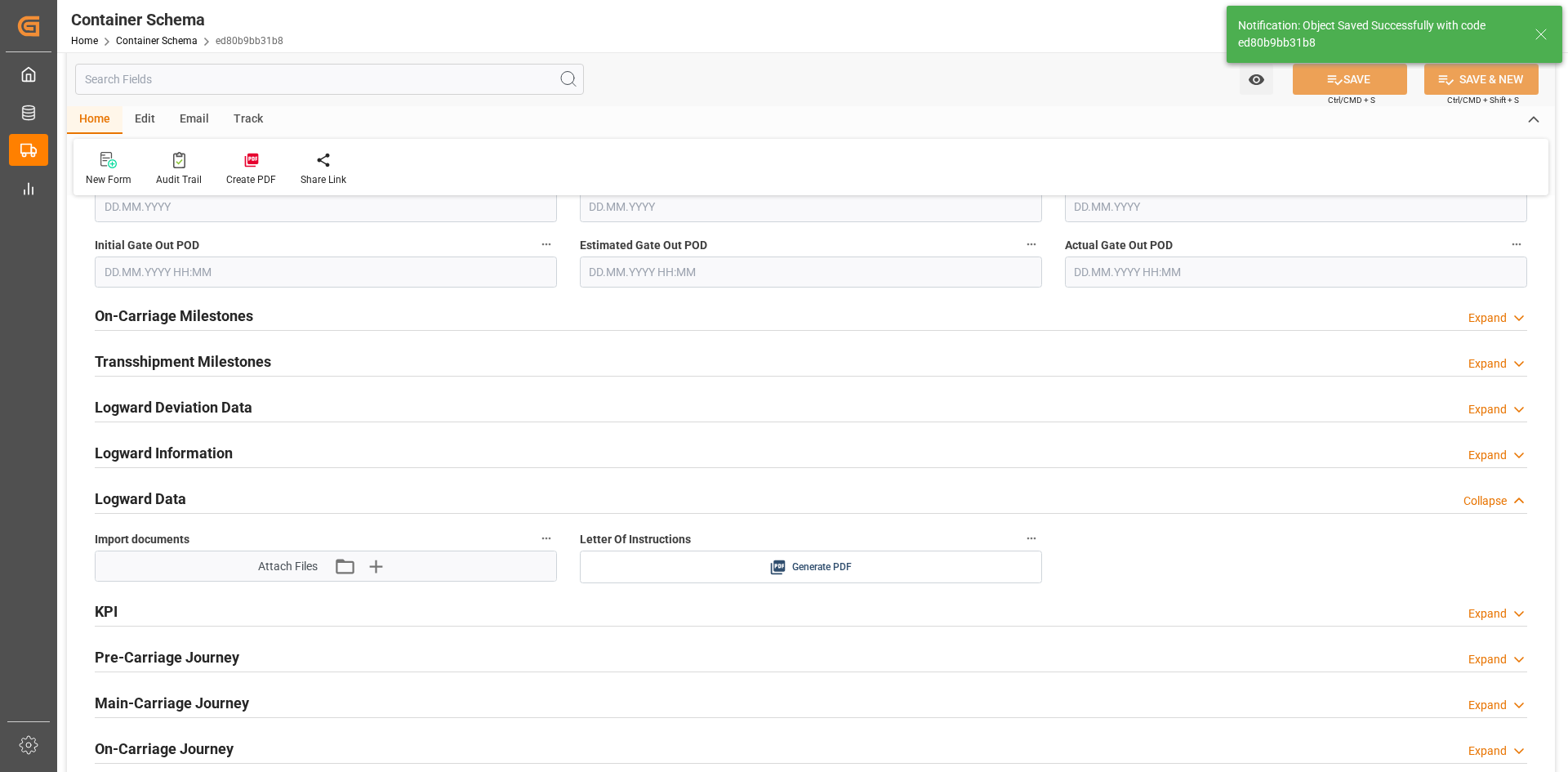
type input "Document Sent"
type input "COCTG"
type input "Cartagena"
type input "MSC BRITTANY"
type input "9724049"
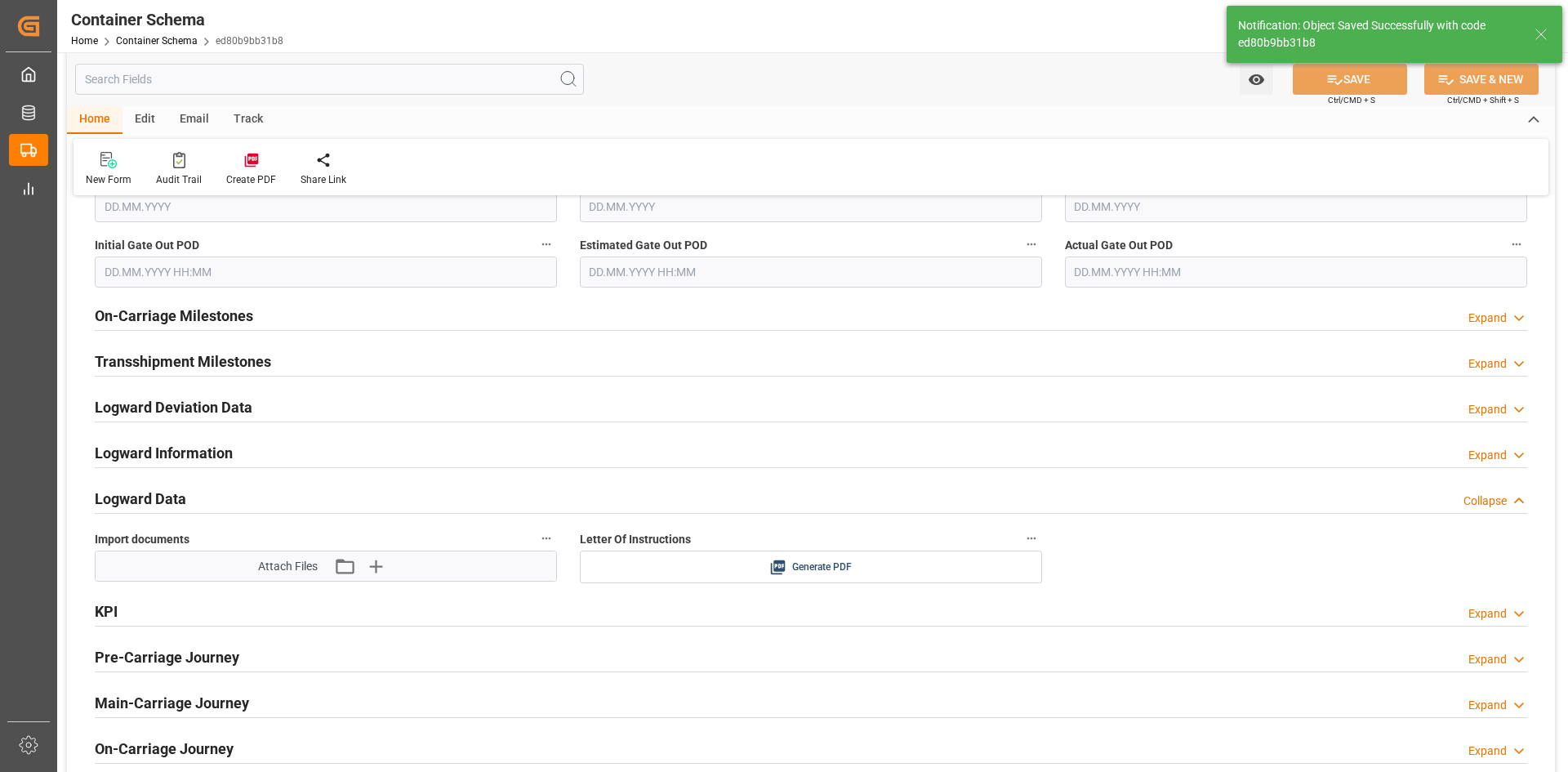
type input "MC534A"
type input "23.09.2025 00:00"
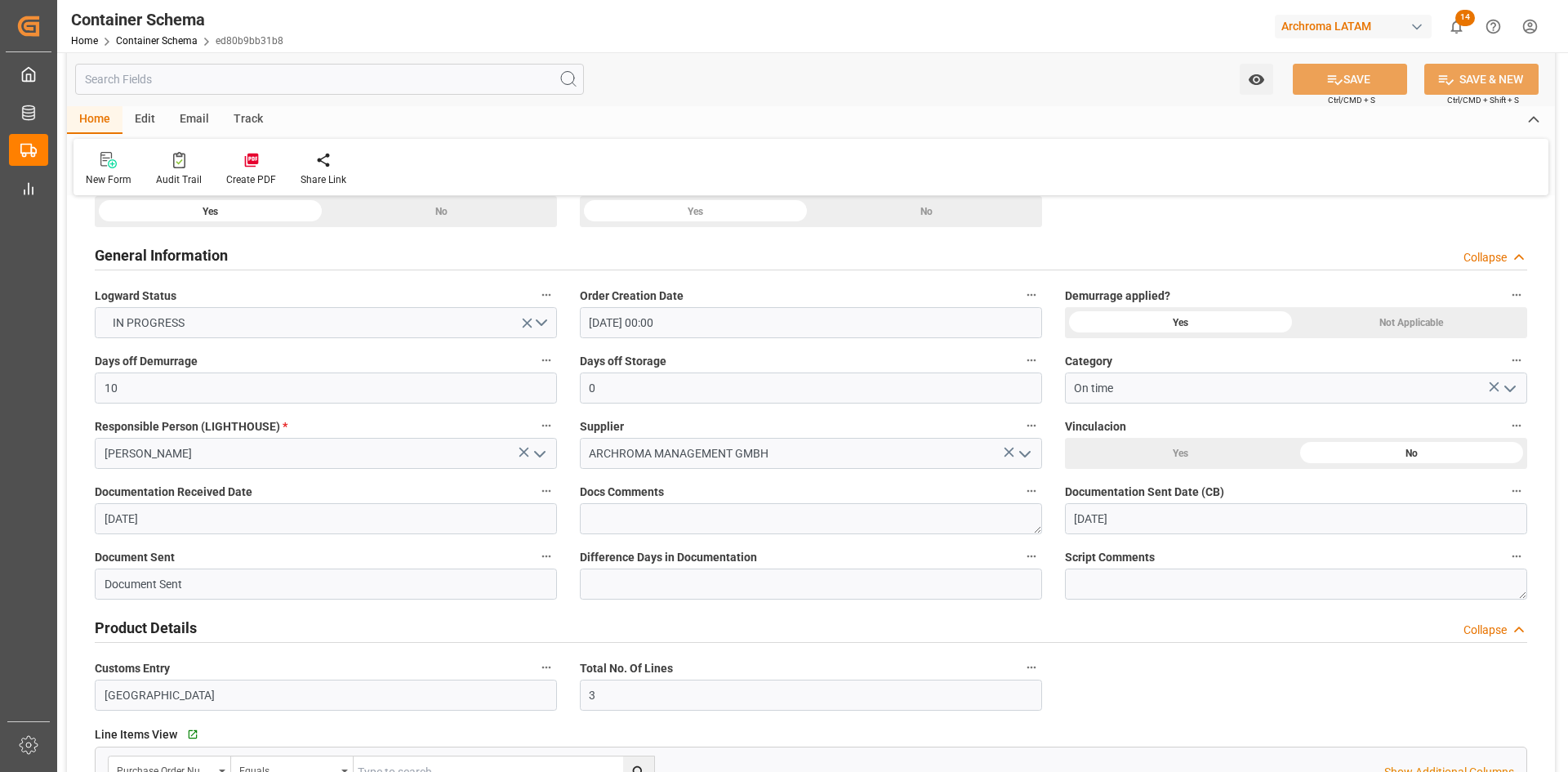
scroll to position [0, 0]
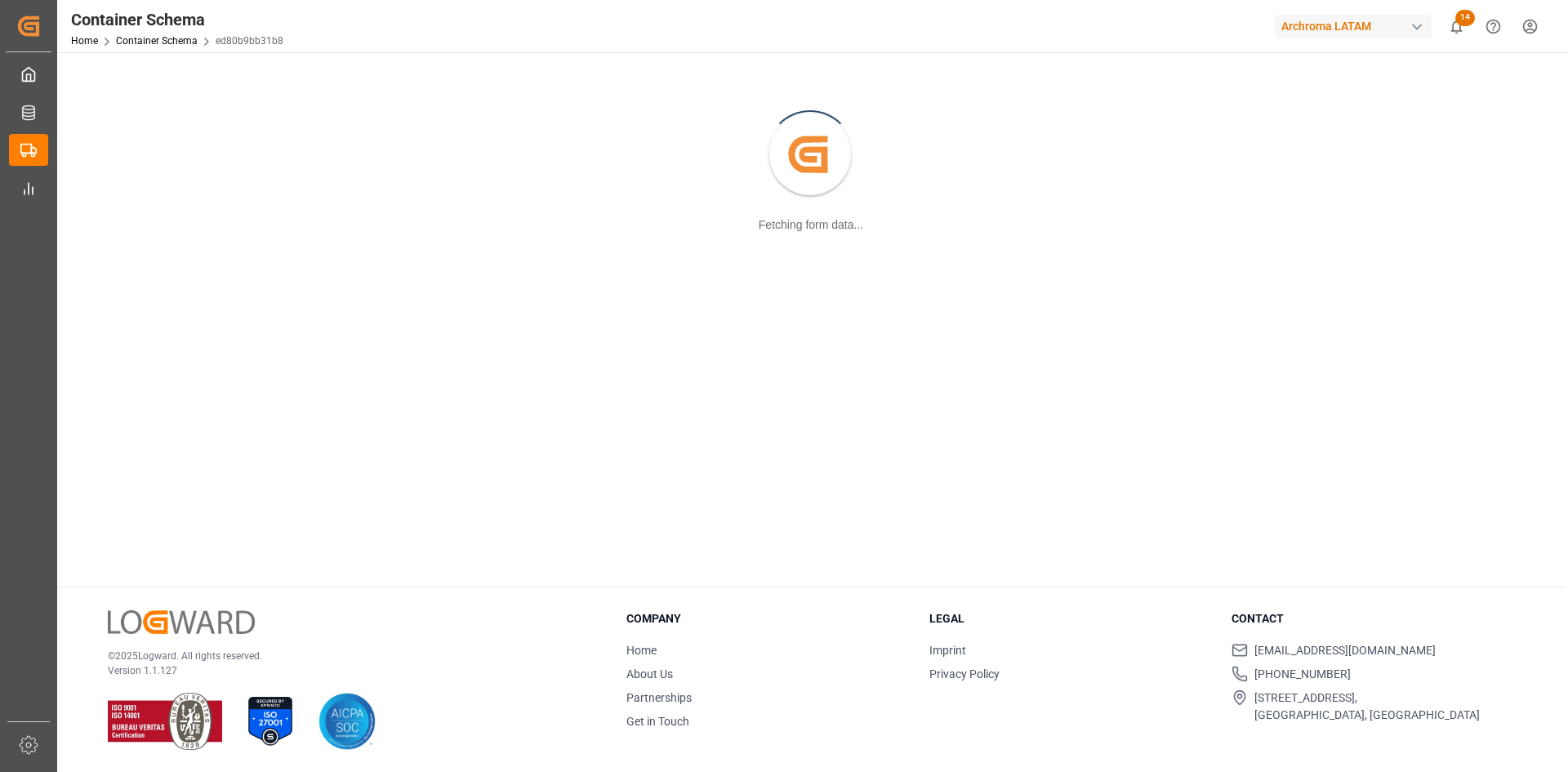
scroll to position [178, 0]
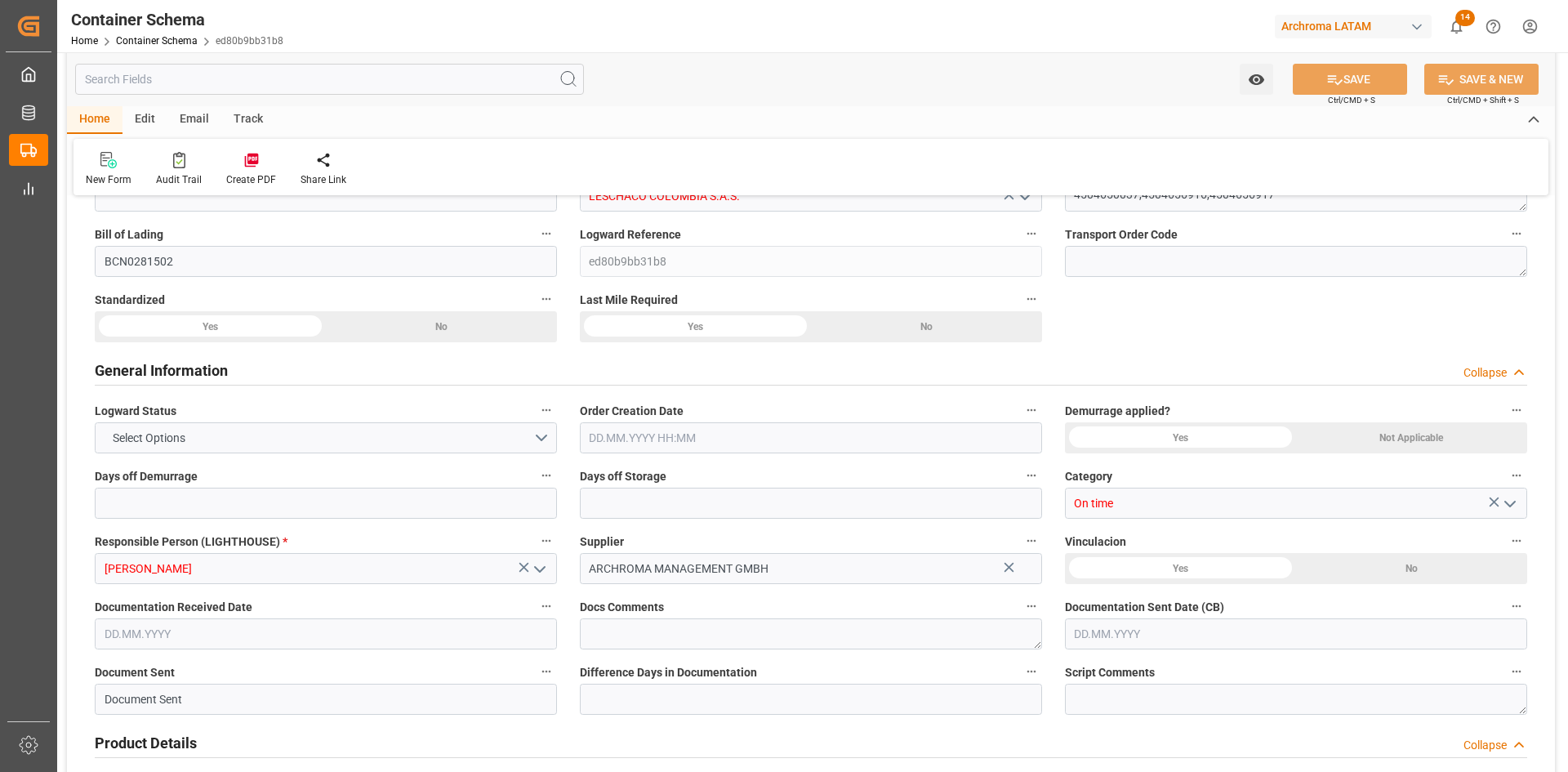
type input "10"
type input "0"
type input "3"
type input "6600"
type input "12200"
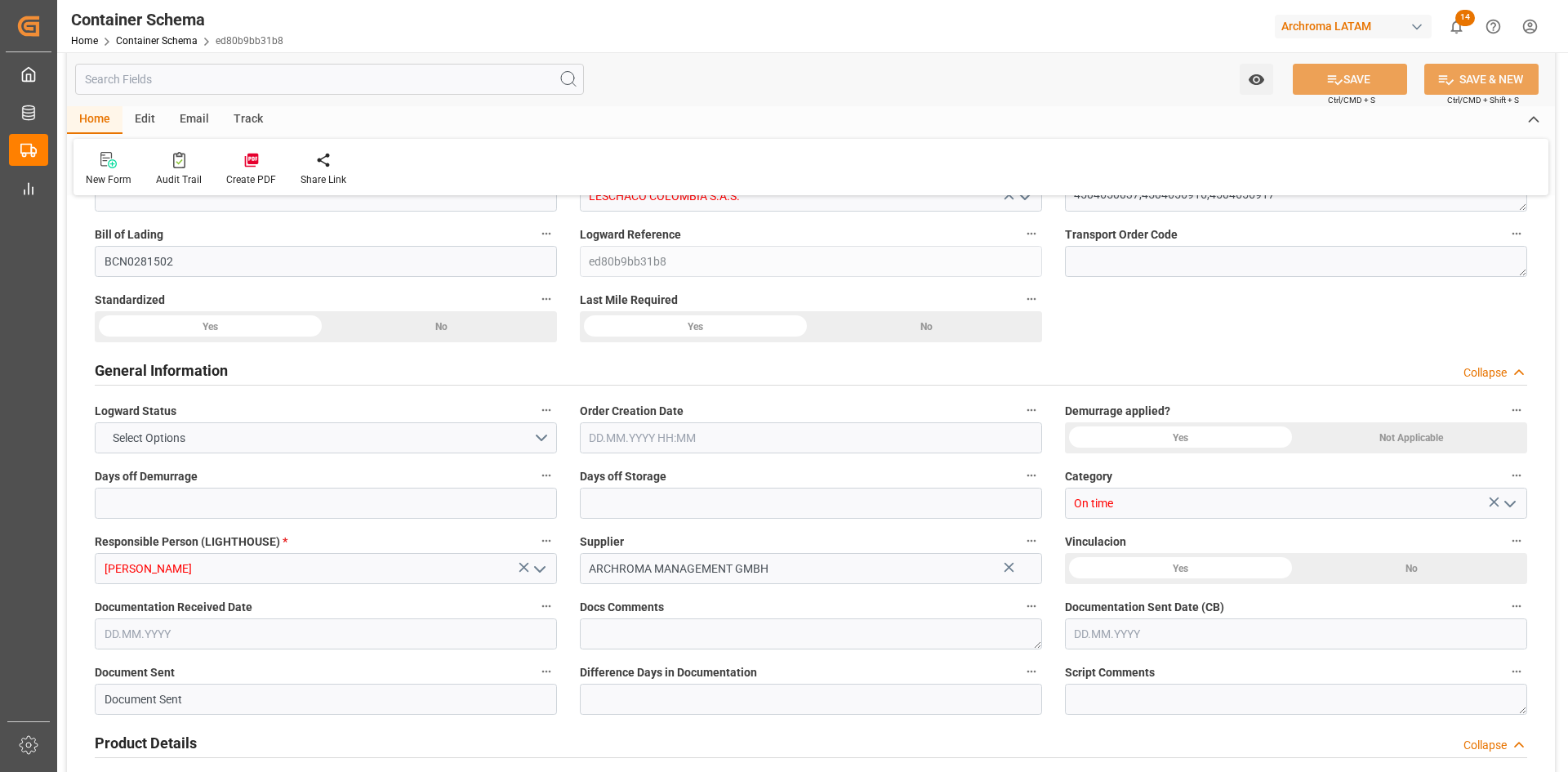
type input "12908.8"
type input "MSC"
type input "Mediterranean Shipping Company"
type input "ESBCN"
type input "COCTG"
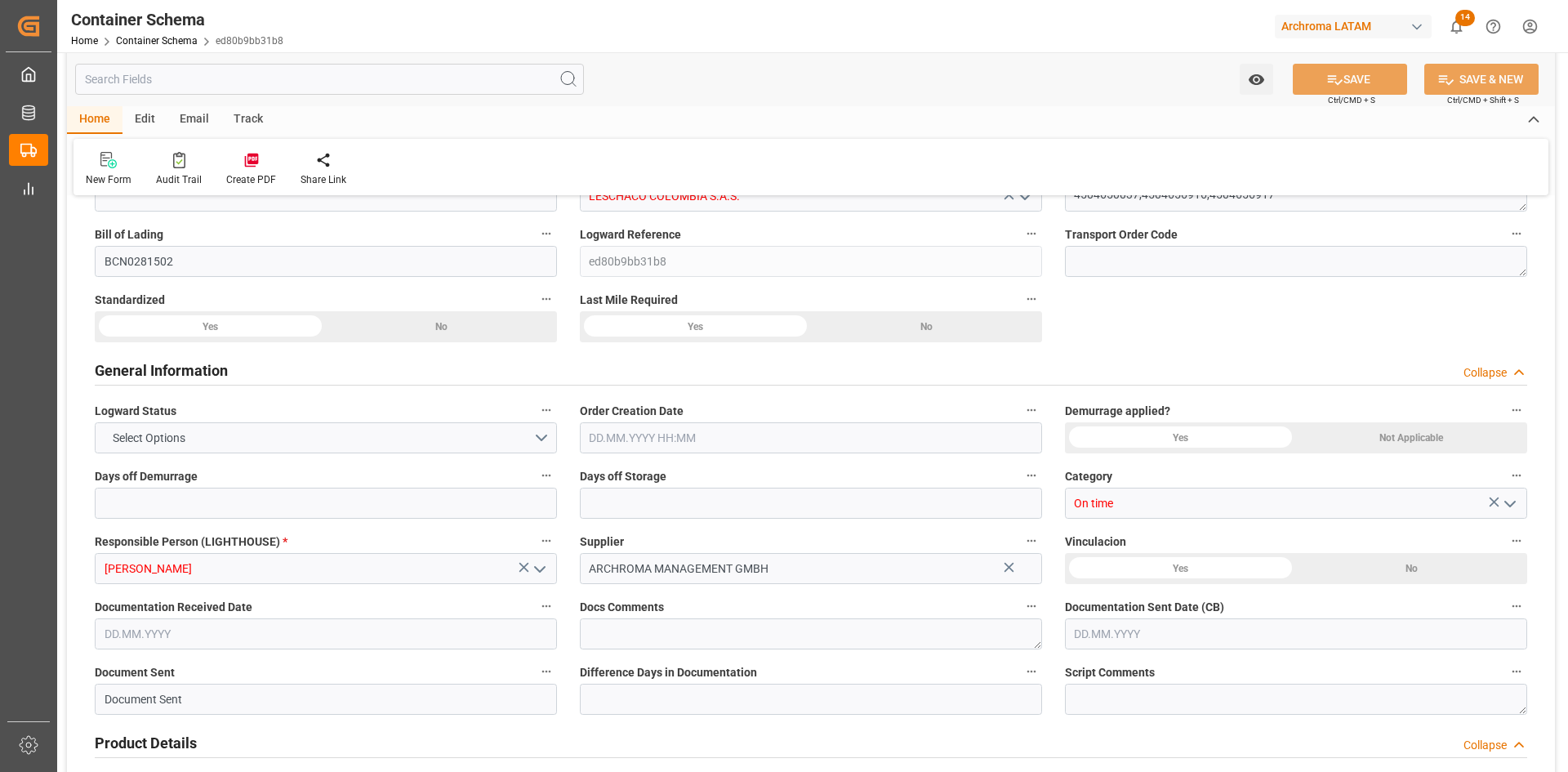
type input "COCTG"
type input "9724049"
type input "08.09.2025 00:00"
type input "[DATE]"
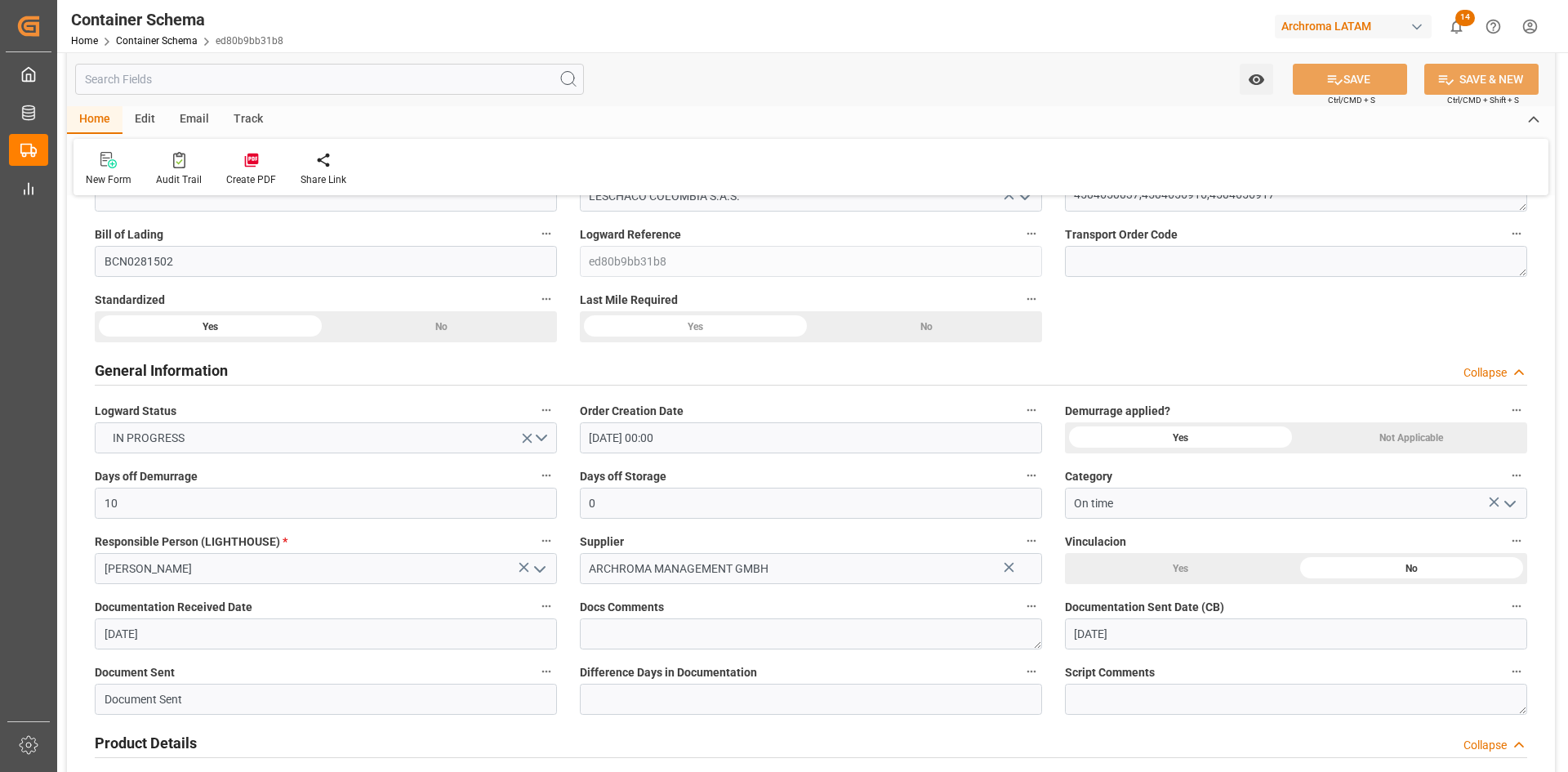
type input "[DATE]"
type input "01.09.2025 00:00"
type input "23.09.2025 00:00"
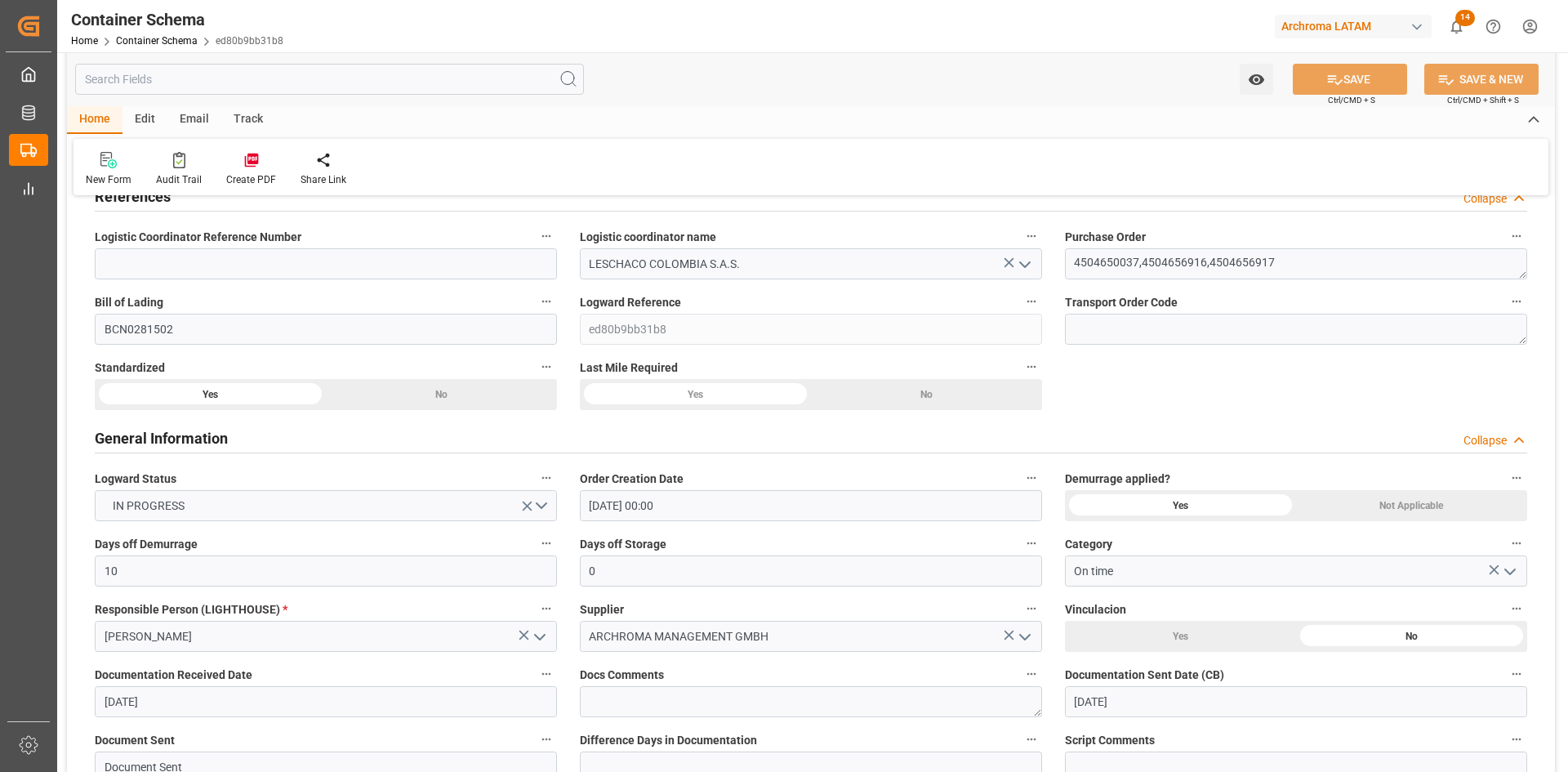
scroll to position [0, 0]
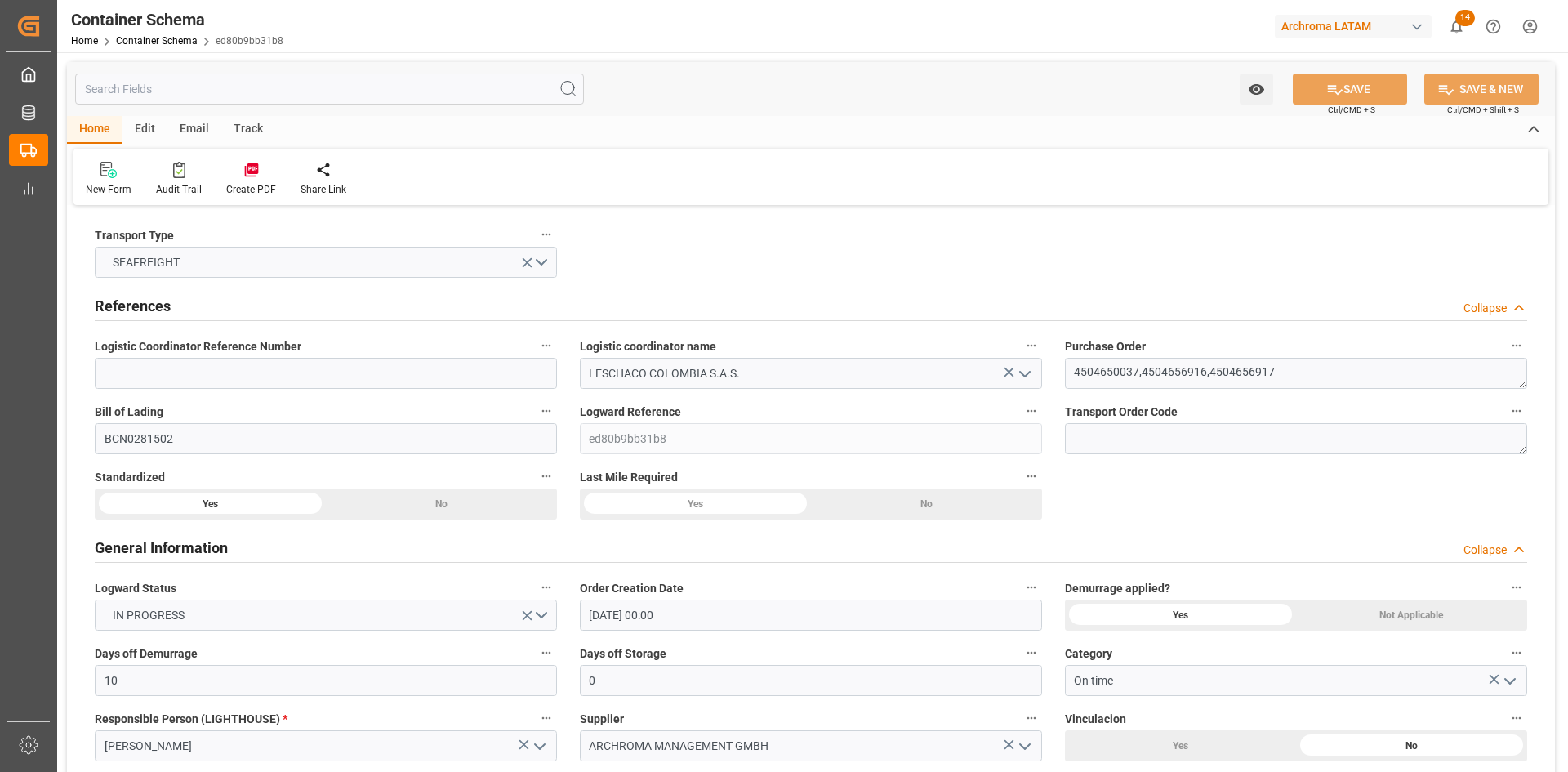
click at [185, 130] on div "Email" at bounding box center [195, 129] width 54 height 28
click at [103, 181] on div "Send Email" at bounding box center [110, 178] width 74 height 36
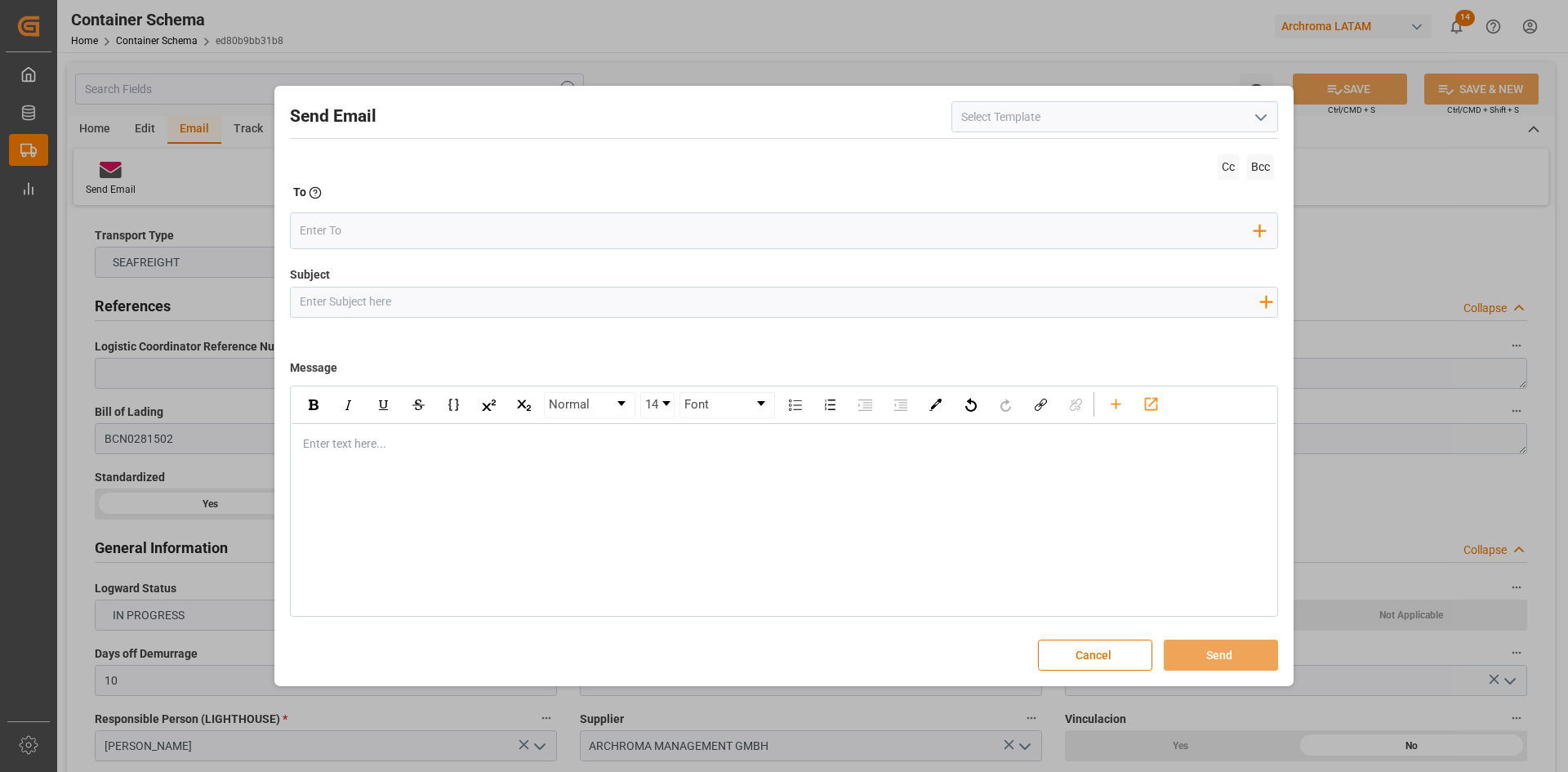
click at [1277, 117] on input at bounding box center [1115, 116] width 327 height 31
click at [1268, 119] on icon "open menu" at bounding box center [1261, 118] width 20 height 20
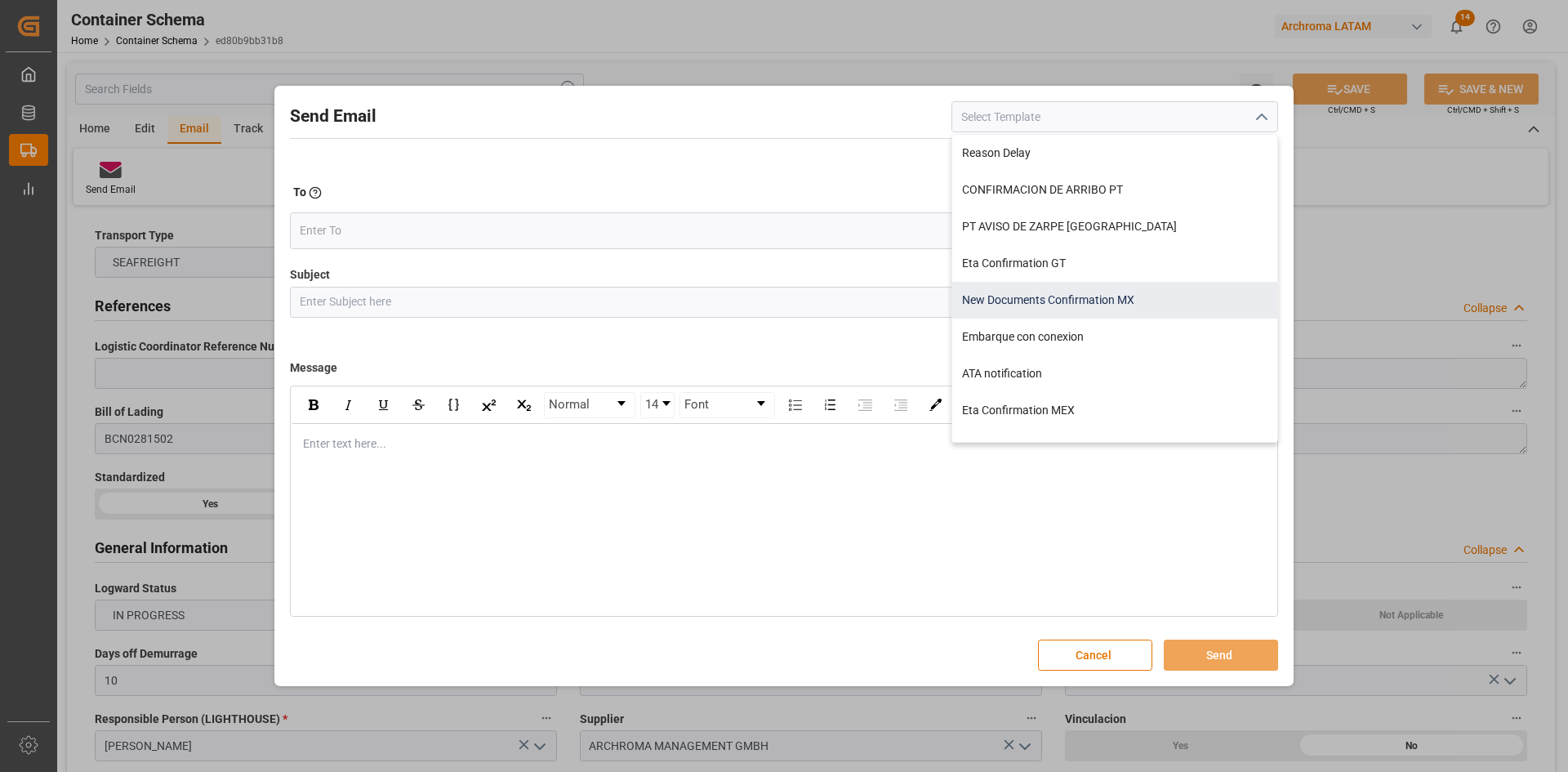
click at [1178, 292] on div "New Documents Confirmation MX" at bounding box center [1115, 300] width 325 height 37
type input "New Documents Confirmation MX"
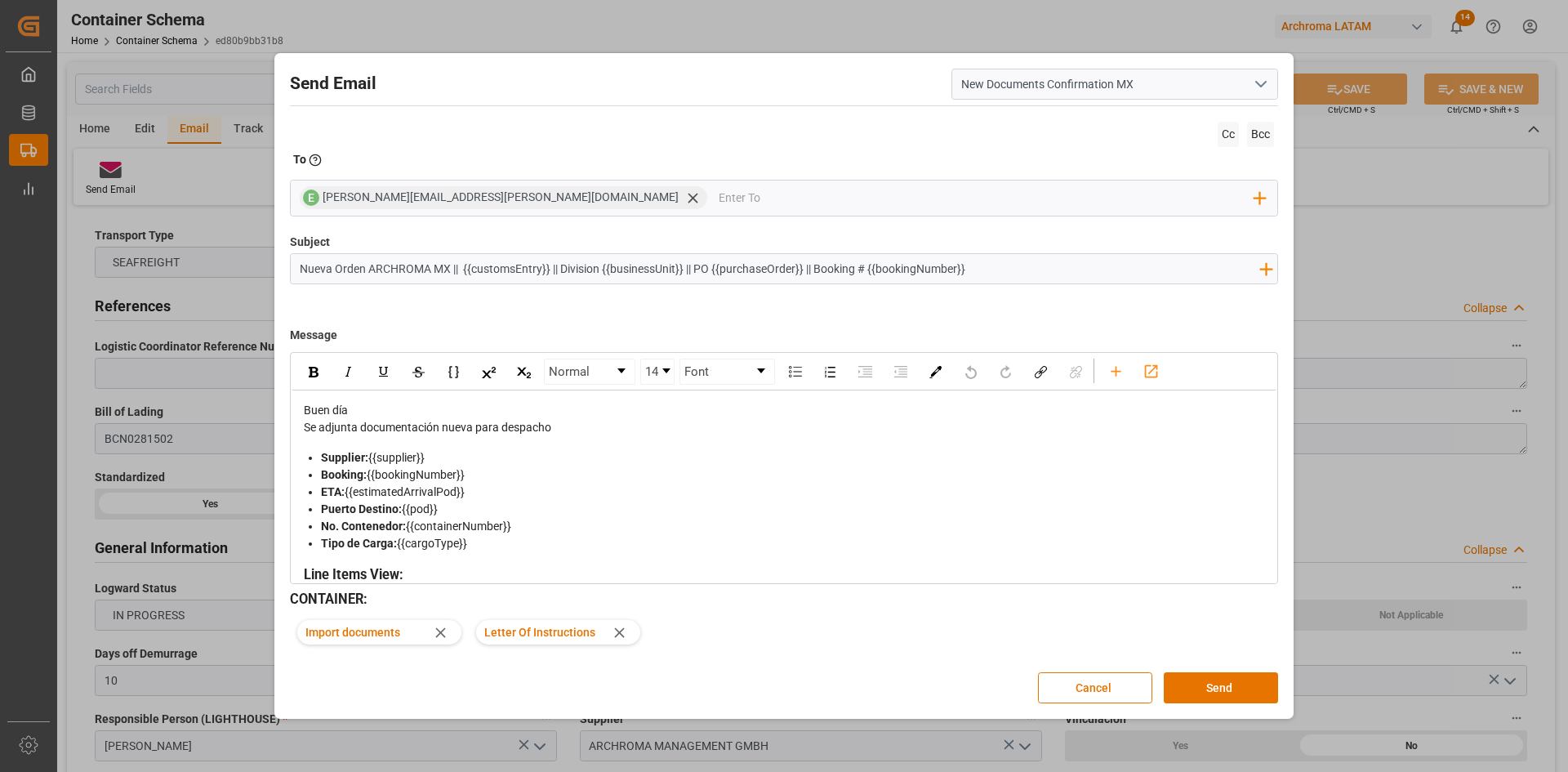
click at [442, 268] on input "Nueva Orden ARCHROMA MX || {{customsEntry}} || Division {{businessUnit}} || PO …" at bounding box center [779, 269] width 976 height 29
click at [1122, 373] on icon "rdw-toolbar" at bounding box center [1116, 370] width 17 height 17
type input "Nueva Orden ARCHROMA CO|| {{customsEntry}} || Division {{businessUnit}} || PO {…"
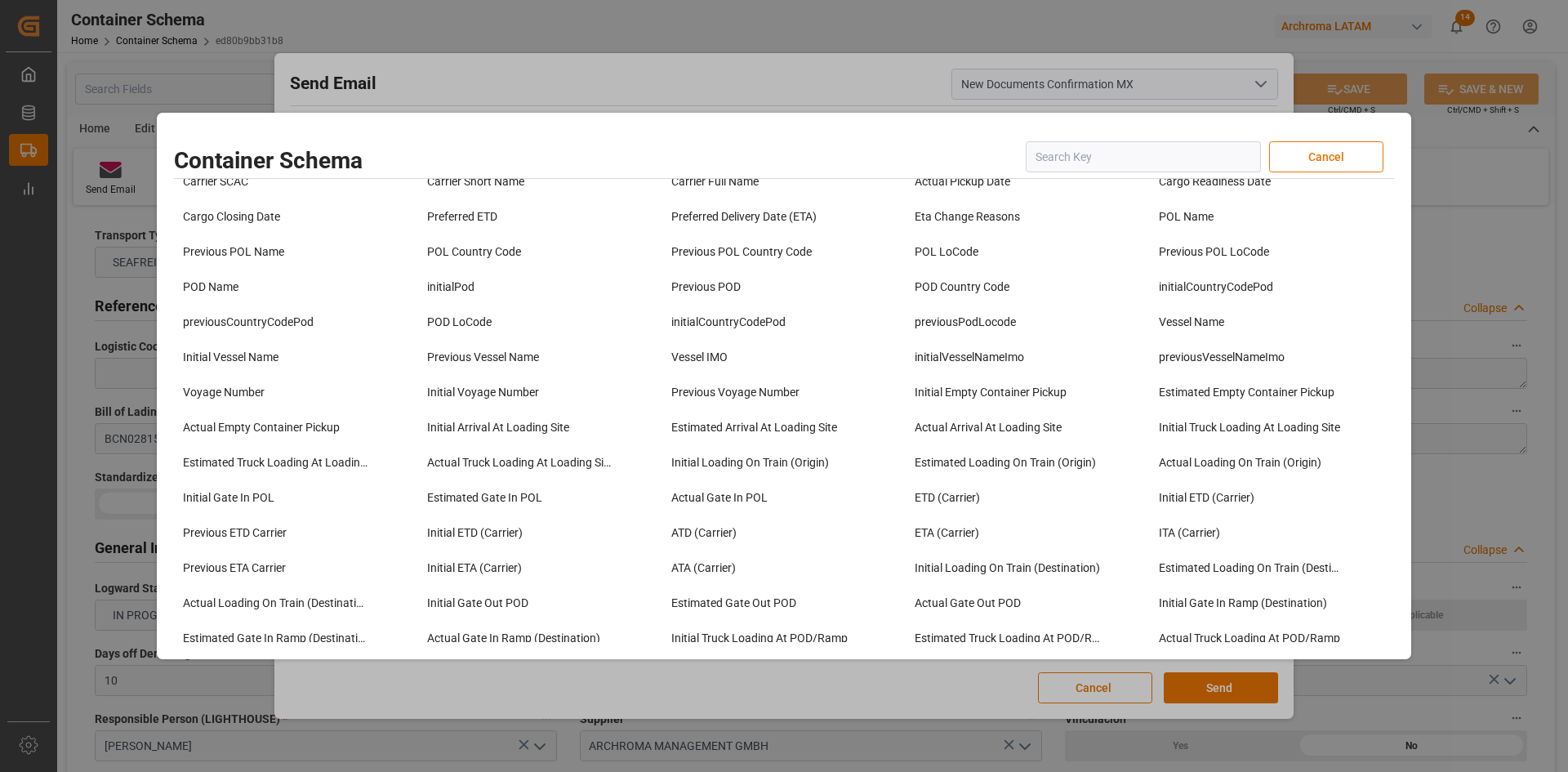
scroll to position [817, 0]
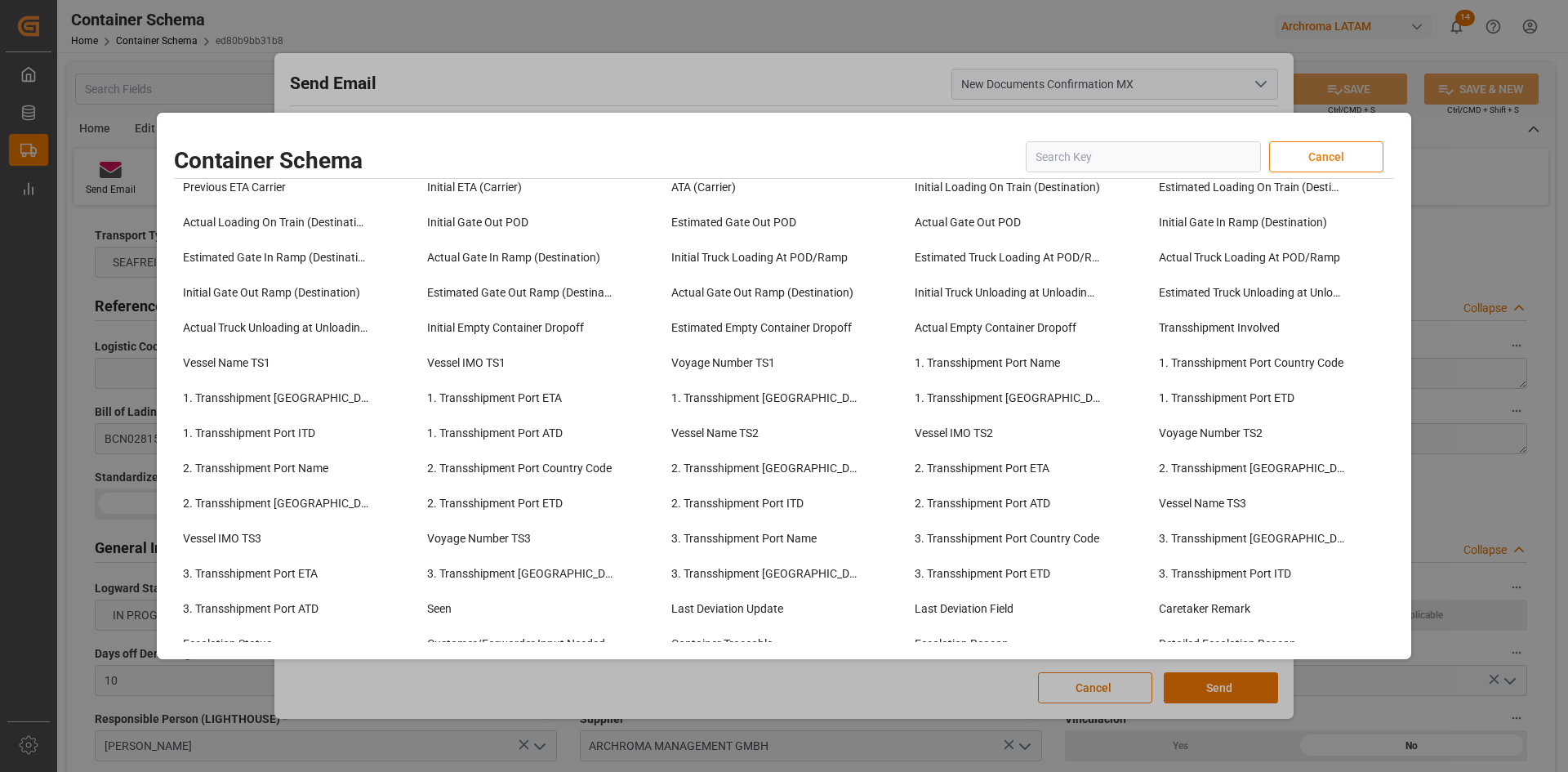
click at [1340, 156] on button "Cancel" at bounding box center [1326, 156] width 114 height 31
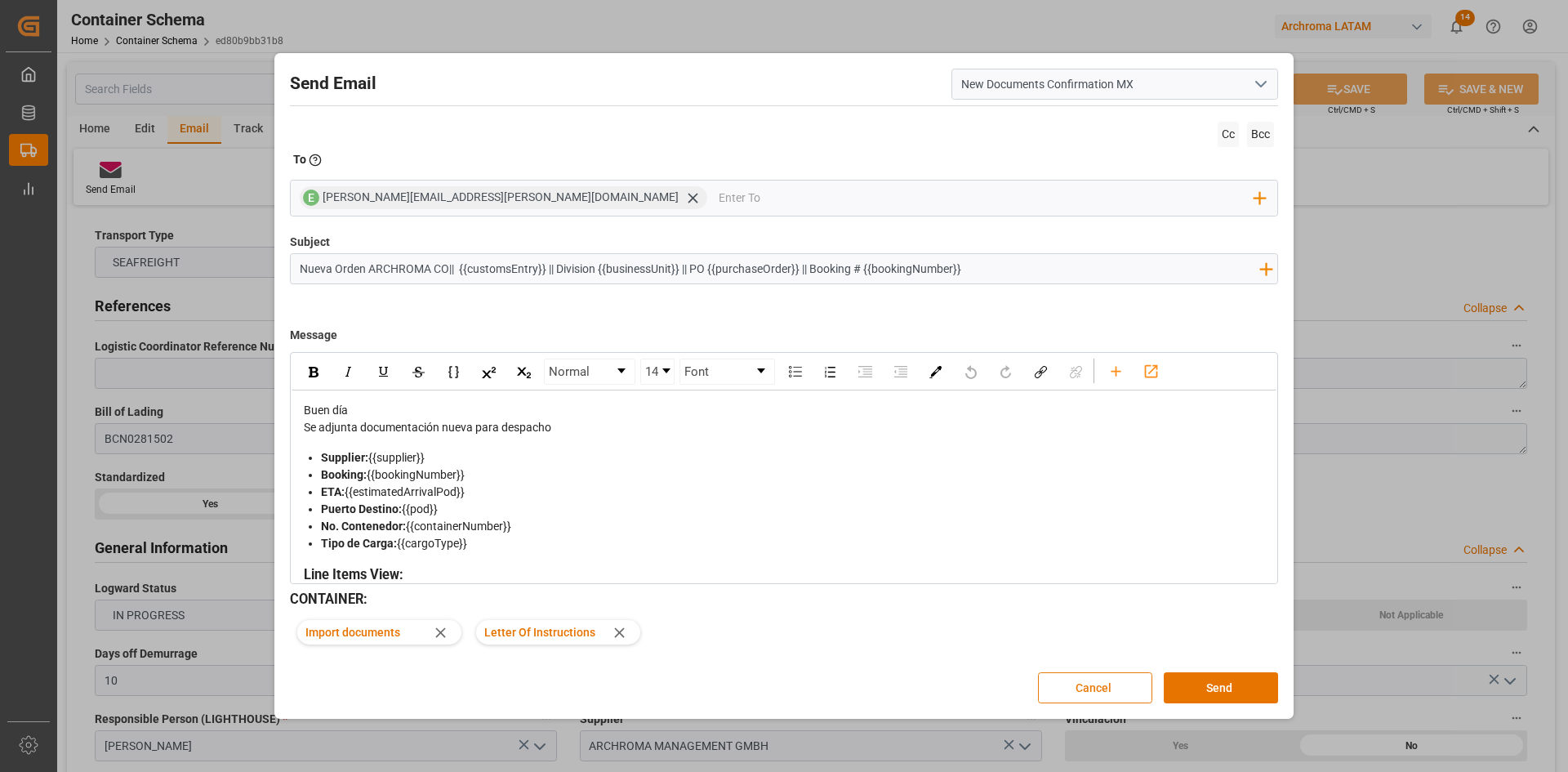
click at [1096, 692] on button "Cancel" at bounding box center [1095, 687] width 114 height 31
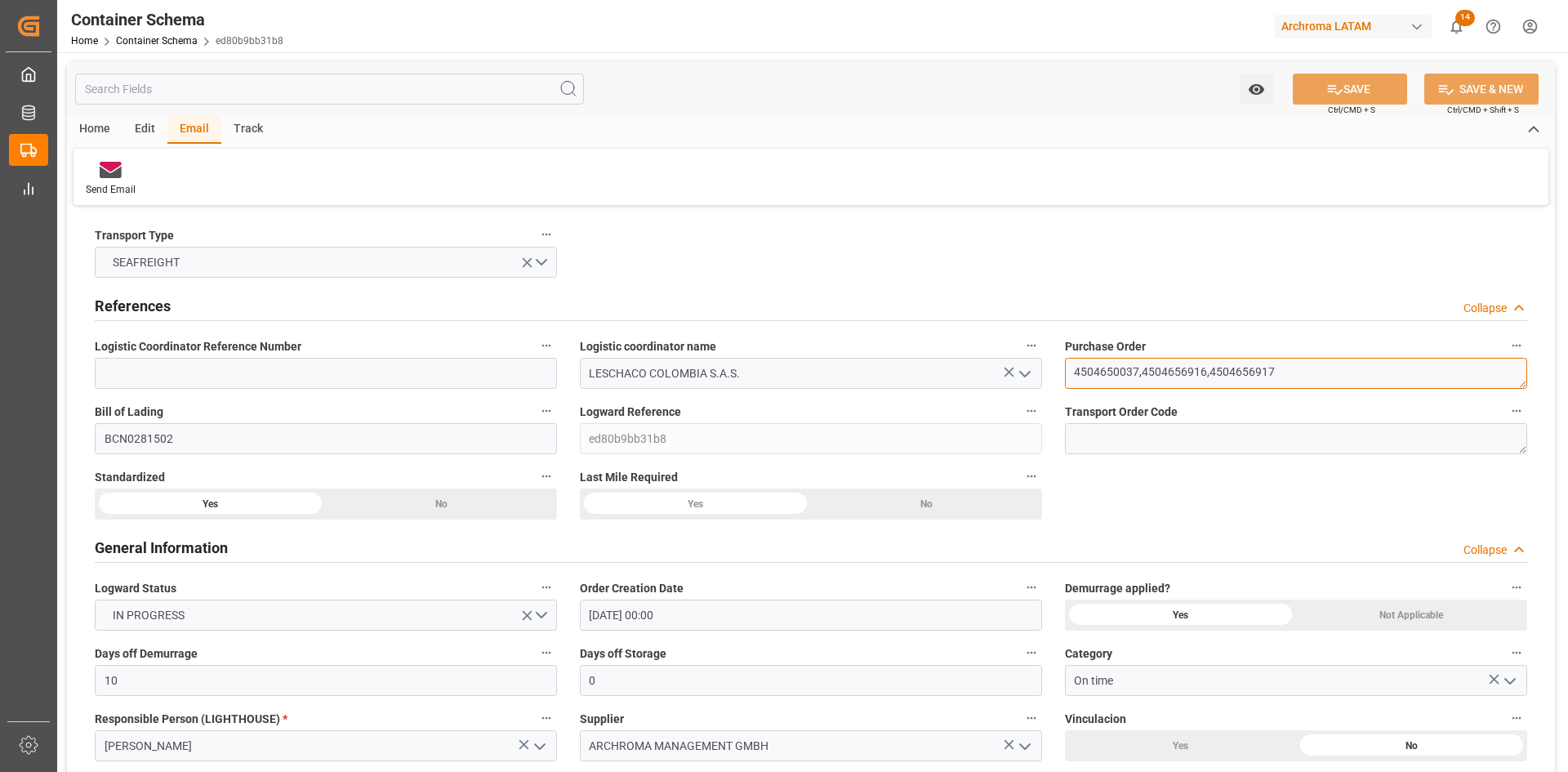
drag, startPoint x: 1356, startPoint y: 378, endPoint x: 1014, endPoint y: 378, distance: 342.0
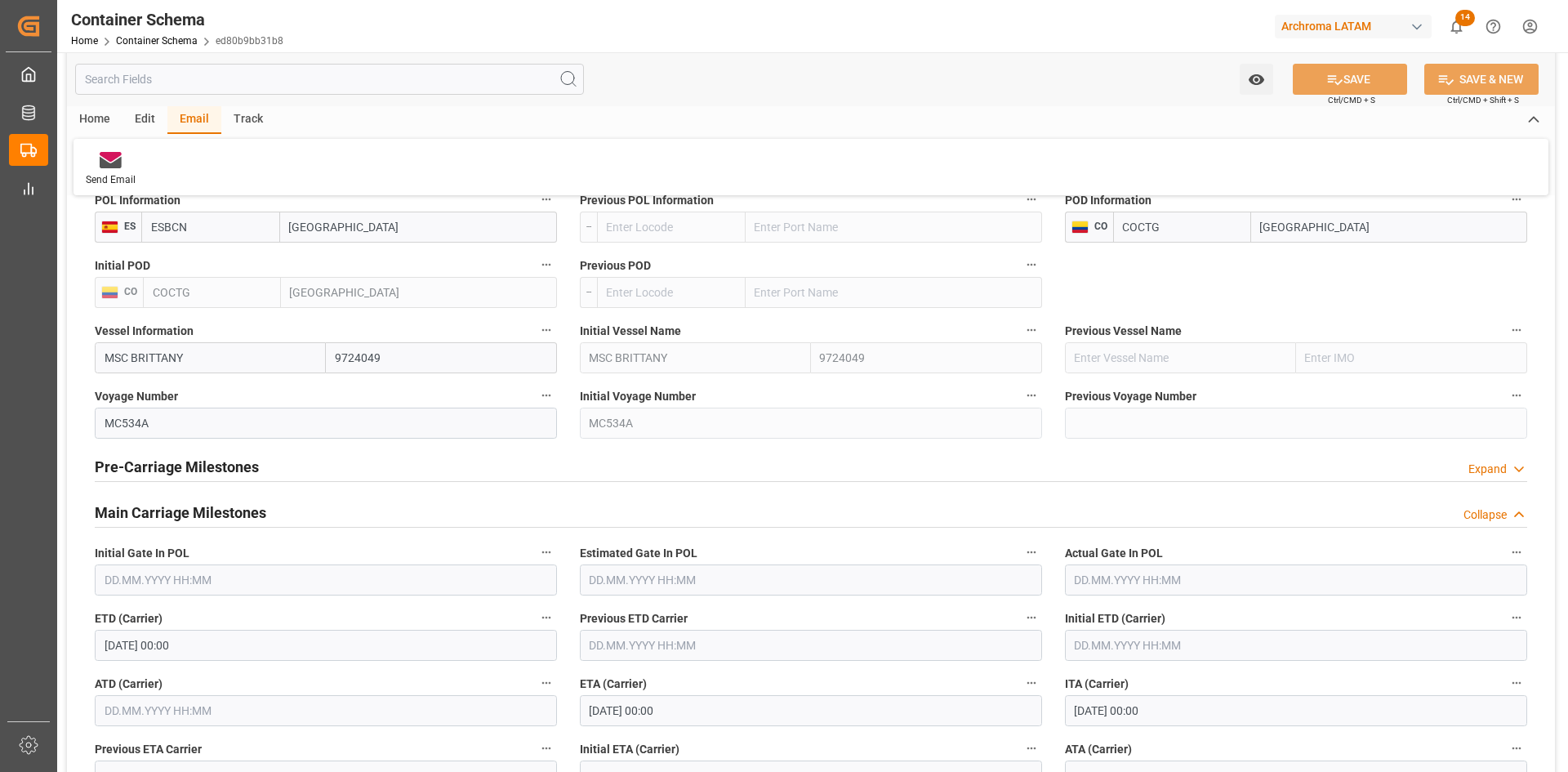
scroll to position [2287, 0]
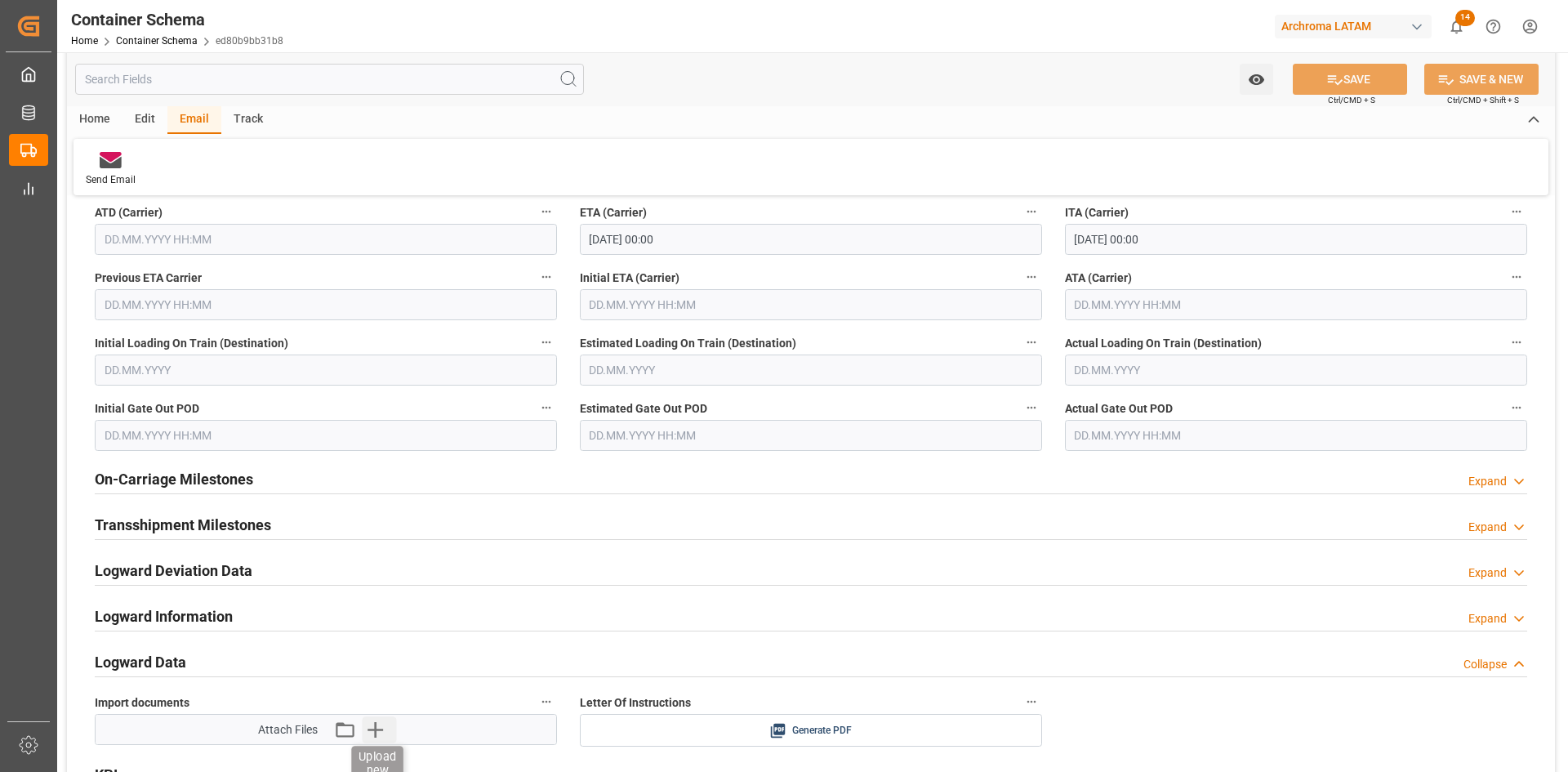
click at [380, 726] on icon "button" at bounding box center [374, 728] width 26 height 26
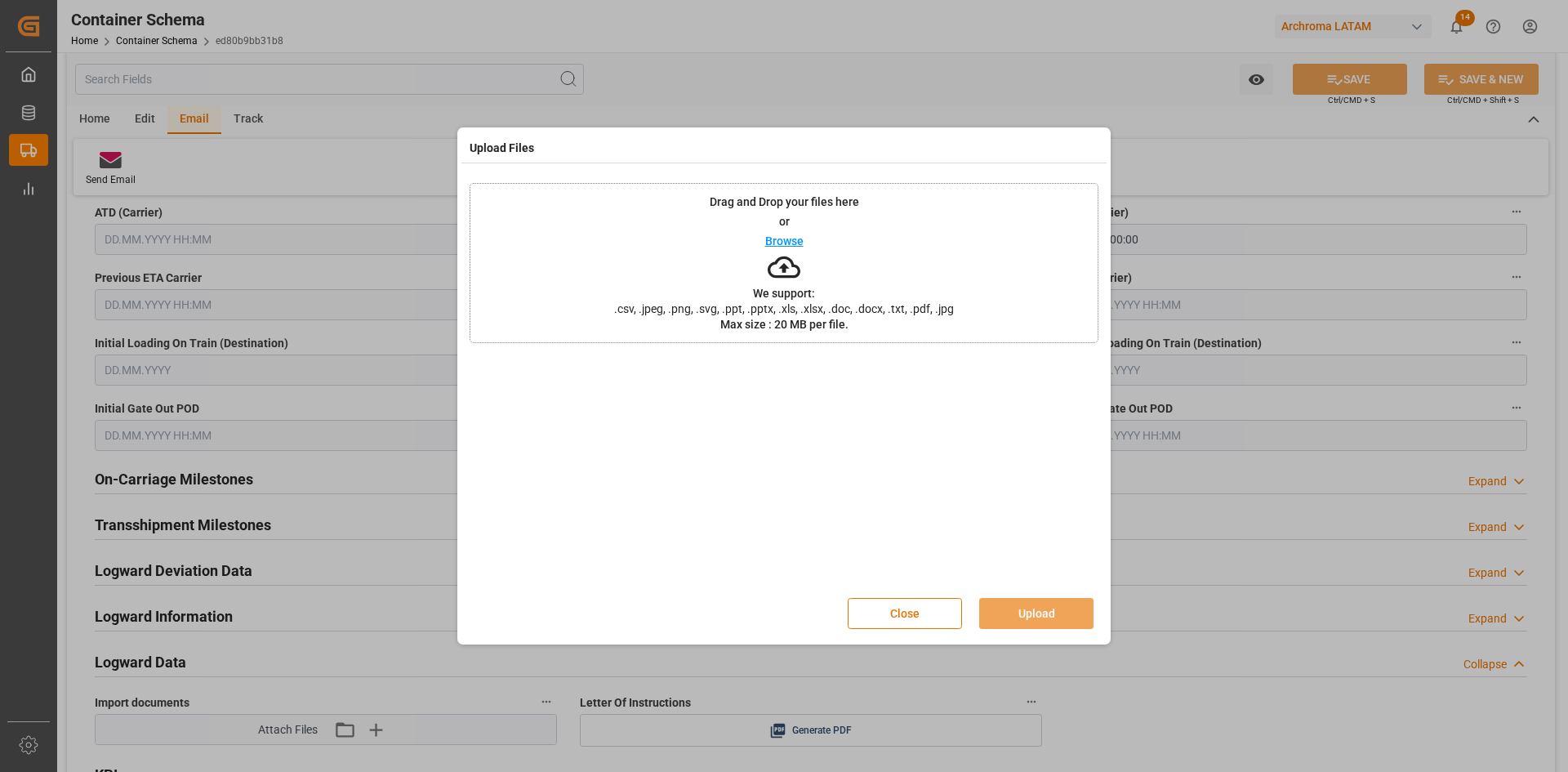
click at [790, 282] on icon at bounding box center [784, 267] width 33 height 33
click at [887, 606] on button "Close" at bounding box center [905, 613] width 114 height 31
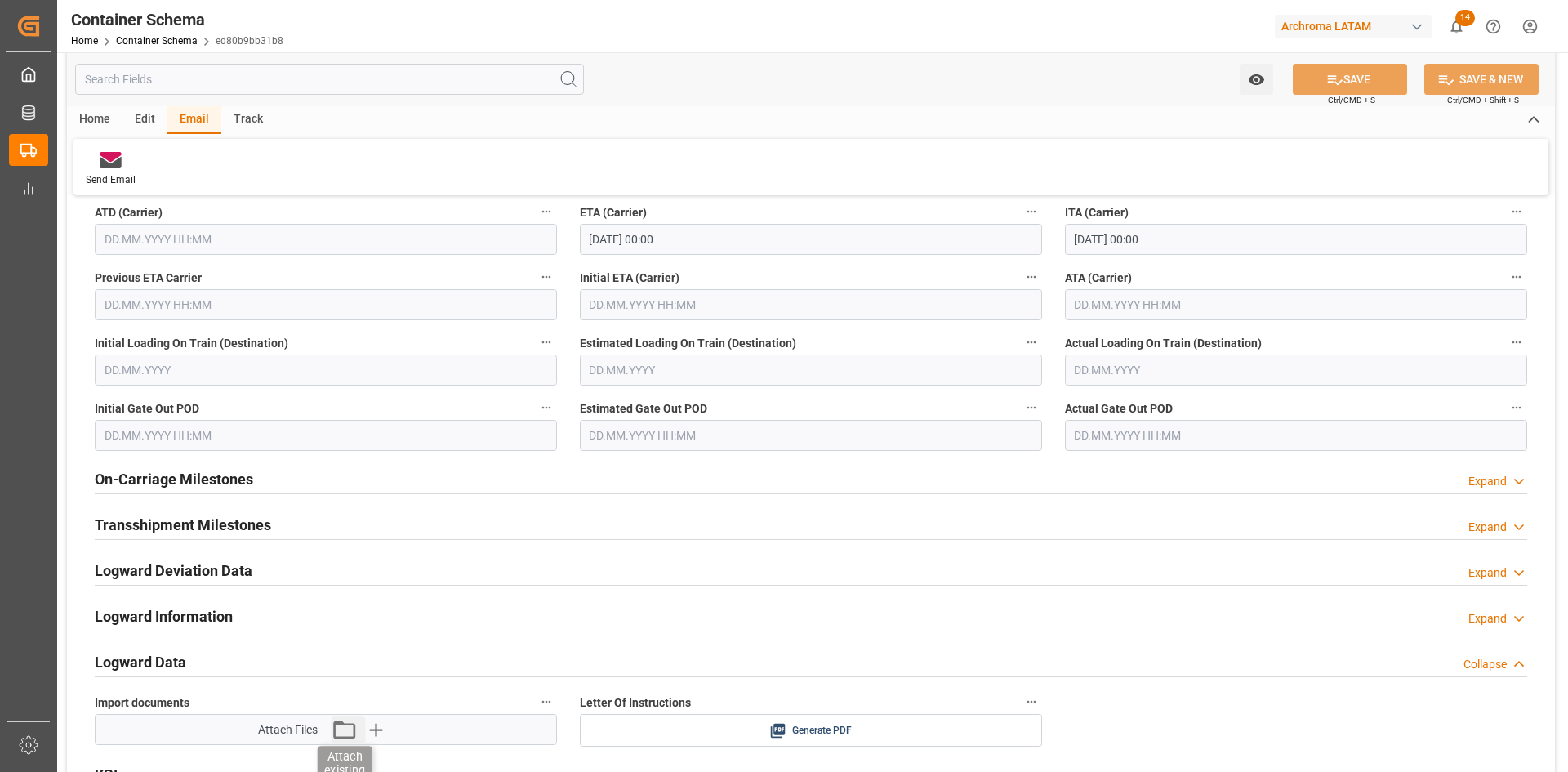
click at [353, 726] on icon "button" at bounding box center [344, 729] width 22 height 18
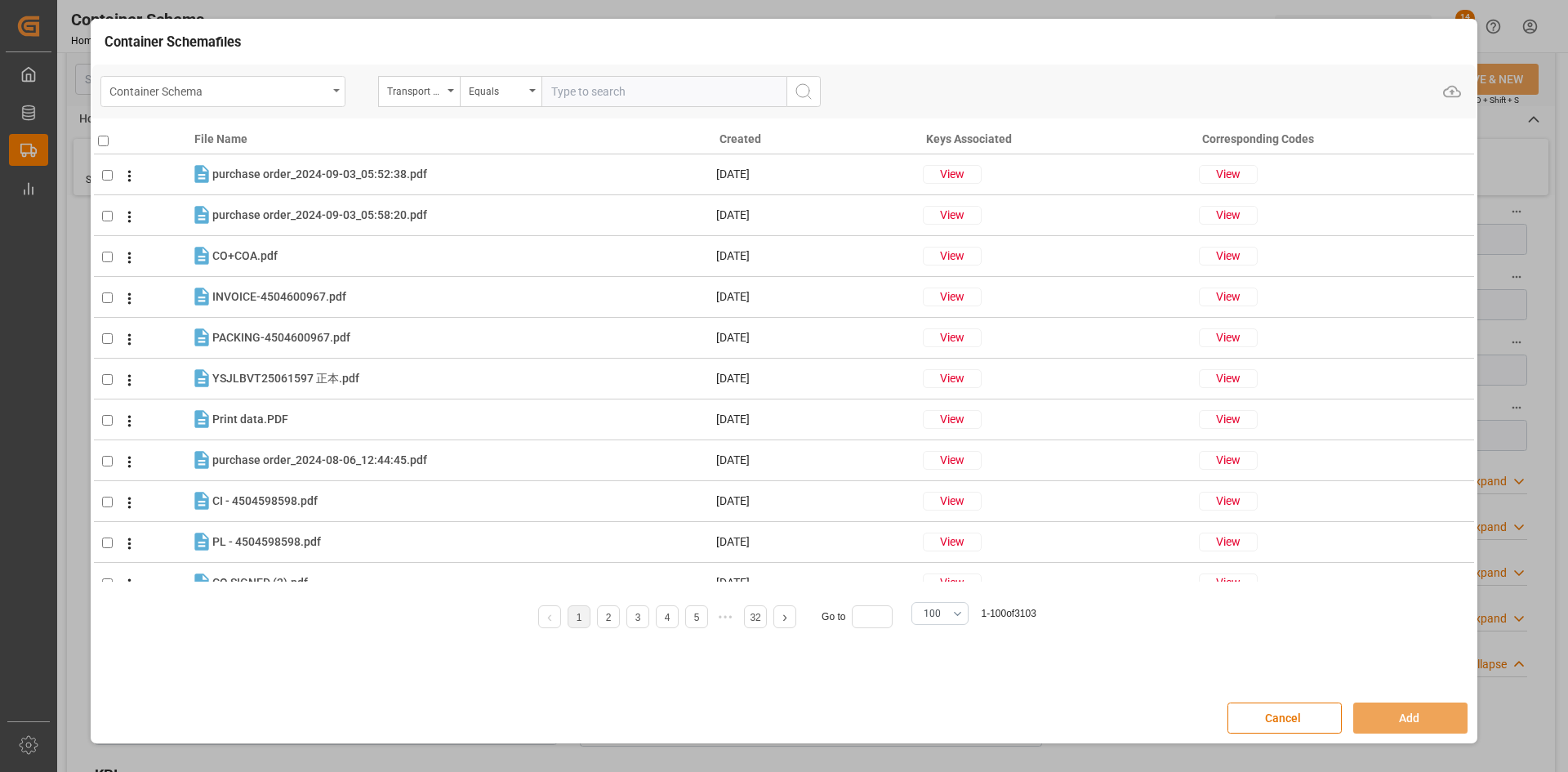
click at [334, 88] on div "Container Schema" at bounding box center [223, 91] width 245 height 31
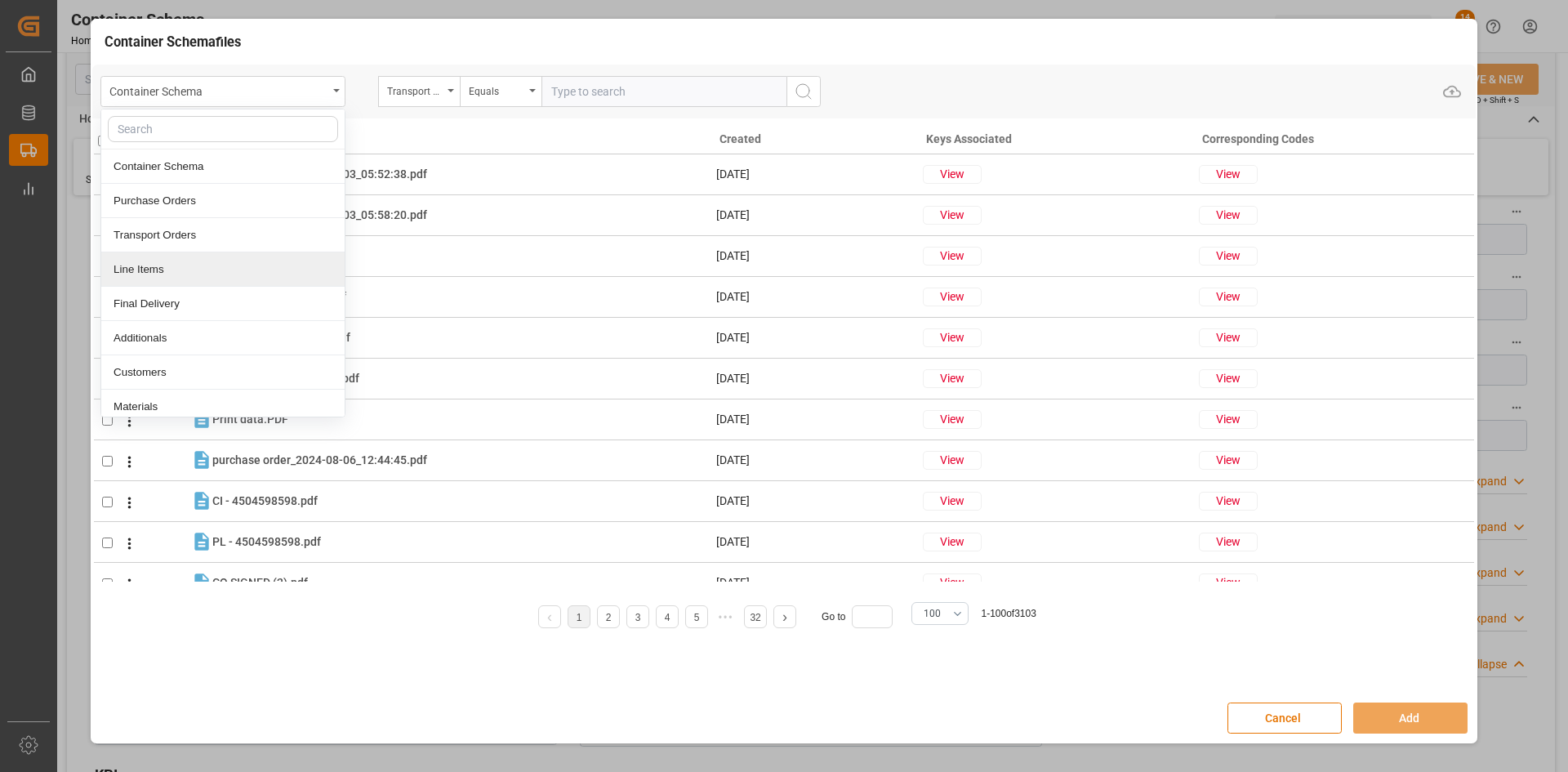
click at [193, 277] on div "Line Items" at bounding box center [222, 270] width 244 height 34
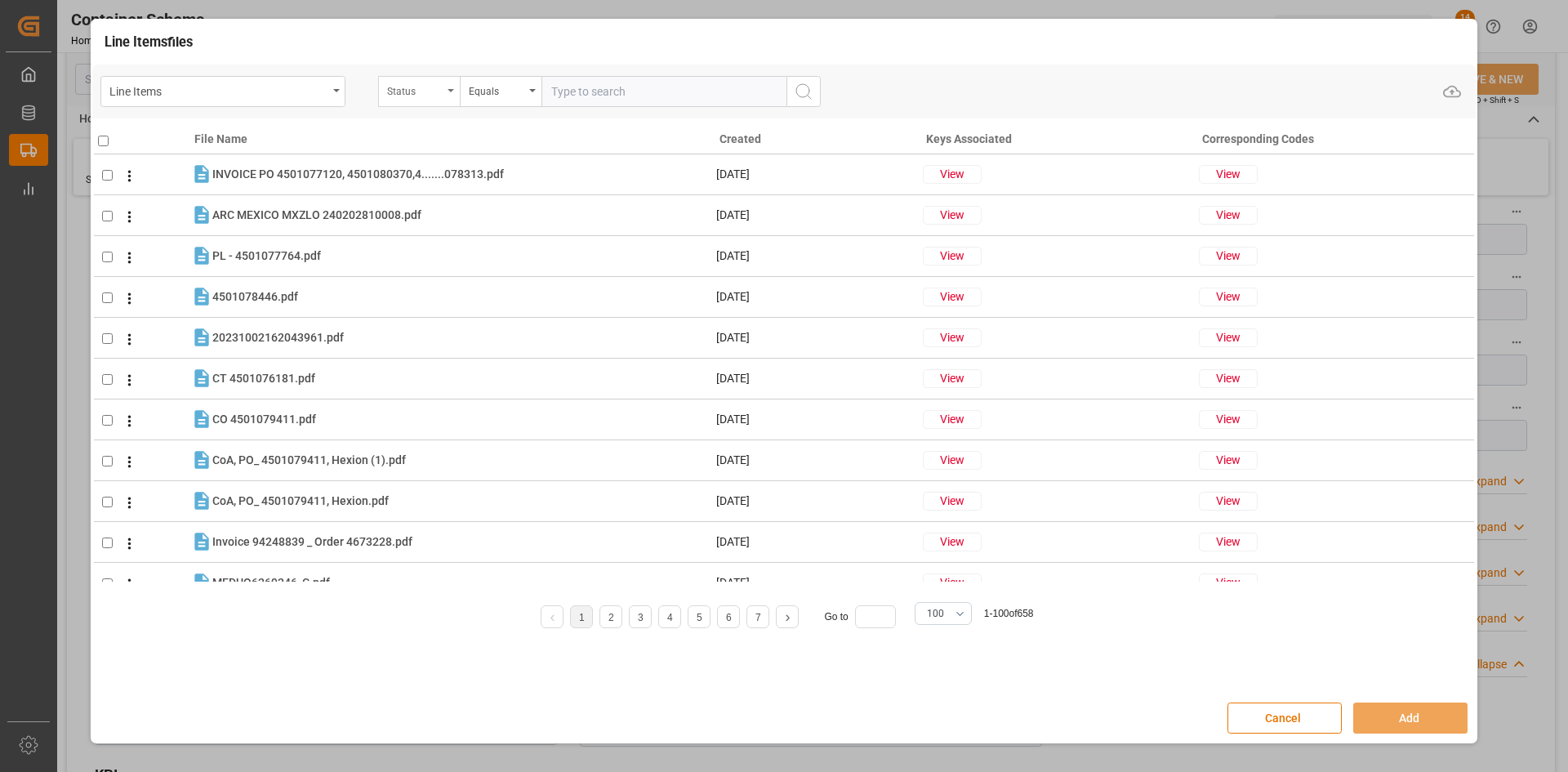
click at [453, 91] on icon "open menu" at bounding box center [450, 91] width 6 height 4
click at [476, 198] on div "Purchase Order Number" at bounding box center [501, 201] width 244 height 34
click at [521, 90] on div "Equals" at bounding box center [496, 89] width 55 height 19
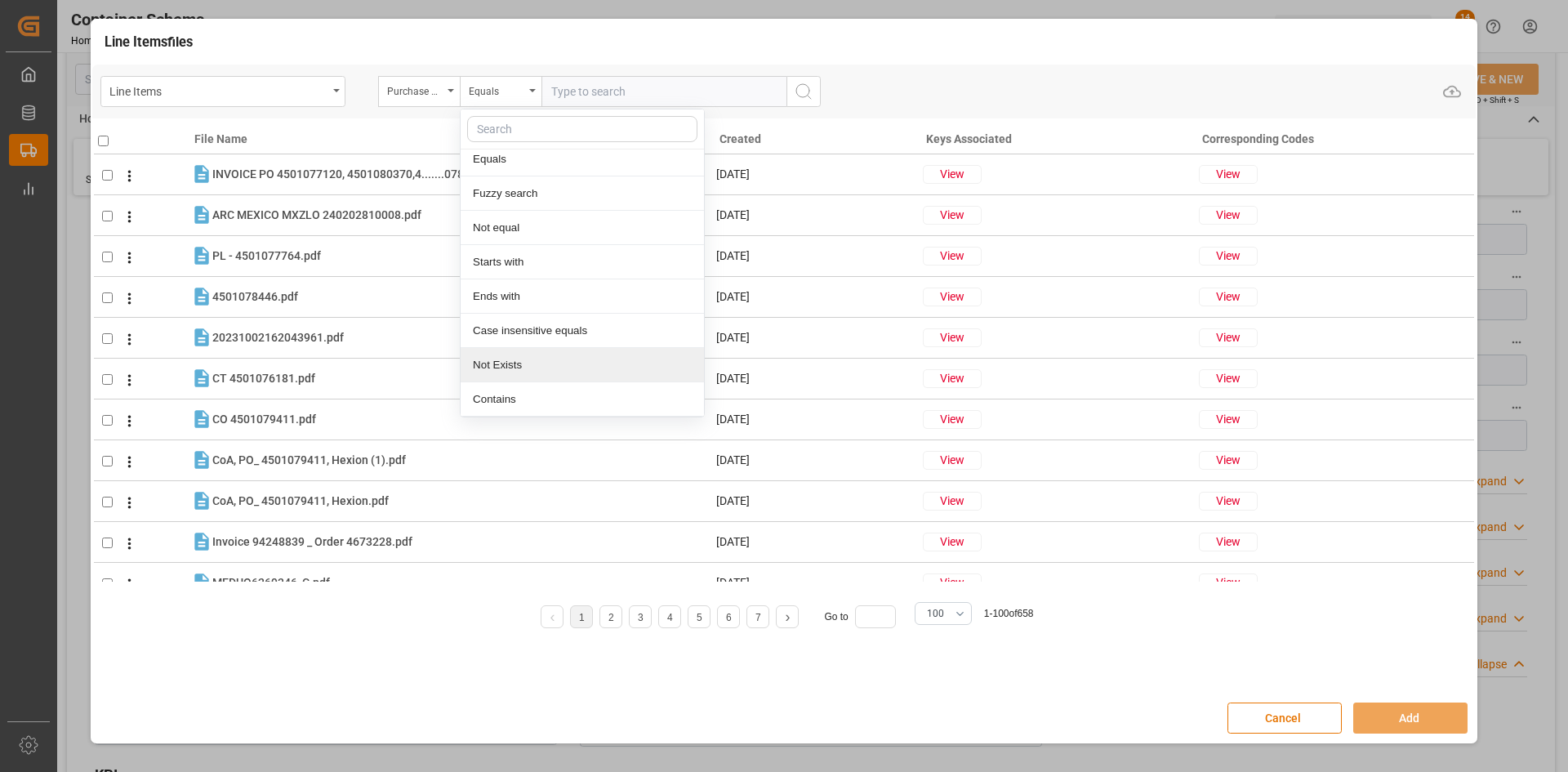
click at [610, 365] on div "Not Exists" at bounding box center [582, 365] width 244 height 34
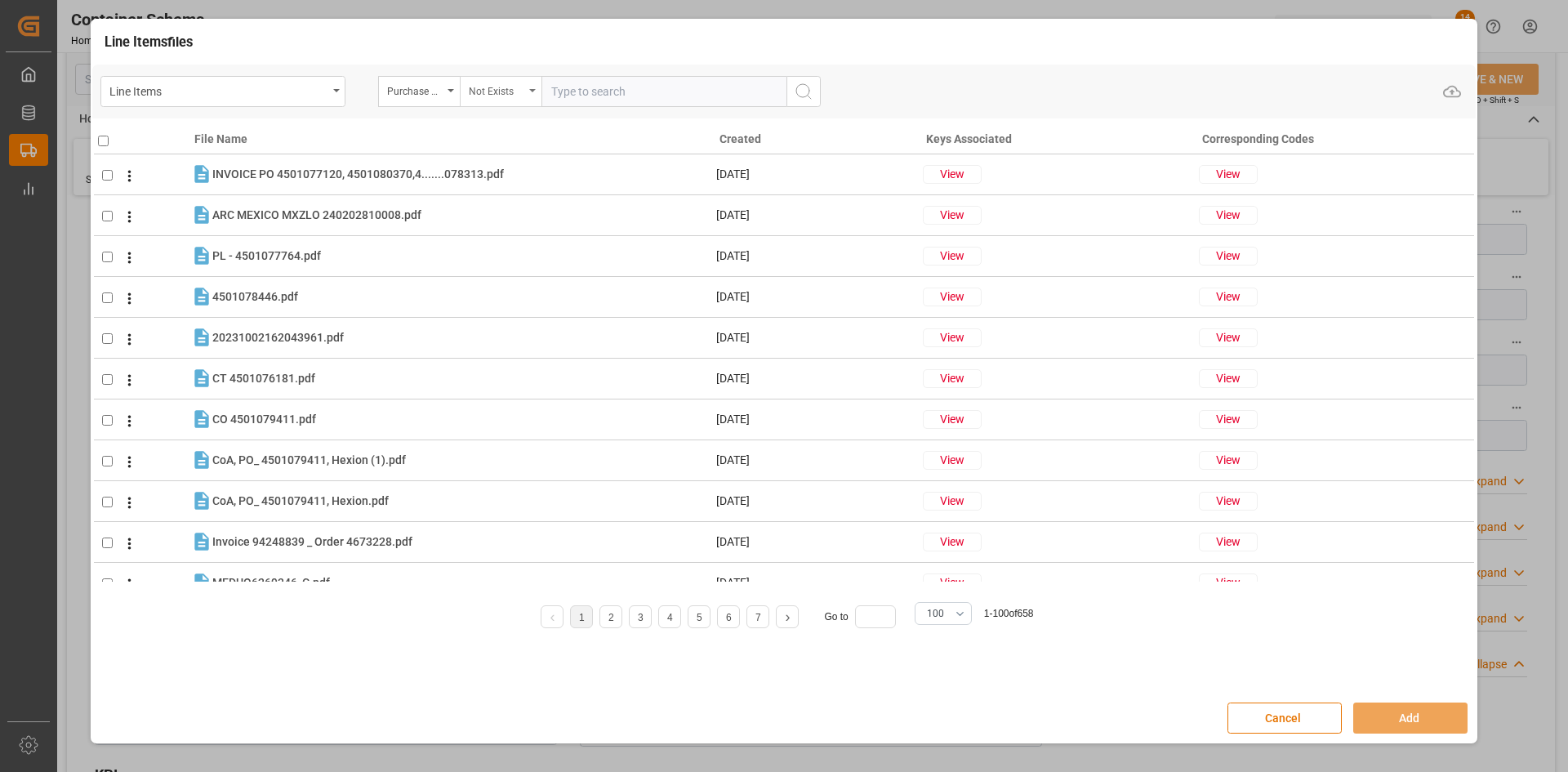
click at [510, 99] on div "Not Exists" at bounding box center [501, 91] width 82 height 31
click at [578, 338] on div "Case insensitive equals" at bounding box center [582, 338] width 244 height 34
click at [574, 88] on input "text" at bounding box center [664, 91] width 245 height 31
paste input "4504650037,4504656916,4504656917"
type input "4504650037,4504656916,4504656917"
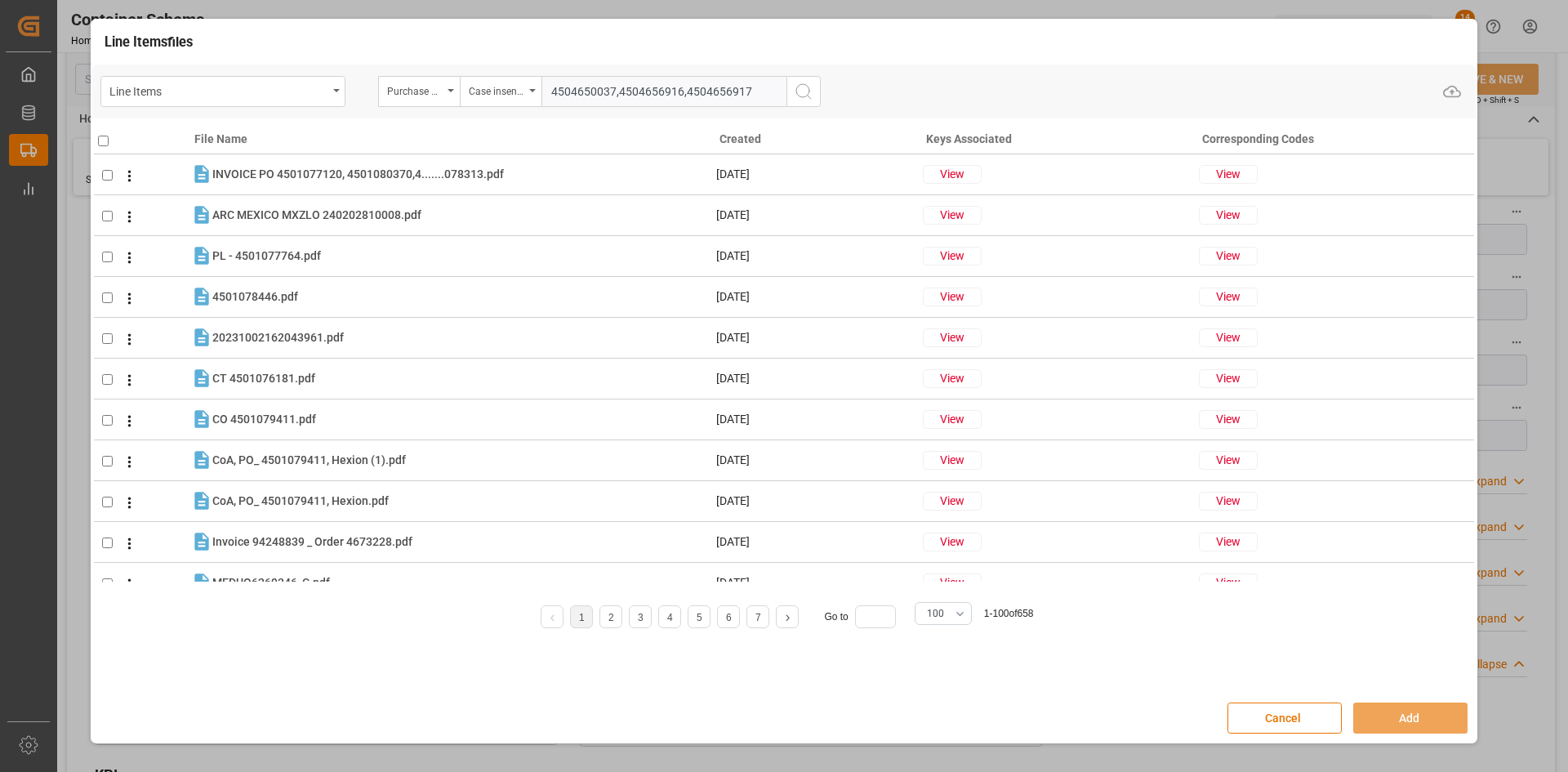
click at [800, 87] on icon "search button" at bounding box center [803, 92] width 20 height 20
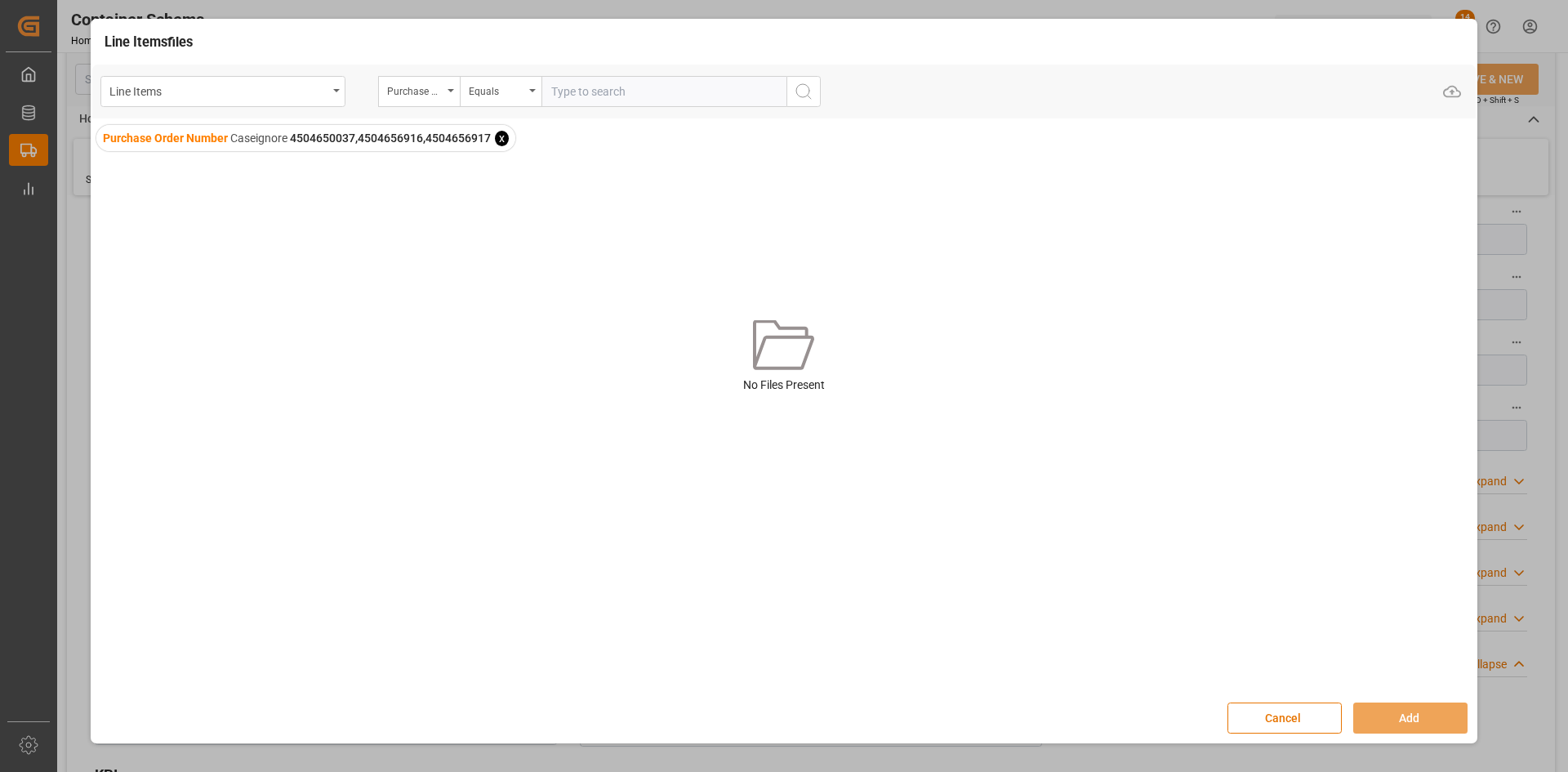
click at [509, 139] on span "Purchase Order Number Caseignore 4504650037,4504656916,4504656917 x" at bounding box center [305, 137] width 419 height 26
click at [502, 141] on span "x" at bounding box center [502, 137] width 14 height 15
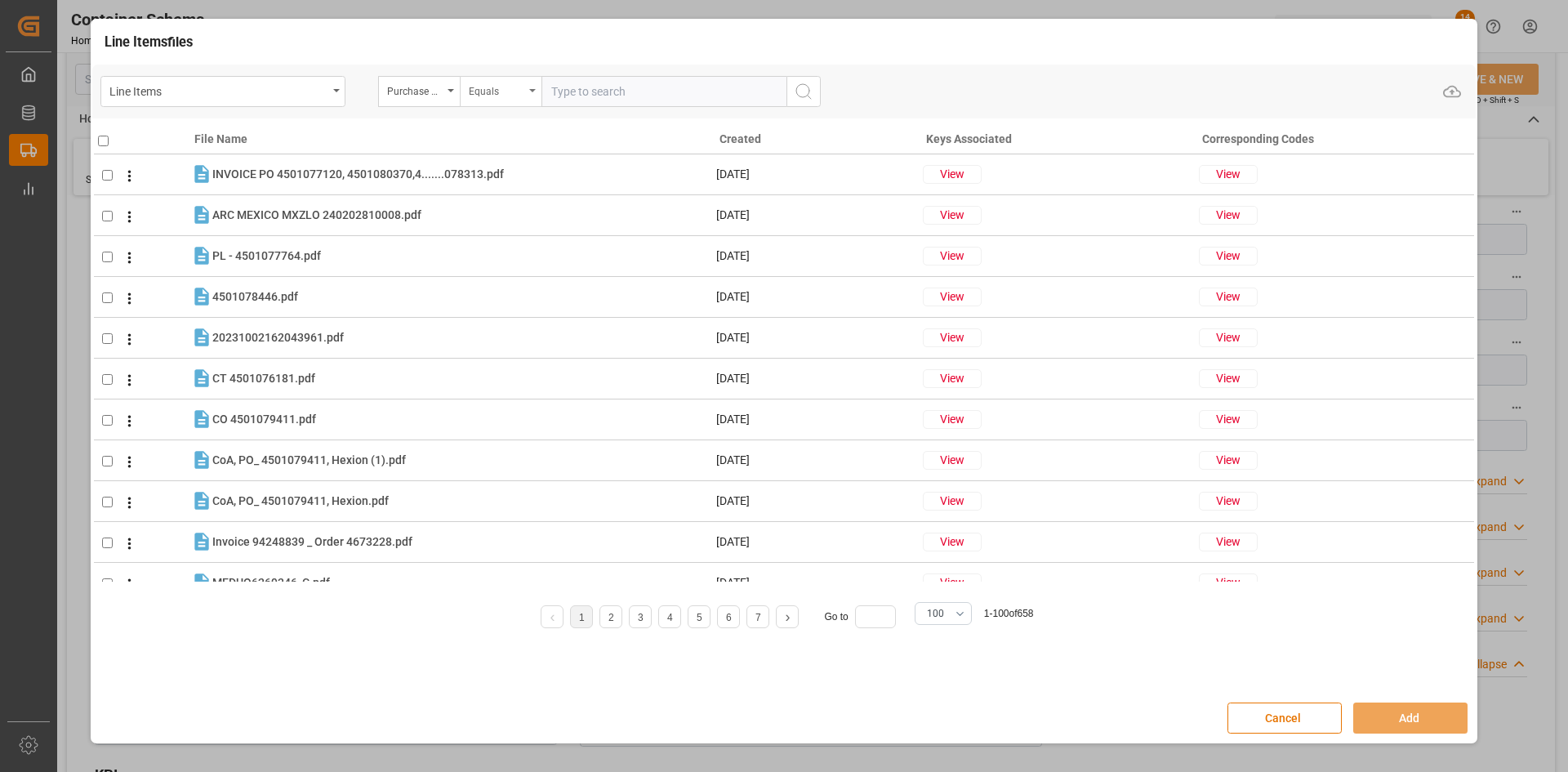
click at [521, 90] on div "Equals" at bounding box center [496, 89] width 55 height 19
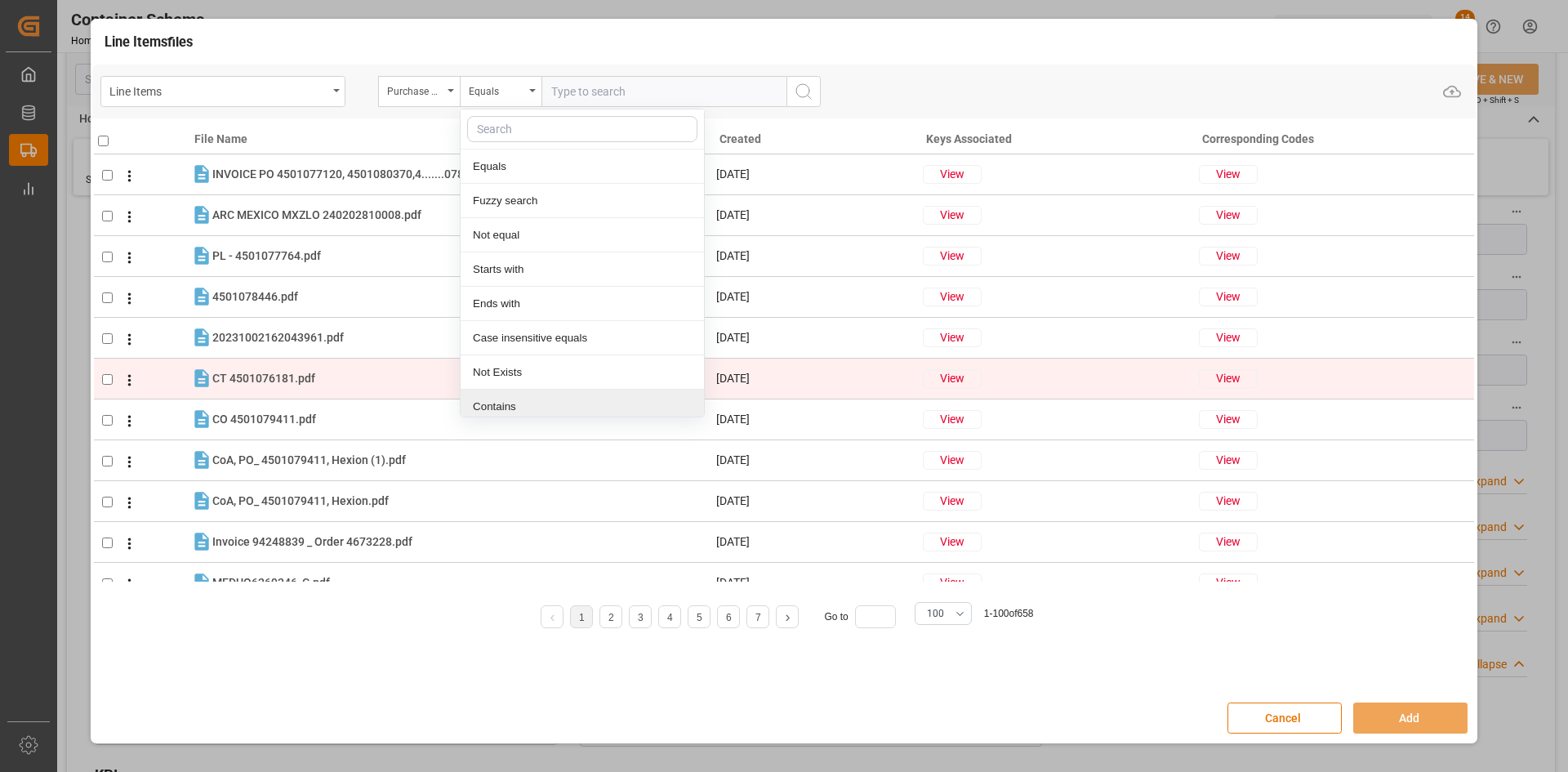
click at [531, 398] on div "Contains" at bounding box center [582, 406] width 244 height 34
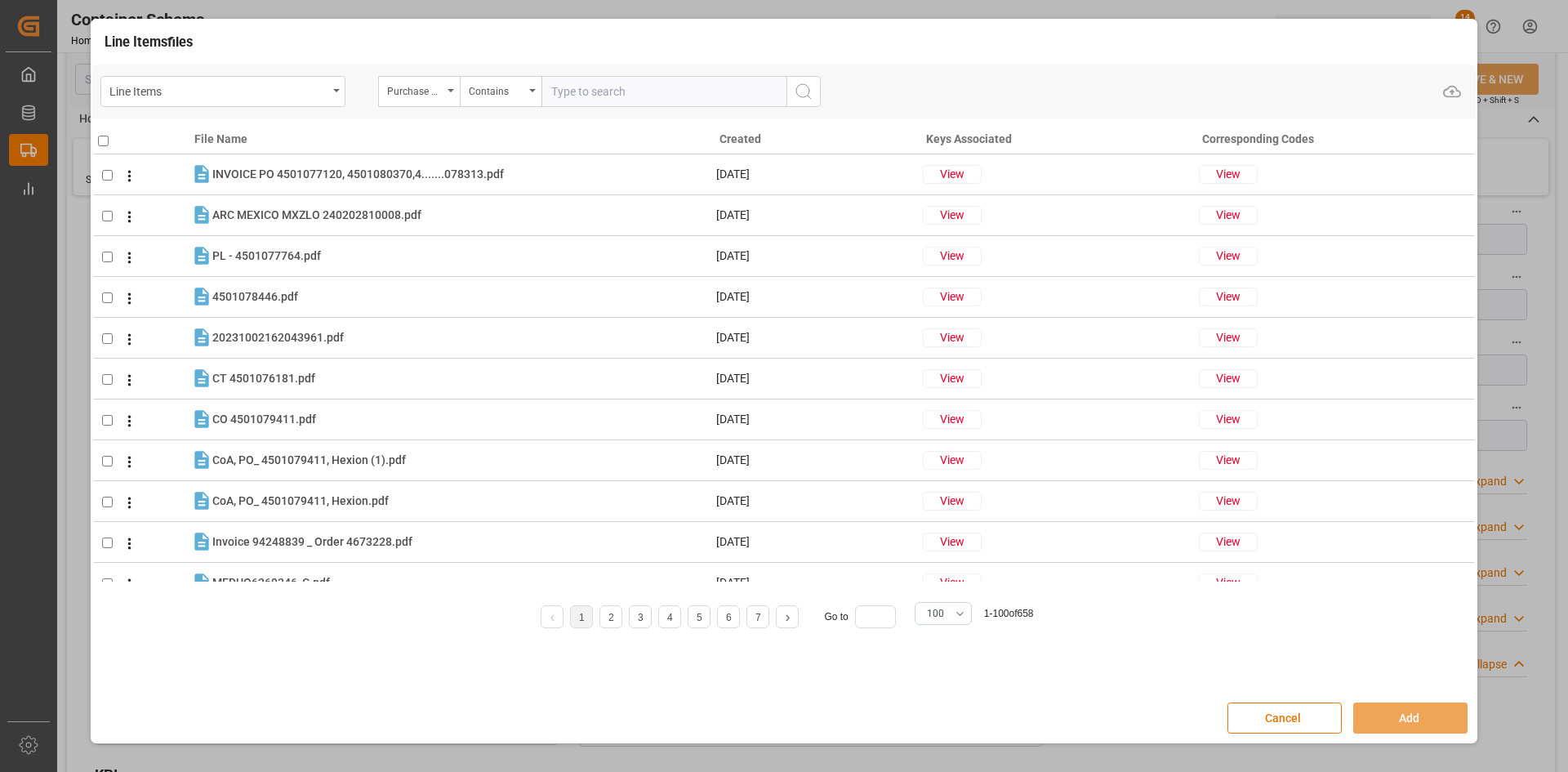
paste input "4504650037,4504656916,4504656917"
type input "4504650037,4504656916,4504656917"
click at [809, 87] on icon "search button" at bounding box center [803, 92] width 20 height 20
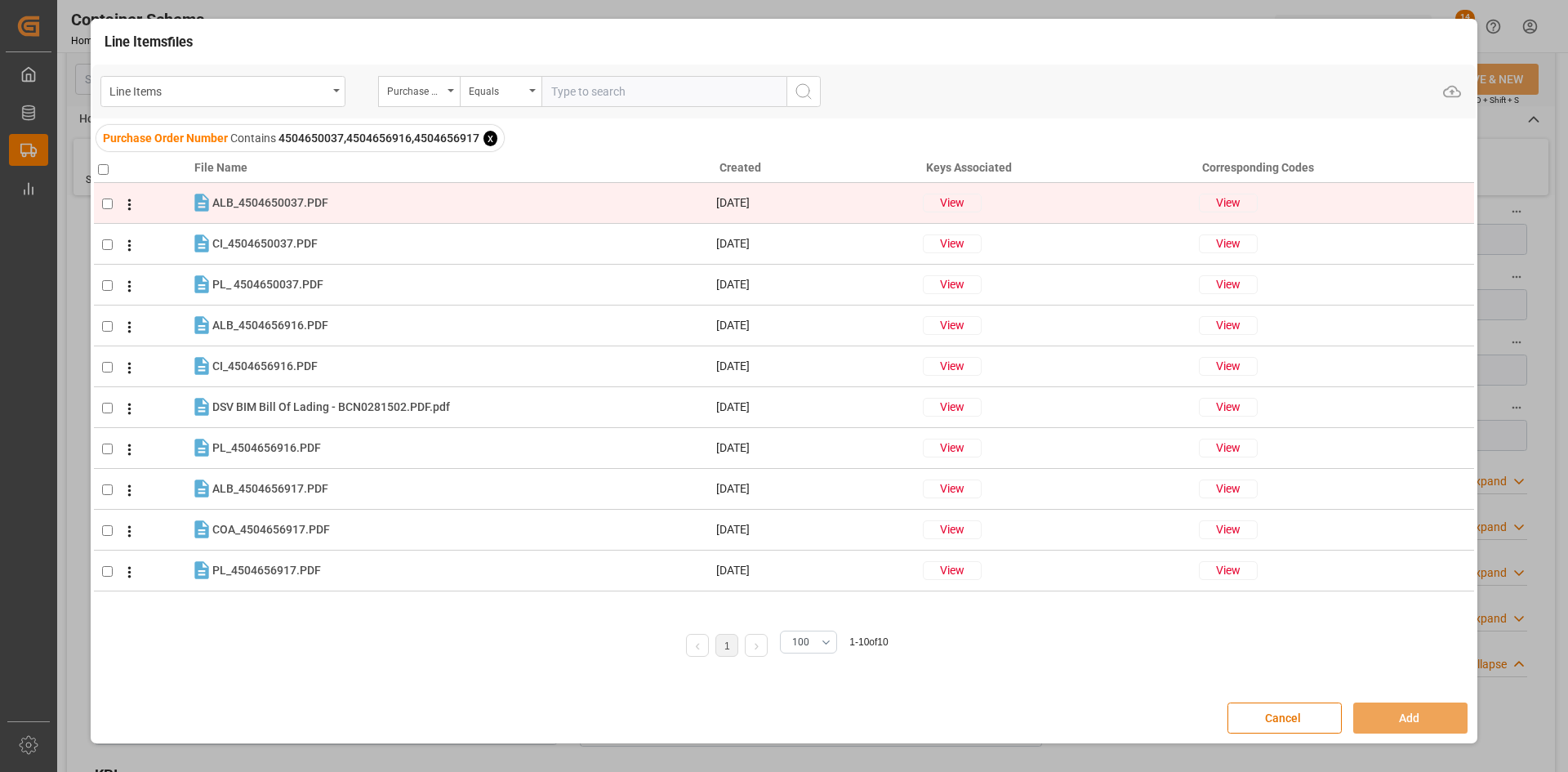
click at [103, 207] on input "checkbox" at bounding box center [107, 203] width 11 height 11
checkbox input "true"
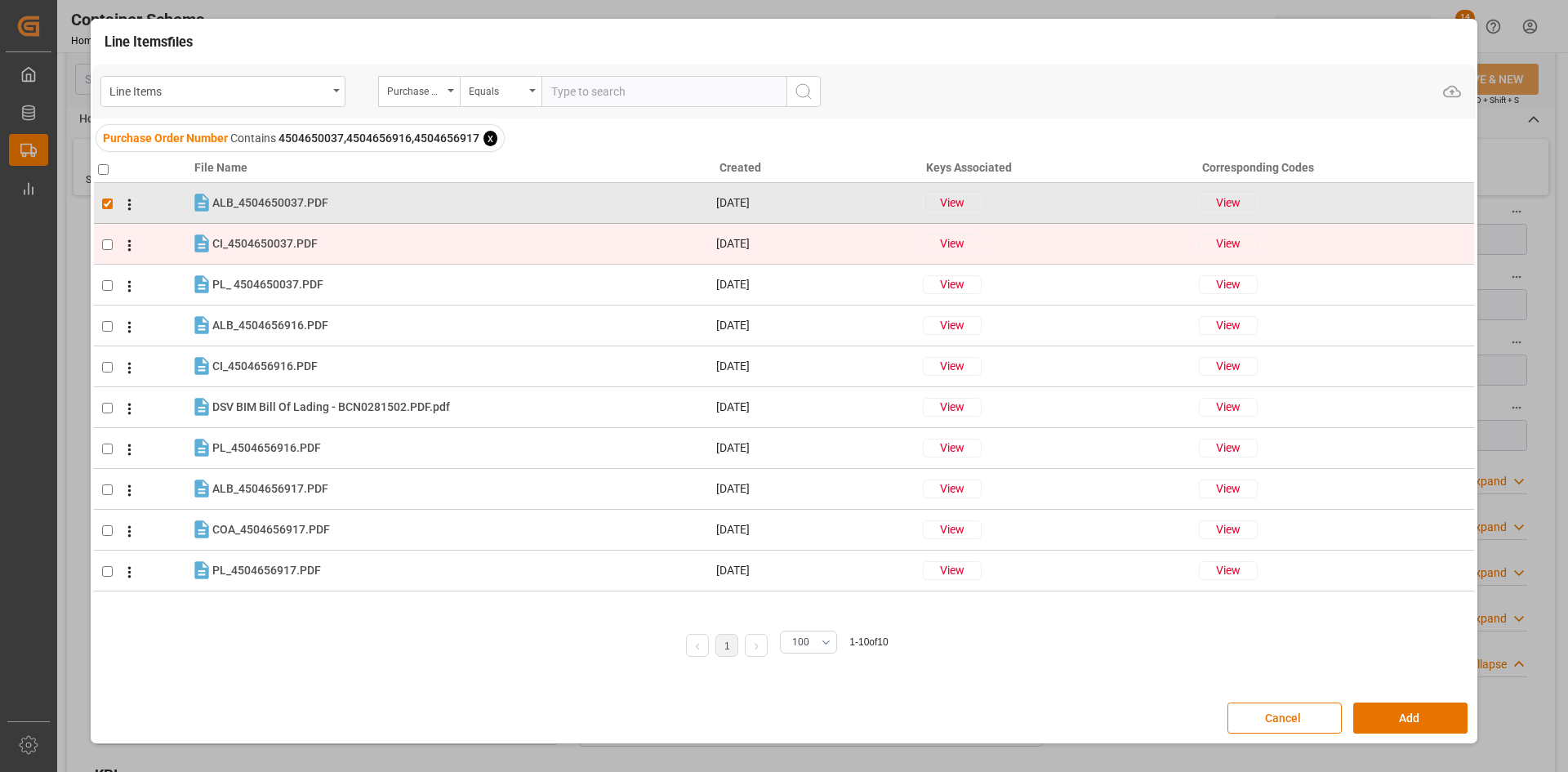
click at [106, 247] on input "checkbox" at bounding box center [107, 245] width 11 height 11
checkbox input "true"
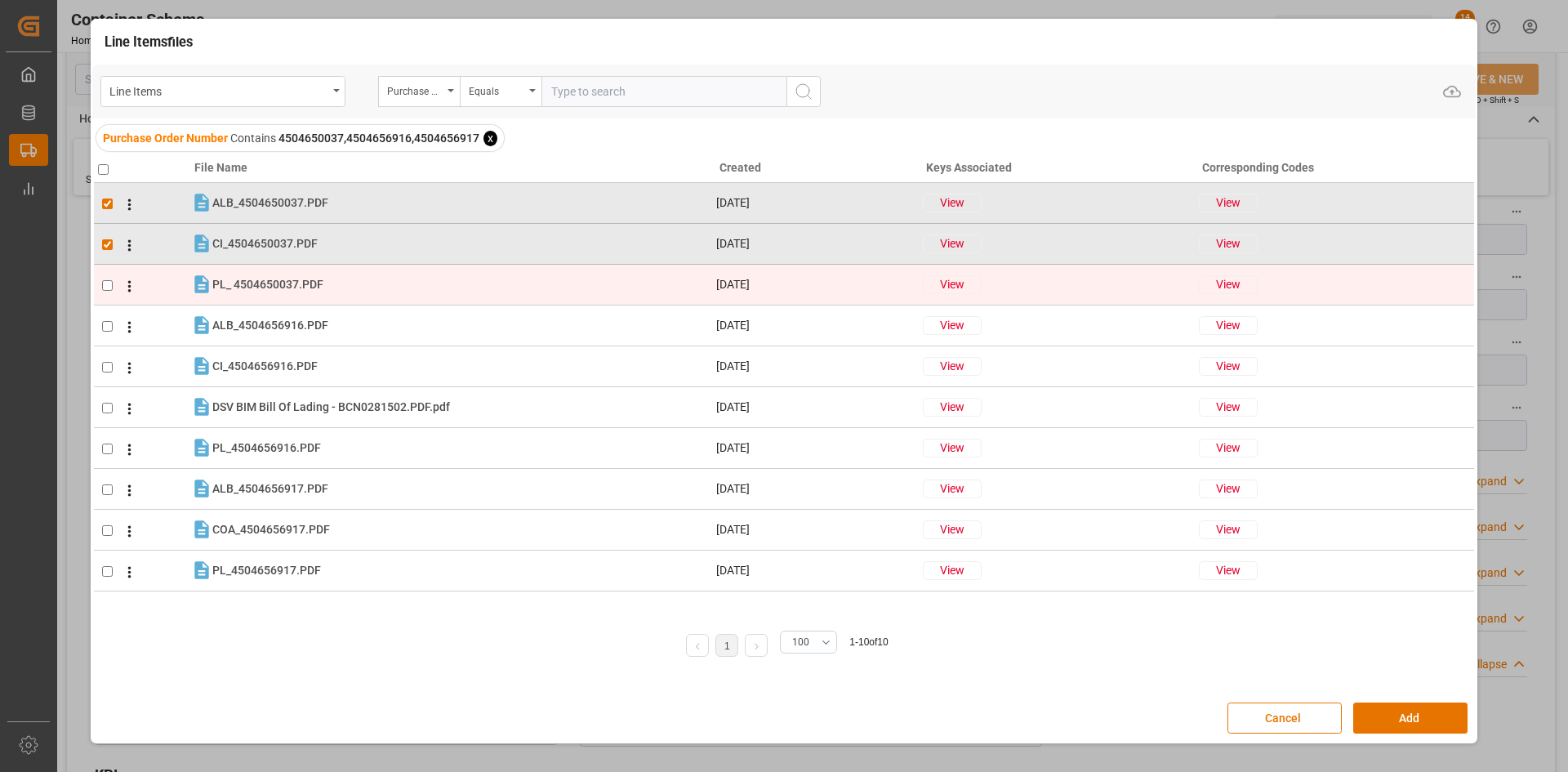
click at [109, 293] on td at bounding box center [142, 285] width 96 height 41
checkbox input "true"
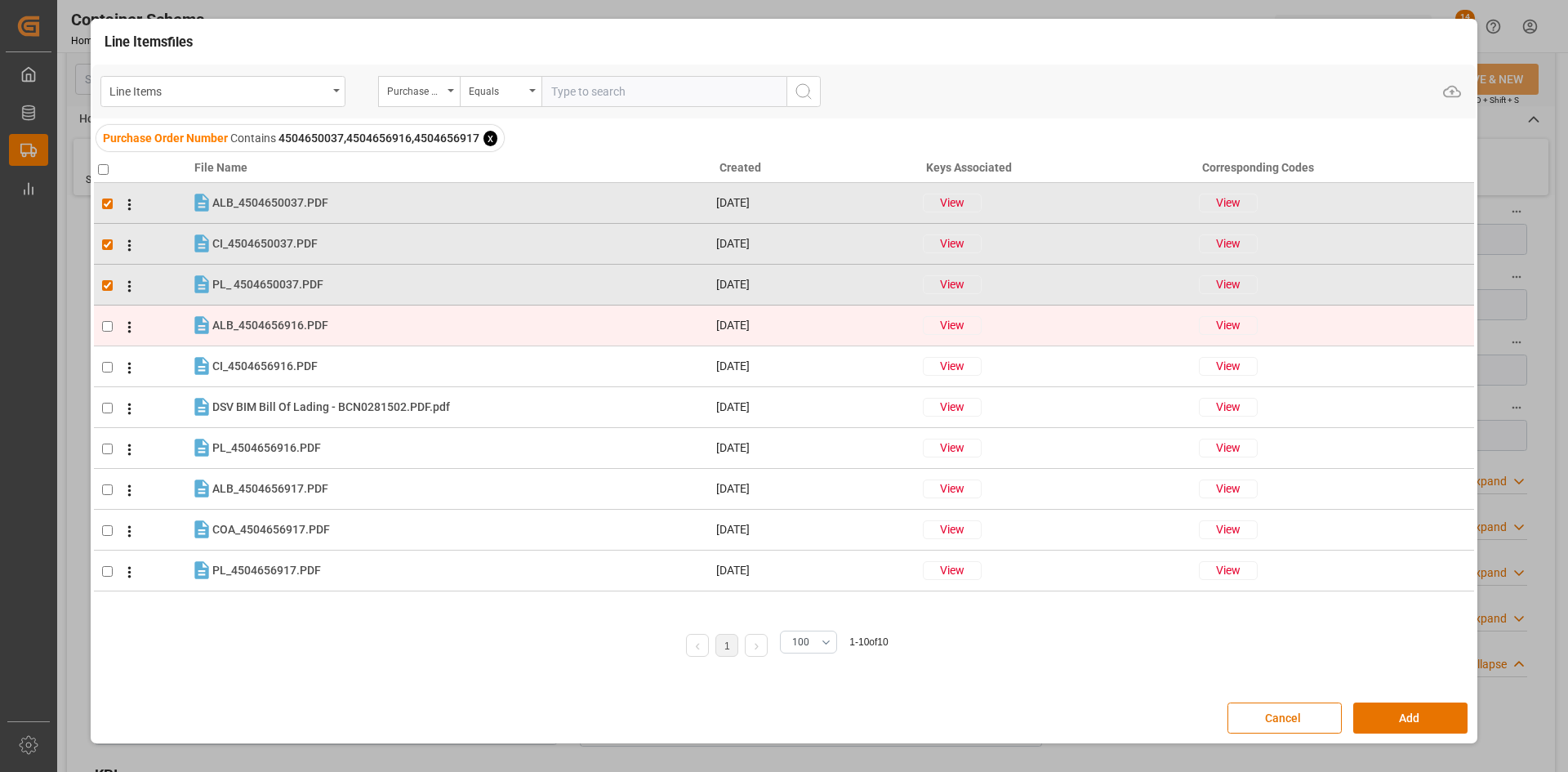
click at [105, 325] on input "checkbox" at bounding box center [107, 327] width 11 height 11
checkbox input "true"
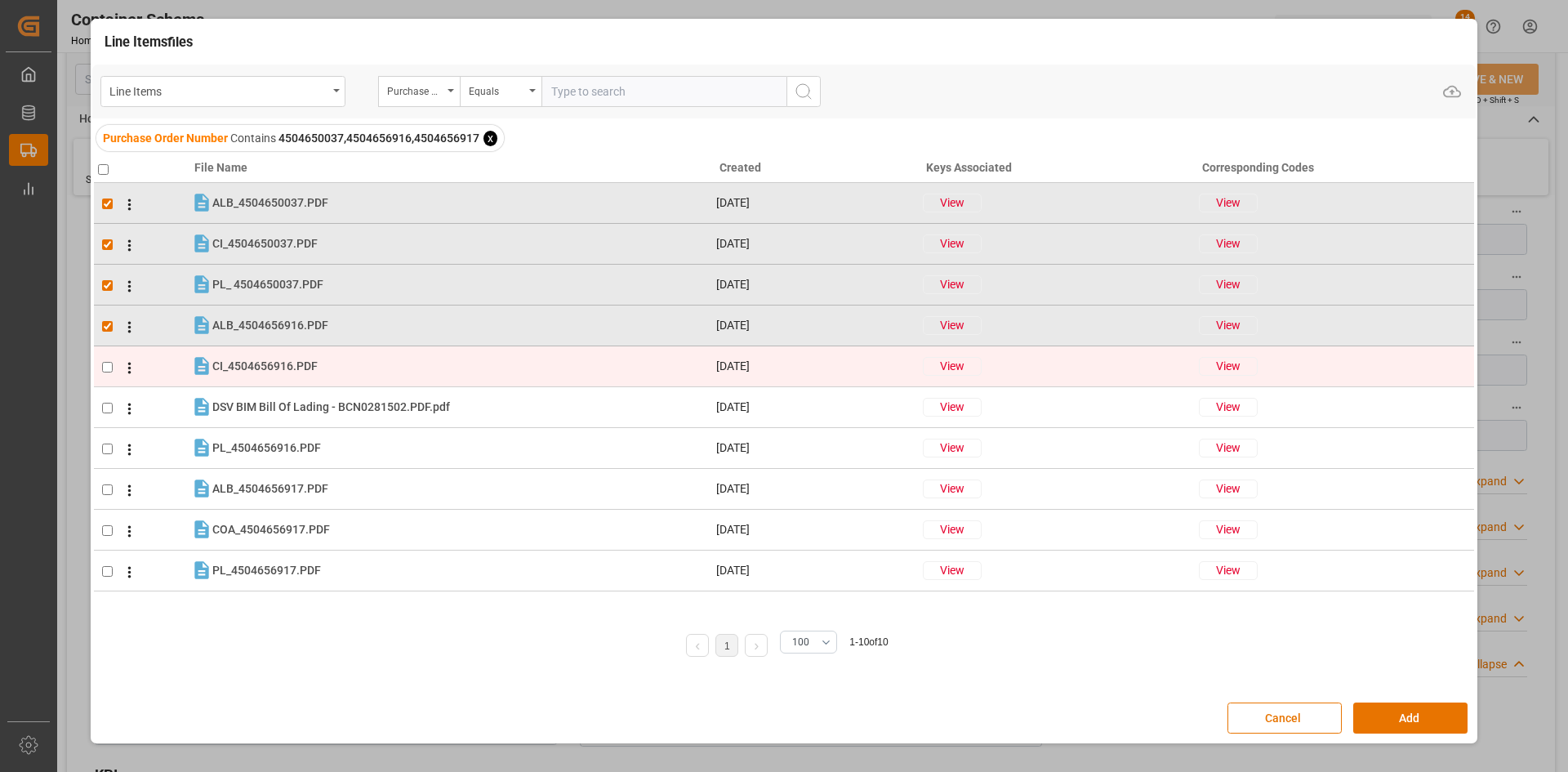
click at [108, 364] on input "checkbox" at bounding box center [107, 367] width 11 height 11
checkbox input "true"
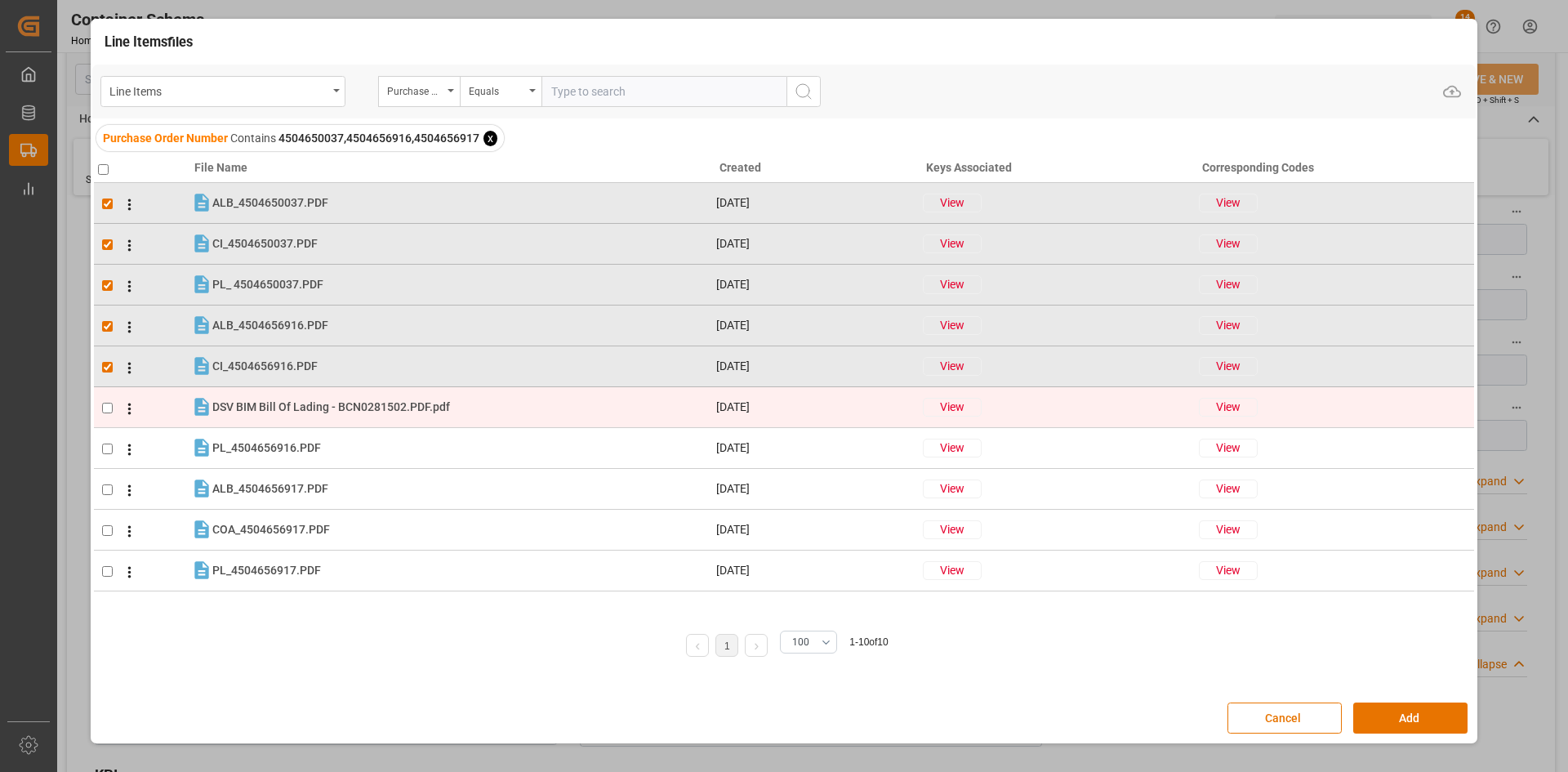
click at [109, 404] on input "checkbox" at bounding box center [107, 408] width 11 height 11
checkbox input "true"
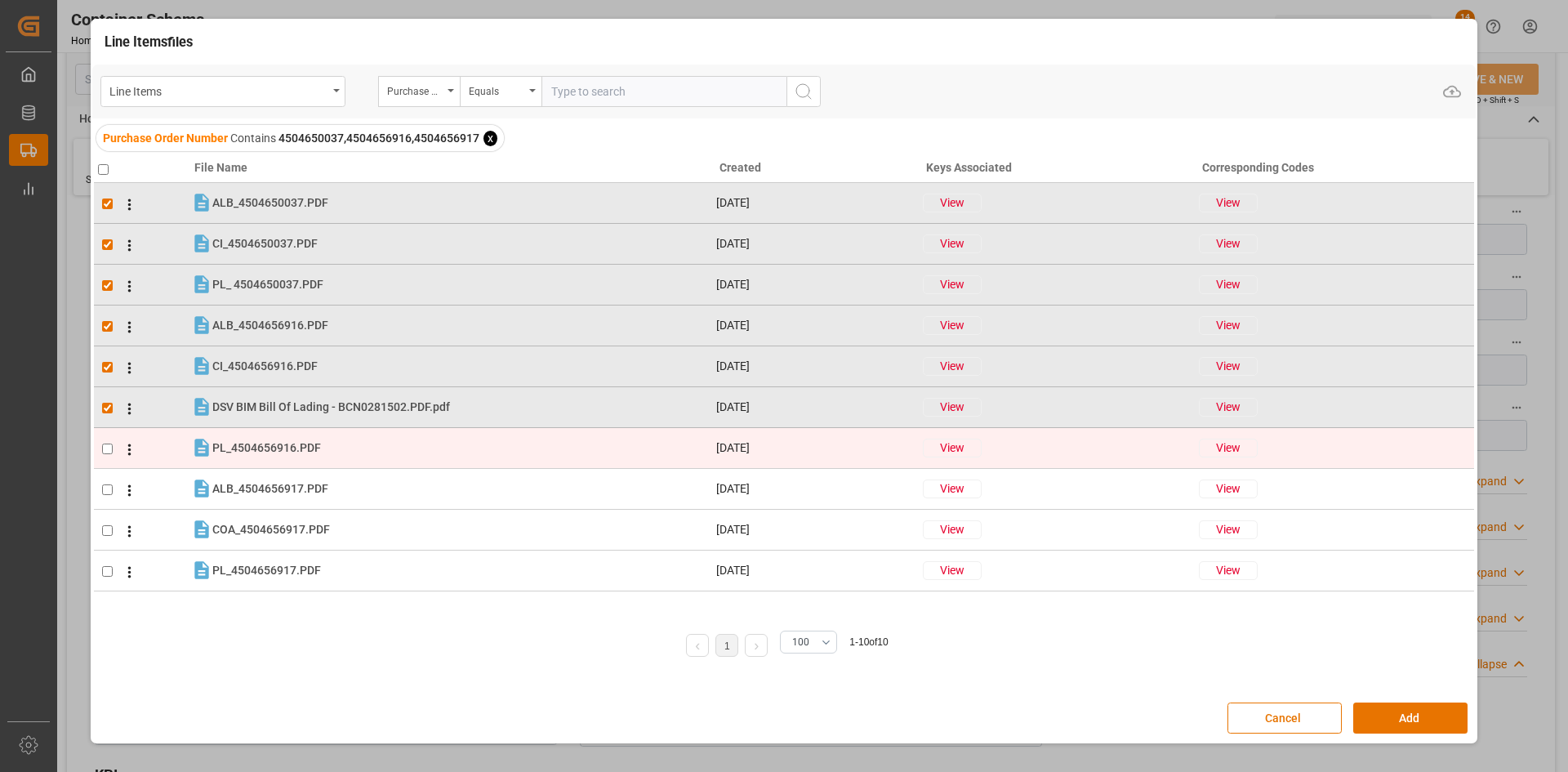
click at [109, 451] on input "checkbox" at bounding box center [107, 449] width 11 height 11
checkbox input "true"
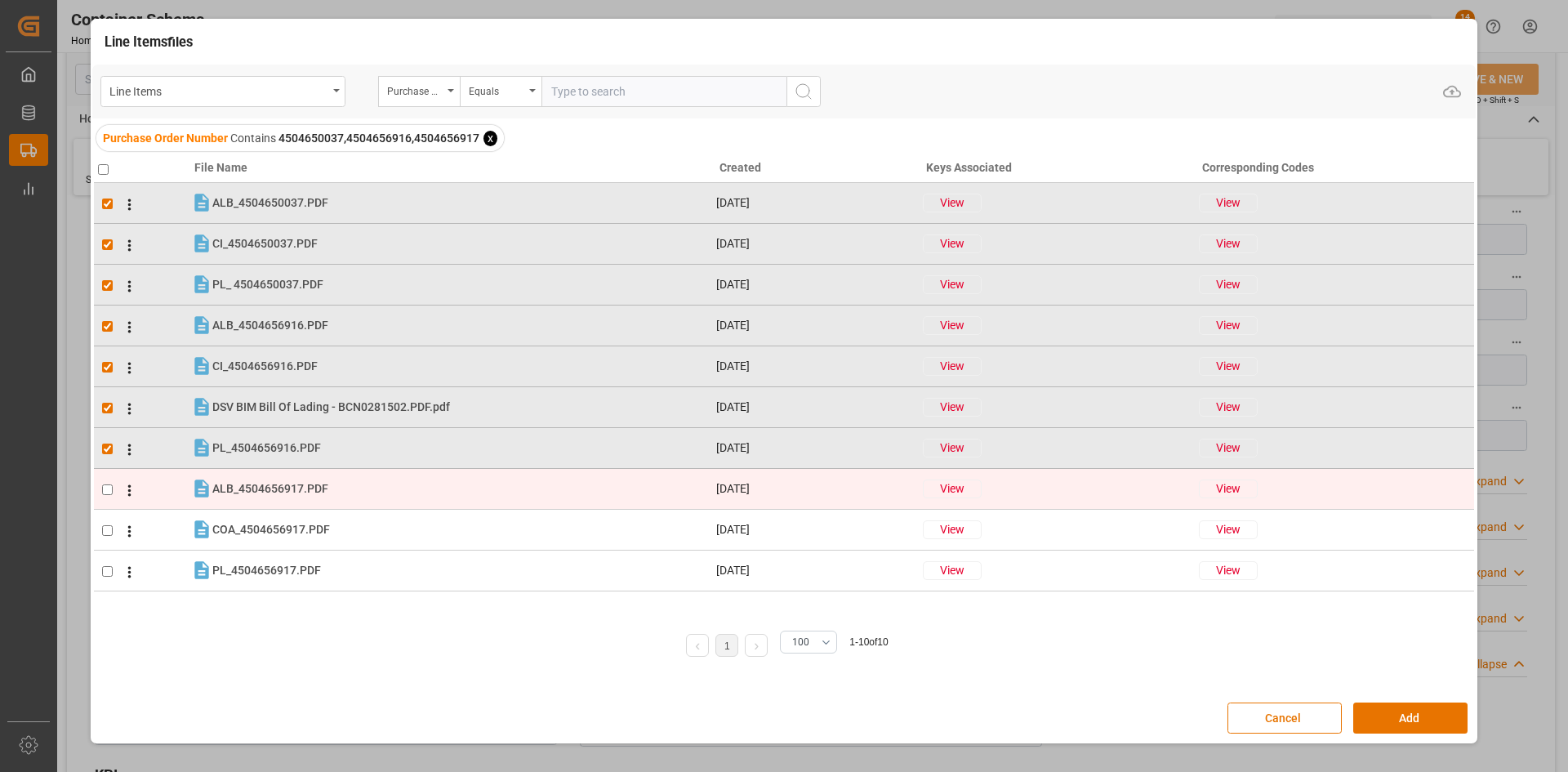
click at [109, 488] on input "checkbox" at bounding box center [107, 490] width 11 height 11
checkbox input "true"
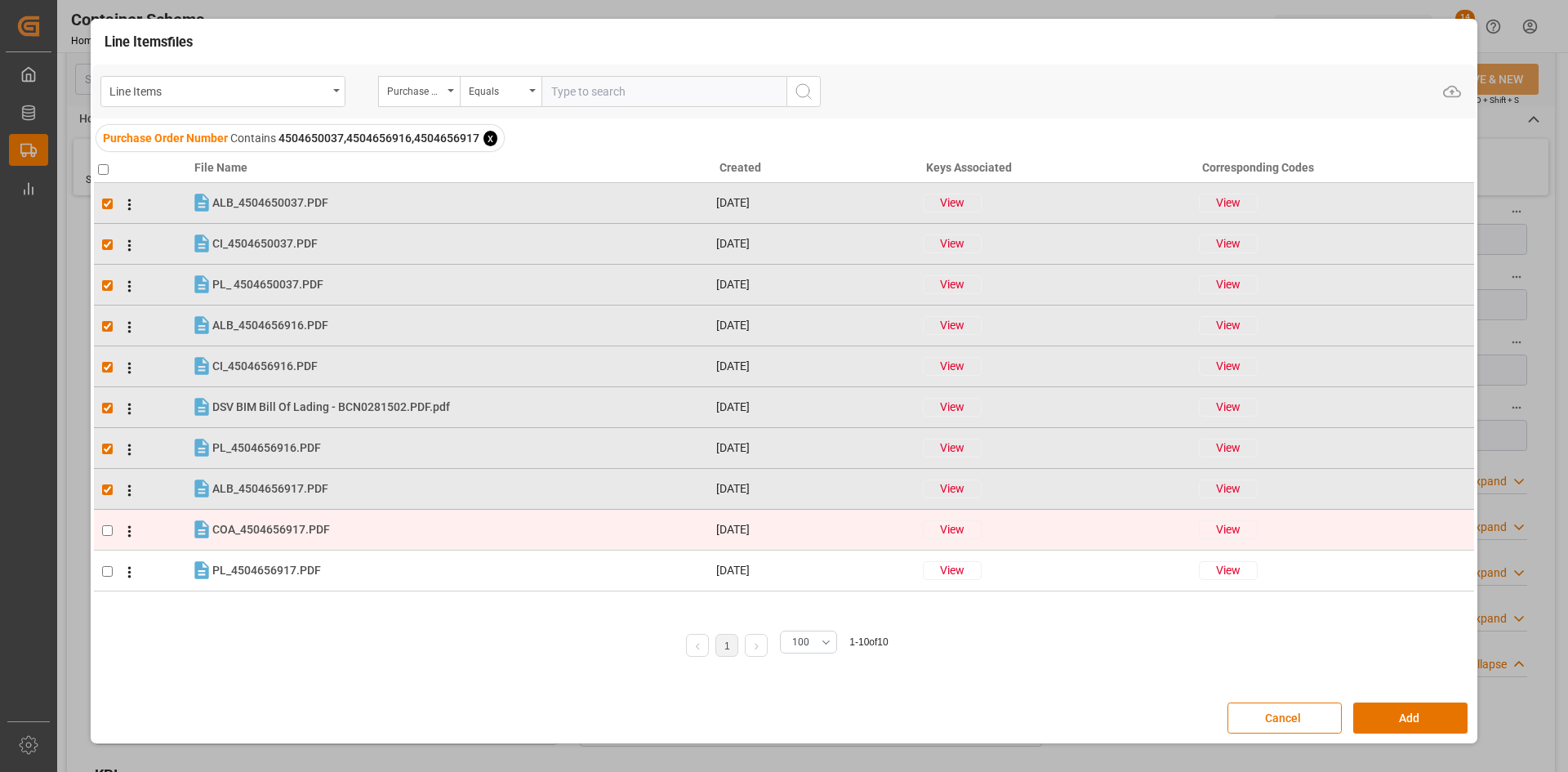
click at [109, 531] on input "checkbox" at bounding box center [107, 530] width 11 height 11
checkbox input "true"
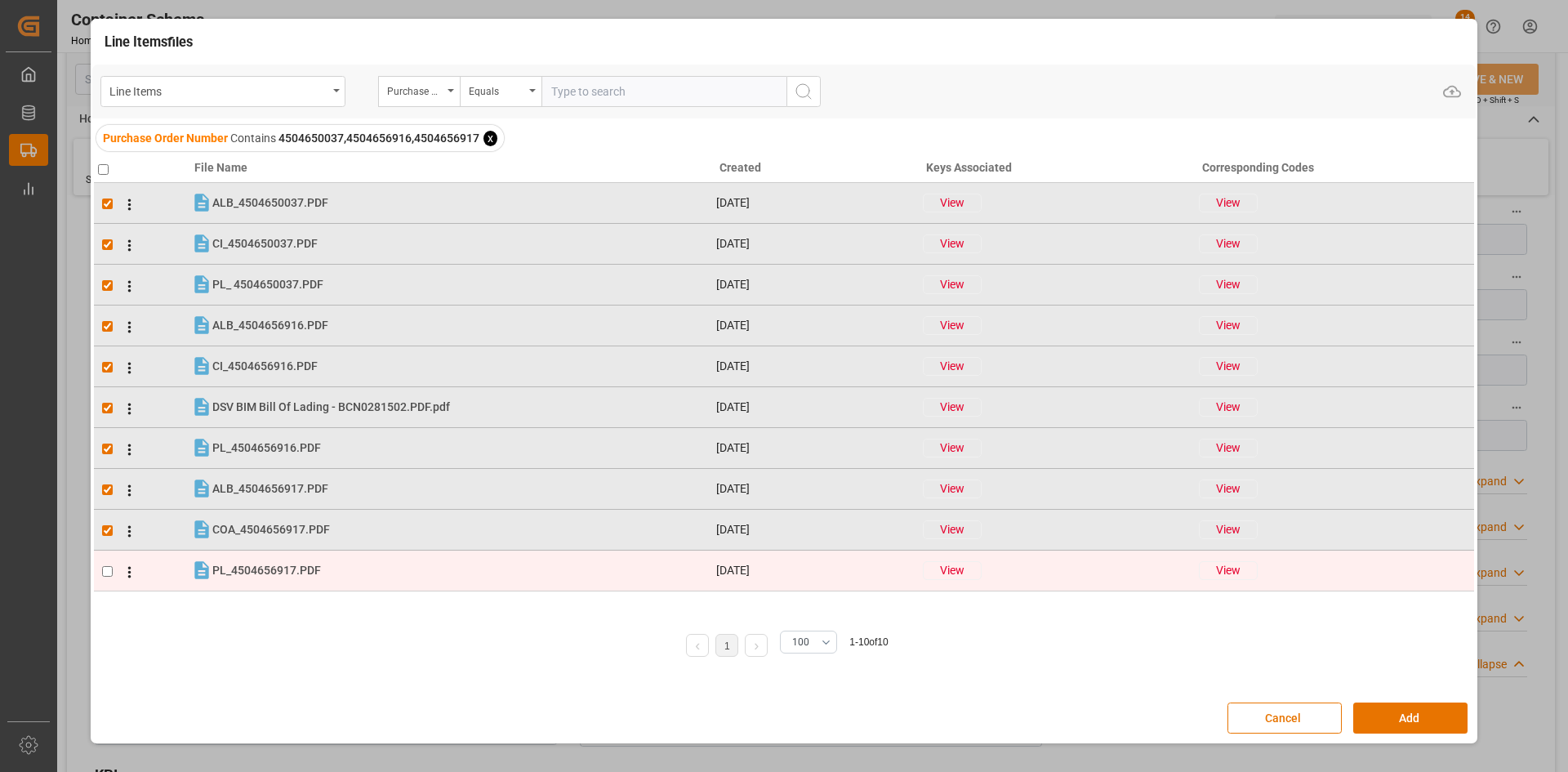
click at [106, 573] on input "checkbox" at bounding box center [107, 571] width 11 height 11
checkbox input "true"
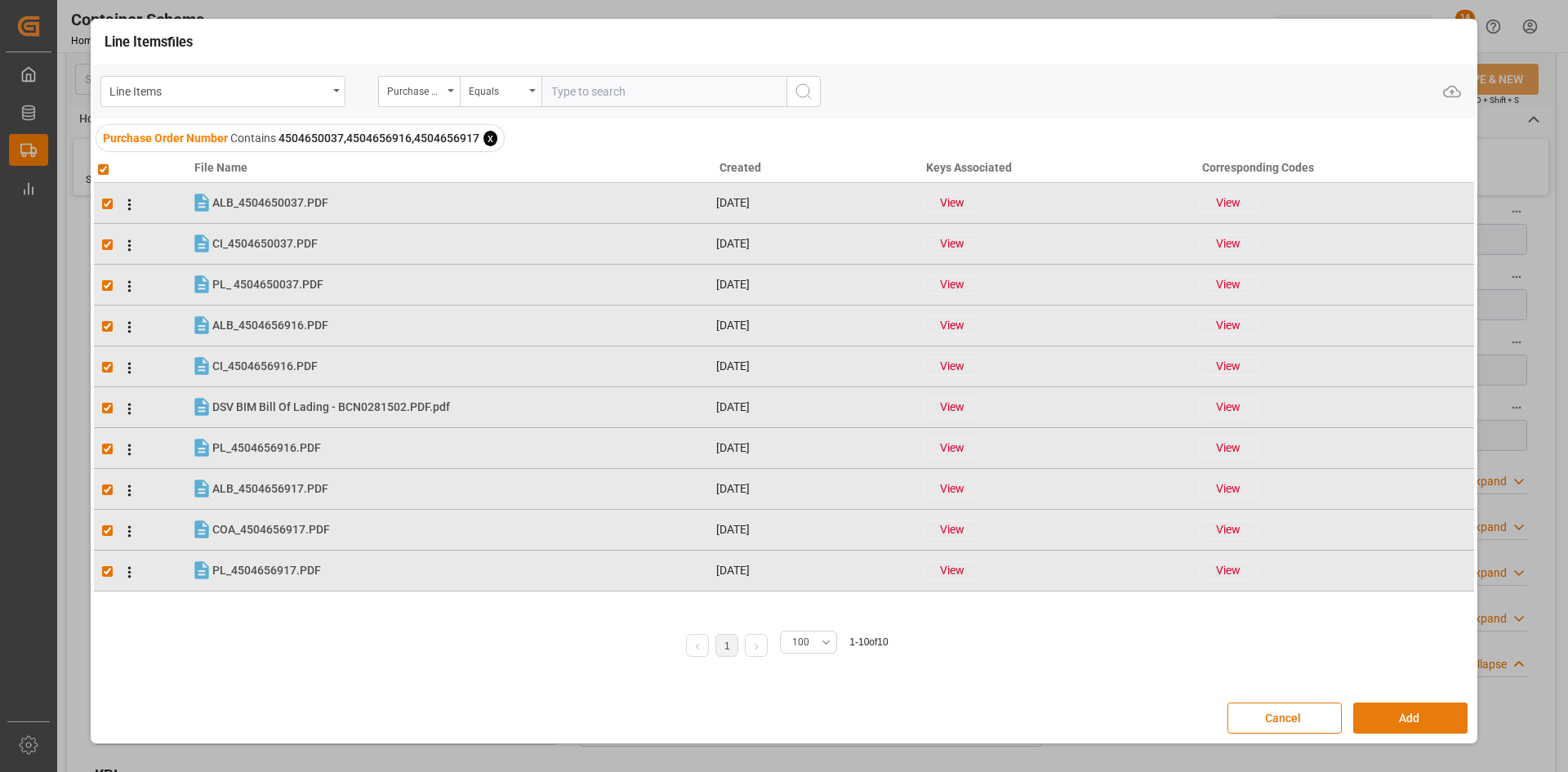
click at [1394, 717] on button "Add" at bounding box center [1410, 718] width 114 height 31
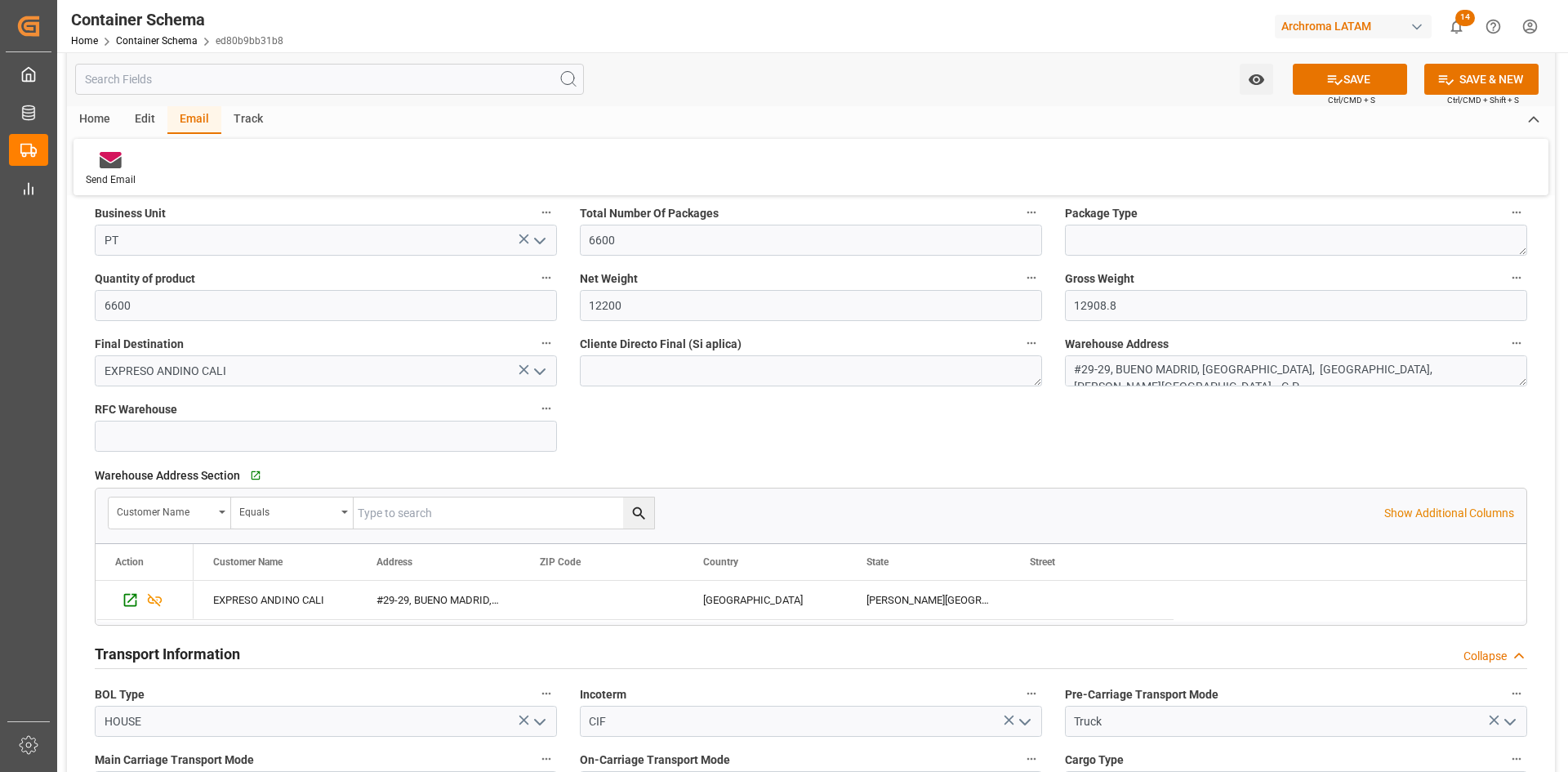
scroll to position [917, 0]
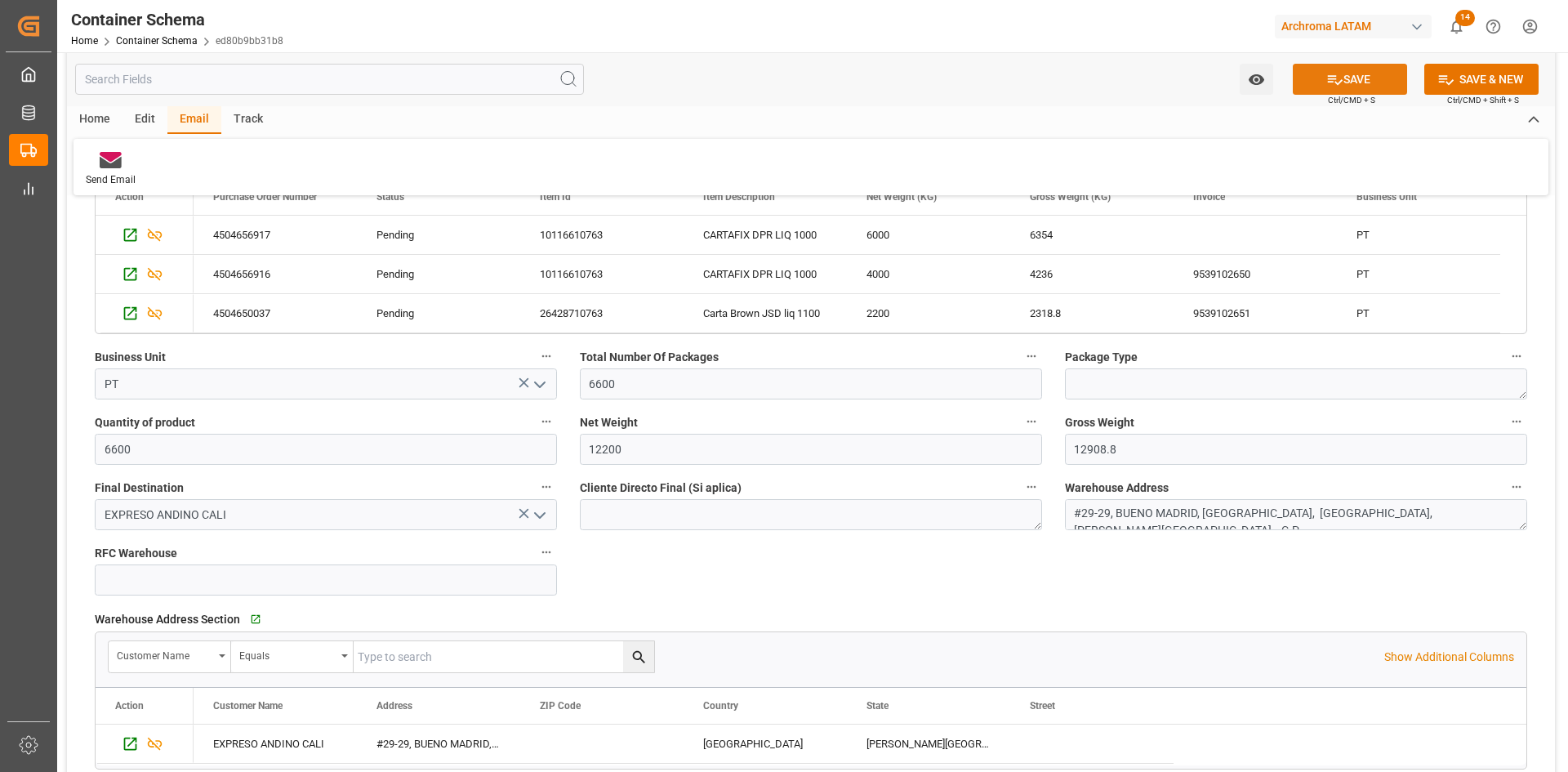
click at [1330, 76] on icon at bounding box center [1335, 79] width 14 height 10
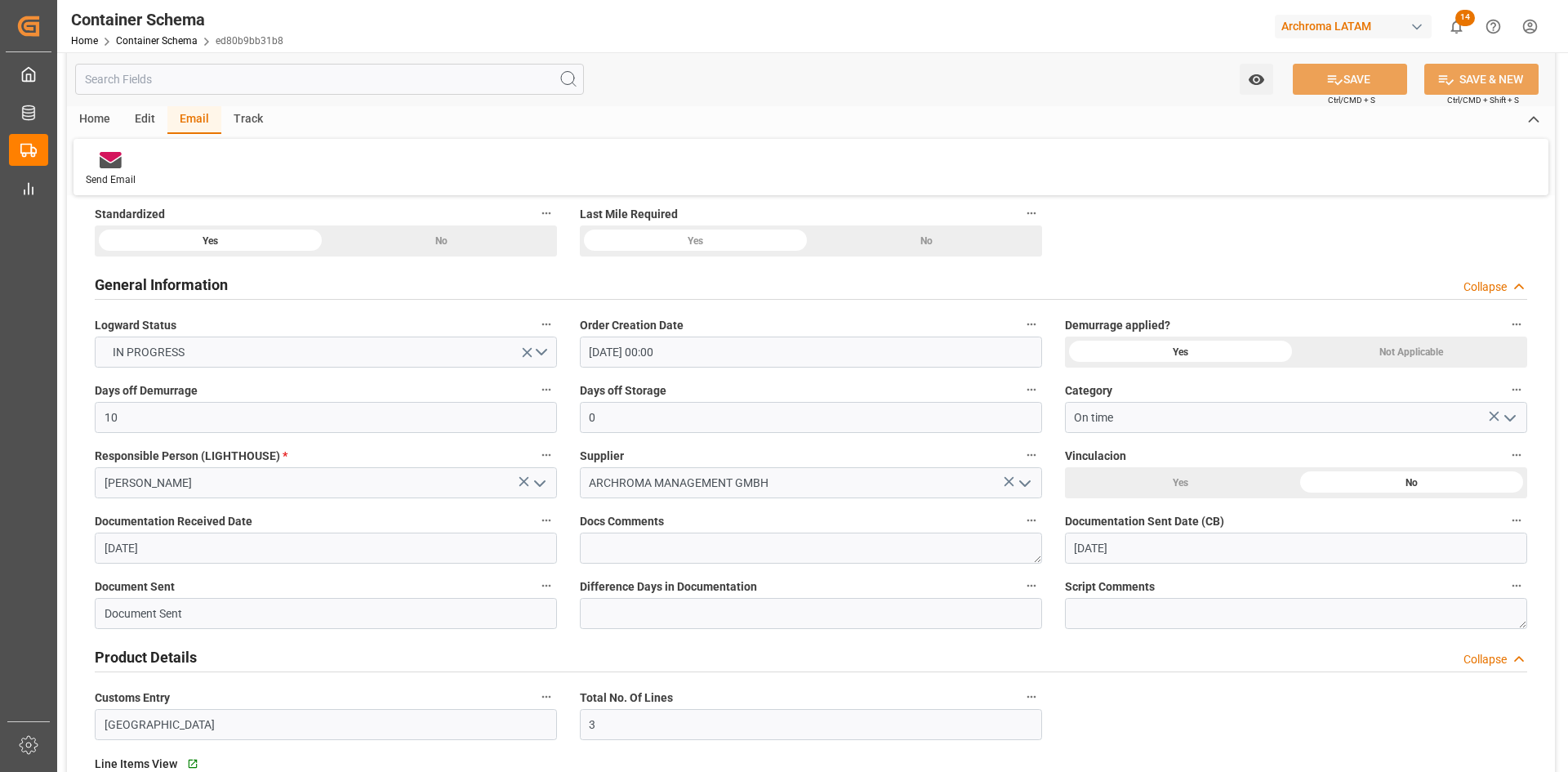
scroll to position [0, 0]
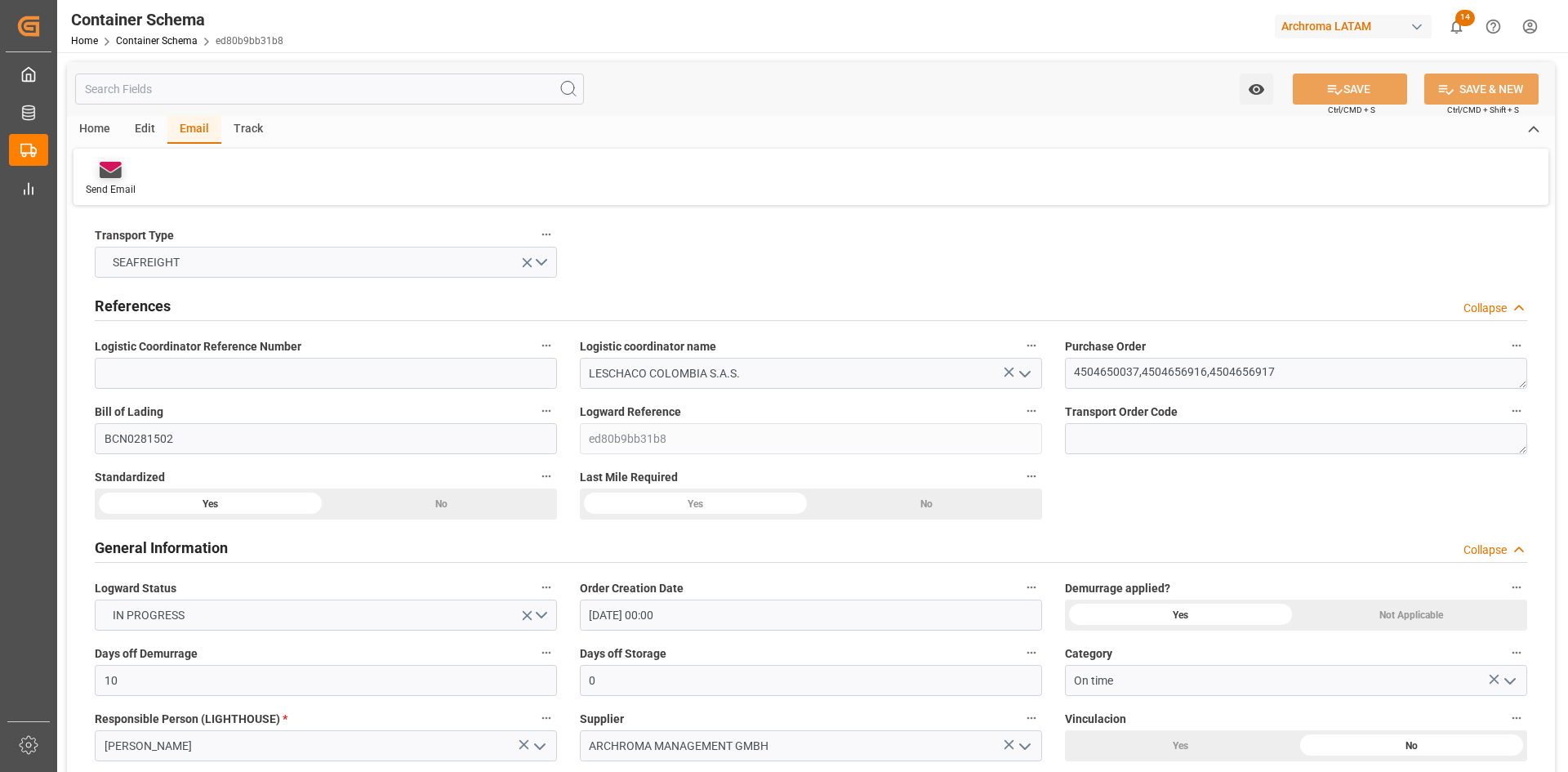
click at [102, 176] on icon at bounding box center [111, 172] width 22 height 12
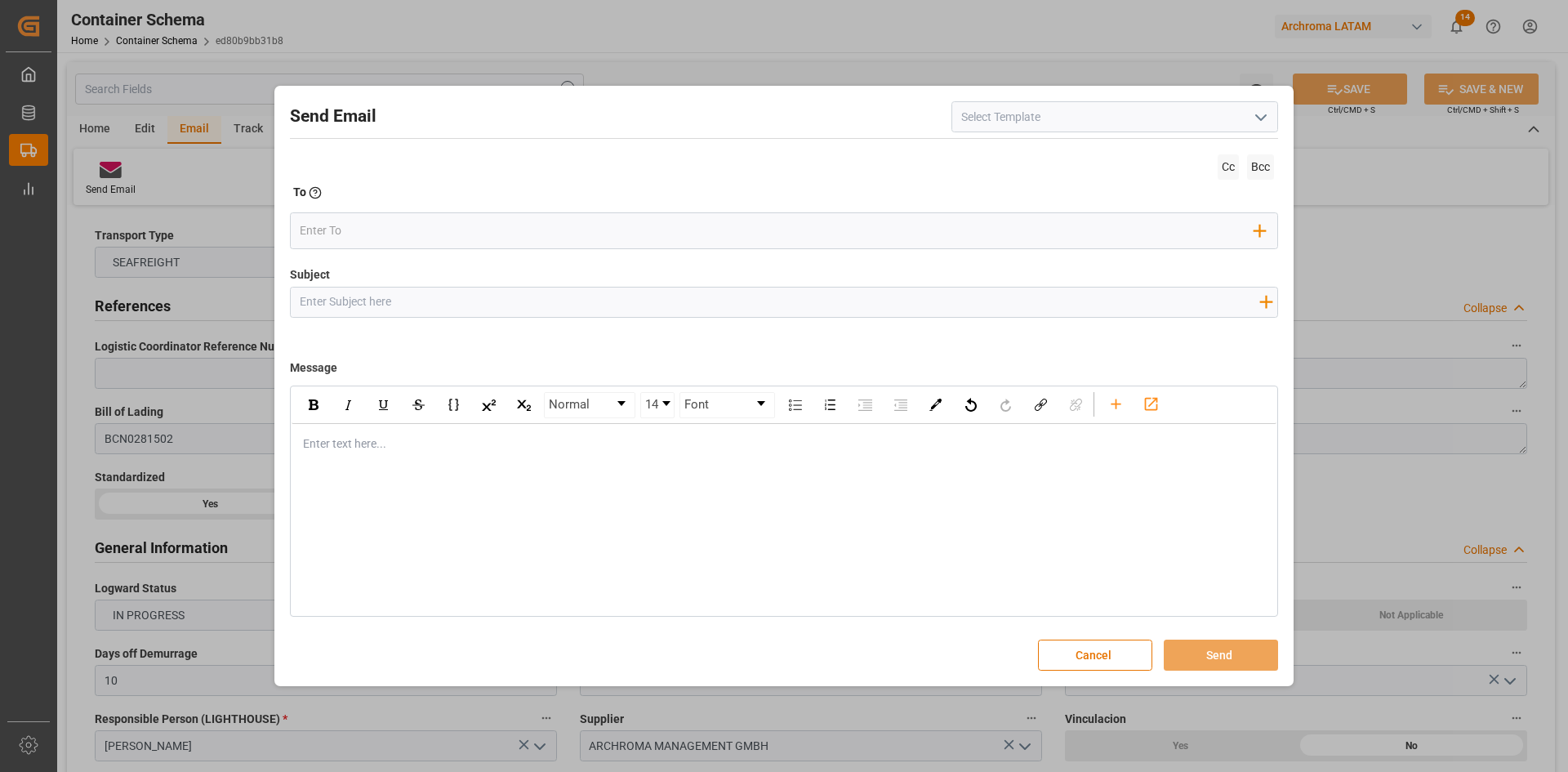
click at [1258, 112] on icon "open menu" at bounding box center [1261, 118] width 20 height 20
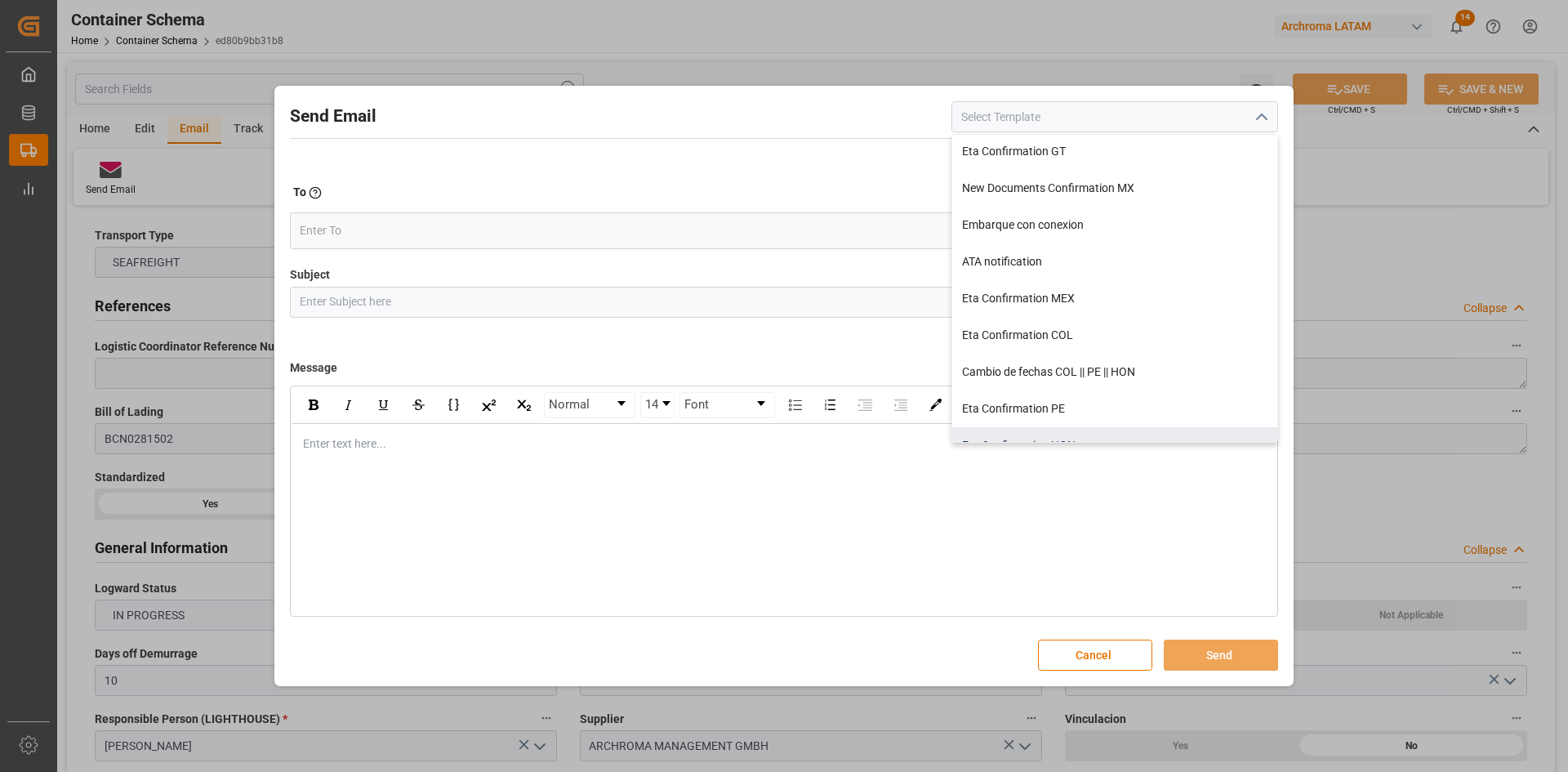
scroll to position [101, 0]
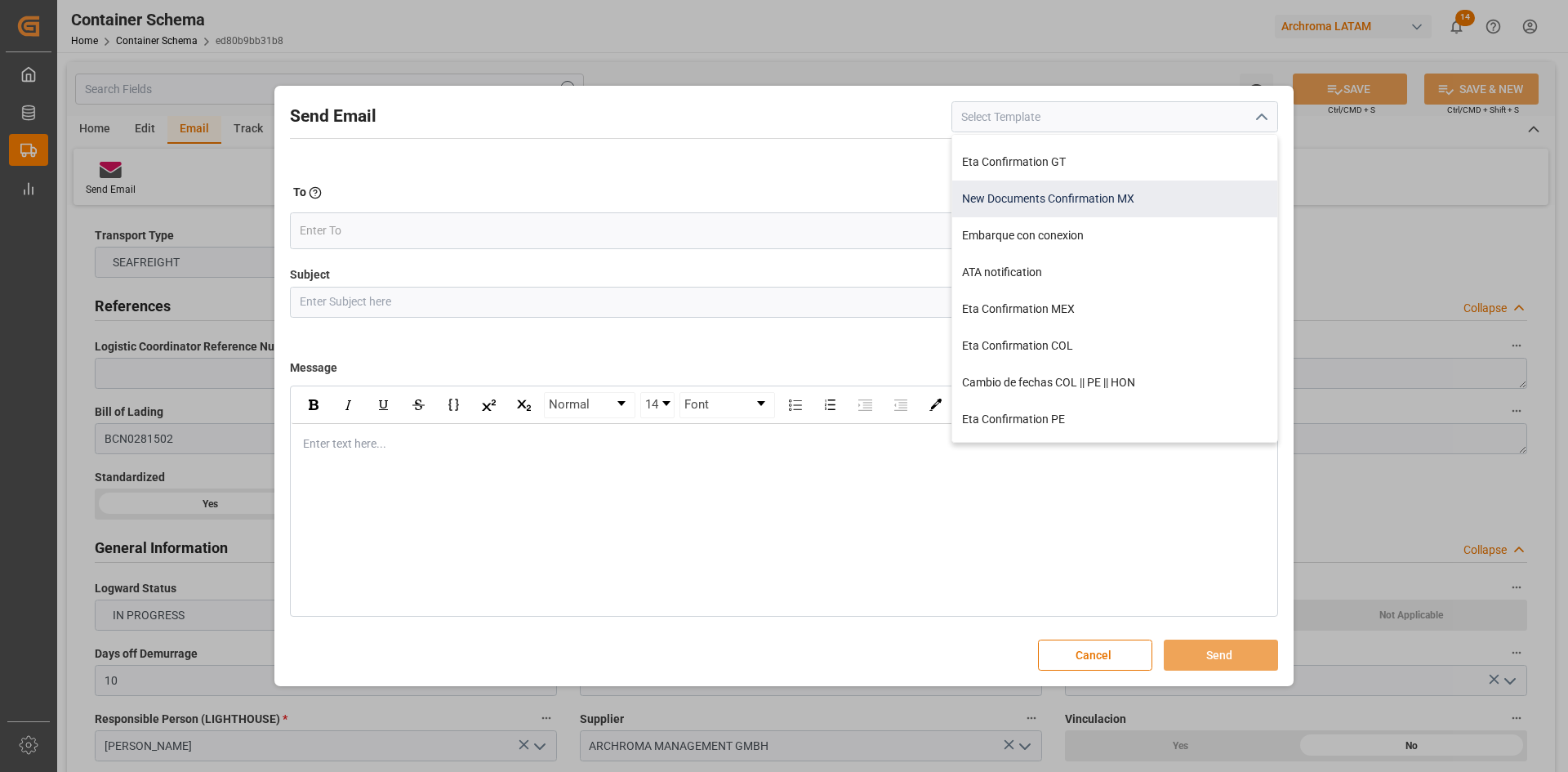
click at [1099, 203] on div "New Documents Confirmation MX" at bounding box center [1115, 198] width 325 height 37
type input "New Documents Confirmation MX"
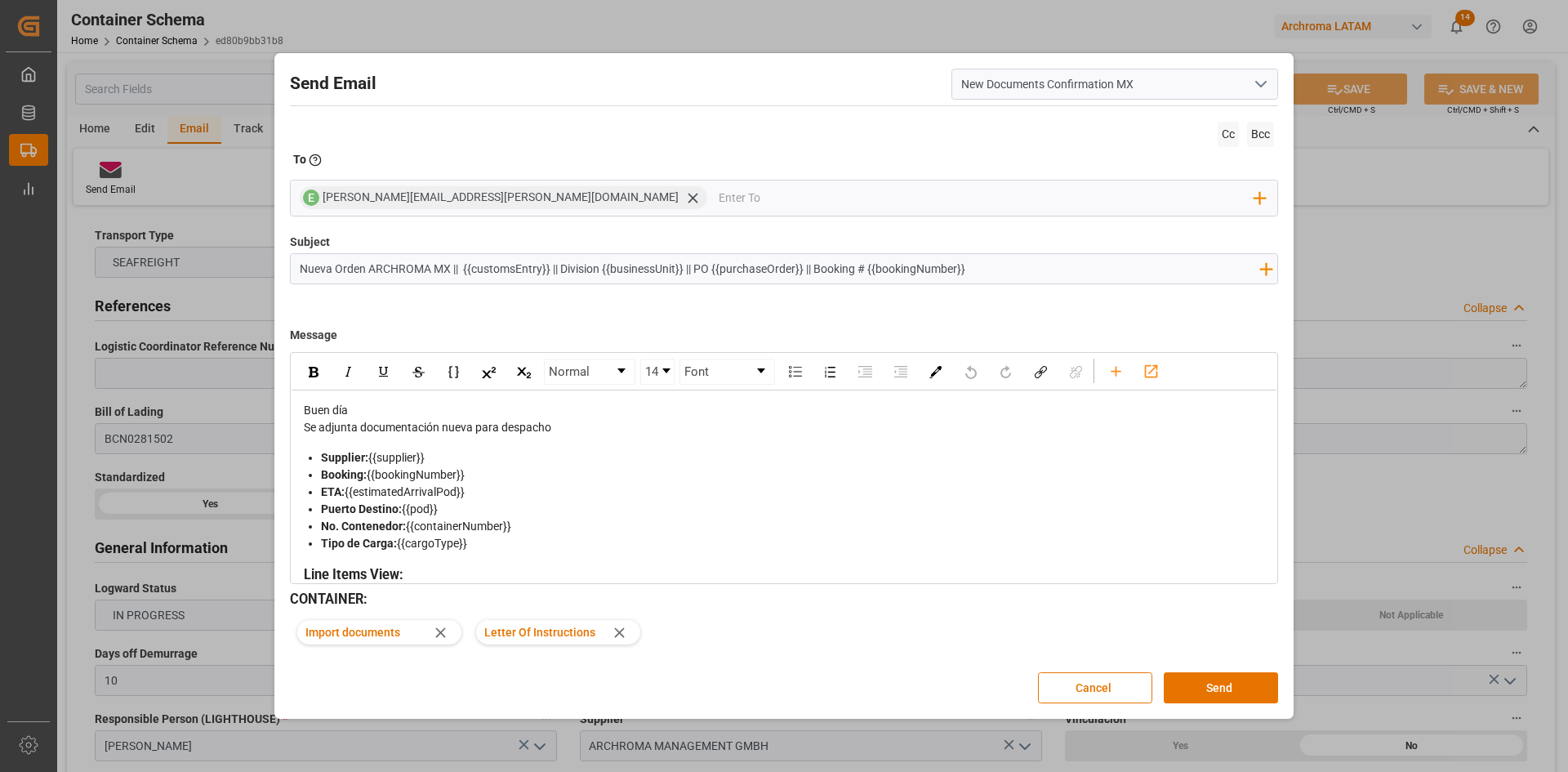
click at [437, 266] on input "Nueva Orden ARCHROMA MX || {{customsEntry}} || Division {{businessUnit}} || PO …" at bounding box center [779, 269] width 976 height 29
type input "Nueva Orden ARCHROMA CO|| {{customsEntry}} || Division {{businessUnit}} || PO {…"
click at [687, 200] on icon at bounding box center [692, 197] width 10 height 10
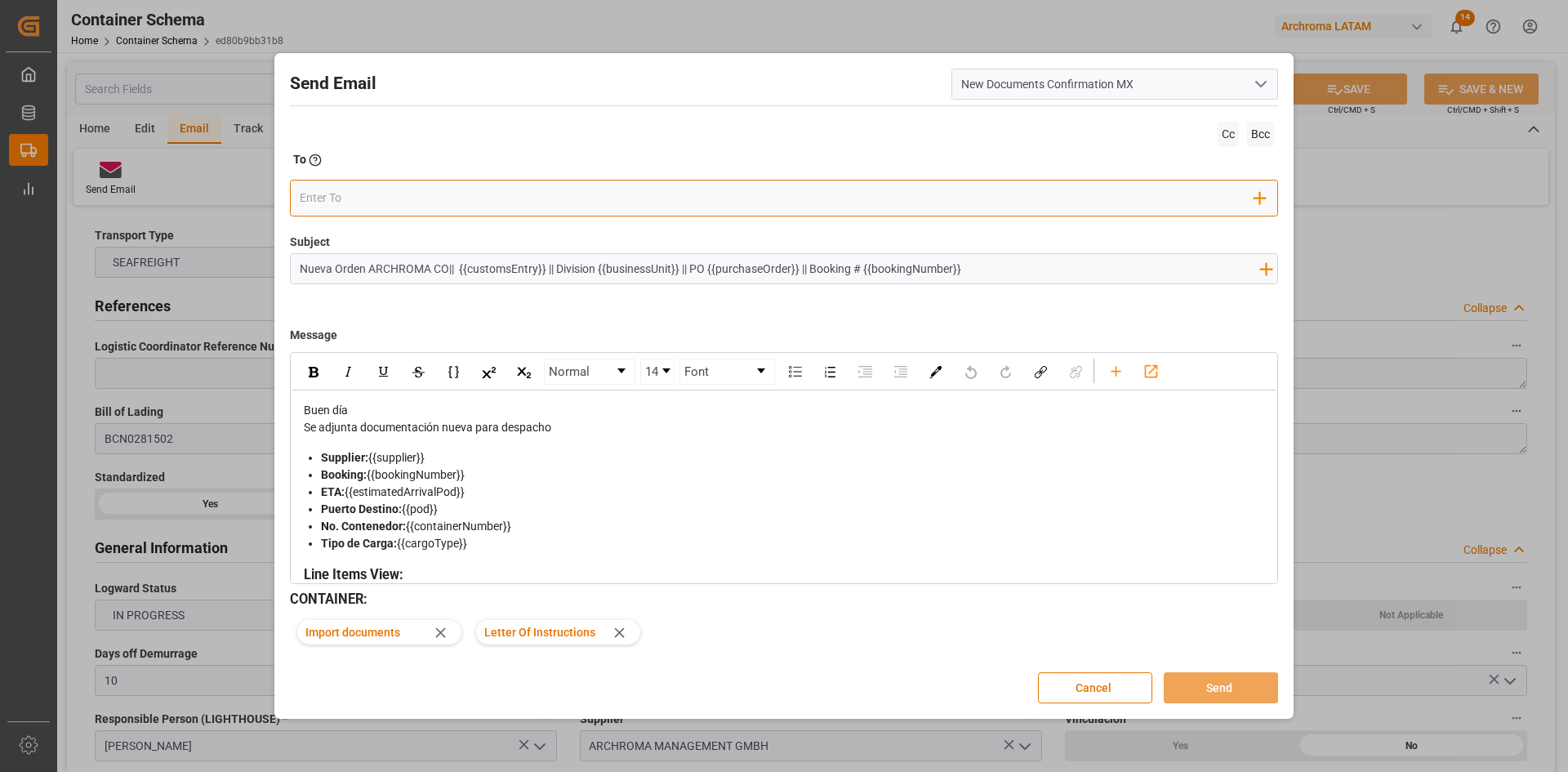
click at [476, 200] on input "email" at bounding box center [777, 197] width 956 height 24
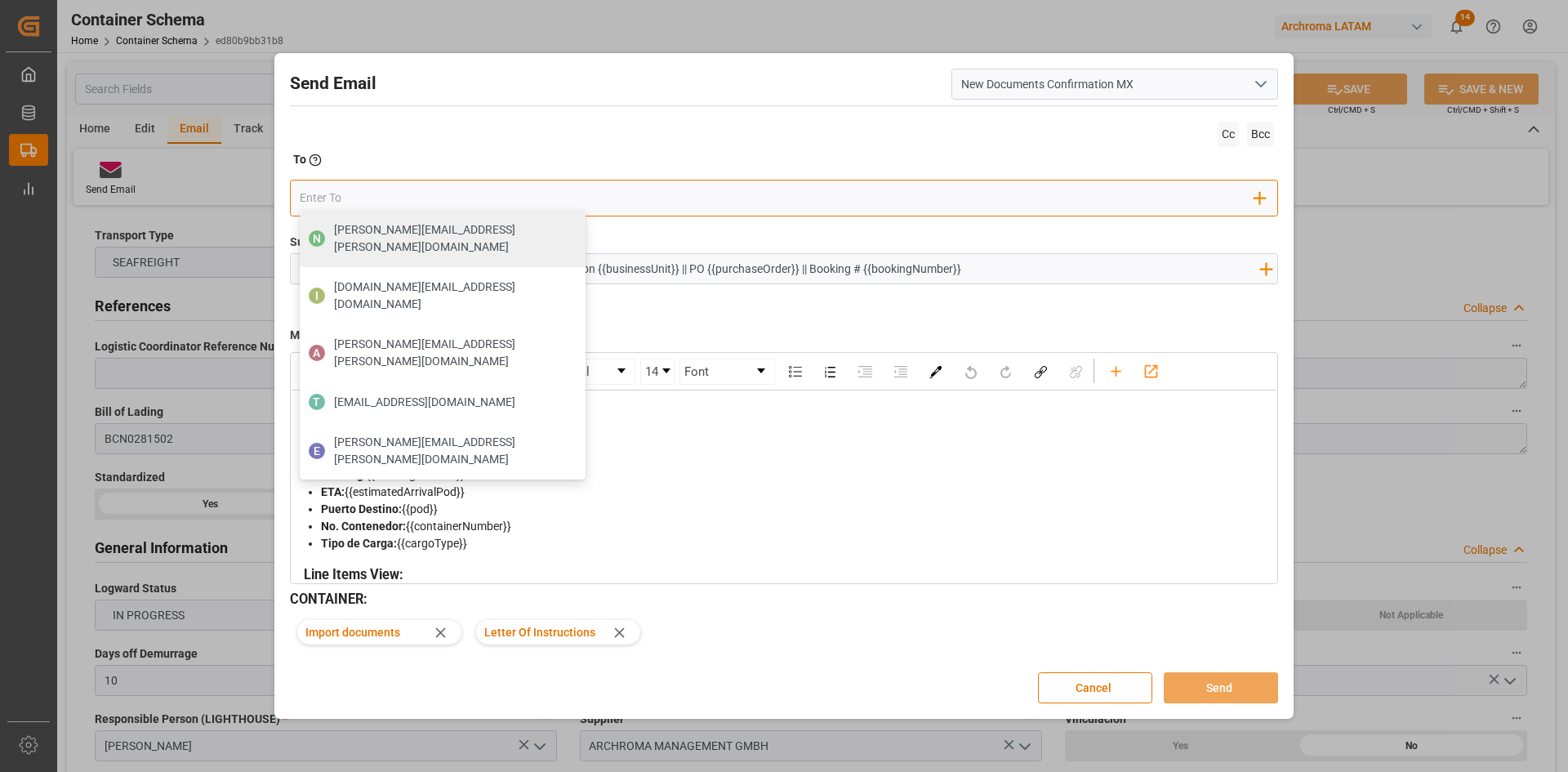
type input "J"
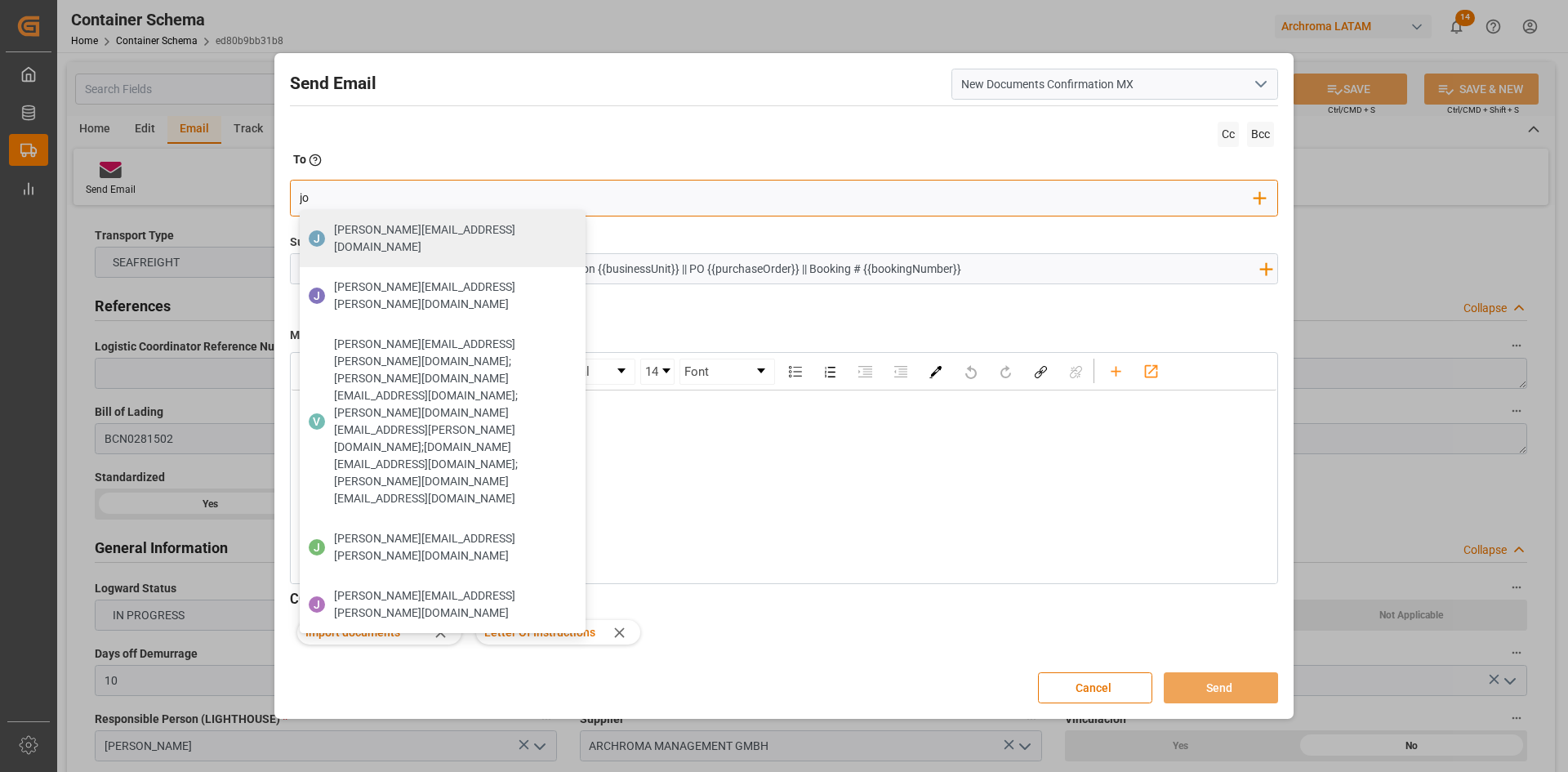
type input "j"
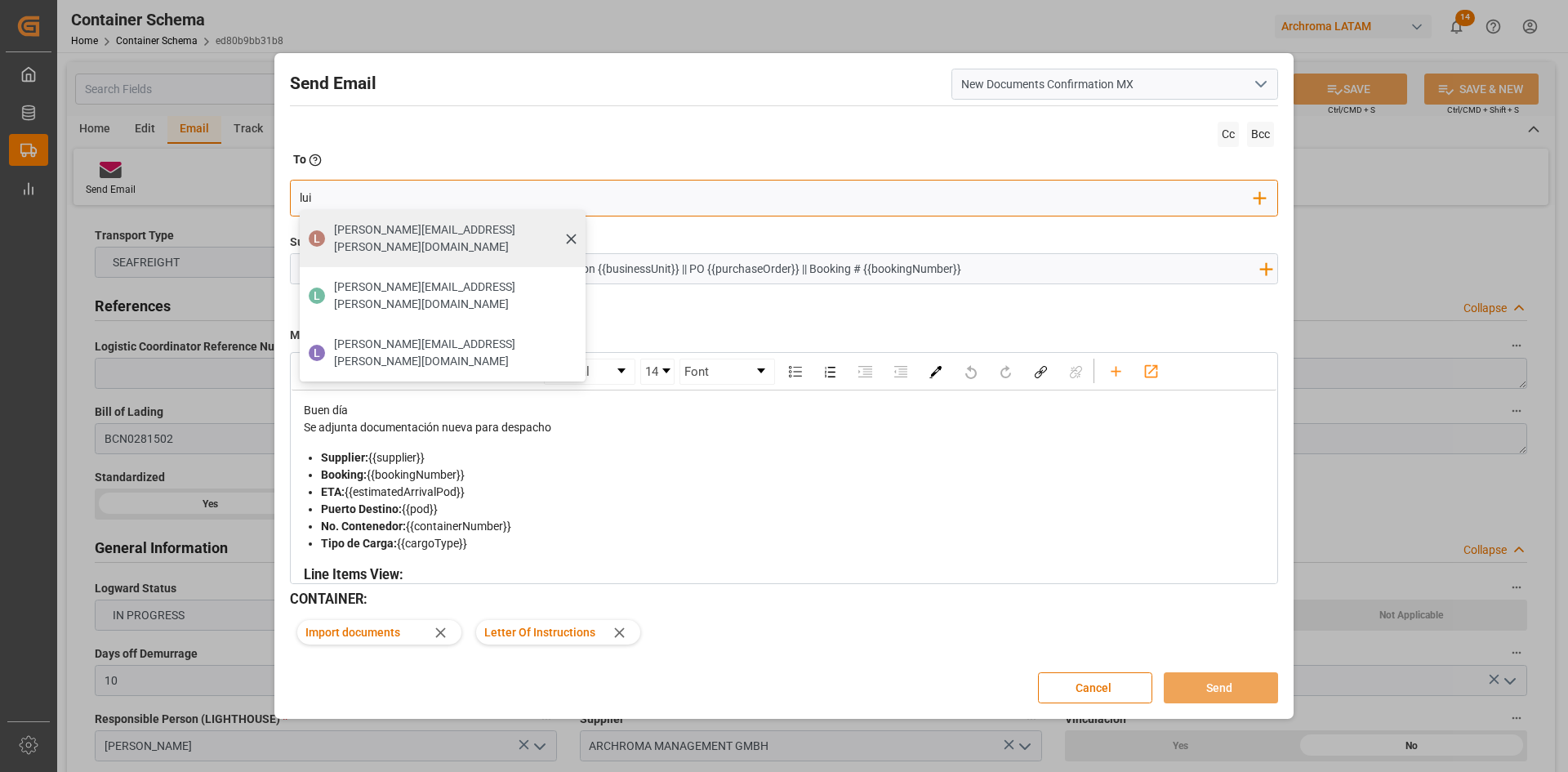
type input "lui"
click at [353, 236] on span "luis.perez@leschaco.com" at bounding box center [453, 238] width 240 height 34
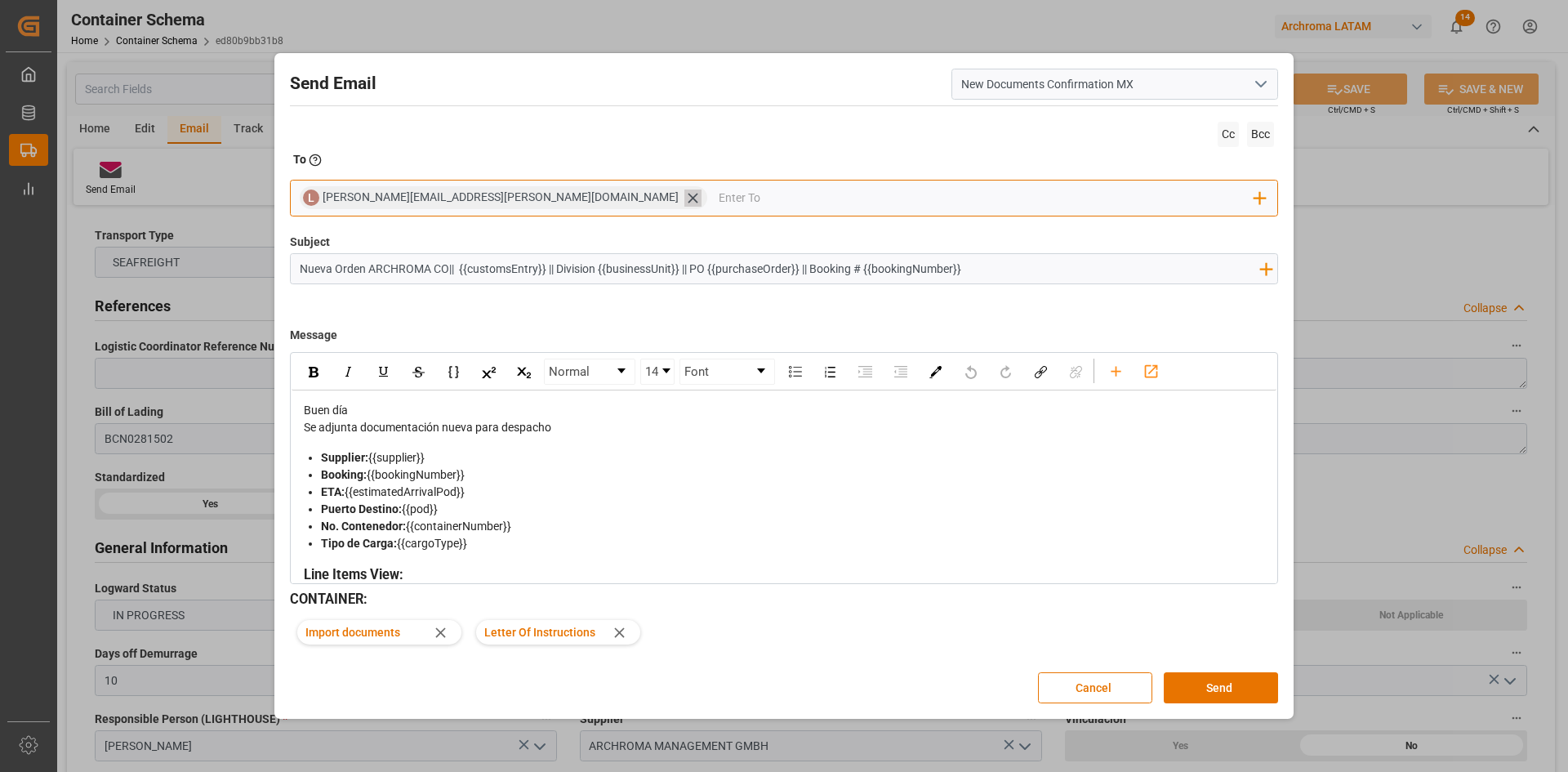
click at [684, 202] on icon at bounding box center [693, 197] width 17 height 17
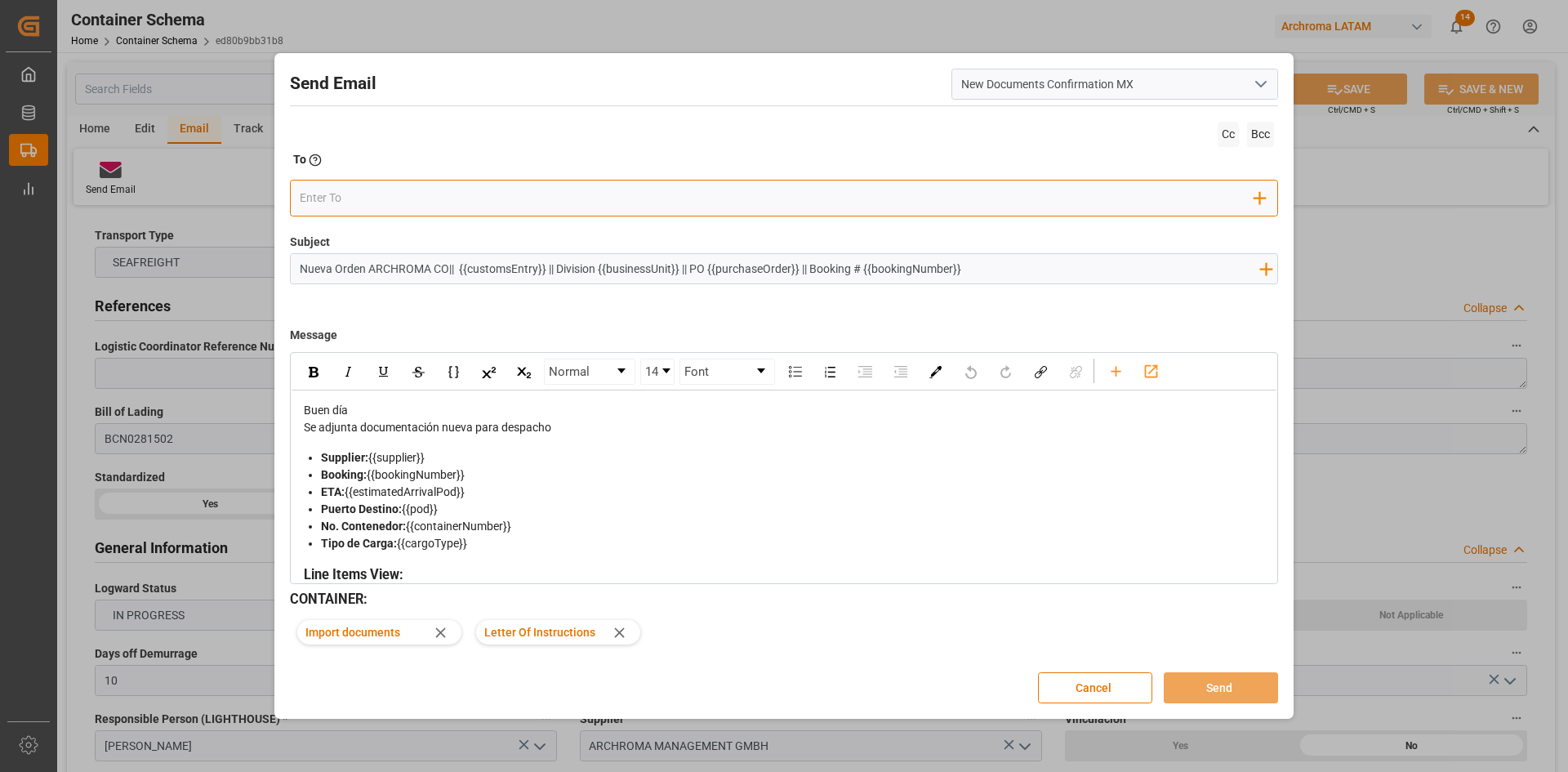
click at [370, 202] on input "email" at bounding box center [777, 197] width 956 height 24
type input "luis.m"
click at [387, 226] on span "luis.montoya@leschaco.com" at bounding box center [453, 238] width 240 height 34
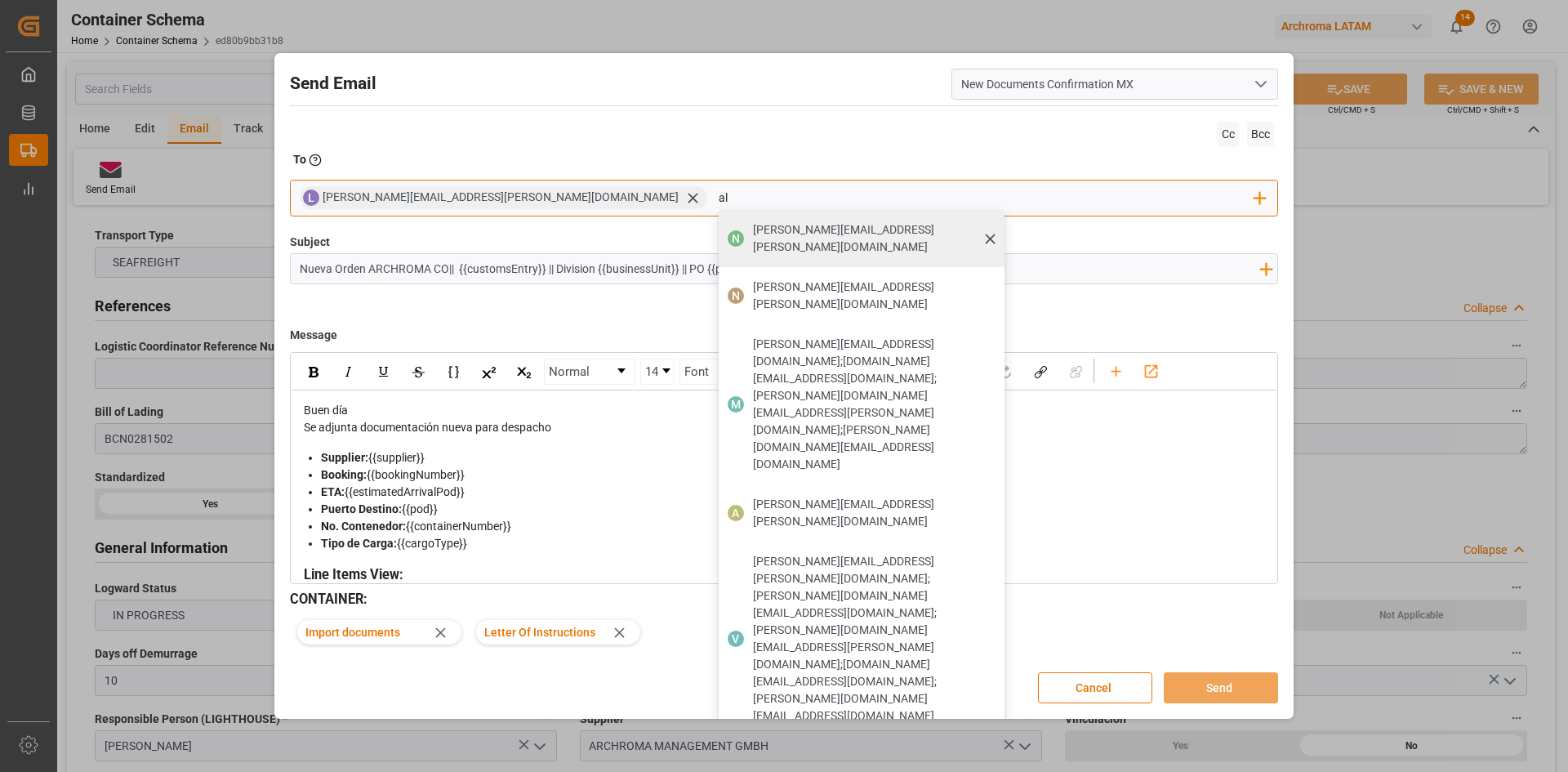
type input "a"
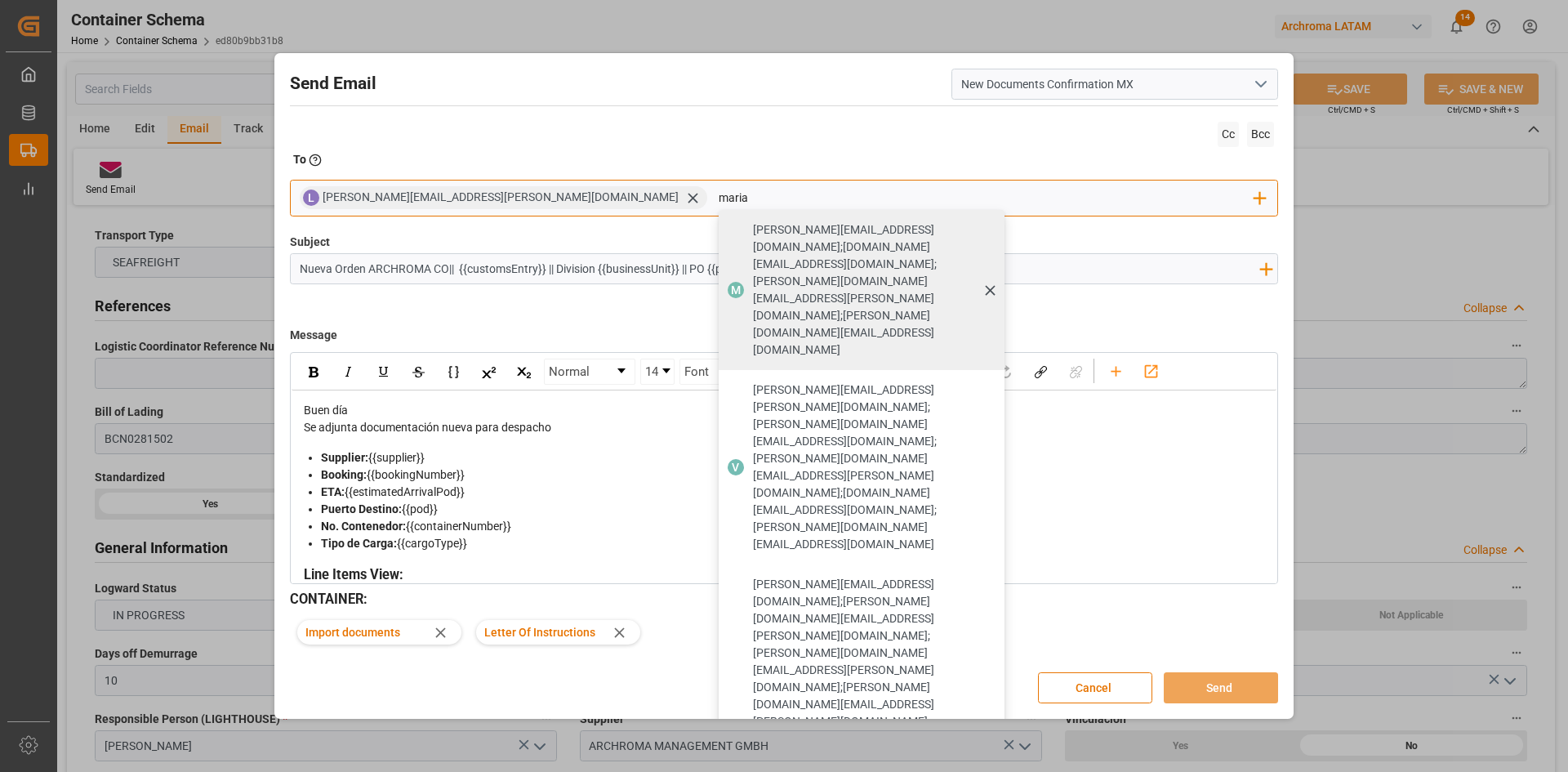
type input "maria"
click at [753, 227] on span "maria.piranquive@leschaco.com;angiee.lamilla@archroma.com;valeria.hurtado@lesch…" at bounding box center [873, 290] width 240 height 137
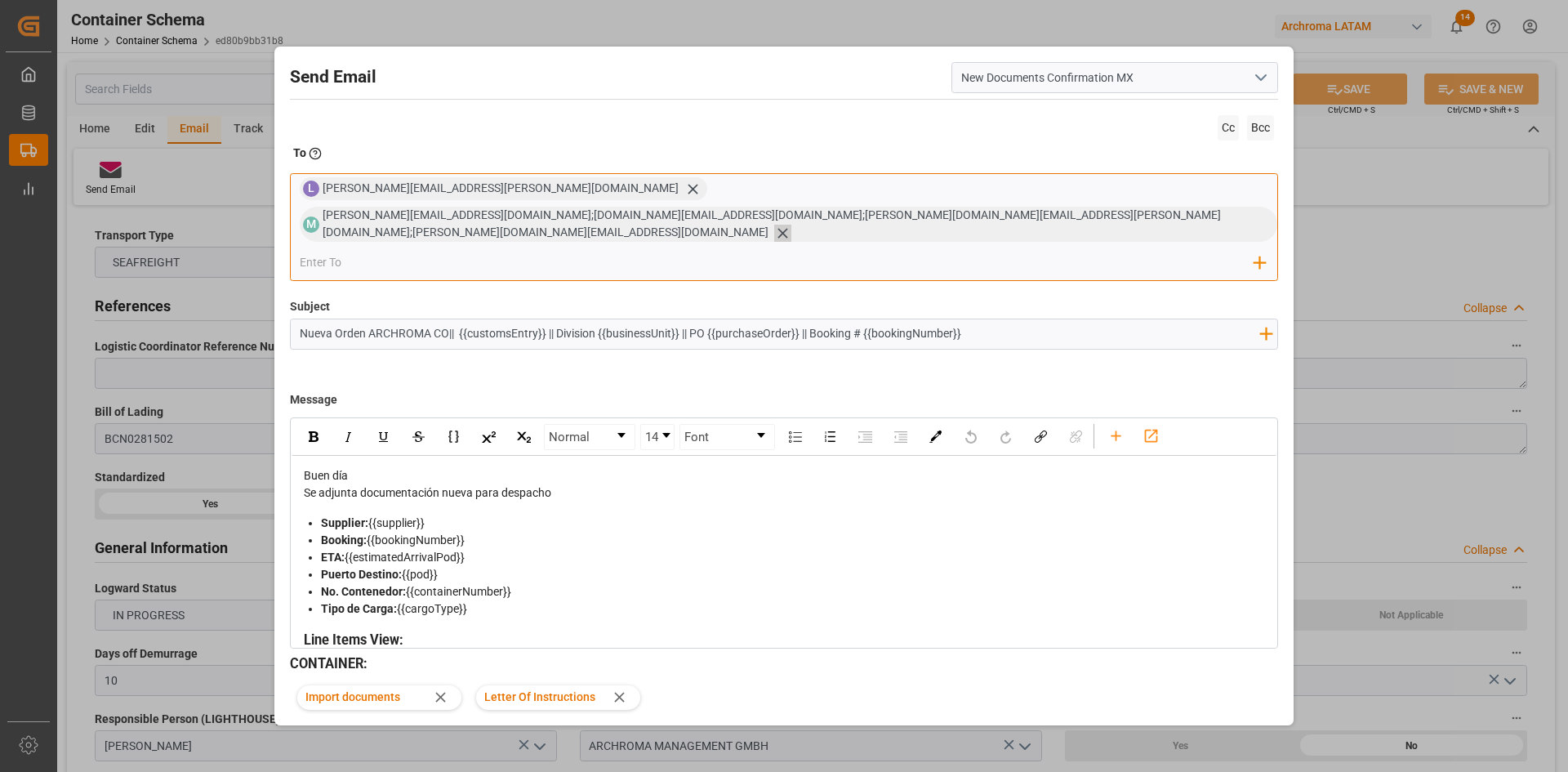
click at [792, 225] on icon at bounding box center [782, 233] width 17 height 17
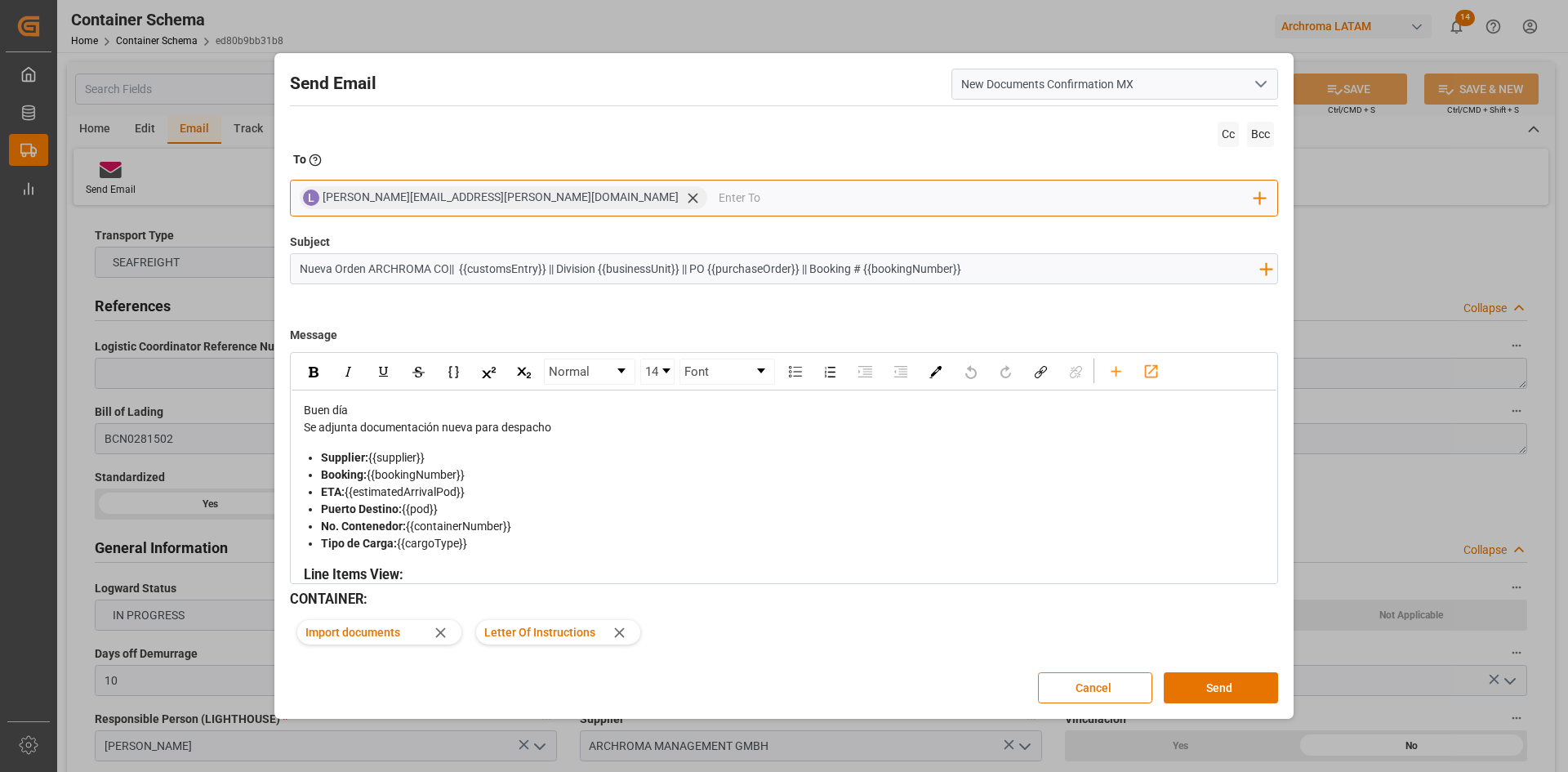
click at [718, 200] on input "email" at bounding box center [986, 197] width 536 height 24
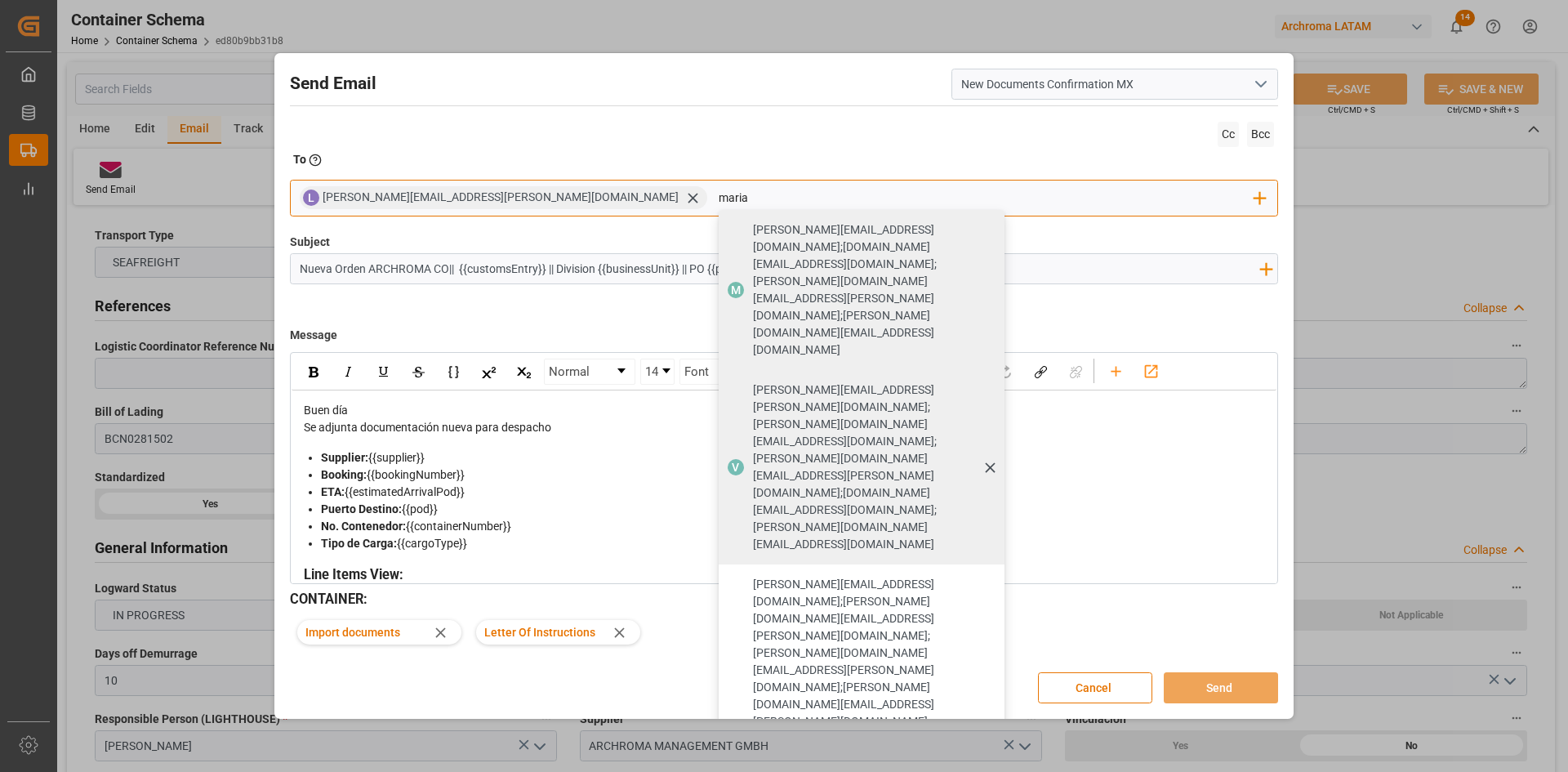
type input "maria.piranquive@leschaco.com"
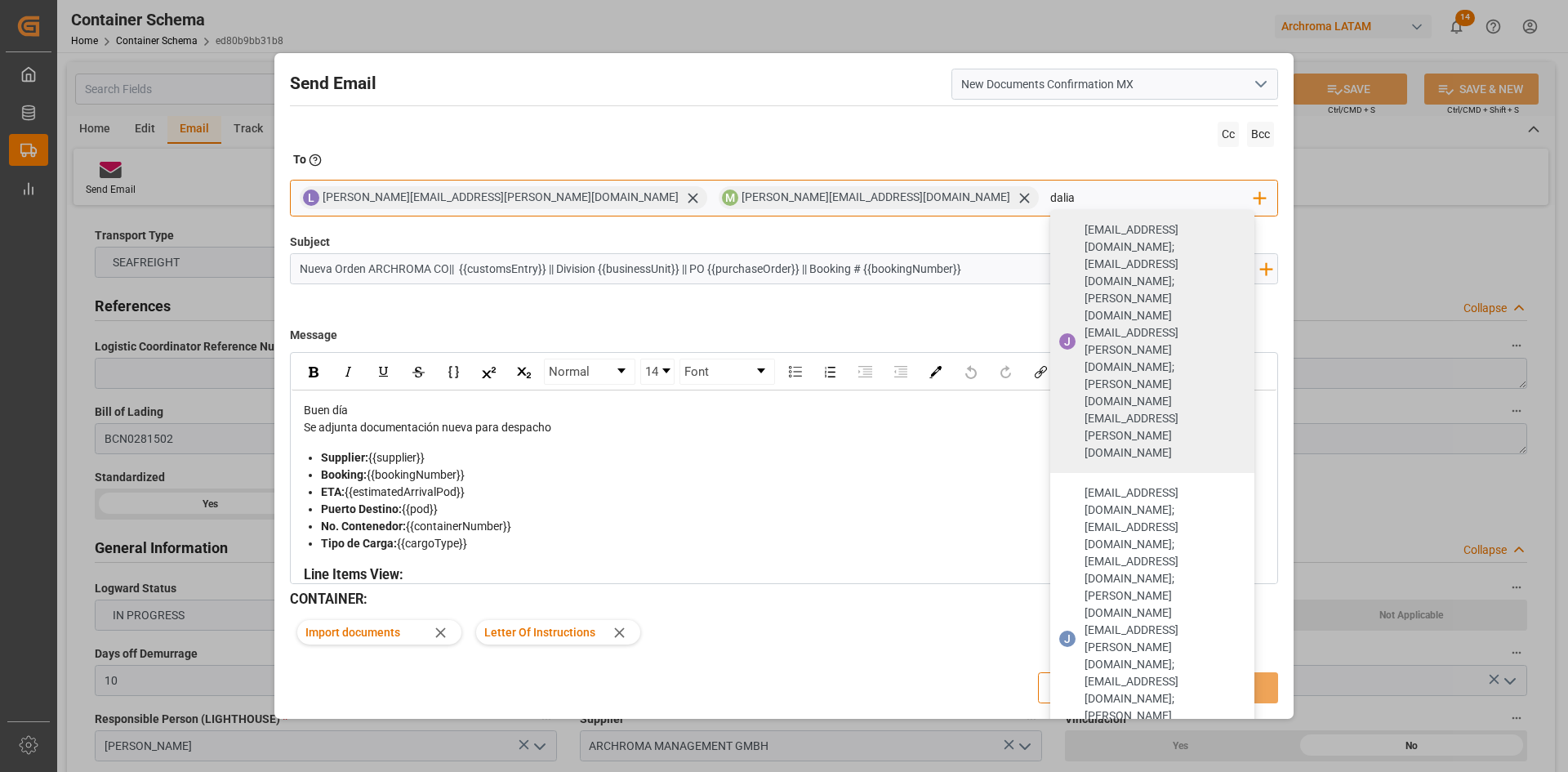
type input "dalia"
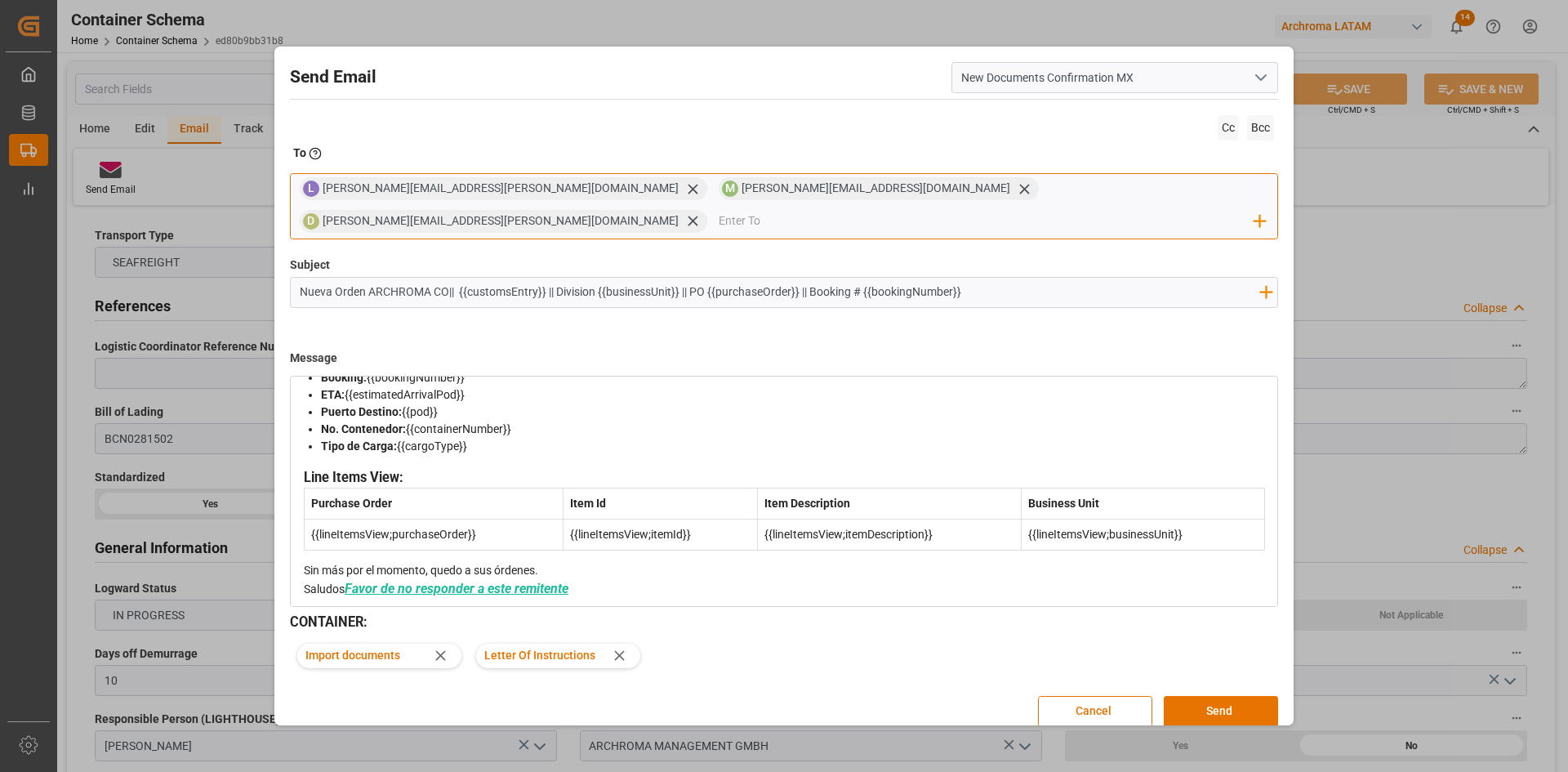
scroll to position [160, 0]
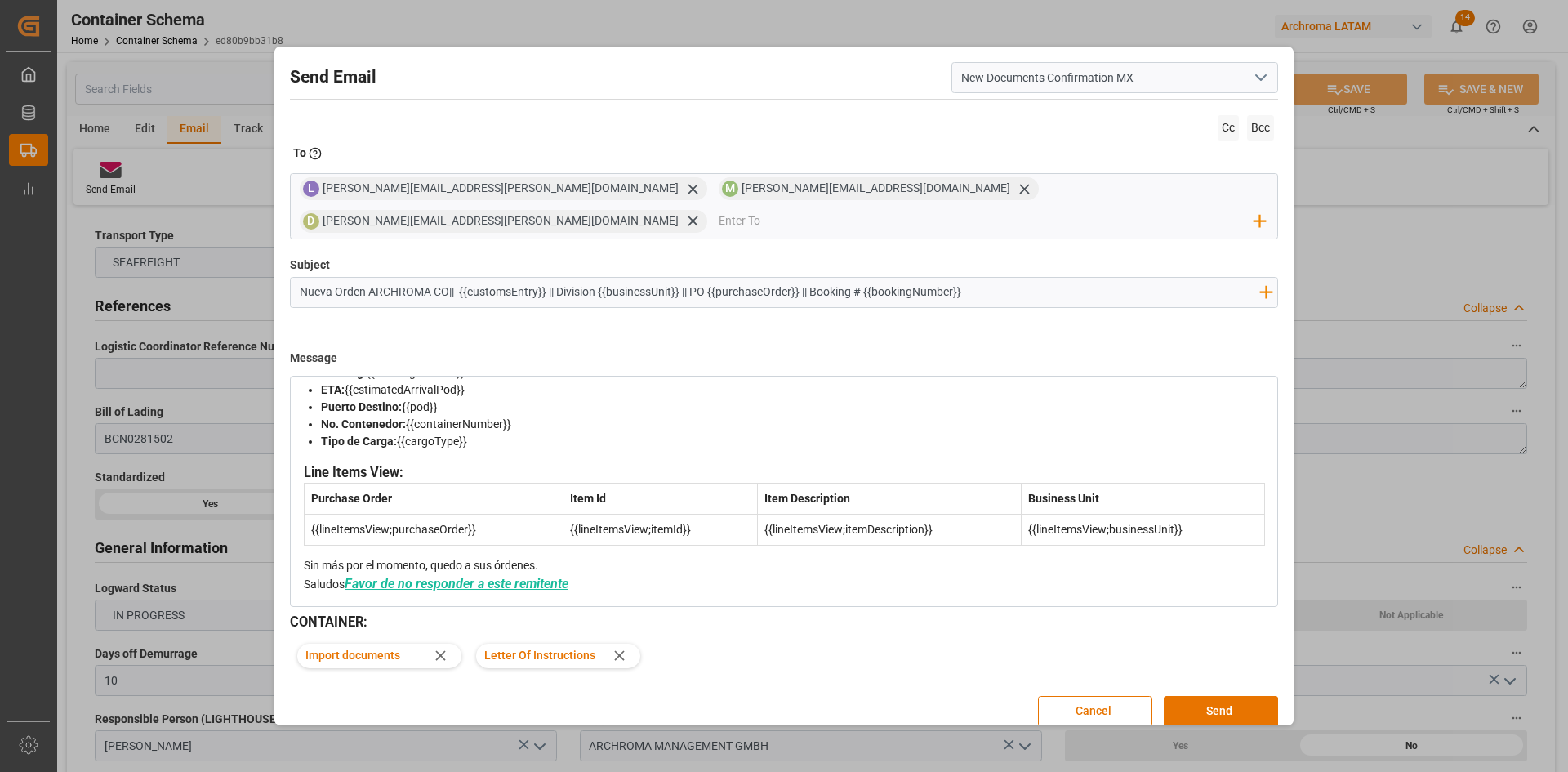
click at [619, 651] on icon at bounding box center [618, 655] width 10 height 10
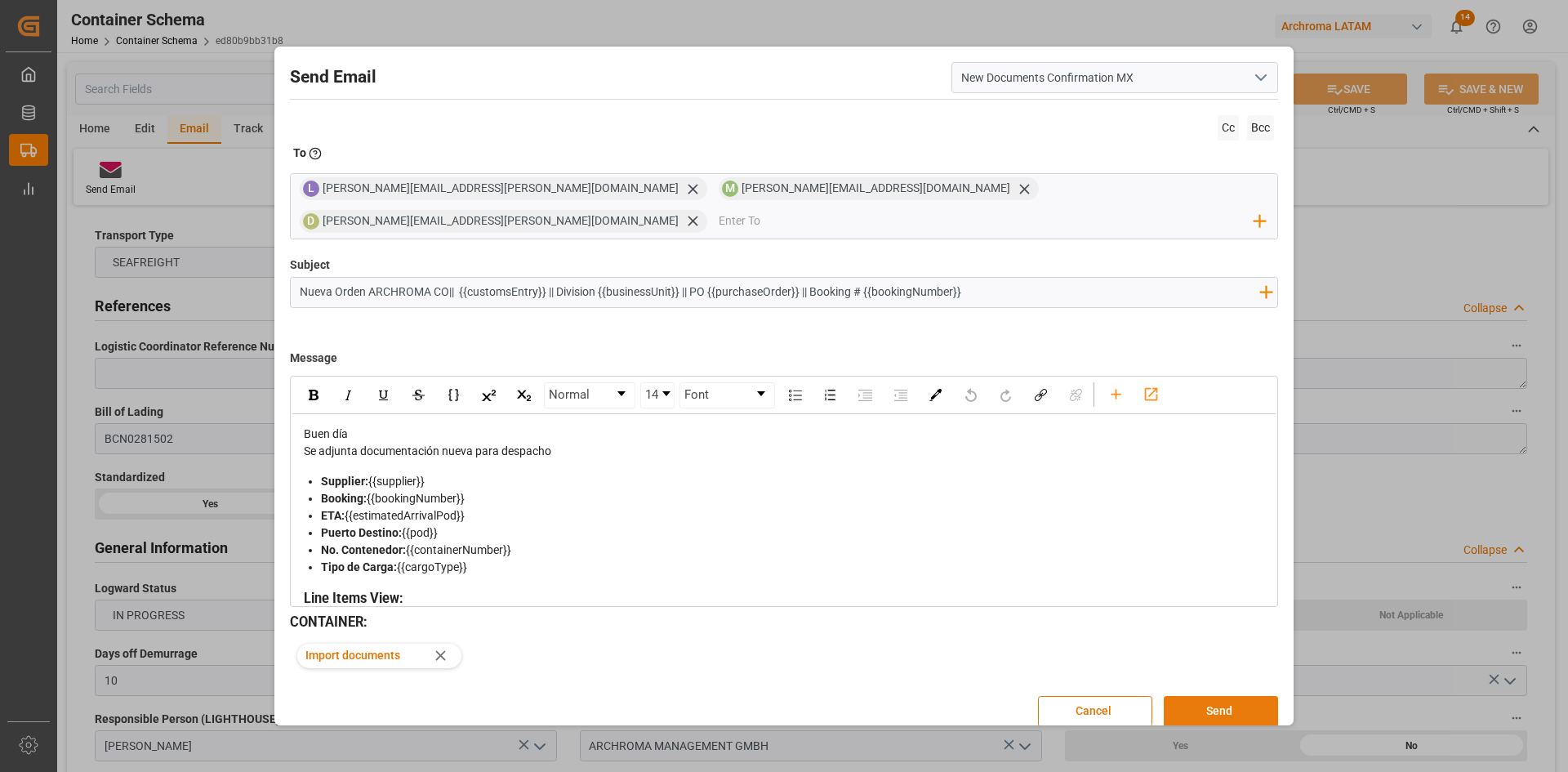
click at [1209, 696] on button "Send" at bounding box center [1221, 711] width 114 height 31
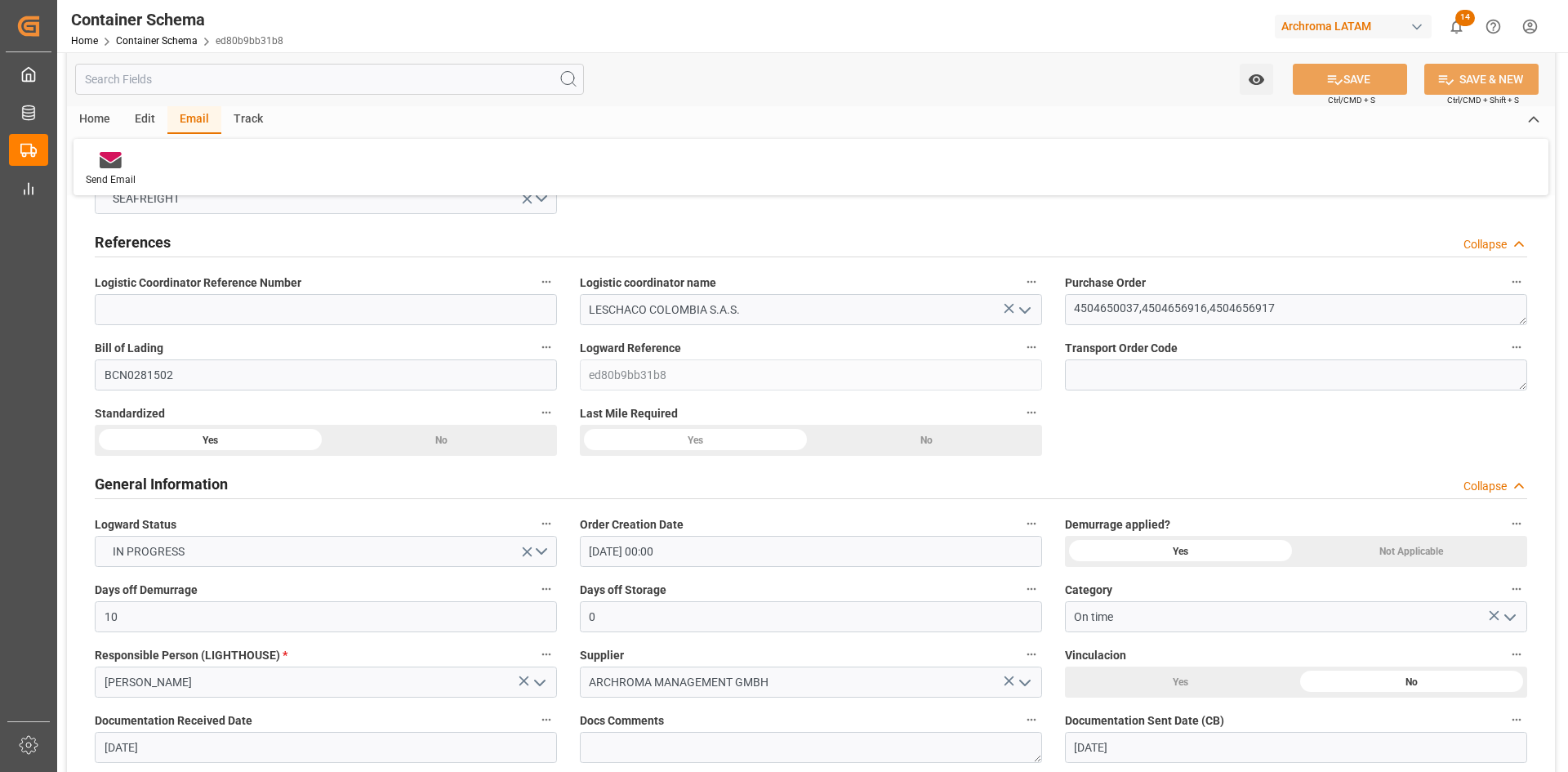
scroll to position [82, 0]
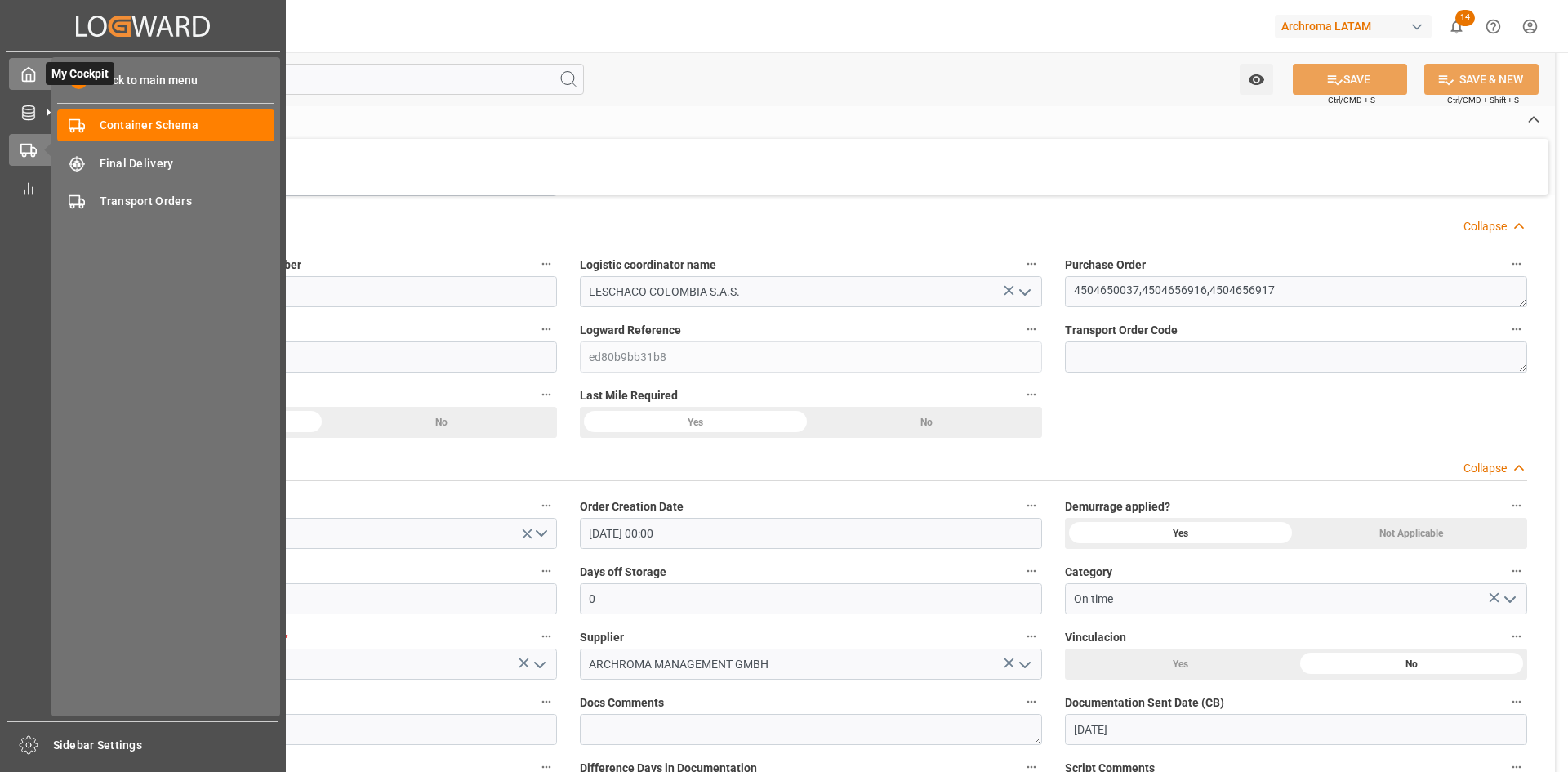
click at [24, 62] on div "My Cockpit My Cockpit" at bounding box center [143, 74] width 268 height 32
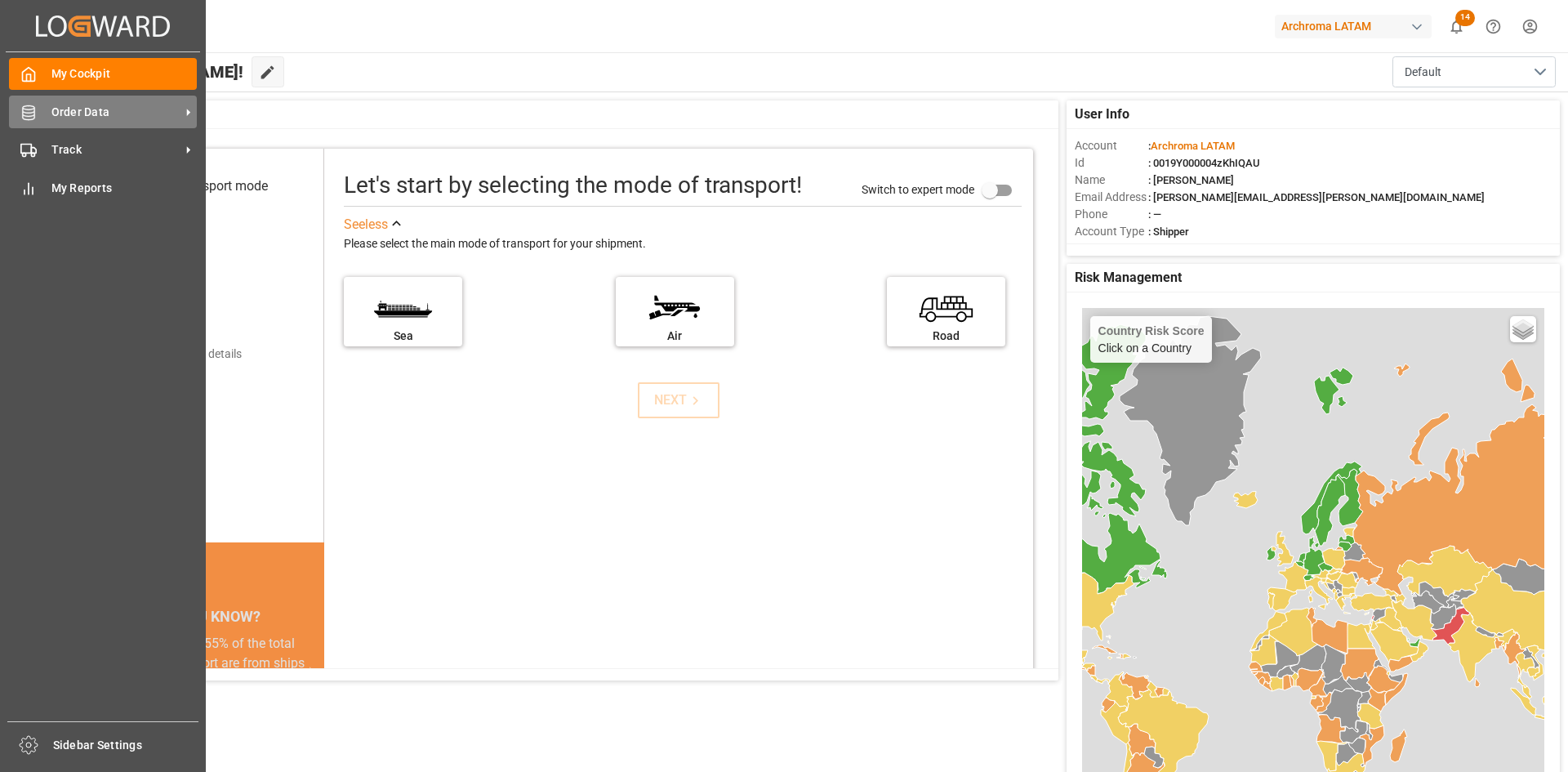
click at [28, 115] on icon at bounding box center [29, 112] width 16 height 16
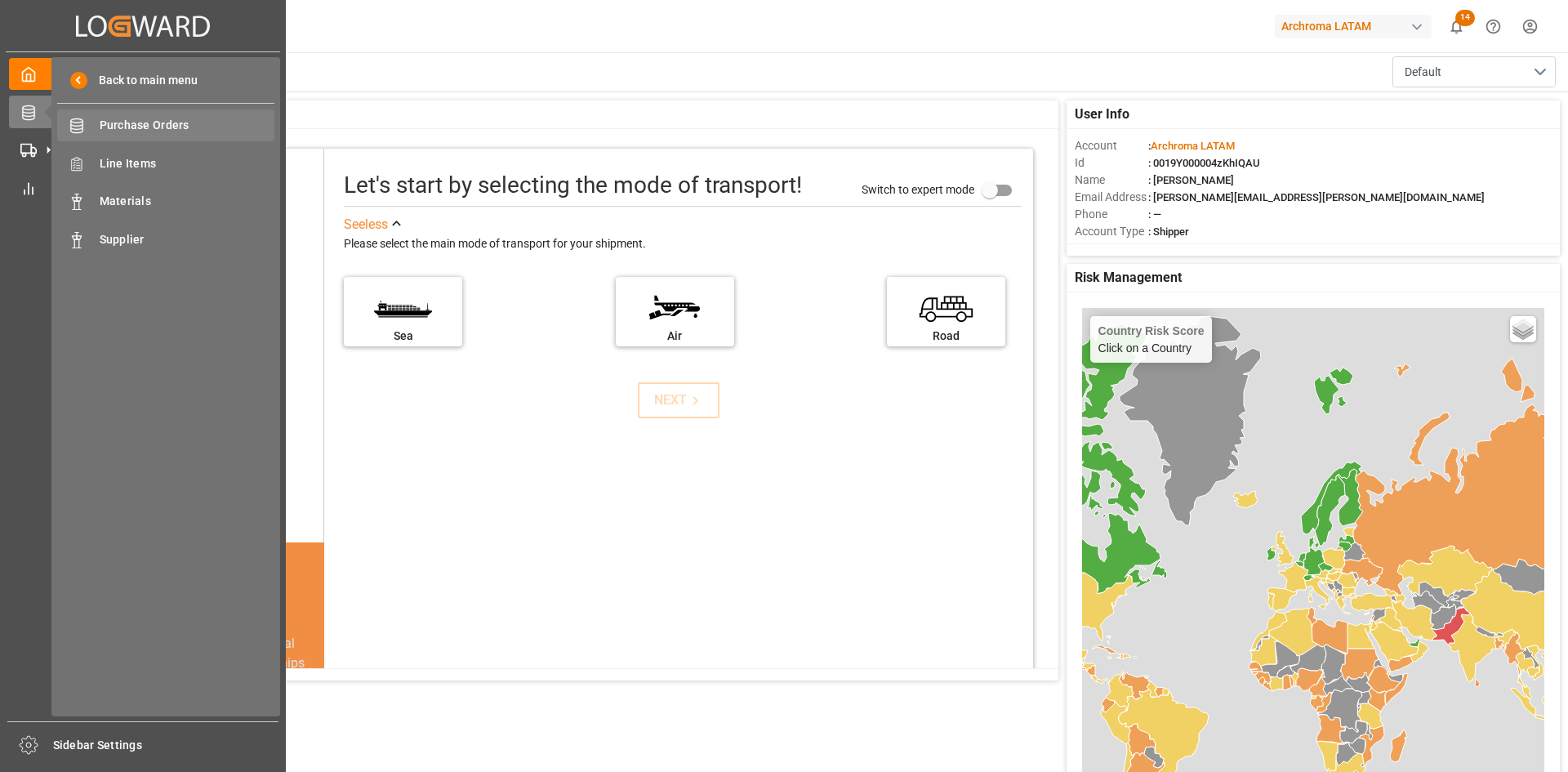
click at [171, 129] on span "Purchase Orders" at bounding box center [187, 125] width 176 height 17
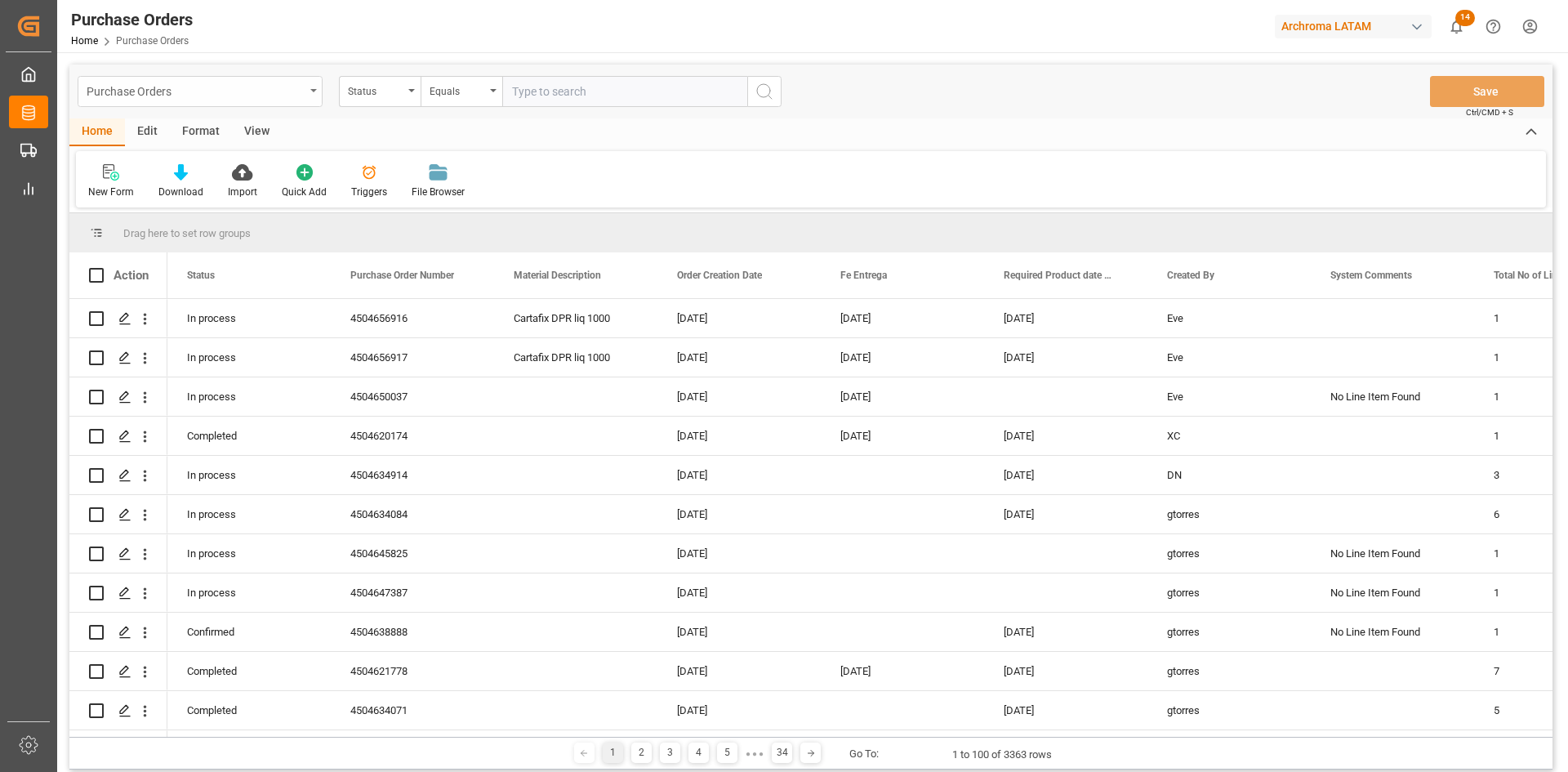
click at [293, 102] on div "Purchase Orders" at bounding box center [200, 91] width 245 height 31
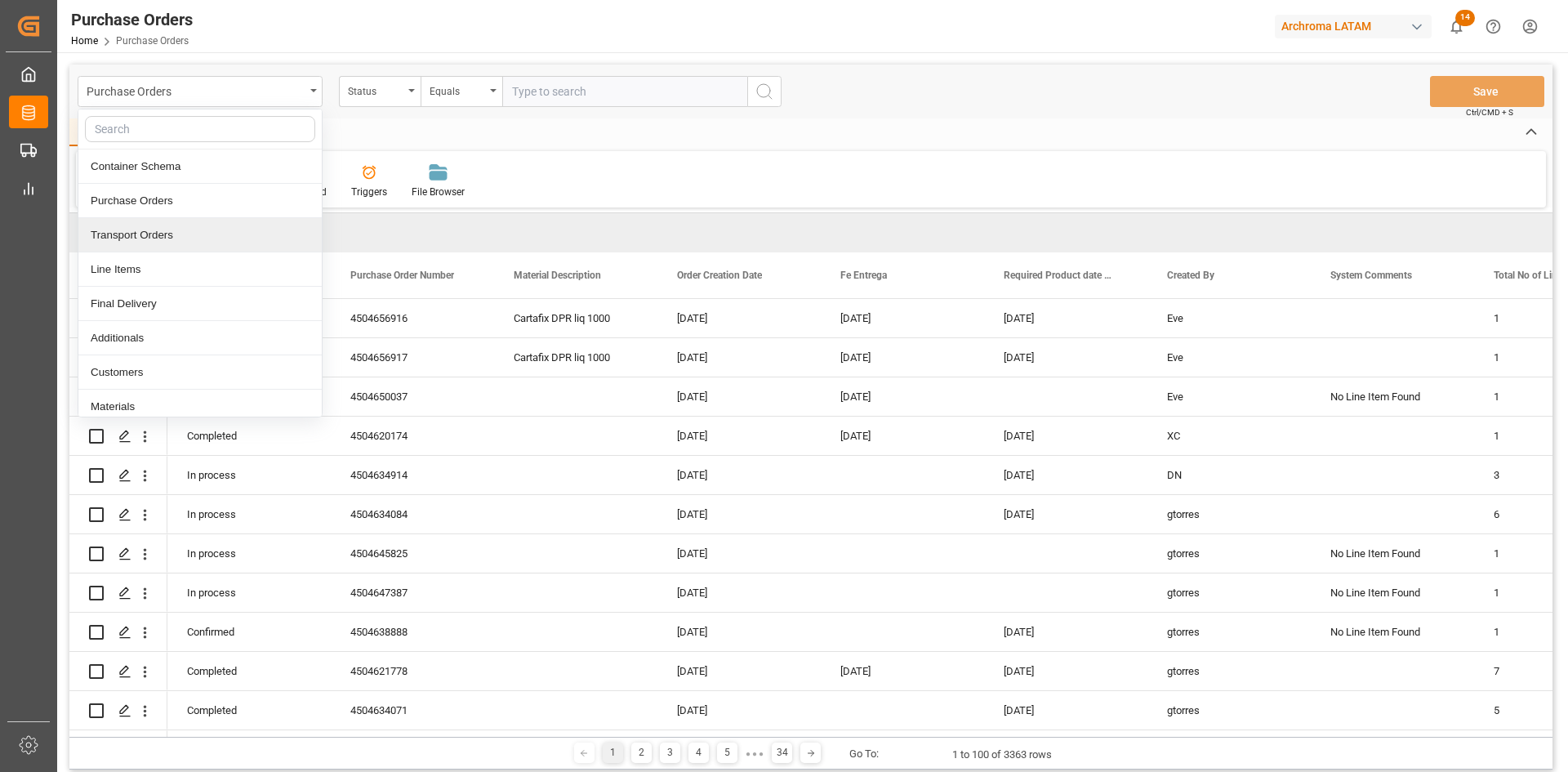
click at [192, 228] on div "Transport Orders" at bounding box center [200, 235] width 244 height 34
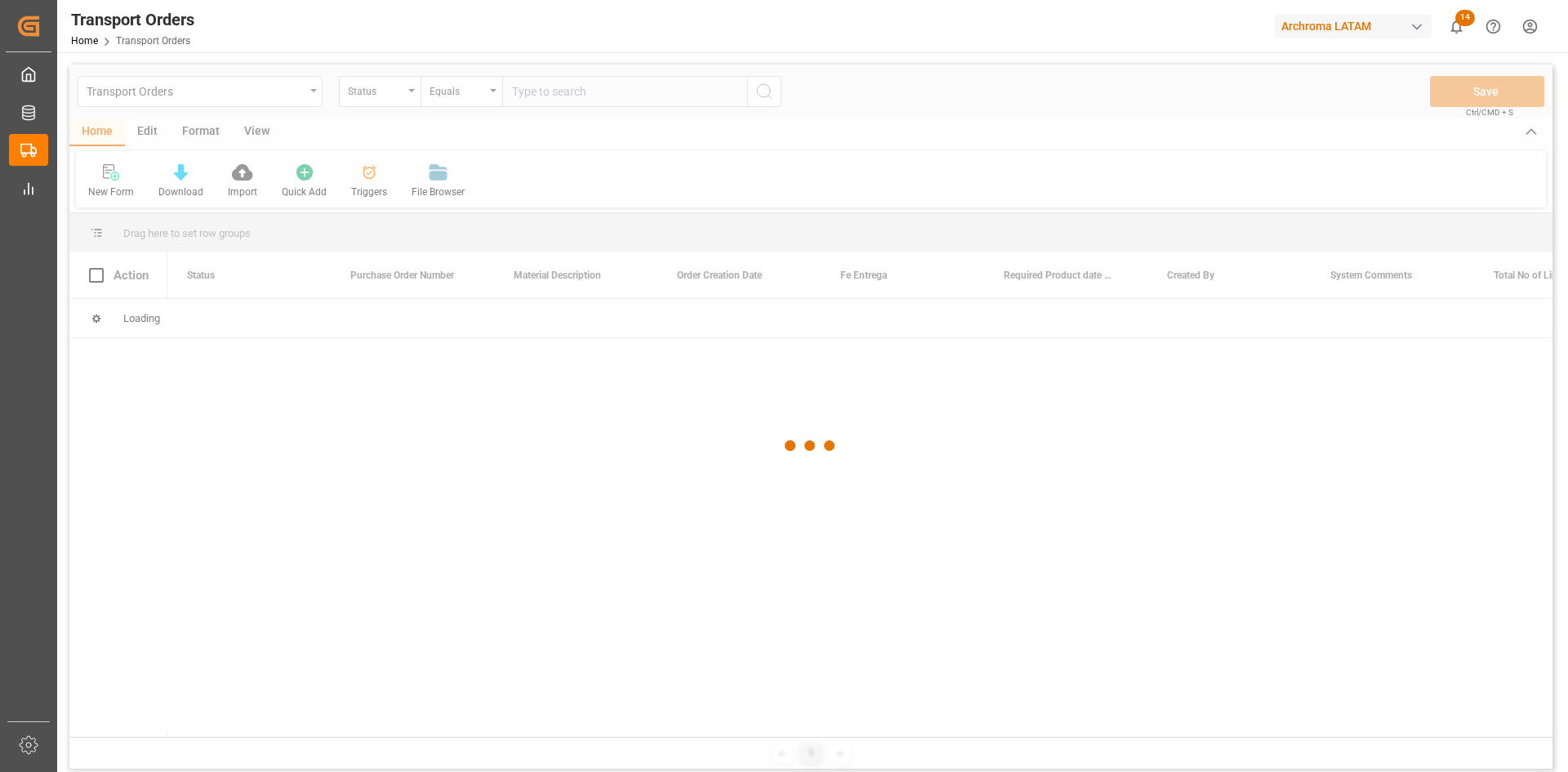
click at [291, 95] on div at bounding box center [811, 445] width 1483 height 762
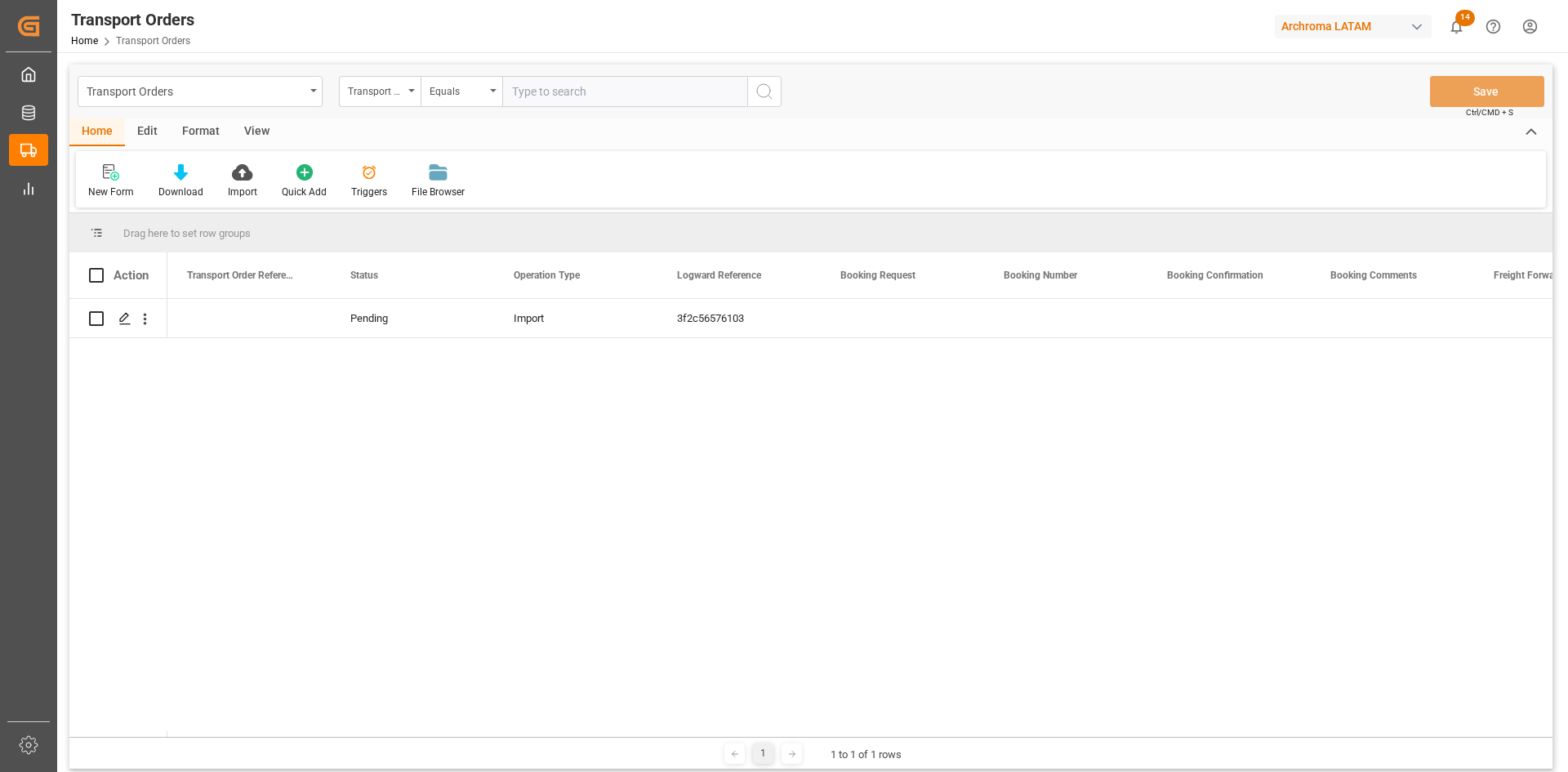
click at [301, 92] on div "Transport Orders" at bounding box center [195, 90] width 218 height 21
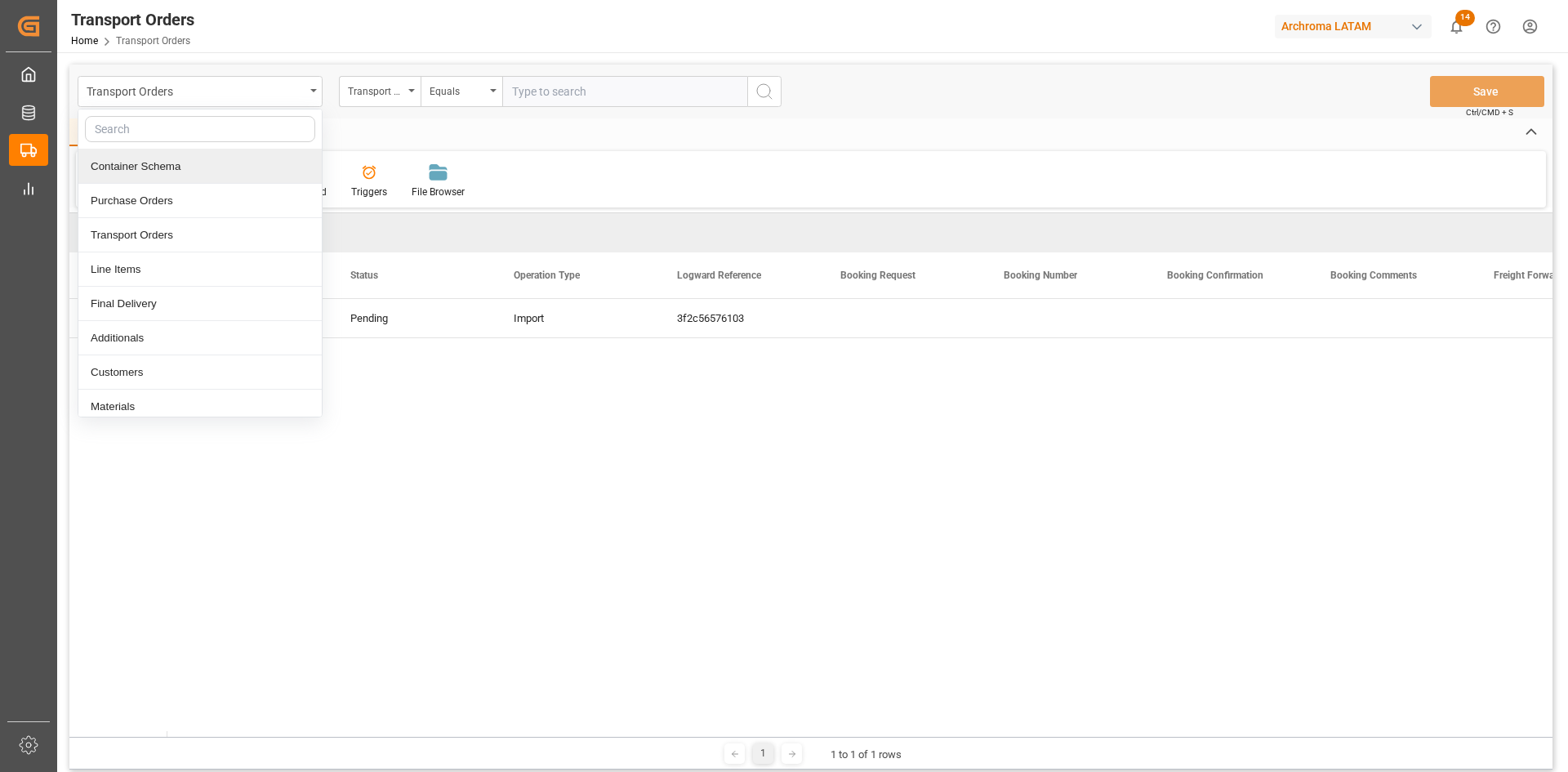
click at [188, 170] on div "Container Schema" at bounding box center [200, 166] width 244 height 34
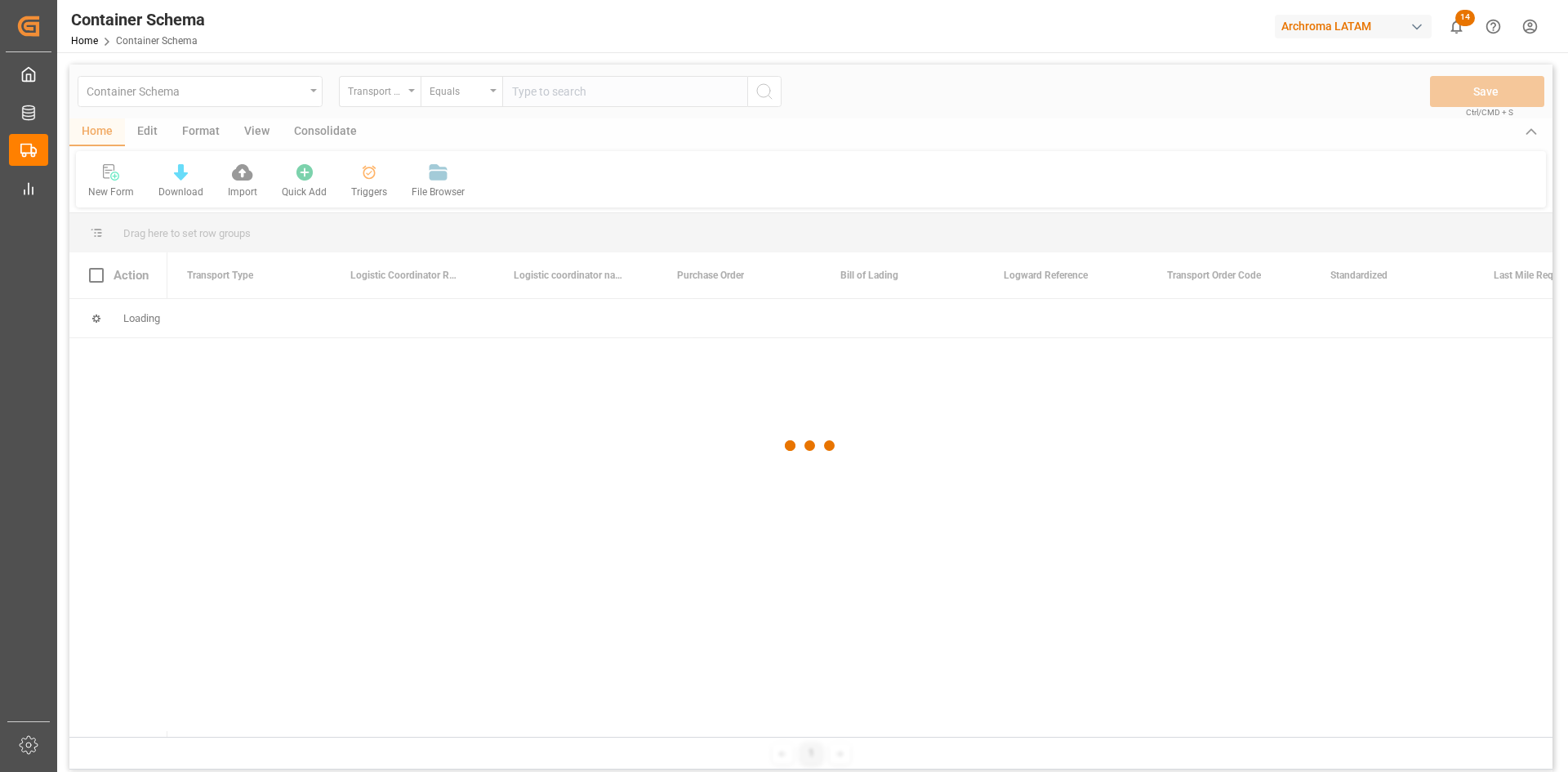
click at [260, 100] on div at bounding box center [811, 445] width 1483 height 762
click at [271, 99] on div at bounding box center [811, 445] width 1483 height 762
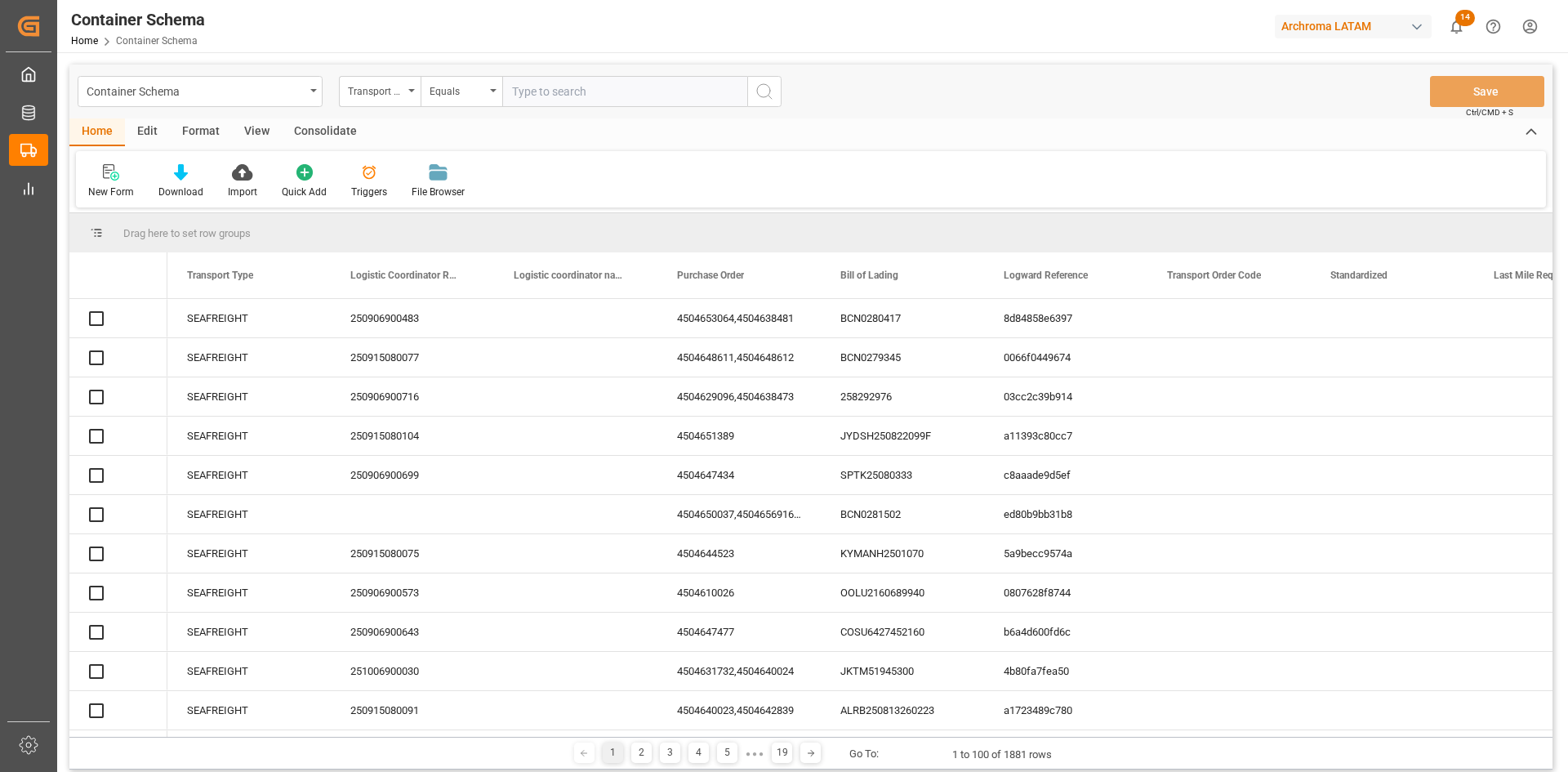
click at [274, 99] on div "Container Schema" at bounding box center [195, 90] width 218 height 21
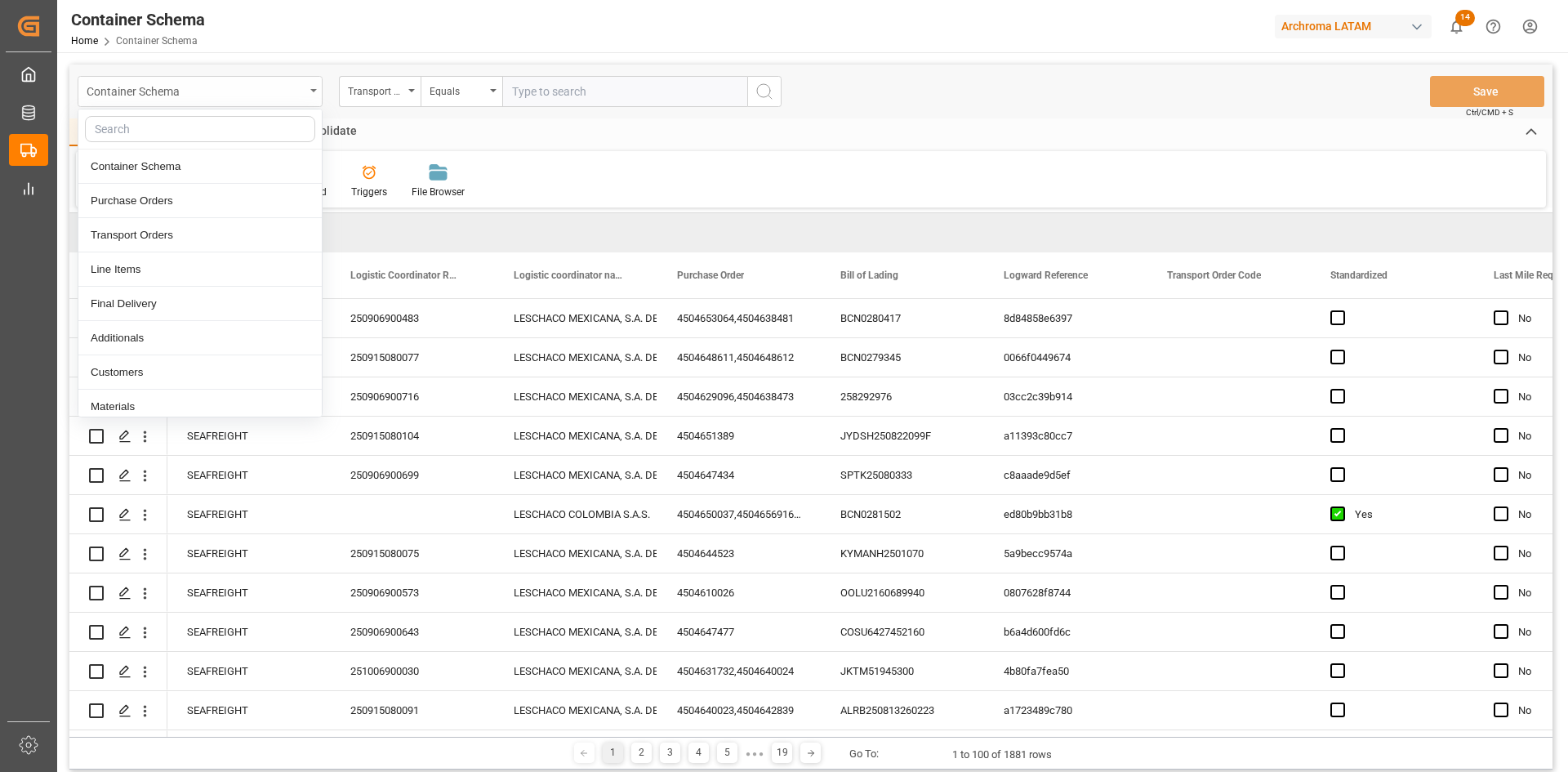
click at [274, 99] on div "Container Schema" at bounding box center [195, 90] width 218 height 21
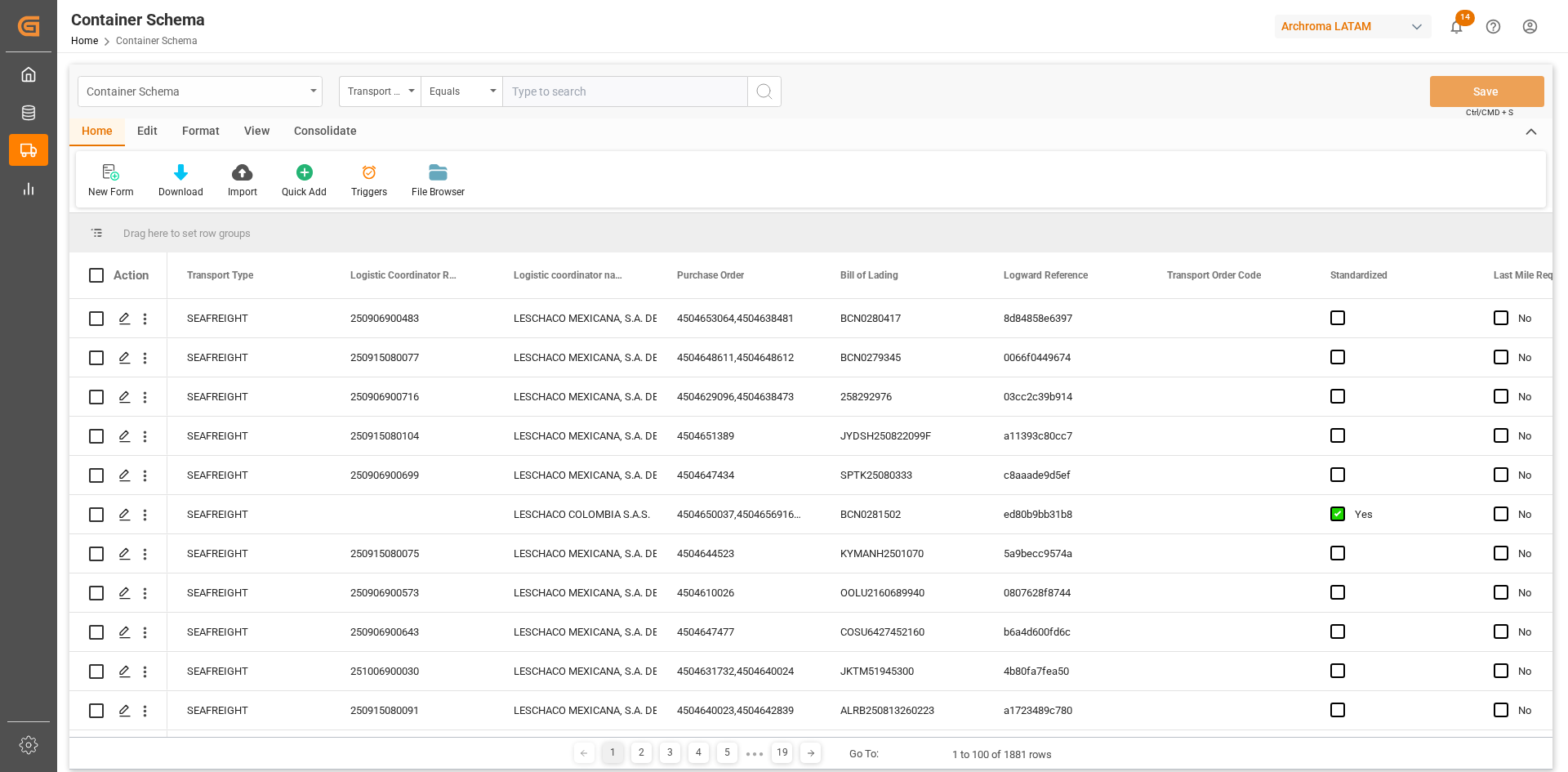
click at [211, 82] on div "Container Schema" at bounding box center [195, 90] width 218 height 21
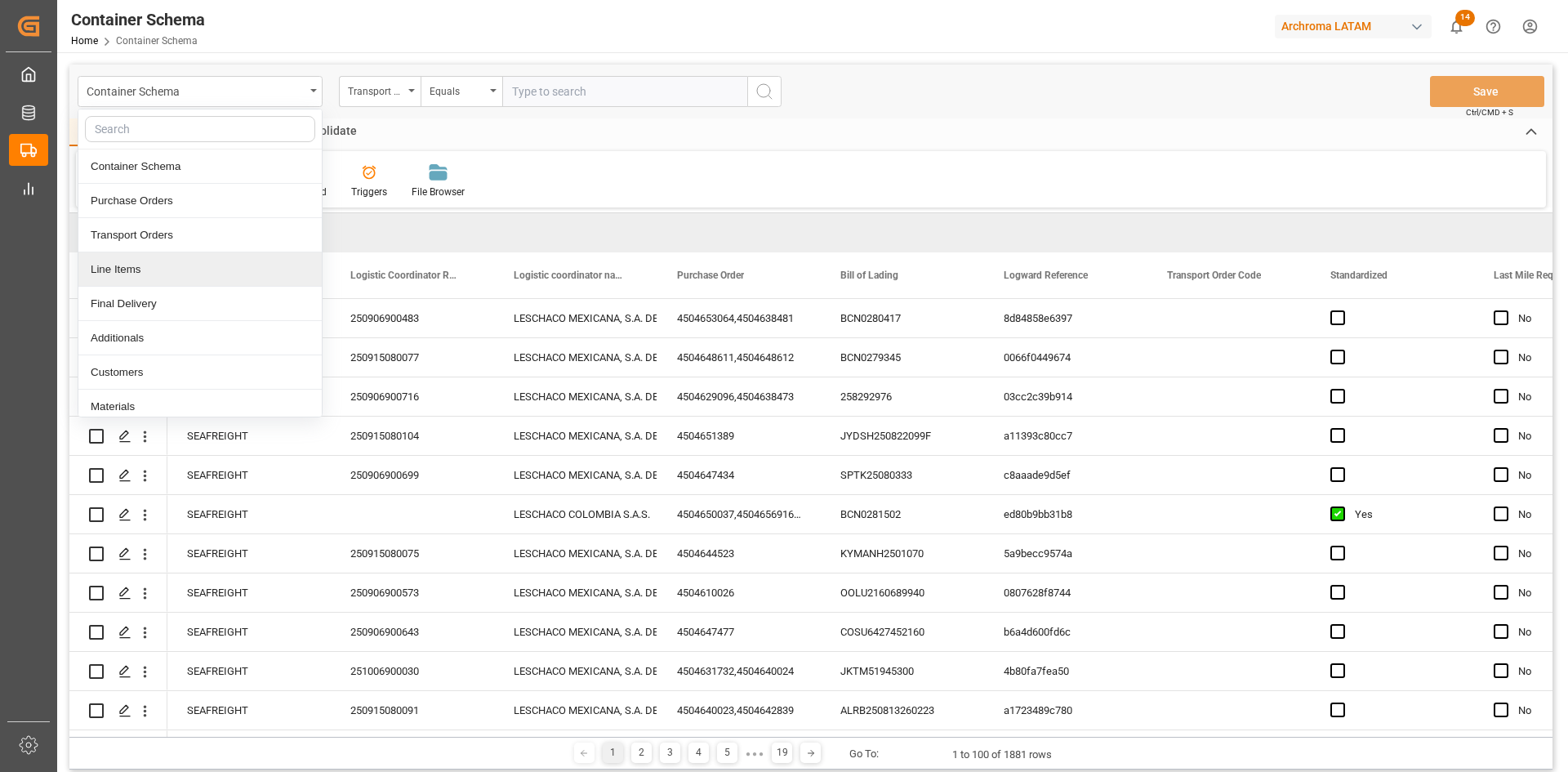
click at [170, 263] on div "Line Items" at bounding box center [200, 270] width 244 height 34
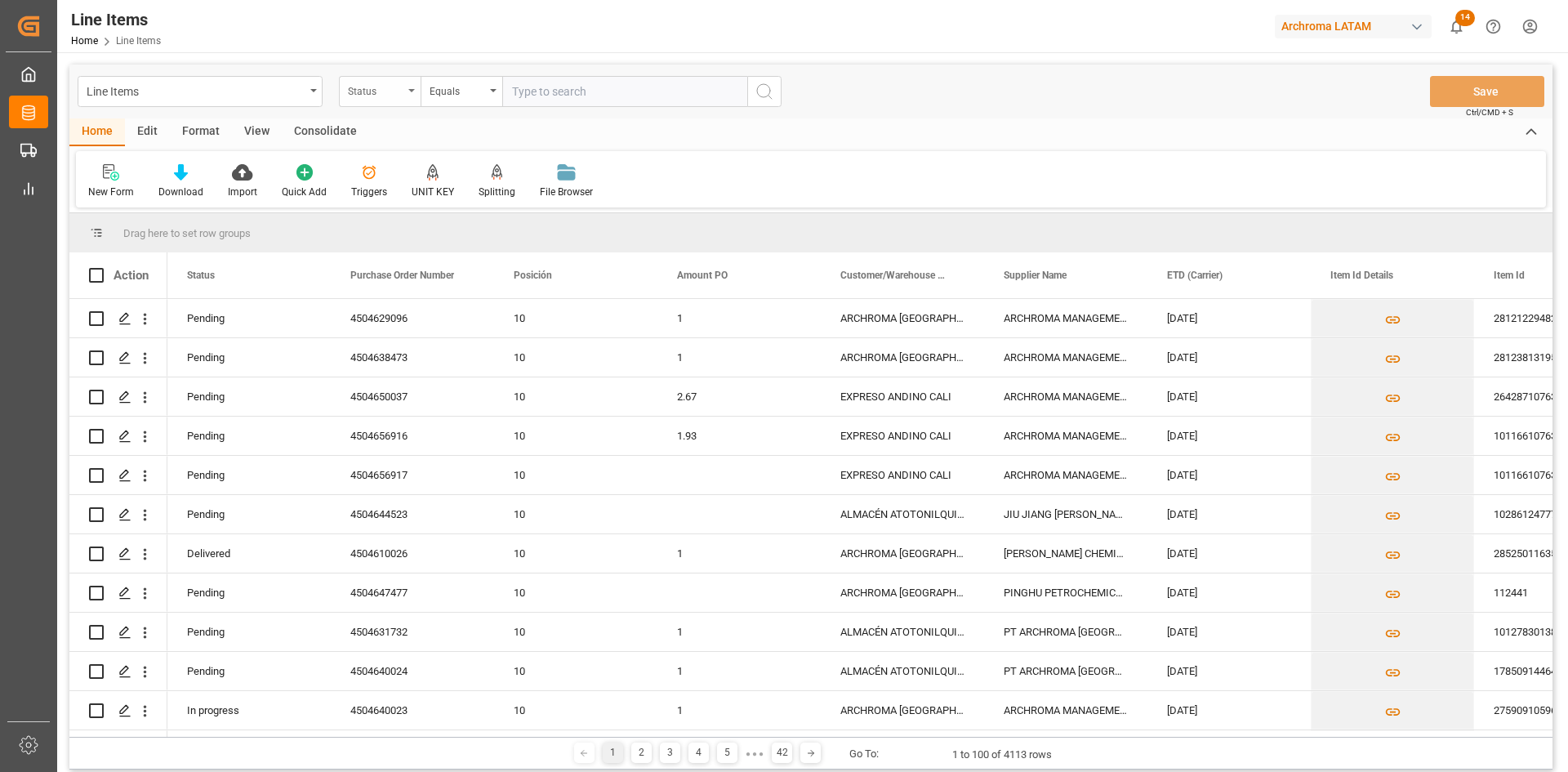
click at [403, 96] on div "Status" at bounding box center [380, 91] width 82 height 31
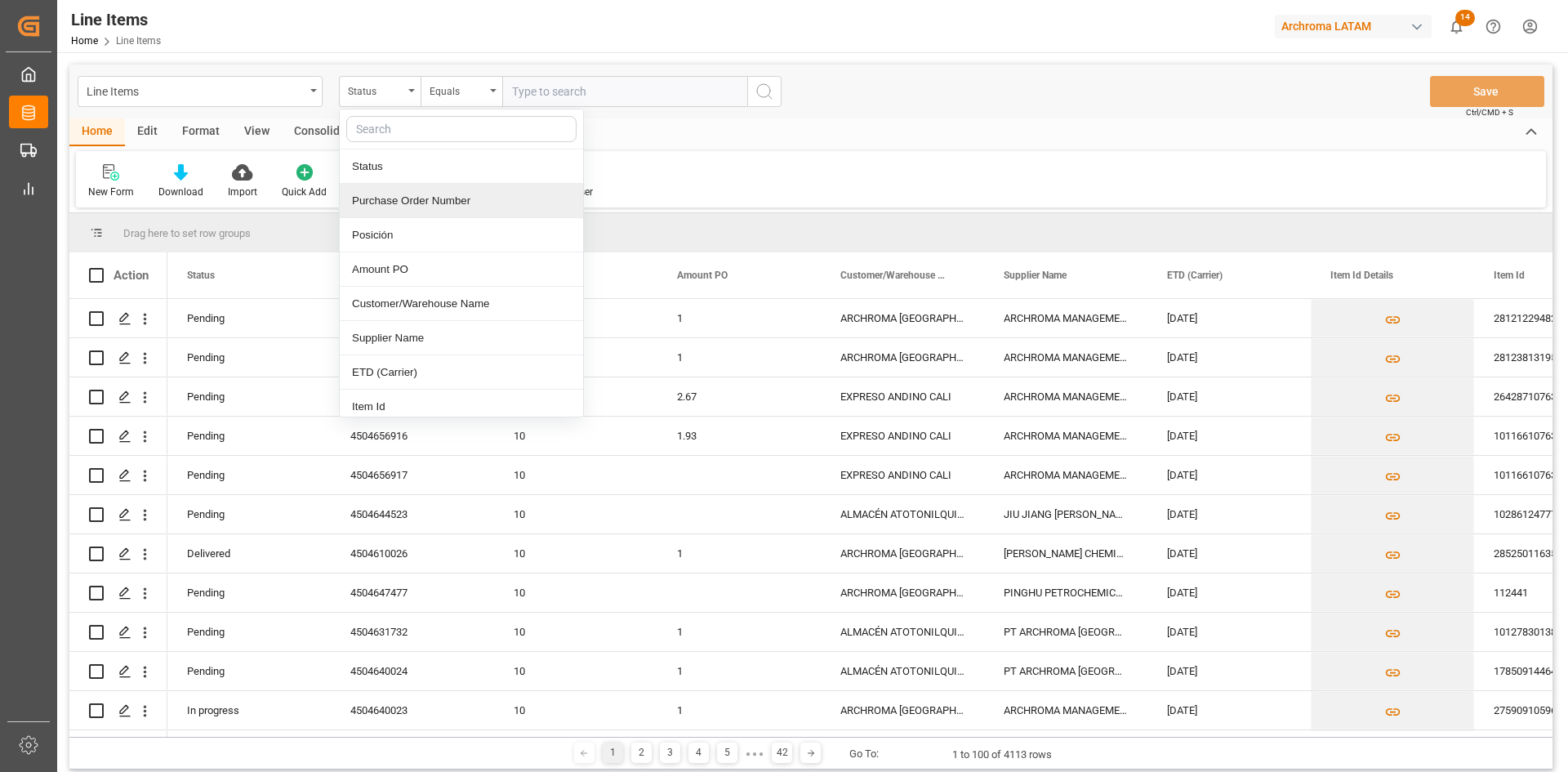
click at [425, 208] on div "Purchase Order Number" at bounding box center [461, 201] width 244 height 34
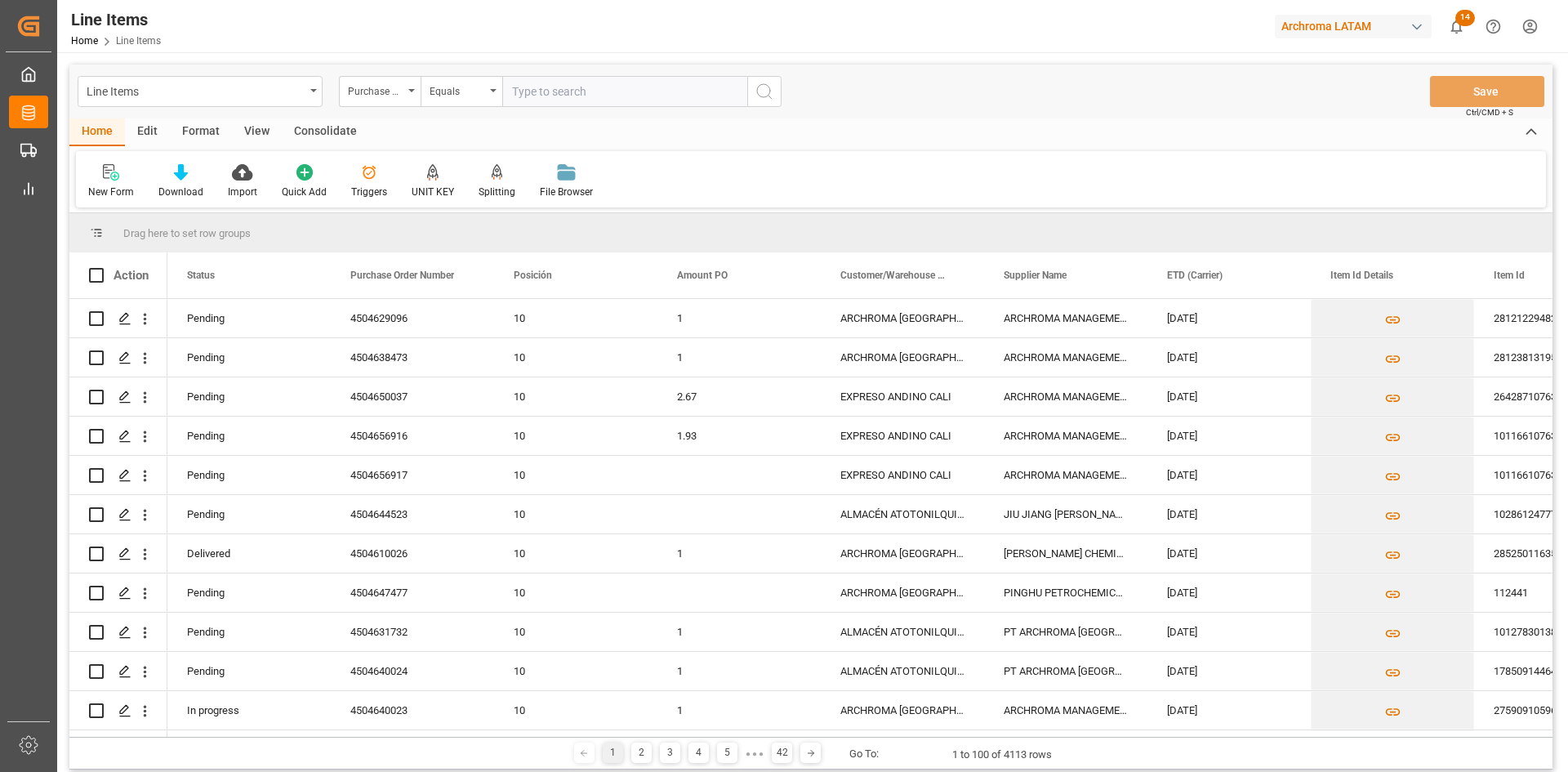
click at [562, 91] on input "text" at bounding box center [625, 91] width 245 height 31
paste input "4504649930"
type input "4504649930"
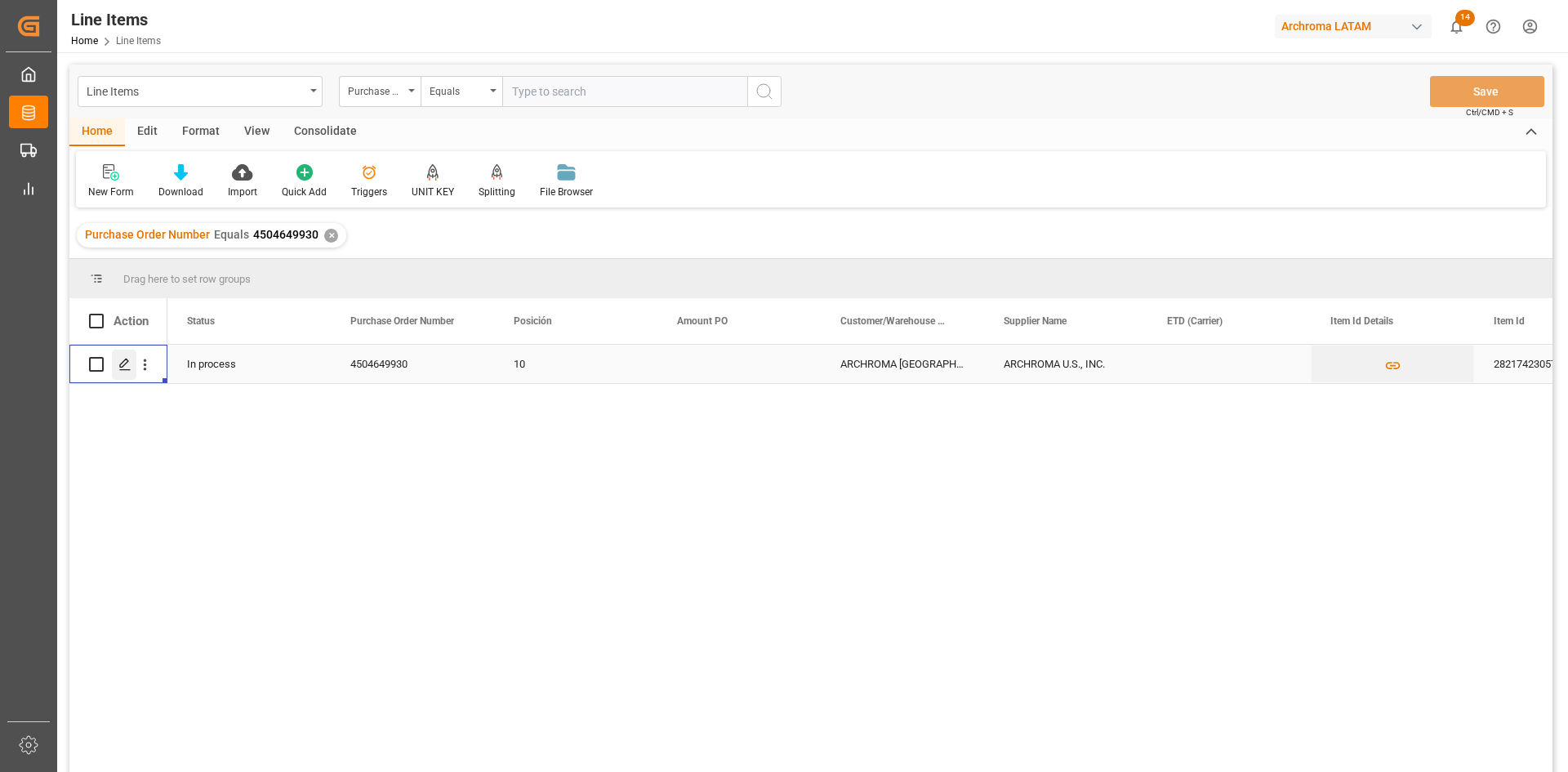
click at [130, 365] on icon "Press SPACE to select this row." at bounding box center [125, 364] width 13 height 13
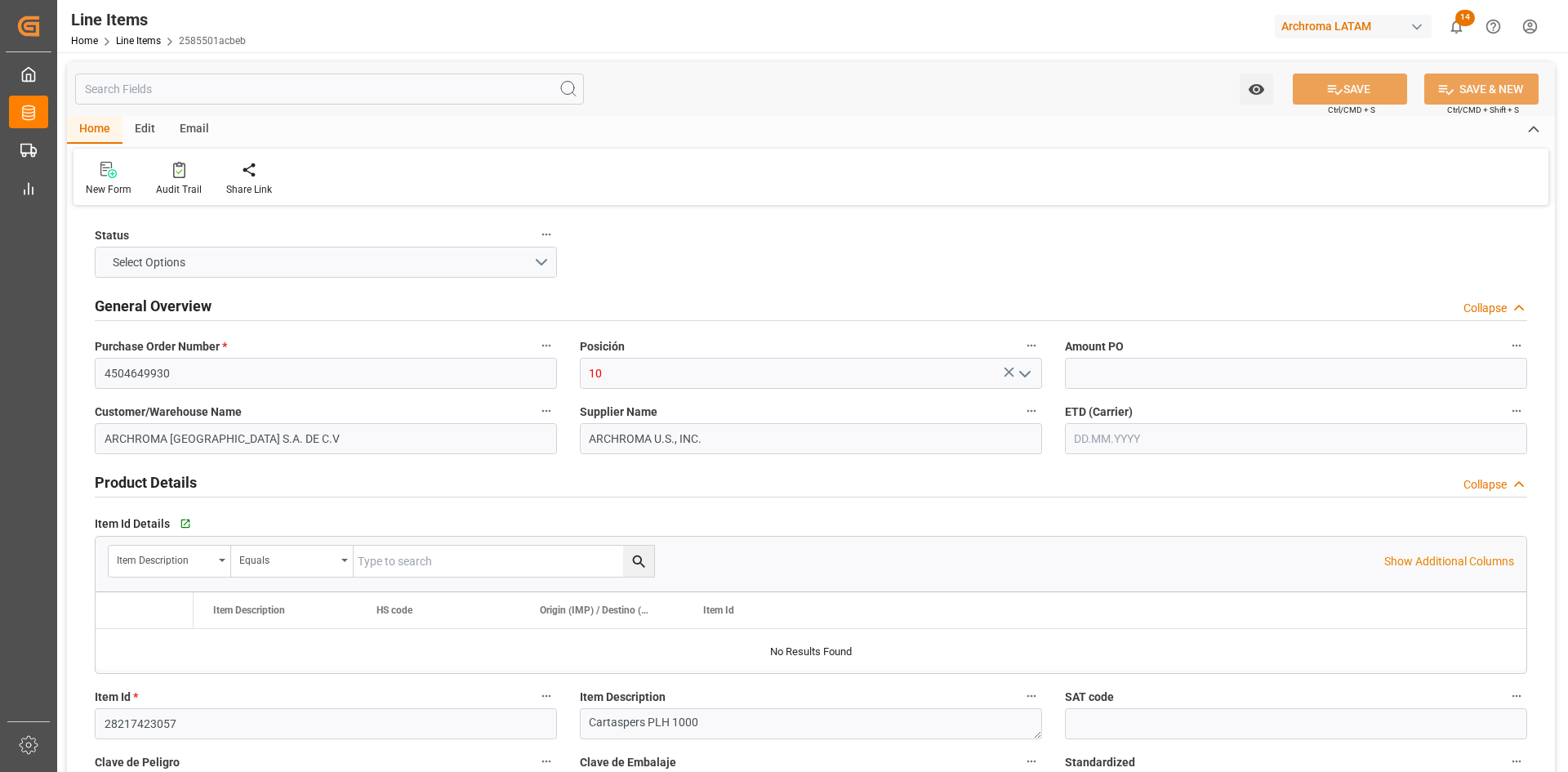
type input "18000"
type input "3903905000"
type input "14.08.2025 19:44"
type input "06.08.2025 21:04"
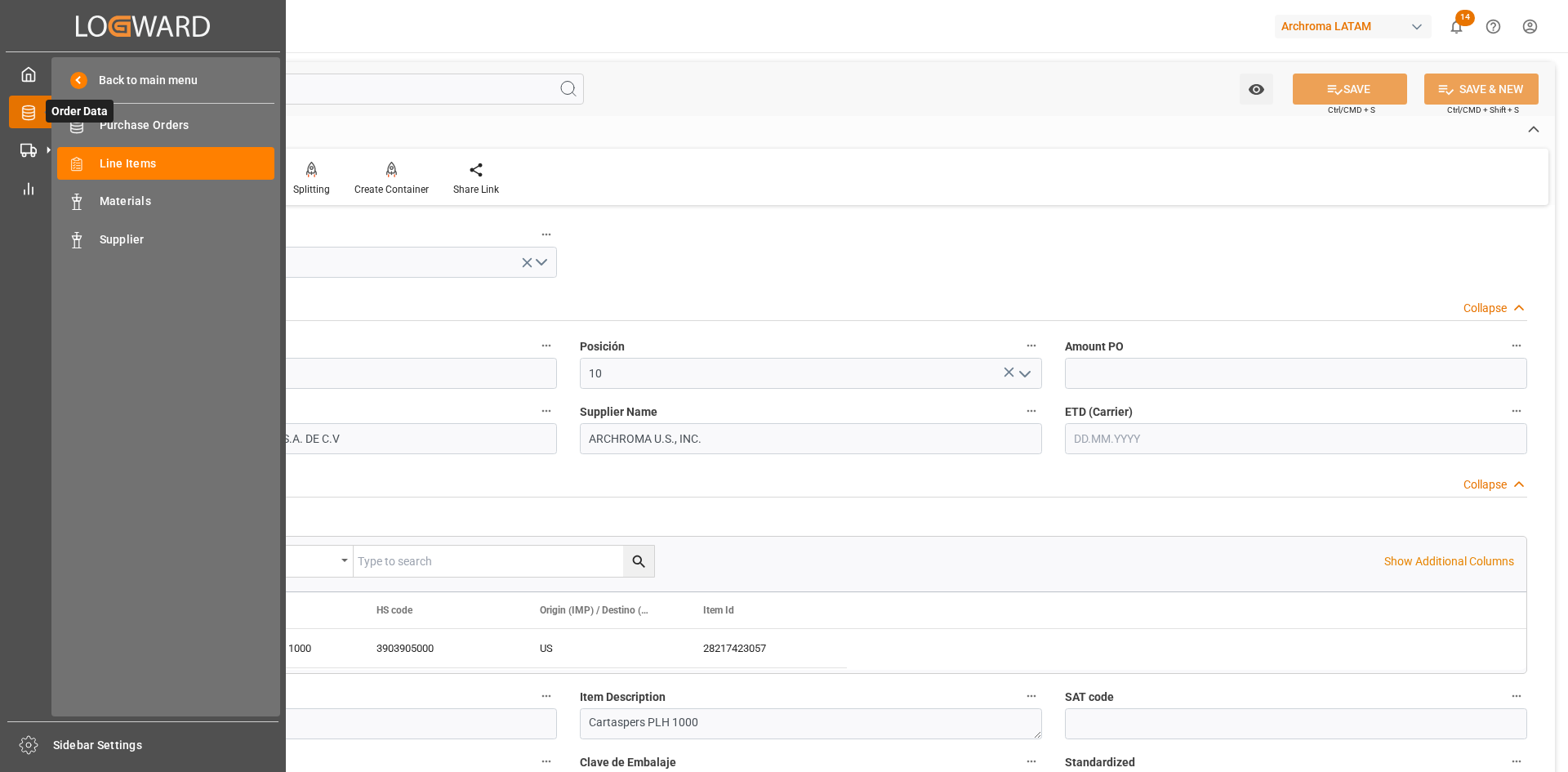
click at [34, 116] on icon at bounding box center [48, 112] width 34 height 34
click at [132, 112] on div "Purchase Orders Purchase Orders" at bounding box center [165, 126] width 217 height 32
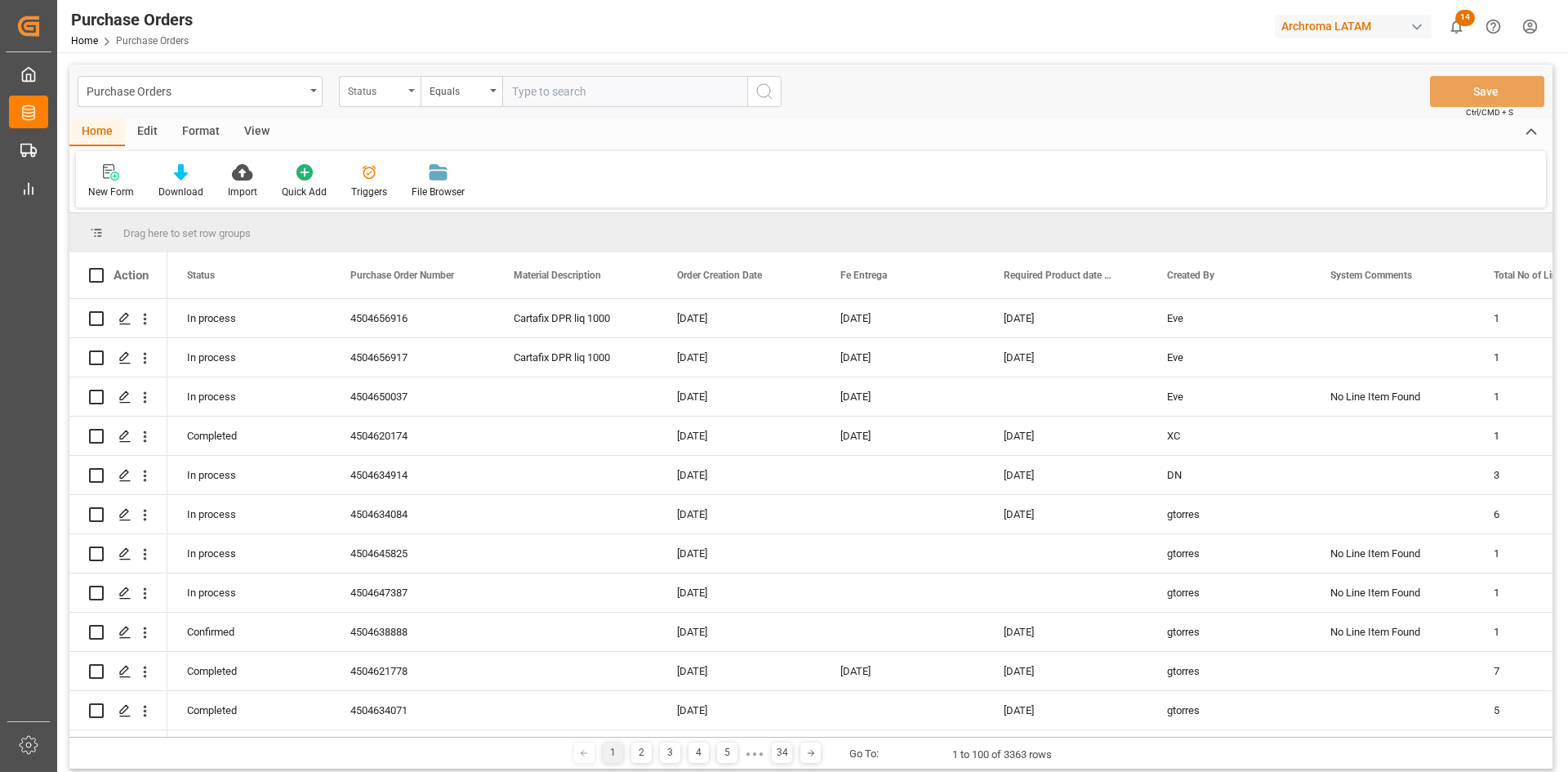
click at [398, 90] on div "Status" at bounding box center [376, 89] width 55 height 19
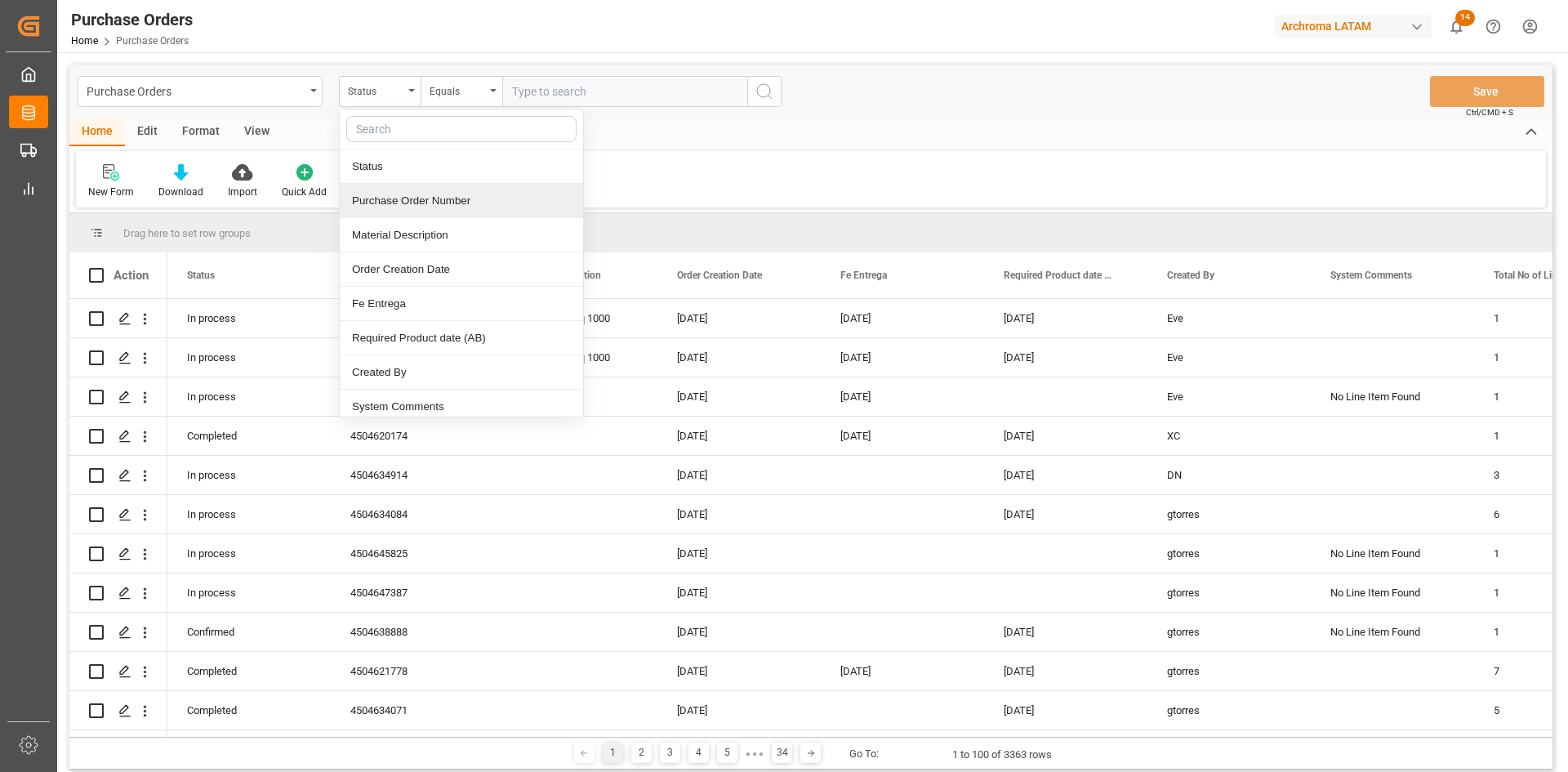
click at [424, 203] on div "Purchase Order Number" at bounding box center [461, 201] width 244 height 34
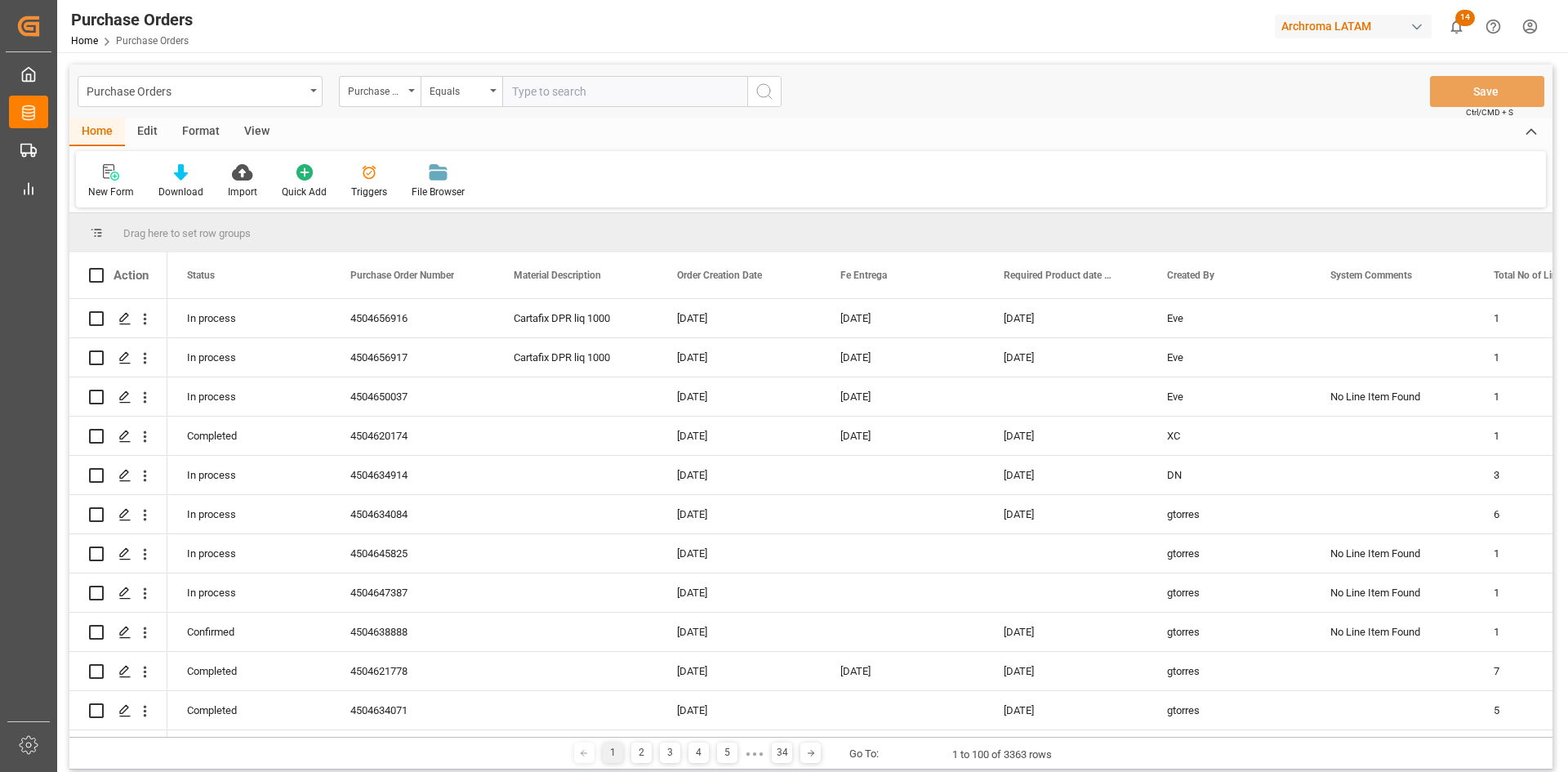
click at [550, 96] on input "text" at bounding box center [625, 91] width 245 height 31
paste input "4504649930"
type input "4504649930"
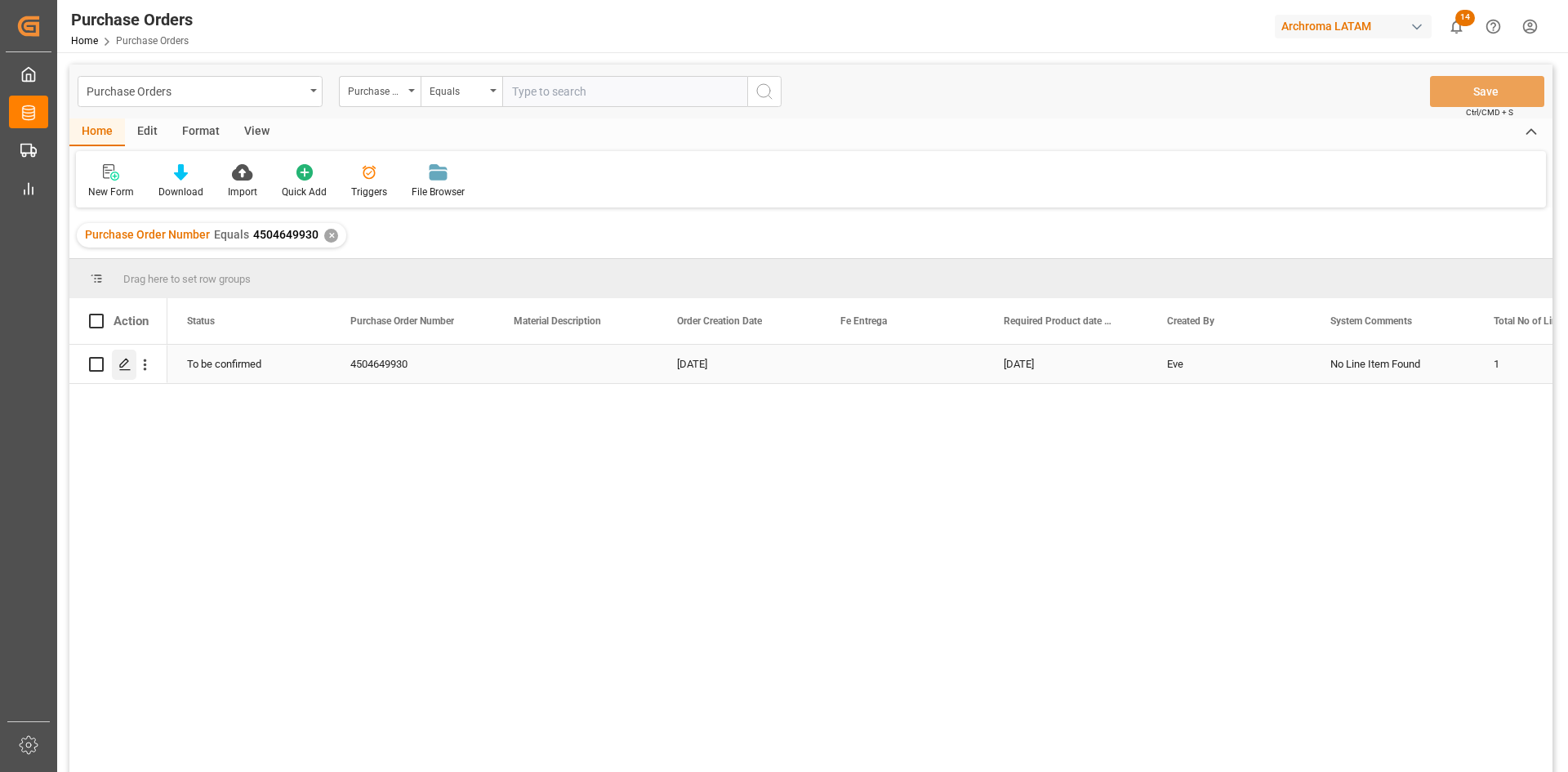
click at [126, 367] on icon "Press SPACE to select this row." at bounding box center [125, 364] width 13 height 13
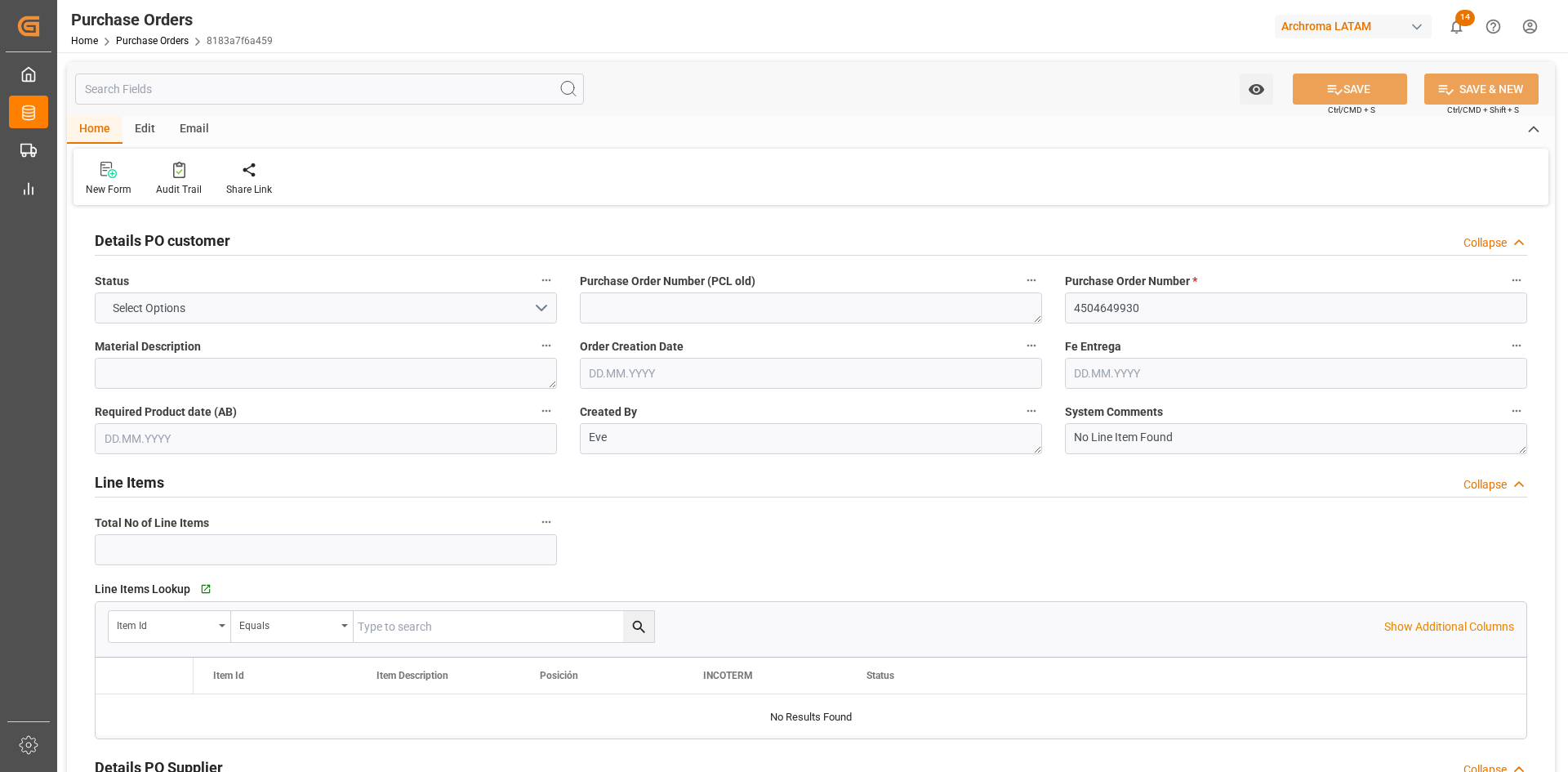
type input "1"
type input "[DATE]"
type input "20.10.2025"
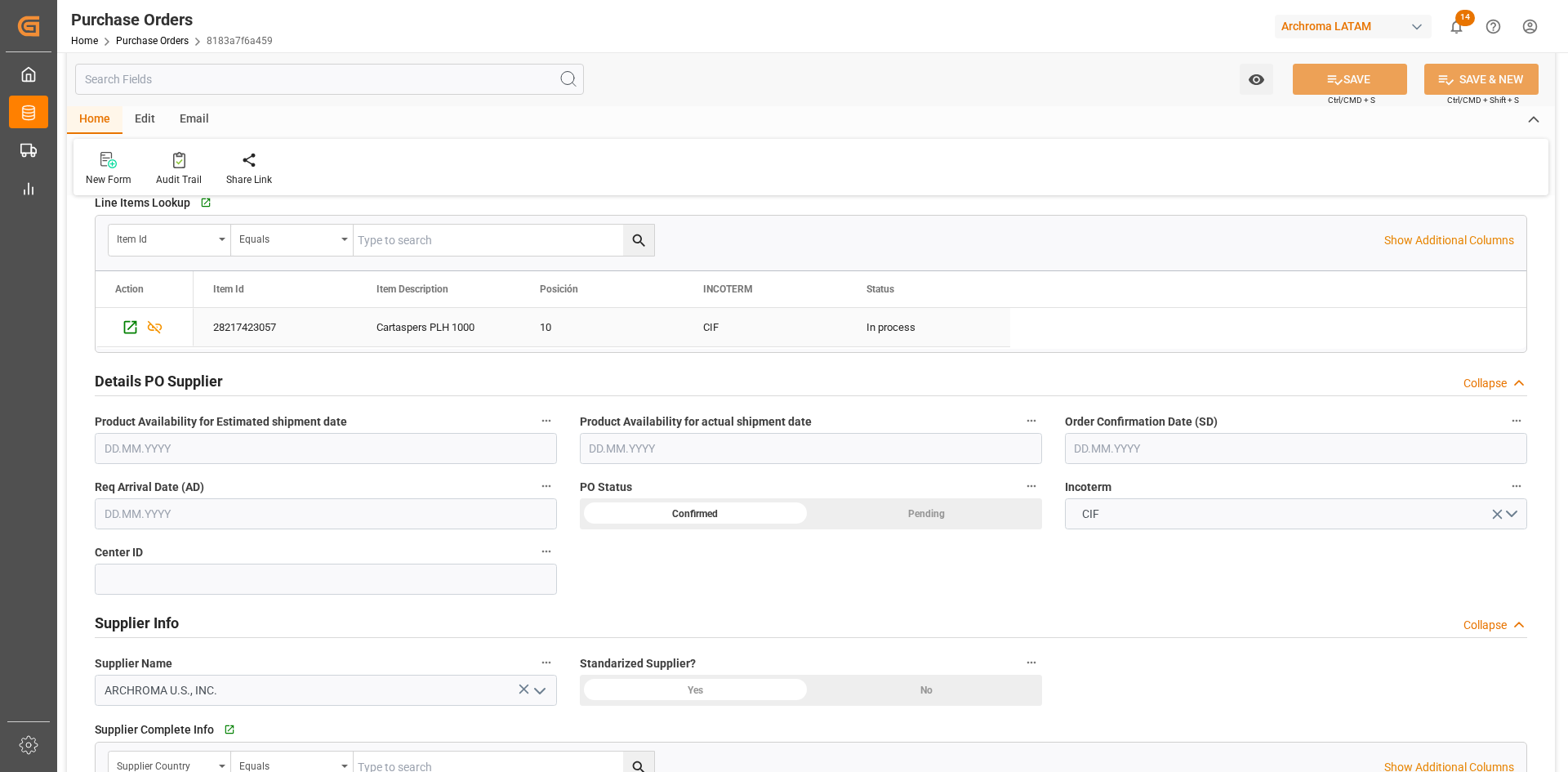
scroll to position [409, 0]
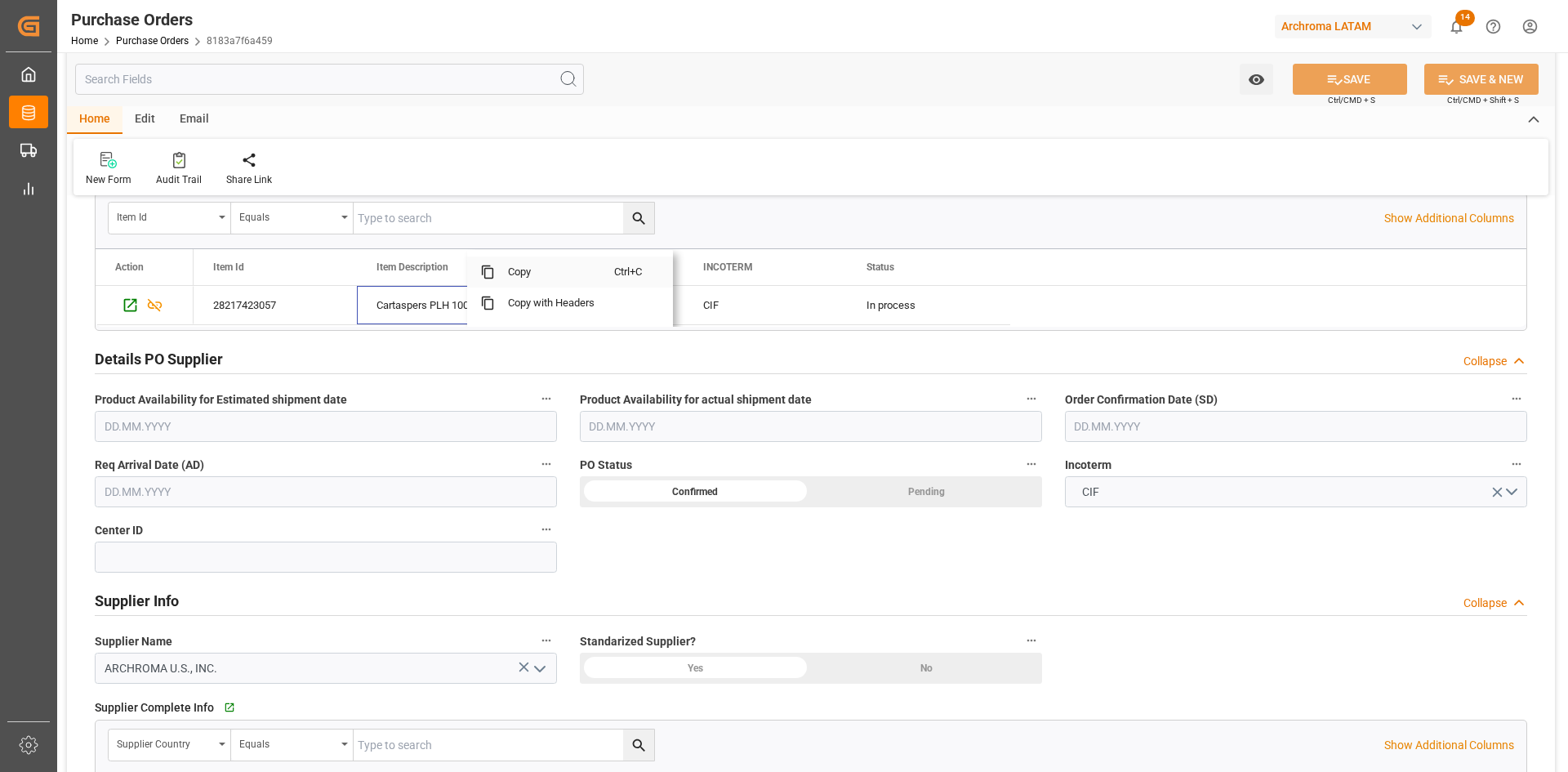
click at [513, 270] on span "Copy" at bounding box center [555, 271] width 120 height 31
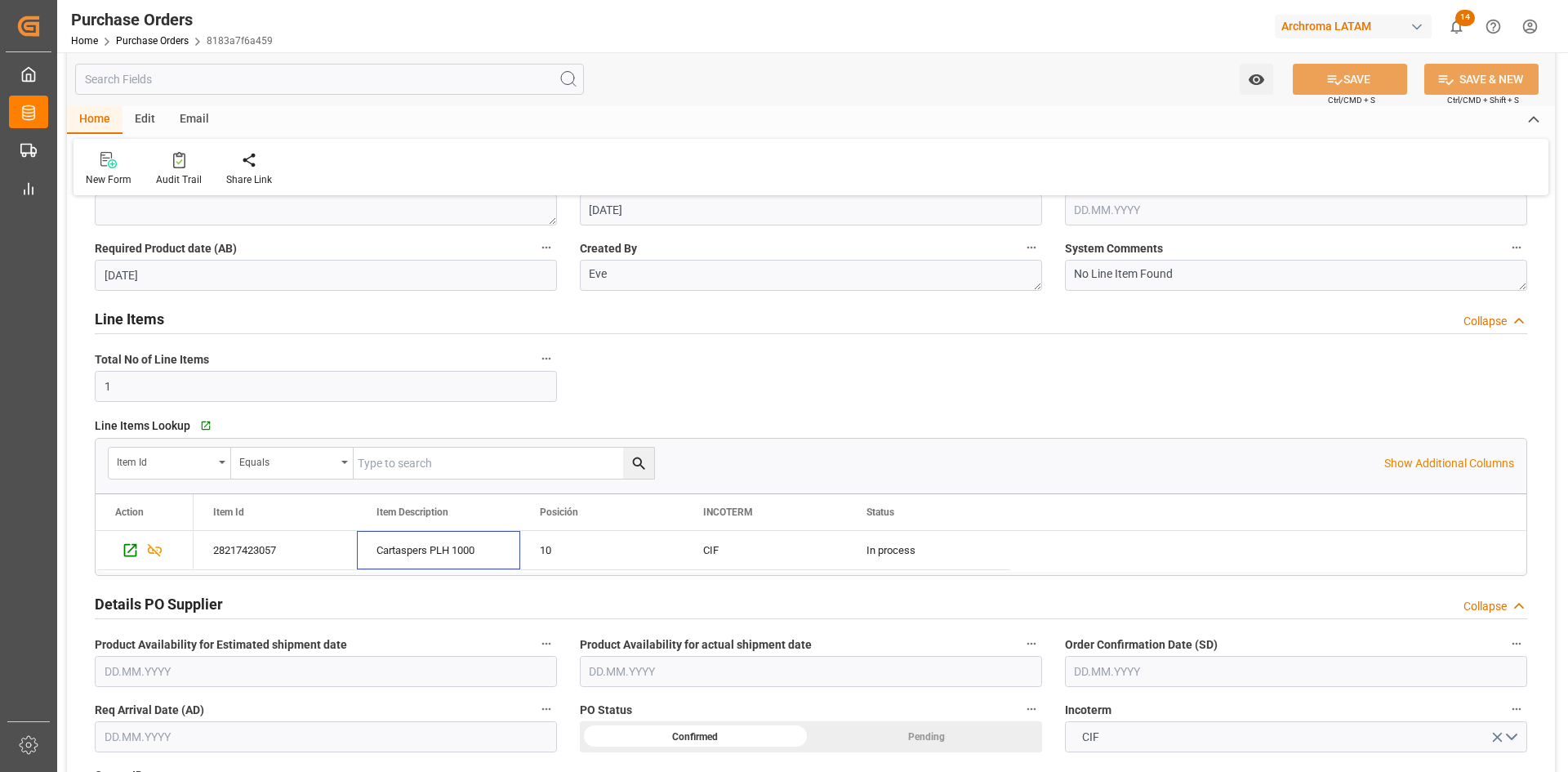
scroll to position [0, 0]
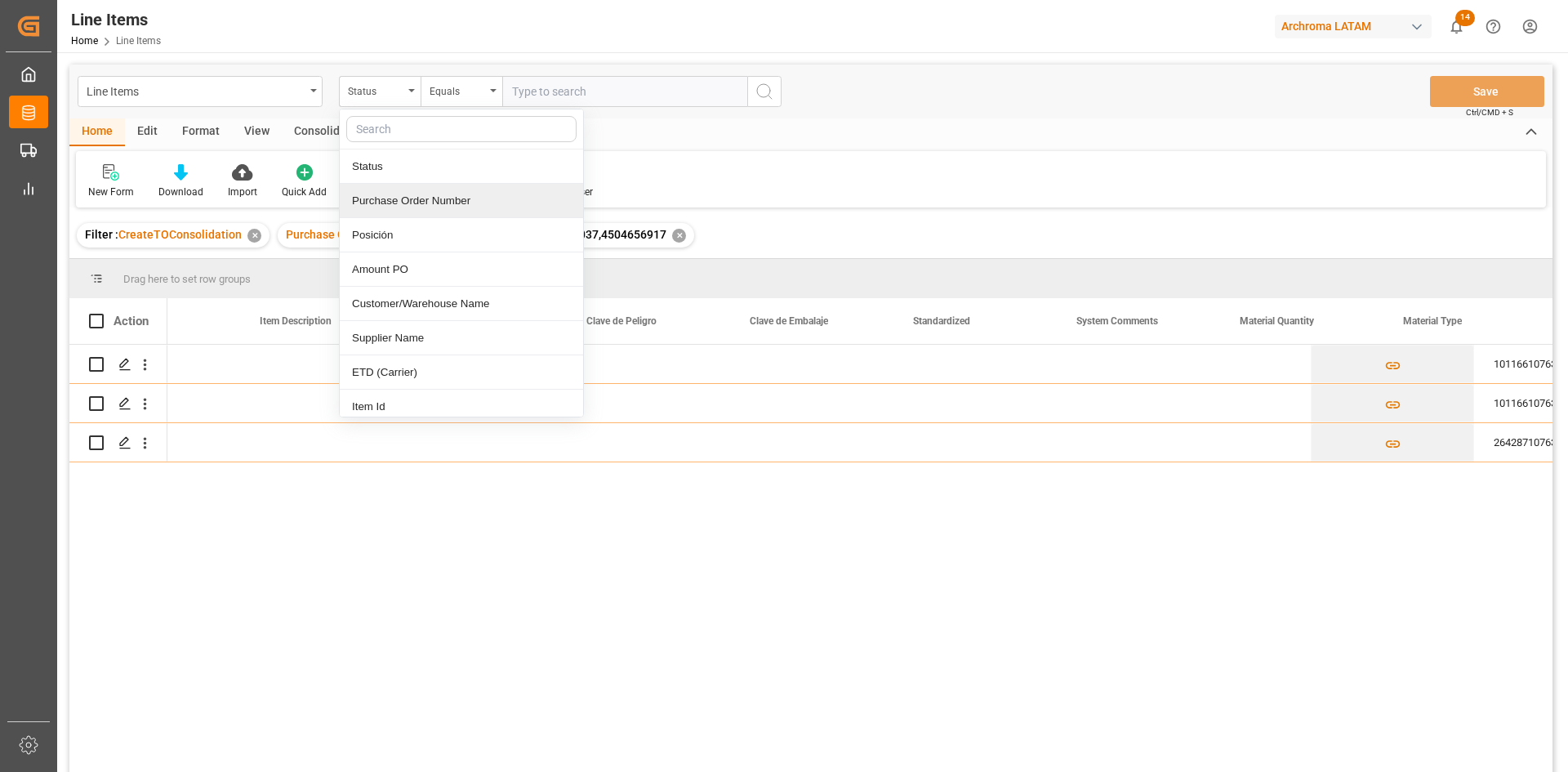
click at [404, 197] on div "Purchase Order Number" at bounding box center [461, 201] width 244 height 34
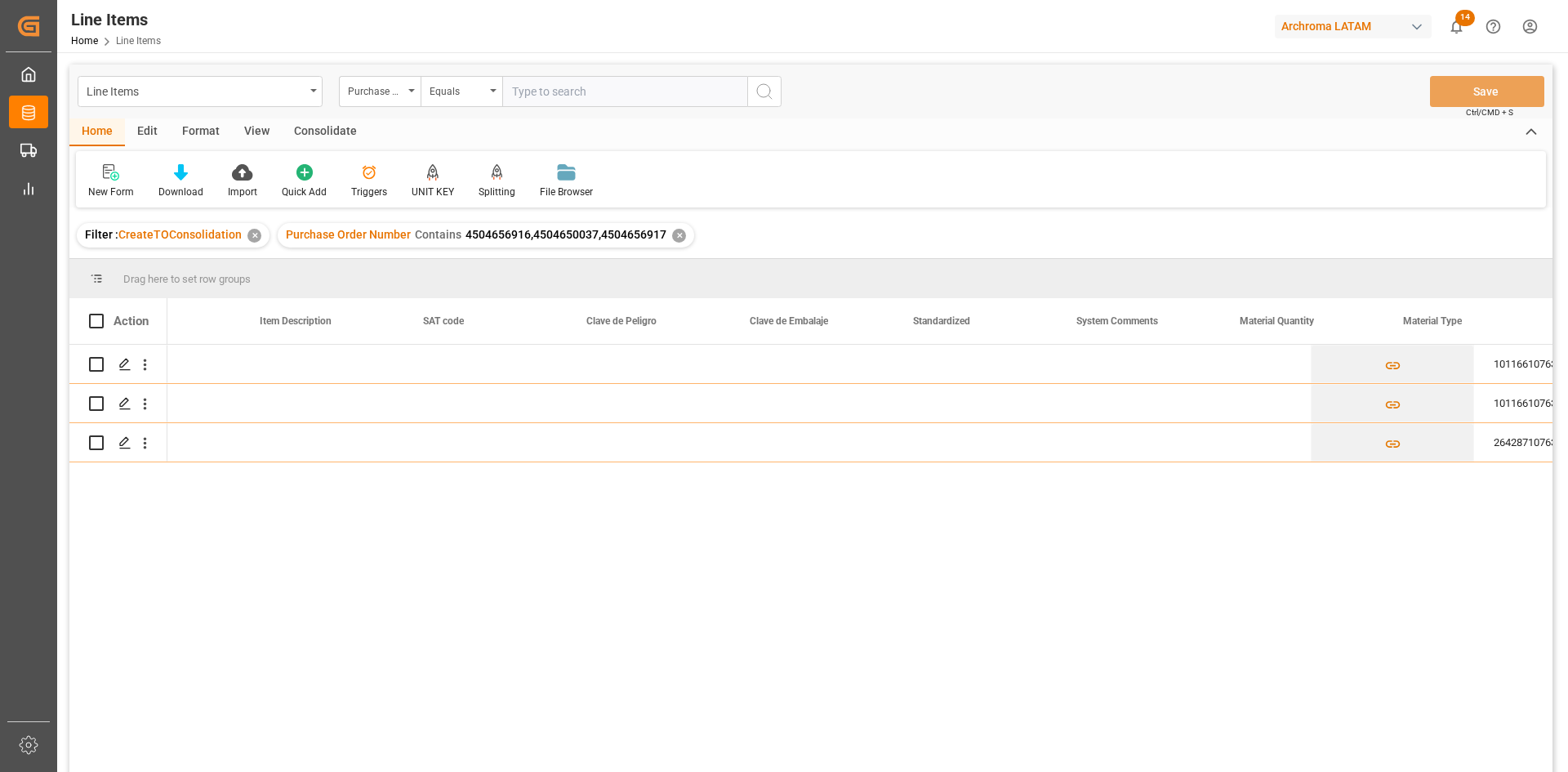
scroll to position [0, 1398]
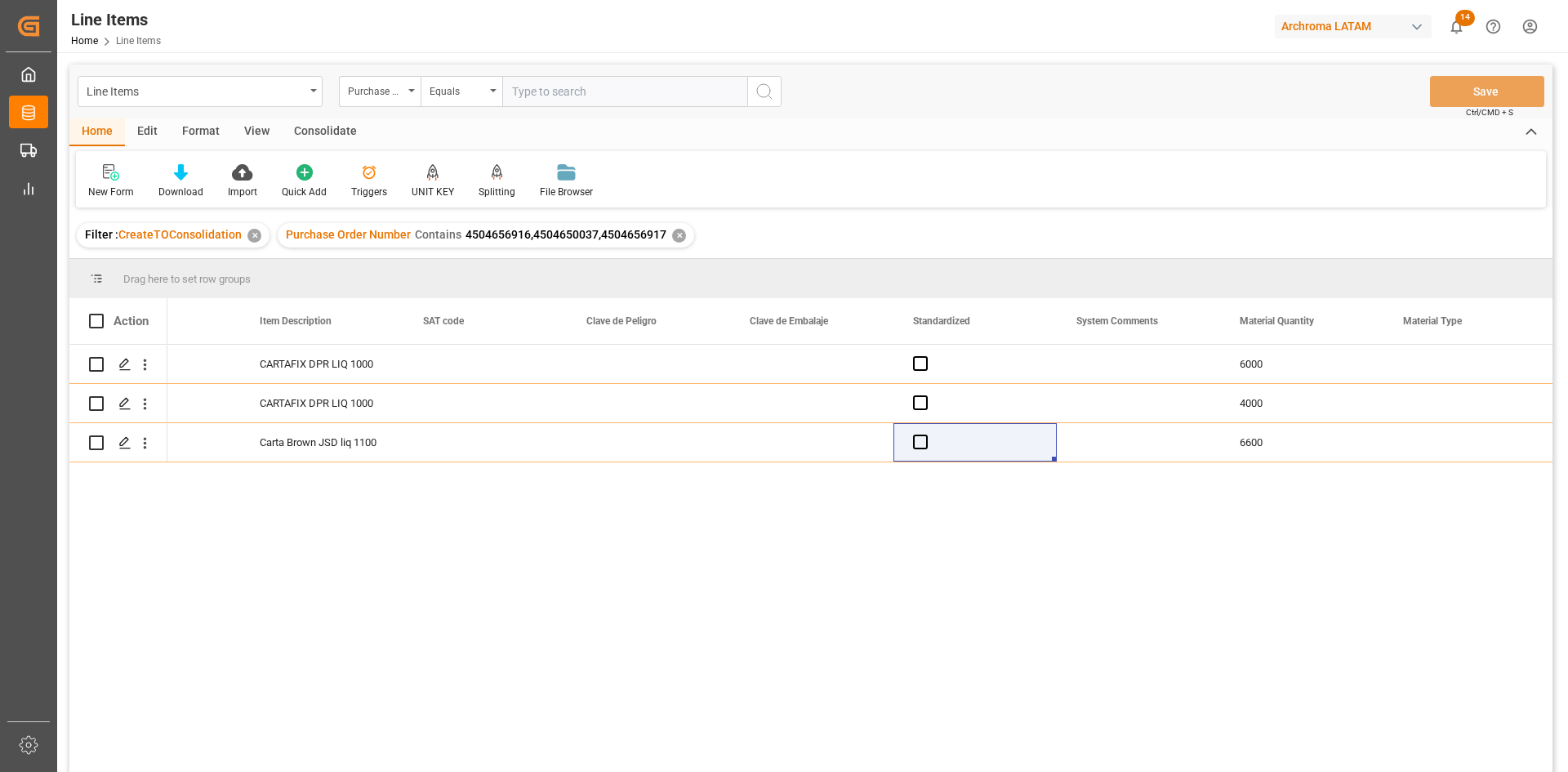
click at [530, 84] on input "text" at bounding box center [625, 91] width 245 height 31
paste input "4504596064"
type input "4504596064"
click at [254, 237] on div "✕" at bounding box center [254, 236] width 14 height 14
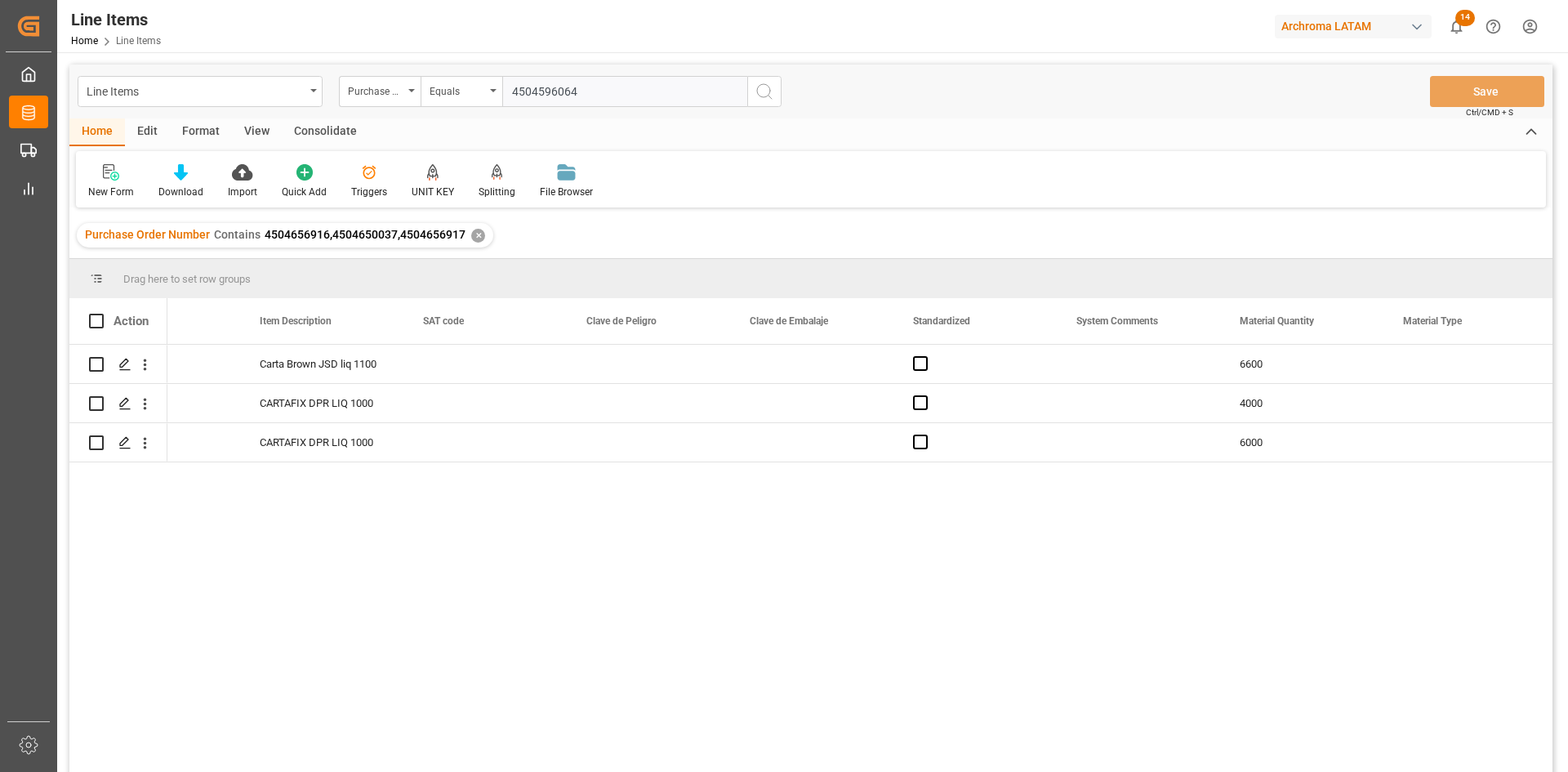
click at [477, 236] on div "✕" at bounding box center [478, 236] width 14 height 14
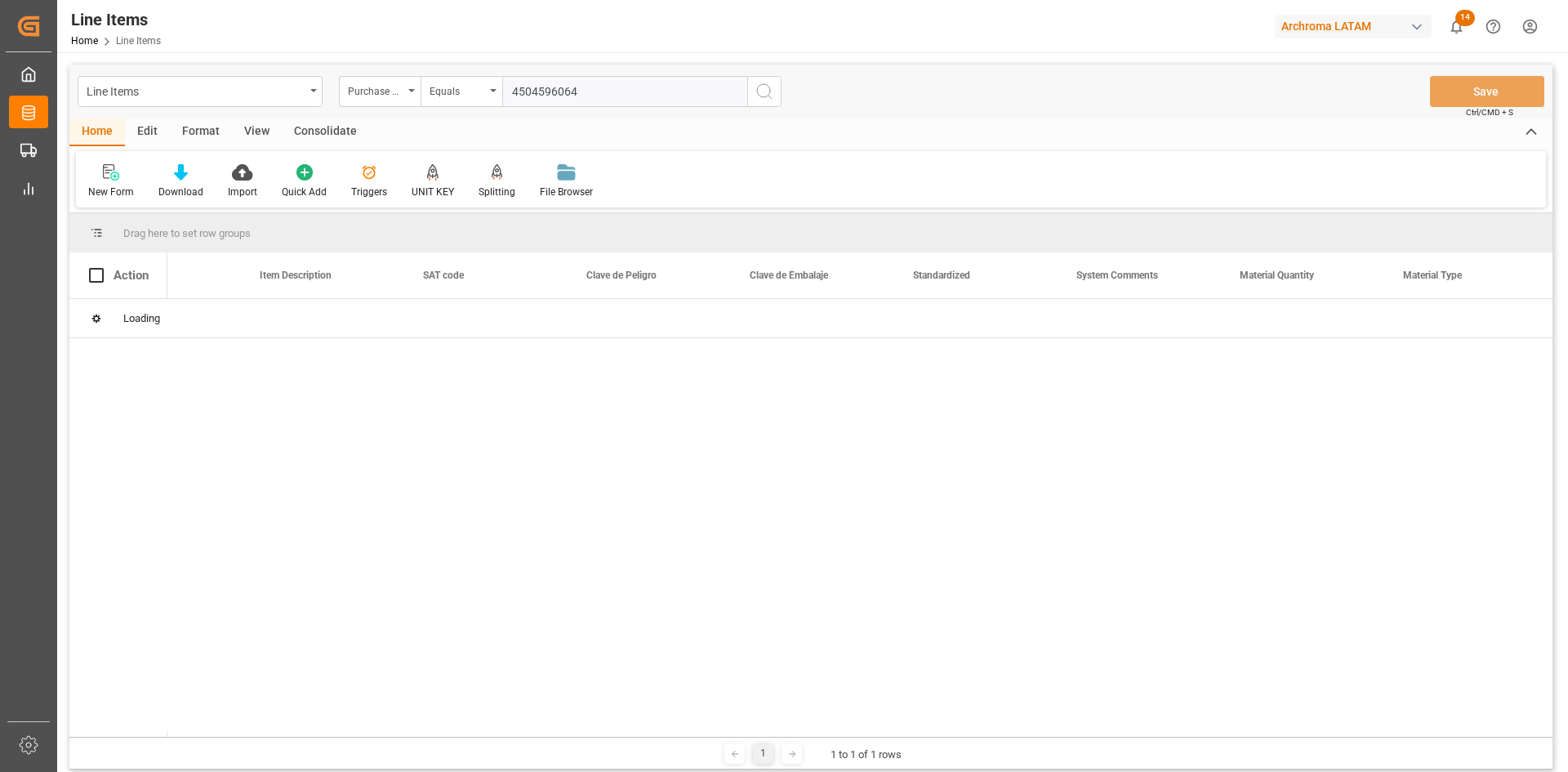
click at [760, 81] on button "search button" at bounding box center [764, 91] width 34 height 31
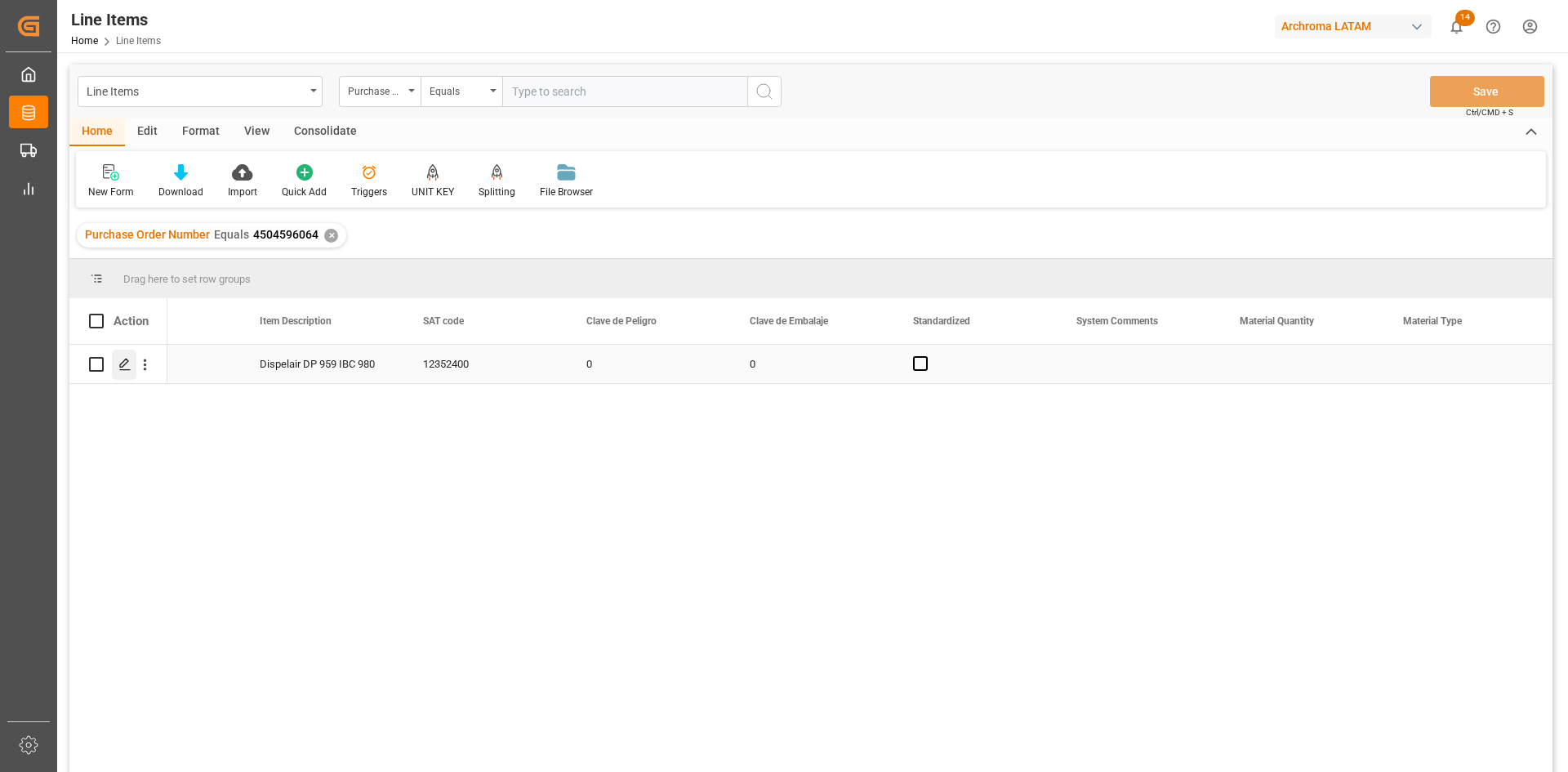
click at [128, 367] on icon "Press SPACE to select this row." at bounding box center [125, 364] width 13 height 13
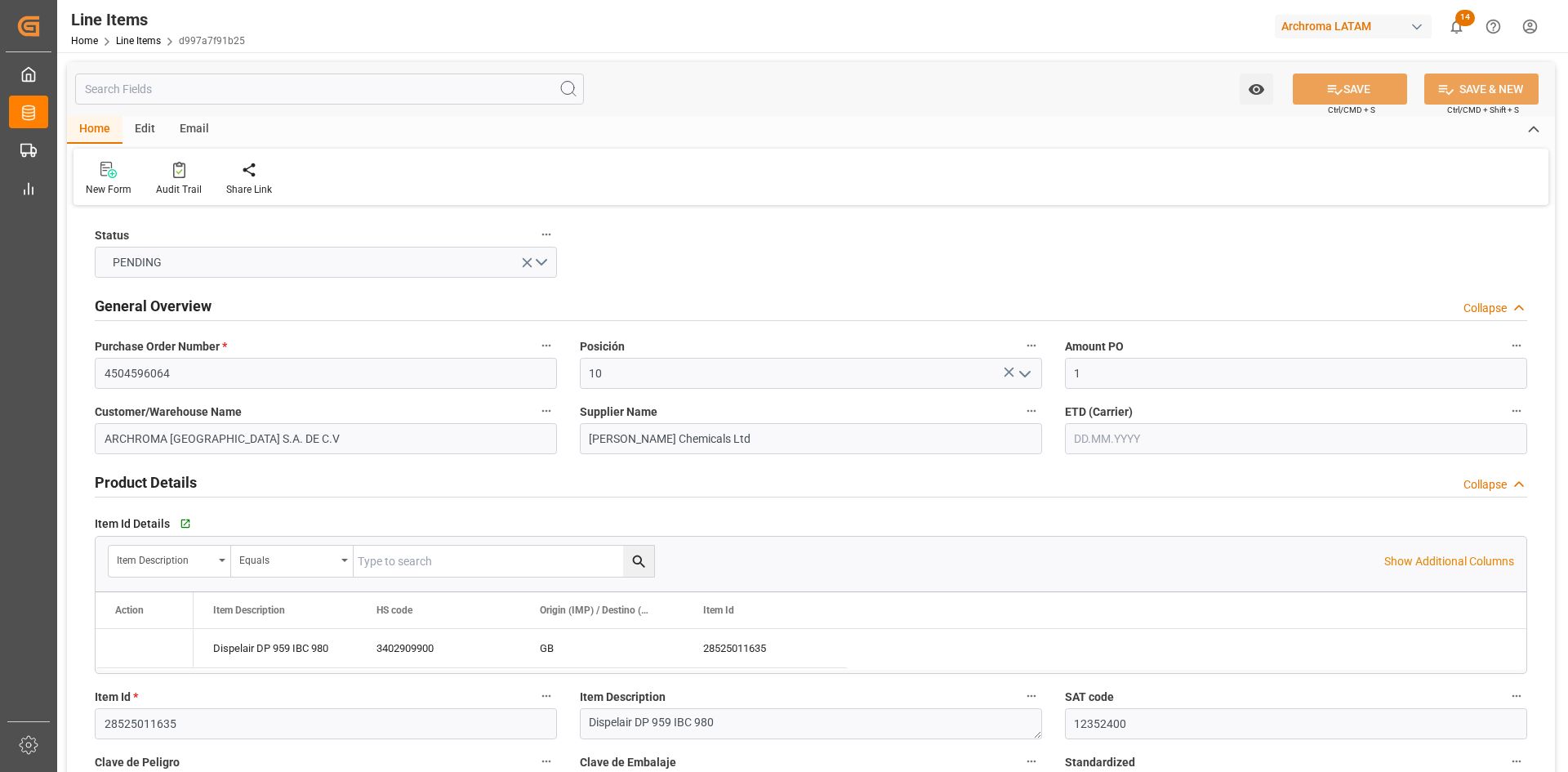
type input "1"
type input "12352400"
type input "17640"
type input "18666"
type input "32688.36"
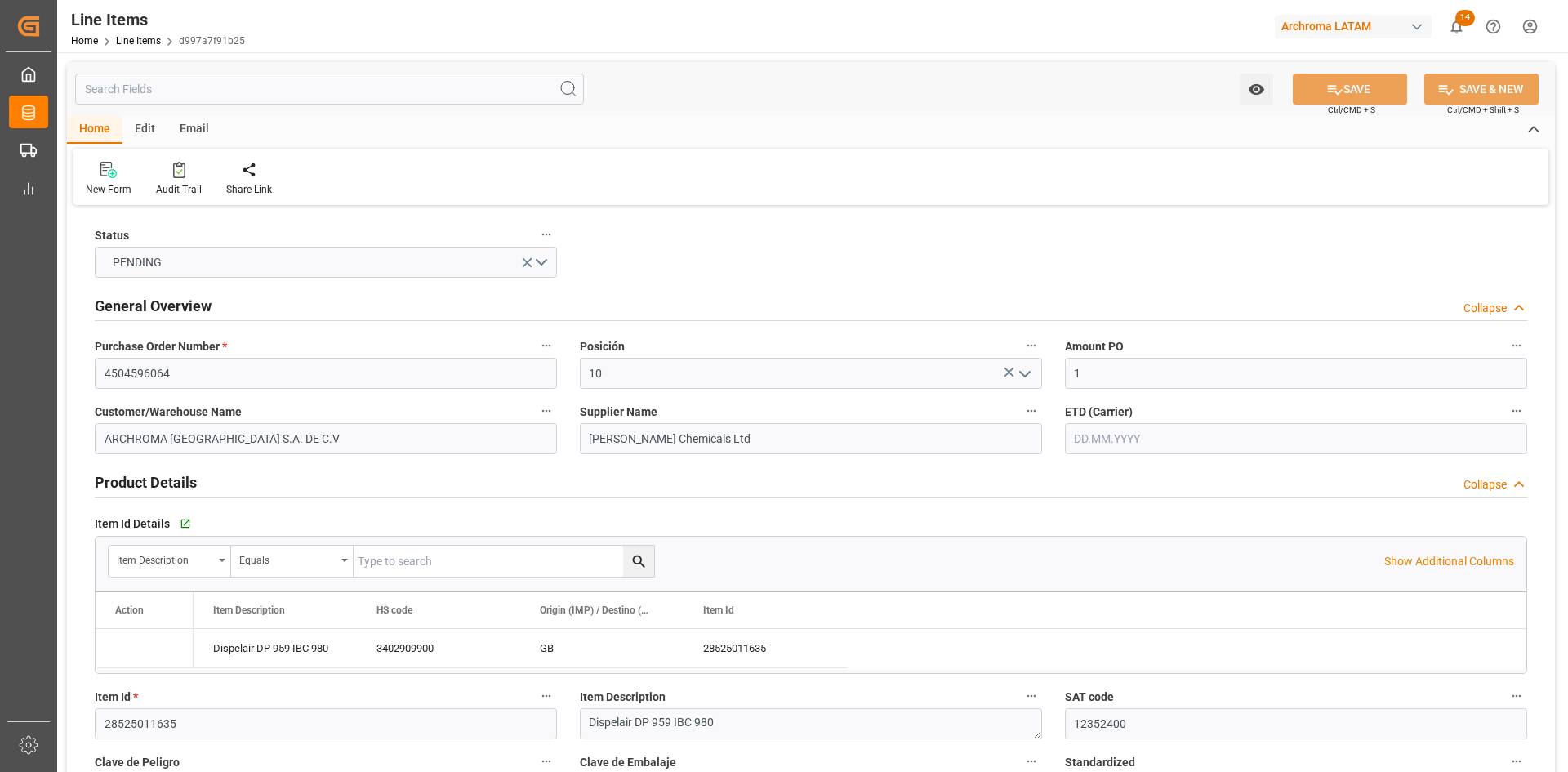
type input "3402909900"
type input "[DATE]"
type input "08.09.2025 17:26"
type input "15.03.2025 19:49"
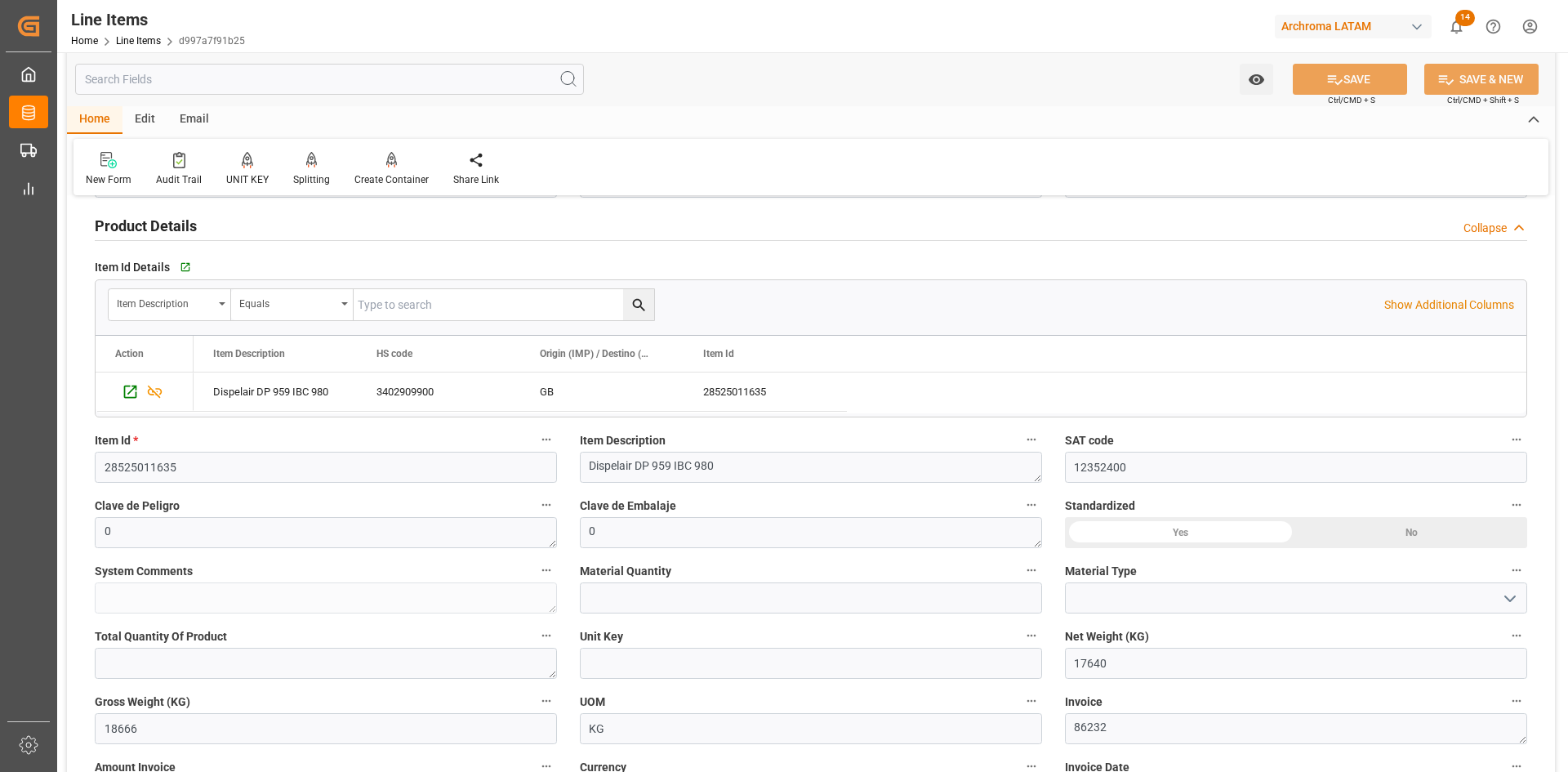
scroll to position [1143, 0]
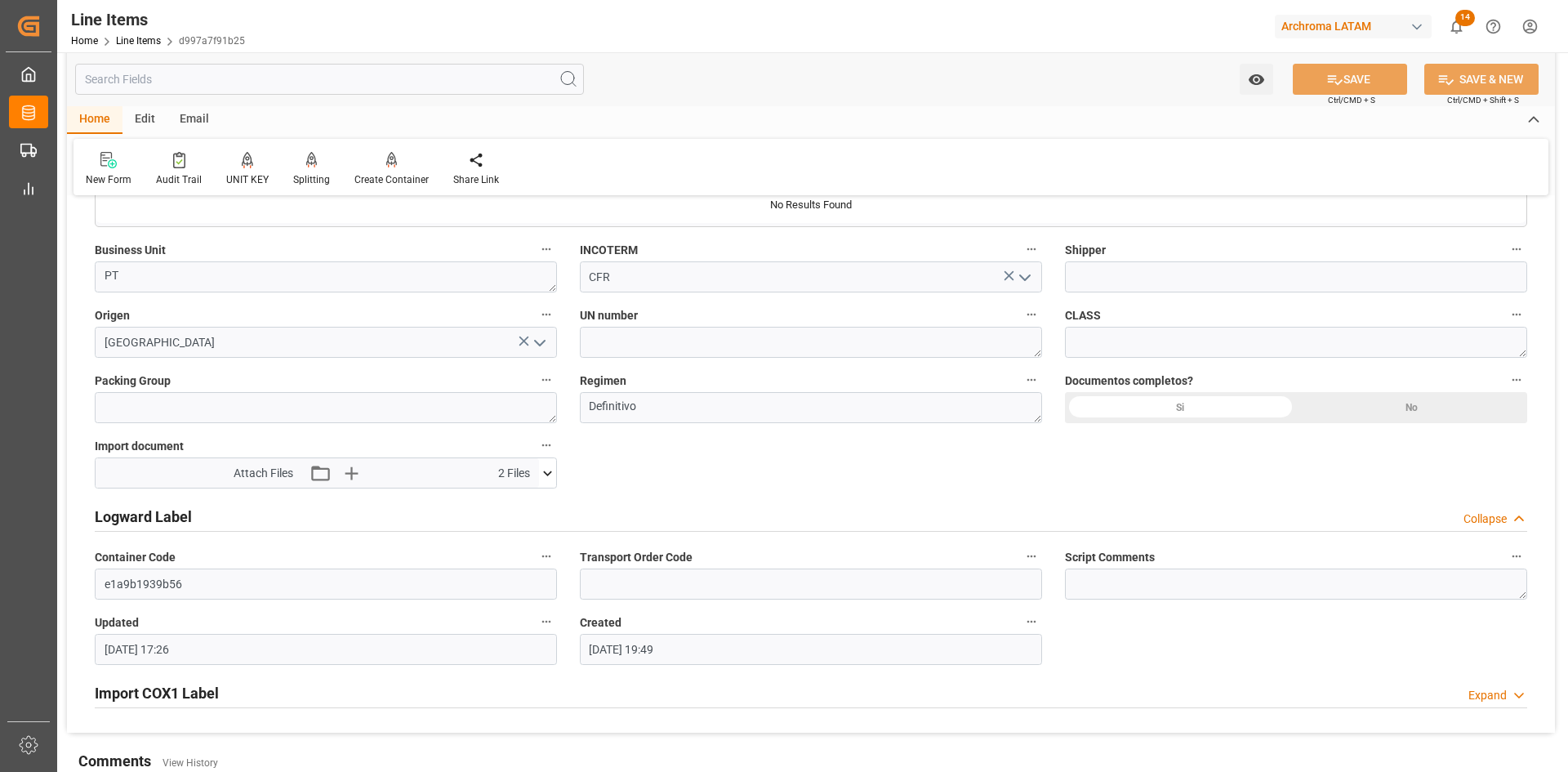
click at [552, 481] on icon at bounding box center [547, 473] width 17 height 17
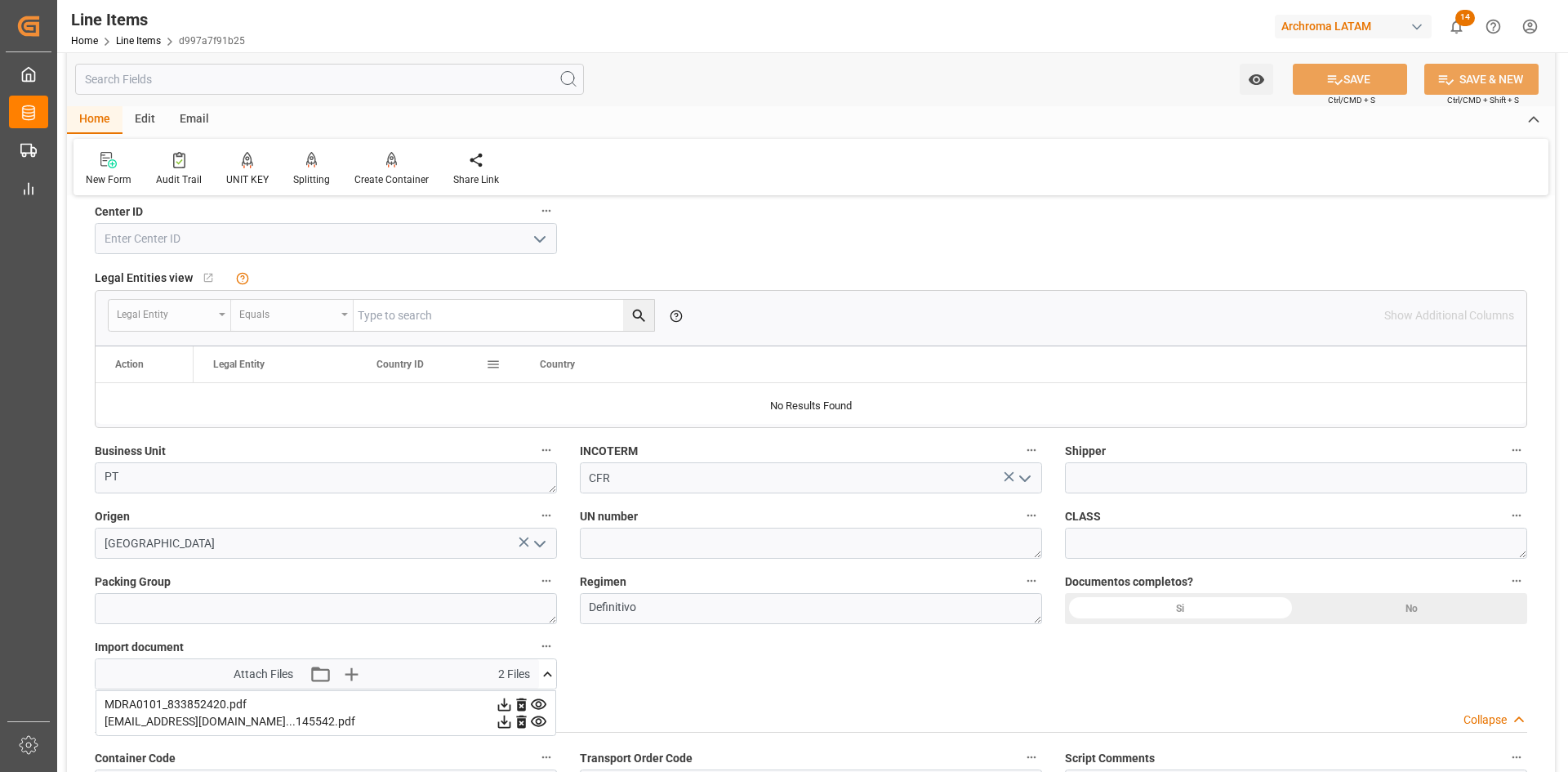
scroll to position [1106, 0]
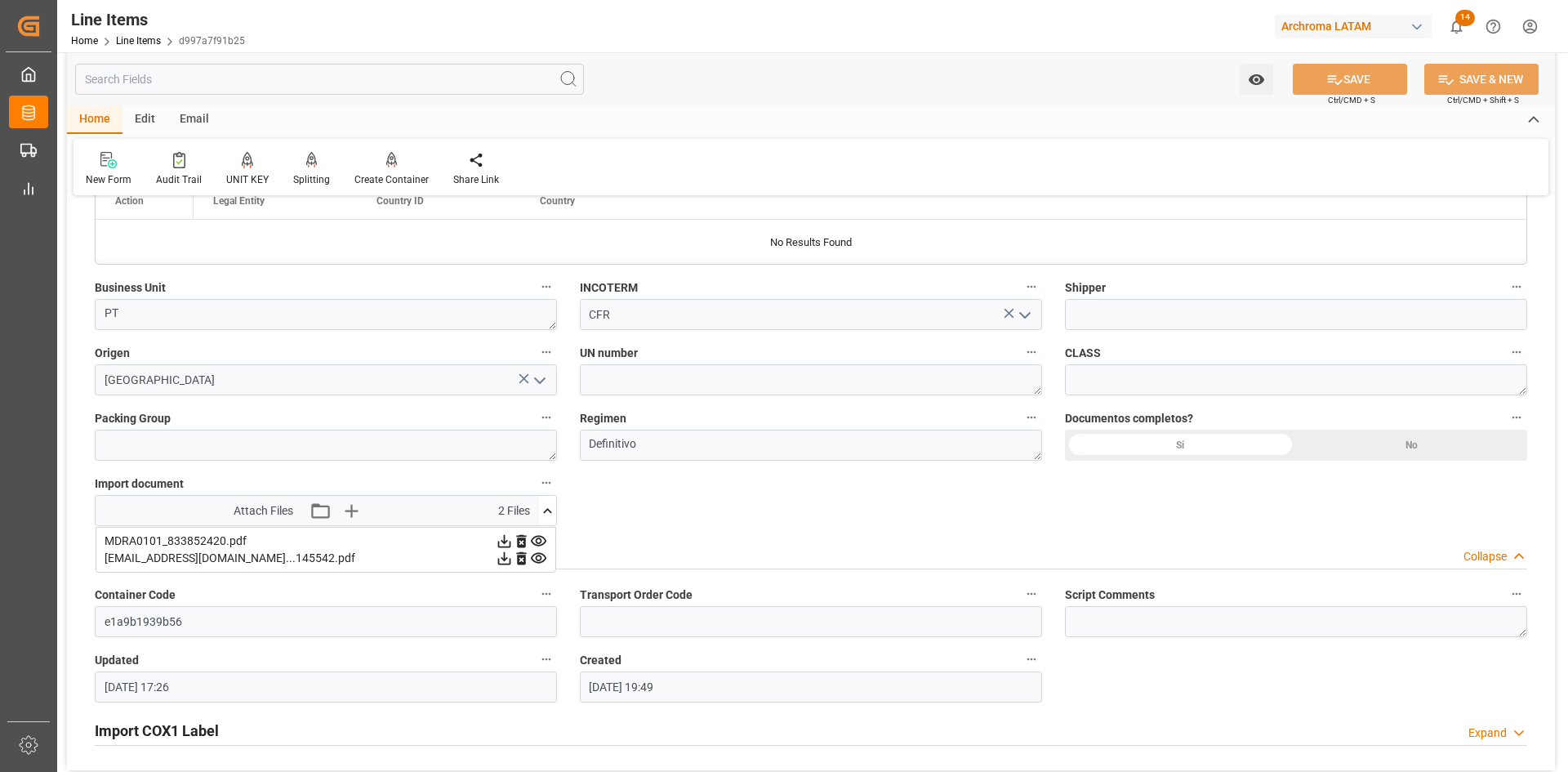
click at [1311, 178] on div "New Form Audit Trail UNIT KEY Splitting Split by quantity Create Container Cons…" at bounding box center [810, 167] width 1475 height 56
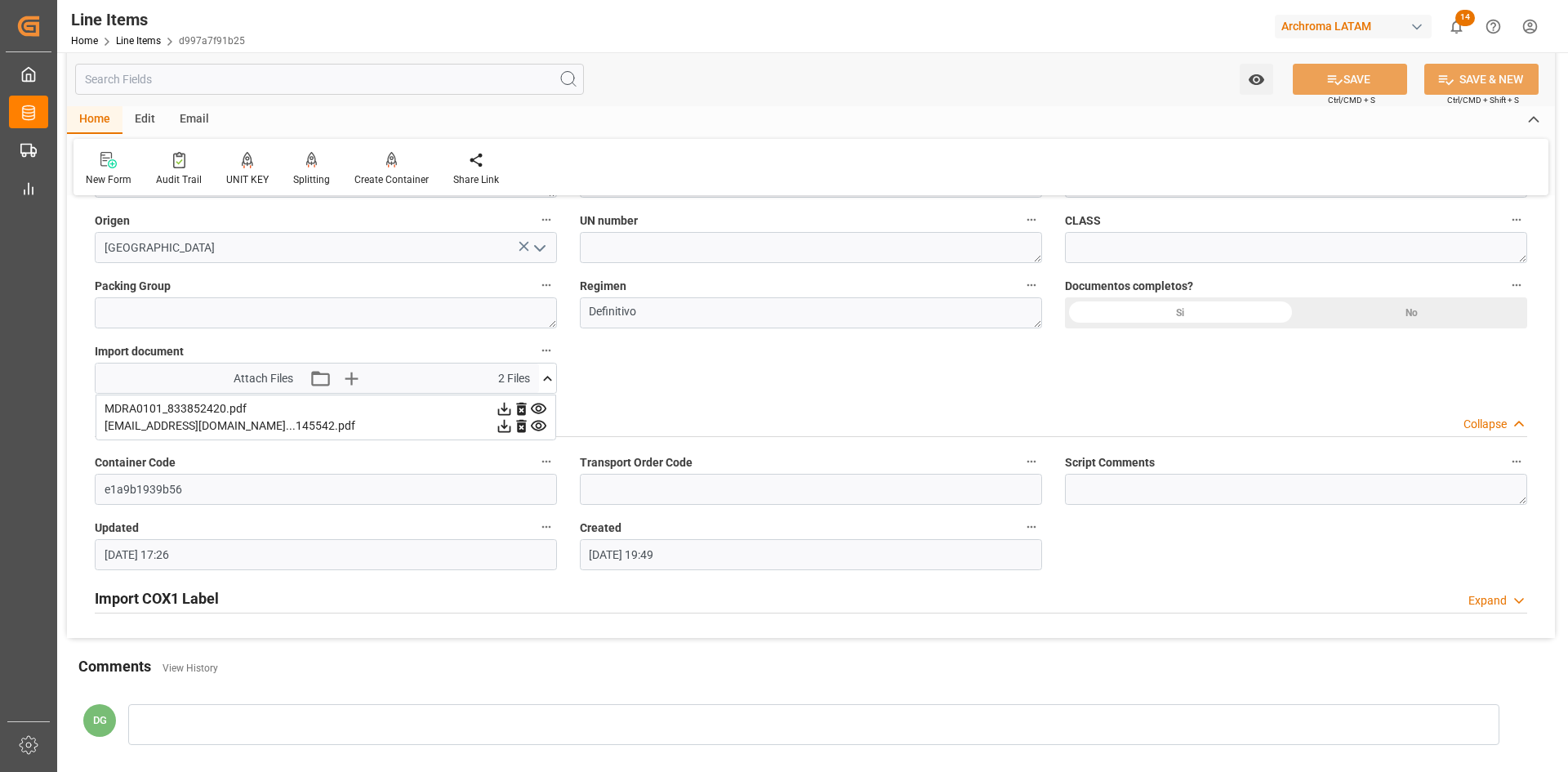
scroll to position [1269, 0]
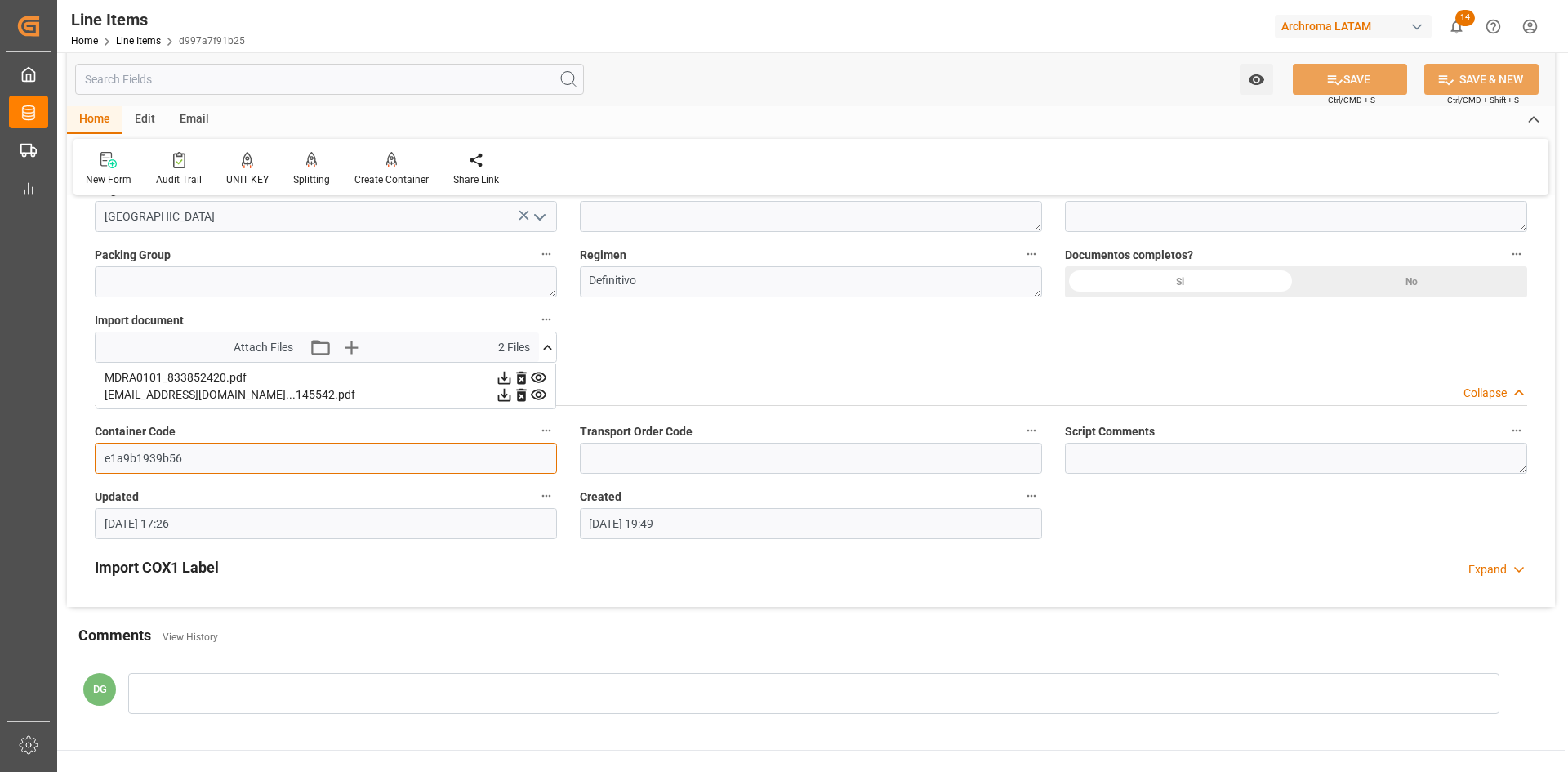
click at [175, 457] on input "e1a9b1939b56" at bounding box center [326, 458] width 462 height 31
click at [192, 458] on input "e1a9b1939b56" at bounding box center [326, 458] width 462 height 31
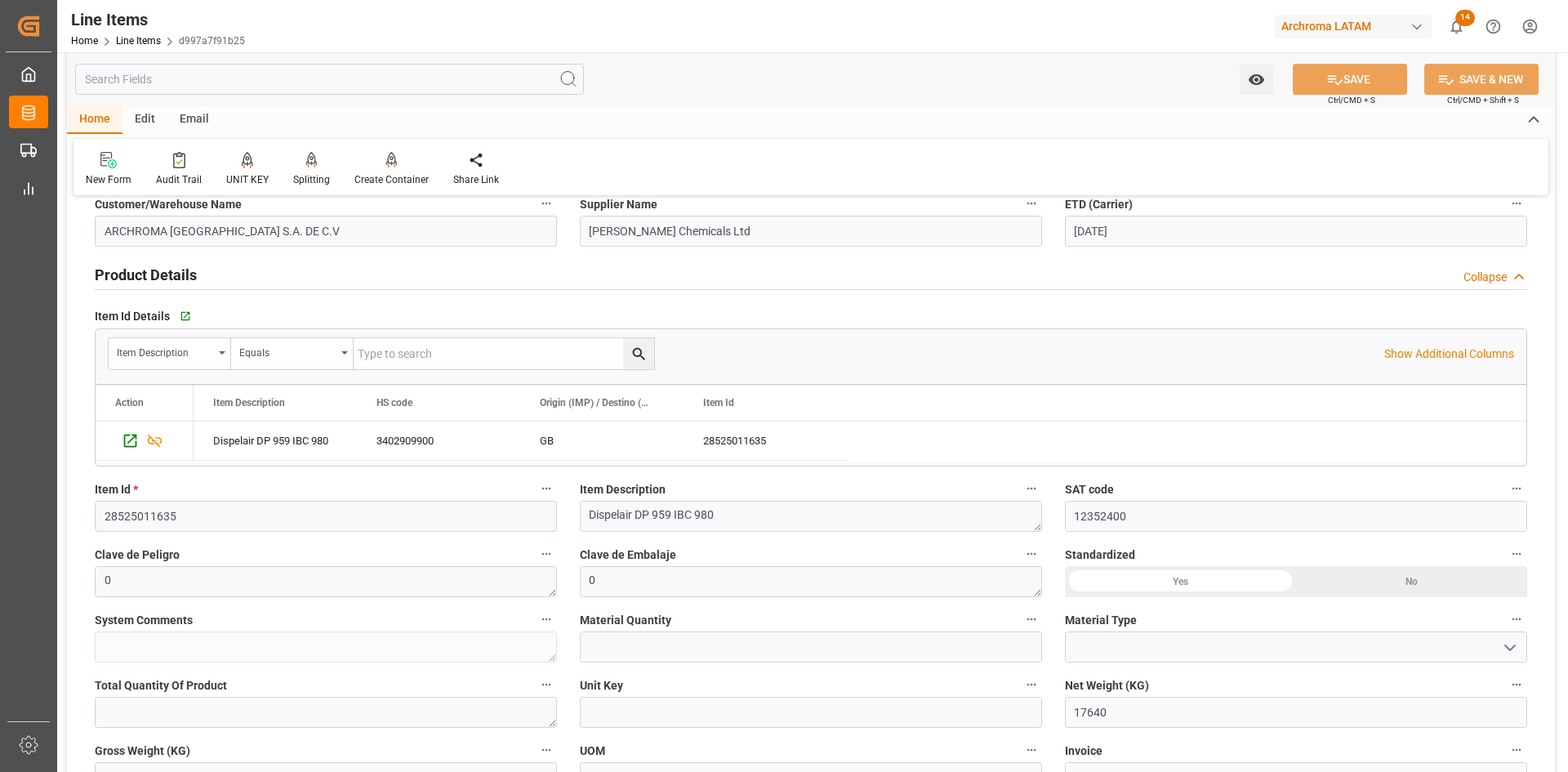
scroll to position [0, 0]
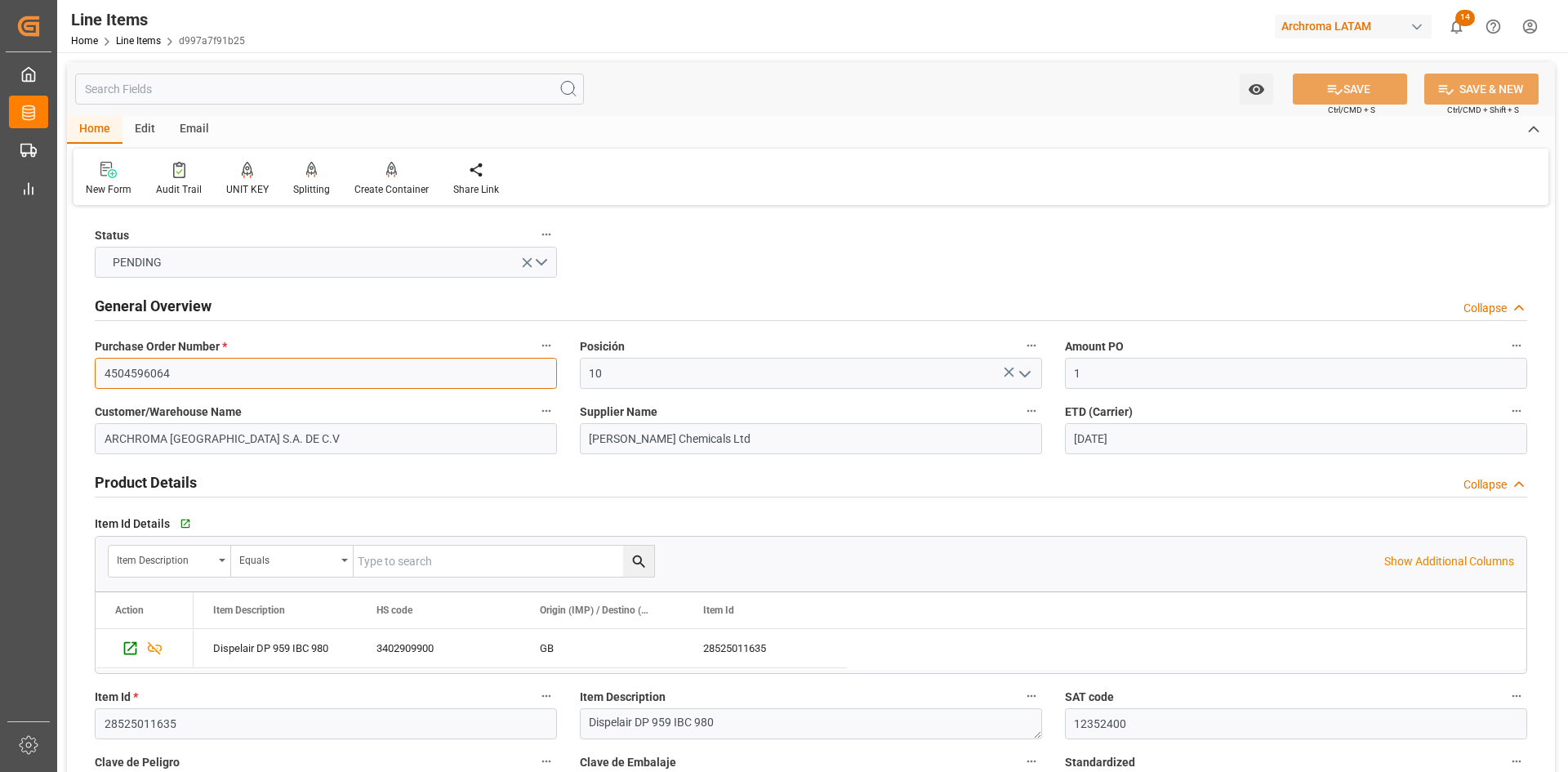
drag, startPoint x: 69, startPoint y: 389, endPoint x: 104, endPoint y: 378, distance: 36.7
click at [98, 375] on input "4504596064" at bounding box center [326, 373] width 462 height 31
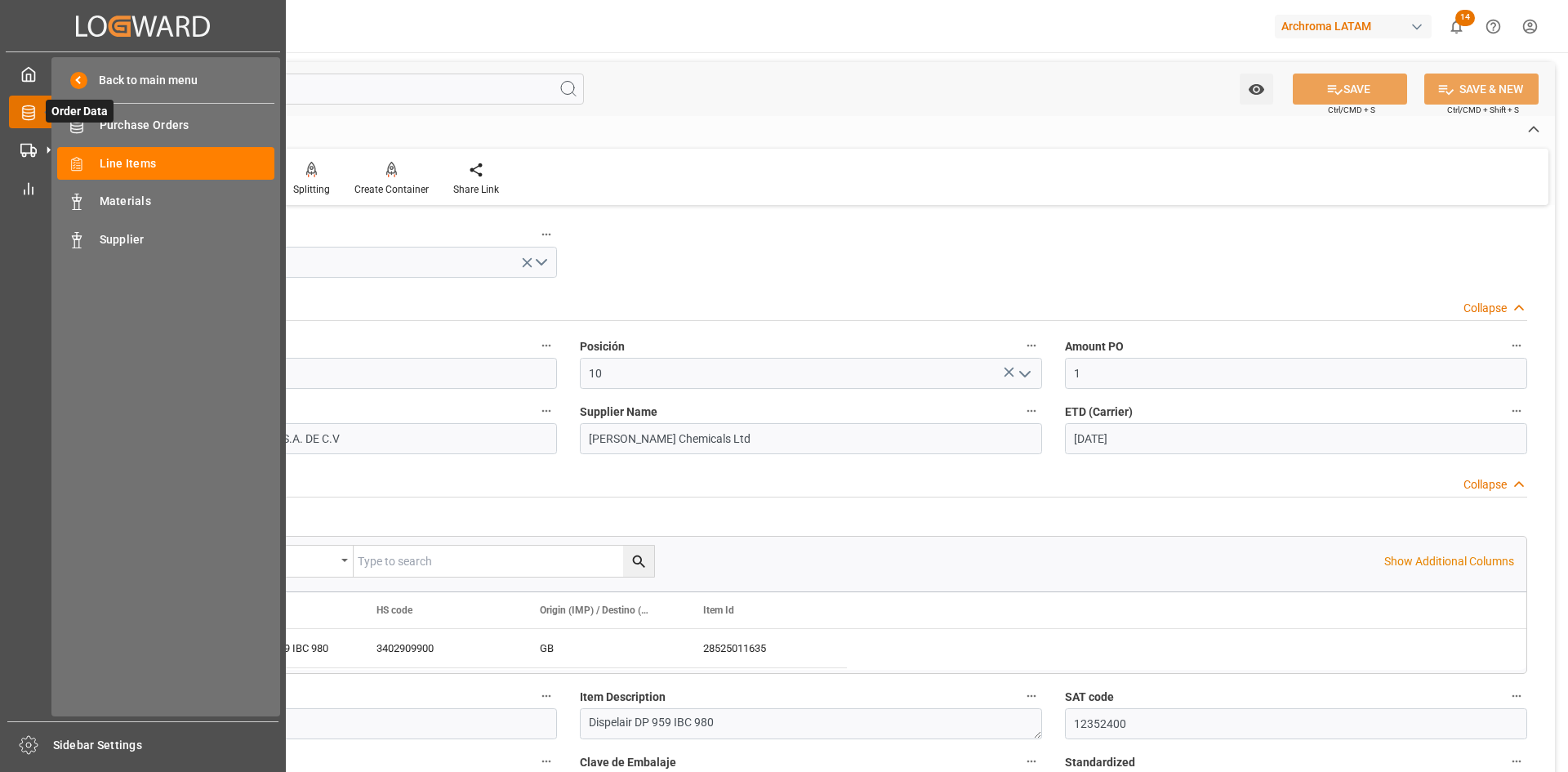
click at [19, 108] on div at bounding box center [22, 112] width 28 height 17
click at [15, 154] on div at bounding box center [22, 149] width 28 height 17
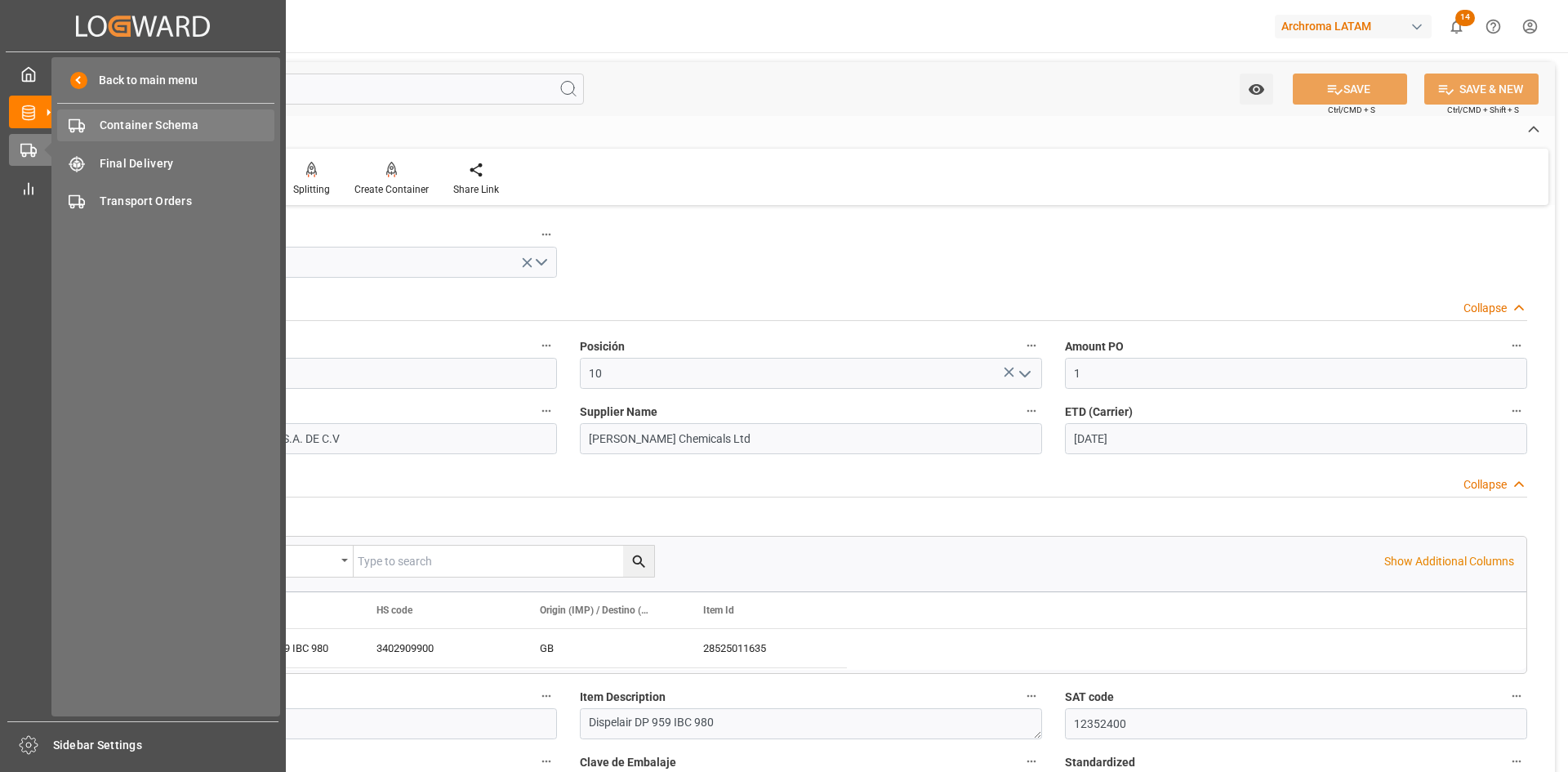
click at [203, 136] on div "Container Schema Container Schema" at bounding box center [165, 126] width 217 height 32
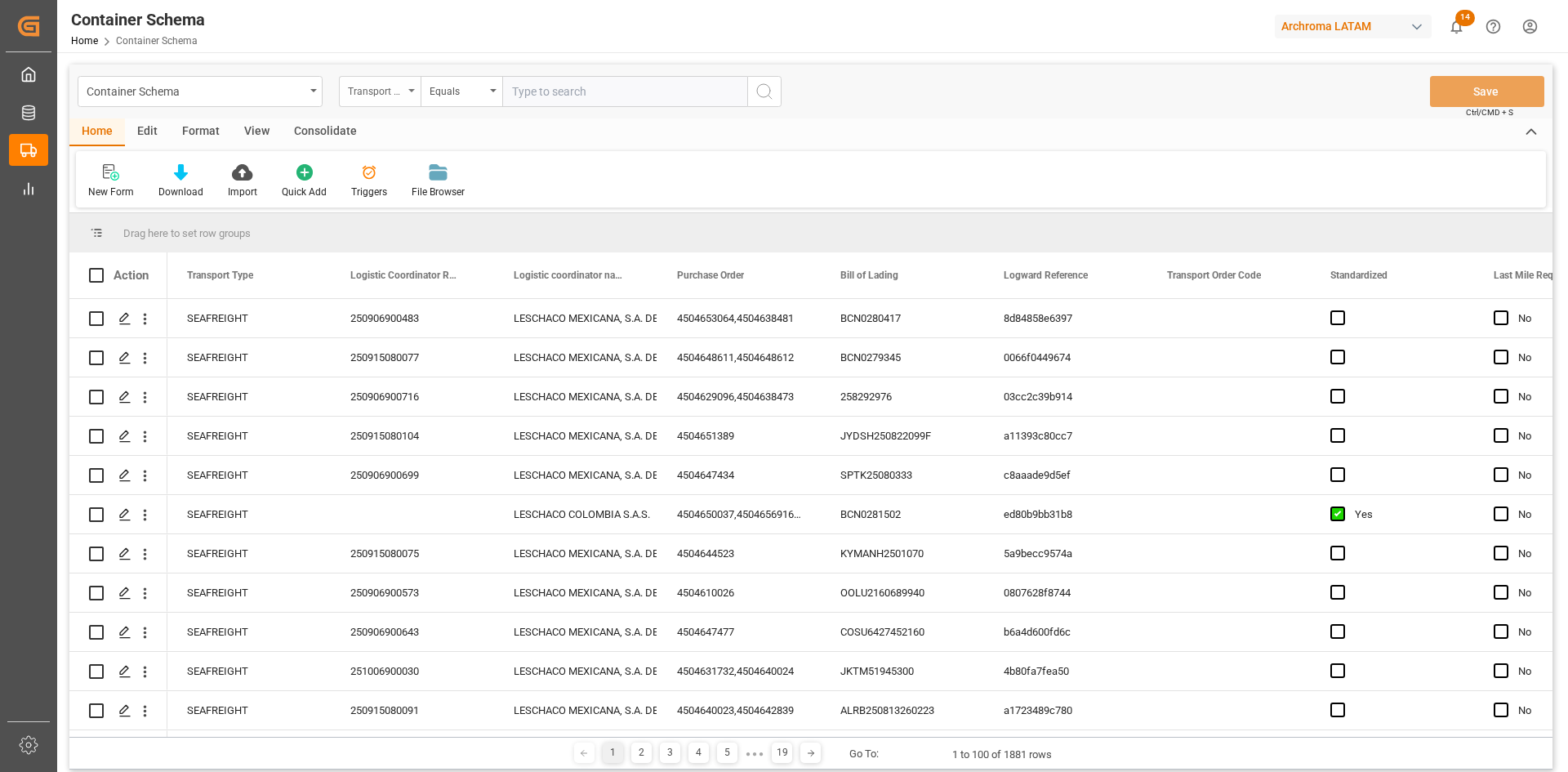
click at [397, 91] on div "Transport Type" at bounding box center [376, 89] width 55 height 19
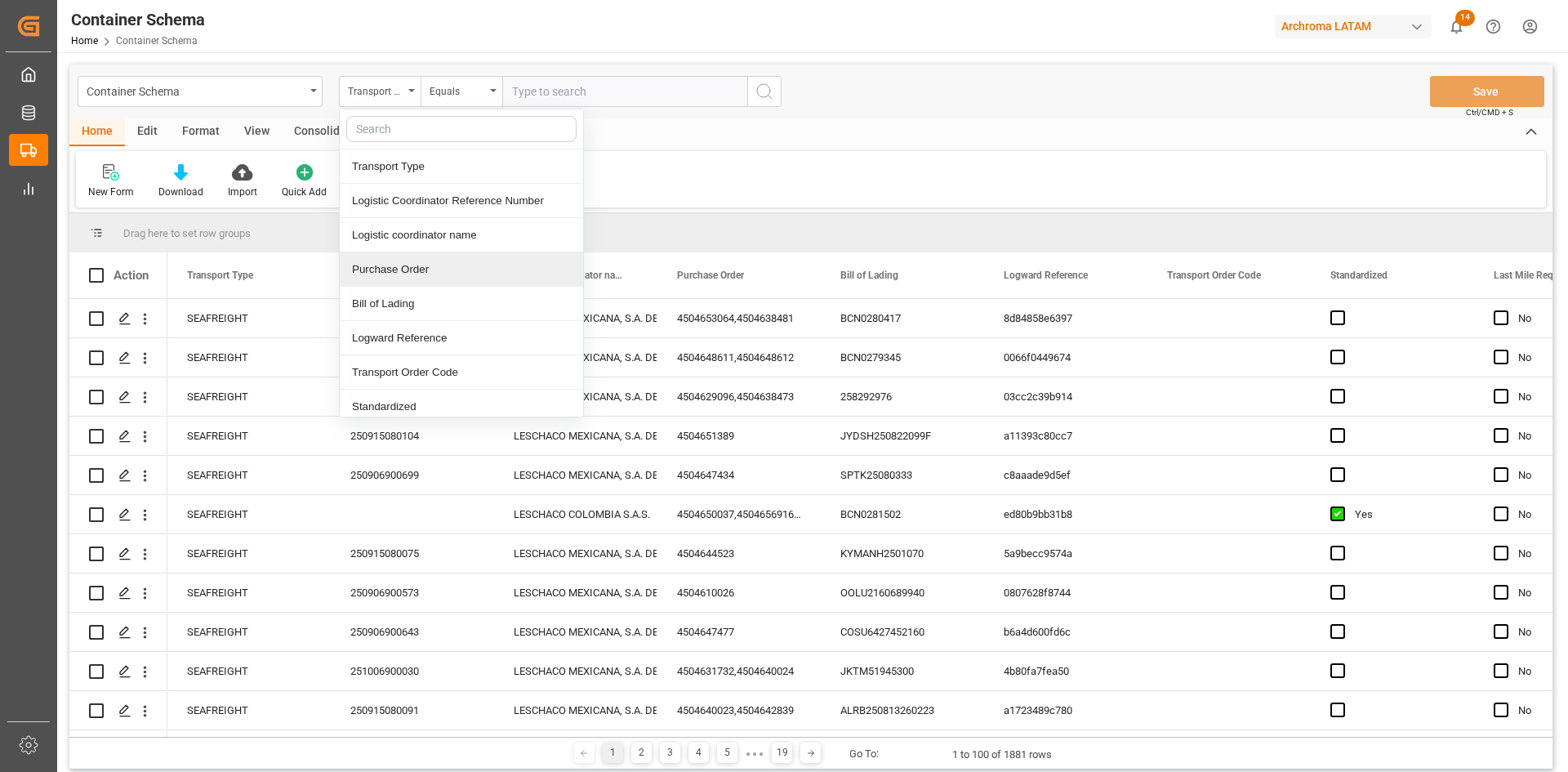
drag, startPoint x: 433, startPoint y: 272, endPoint x: 460, endPoint y: 237, distance: 44.2
click at [434, 272] on div "Purchase Order" at bounding box center [461, 270] width 244 height 34
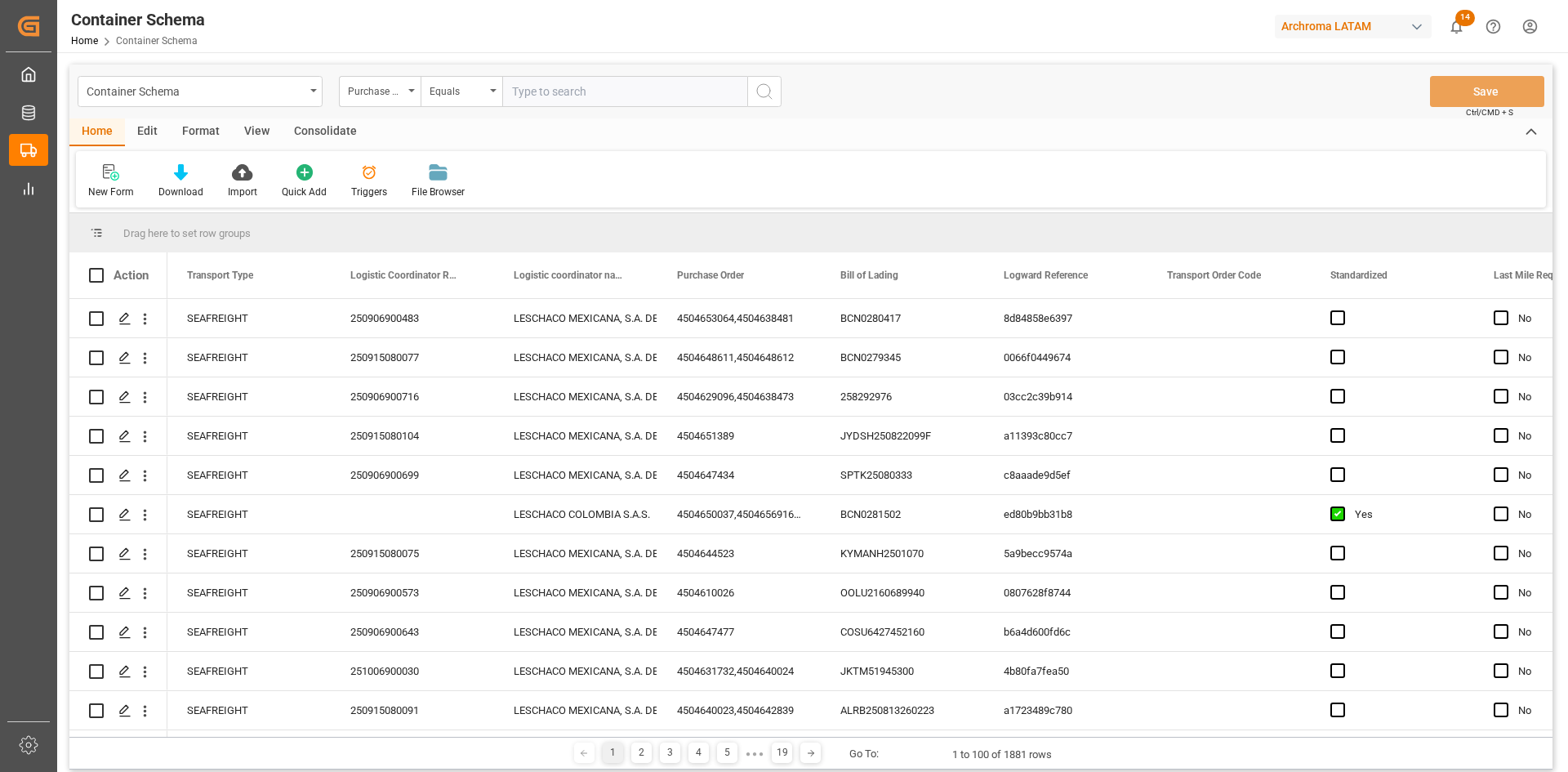
click at [552, 95] on input "text" at bounding box center [625, 91] width 245 height 31
paste input "4504596064"
type input "4504596064"
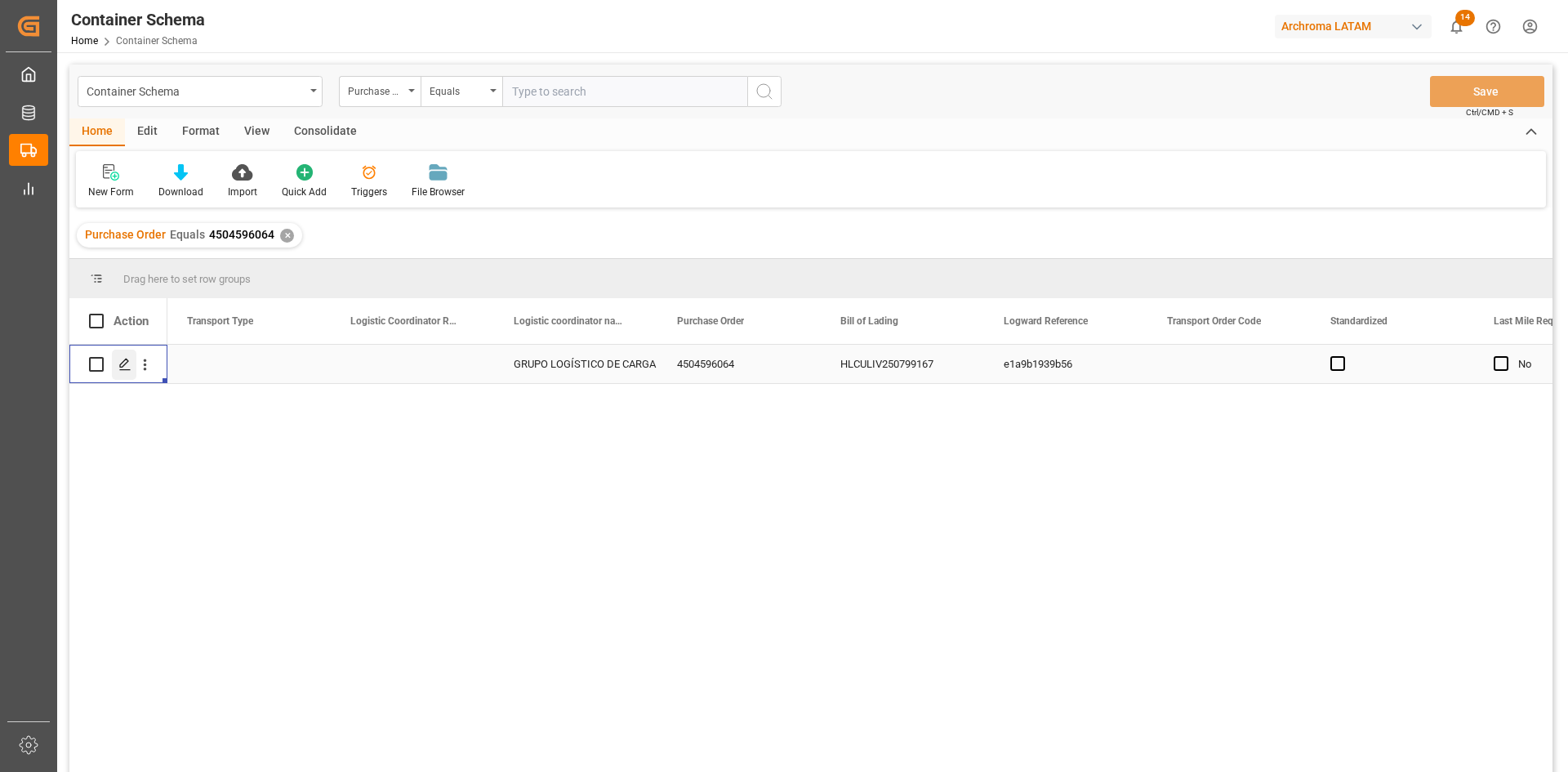
click at [124, 366] on polygon "Press SPACE to select this row." at bounding box center [124, 363] width 8 height 8
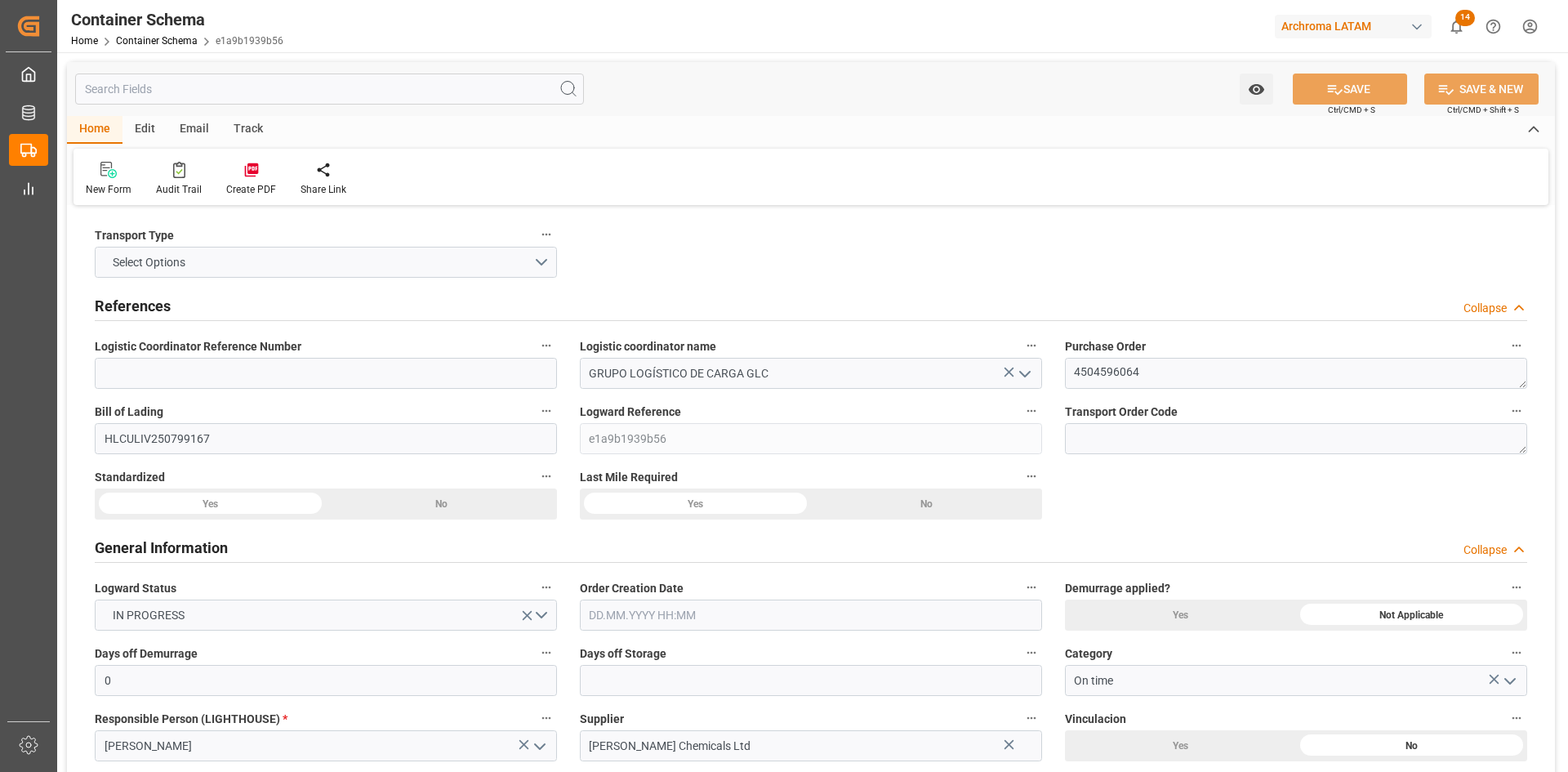
type input "0"
type input "1"
type input "17"
type input "17640"
type input "18666"
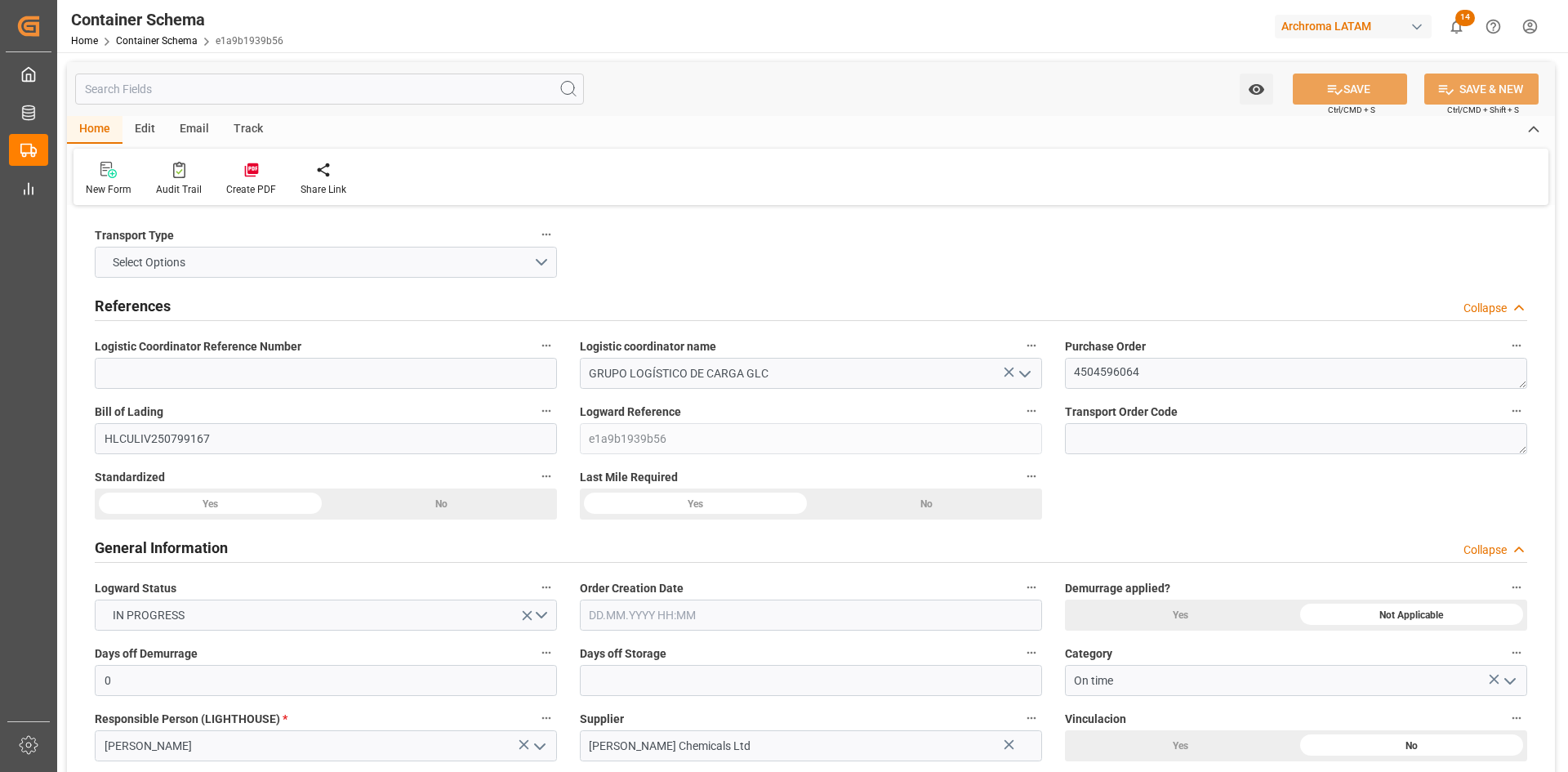
type input "Hapag Lloyd"
type input "Hapag Lloyd Aktiengesellschaft"
type input "GBLGP"
type input "HNPCR"
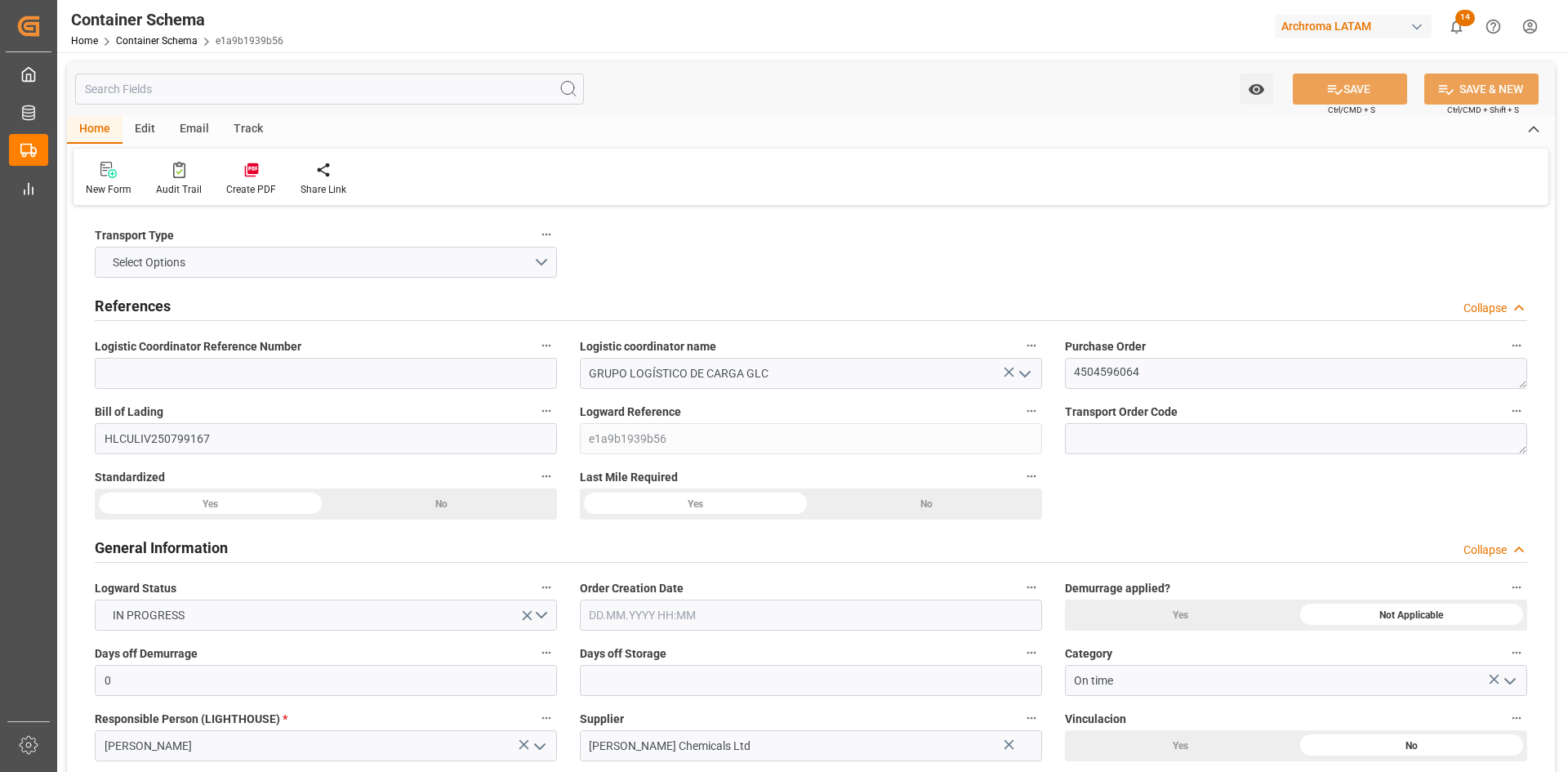
type input "9731949"
type input "04.09.2025 00:00"
type input "[DATE]"
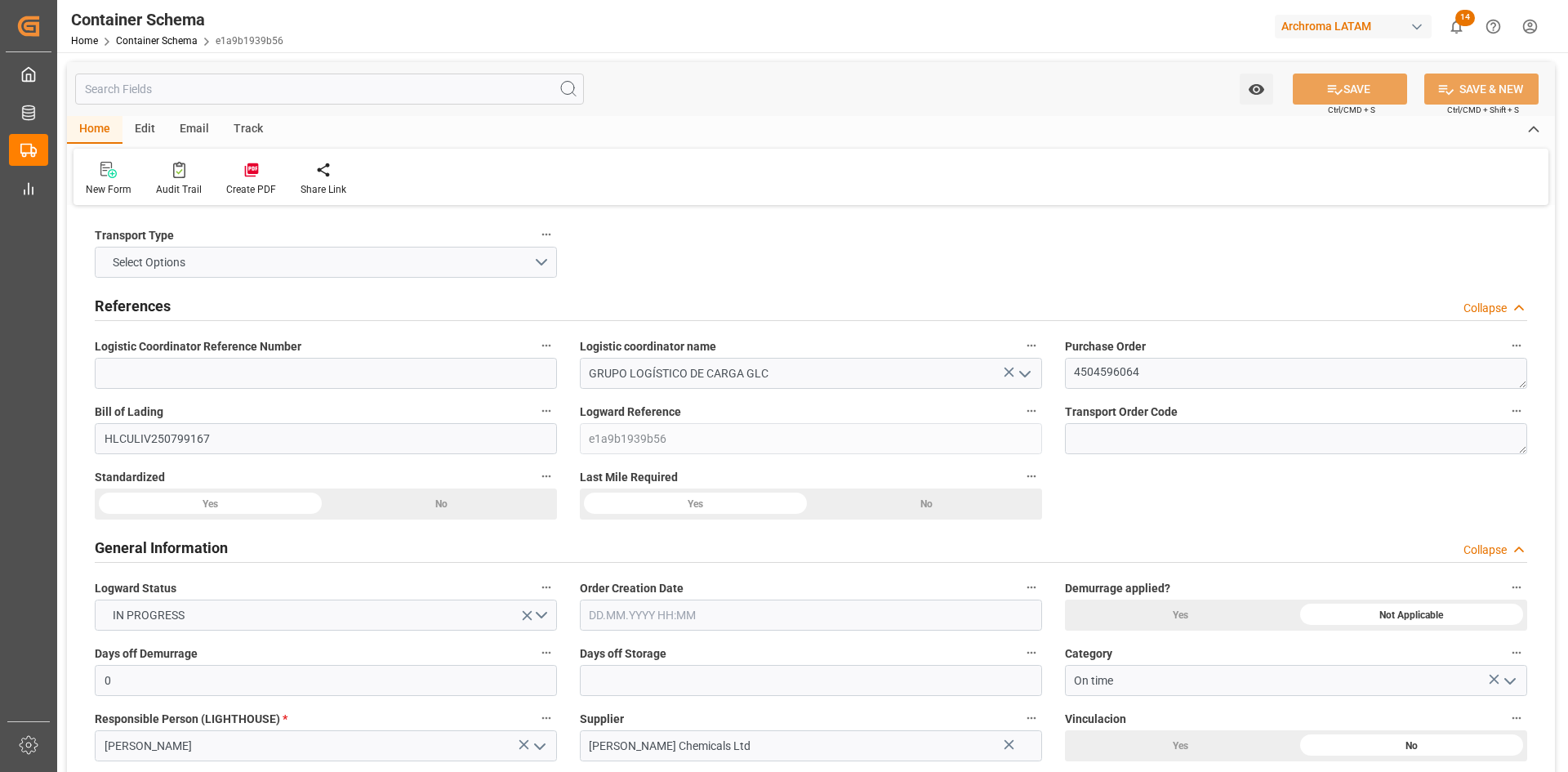
type input "[DATE]"
type input "20.08.2025 00:00"
type input "27.09.2025 00:00"
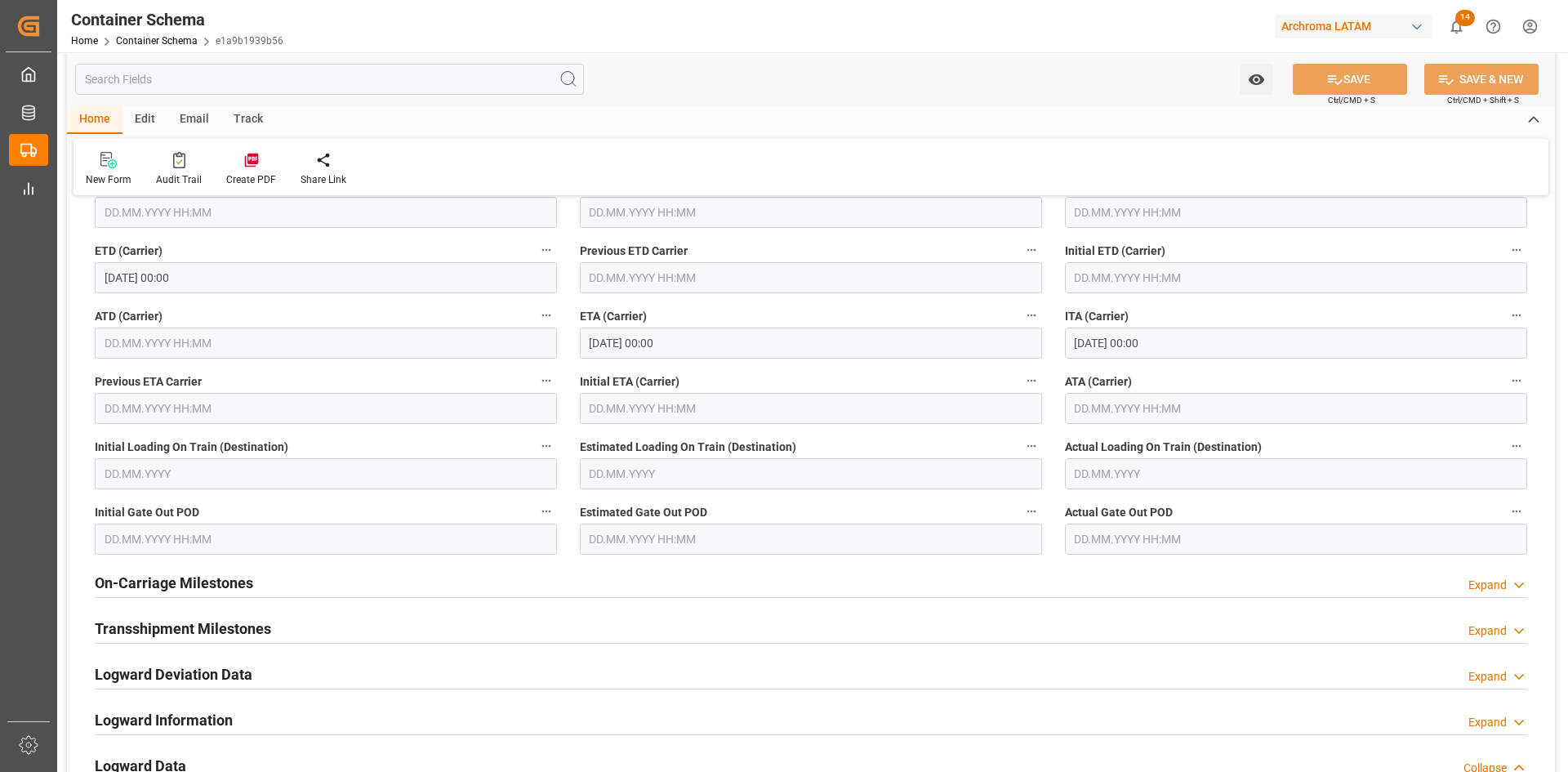
scroll to position [2123, 0]
